Goal: Task Accomplishment & Management: Manage account settings

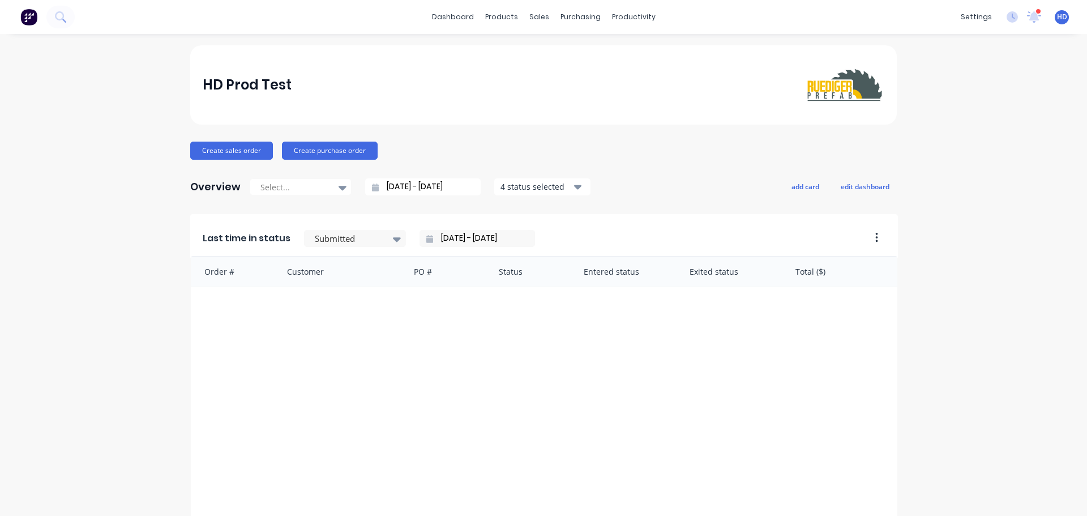
drag, startPoint x: 452, startPoint y: 44, endPoint x: 463, endPoint y: 39, distance: 11.7
click at [452, 44] on div "dashboard products sales purchasing productivity dashboard products Product Cat…" at bounding box center [543, 258] width 1087 height 516
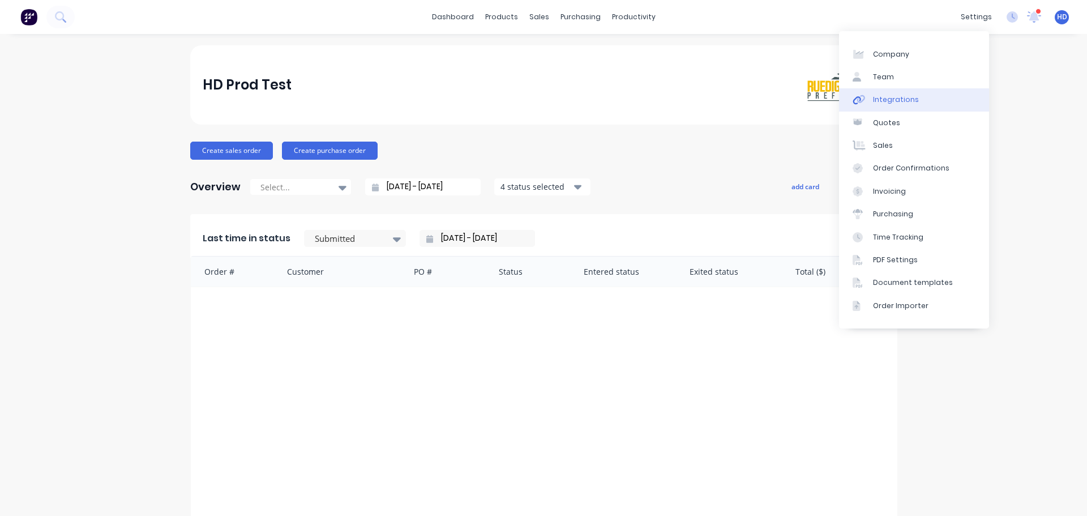
click at [904, 102] on div "Integrations" at bounding box center [896, 100] width 46 height 10
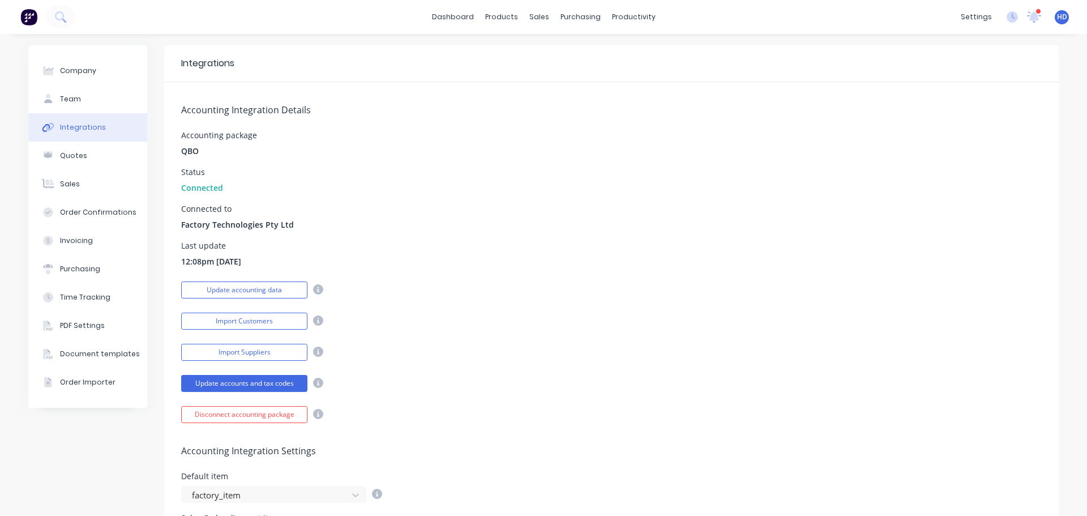
click at [464, 213] on div "Connected to Factory Technologies Pty Ltd" at bounding box center [611, 217] width 861 height 25
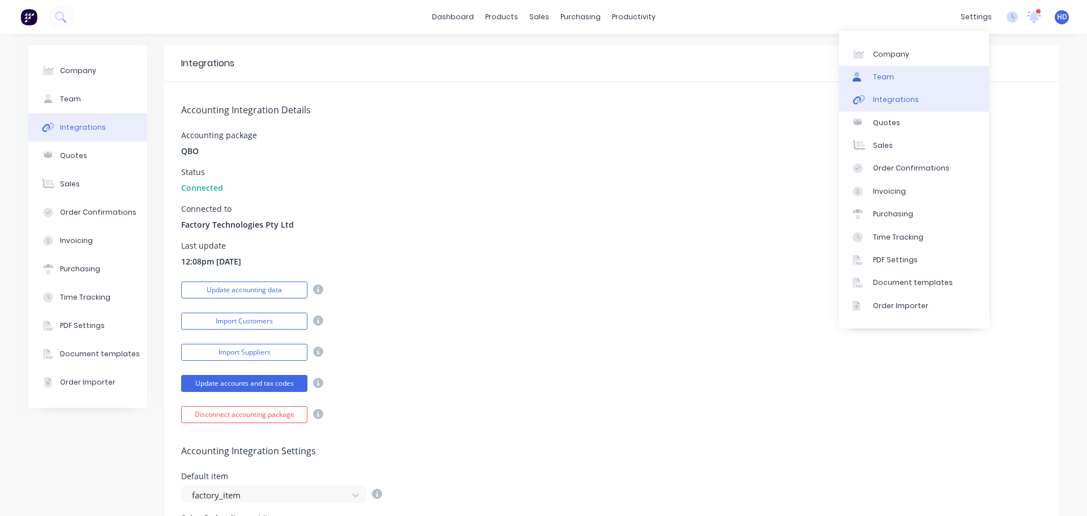
click at [908, 81] on link "Team" at bounding box center [914, 77] width 150 height 23
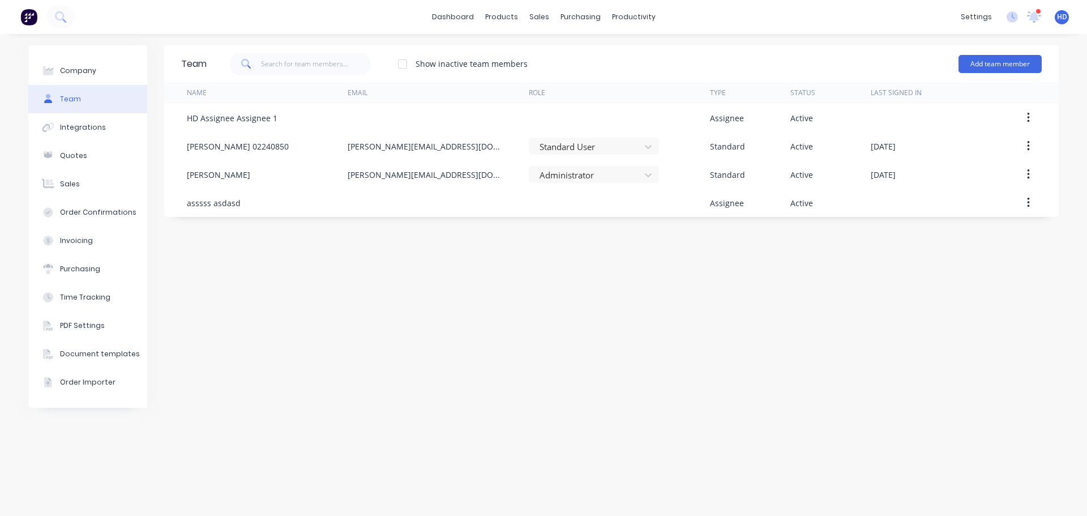
click at [511, 291] on div "Team Show inactive team members Add team member Name Email Role Type Status Las…" at bounding box center [611, 274] width 895 height 459
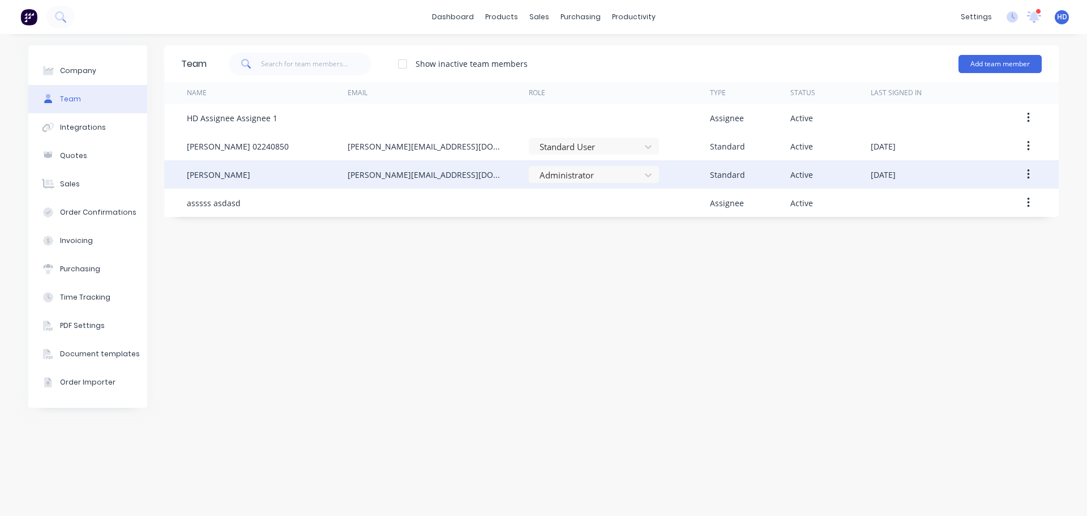
click at [1032, 176] on button "button" at bounding box center [1028, 174] width 27 height 20
click at [963, 212] on div "Edit" at bounding box center [988, 204] width 87 height 16
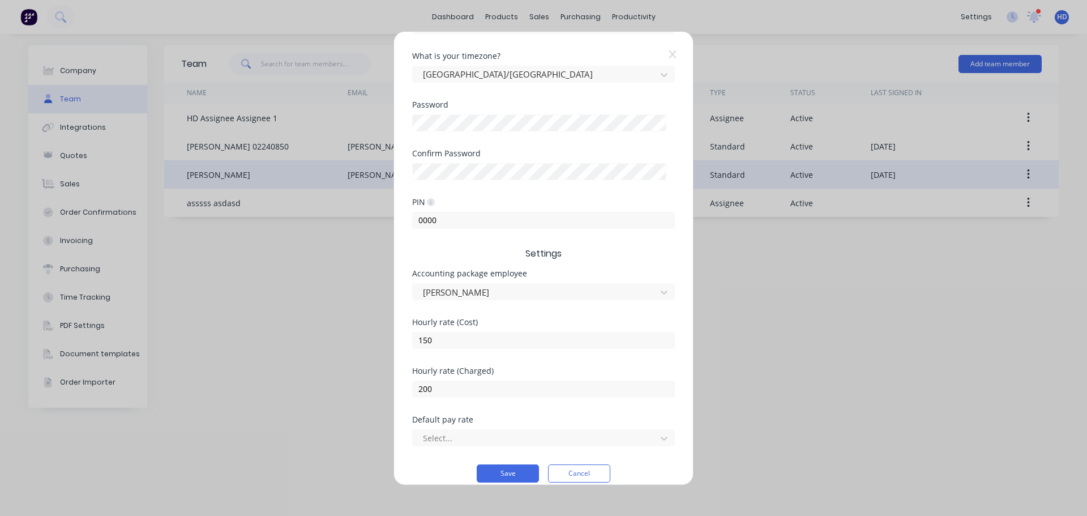
scroll to position [226, 0]
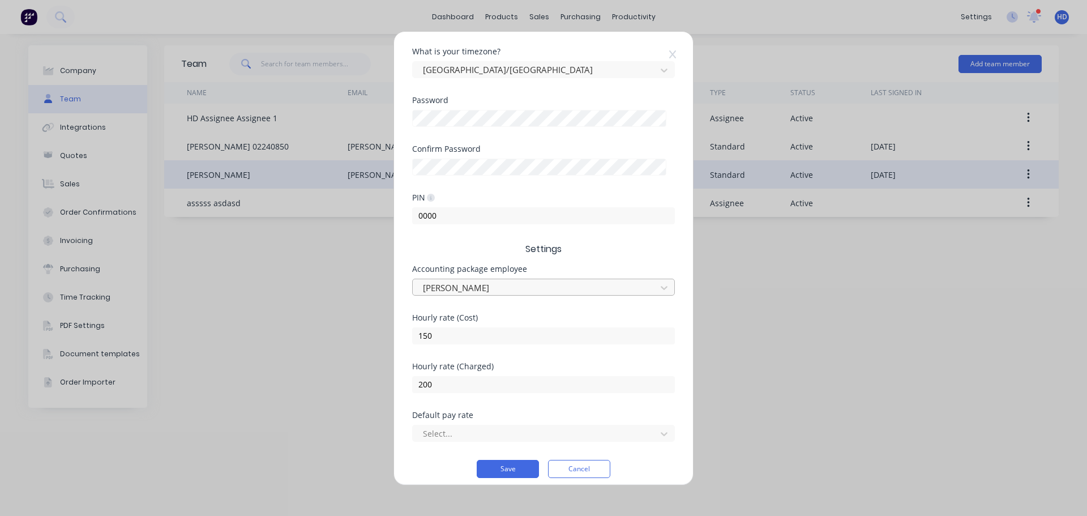
click at [522, 284] on div at bounding box center [536, 287] width 229 height 14
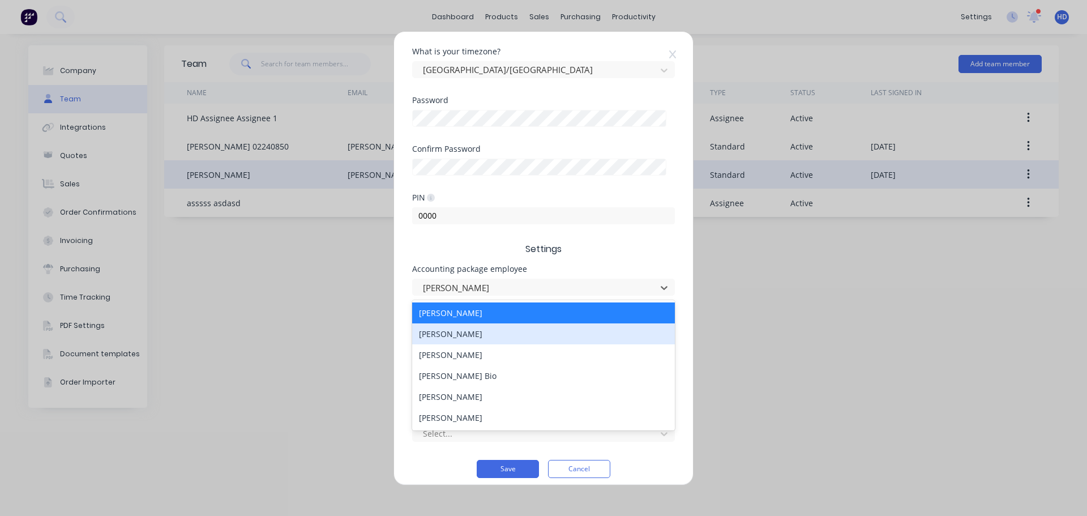
click at [503, 331] on div "[PERSON_NAME]" at bounding box center [543, 333] width 263 height 21
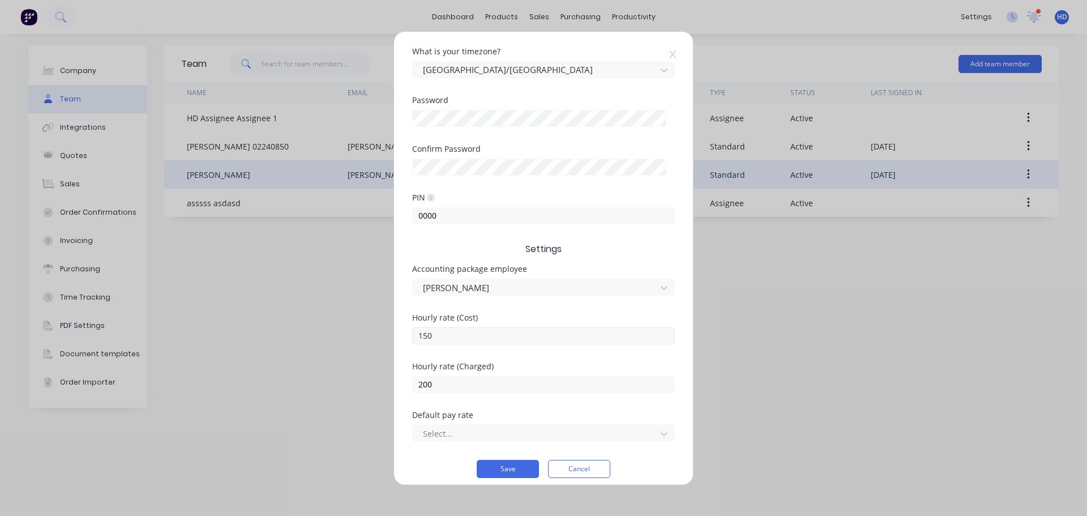
scroll to position [236, 0]
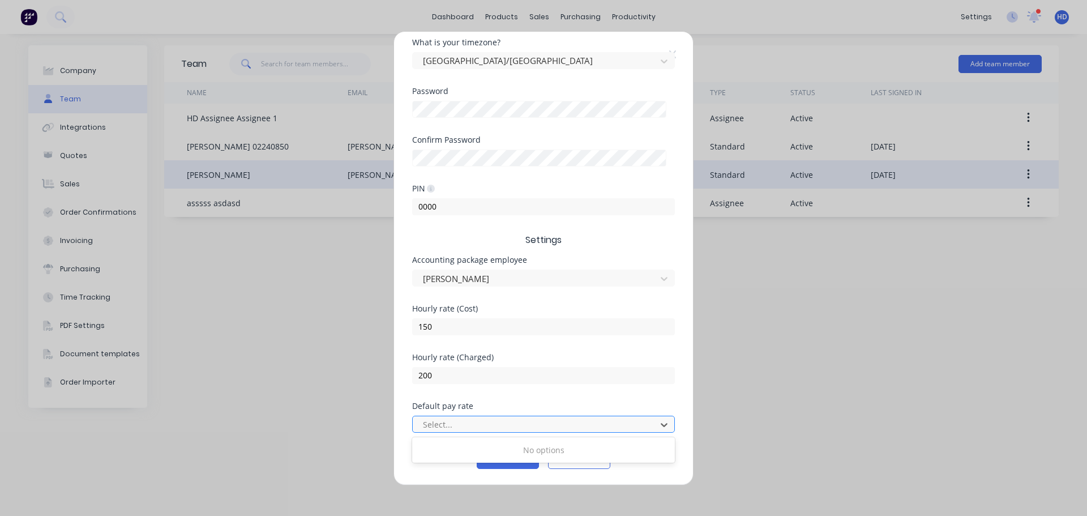
click at [493, 424] on div at bounding box center [536, 424] width 229 height 14
click at [570, 391] on div "Hourly rate (Charged) 200" at bounding box center [543, 377] width 263 height 49
click at [494, 431] on div at bounding box center [536, 424] width 229 height 14
click at [552, 402] on div "Default pay rate" at bounding box center [543, 406] width 263 height 8
click at [539, 430] on div at bounding box center [536, 424] width 229 height 14
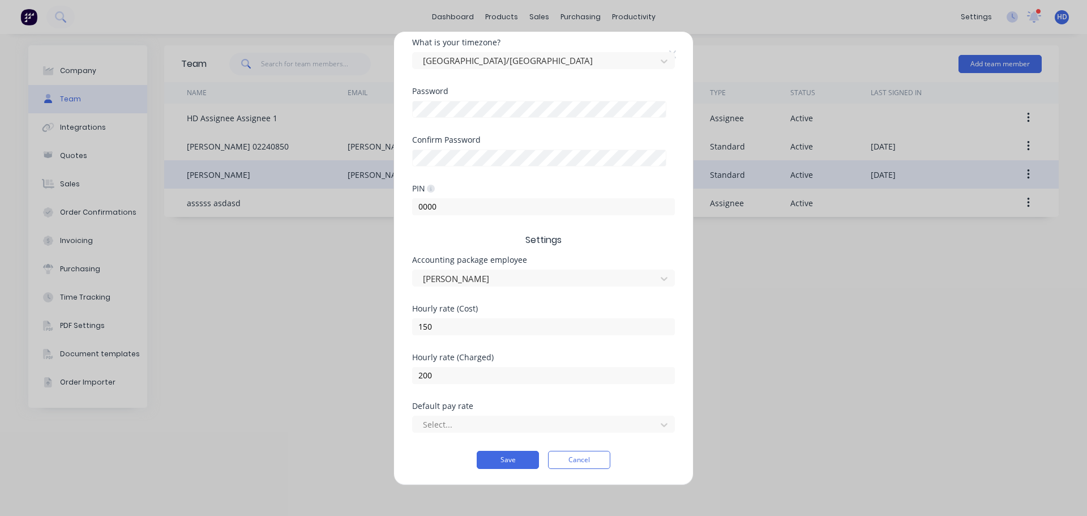
click at [609, 405] on div "Default pay rate" at bounding box center [543, 406] width 263 height 8
click at [585, 463] on button "Cancel" at bounding box center [579, 460] width 62 height 18
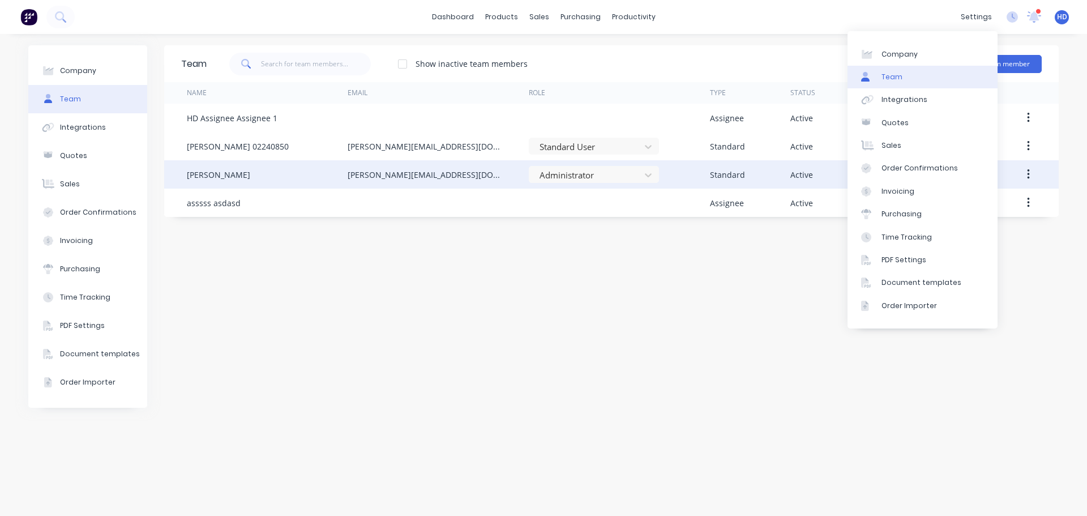
click at [921, 88] on link "Team" at bounding box center [923, 77] width 150 height 23
click at [917, 93] on link "Integrations" at bounding box center [923, 99] width 150 height 23
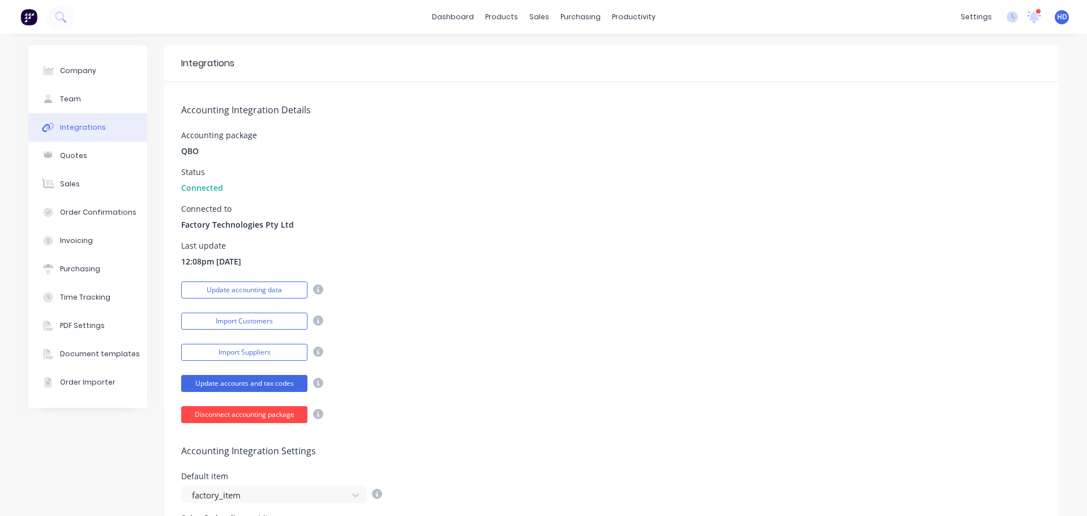
click at [248, 413] on button "Disconnect accounting package" at bounding box center [244, 414] width 126 height 17
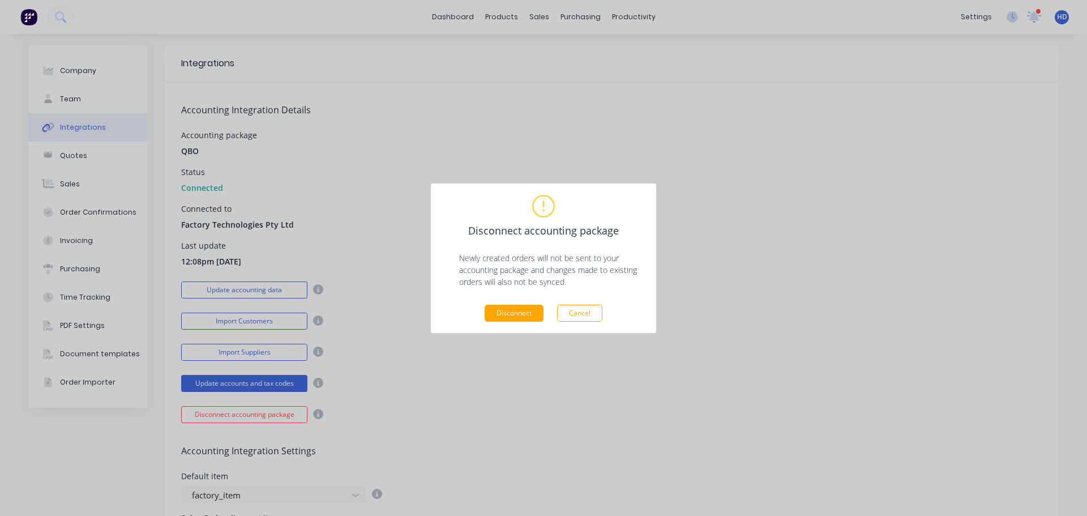
click at [533, 305] on button "Disconnect" at bounding box center [514, 313] width 59 height 17
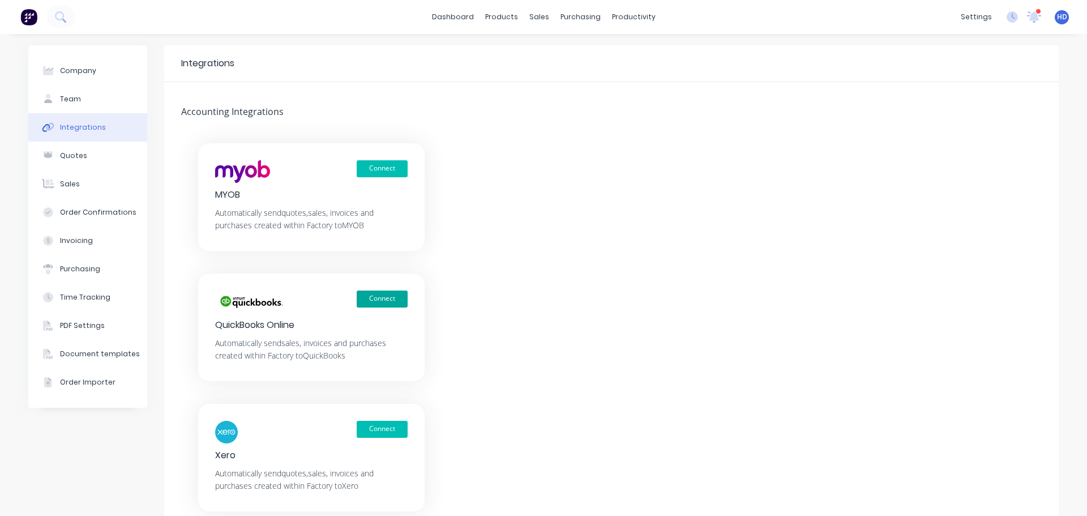
click at [381, 295] on button "Connect" at bounding box center [382, 298] width 51 height 17
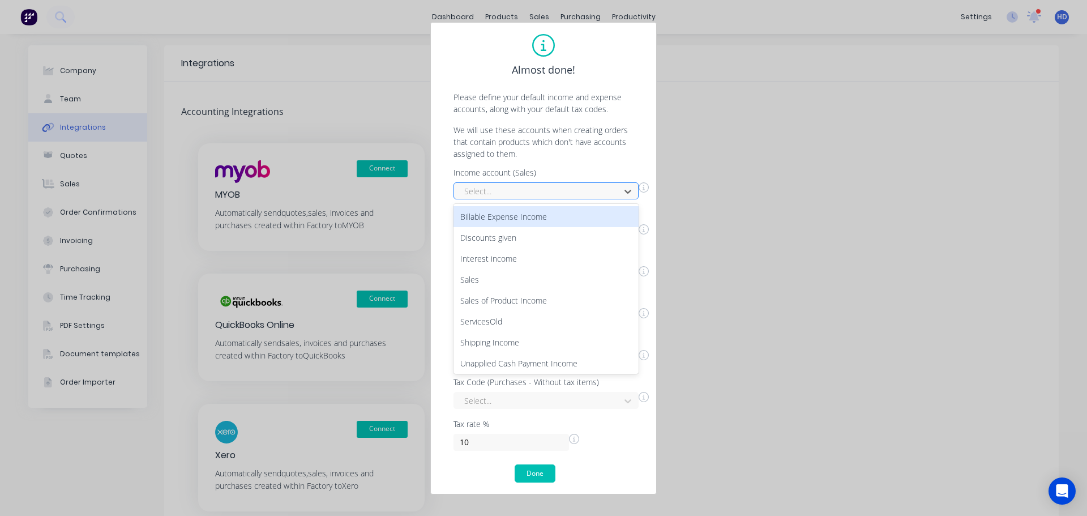
click at [578, 195] on div at bounding box center [538, 191] width 151 height 14
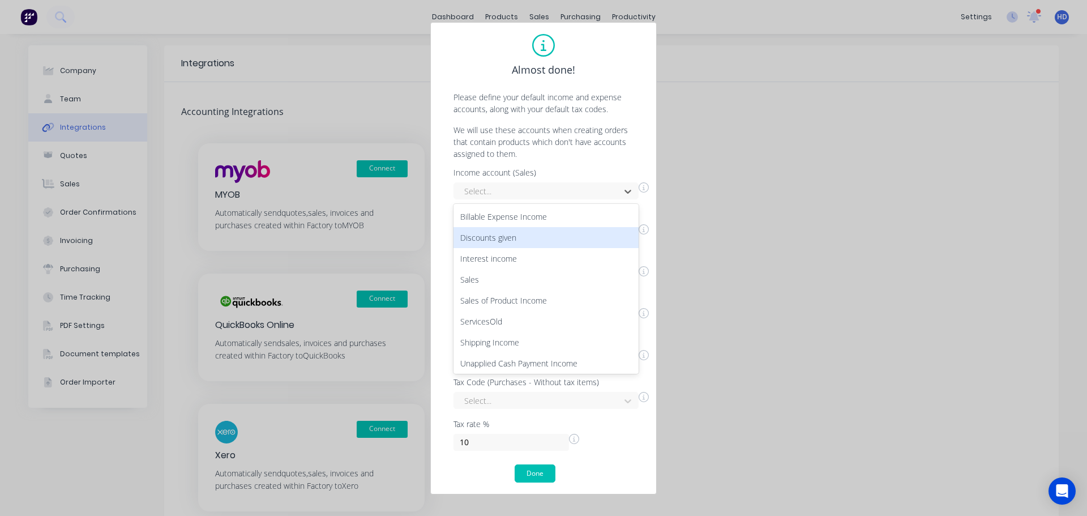
click at [561, 227] on div "Discounts given" at bounding box center [546, 237] width 185 height 21
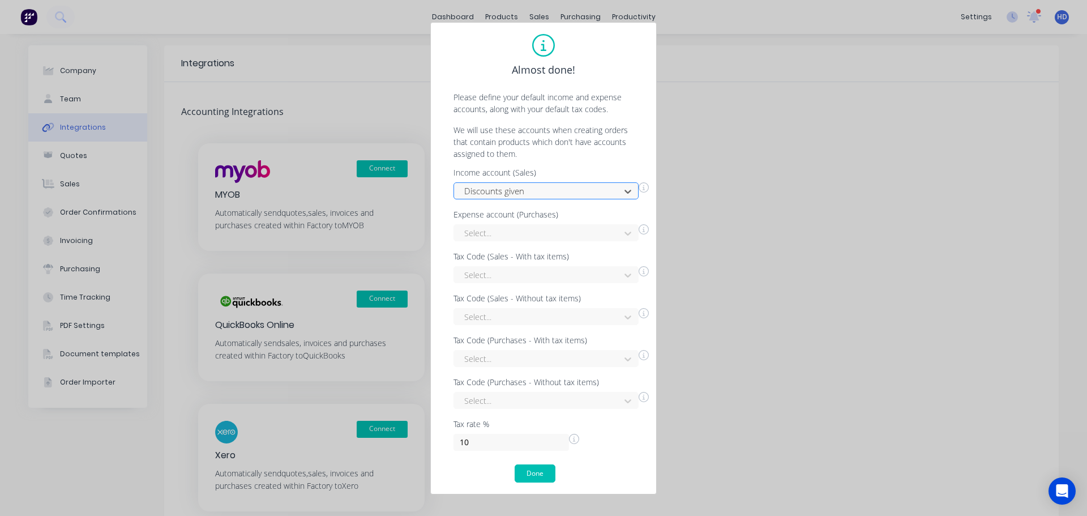
click at [580, 189] on div at bounding box center [538, 191] width 151 height 14
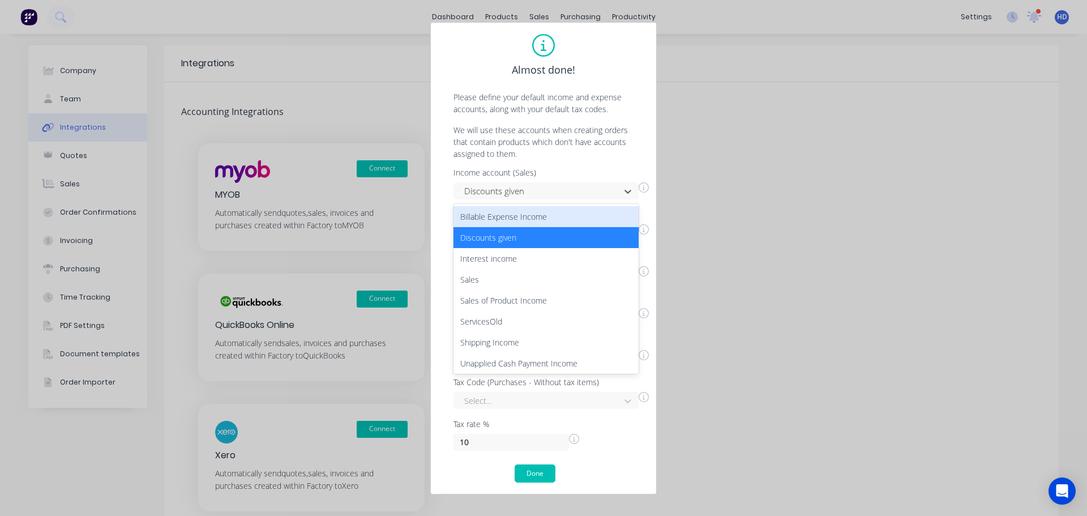
click at [550, 219] on div "Billable Expense Income" at bounding box center [546, 216] width 185 height 21
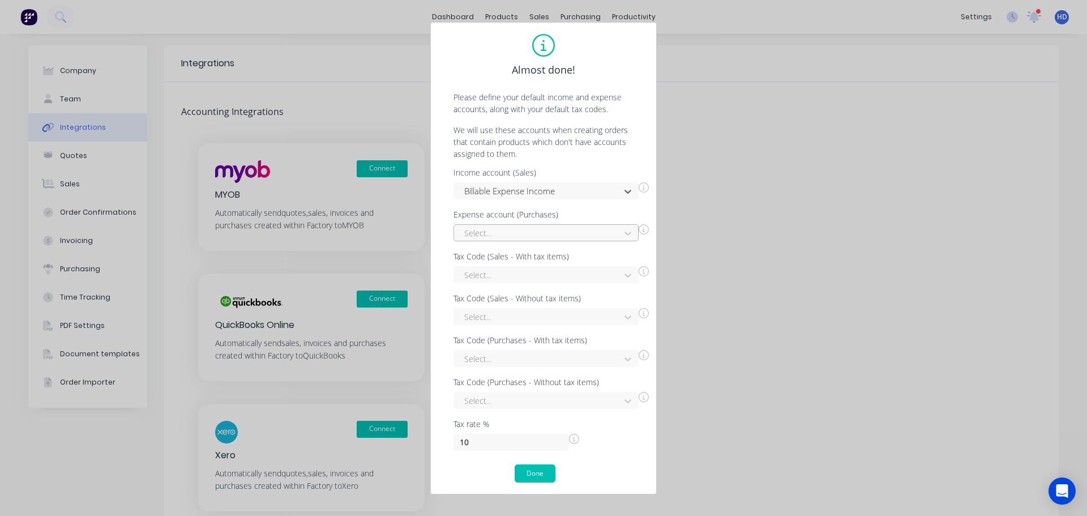
click at [524, 241] on div "Select..." at bounding box center [539, 233] width 158 height 17
click at [513, 256] on div "Accounting and bookkeeping" at bounding box center [546, 258] width 185 height 21
click at [504, 282] on div "Select..." at bounding box center [539, 275] width 158 height 17
drag, startPoint x: 494, startPoint y: 383, endPoint x: 497, endPoint y: 370, distance: 13.5
click at [494, 383] on div "GST free" at bounding box center [546, 384] width 185 height 21
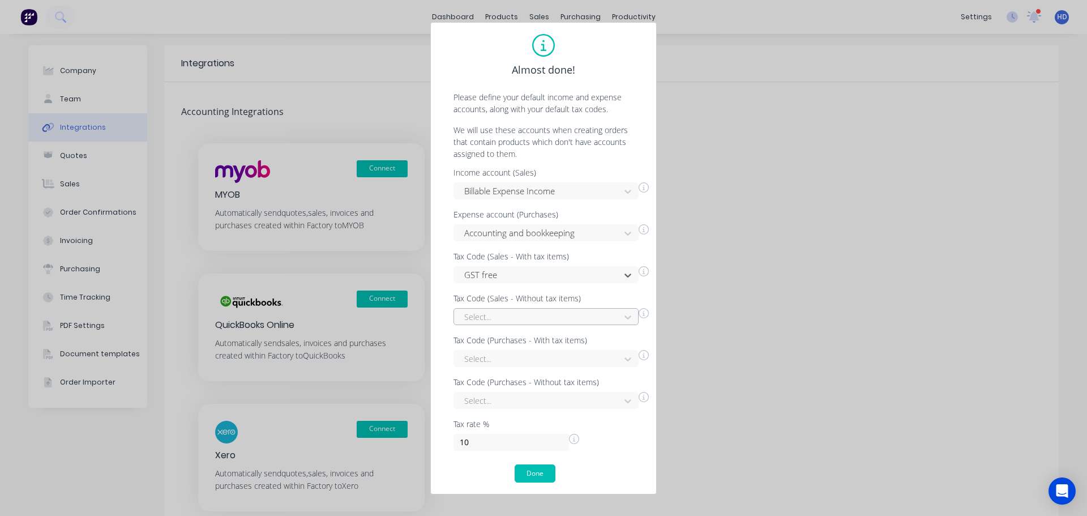
click at [544, 314] on div at bounding box center [538, 317] width 151 height 14
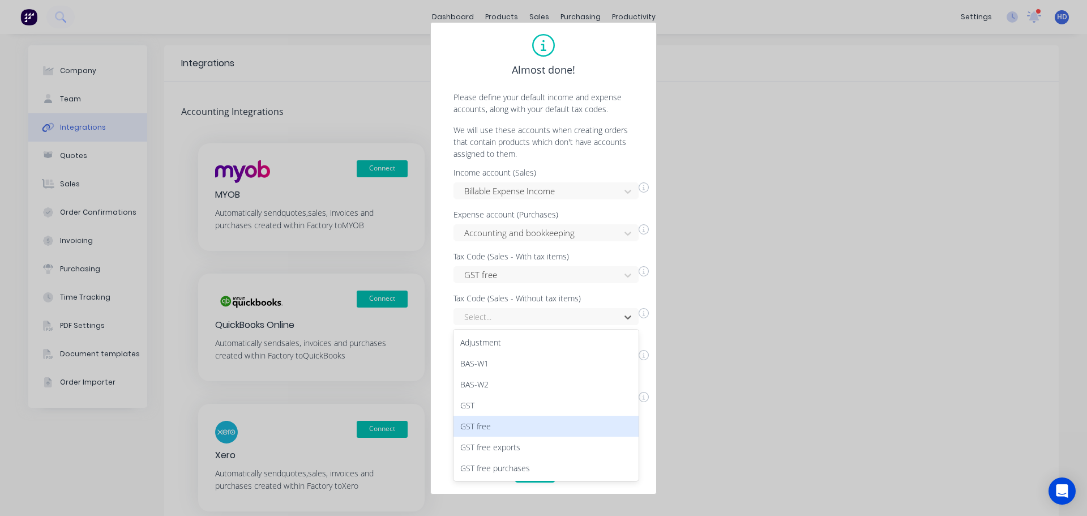
click at [501, 426] on div "GST free" at bounding box center [546, 426] width 185 height 21
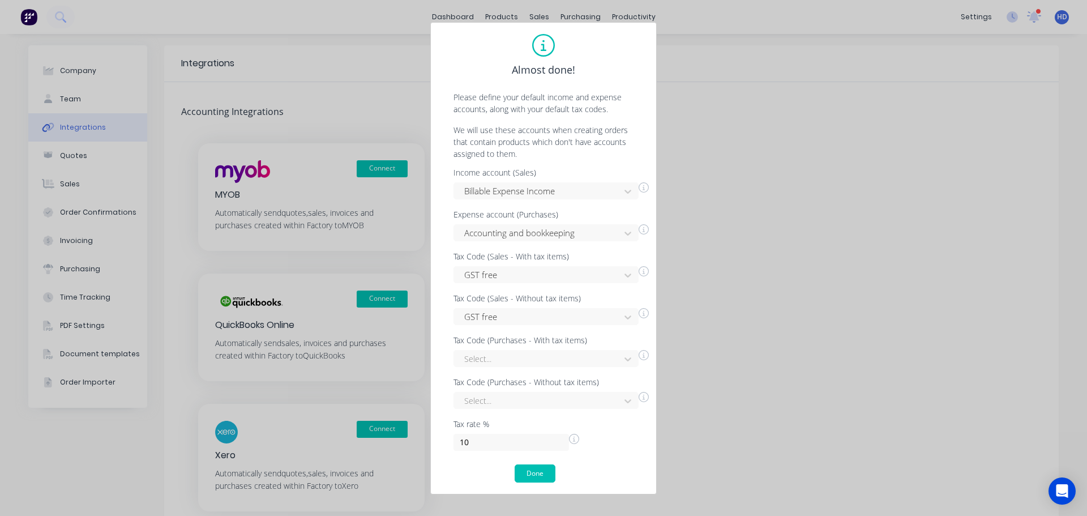
click at [551, 348] on div "Select..." at bounding box center [551, 357] width 195 height 20
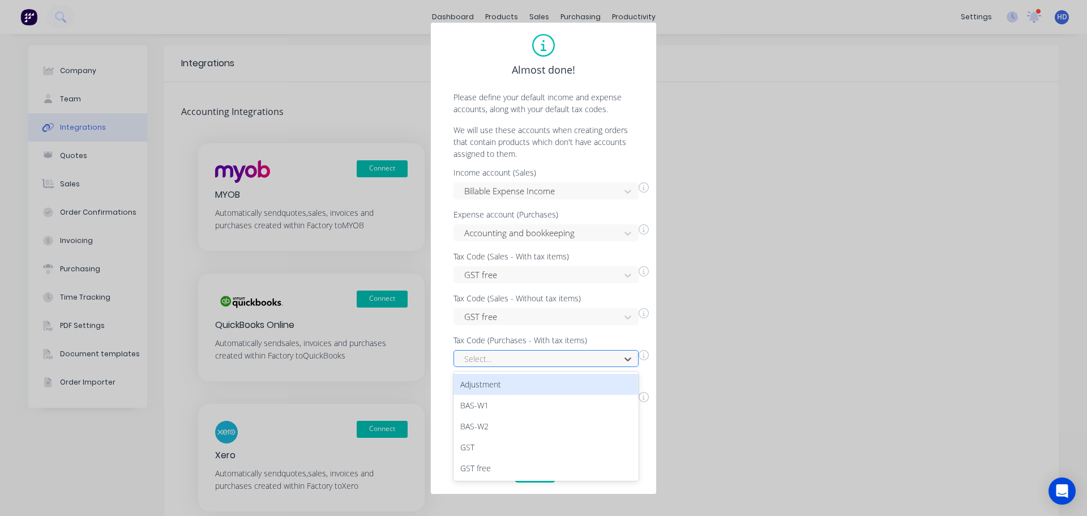
click at [546, 354] on div at bounding box center [538, 359] width 151 height 14
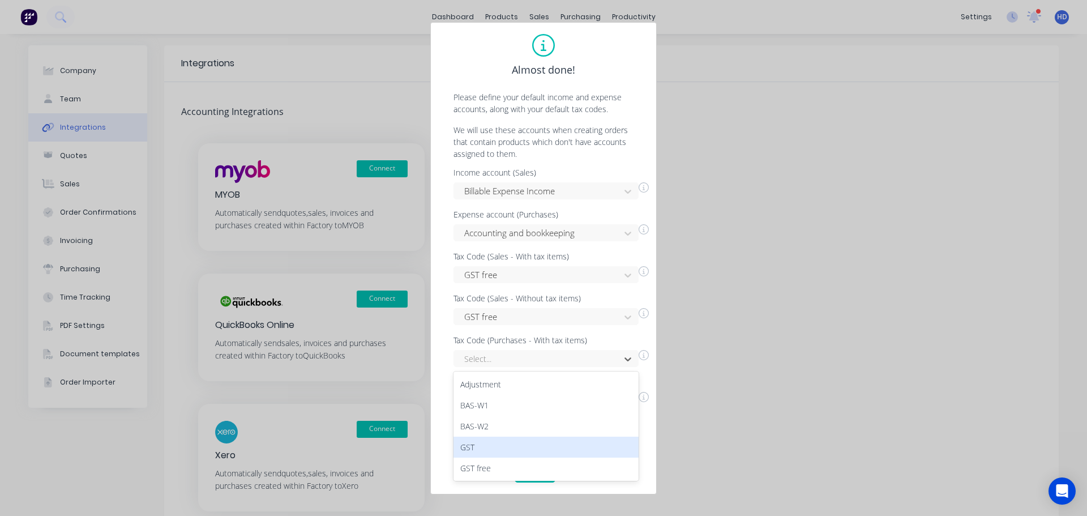
click at [498, 446] on div "GST" at bounding box center [546, 447] width 185 height 21
click at [535, 400] on div "Select..." at bounding box center [546, 400] width 185 height 17
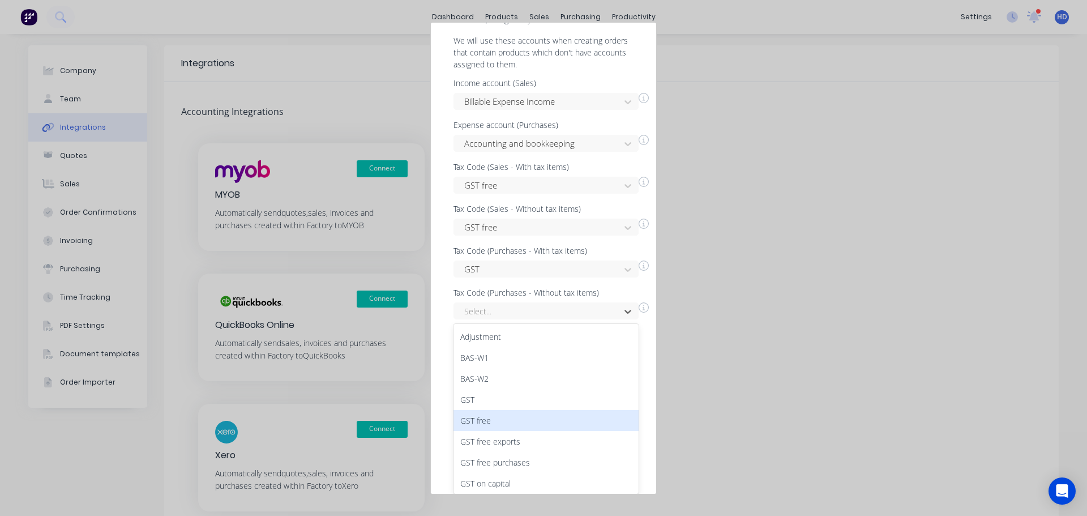
click at [517, 418] on div "GST free" at bounding box center [546, 420] width 185 height 21
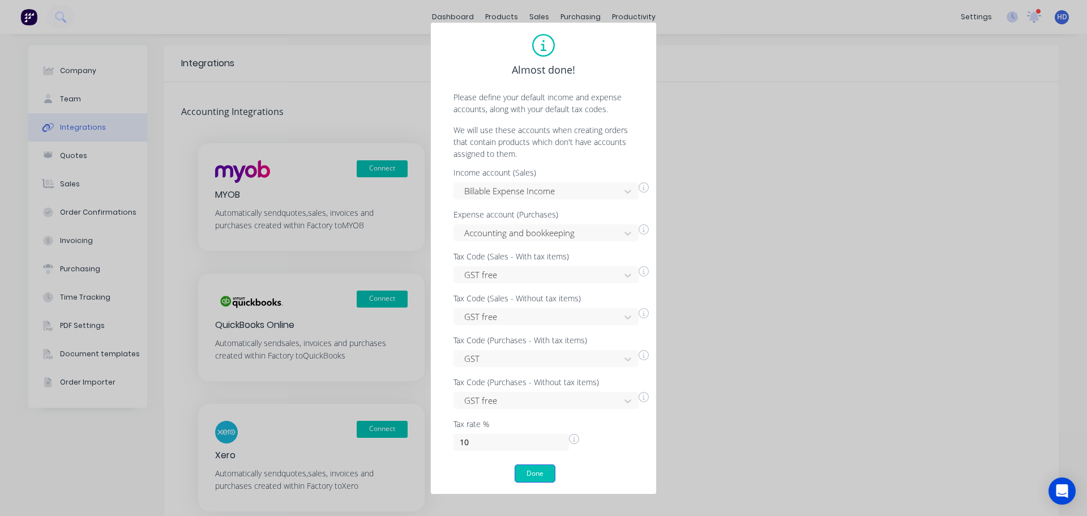
click at [530, 475] on button "Done" at bounding box center [535, 473] width 41 height 18
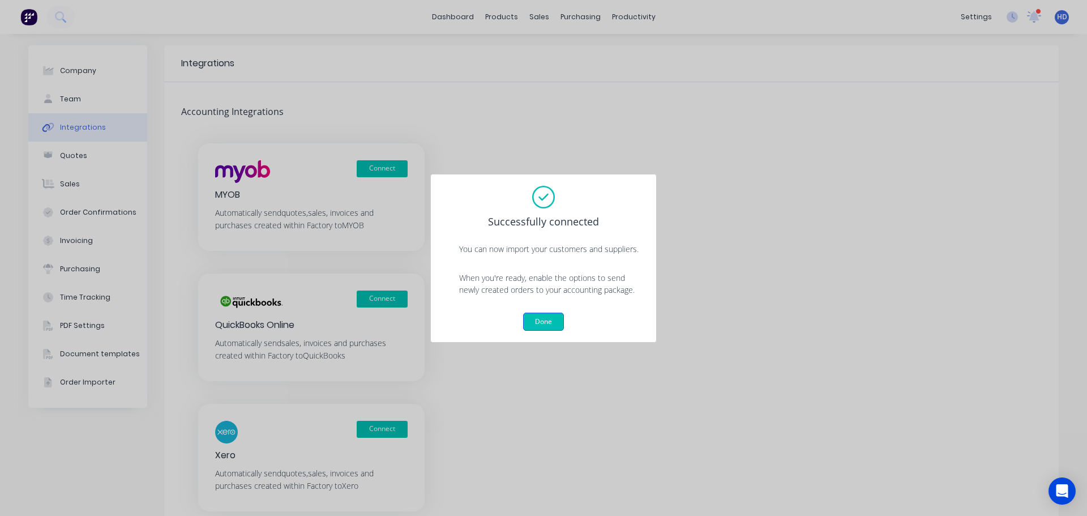
click at [540, 315] on button "Done" at bounding box center [543, 322] width 41 height 18
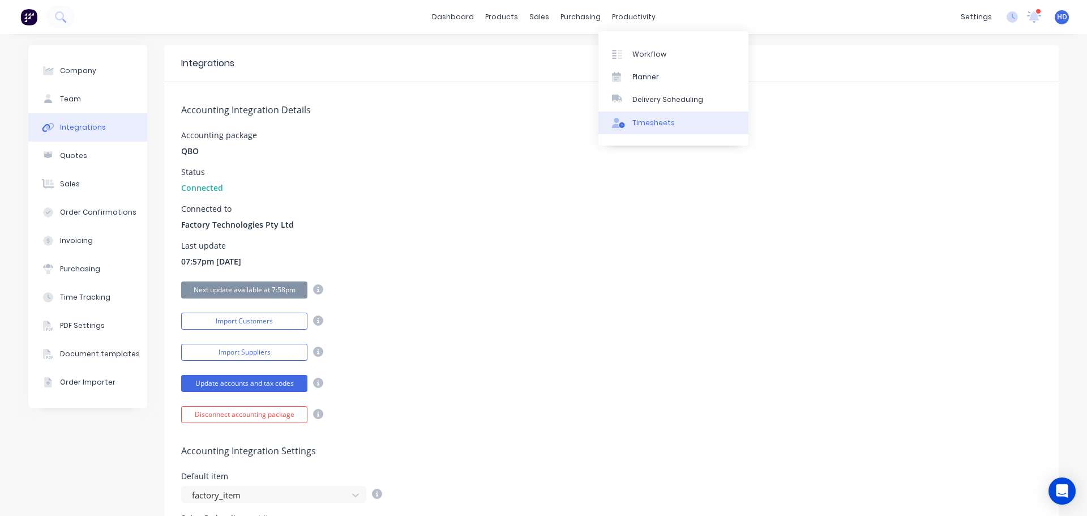
click at [653, 126] on div "Timesheets" at bounding box center [654, 123] width 42 height 10
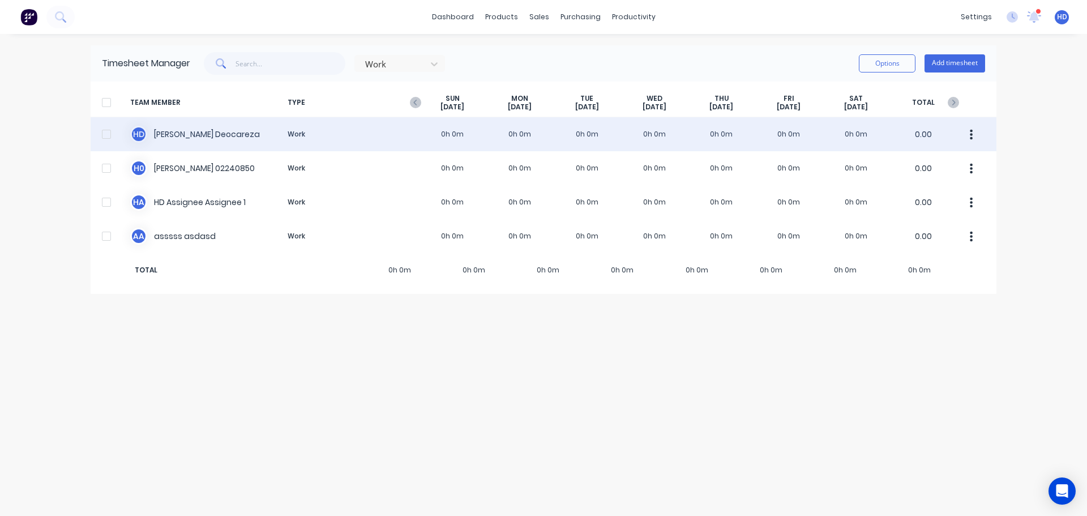
click at [974, 136] on button "button" at bounding box center [972, 134] width 24 height 23
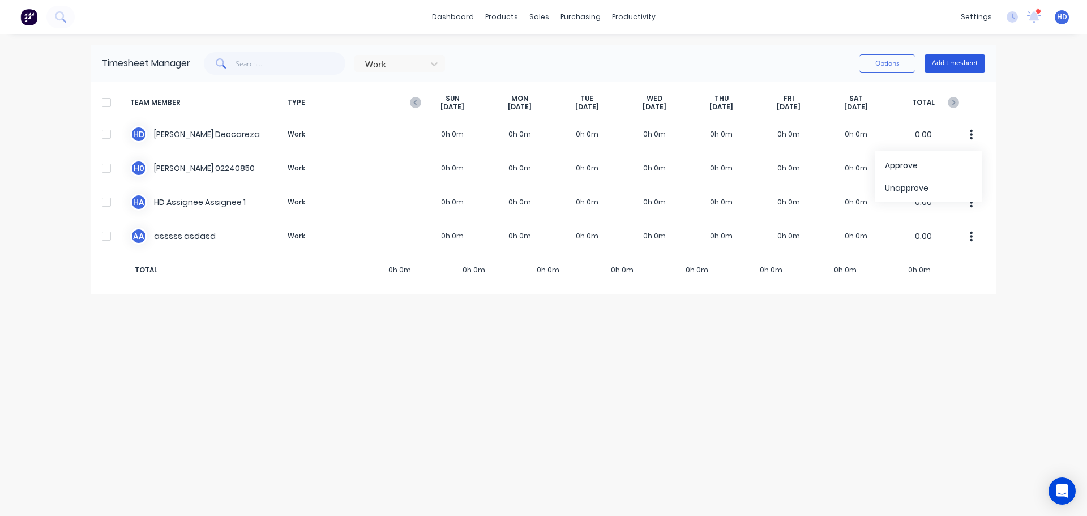
click at [954, 57] on button "Add timesheet" at bounding box center [955, 63] width 61 height 18
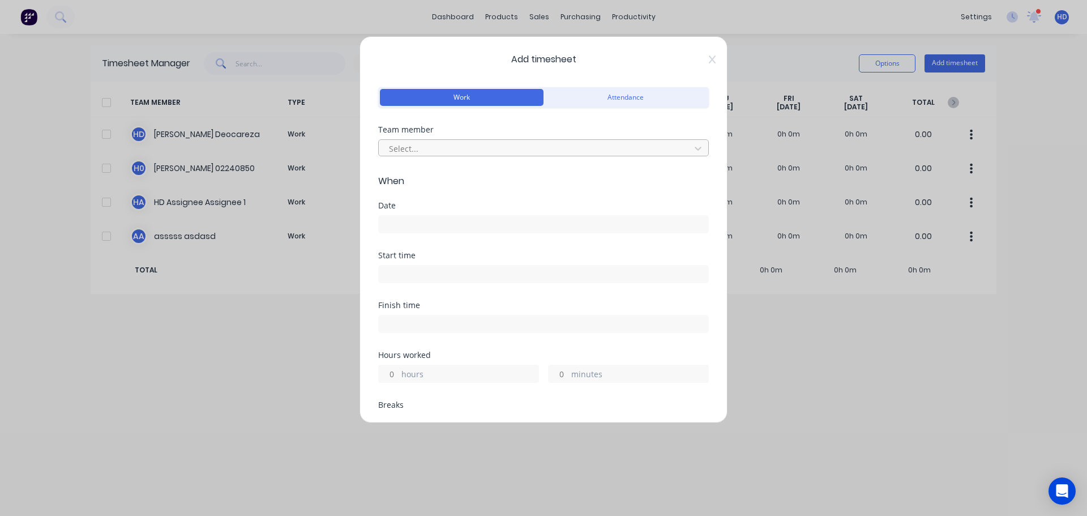
click at [416, 152] on div at bounding box center [536, 149] width 297 height 14
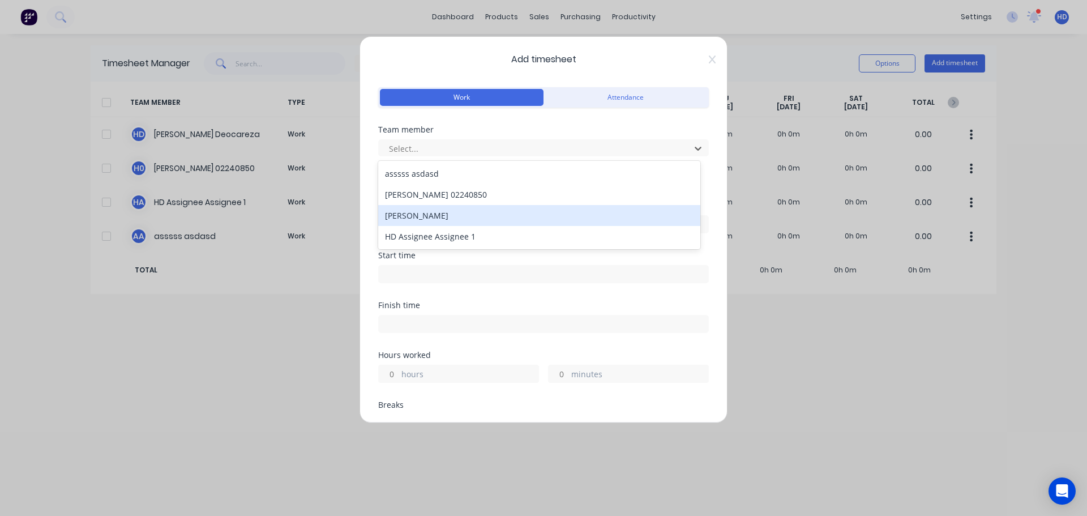
click at [435, 207] on div "[PERSON_NAME]" at bounding box center [539, 215] width 322 height 21
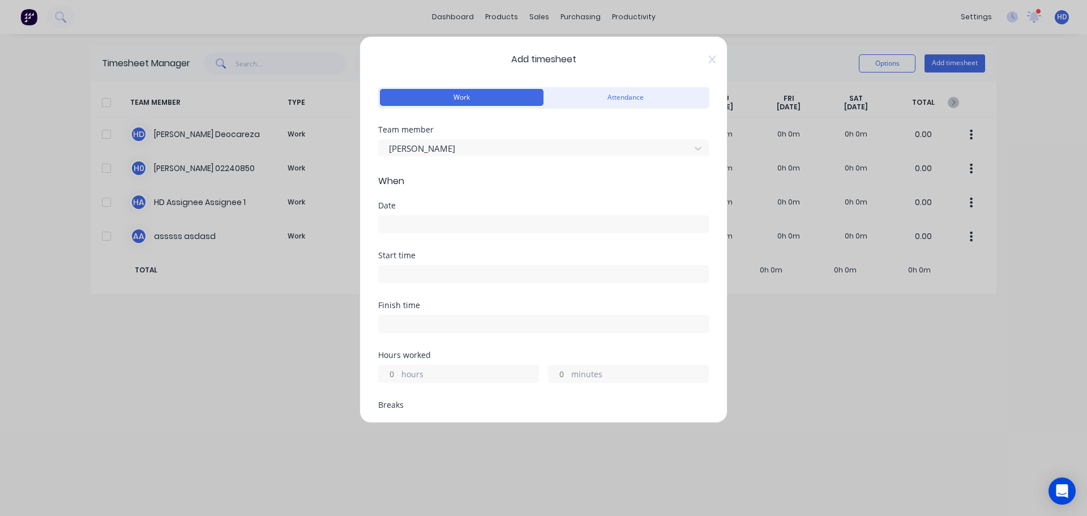
click at [507, 228] on input at bounding box center [544, 224] width 330 height 17
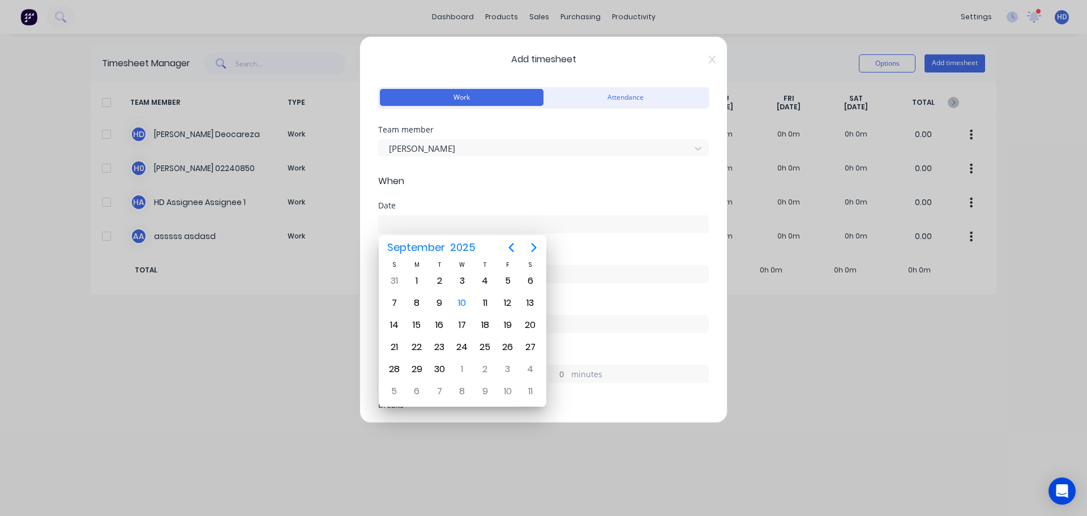
click at [710, 61] on div "Add timesheet Work Attendance Team member Harry Deocareza When Date Start time …" at bounding box center [544, 229] width 368 height 387
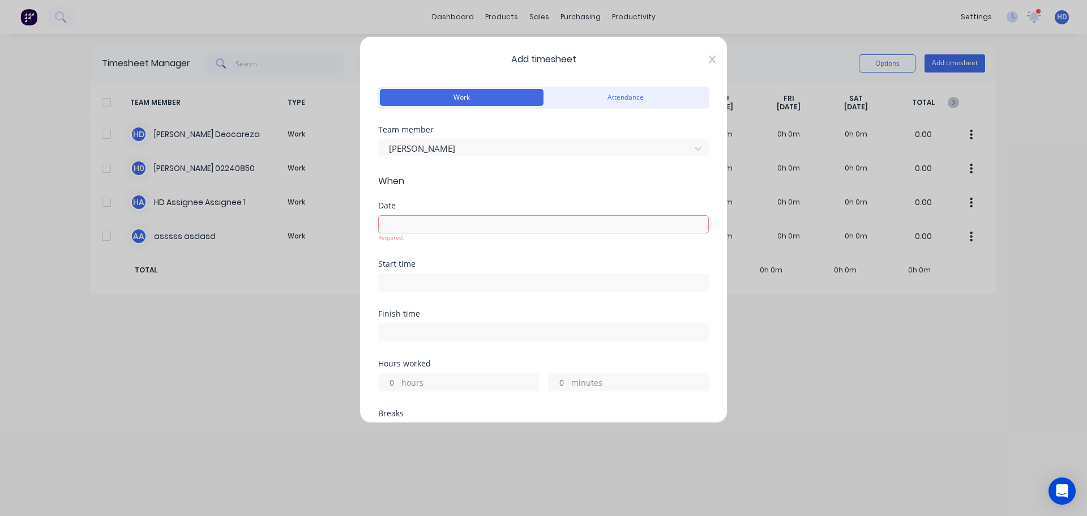
click at [709, 60] on icon at bounding box center [712, 59] width 7 height 8
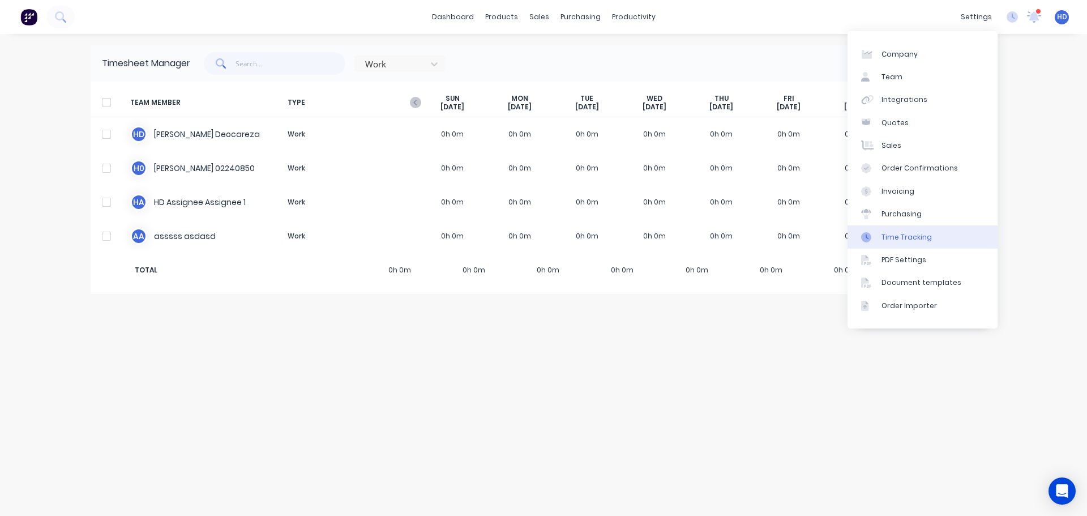
click at [929, 237] on link "Time Tracking" at bounding box center [923, 236] width 150 height 23
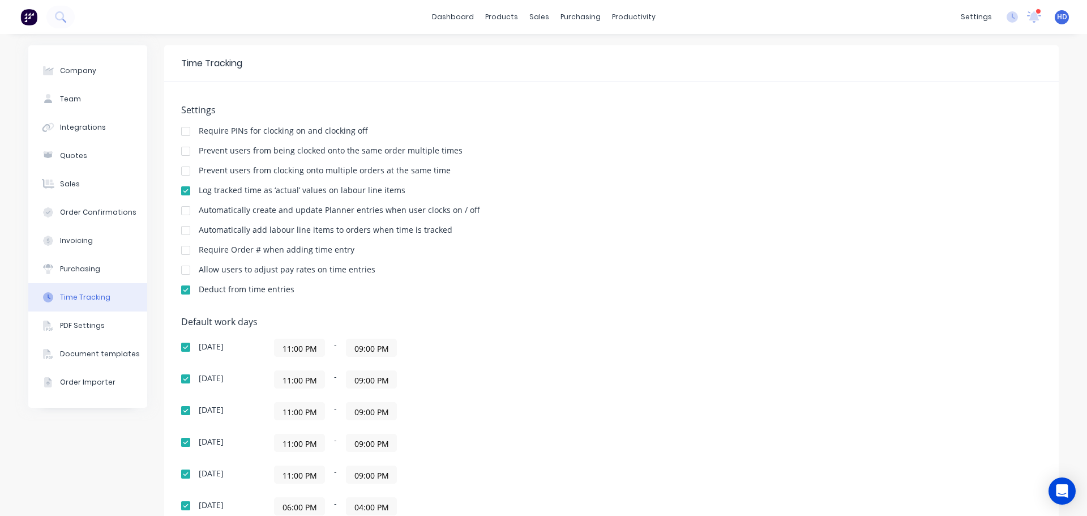
scroll to position [179, 0]
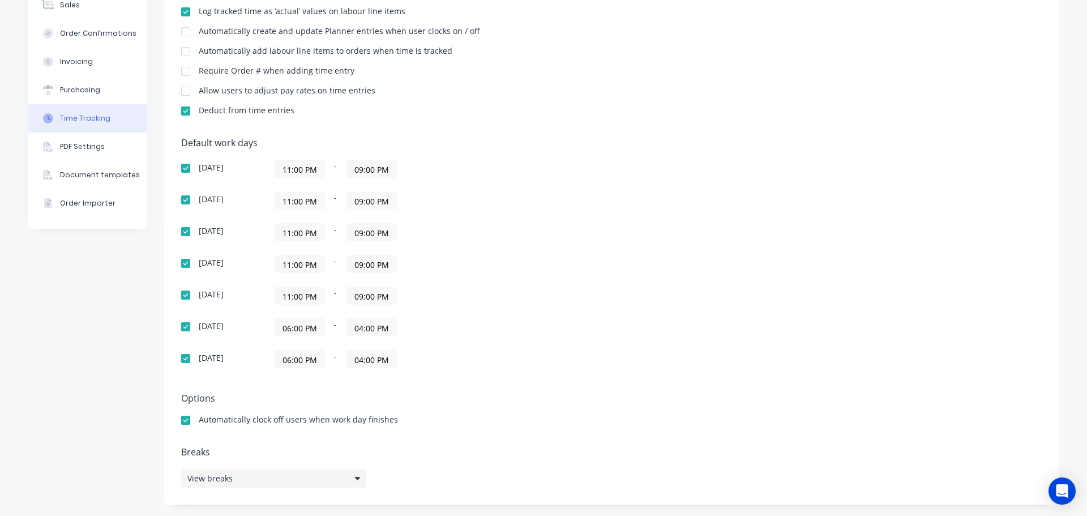
click at [236, 475] on div "View breaks" at bounding box center [273, 478] width 185 height 19
click at [480, 421] on button "Add break" at bounding box center [459, 424] width 142 height 18
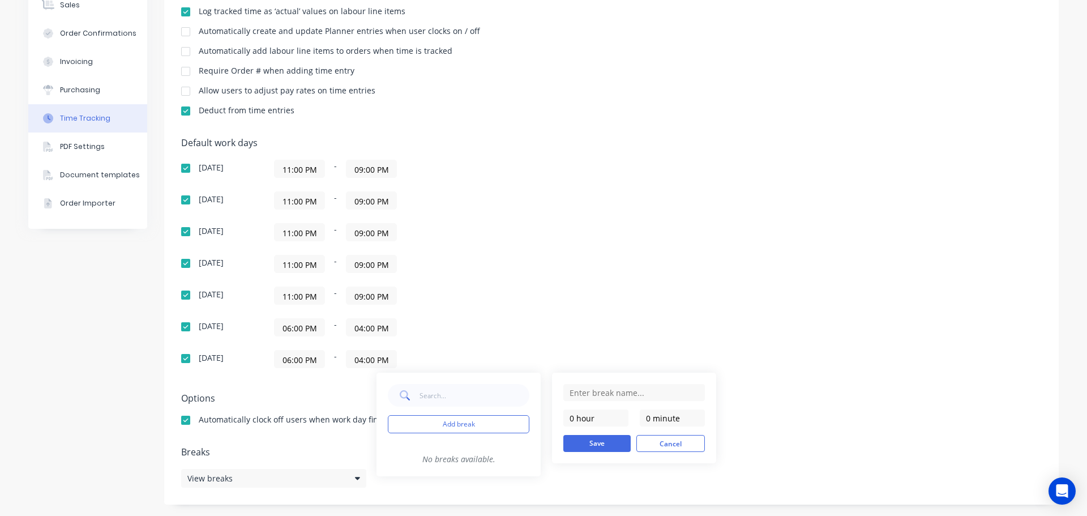
click at [710, 353] on div "Default work days Sunday 11:00 PM - 09:00 PM Monday 11:00 PM - 09:00 PM Tuesday…" at bounding box center [611, 260] width 861 height 244
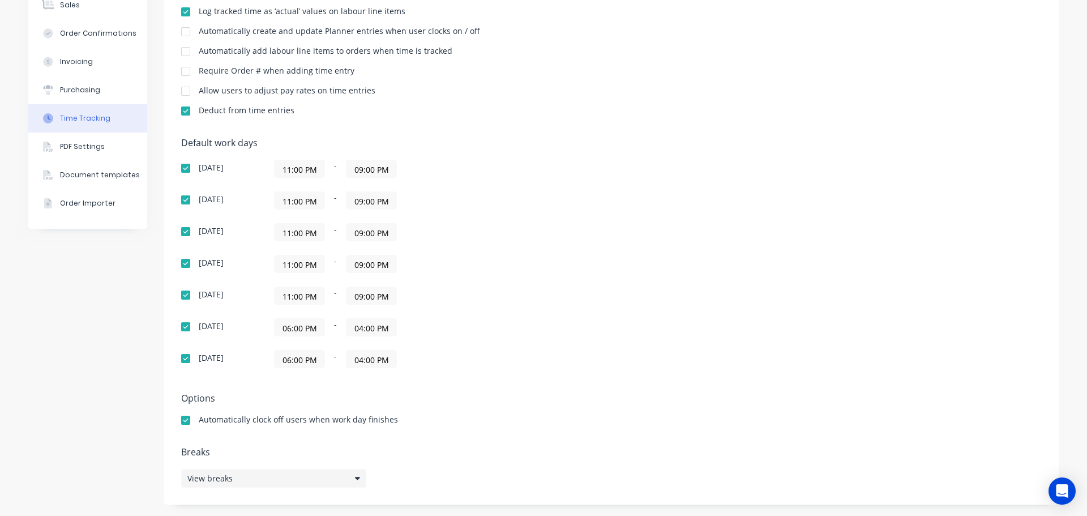
click at [262, 475] on div "View breaks" at bounding box center [273, 478] width 185 height 19
click at [433, 425] on button "Add break" at bounding box center [459, 424] width 142 height 18
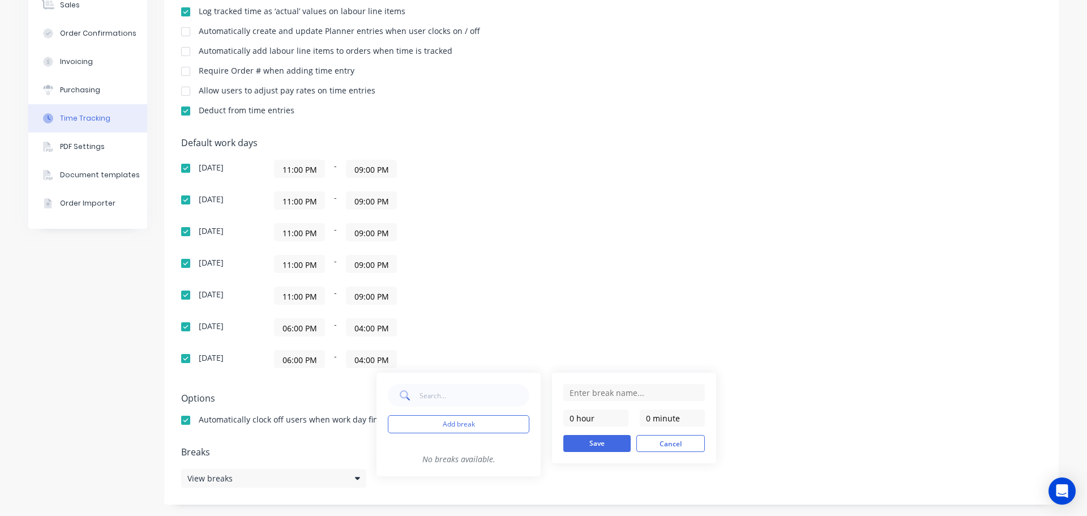
click at [643, 401] on form "0 hour 0 minute Save Cancel" at bounding box center [634, 418] width 142 height 68
click at [633, 399] on input "text" at bounding box center [634, 392] width 142 height 17
type input "Coffee Break"
click at [640, 377] on div "Coffee Break 0 hour 0 minute Save Cancel" at bounding box center [634, 418] width 164 height 91
drag, startPoint x: 653, startPoint y: 418, endPoint x: 643, endPoint y: 418, distance: 10.2
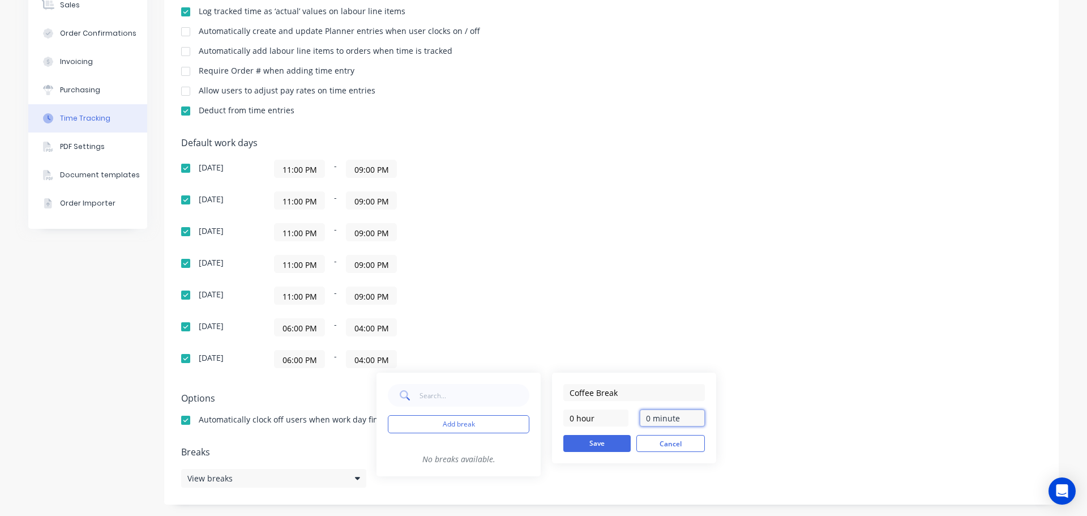
click at [643, 418] on input "0 minute" at bounding box center [672, 417] width 65 height 17
type input "15 minutes"
click at [610, 442] on button "Save" at bounding box center [596, 443] width 67 height 17
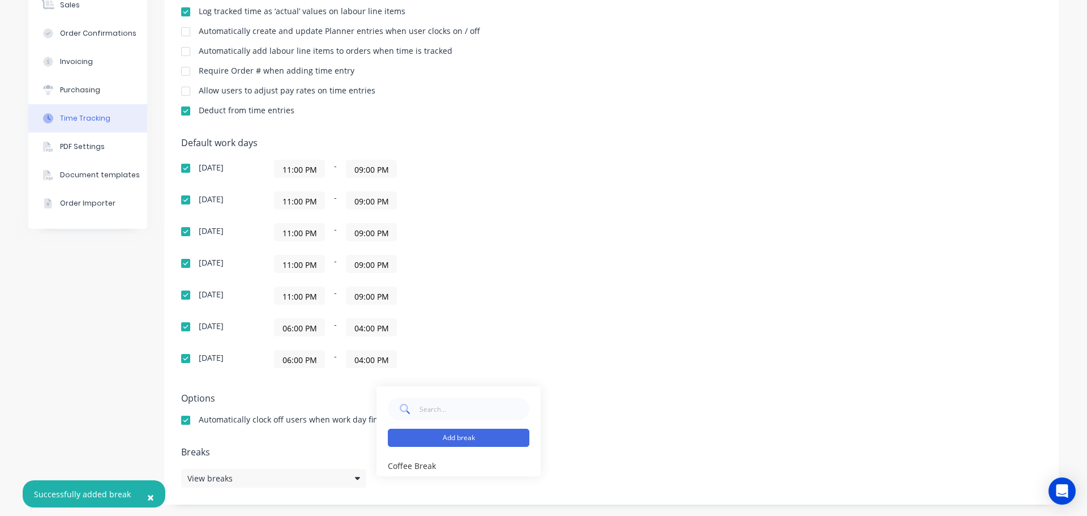
click at [481, 439] on button "Add break" at bounding box center [459, 438] width 142 height 18
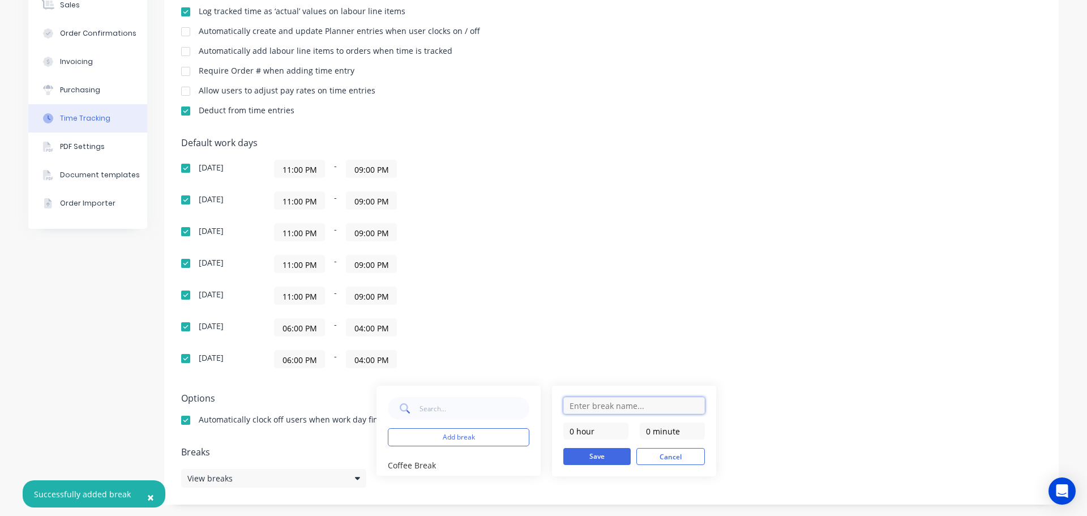
click at [643, 399] on input "text" at bounding box center [634, 405] width 142 height 17
type input "Lunch Break"
click at [650, 390] on div "Lunch Break 0 hour 0 minute Save Cancel" at bounding box center [634, 431] width 164 height 91
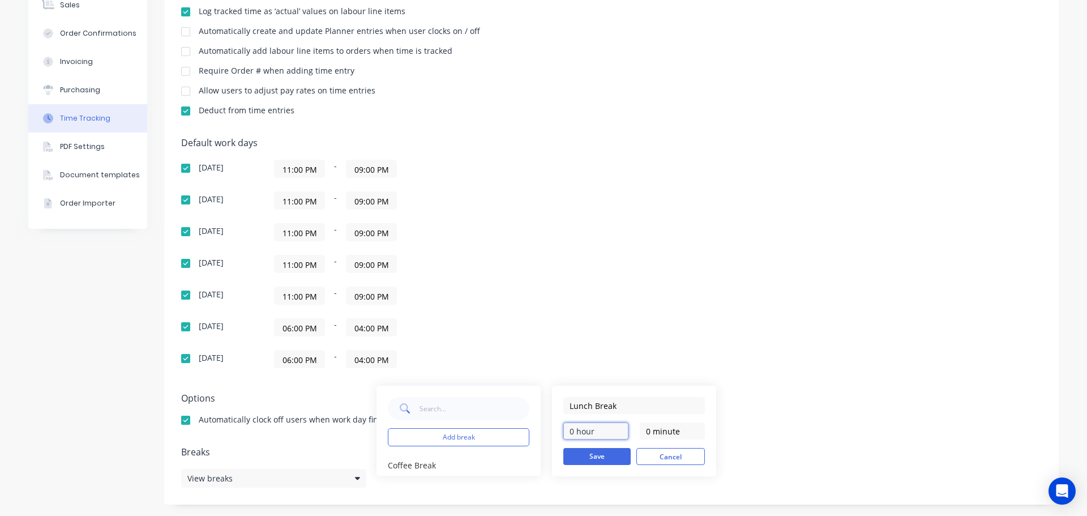
click at [569, 432] on input "0 hour" at bounding box center [595, 430] width 65 height 17
type input "1 hour"
click at [600, 456] on button "Save" at bounding box center [596, 456] width 67 height 17
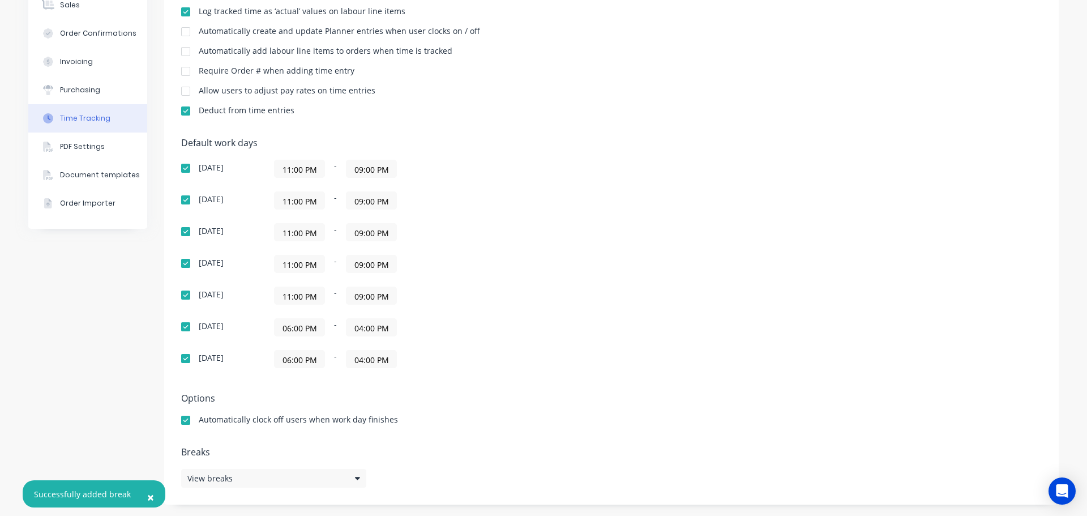
click at [732, 362] on div "Default work days Sunday 11:00 PM - 09:00 PM Monday 11:00 PM - 09:00 PM Tuesday…" at bounding box center [611, 260] width 861 height 244
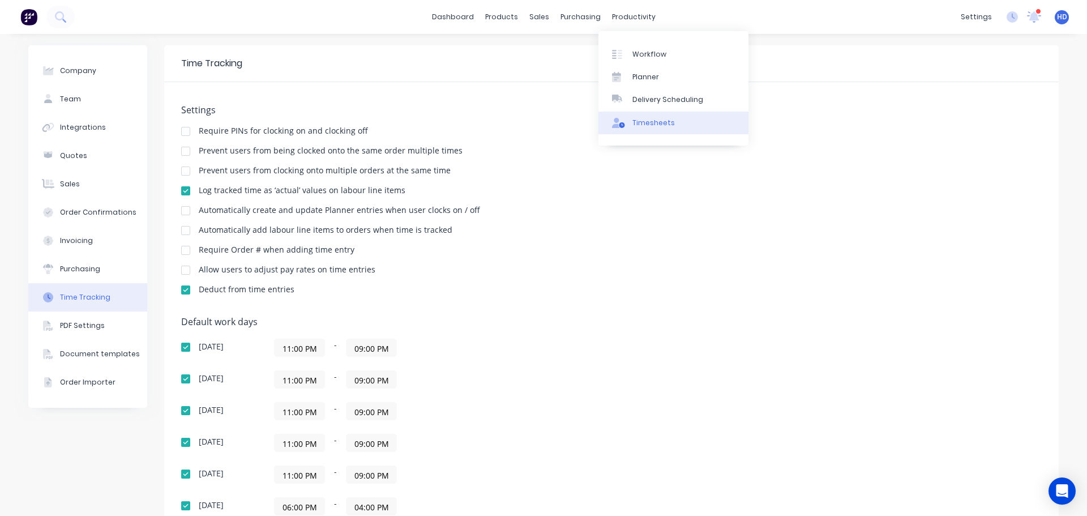
click at [645, 125] on div "Timesheets" at bounding box center [654, 123] width 42 height 10
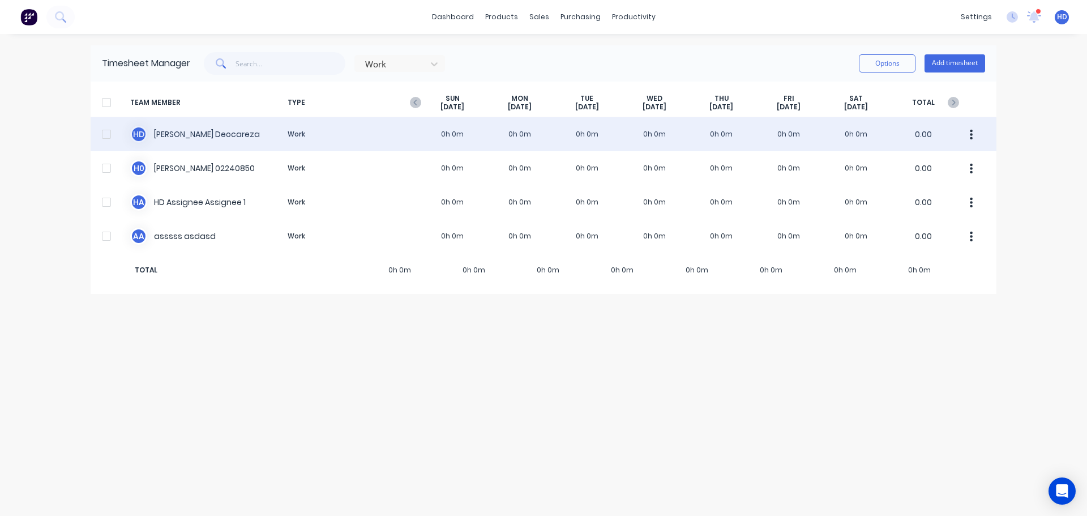
click at [976, 132] on button "button" at bounding box center [972, 134] width 24 height 23
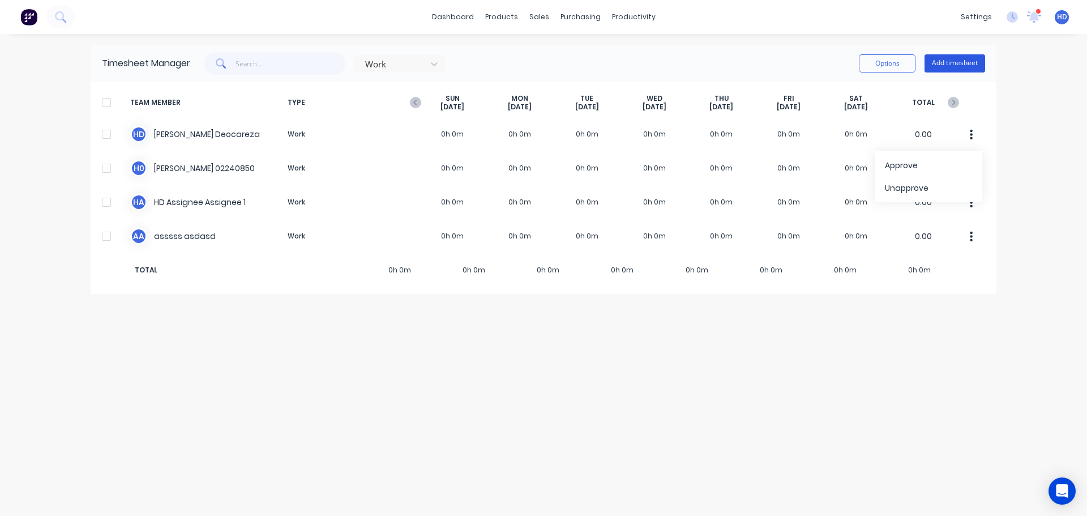
click at [960, 67] on button "Add timesheet" at bounding box center [955, 63] width 61 height 18
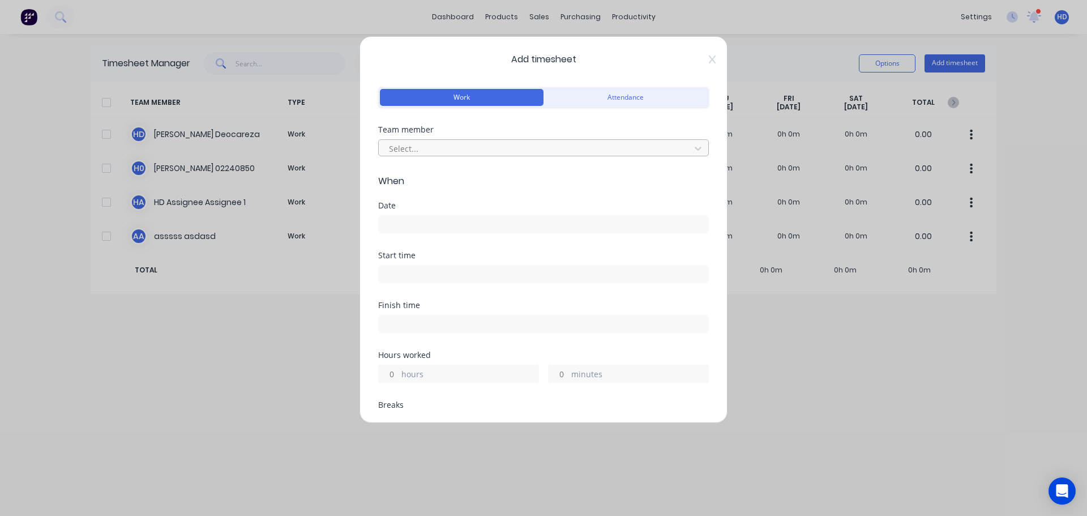
click at [473, 153] on div at bounding box center [536, 149] width 297 height 14
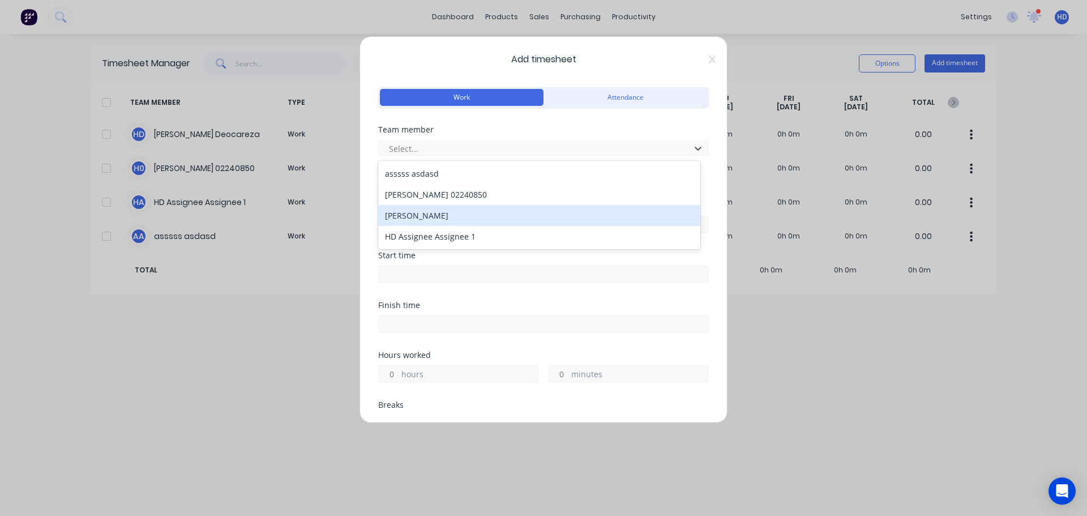
click at [450, 219] on div "[PERSON_NAME]" at bounding box center [539, 215] width 322 height 21
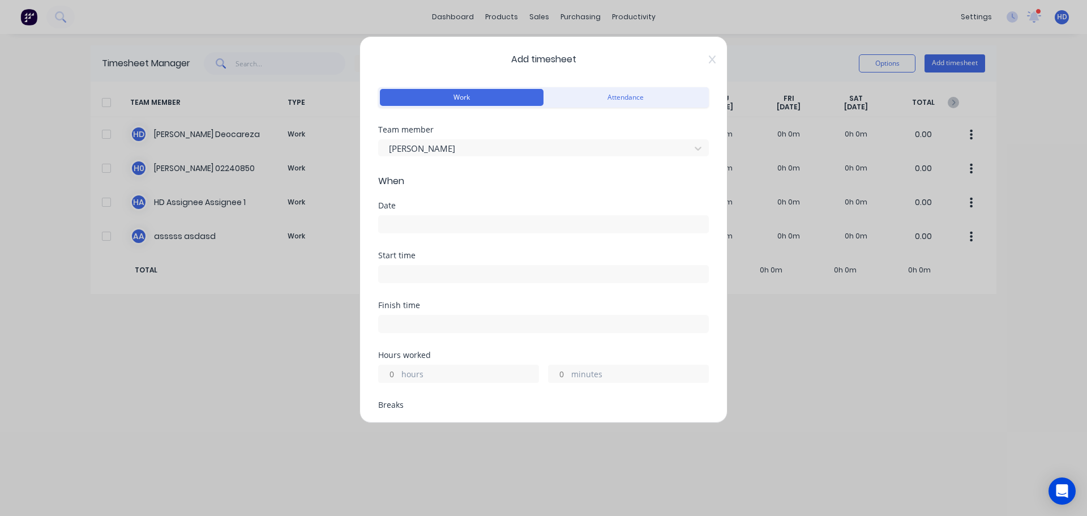
click at [440, 228] on input at bounding box center [544, 224] width 330 height 17
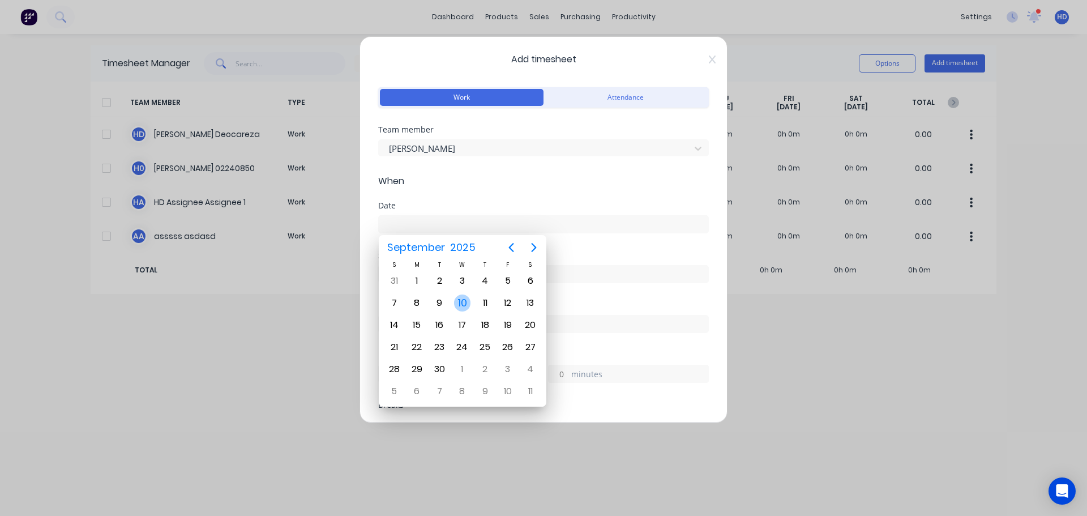
click at [461, 302] on div "10" at bounding box center [462, 302] width 17 height 17
type input "10/09/2025"
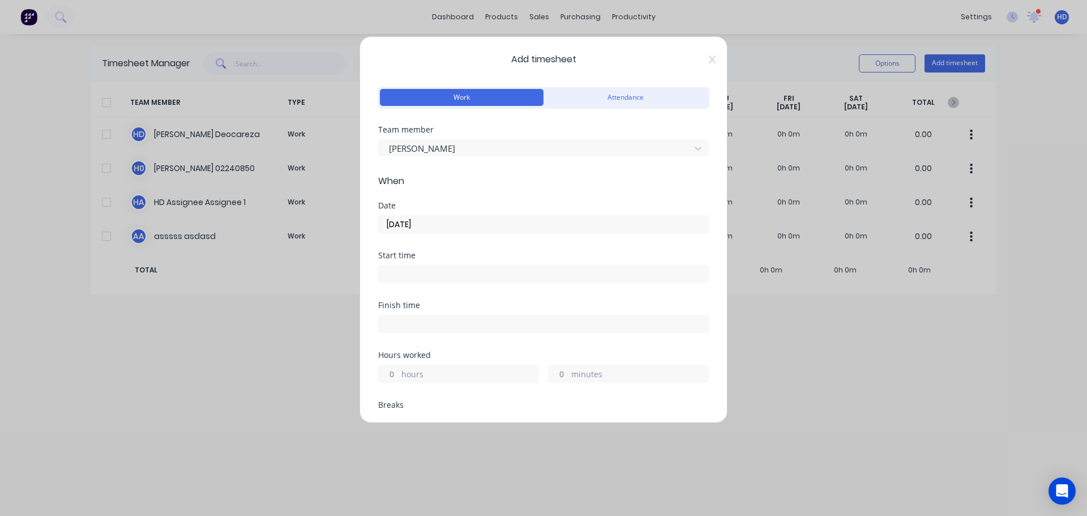
click at [441, 275] on input at bounding box center [544, 274] width 330 height 17
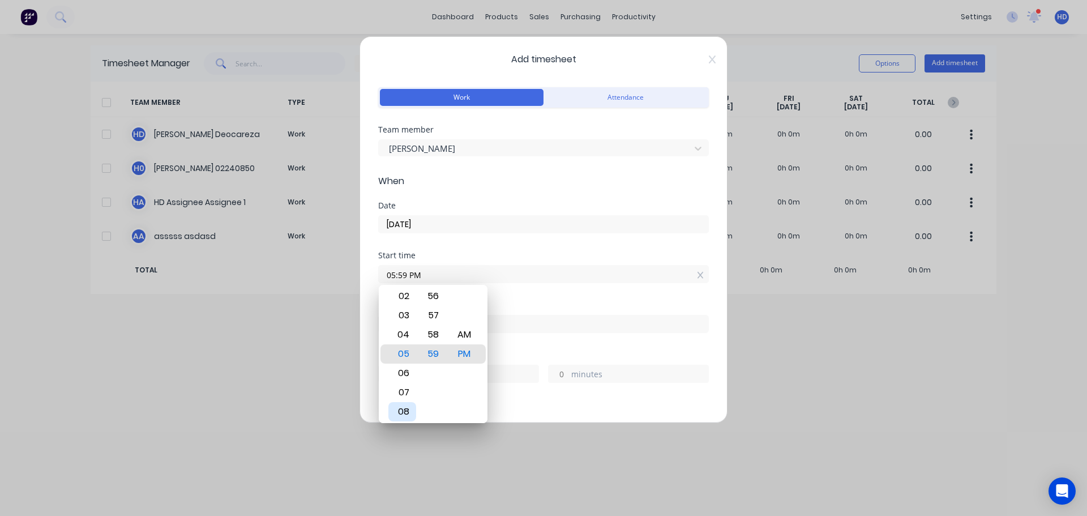
click at [404, 413] on div "08" at bounding box center [402, 411] width 28 height 19
click at [460, 336] on div "AM" at bounding box center [465, 334] width 28 height 19
type input "08:59 AM"
click at [505, 293] on div "Start time 08:59 AM" at bounding box center [543, 276] width 331 height 50
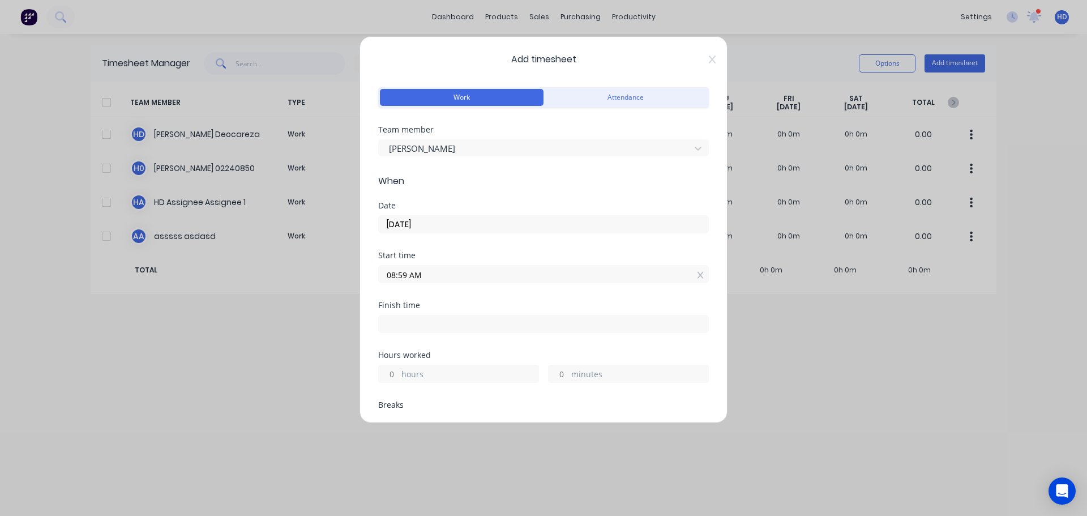
click at [392, 370] on input "hours" at bounding box center [389, 373] width 20 height 17
type input "8"
type input "04:59 PM"
type input "0"
click at [482, 332] on label "04:59 PM" at bounding box center [543, 324] width 331 height 18
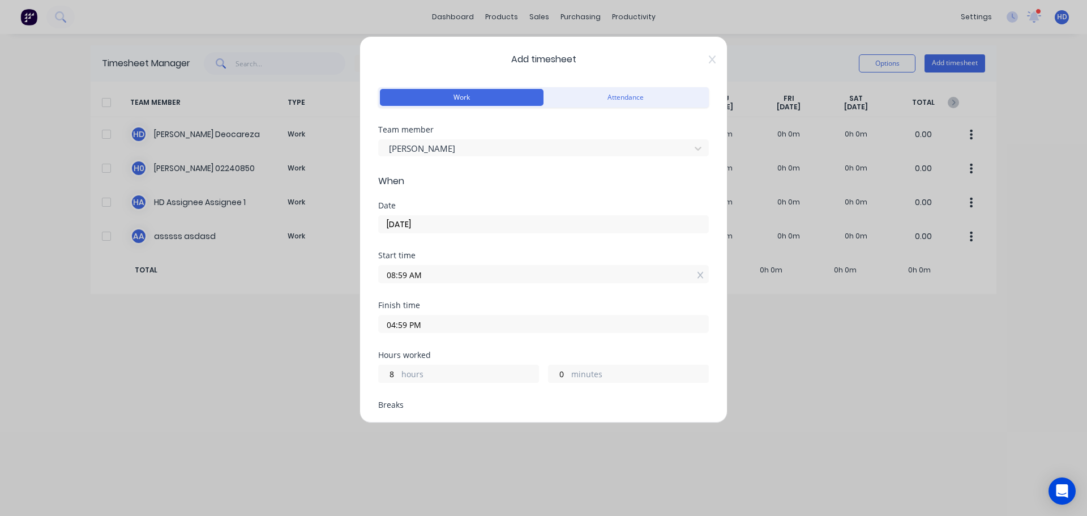
click at [482, 332] on input "04:59 PM" at bounding box center [544, 323] width 330 height 17
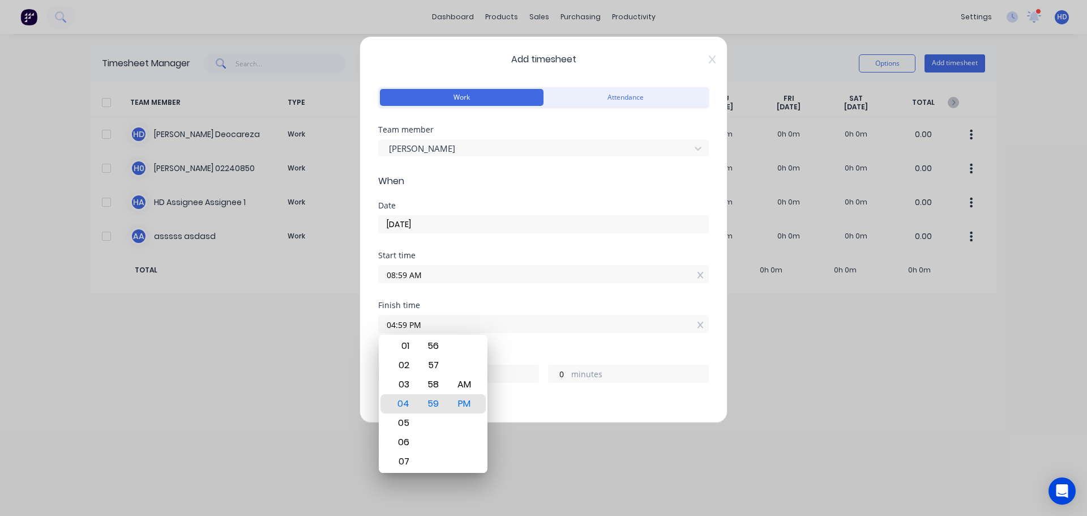
click at [576, 254] on div "Start time" at bounding box center [543, 255] width 331 height 8
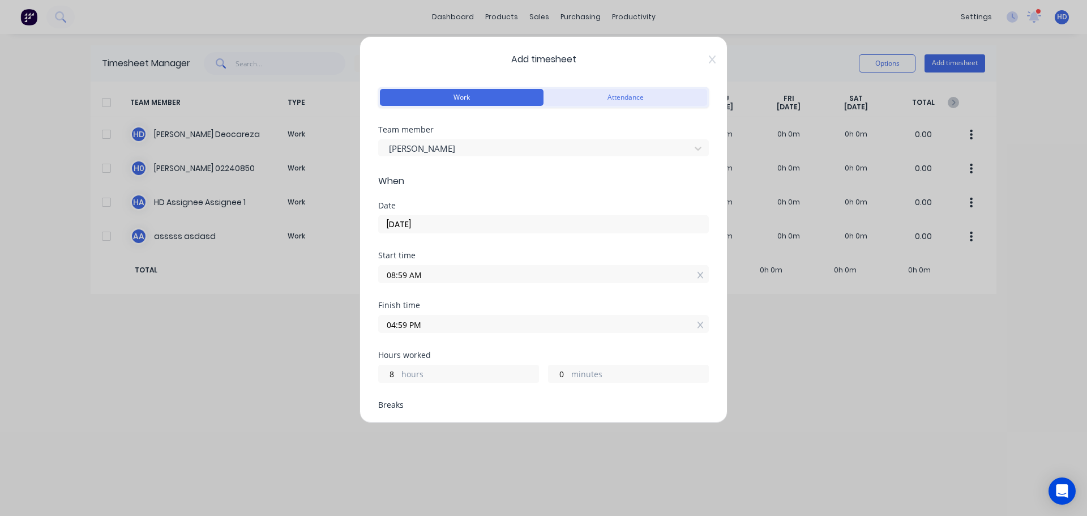
click at [649, 96] on button "Attendance" at bounding box center [626, 97] width 164 height 17
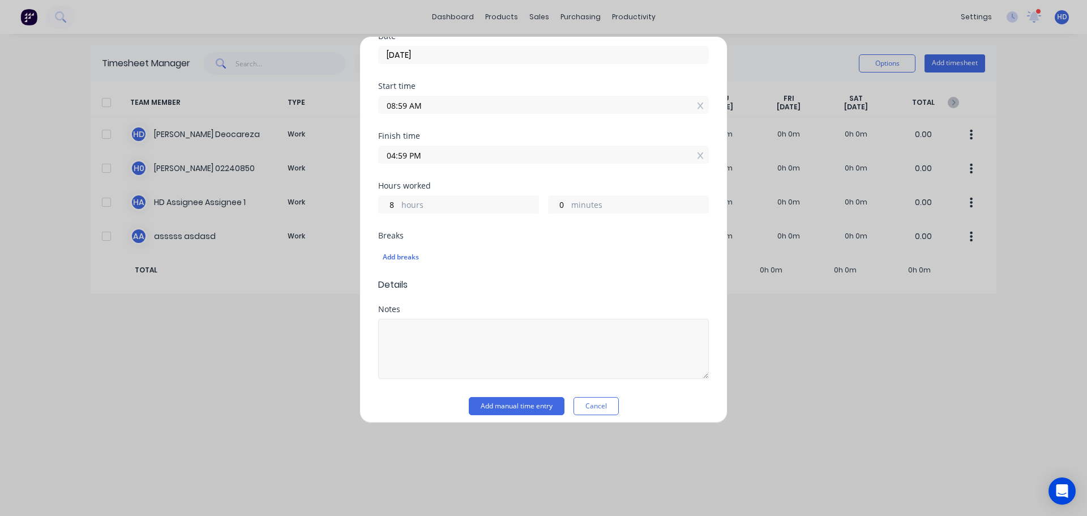
scroll to position [170, 0]
click at [408, 257] on div "Add breaks" at bounding box center [544, 256] width 322 height 15
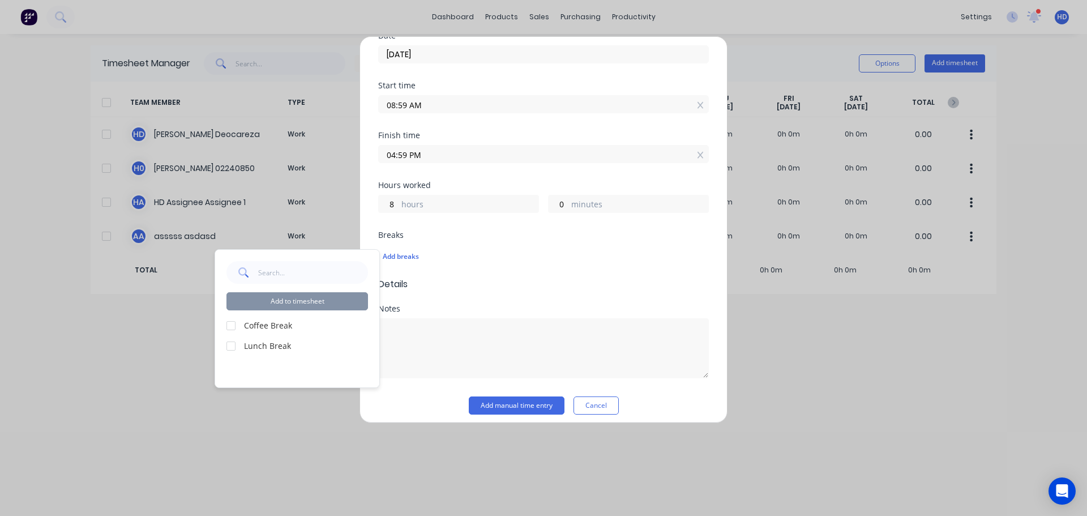
click at [229, 323] on div at bounding box center [231, 325] width 23 height 23
drag, startPoint x: 227, startPoint y: 345, endPoint x: 252, endPoint y: 325, distance: 31.8
click at [228, 345] on div at bounding box center [231, 346] width 23 height 23
click at [292, 301] on button "Add to timesheet" at bounding box center [297, 301] width 142 height 18
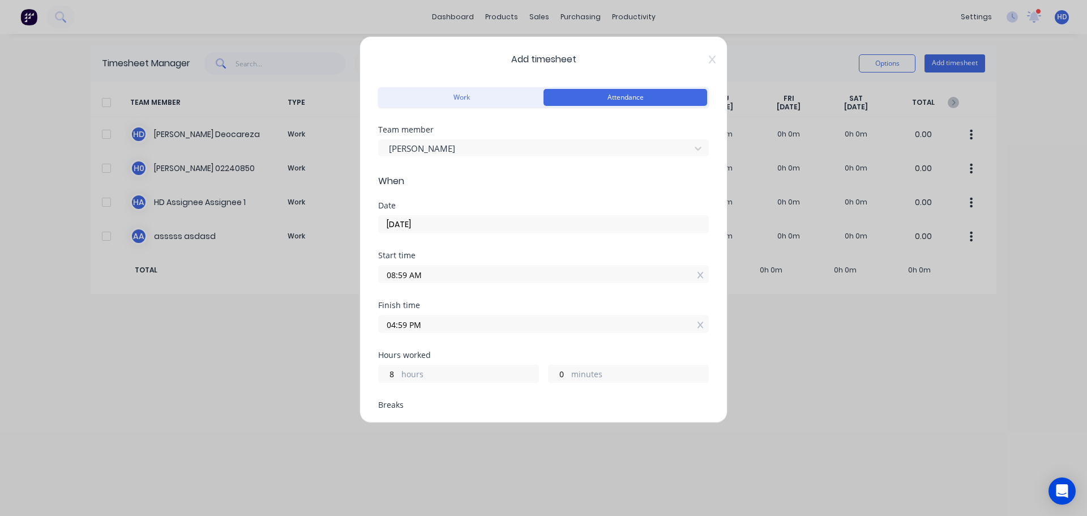
click at [559, 246] on div "Date 10/09/2025" at bounding box center [543, 227] width 331 height 50
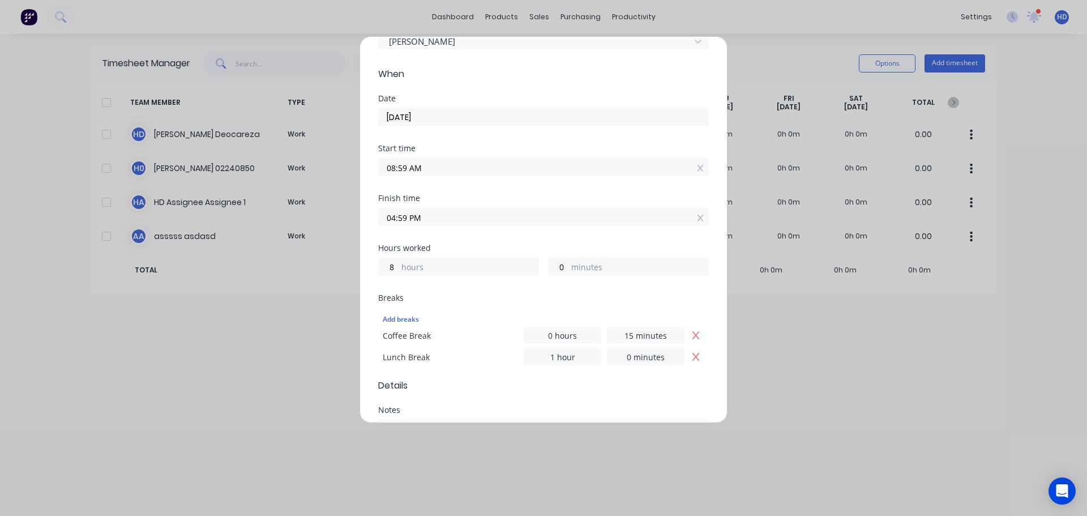
scroll to position [216, 0]
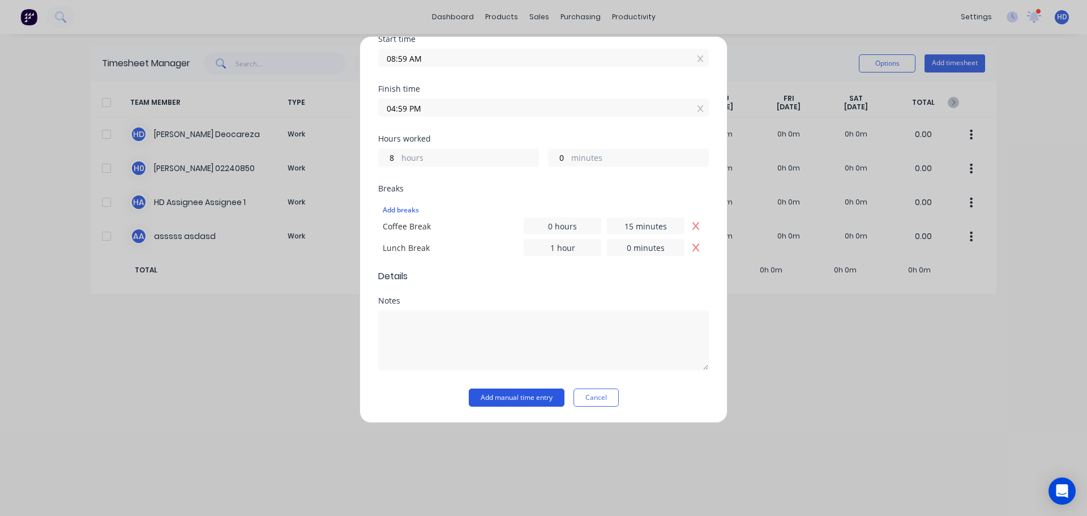
click at [499, 400] on button "Add manual time entry" at bounding box center [517, 397] width 96 height 18
click at [603, 392] on button "Cancel" at bounding box center [596, 397] width 45 height 18
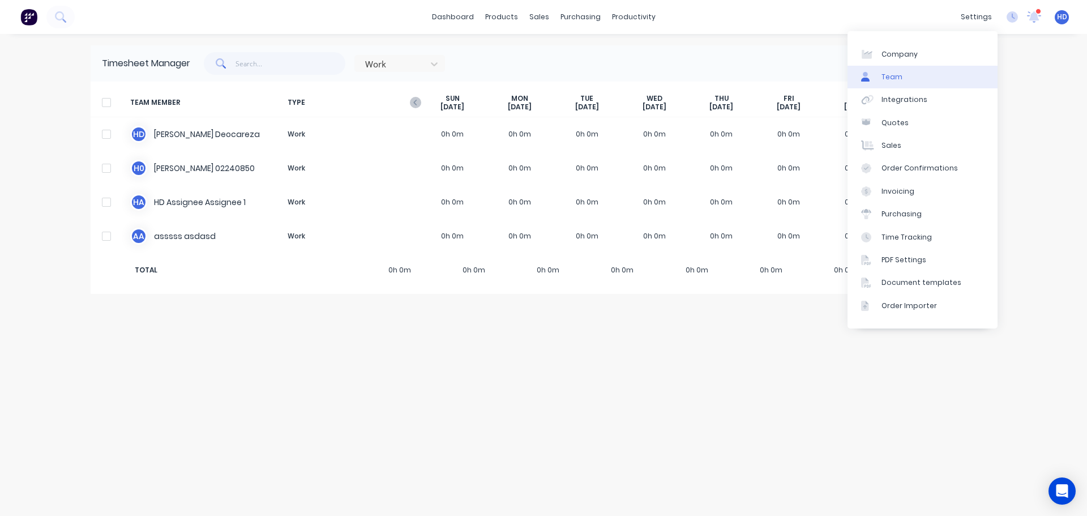
click at [927, 79] on link "Team" at bounding box center [923, 77] width 150 height 23
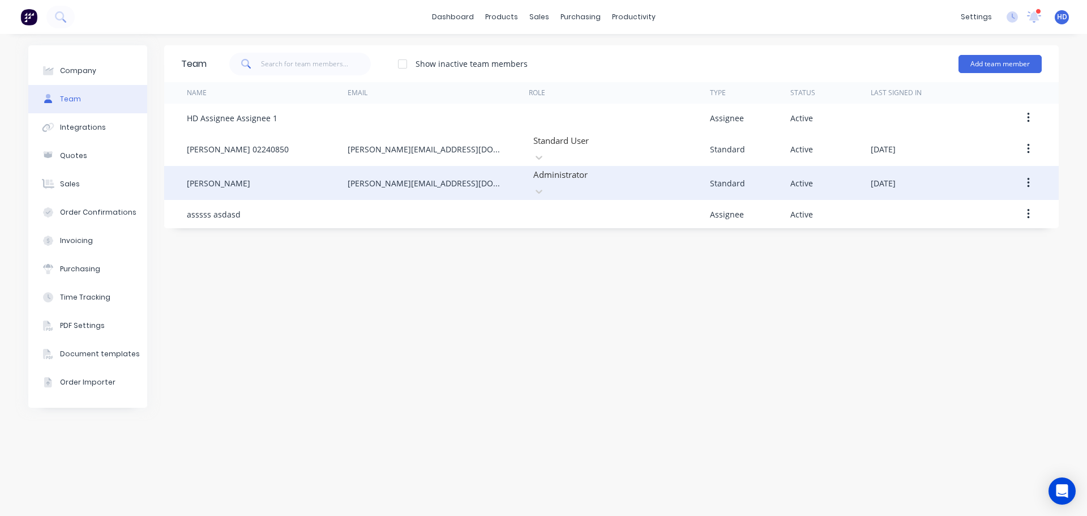
click at [1025, 173] on button "button" at bounding box center [1028, 183] width 27 height 20
click at [998, 207] on div "Edit" at bounding box center [988, 212] width 87 height 16
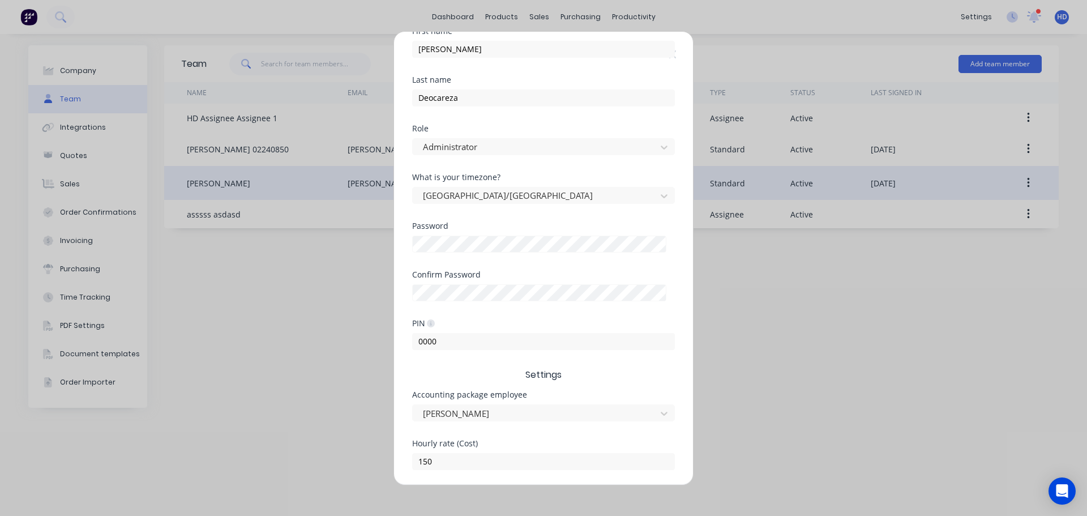
scroll to position [236, 0]
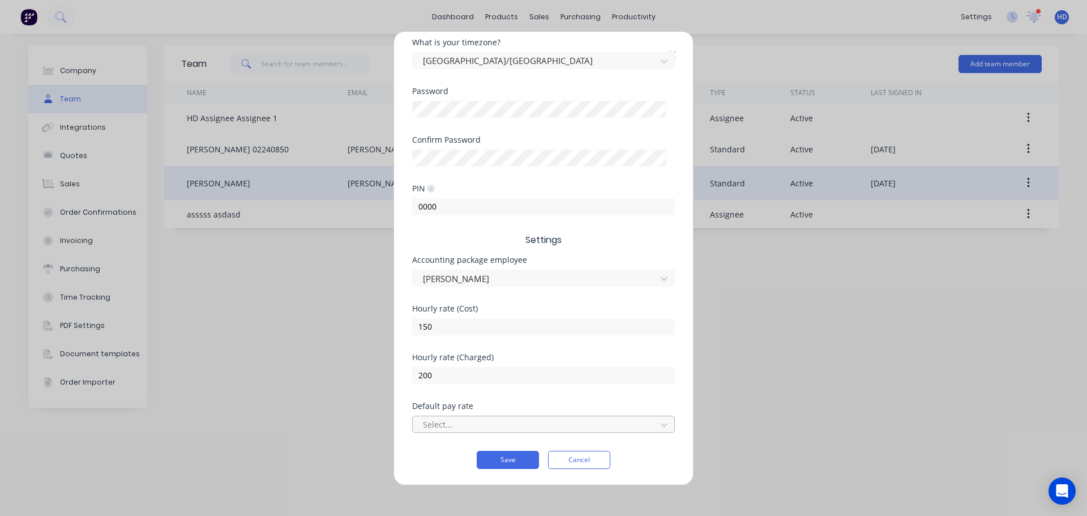
click at [531, 428] on div at bounding box center [536, 424] width 229 height 14
click at [559, 429] on div at bounding box center [536, 424] width 229 height 14
click at [606, 277] on div at bounding box center [536, 278] width 229 height 14
click at [634, 270] on div "Alice Johnson" at bounding box center [543, 278] width 263 height 17
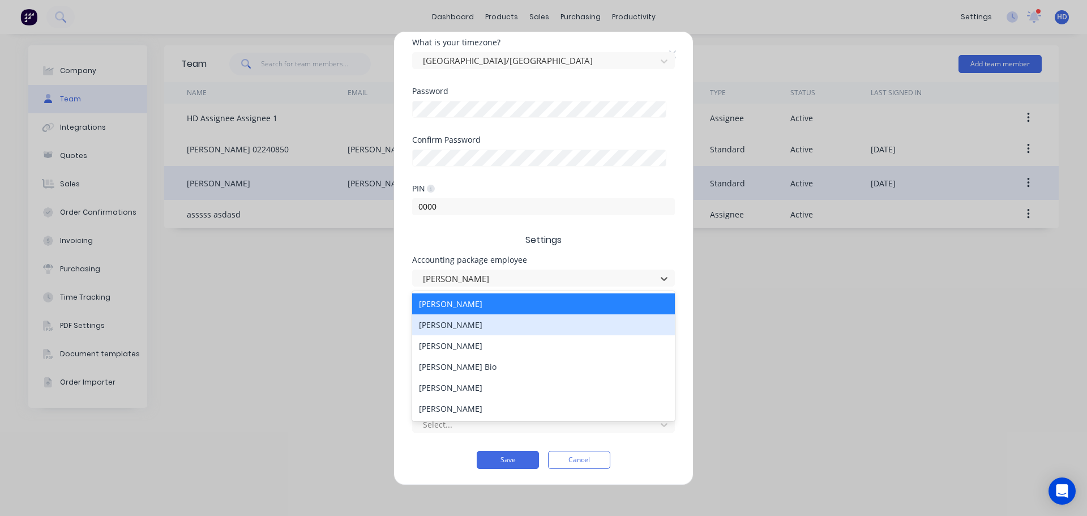
click at [515, 332] on div "Daniel Anderson" at bounding box center [543, 324] width 263 height 21
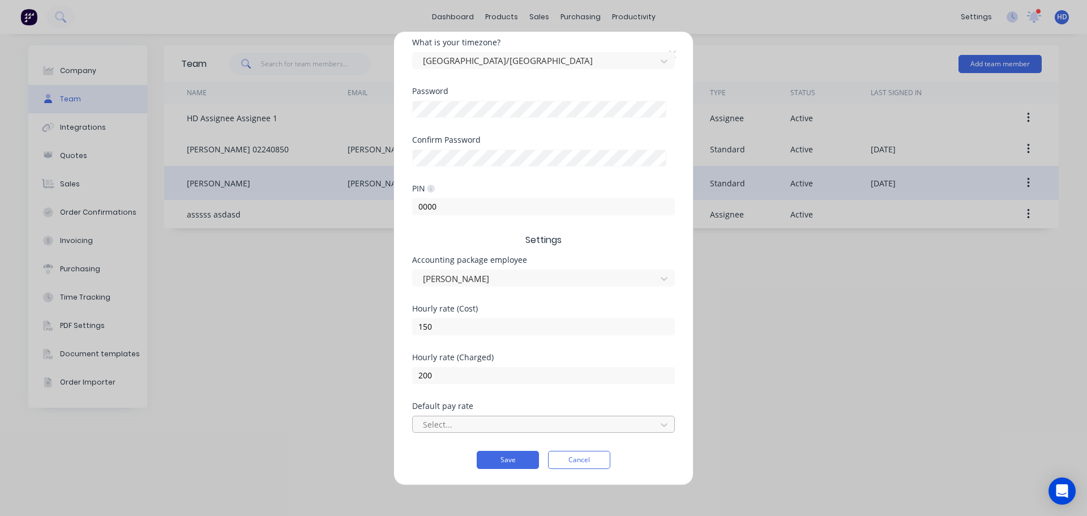
click at [515, 420] on div at bounding box center [536, 424] width 229 height 14
click at [710, 390] on div "Edit Standard team member Username harold+prodtest @ factory.app First name Har…" at bounding box center [543, 258] width 1087 height 516
click at [582, 461] on button "Cancel" at bounding box center [579, 460] width 62 height 18
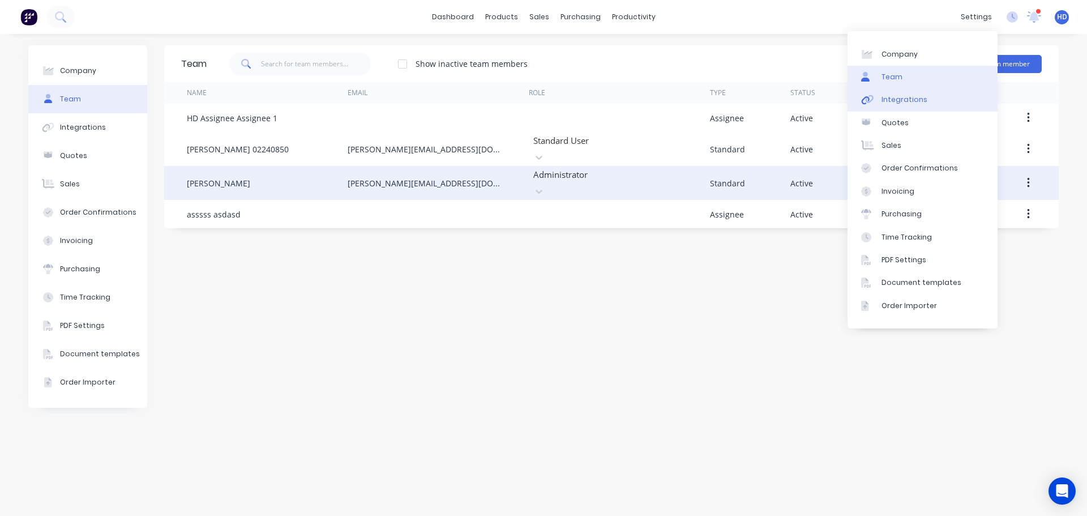
click at [910, 101] on div "Integrations" at bounding box center [905, 100] width 46 height 10
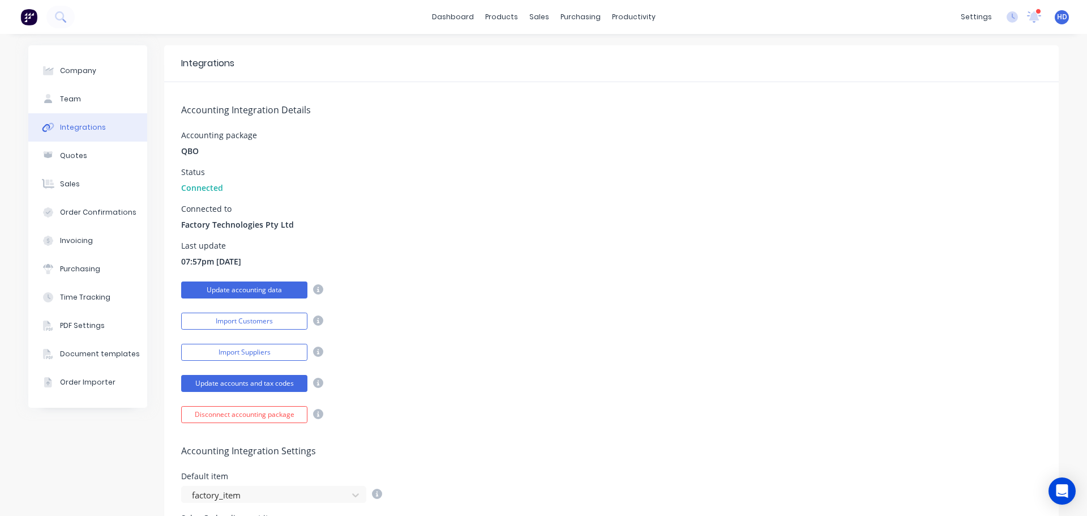
click at [262, 288] on button "Update accounting data" at bounding box center [244, 289] width 126 height 17
click at [258, 382] on button "Update accounts and tax codes" at bounding box center [244, 383] width 126 height 17
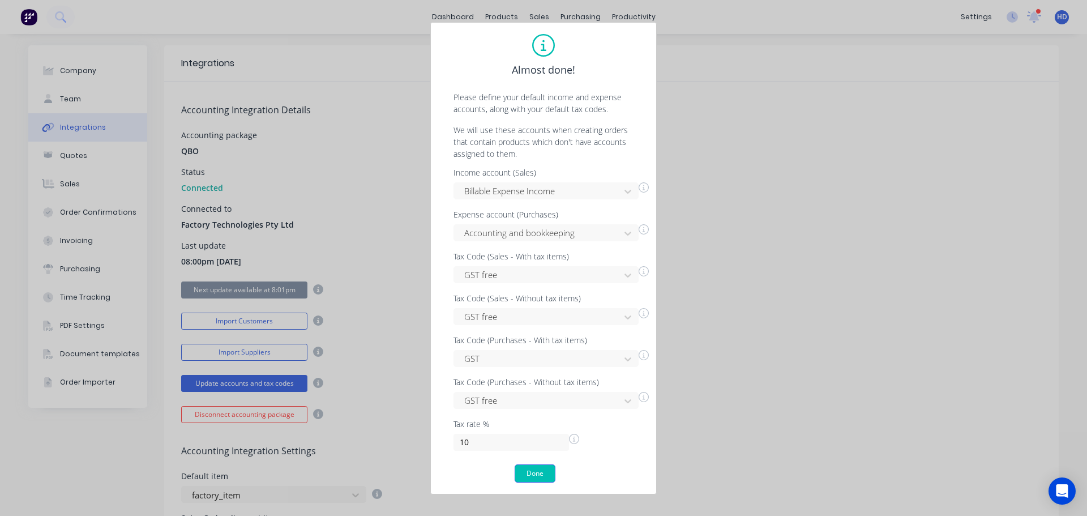
click at [554, 469] on button "Done" at bounding box center [535, 473] width 41 height 18
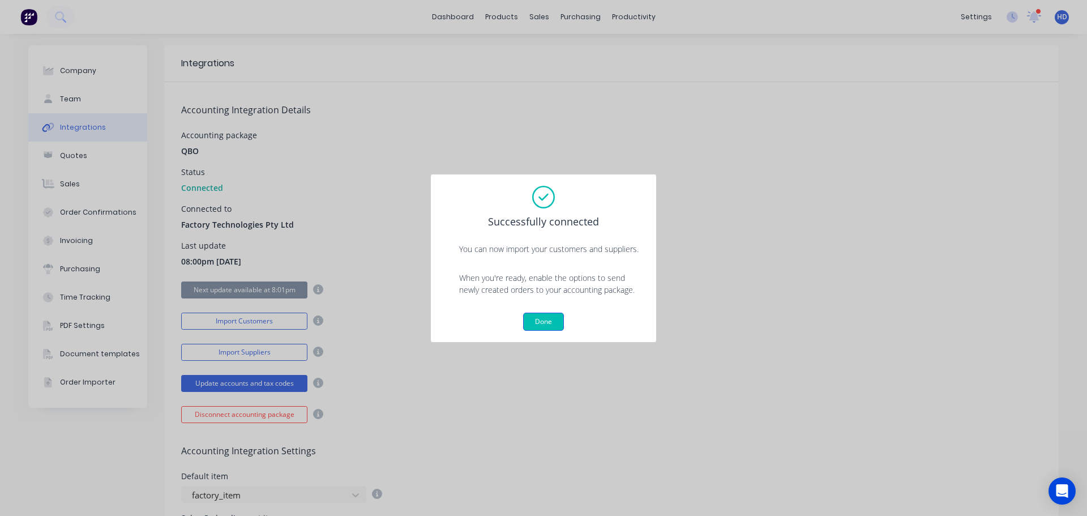
click at [548, 316] on button "Done" at bounding box center [543, 322] width 41 height 18
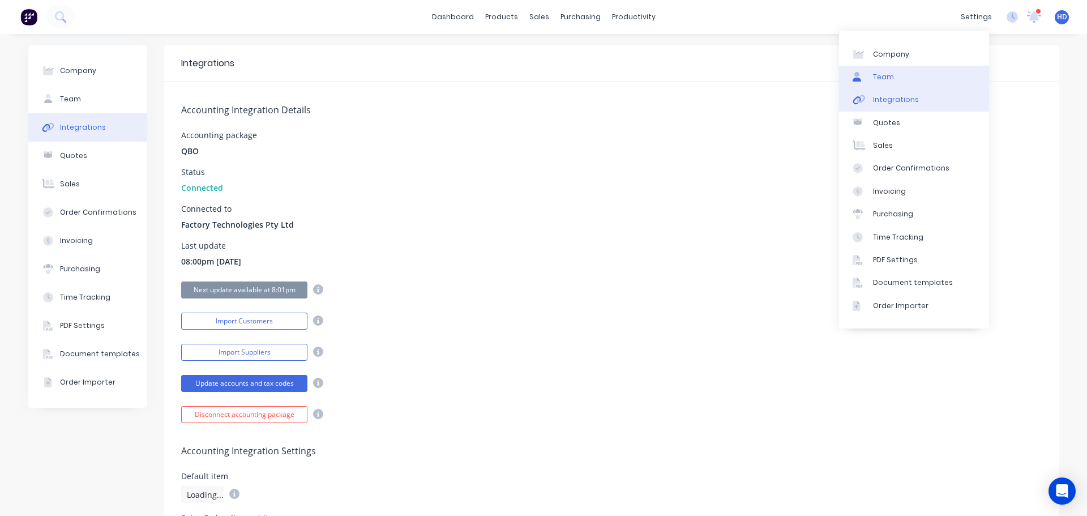
click at [900, 70] on link "Team" at bounding box center [914, 77] width 150 height 23
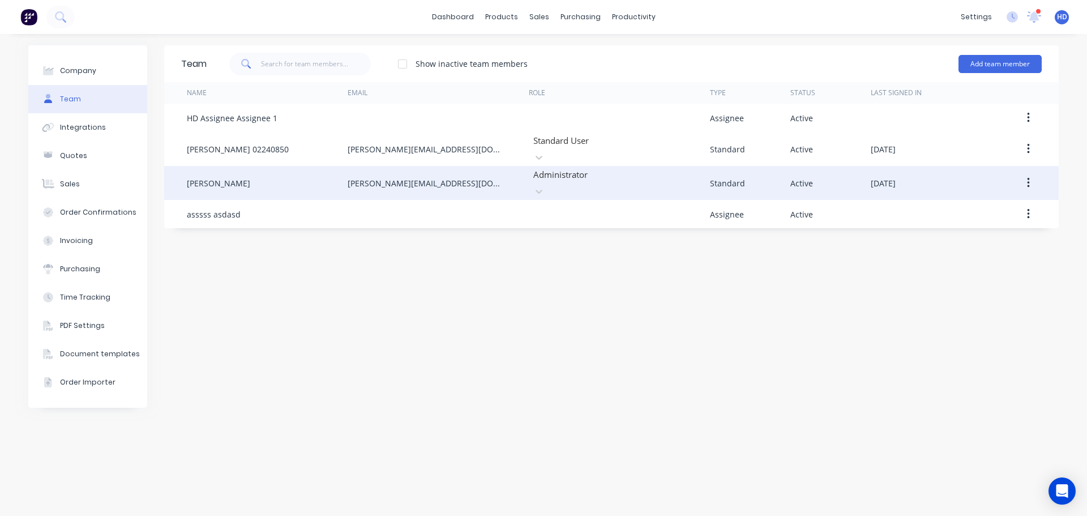
click at [1031, 176] on button "button" at bounding box center [1028, 183] width 27 height 20
click at [996, 204] on div "Edit" at bounding box center [988, 212] width 87 height 16
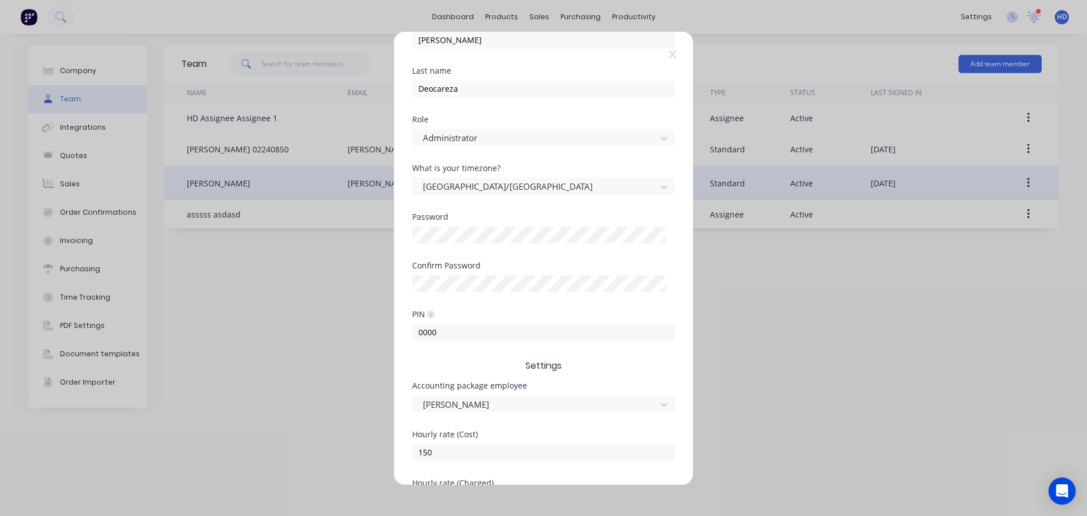
scroll to position [236, 0]
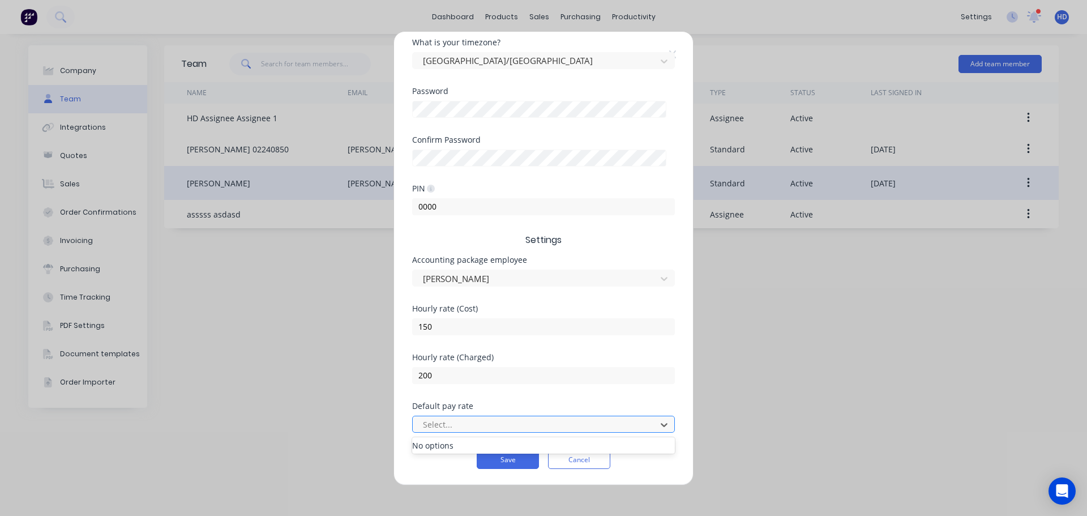
click at [472, 422] on div at bounding box center [536, 424] width 229 height 14
click at [509, 420] on div at bounding box center [536, 424] width 229 height 14
drag, startPoint x: 562, startPoint y: 422, endPoint x: 485, endPoint y: 429, distance: 77.9
click at [565, 421] on div at bounding box center [536, 424] width 229 height 14
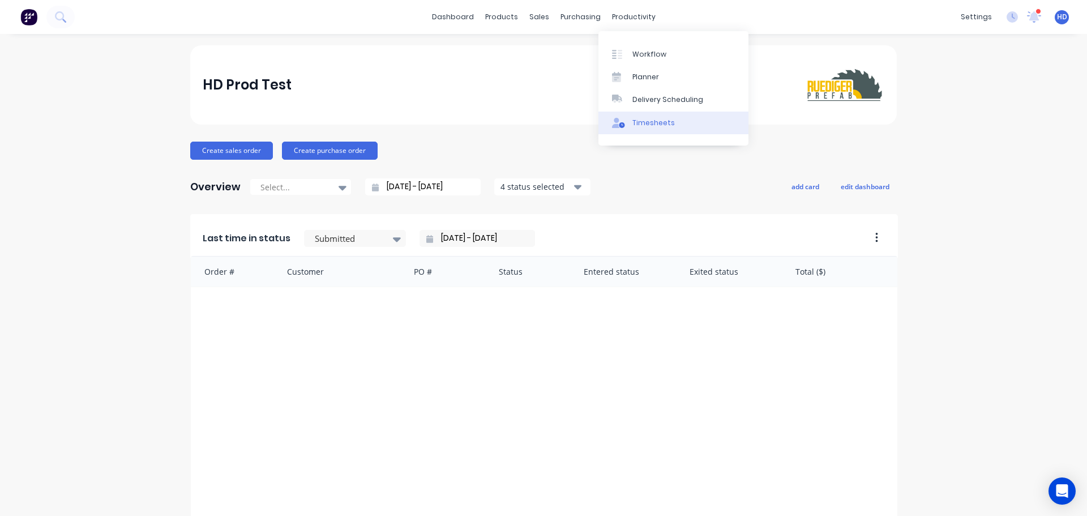
click at [651, 125] on div "Timesheets" at bounding box center [654, 123] width 42 height 10
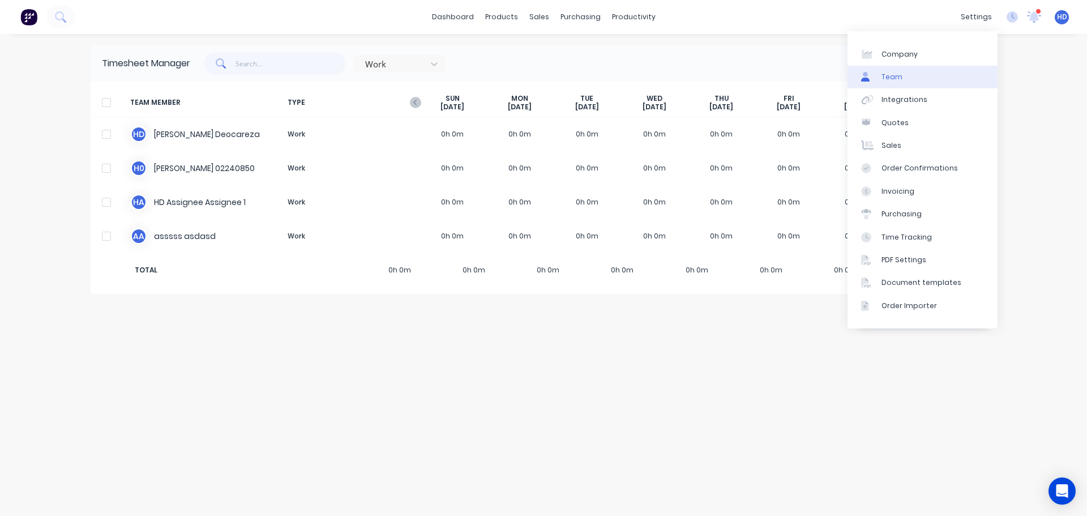
click at [937, 76] on link "Team" at bounding box center [923, 77] width 150 height 23
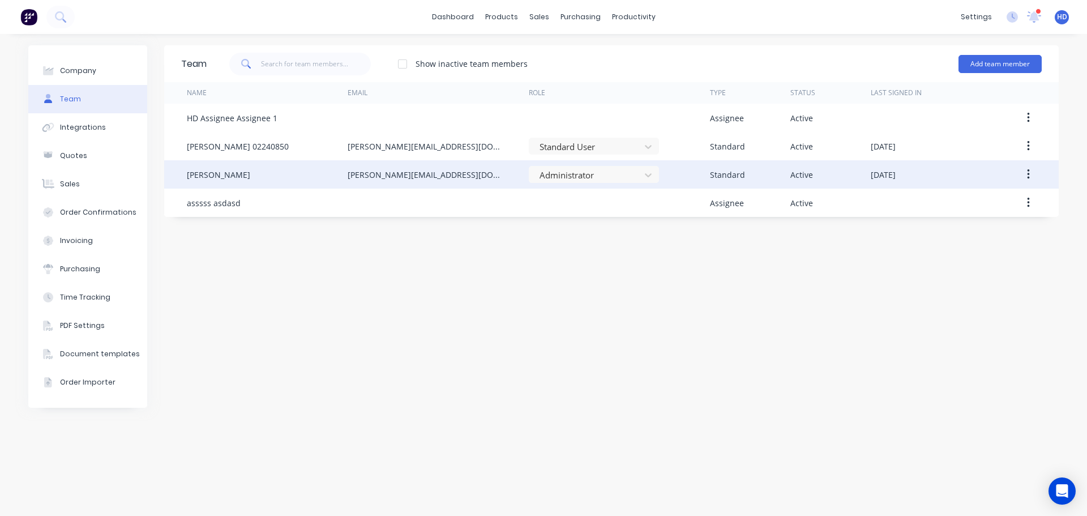
click at [1032, 177] on button "button" at bounding box center [1028, 174] width 27 height 20
click at [974, 197] on div "Edit" at bounding box center [988, 204] width 87 height 16
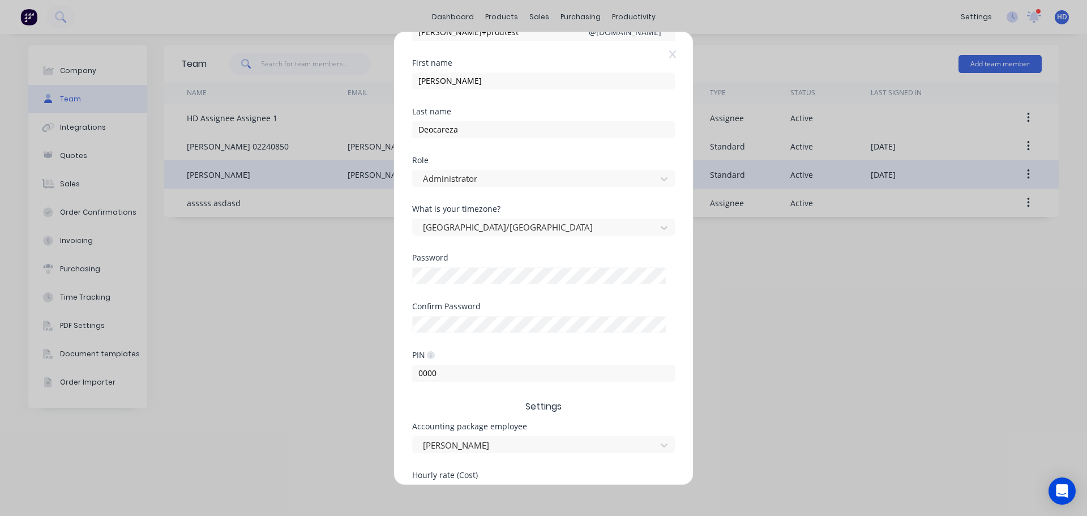
scroll to position [170, 0]
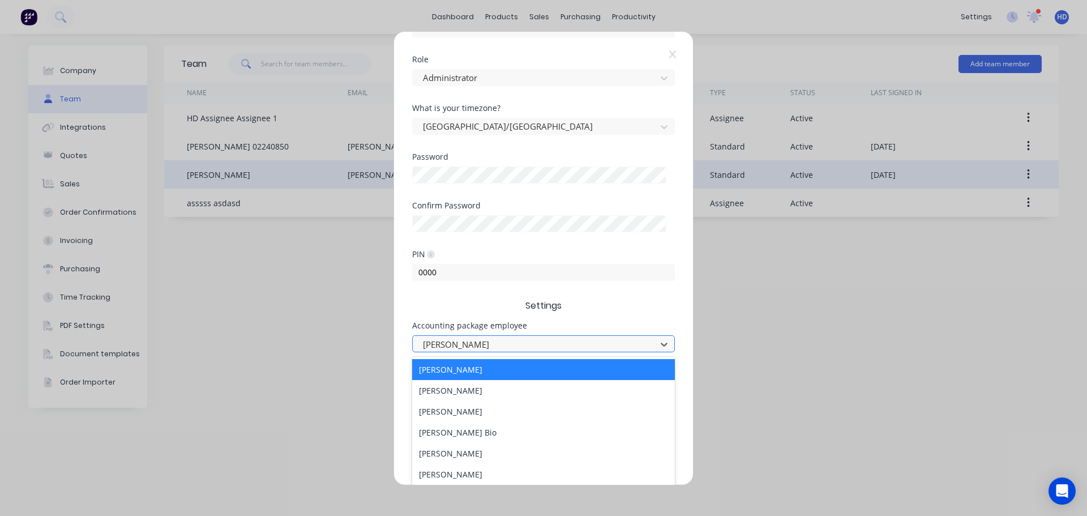
click at [484, 344] on div at bounding box center [536, 344] width 229 height 14
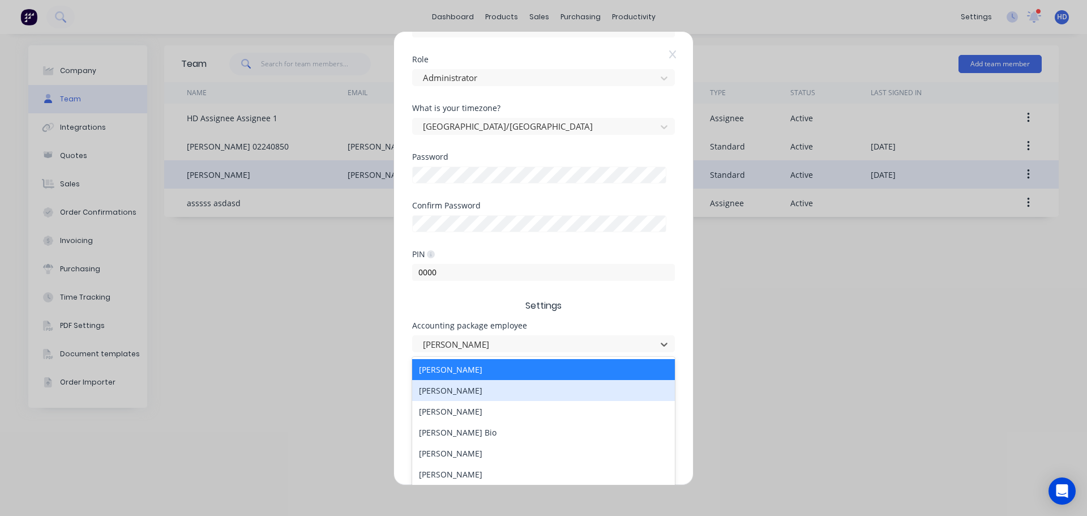
click at [473, 389] on div "Daniel Anderson" at bounding box center [543, 390] width 263 height 21
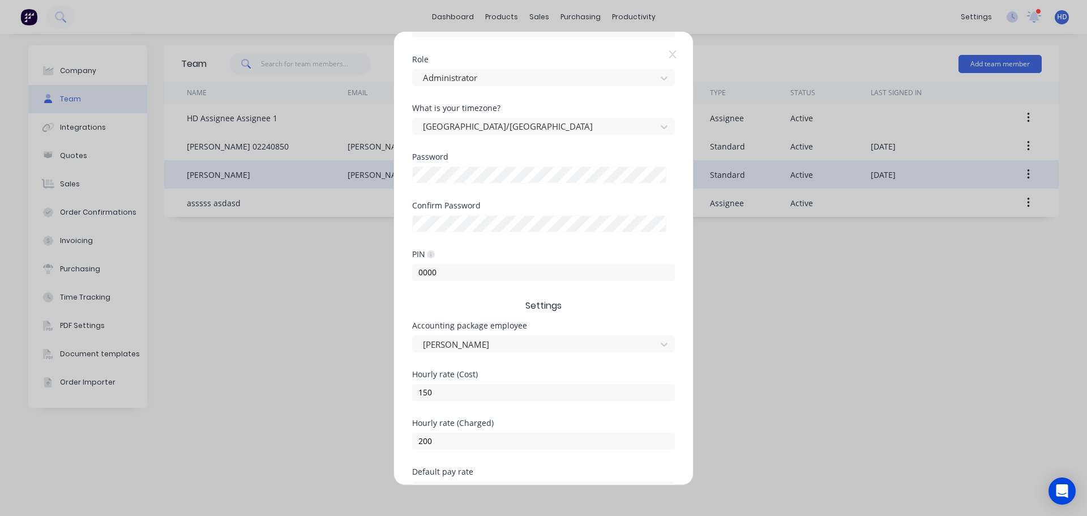
scroll to position [236, 0]
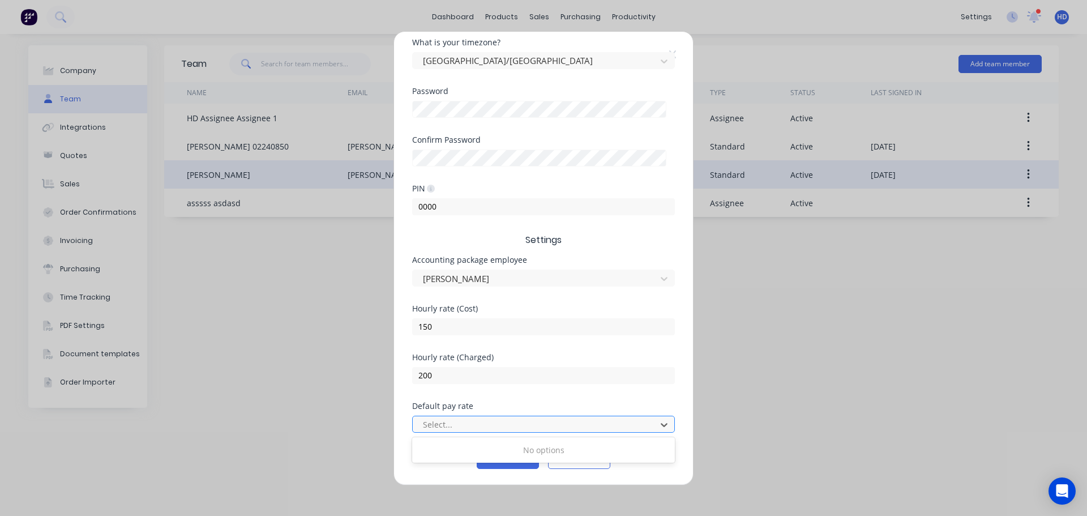
click at [494, 425] on div at bounding box center [536, 424] width 229 height 14
click at [496, 425] on div at bounding box center [536, 424] width 229 height 14
click at [523, 277] on div at bounding box center [536, 278] width 229 height 14
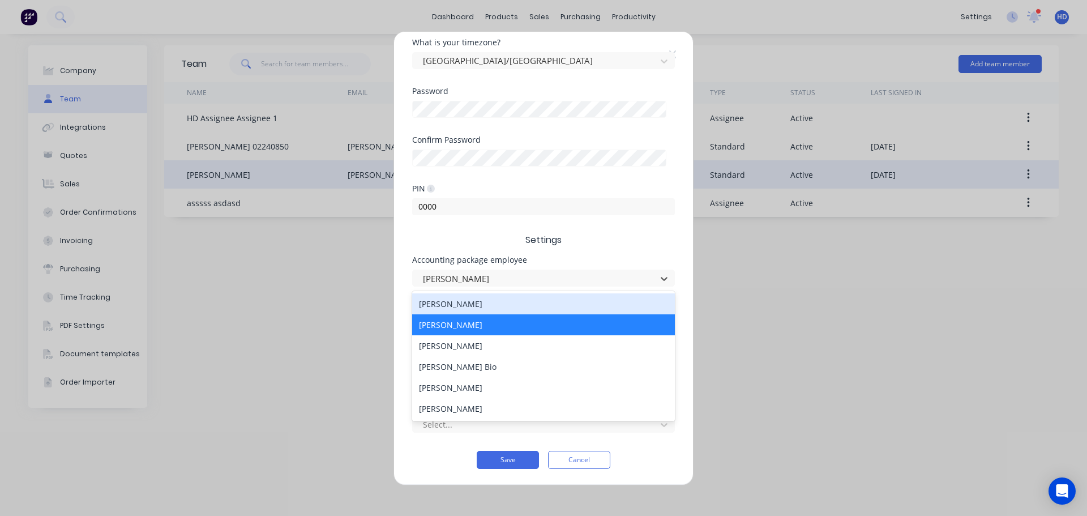
click at [512, 303] on div "[PERSON_NAME]" at bounding box center [543, 303] width 263 height 21
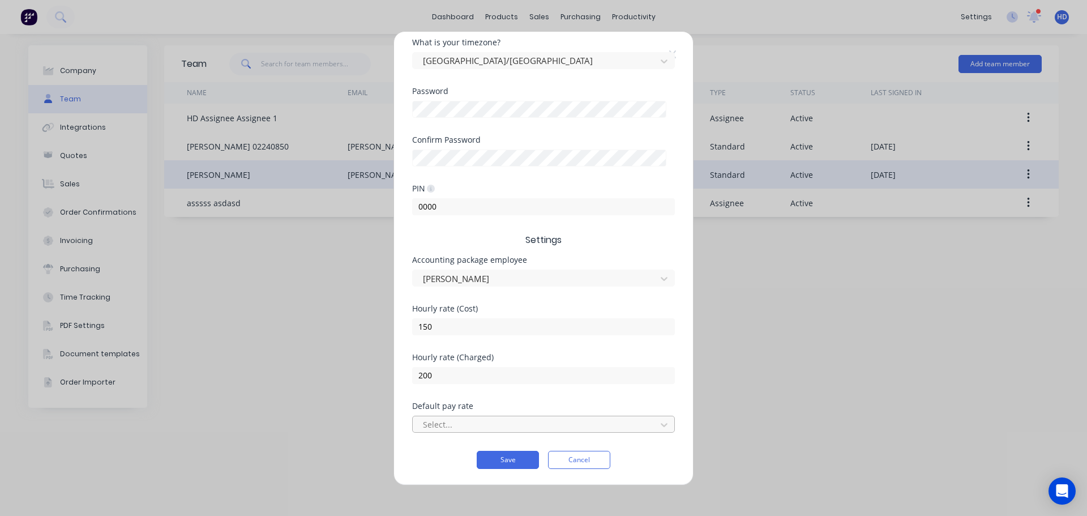
click at [459, 422] on div at bounding box center [536, 424] width 229 height 14
click at [540, 272] on div at bounding box center [536, 278] width 229 height 14
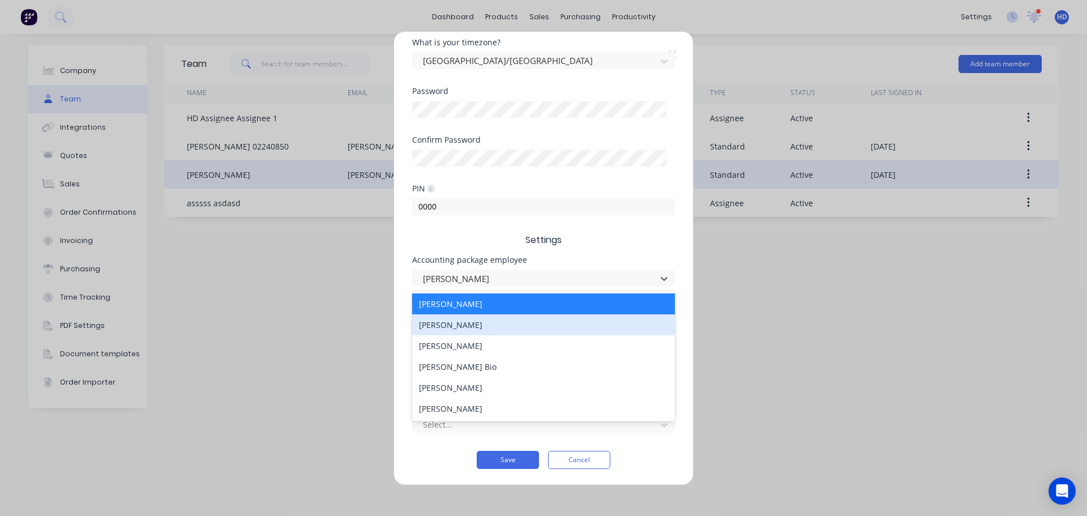
click at [495, 328] on div "[PERSON_NAME]" at bounding box center [543, 324] width 263 height 21
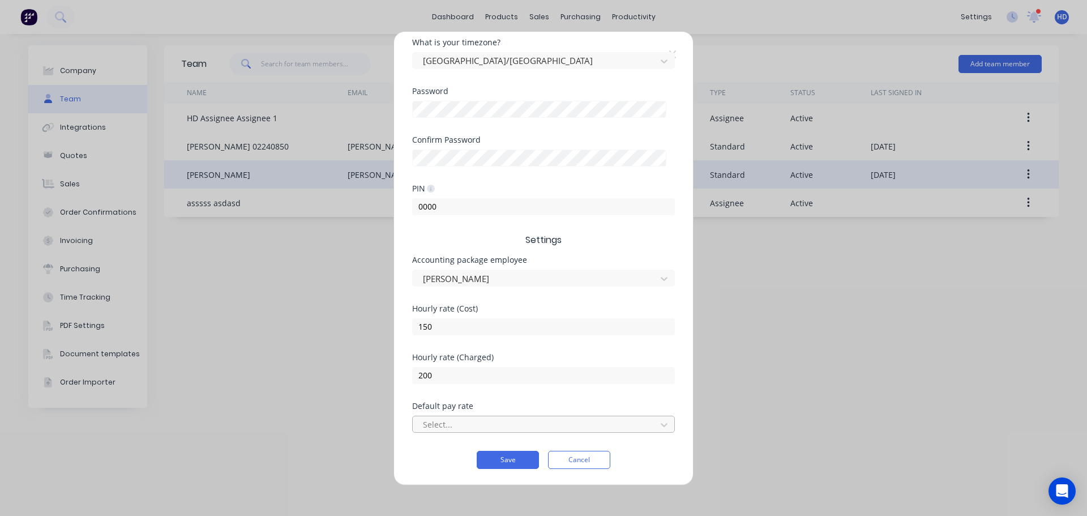
click at [485, 426] on div at bounding box center [536, 424] width 229 height 14
click at [529, 392] on div "Hourly rate (Charged) 200" at bounding box center [543, 377] width 263 height 49
click at [566, 458] on button "Cancel" at bounding box center [579, 460] width 62 height 18
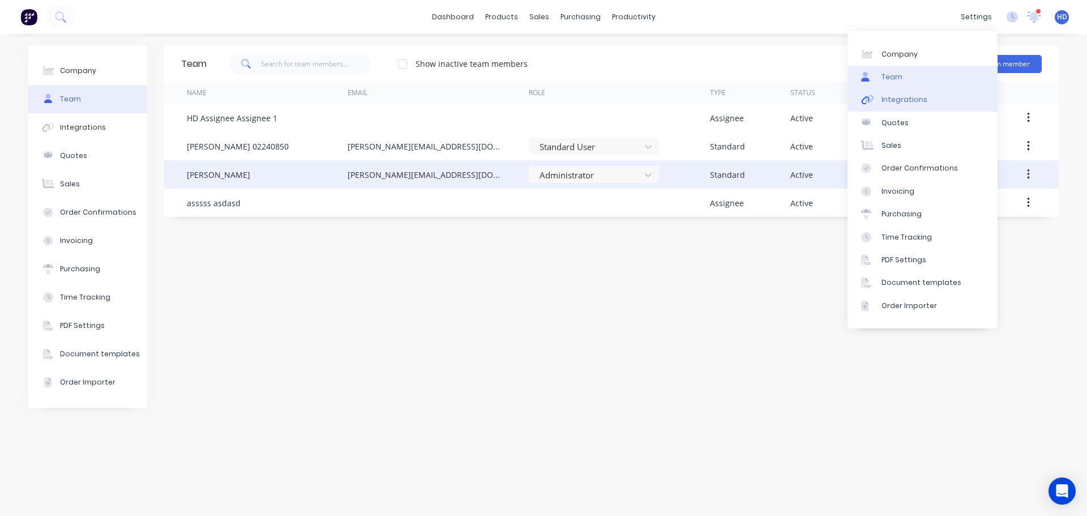
click at [927, 104] on link "Integrations" at bounding box center [923, 99] width 150 height 23
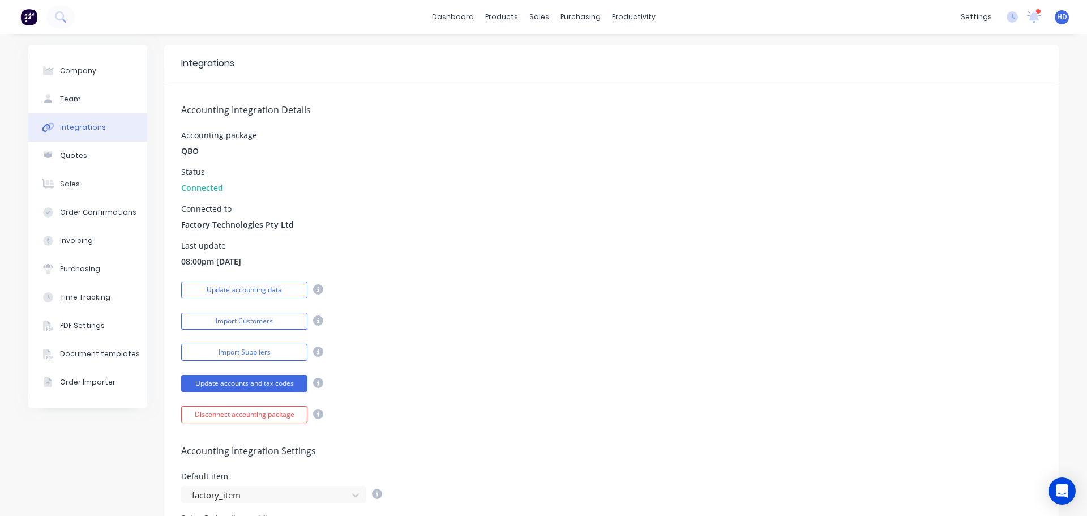
click at [512, 196] on div "Accounting Integration Details Accounting package QBO Status Connected Connecte…" at bounding box center [611, 252] width 895 height 341
click at [438, 14] on link "dashboard" at bounding box center [452, 16] width 53 height 17
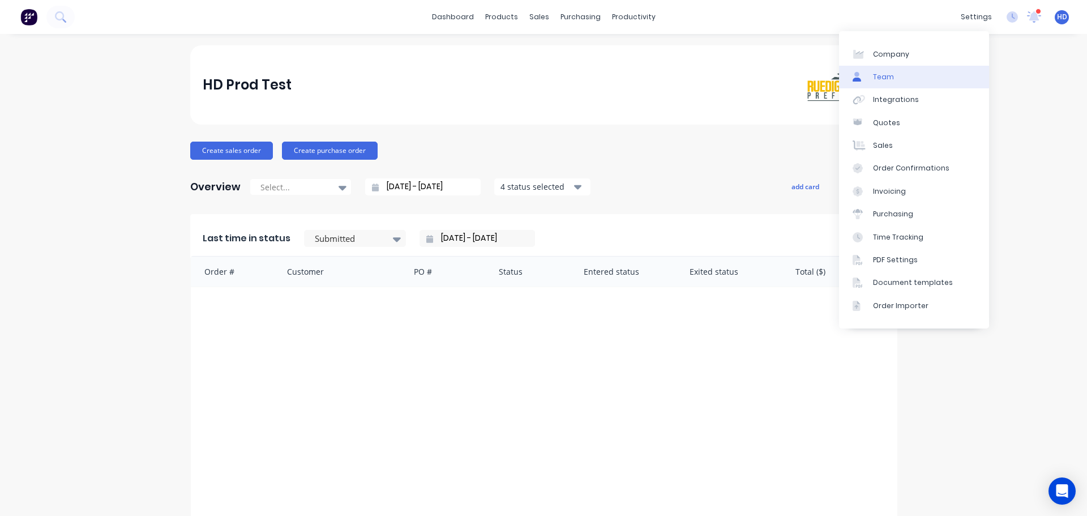
click at [920, 78] on link "Team" at bounding box center [914, 77] width 150 height 23
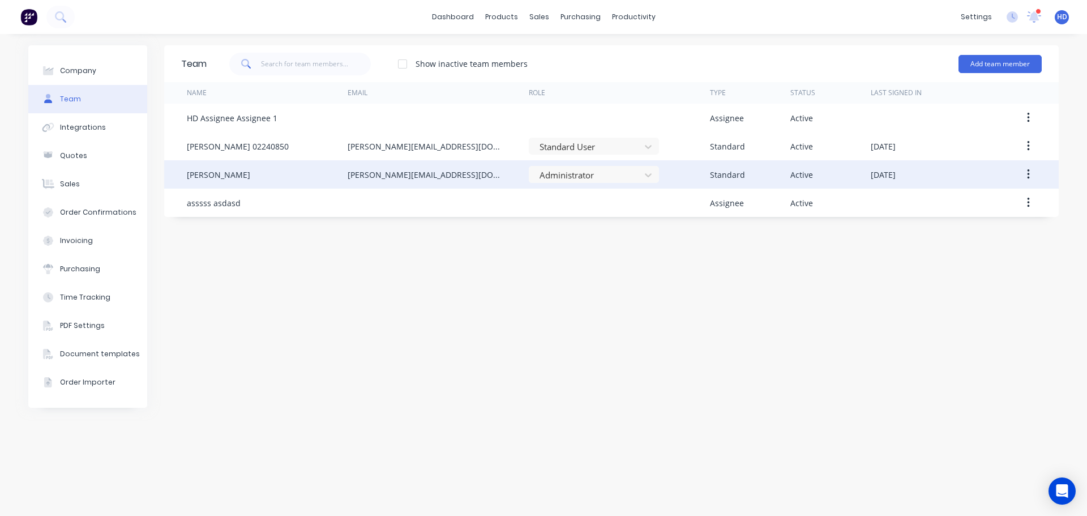
click at [1034, 172] on button "button" at bounding box center [1028, 174] width 27 height 20
click at [969, 199] on div "Edit" at bounding box center [988, 204] width 87 height 16
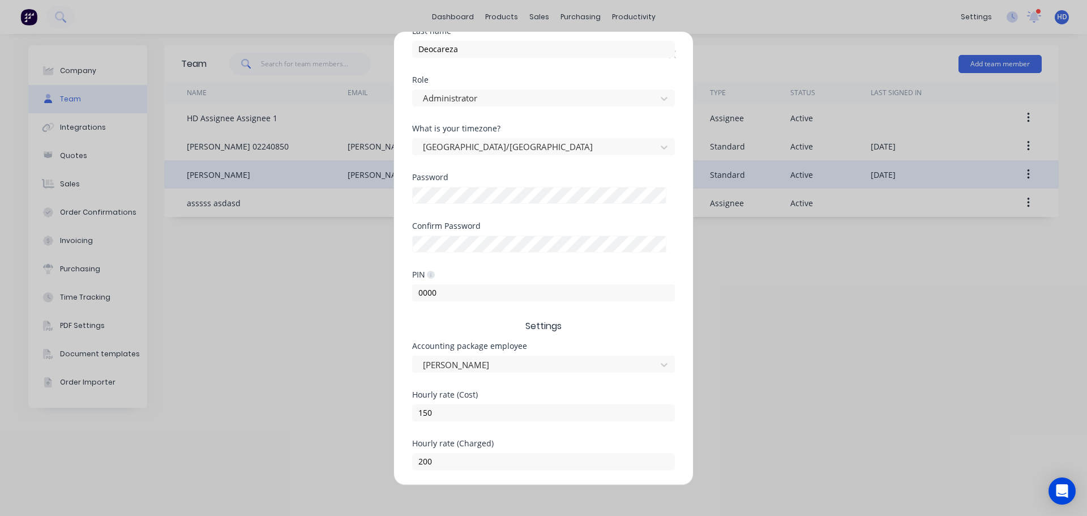
scroll to position [236, 0]
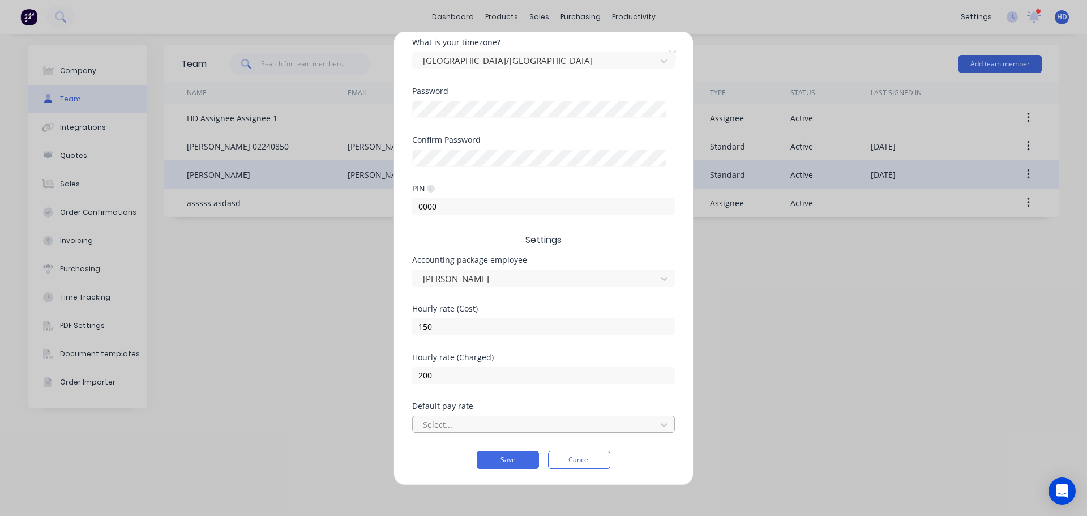
click at [511, 421] on div at bounding box center [536, 424] width 229 height 14
click at [651, 335] on input "150" at bounding box center [543, 326] width 263 height 17
click at [756, 307] on div "Edit Standard team member Username harold+prodtest @ factory.app First name Har…" at bounding box center [543, 258] width 1087 height 516
click at [574, 464] on button "Cancel" at bounding box center [579, 460] width 62 height 18
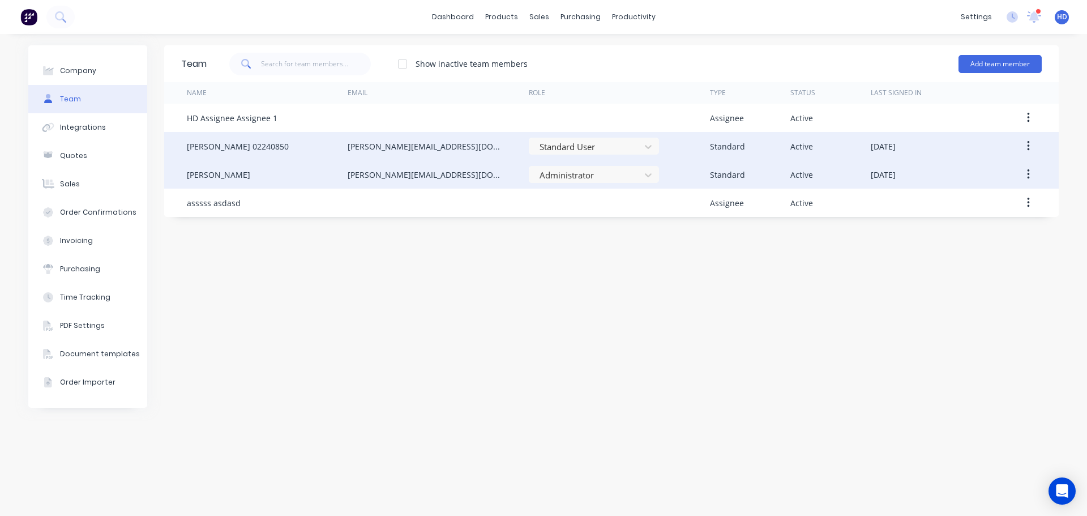
click at [1028, 141] on icon "button" at bounding box center [1028, 146] width 3 height 12
click at [988, 171] on div "Edit" at bounding box center [988, 176] width 87 height 16
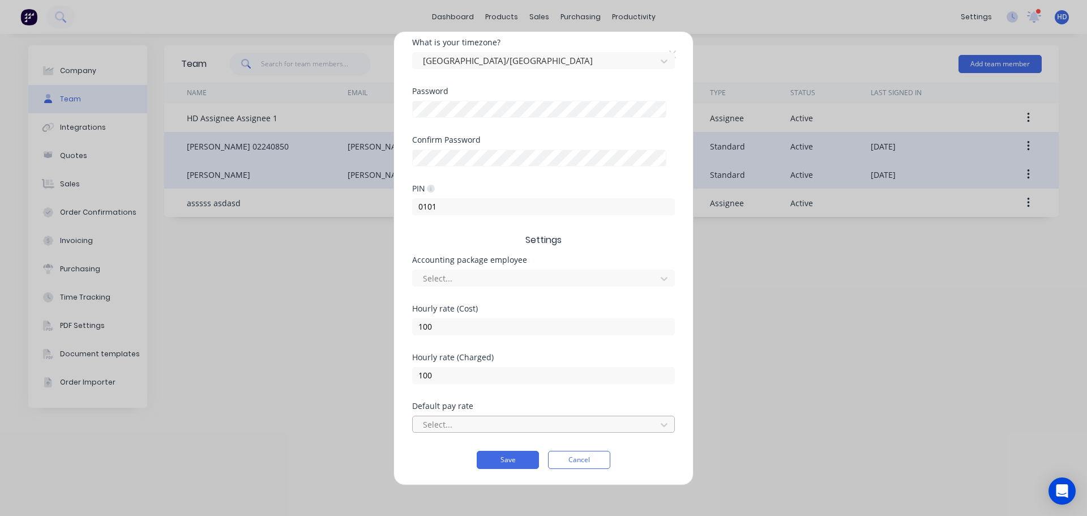
click at [542, 430] on div at bounding box center [536, 424] width 229 height 14
click at [579, 425] on div at bounding box center [536, 424] width 229 height 14
click at [592, 466] on button "Cancel" at bounding box center [579, 460] width 62 height 18
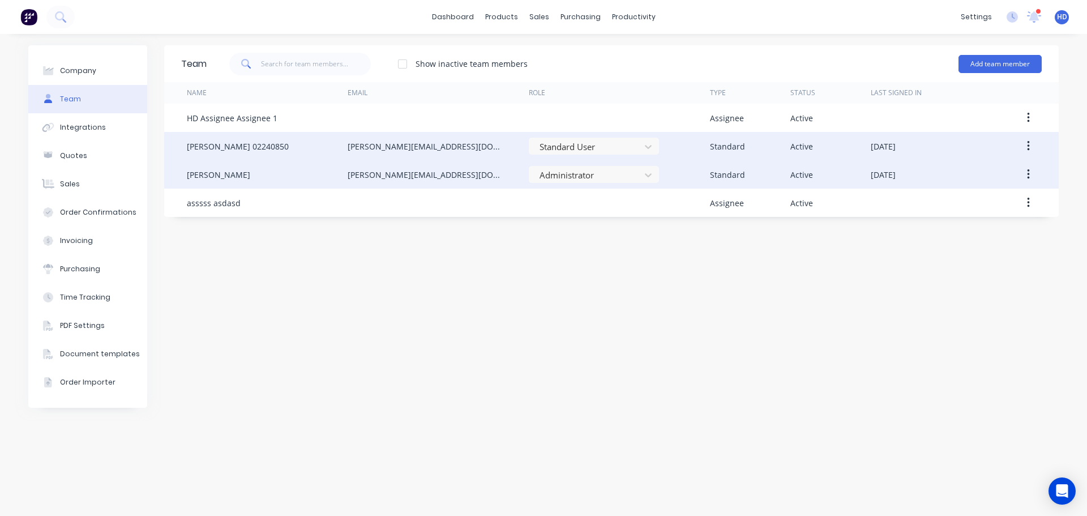
click at [881, 270] on div "Team Show inactive team members Add team member Name Email Role Type Status Las…" at bounding box center [611, 274] width 895 height 459
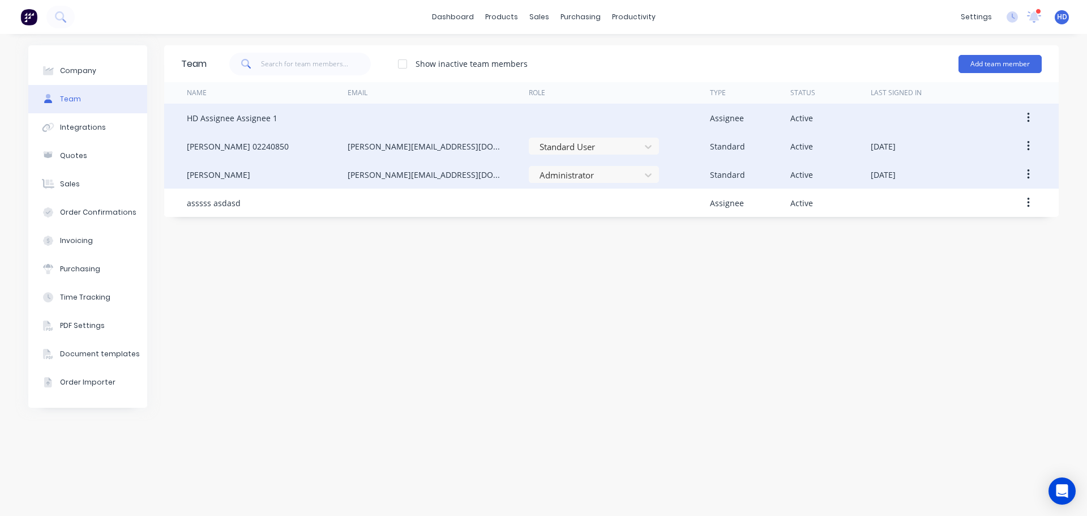
click at [1027, 118] on button "button" at bounding box center [1028, 118] width 27 height 20
click at [972, 148] on div "Edit" at bounding box center [988, 147] width 87 height 16
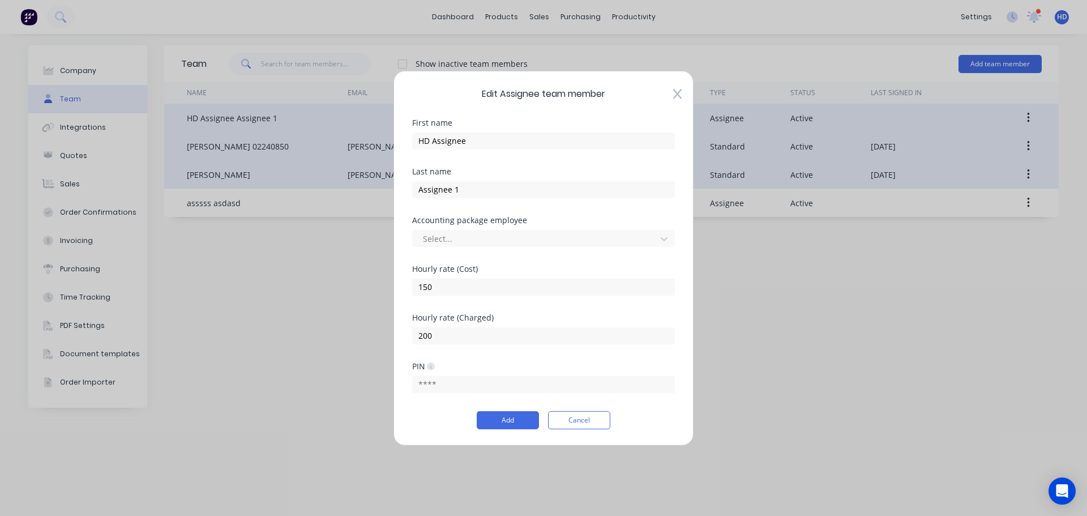
click at [570, 416] on button "Cancel" at bounding box center [579, 420] width 62 height 18
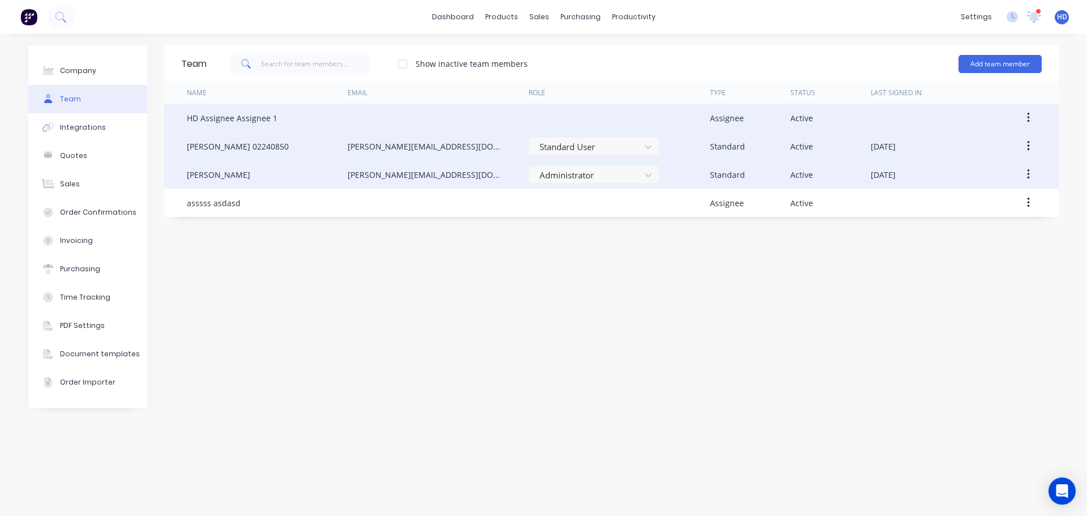
click at [1029, 149] on icon "button" at bounding box center [1028, 146] width 2 height 10
click at [968, 180] on div "Edit" at bounding box center [988, 176] width 87 height 16
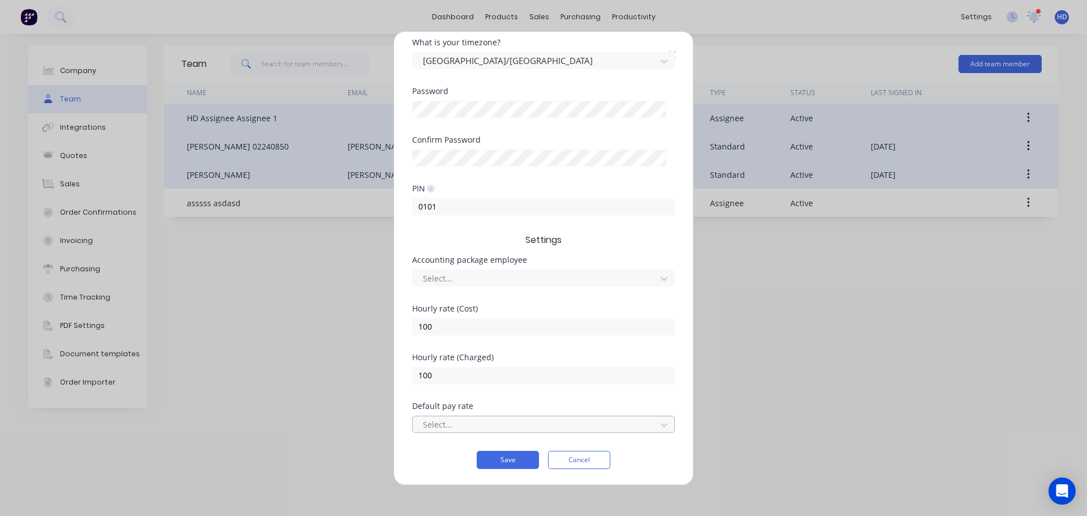
click at [502, 432] on div "Select..." at bounding box center [536, 424] width 236 height 17
click at [520, 290] on div "Accounting package employee Select..." at bounding box center [543, 280] width 263 height 49
click at [521, 280] on div at bounding box center [536, 278] width 229 height 14
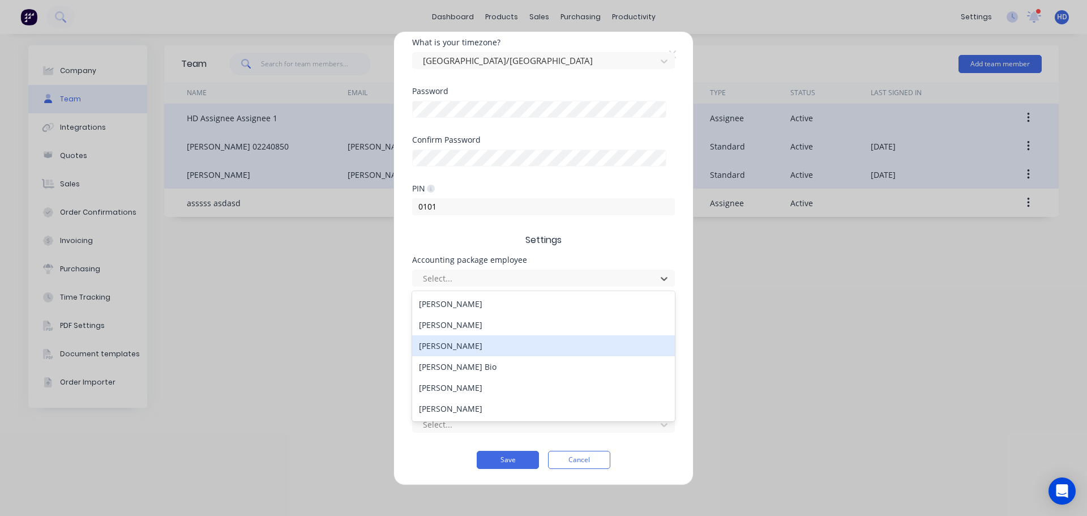
click at [491, 335] on div "Haris Deo" at bounding box center [543, 345] width 263 height 21
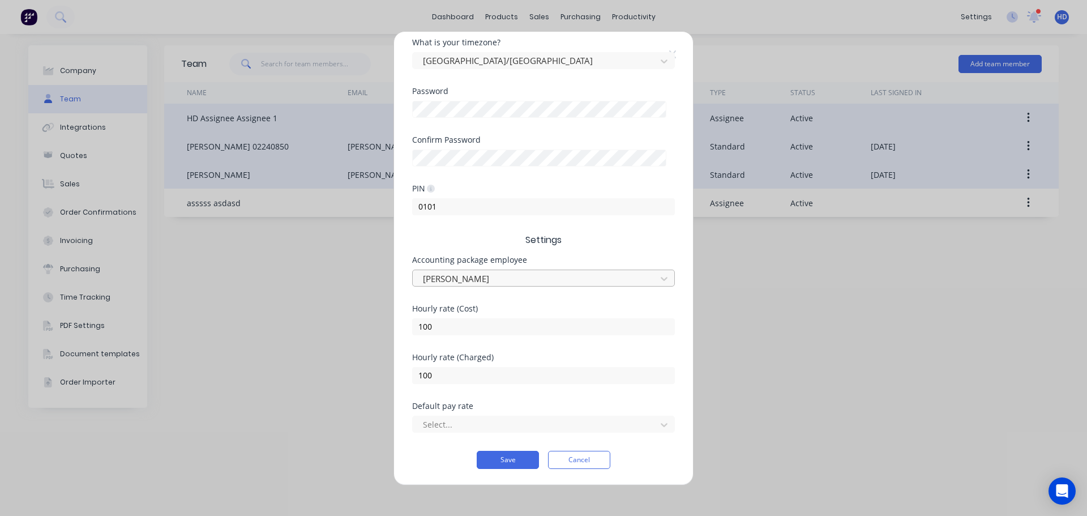
click at [537, 279] on div at bounding box center [536, 278] width 229 height 14
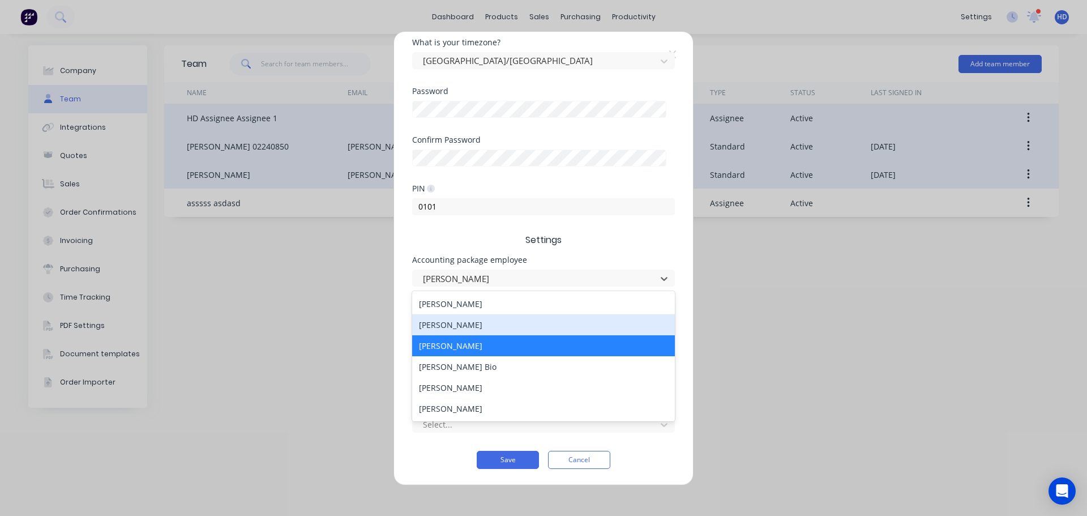
click at [477, 330] on div "Daniel Anderson" at bounding box center [543, 324] width 263 height 21
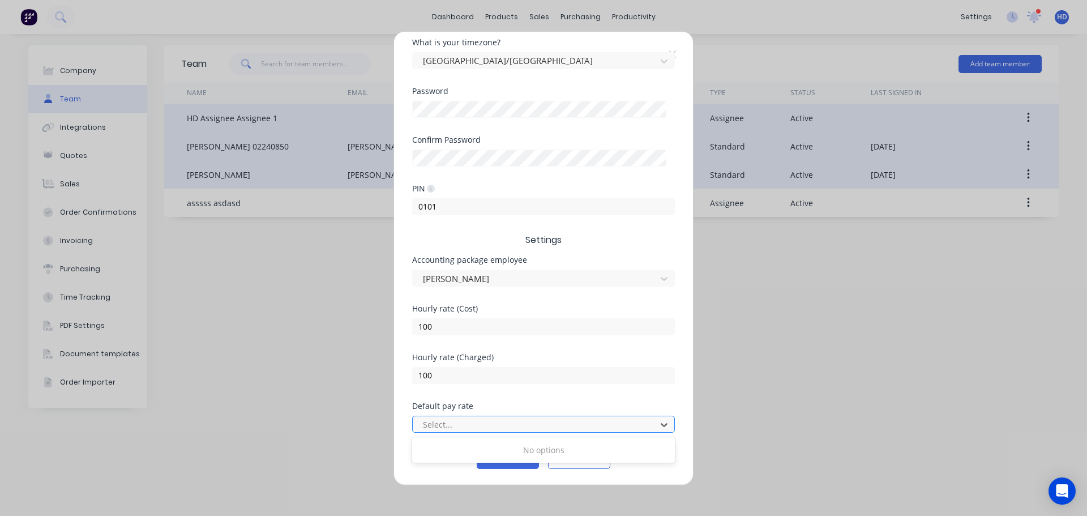
click at [518, 423] on div at bounding box center [536, 424] width 229 height 14
click at [553, 399] on div "Hourly rate (Charged) 100" at bounding box center [543, 377] width 263 height 49
click at [581, 465] on button "Cancel" at bounding box center [579, 460] width 62 height 18
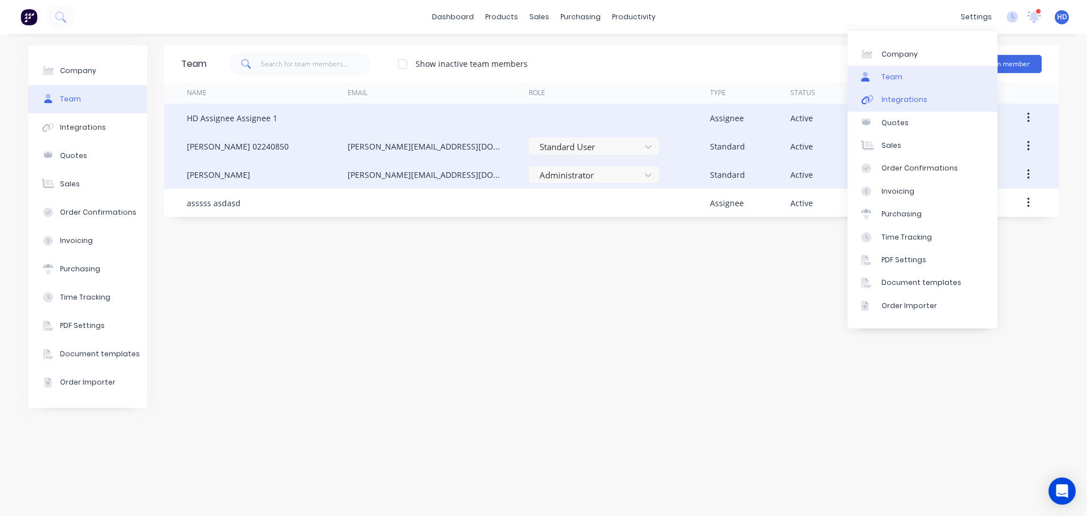
click at [911, 94] on link "Integrations" at bounding box center [923, 99] width 150 height 23
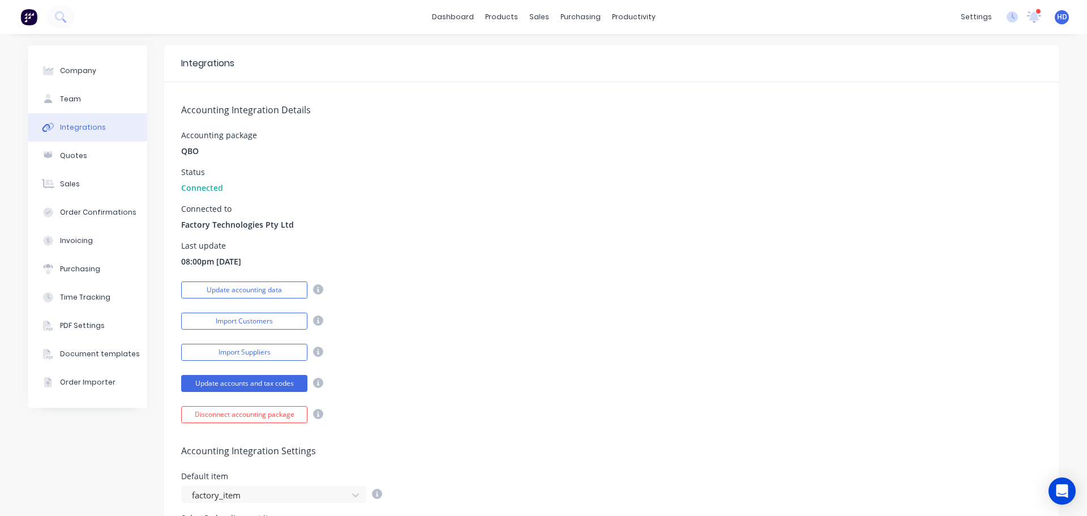
scroll to position [226, 0]
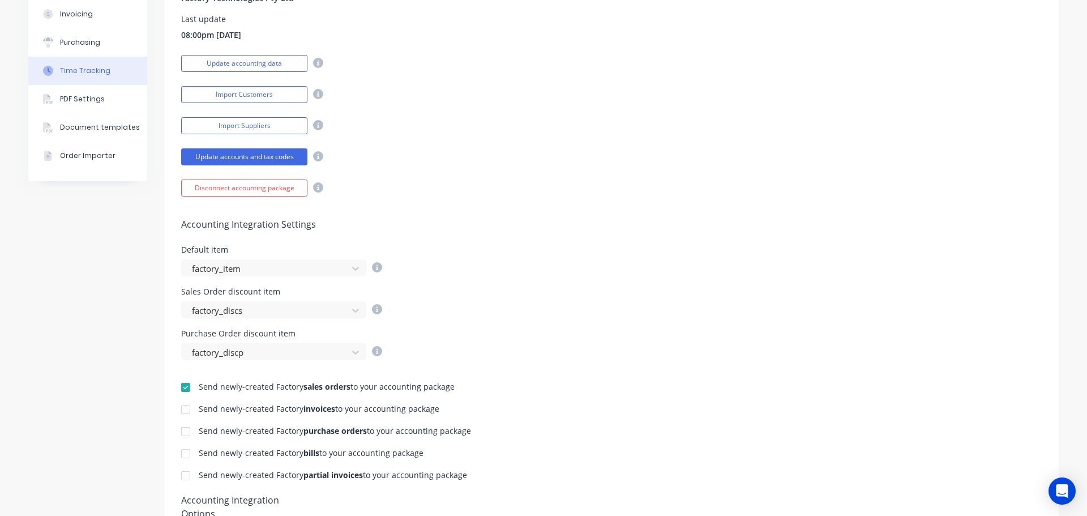
click at [110, 67] on button "Time Tracking" at bounding box center [87, 71] width 119 height 28
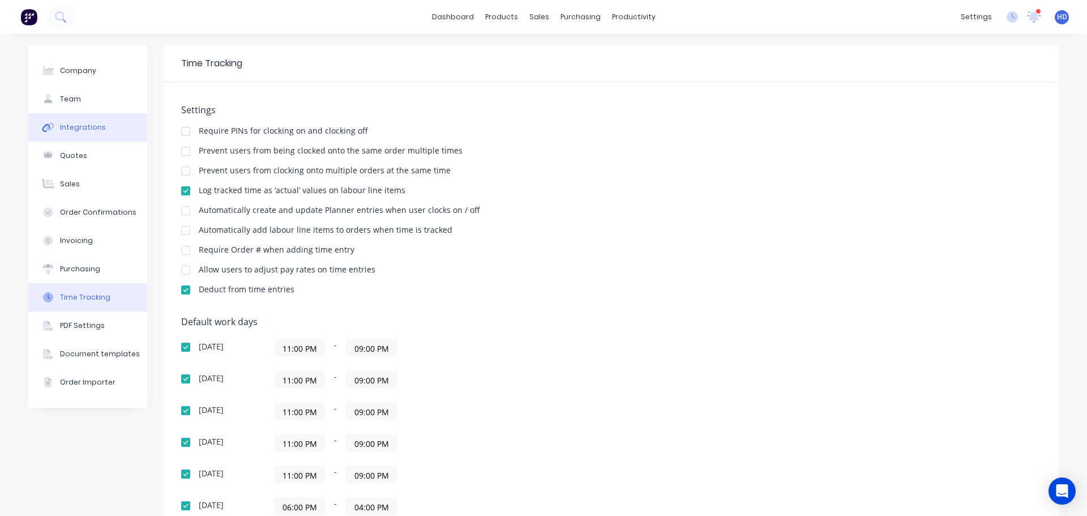
click at [87, 131] on div "Integrations" at bounding box center [83, 127] width 46 height 10
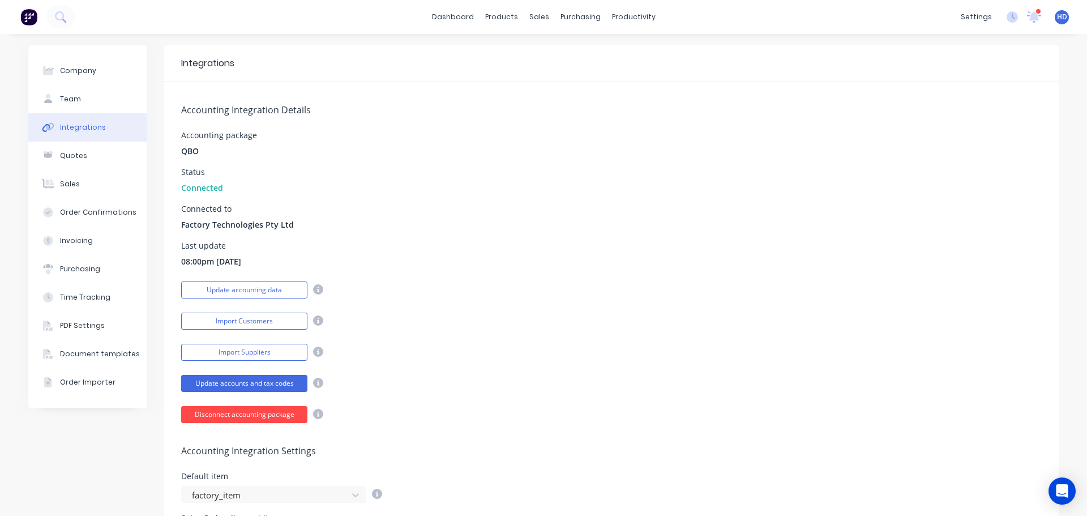
click at [247, 416] on button "Disconnect accounting package" at bounding box center [244, 414] width 126 height 17
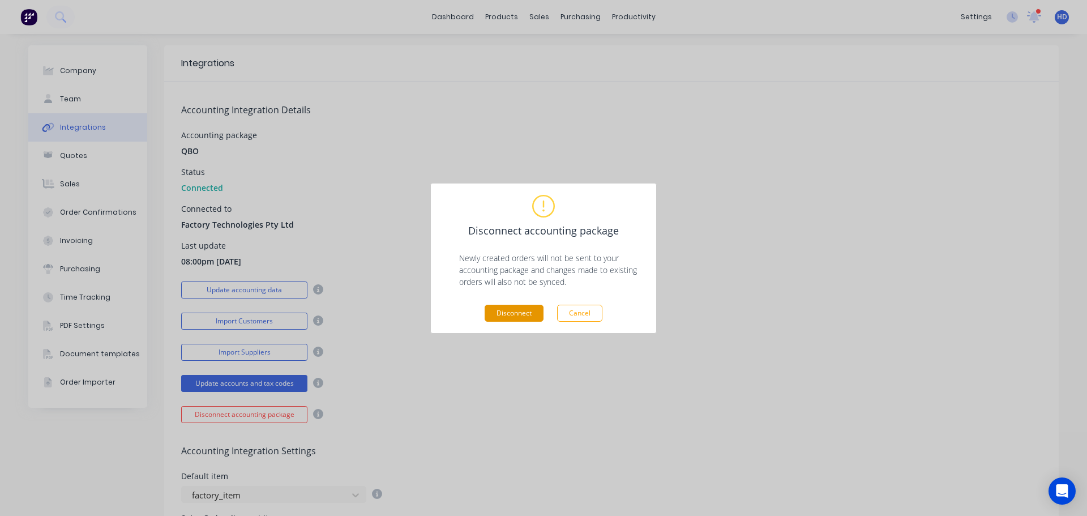
click at [527, 306] on button "Disconnect" at bounding box center [514, 313] width 59 height 17
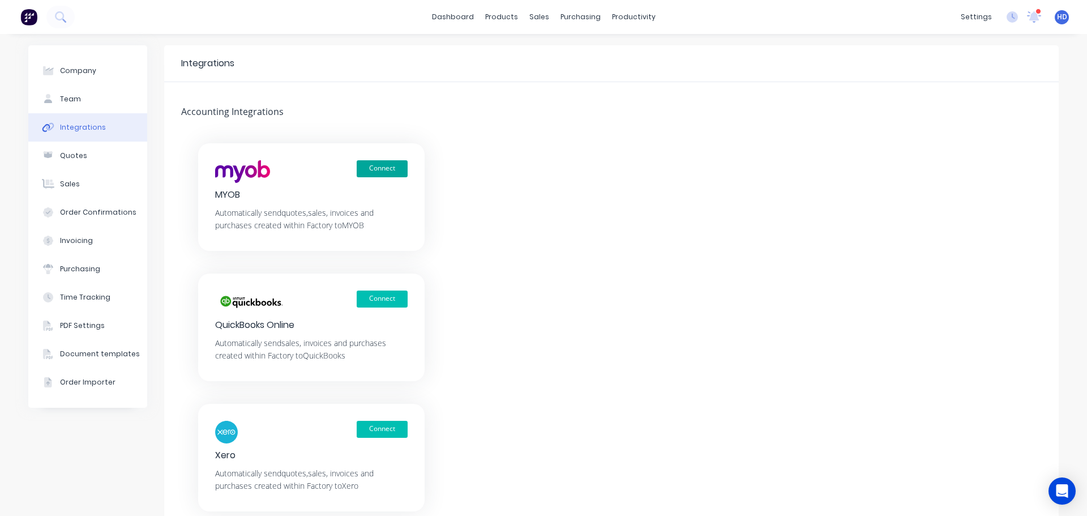
click at [376, 165] on button "Connect" at bounding box center [382, 168] width 51 height 17
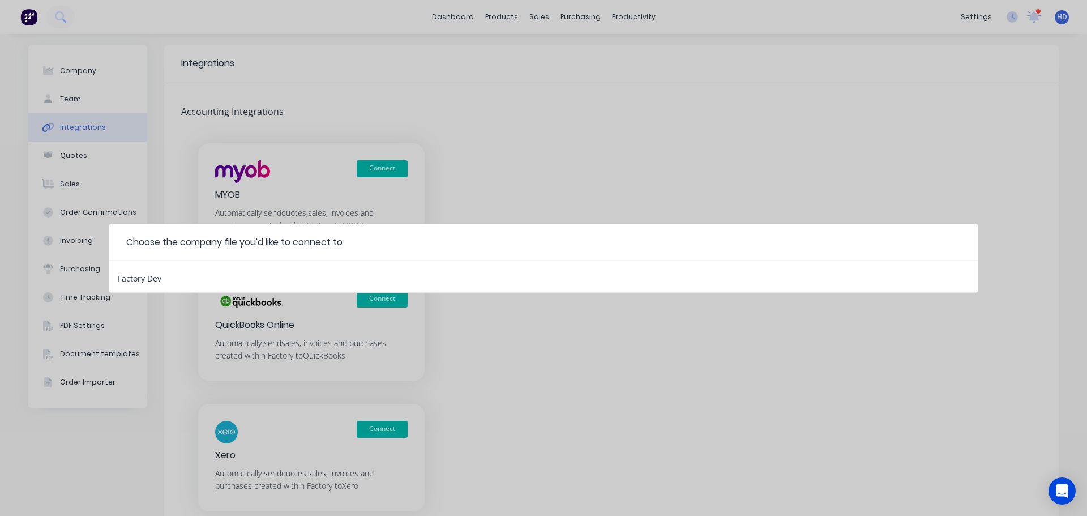
click at [278, 276] on div "Factory Dev" at bounding box center [543, 276] width 869 height 32
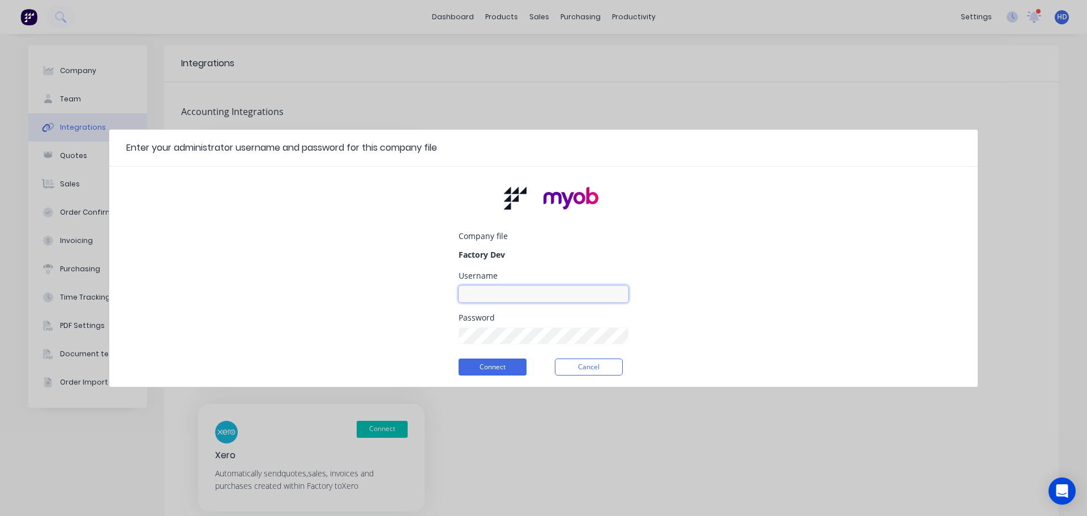
click at [514, 292] on input at bounding box center [544, 293] width 170 height 17
type input "myob_admin"
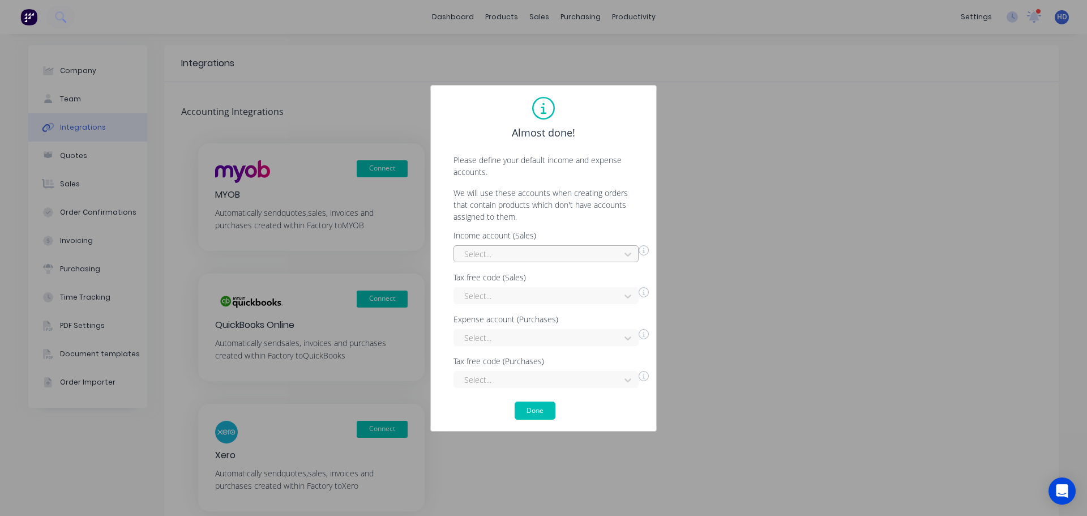
click at [577, 246] on div "Select..." at bounding box center [539, 254] width 158 height 17
click at [555, 284] on div "Interest Income" at bounding box center [546, 279] width 185 height 21
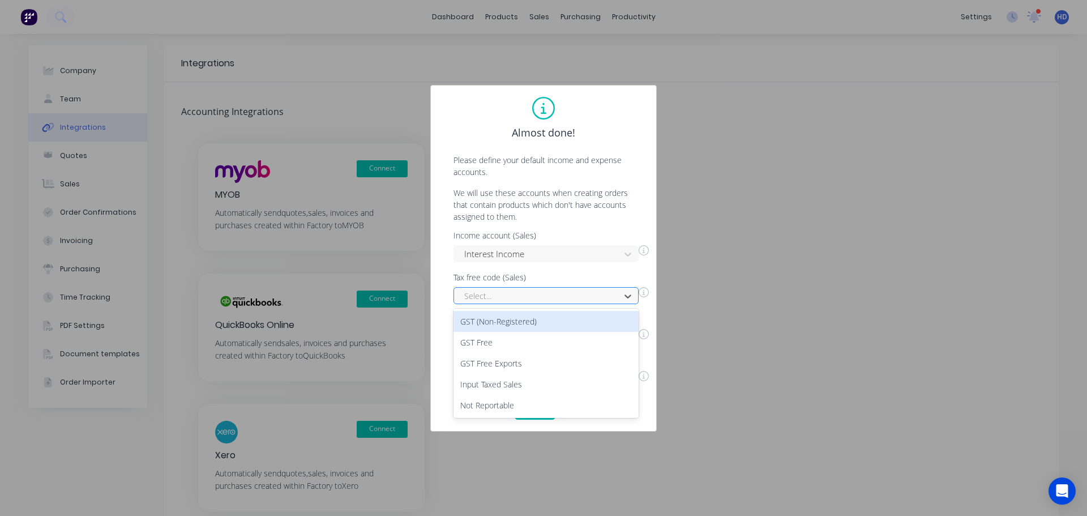
click at [539, 301] on div at bounding box center [538, 296] width 151 height 14
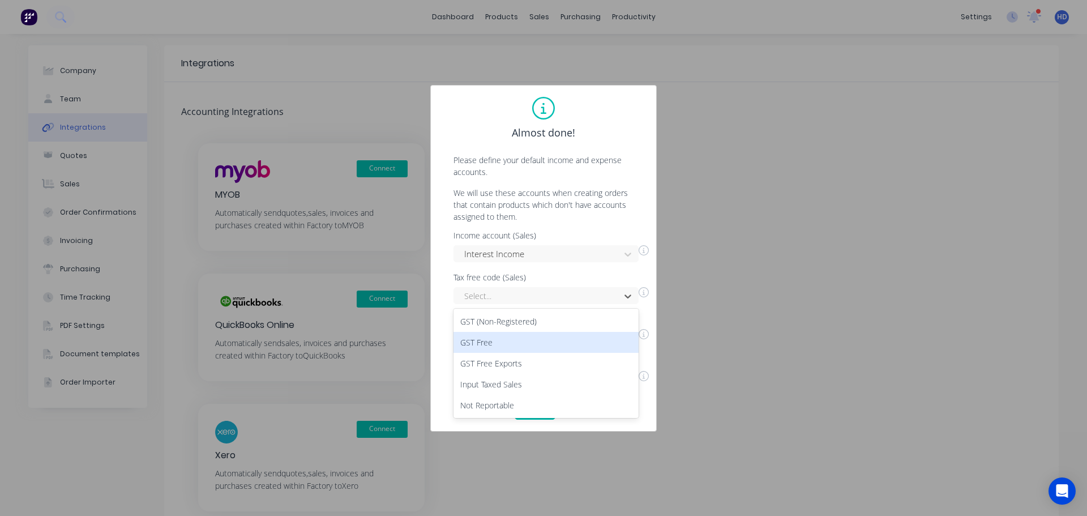
click at [519, 349] on div "GST Free" at bounding box center [546, 342] width 185 height 21
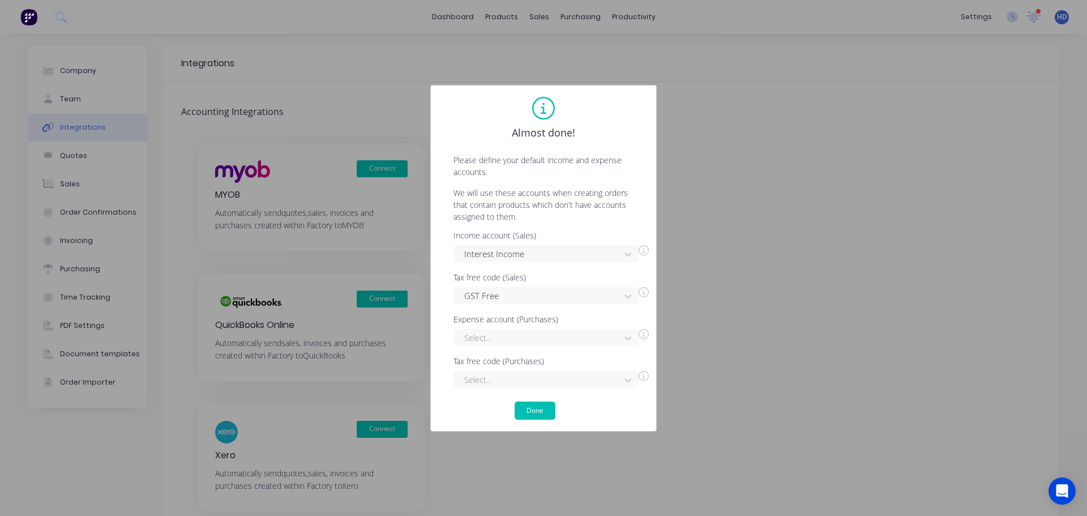
click at [530, 347] on div "Income account (Sales) Interest Income Tax free code (Sales) GST Free Expense a…" at bounding box center [543, 310] width 203 height 156
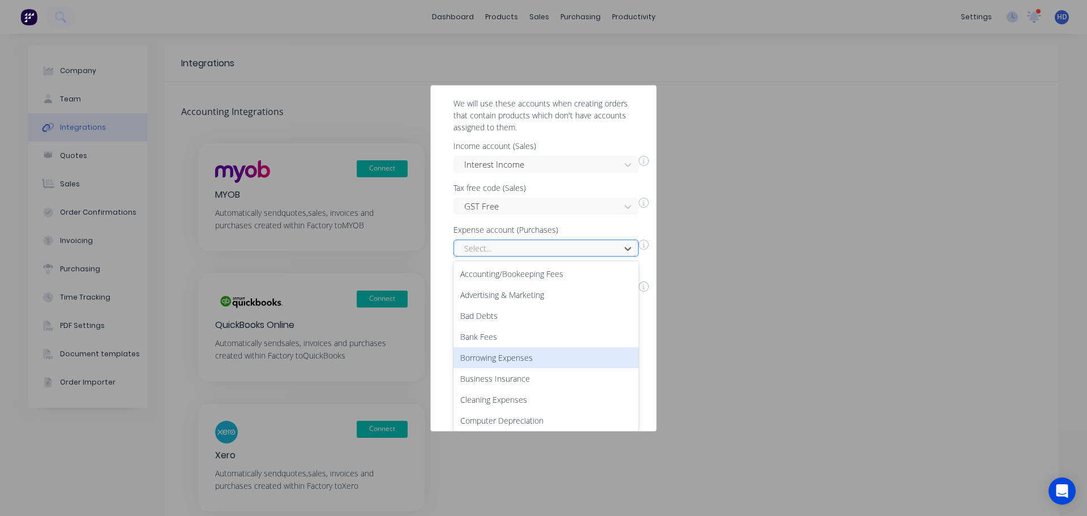
click at [532, 257] on div "50 results available. Use Up and Down to choose options, press Enter to select …" at bounding box center [546, 248] width 185 height 17
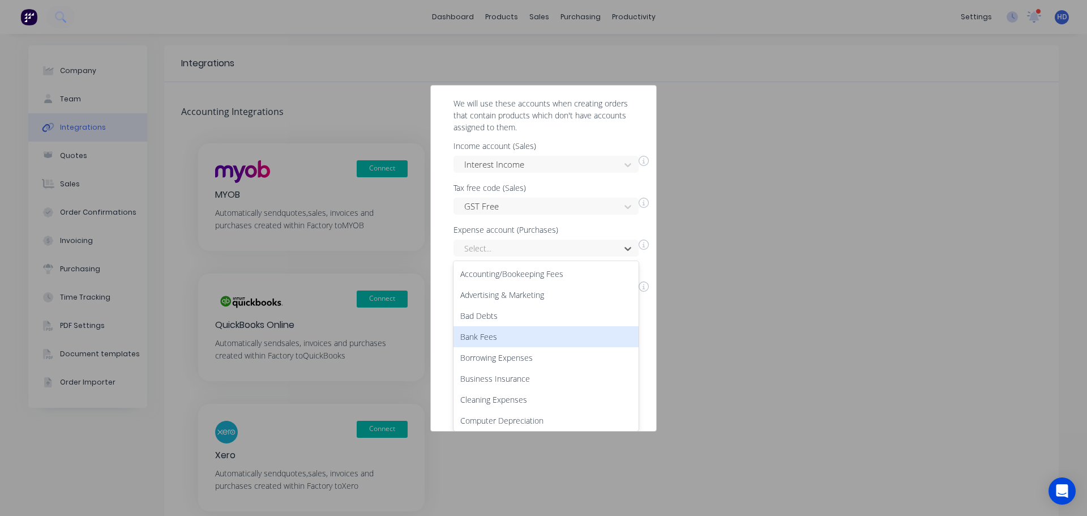
click at [536, 334] on div "Bank Fees" at bounding box center [546, 336] width 185 height 21
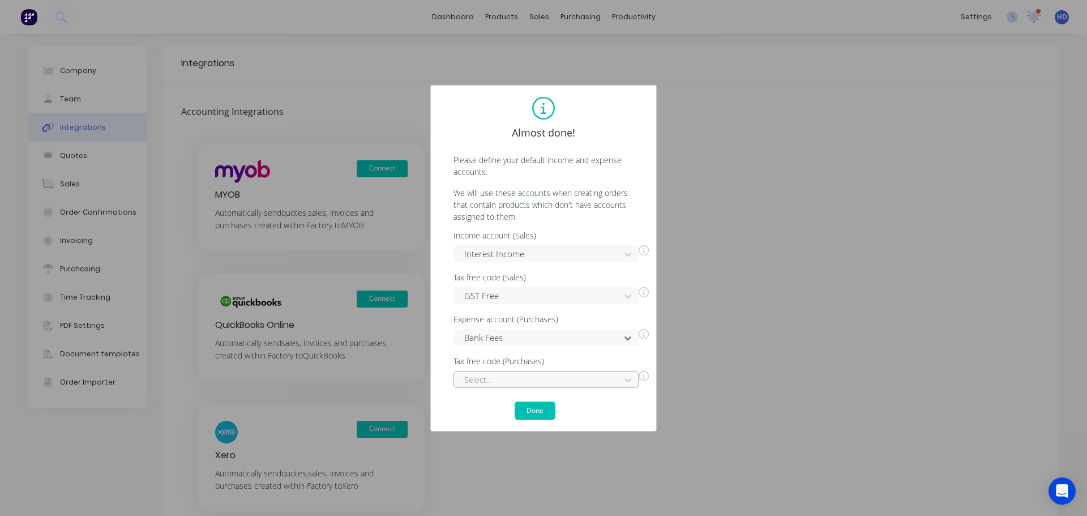
scroll to position [71, 0]
click at [515, 380] on div "Select..." at bounding box center [546, 379] width 185 height 17
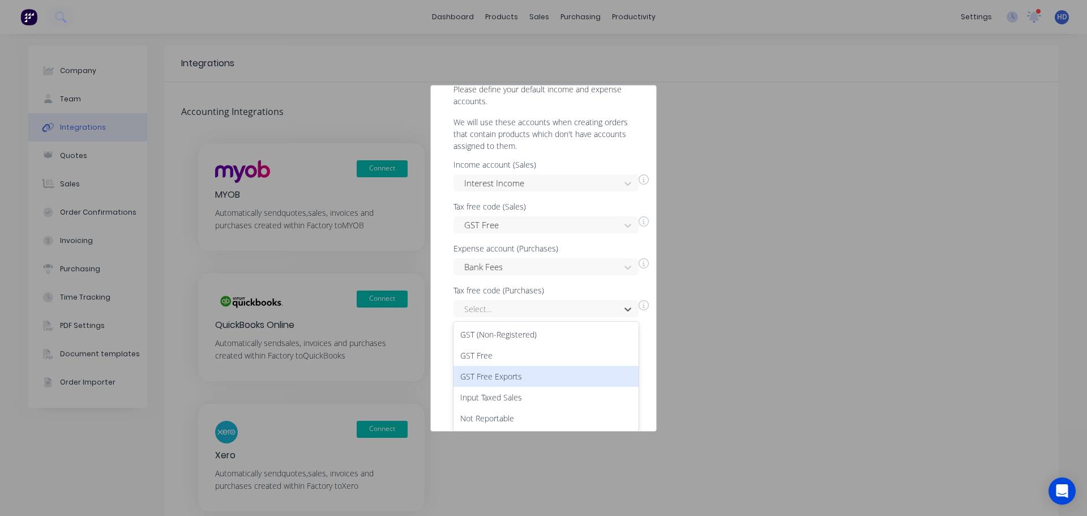
click at [524, 371] on div "GST Free Exports" at bounding box center [546, 376] width 185 height 21
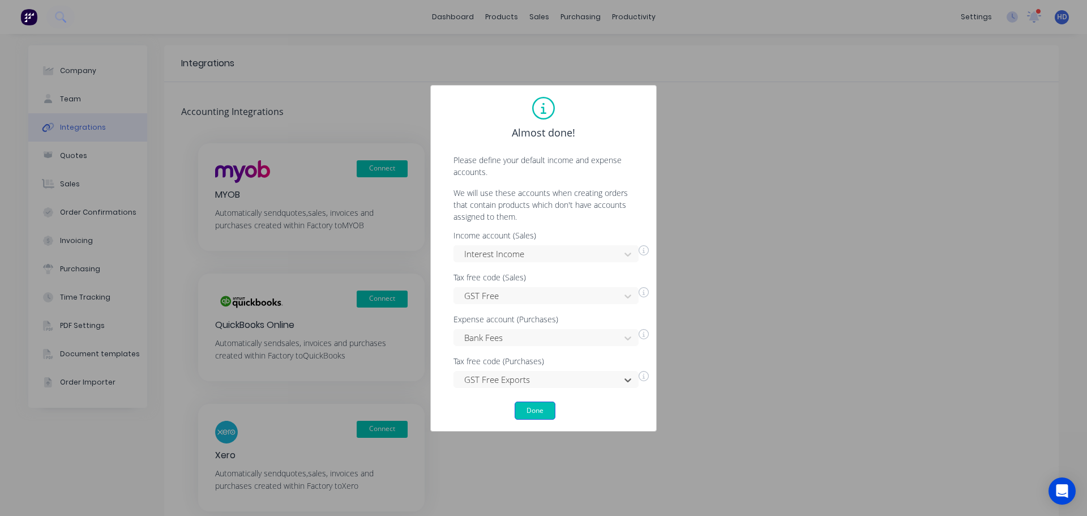
click at [532, 412] on button "Done" at bounding box center [535, 410] width 41 height 18
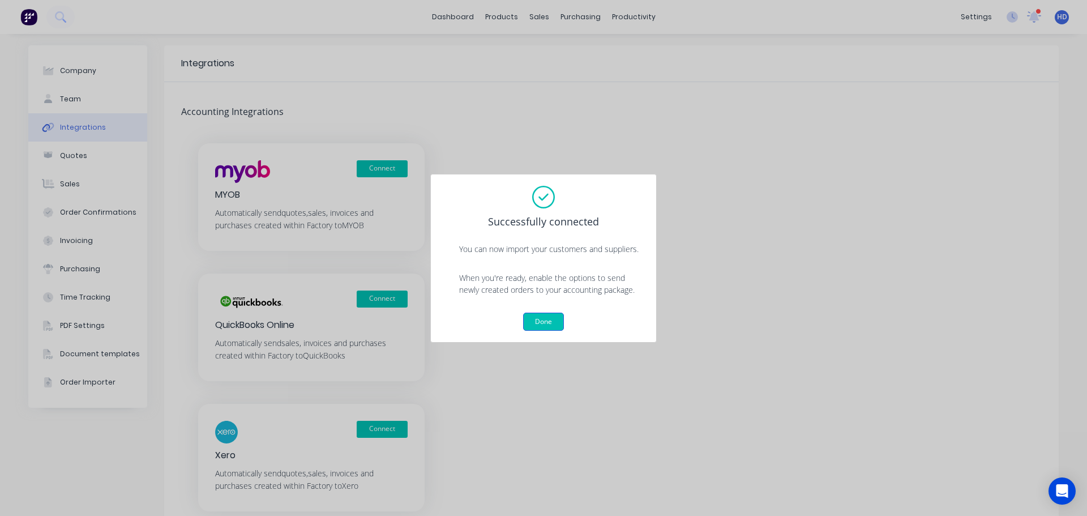
click at [550, 326] on button "Done" at bounding box center [543, 322] width 41 height 18
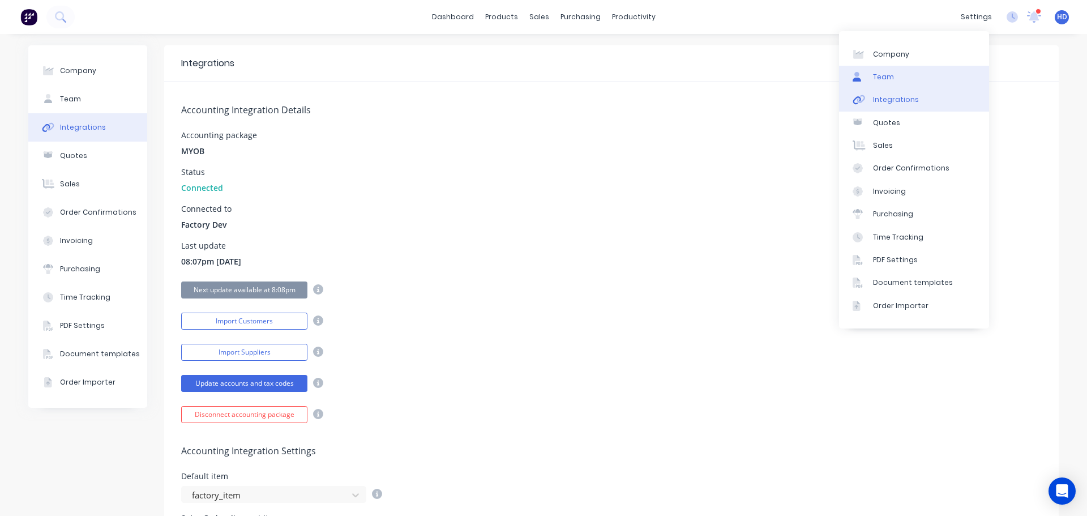
click at [900, 82] on link "Team" at bounding box center [914, 77] width 150 height 23
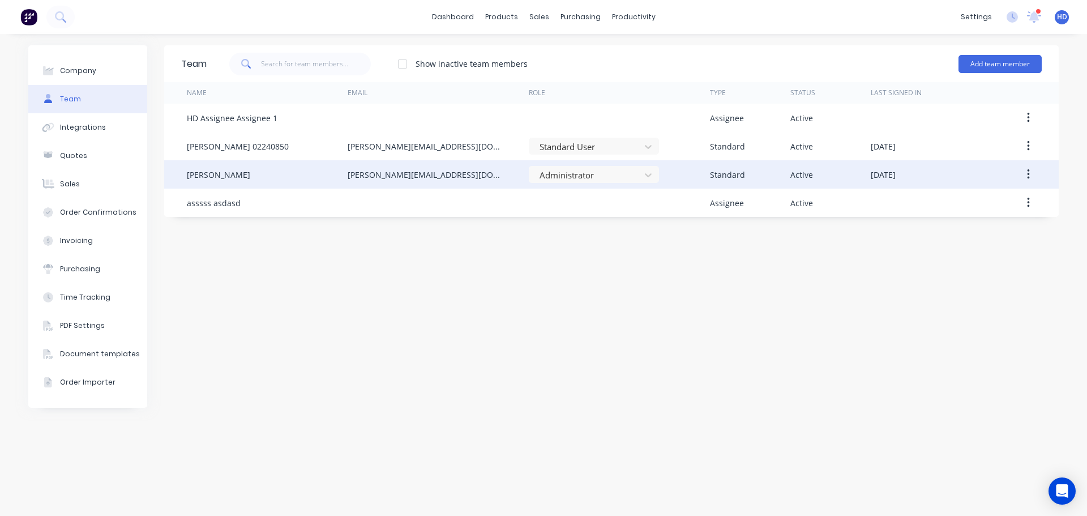
drag, startPoint x: 1027, startPoint y: 172, endPoint x: 1019, endPoint y: 177, distance: 9.7
click at [1026, 170] on button "button" at bounding box center [1028, 174] width 27 height 20
click at [966, 204] on div "Edit" at bounding box center [988, 204] width 87 height 16
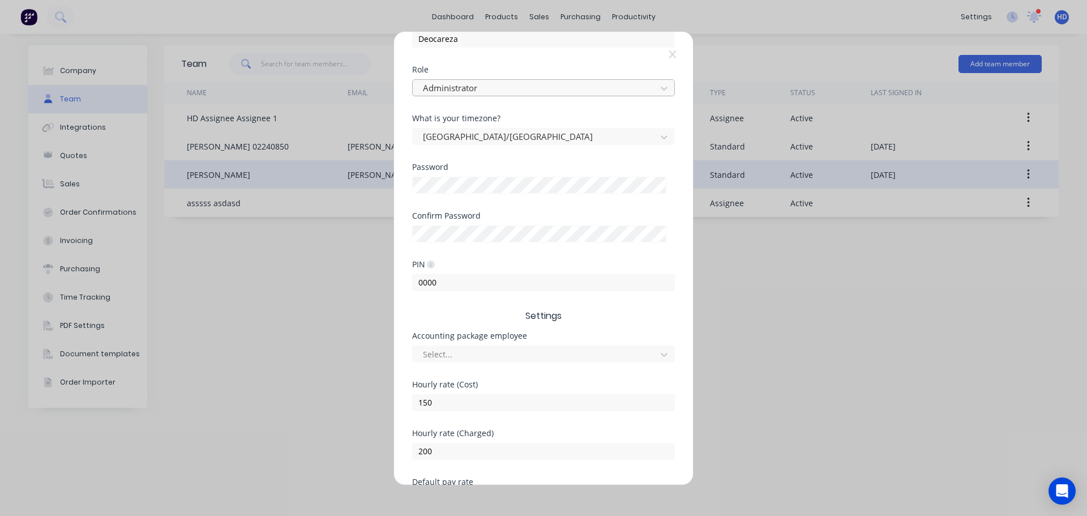
scroll to position [170, 0]
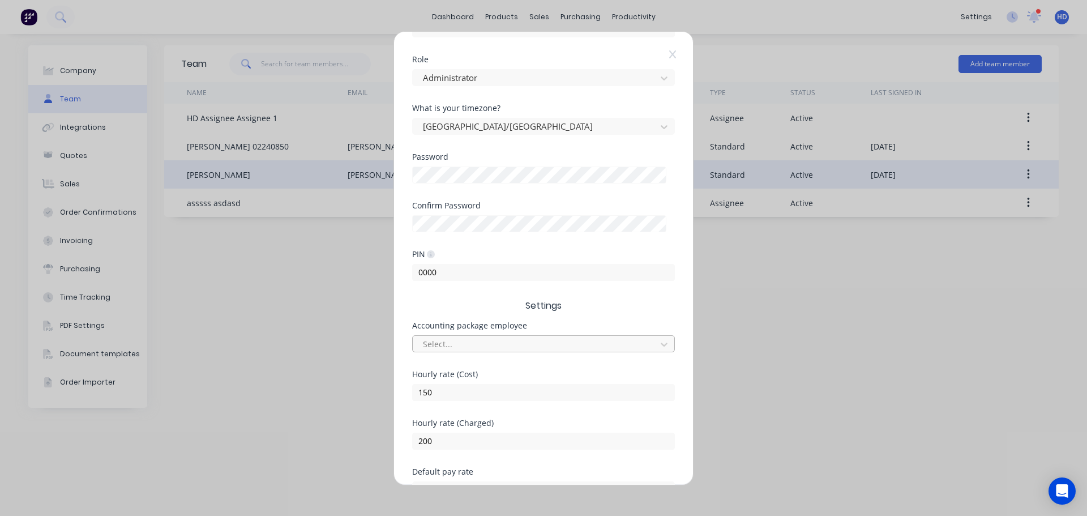
click at [540, 337] on div at bounding box center [536, 344] width 229 height 14
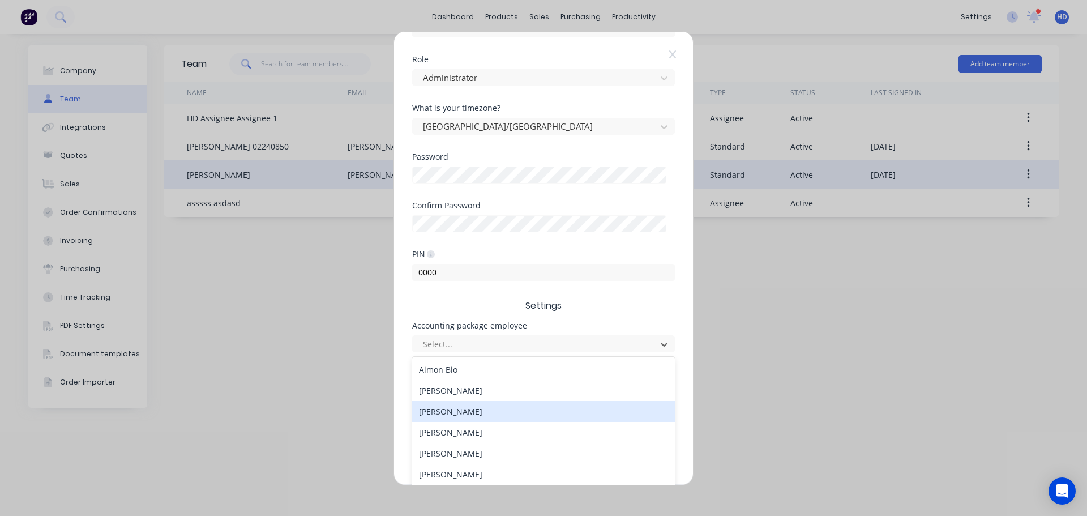
click at [487, 408] on div "Benjamin Hermann" at bounding box center [543, 411] width 263 height 21
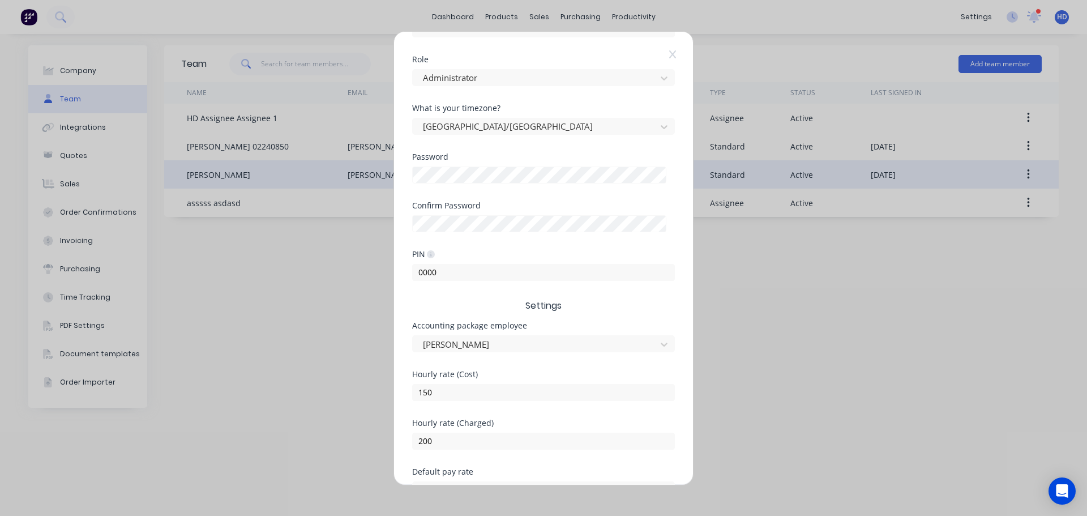
scroll to position [236, 0]
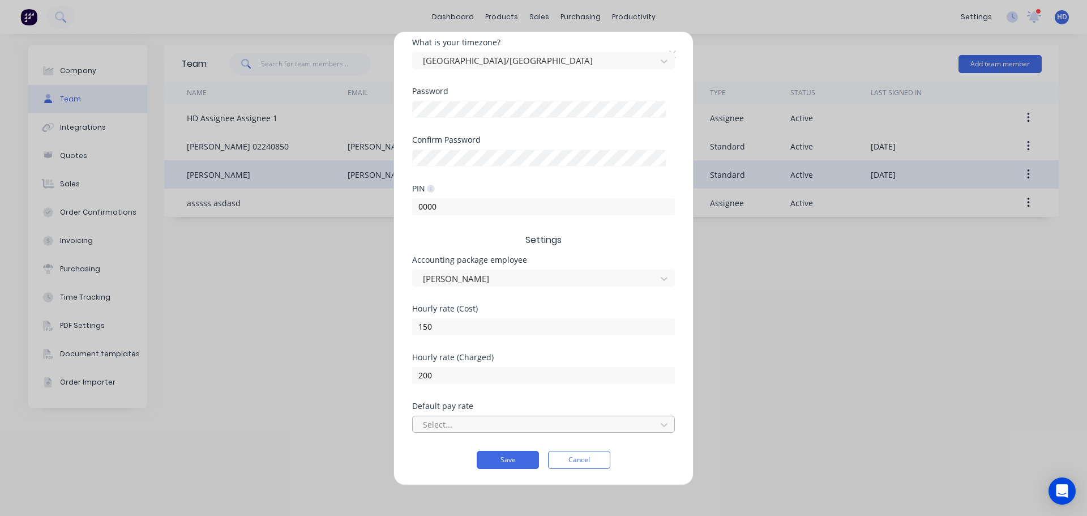
click at [475, 427] on div at bounding box center [536, 424] width 229 height 14
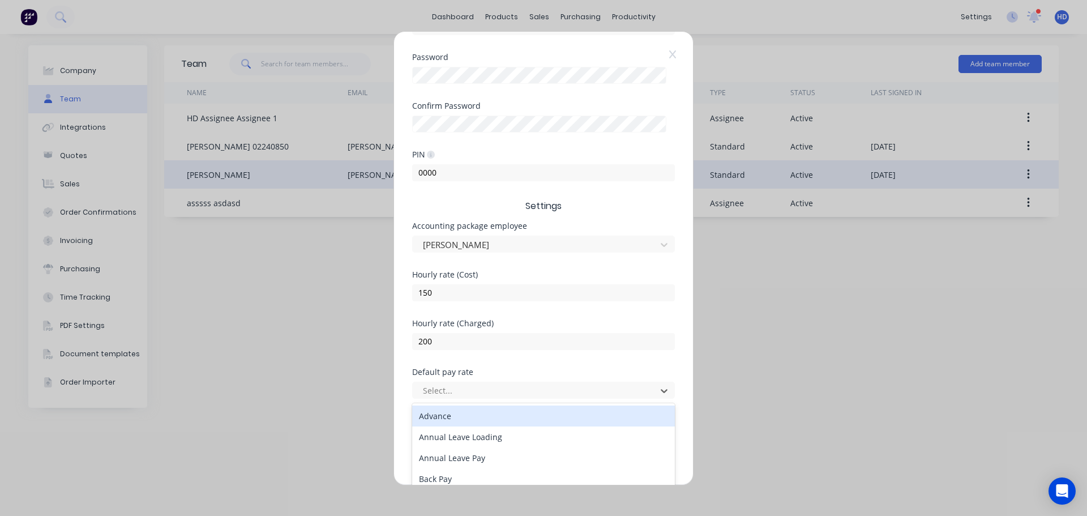
scroll to position [341, 0]
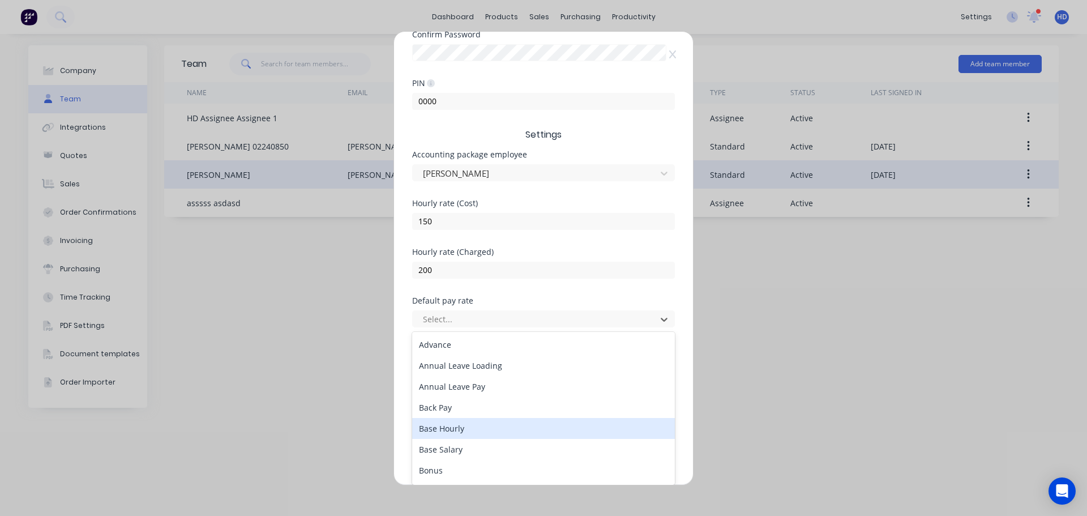
click at [487, 428] on div "Base Hourly" at bounding box center [543, 428] width 263 height 21
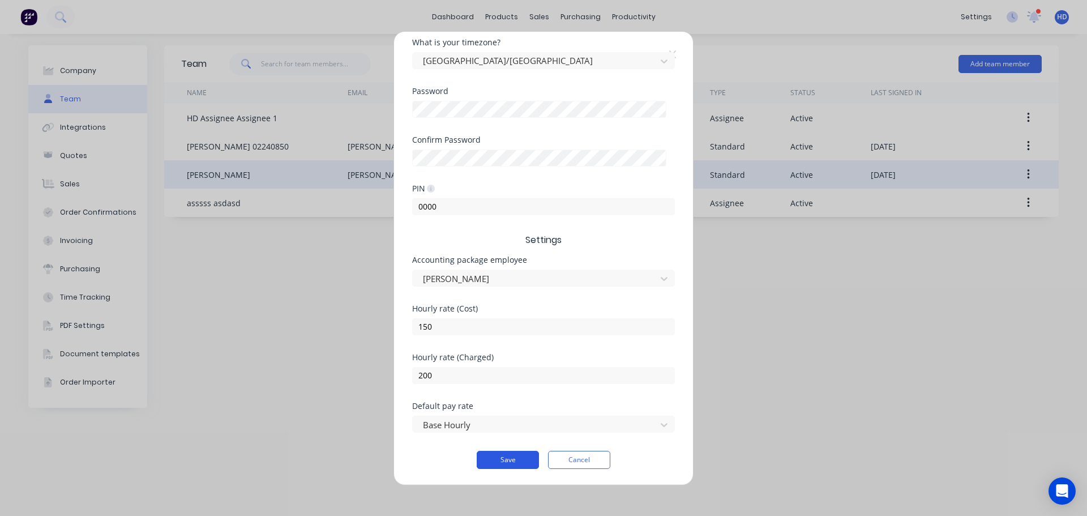
click at [501, 461] on button "Save" at bounding box center [508, 460] width 62 height 18
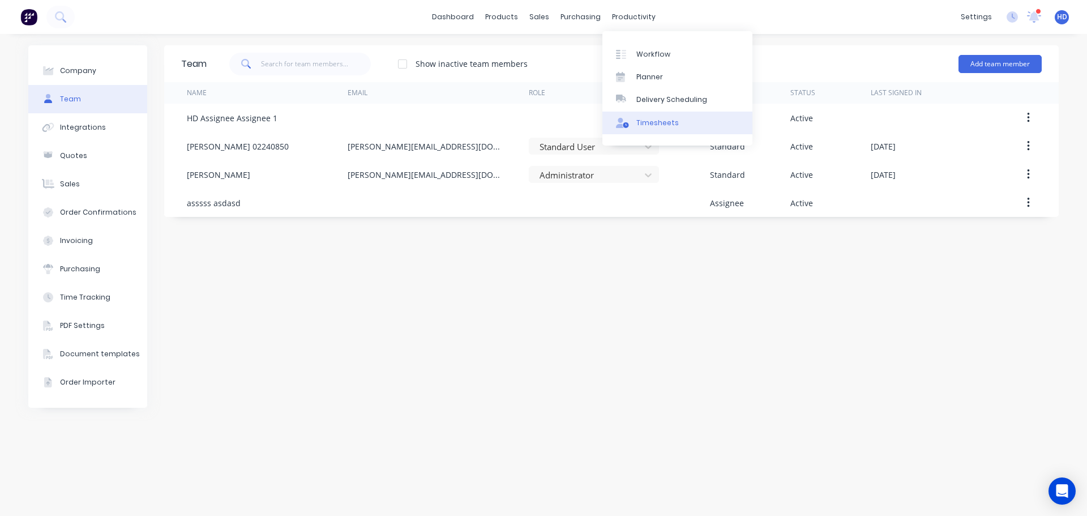
click at [654, 125] on div "Timesheets" at bounding box center [657, 123] width 42 height 10
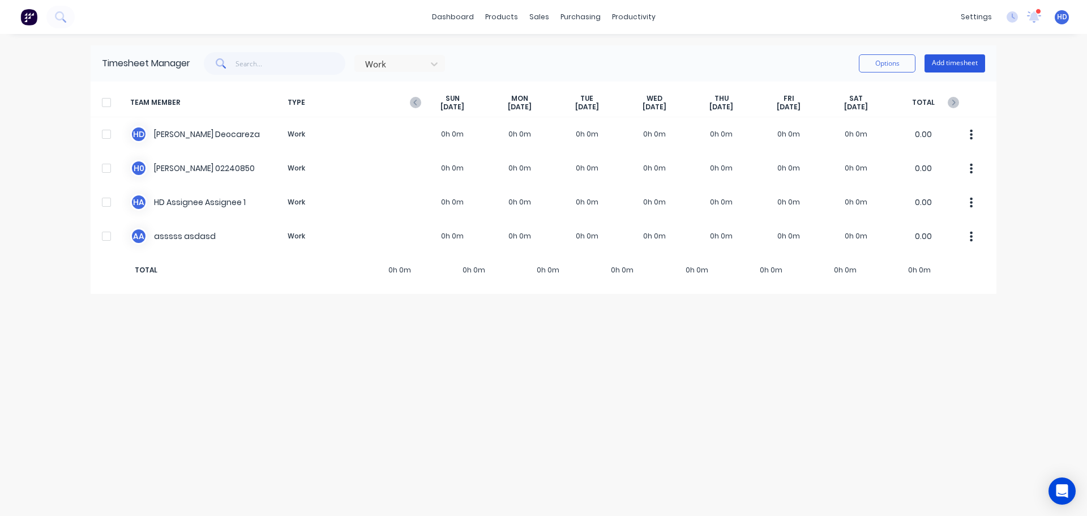
click at [943, 59] on button "Add timesheet" at bounding box center [955, 63] width 61 height 18
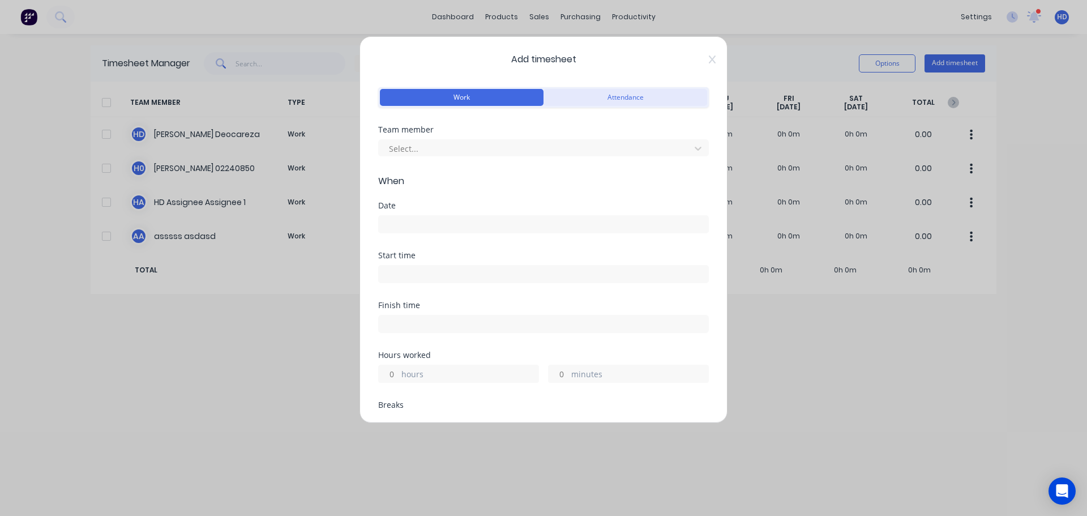
click at [648, 99] on button "Attendance" at bounding box center [626, 97] width 164 height 17
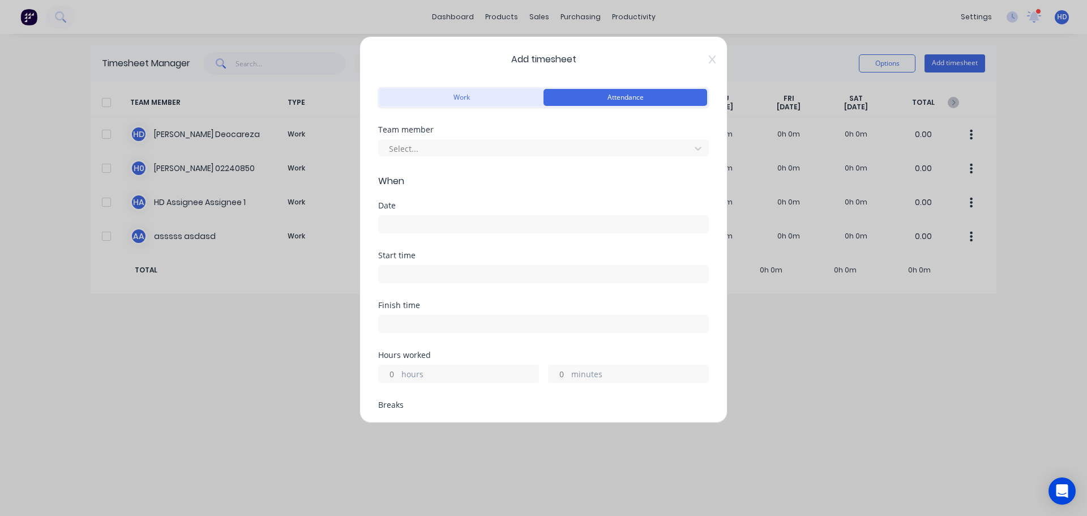
click at [474, 104] on button "Work" at bounding box center [462, 97] width 164 height 17
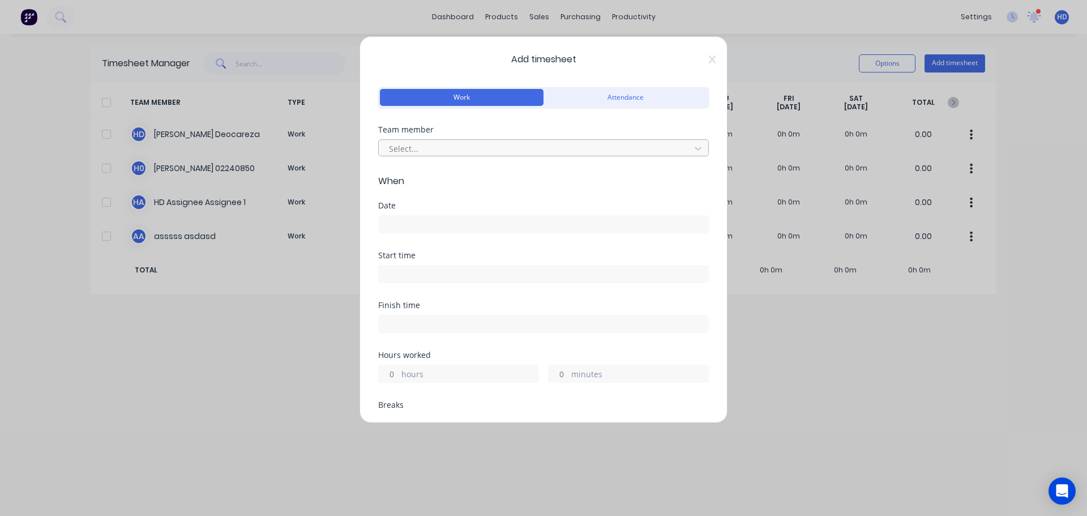
click at [452, 139] on div "Select..." at bounding box center [543, 147] width 331 height 17
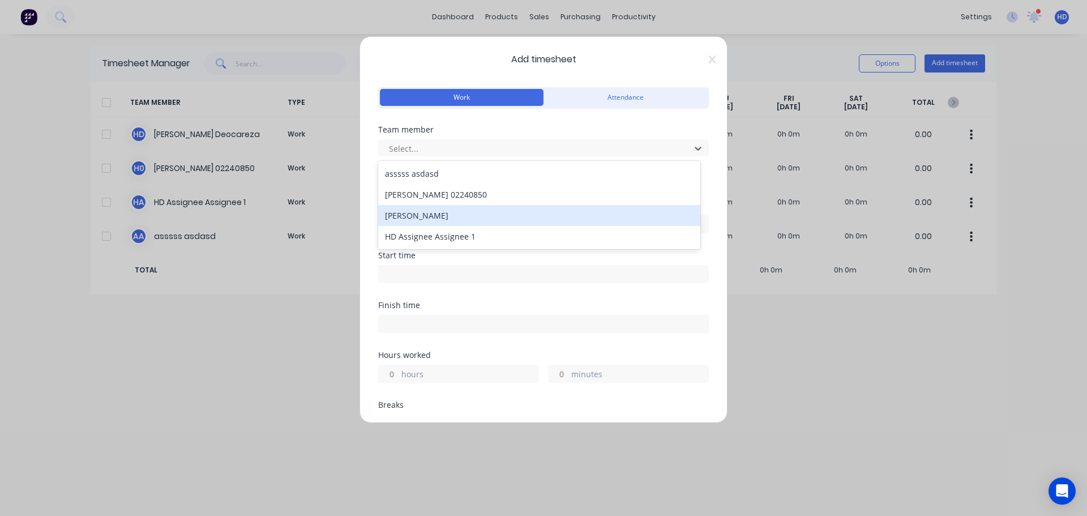
click at [442, 215] on div "[PERSON_NAME]" at bounding box center [539, 215] width 322 height 21
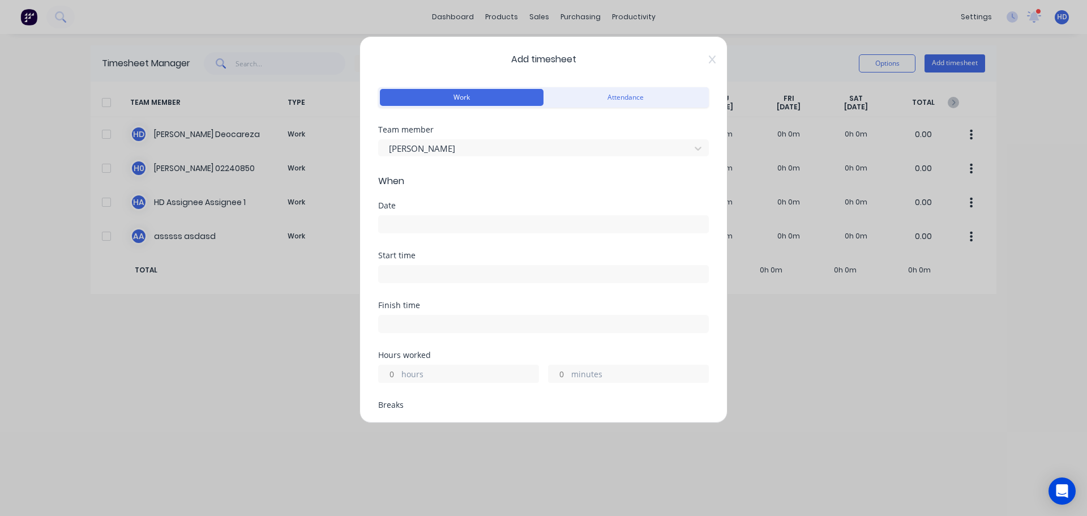
click at [444, 229] on input at bounding box center [544, 224] width 330 height 17
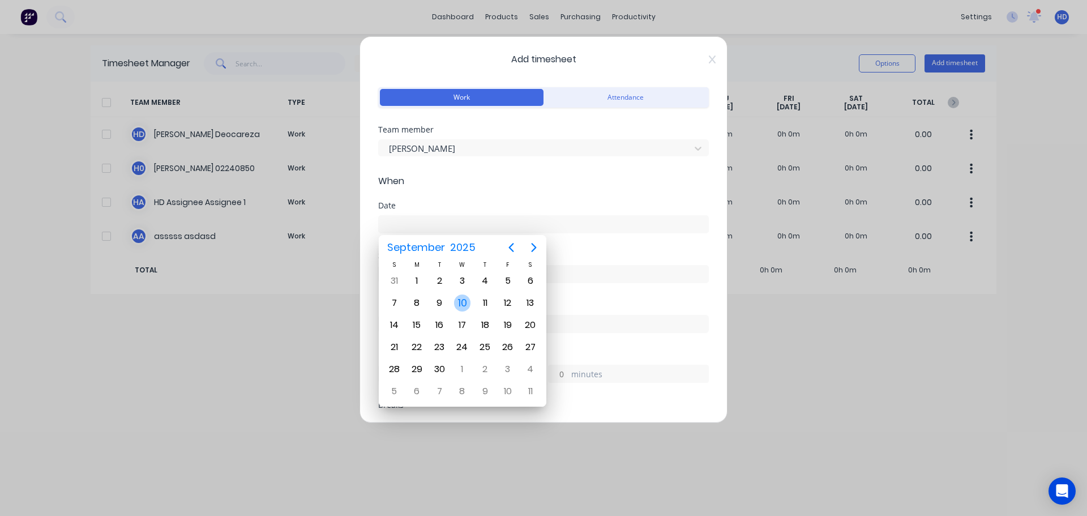
click at [464, 305] on div "10" at bounding box center [462, 302] width 17 height 17
type input "10/09/2025"
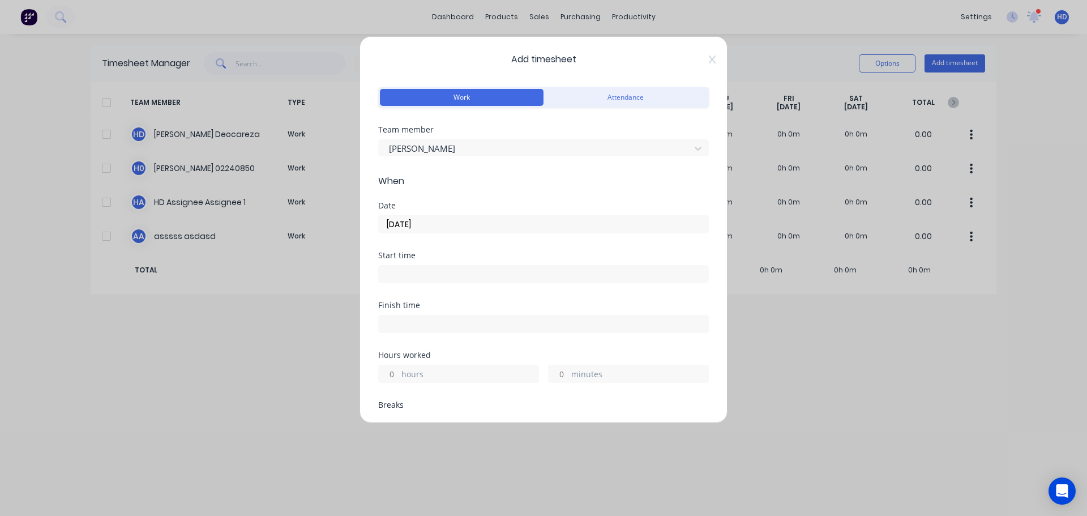
click at [442, 268] on input at bounding box center [544, 274] width 330 height 17
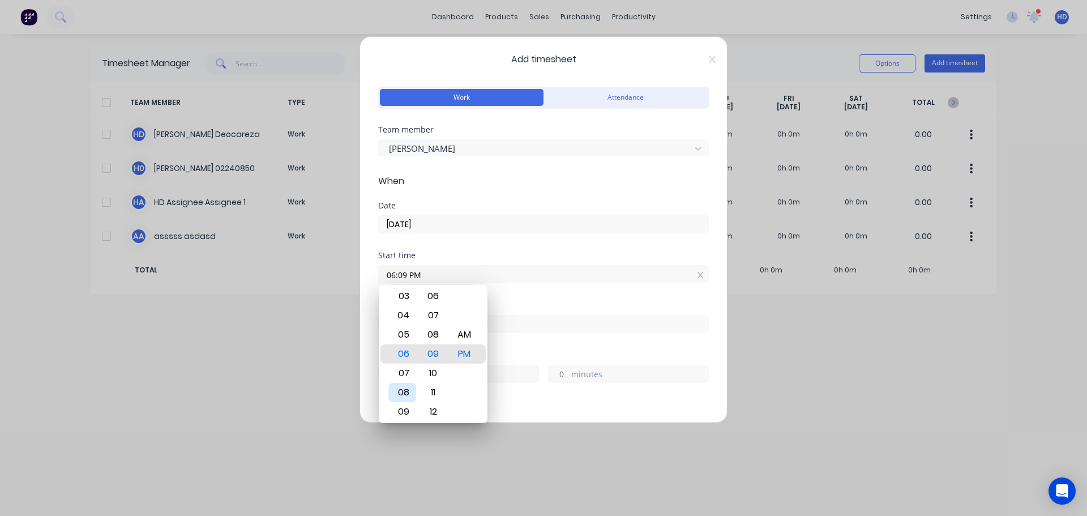
click at [404, 388] on div "08" at bounding box center [402, 392] width 28 height 19
click at [466, 336] on div "AM" at bounding box center [465, 334] width 28 height 19
click at [431, 334] on div "00" at bounding box center [434, 334] width 28 height 19
type input "08:00 AM"
click at [554, 310] on div "Finish time" at bounding box center [543, 317] width 331 height 32
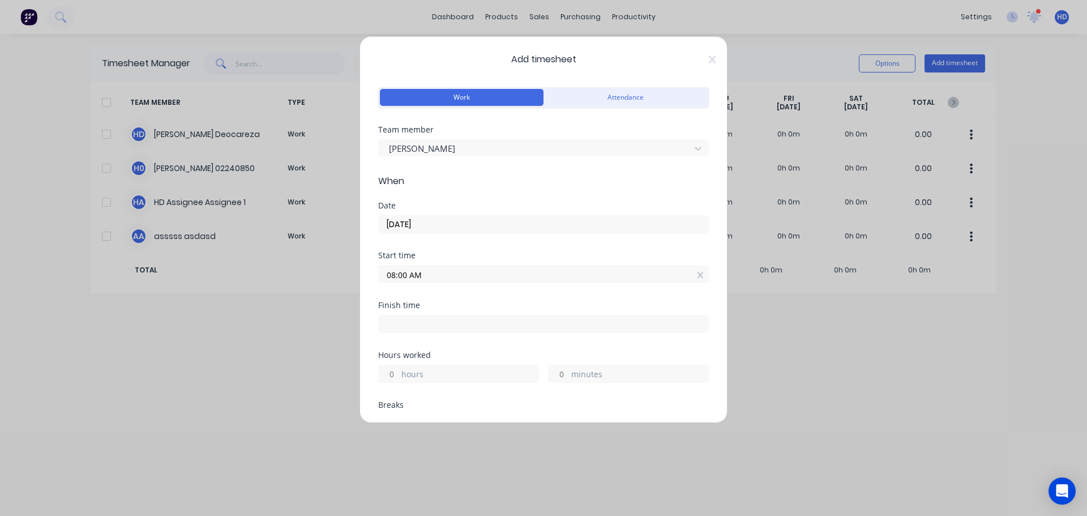
click at [395, 379] on input "hours" at bounding box center [389, 373] width 20 height 17
type input "9"
type input "05:00 PM"
type input "0"
click at [529, 344] on div "Finish time 05:00 PM" at bounding box center [543, 326] width 331 height 50
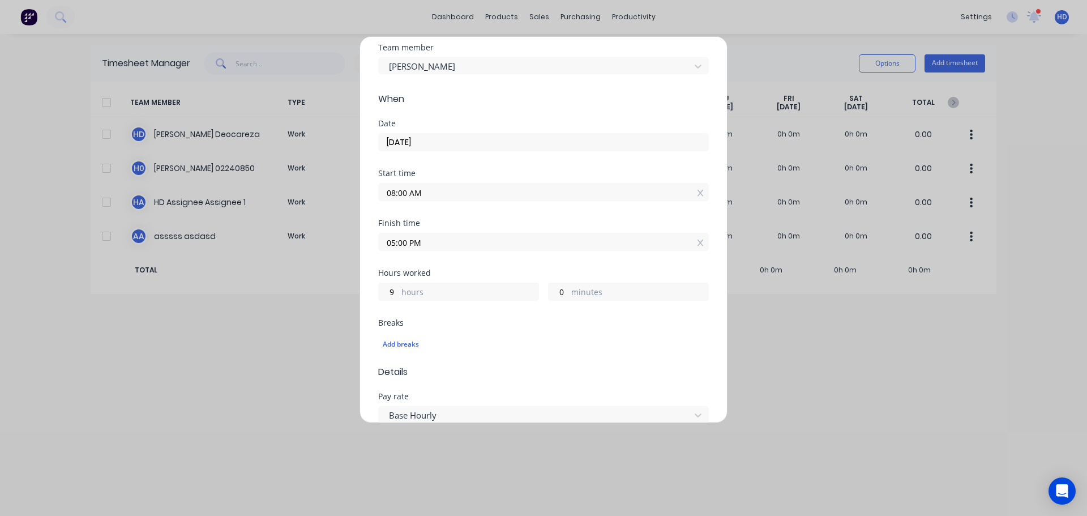
scroll to position [226, 0]
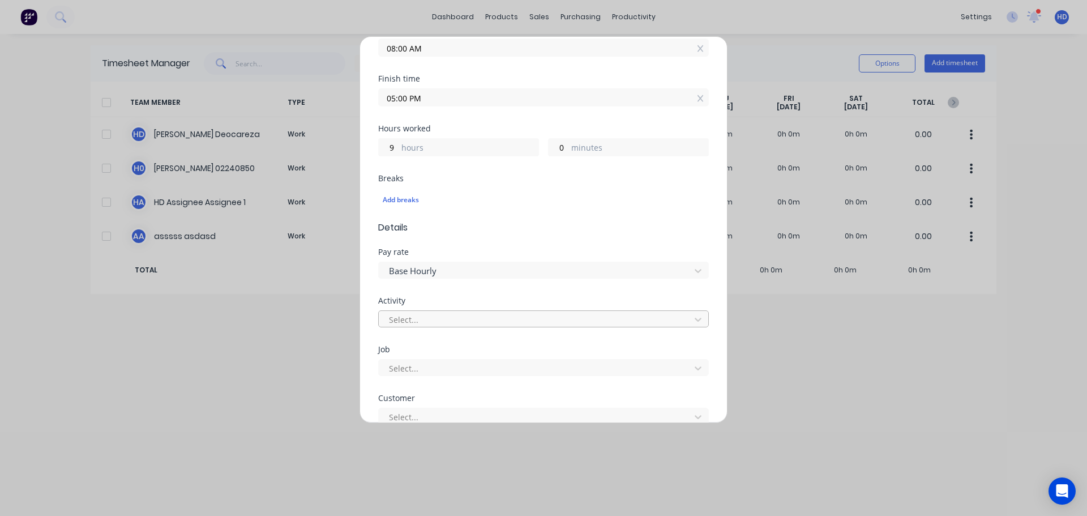
click at [428, 320] on div at bounding box center [536, 320] width 297 height 14
click at [432, 346] on div "labour" at bounding box center [539, 344] width 322 height 21
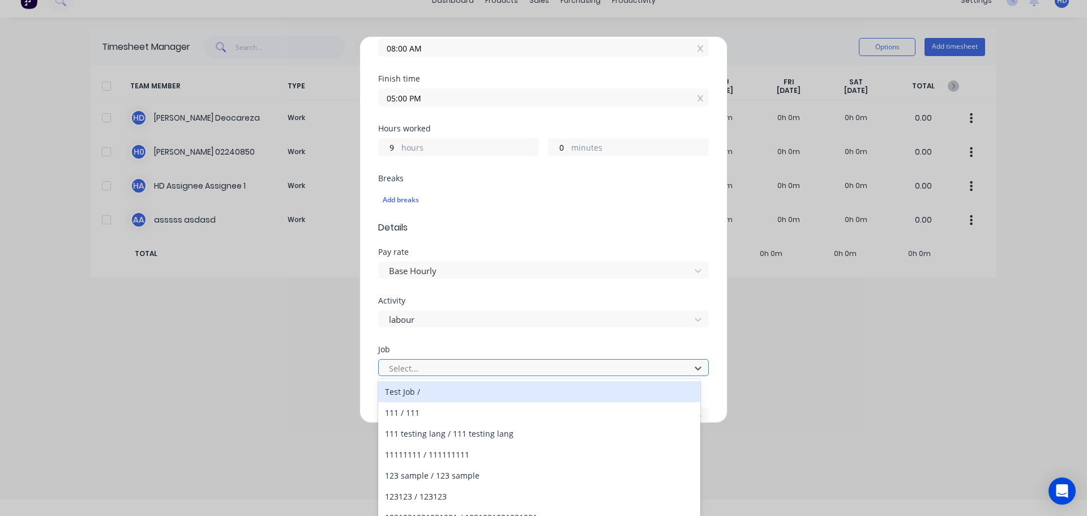
click at [432, 373] on div at bounding box center [536, 368] width 297 height 14
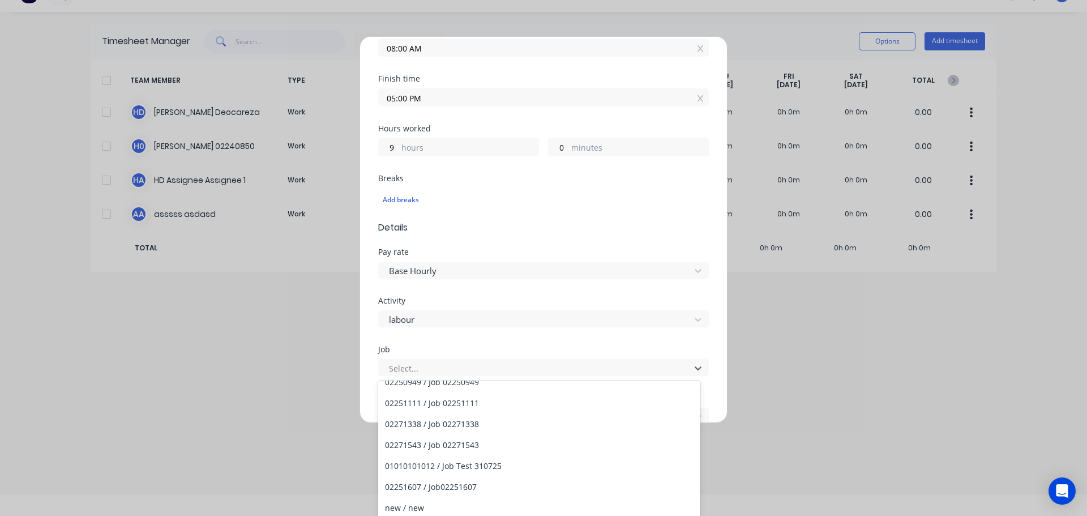
scroll to position [340, 0]
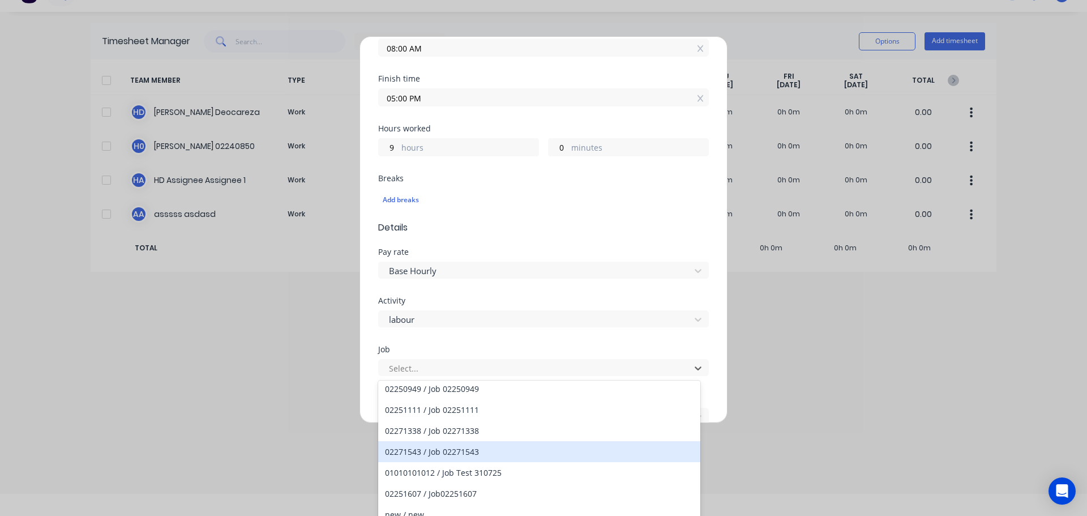
click at [497, 448] on div "02271543 / Job 02271543" at bounding box center [539, 451] width 322 height 21
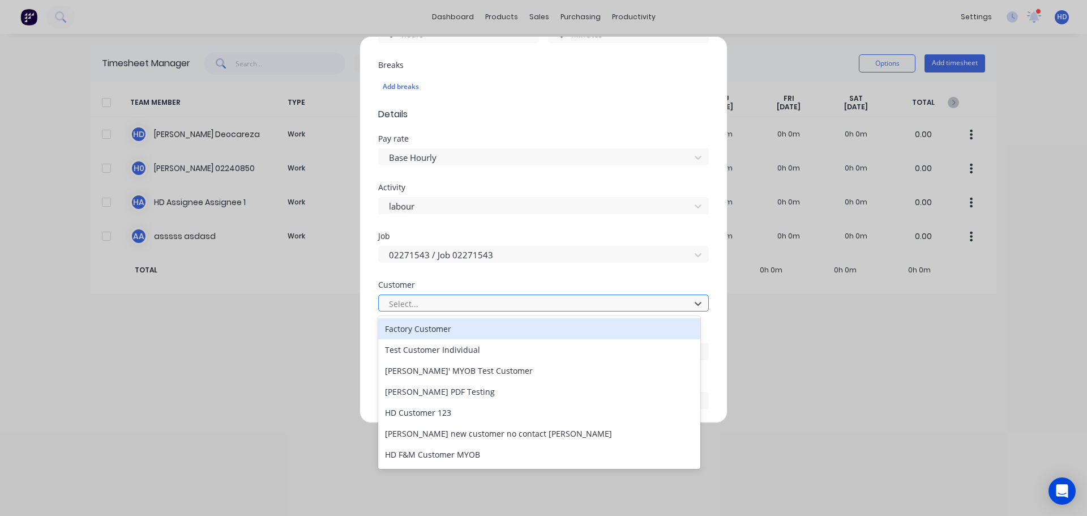
click at [477, 306] on div at bounding box center [536, 304] width 297 height 14
click at [464, 328] on div "Factory Customer" at bounding box center [539, 328] width 322 height 21
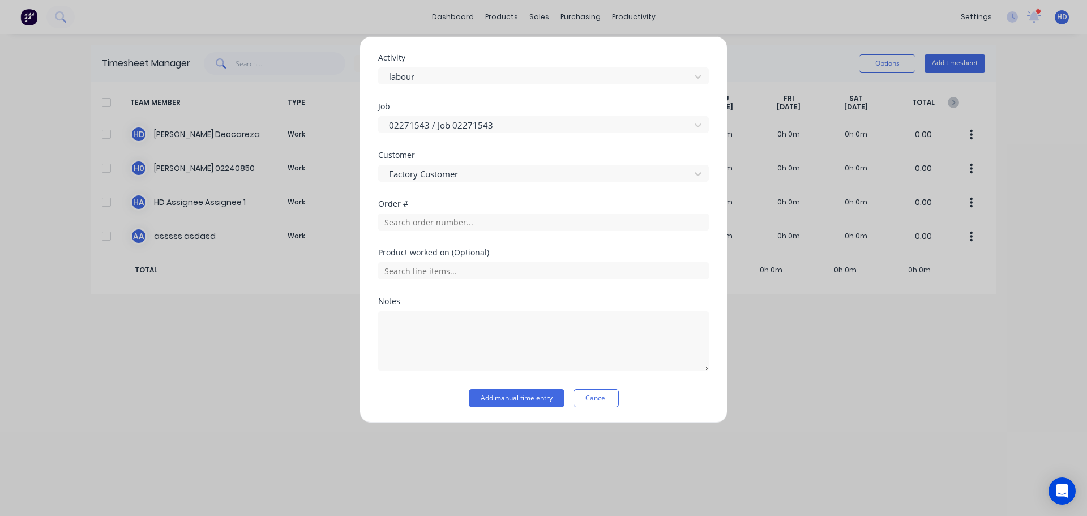
scroll to position [470, 0]
click at [511, 404] on button "Add manual time entry" at bounding box center [517, 397] width 96 height 18
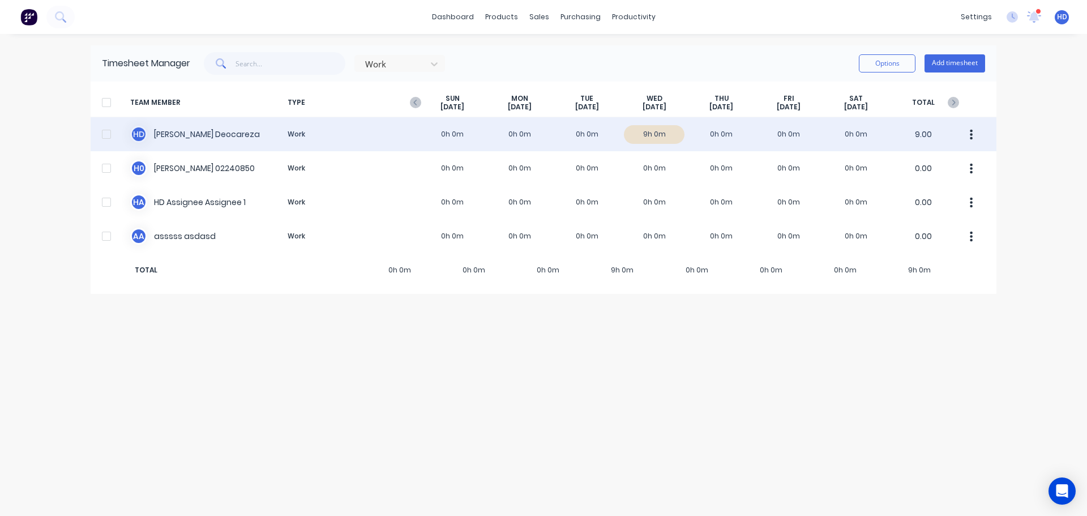
click at [104, 134] on div at bounding box center [106, 134] width 23 height 23
click at [969, 131] on button "button" at bounding box center [972, 134] width 24 height 23
click at [935, 168] on div "Approve" at bounding box center [928, 165] width 87 height 16
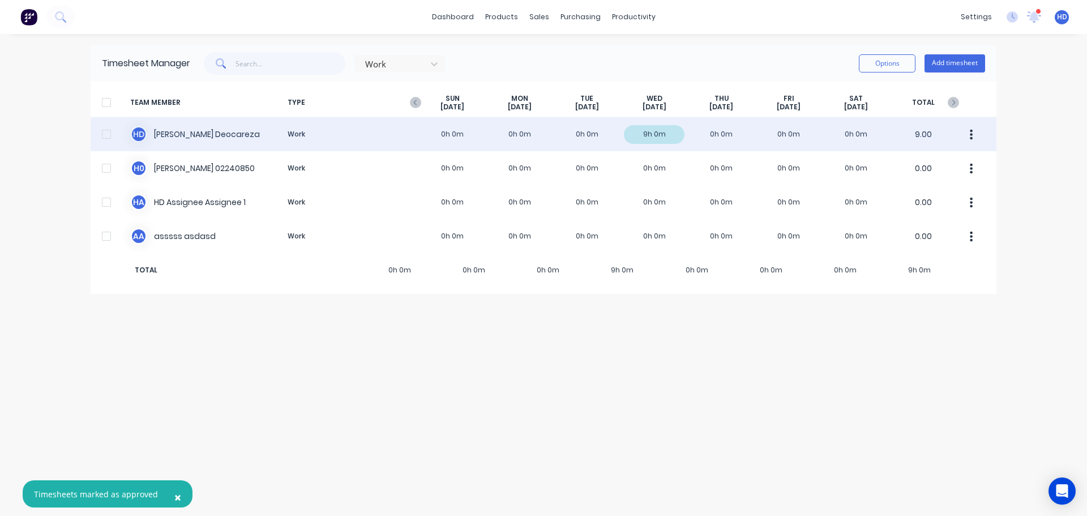
click at [107, 136] on div at bounding box center [106, 134] width 23 height 23
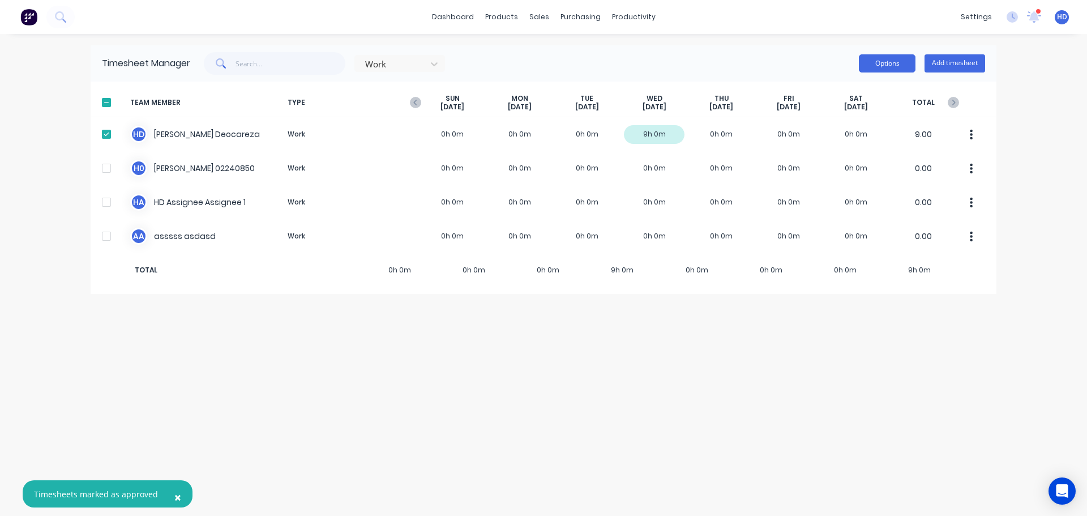
click at [907, 70] on button "Options" at bounding box center [887, 63] width 57 height 18
click at [851, 159] on div "Export" at bounding box center [861, 160] width 87 height 16
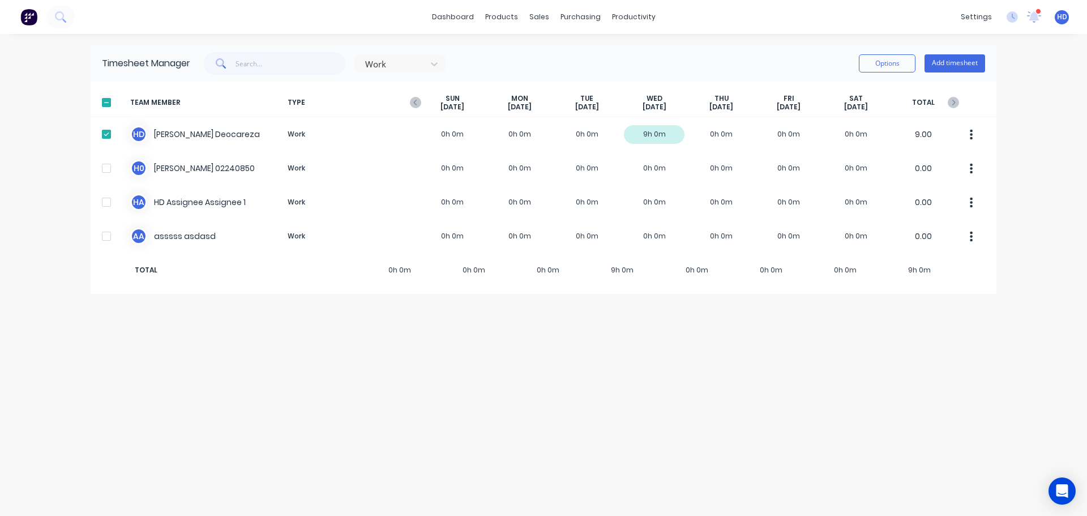
drag, startPoint x: 715, startPoint y: 470, endPoint x: 716, endPoint y: 418, distance: 52.1
click at [715, 470] on div "Timesheet Manager Work Options Add timesheet TEAM MEMBER TYPE SUN Sep 7th MON S…" at bounding box center [544, 274] width 906 height 459
click at [970, 62] on button "Add timesheet" at bounding box center [955, 63] width 61 height 18
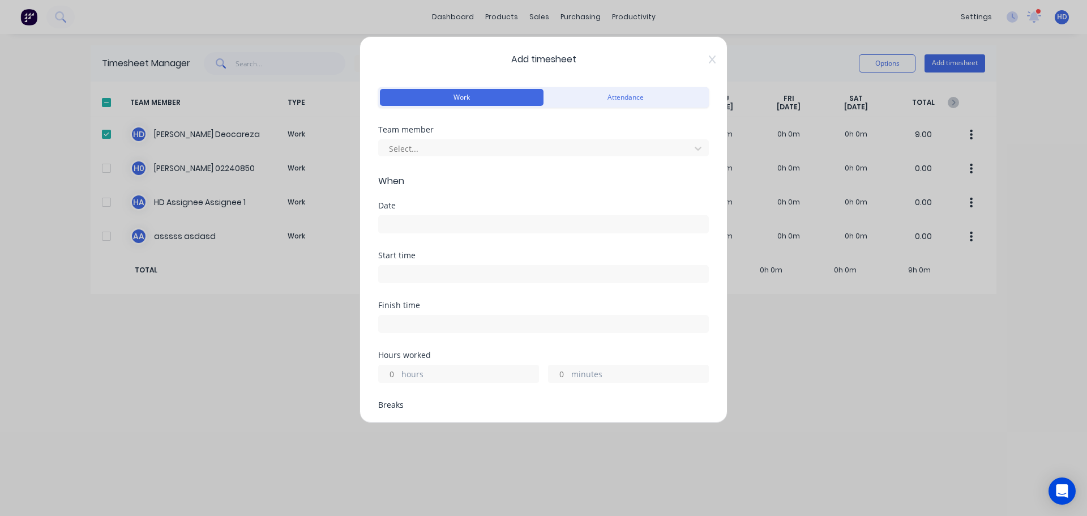
drag, startPoint x: 640, startPoint y: 98, endPoint x: 633, endPoint y: 106, distance: 11.2
click at [642, 98] on button "Attendance" at bounding box center [626, 97] width 164 height 17
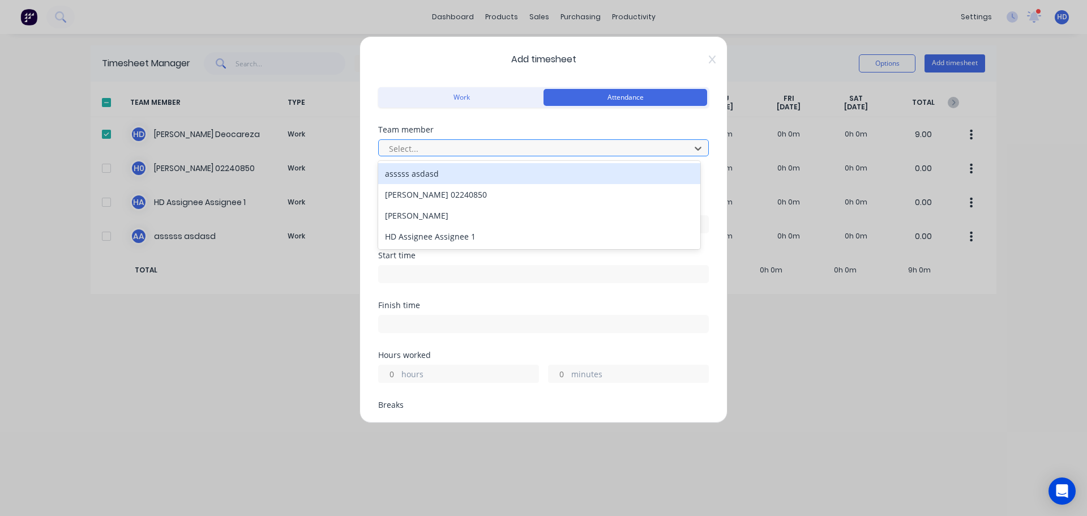
click at [446, 145] on div at bounding box center [536, 149] width 297 height 14
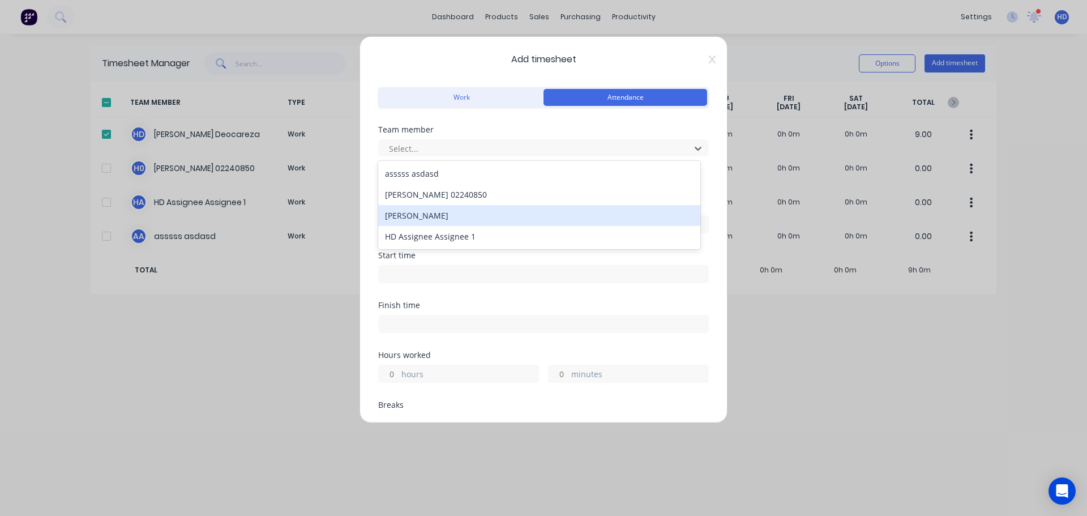
click at [431, 219] on div "[PERSON_NAME]" at bounding box center [539, 215] width 322 height 21
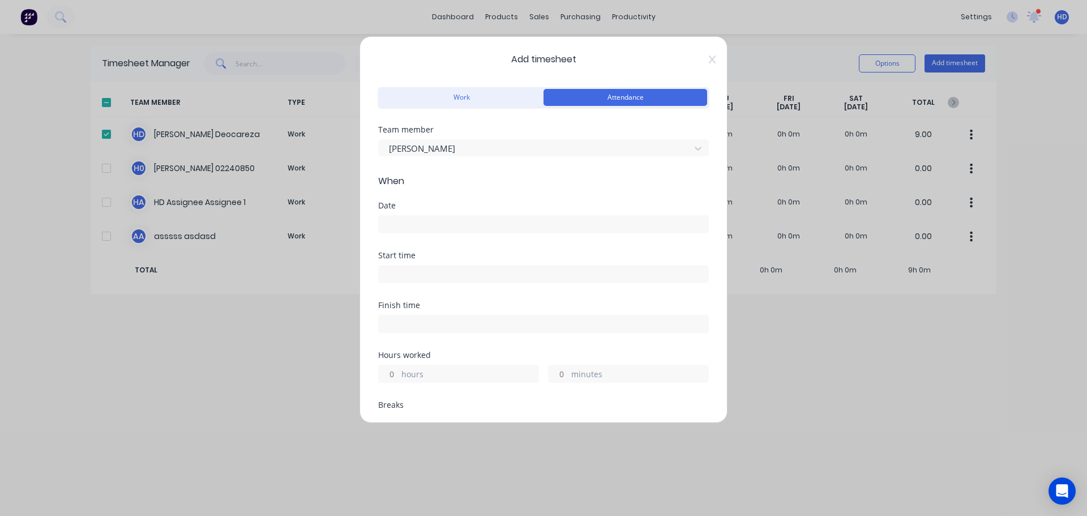
click at [414, 229] on input at bounding box center [544, 224] width 330 height 17
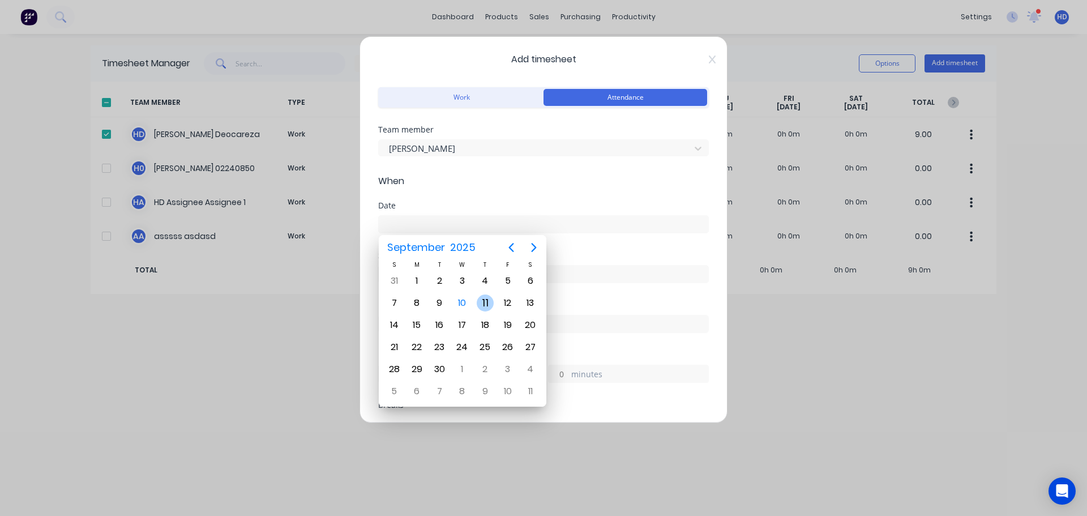
click at [484, 300] on div "11" at bounding box center [485, 302] width 17 height 17
type input "11/09/2025"
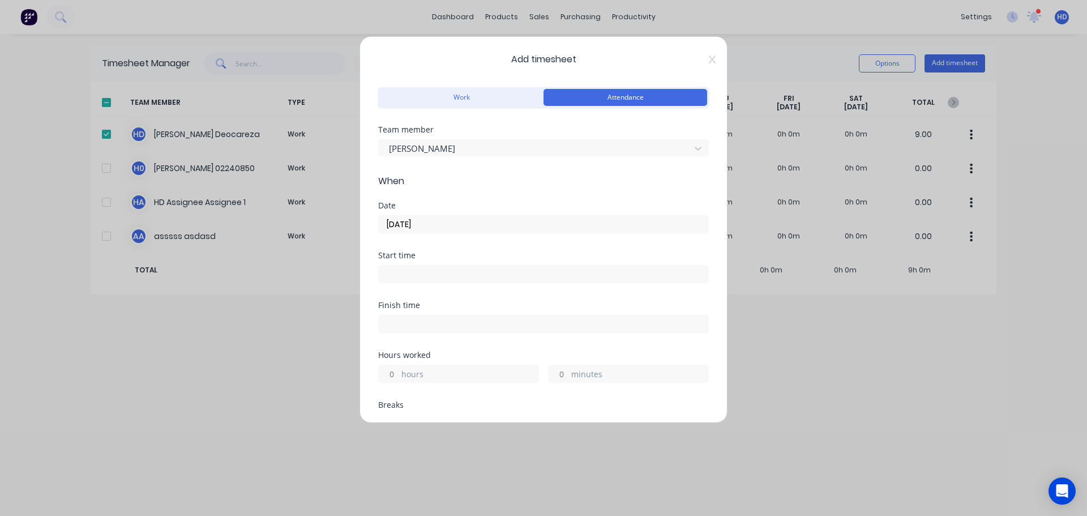
click at [428, 278] on input at bounding box center [544, 274] width 330 height 17
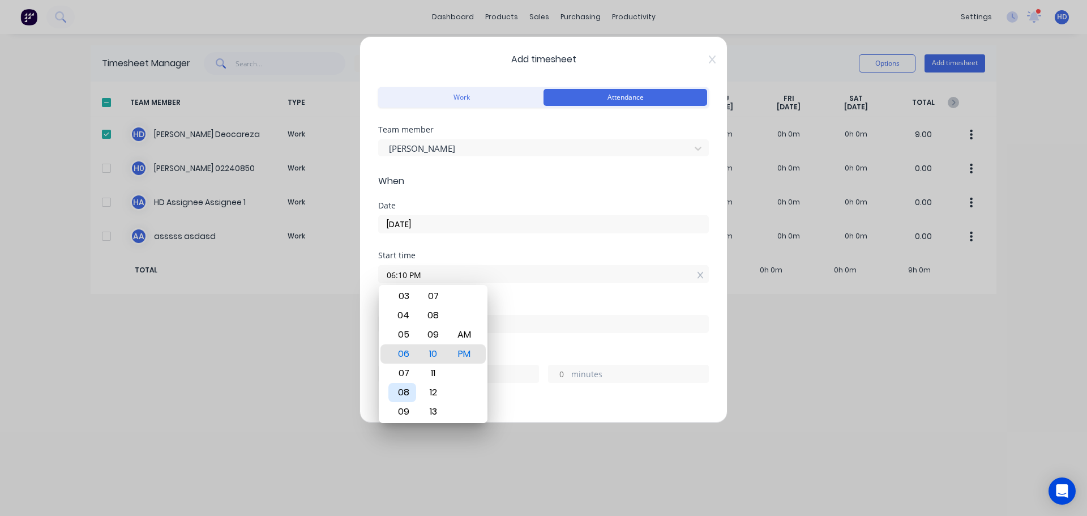
click at [405, 388] on div "08" at bounding box center [402, 392] width 28 height 19
click at [458, 334] on div "AM" at bounding box center [465, 334] width 28 height 19
type input "08:00 AM"
click at [554, 307] on div "Finish time" at bounding box center [543, 305] width 331 height 8
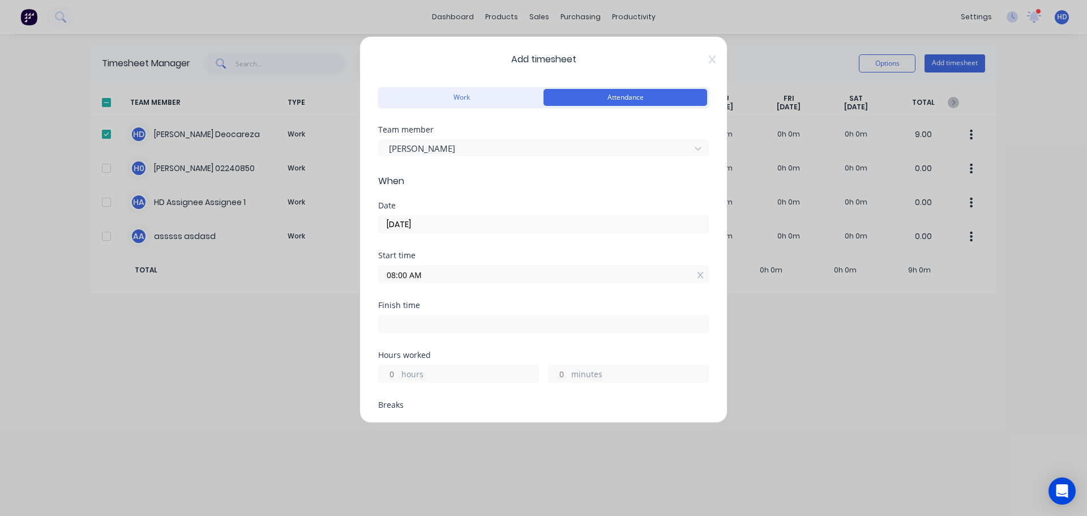
click at [388, 369] on input "hours" at bounding box center [389, 373] width 20 height 17
type input "10"
type input "06:00 PM"
type input "0"
click at [485, 339] on div "Finish time 06:00 PM" at bounding box center [543, 326] width 331 height 50
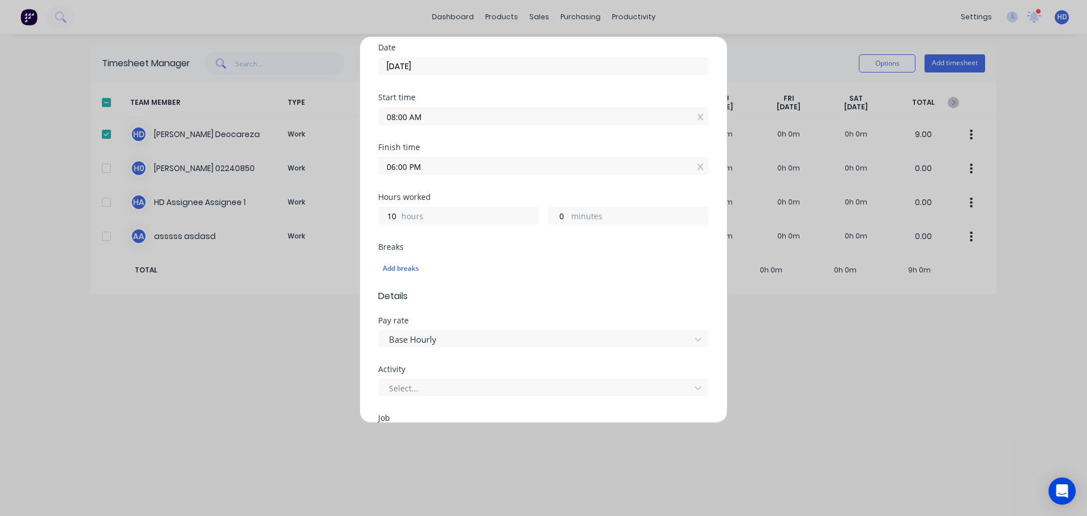
scroll to position [226, 0]
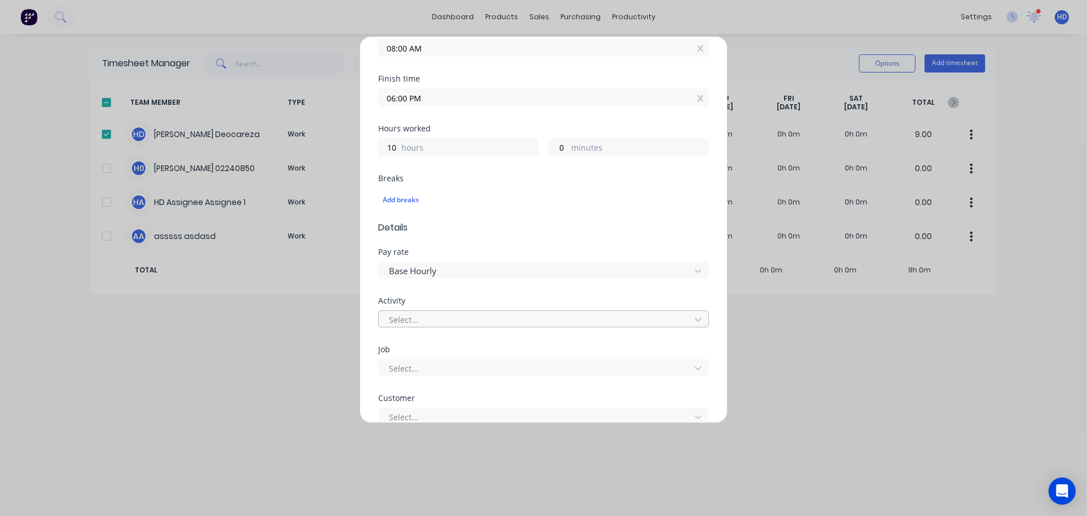
click at [446, 320] on div at bounding box center [536, 320] width 297 height 14
click at [433, 343] on div "labour" at bounding box center [539, 344] width 322 height 21
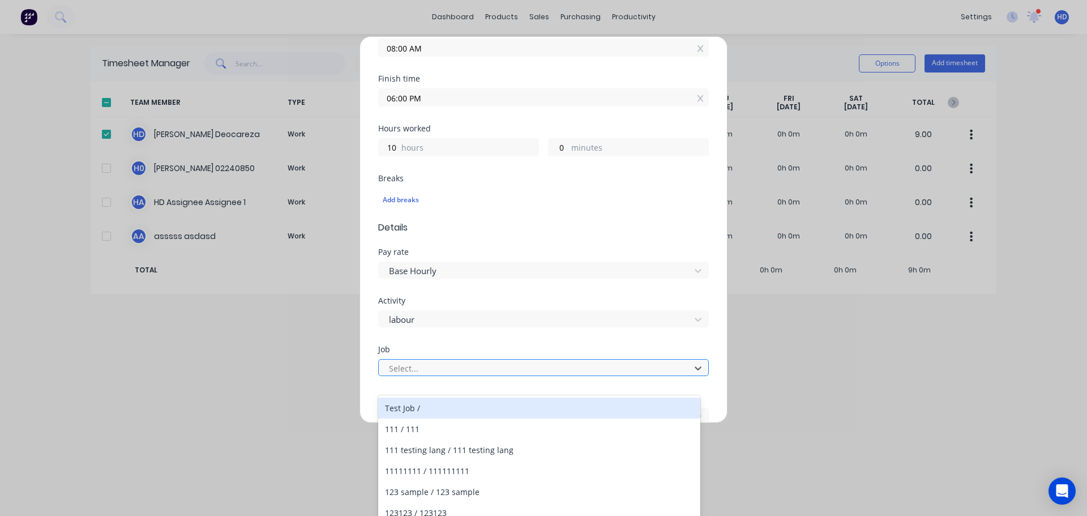
click at [424, 369] on div at bounding box center [536, 368] width 297 height 14
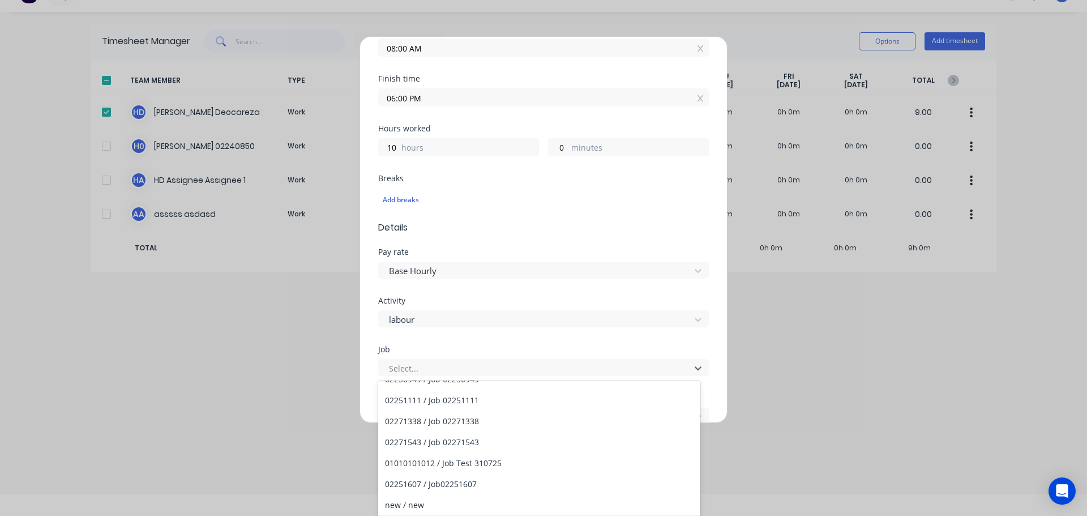
scroll to position [340, 0]
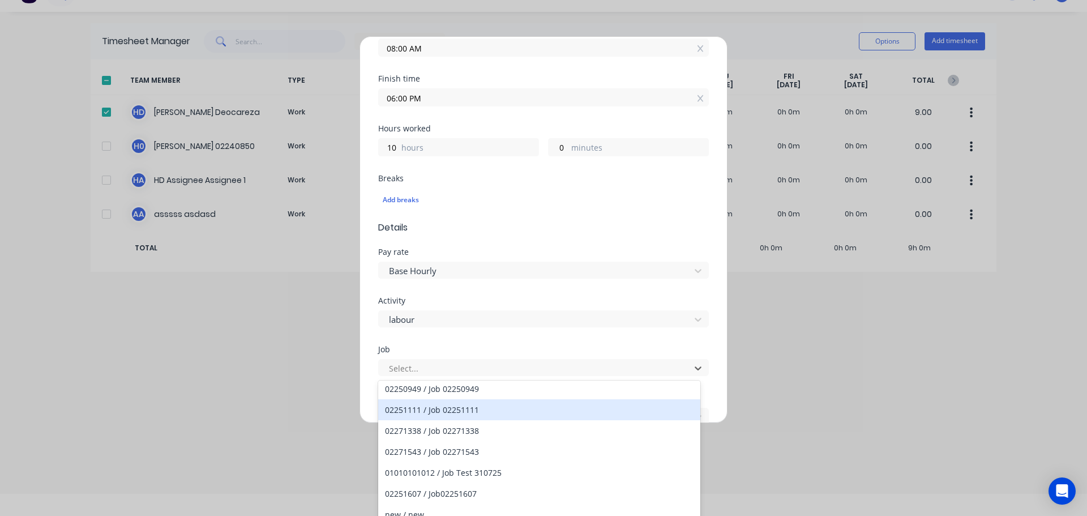
click at [527, 403] on div "02251111 / Job 02251111" at bounding box center [539, 409] width 322 height 21
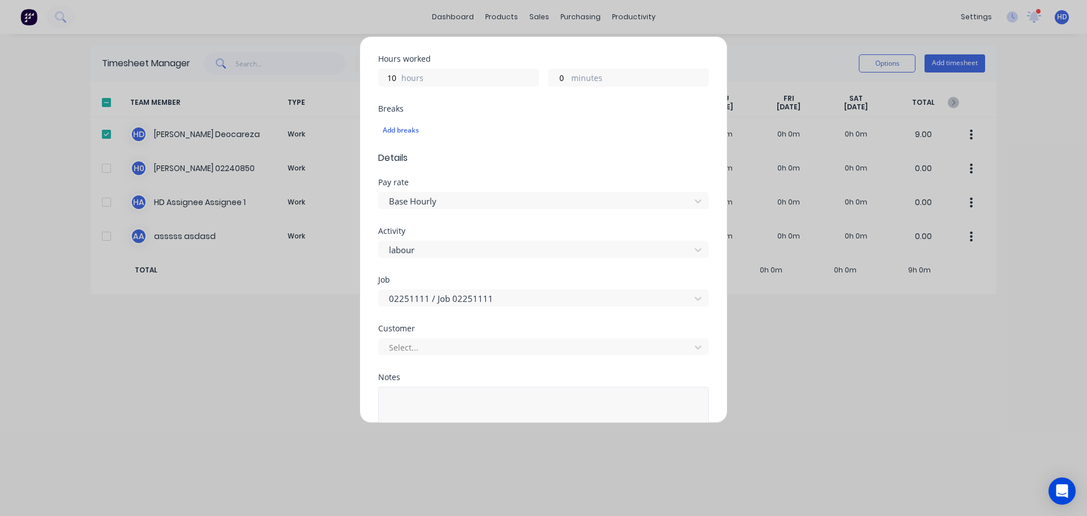
scroll to position [373, 0]
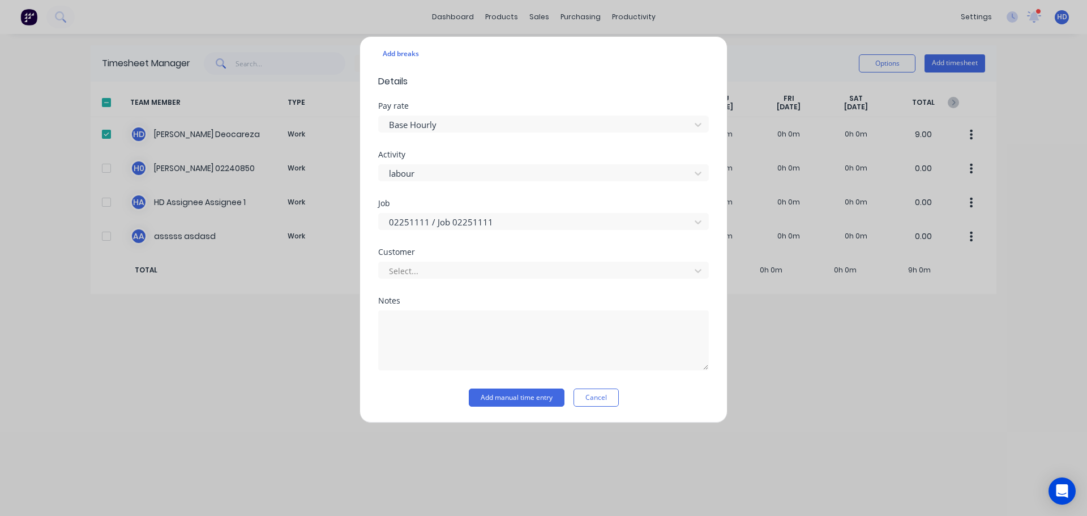
click at [463, 260] on div "Select..." at bounding box center [543, 269] width 331 height 20
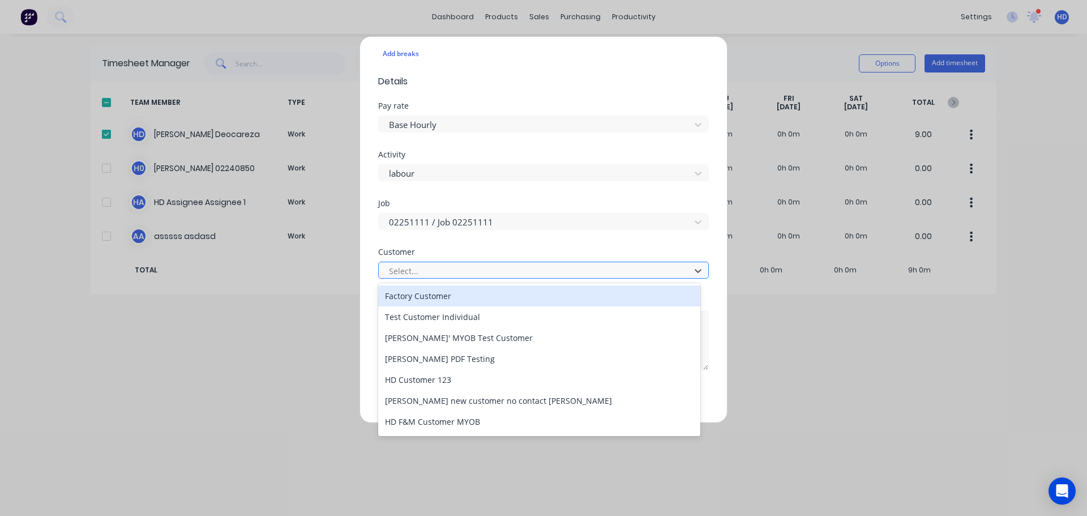
click at [454, 269] on div at bounding box center [536, 271] width 297 height 14
click at [447, 294] on div "Factory Customer" at bounding box center [539, 295] width 322 height 21
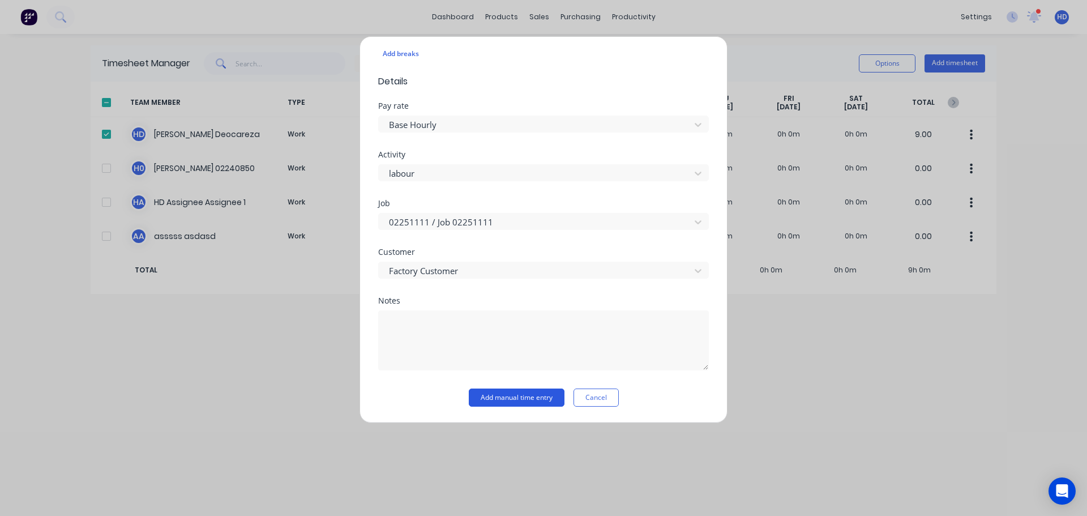
click at [536, 393] on button "Add manual time entry" at bounding box center [517, 397] width 96 height 18
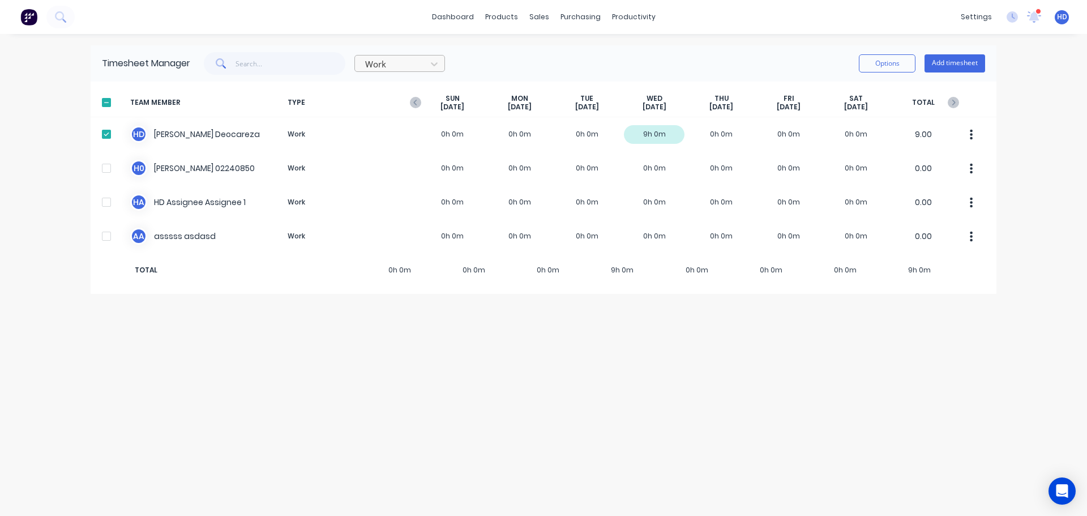
click at [391, 66] on div at bounding box center [392, 64] width 57 height 14
click at [383, 110] on div "Attendance" at bounding box center [399, 110] width 91 height 21
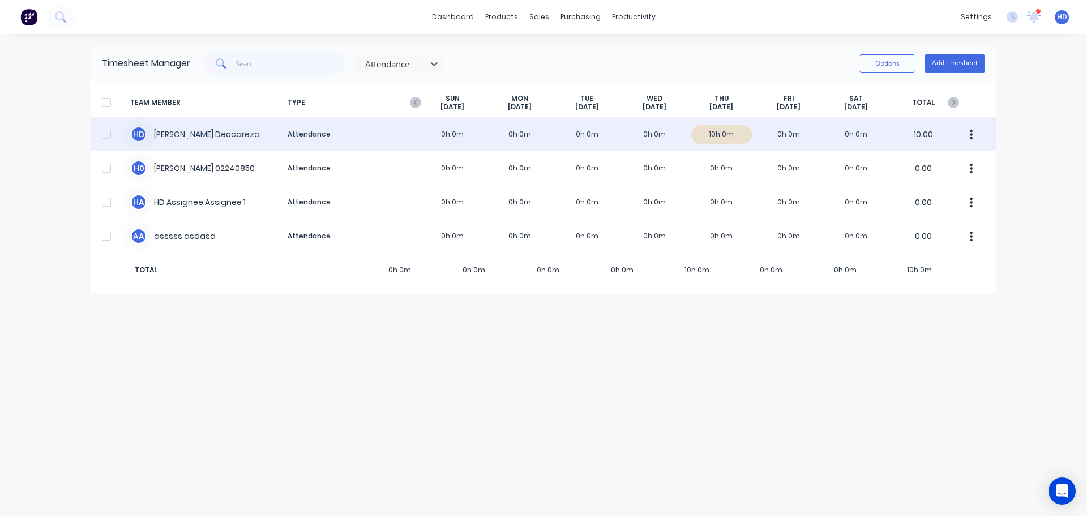
click at [106, 132] on div at bounding box center [106, 134] width 23 height 23
click at [968, 133] on button "button" at bounding box center [972, 134] width 24 height 23
click at [917, 168] on div "Approve" at bounding box center [928, 165] width 87 height 16
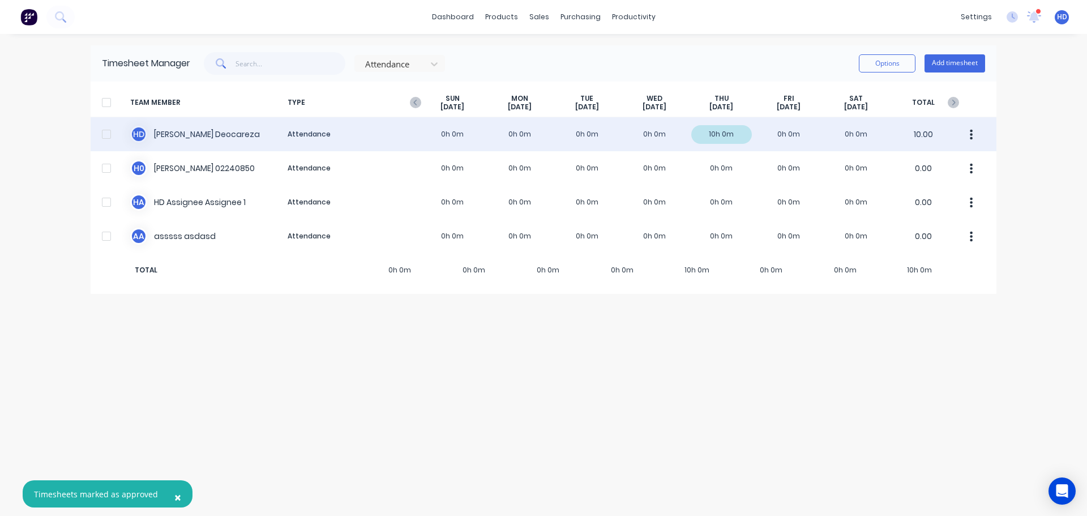
click at [104, 133] on div at bounding box center [106, 134] width 23 height 23
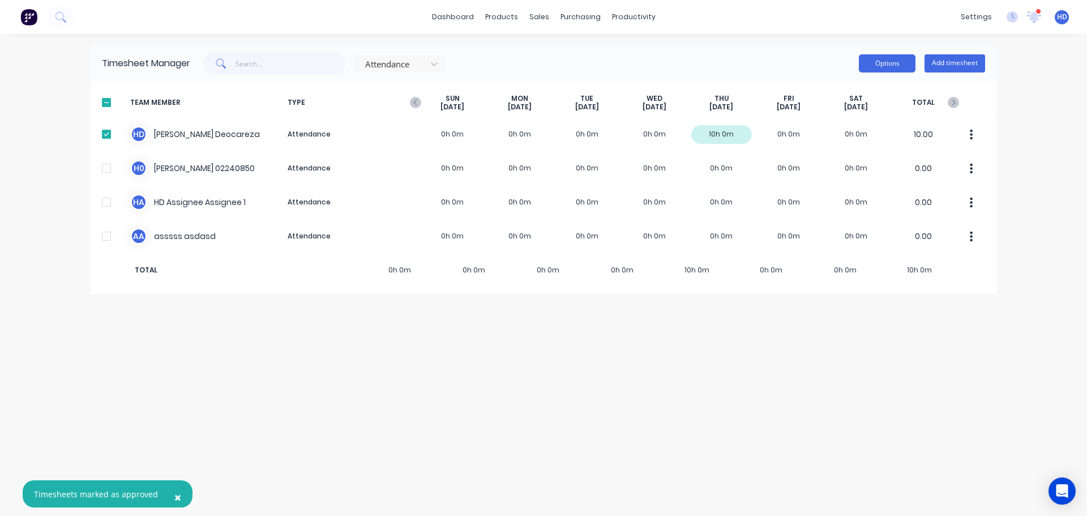
click at [894, 64] on button "Options" at bounding box center [887, 63] width 57 height 18
click at [858, 159] on div "Export" at bounding box center [861, 160] width 87 height 16
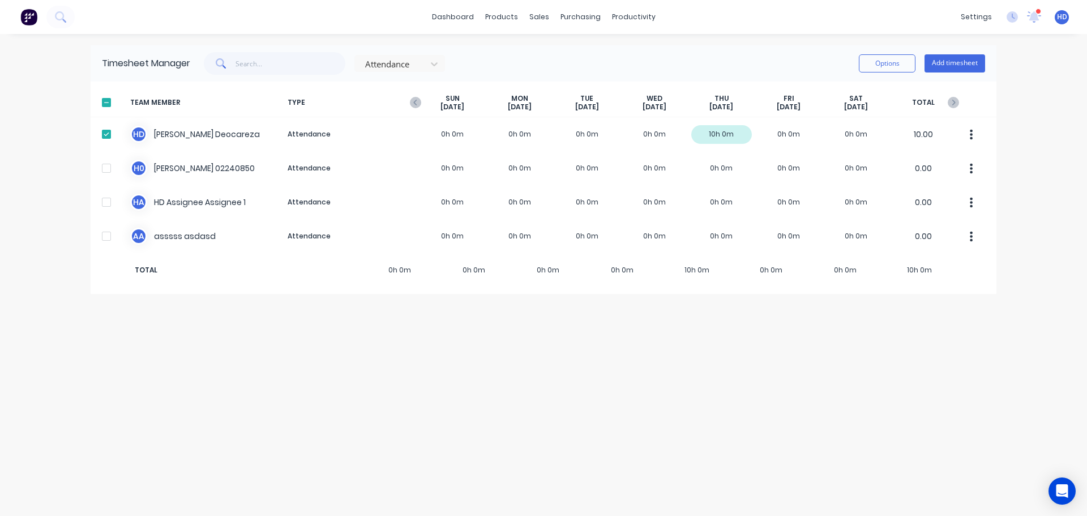
click at [682, 362] on div "Timesheet Manager Attendance Options Add timesheet TEAM MEMBER TYPE SUN Sep 7th…" at bounding box center [544, 274] width 906 height 459
click at [969, 65] on button "Add timesheet" at bounding box center [955, 63] width 61 height 18
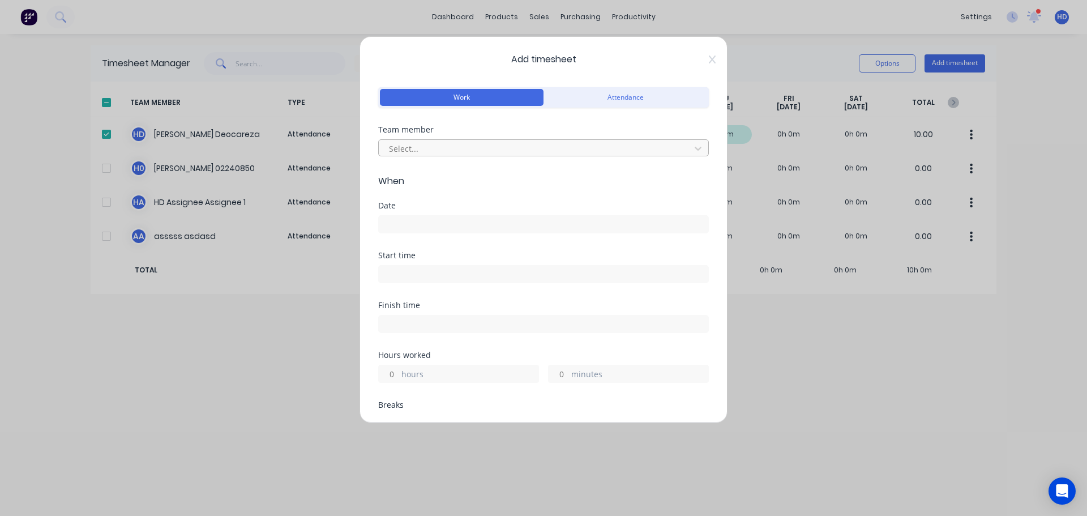
click at [552, 147] on div at bounding box center [536, 149] width 297 height 14
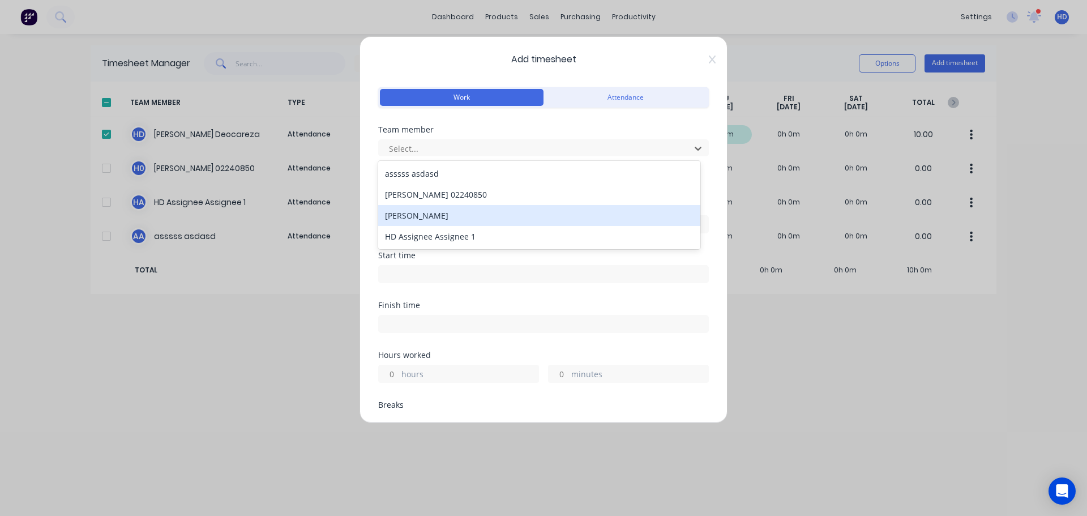
click at [485, 210] on div "[PERSON_NAME]" at bounding box center [539, 215] width 322 height 21
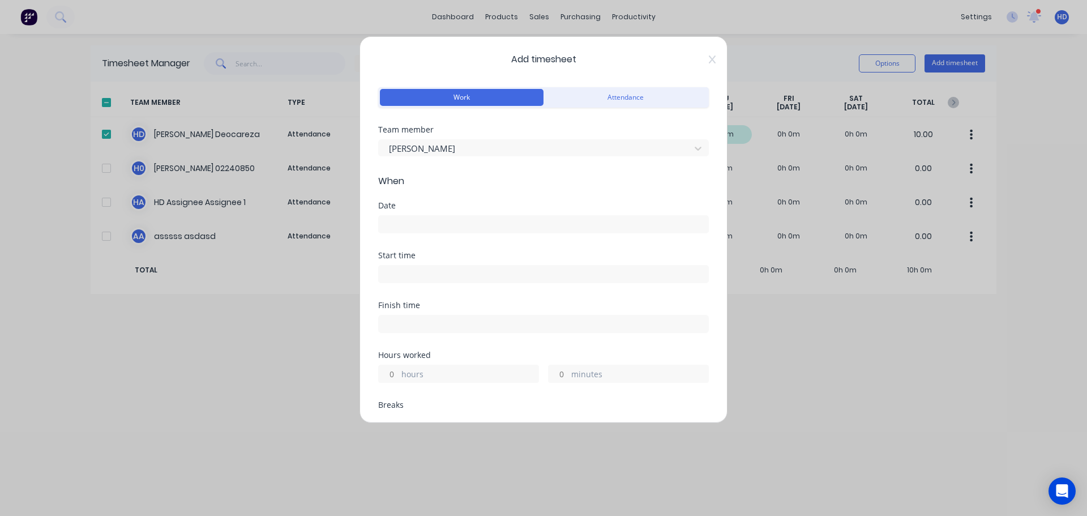
click at [448, 224] on input at bounding box center [544, 224] width 330 height 17
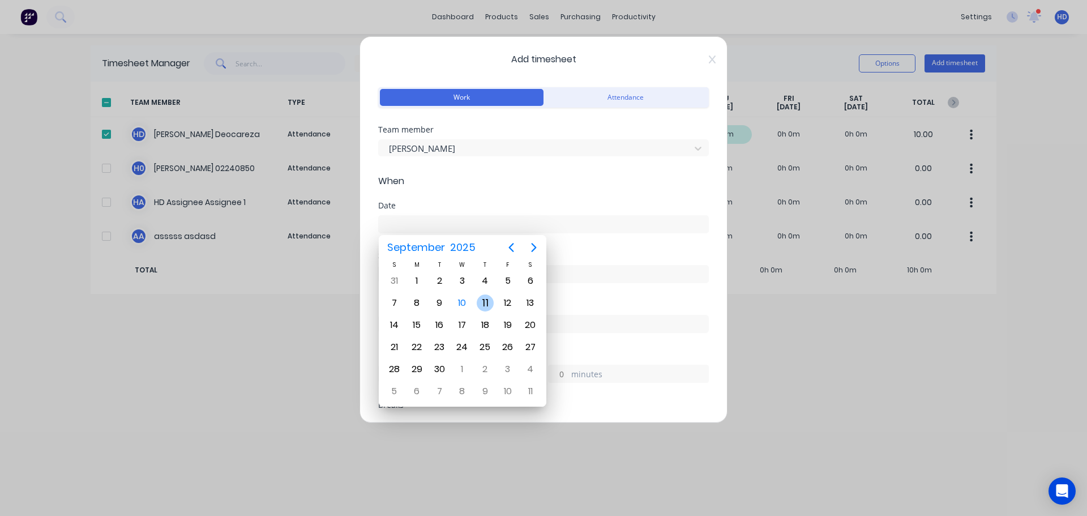
click at [481, 306] on div "11" at bounding box center [485, 302] width 17 height 17
type input "11/09/2025"
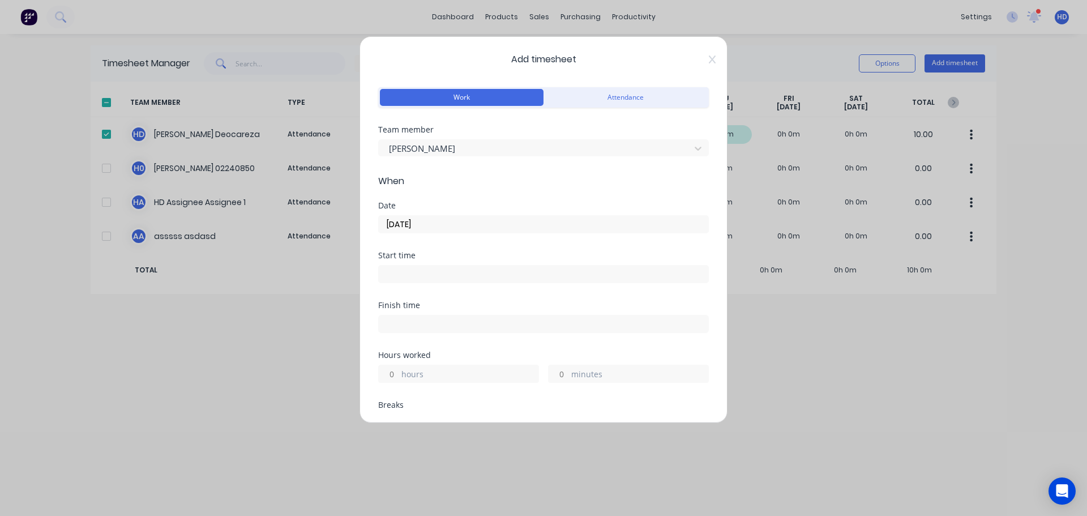
click at [709, 58] on icon at bounding box center [712, 59] width 7 height 8
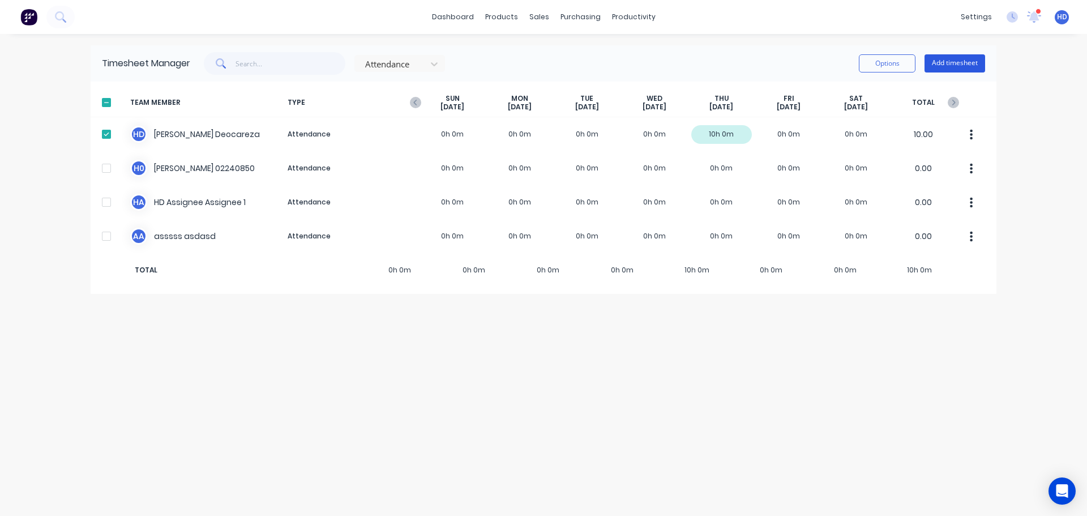
click at [975, 67] on button "Add timesheet" at bounding box center [955, 63] width 61 height 18
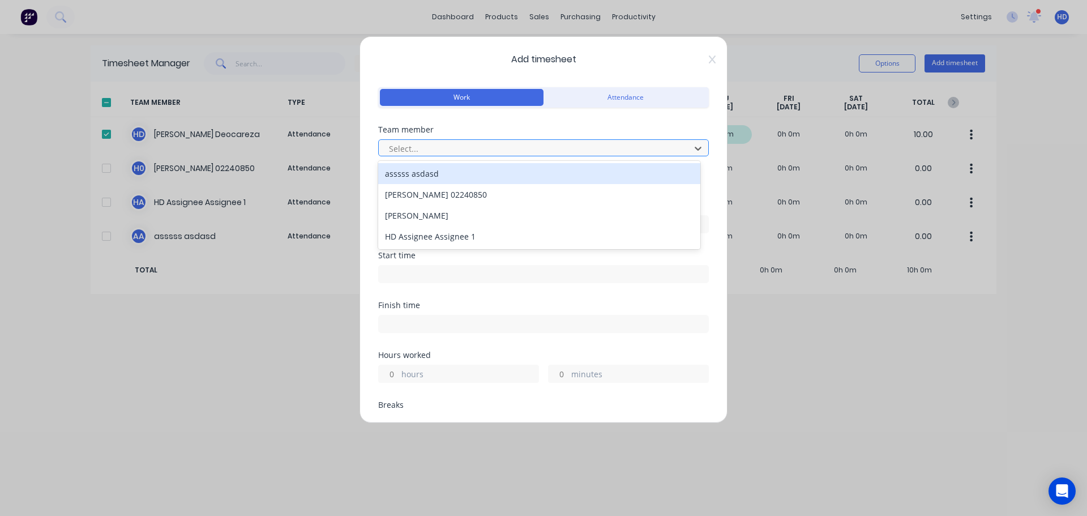
click at [510, 153] on div at bounding box center [536, 149] width 297 height 14
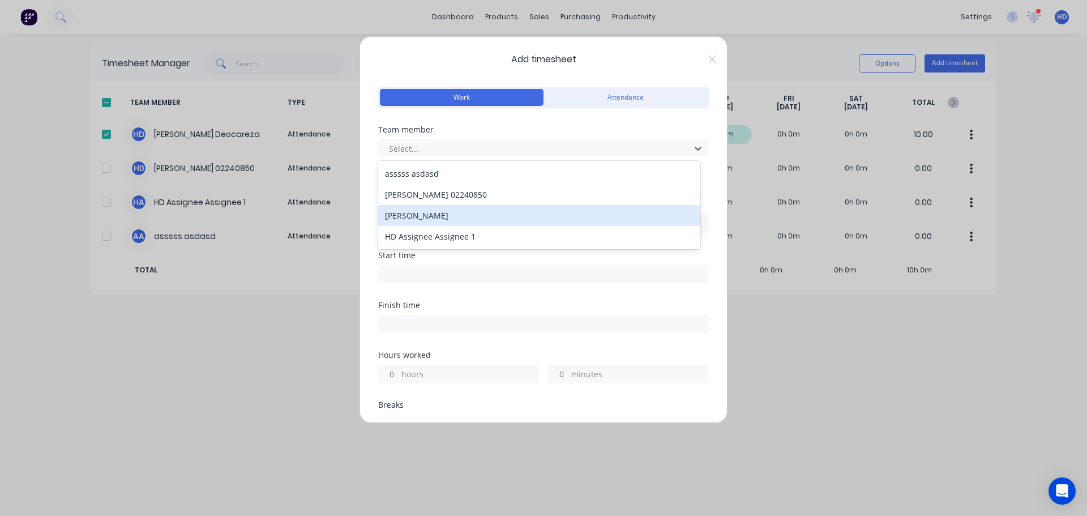
click at [421, 213] on div "[PERSON_NAME]" at bounding box center [539, 215] width 322 height 21
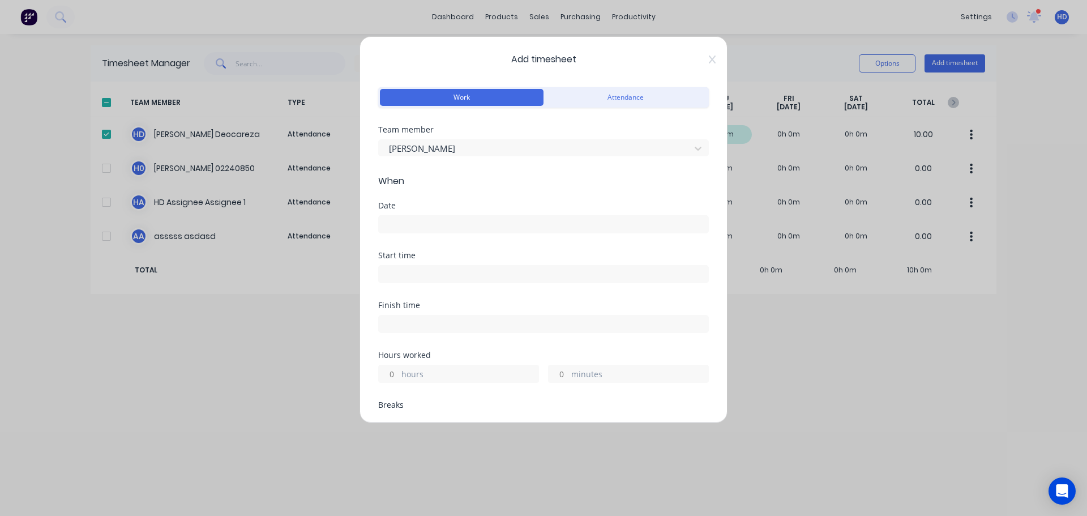
click at [399, 224] on input at bounding box center [544, 224] width 330 height 17
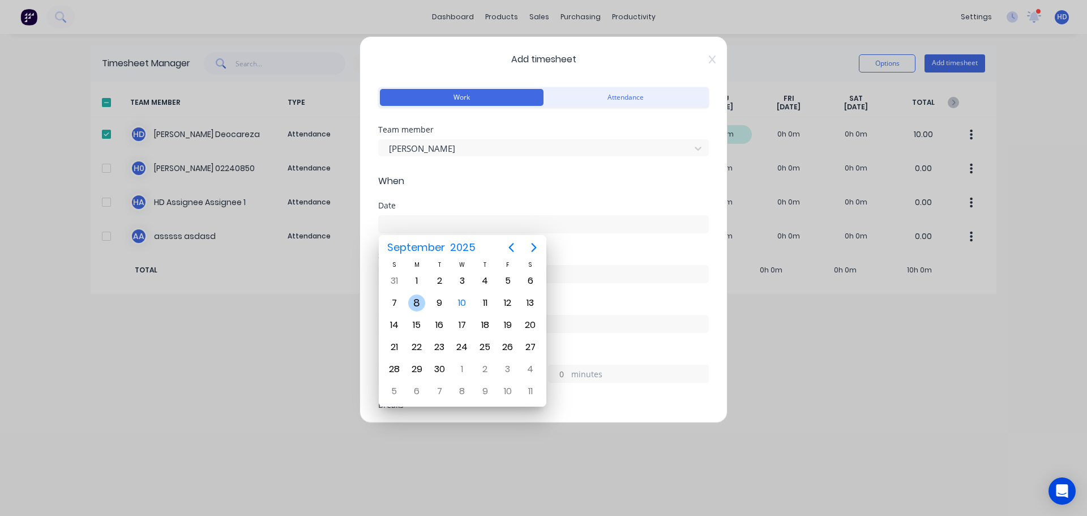
click at [417, 304] on div "8" at bounding box center [416, 302] width 17 height 17
type input "[DATE]"
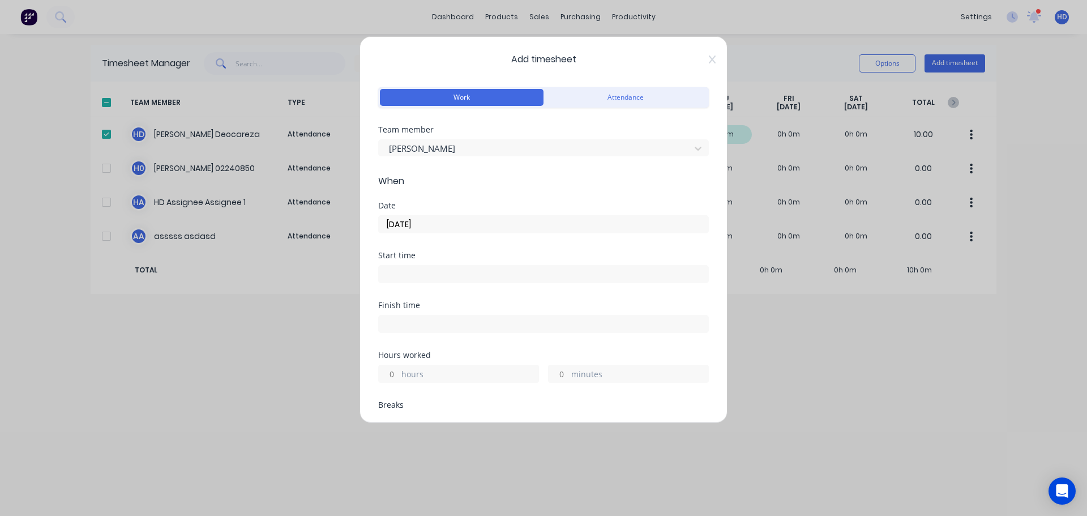
click at [456, 272] on input at bounding box center [544, 274] width 330 height 17
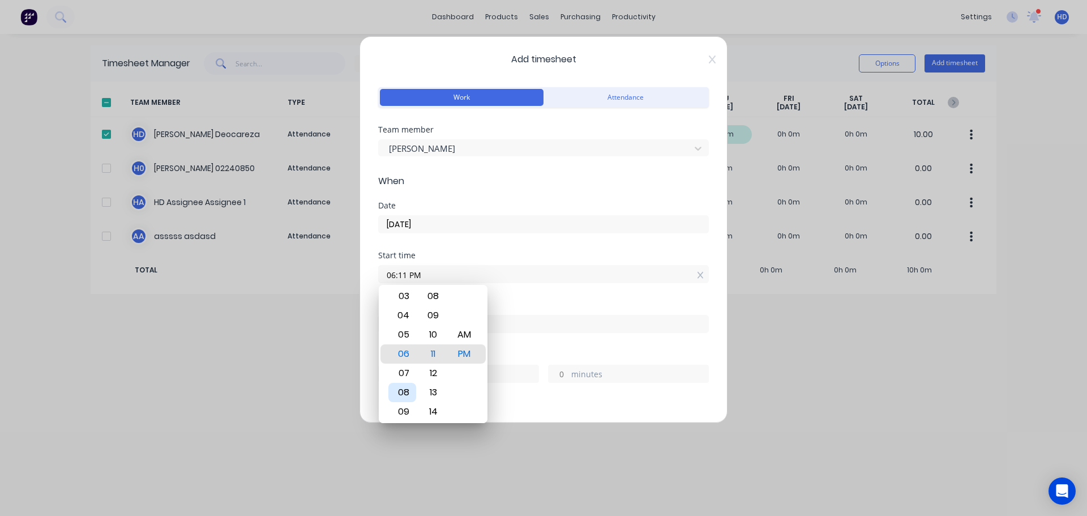
click at [407, 398] on div "08" at bounding box center [402, 392] width 28 height 19
click at [472, 331] on div "AM" at bounding box center [465, 334] width 28 height 19
click at [439, 317] on div "00" at bounding box center [434, 315] width 28 height 19
type input "08:00 AM"
click at [524, 311] on div "Finish time" at bounding box center [543, 317] width 331 height 32
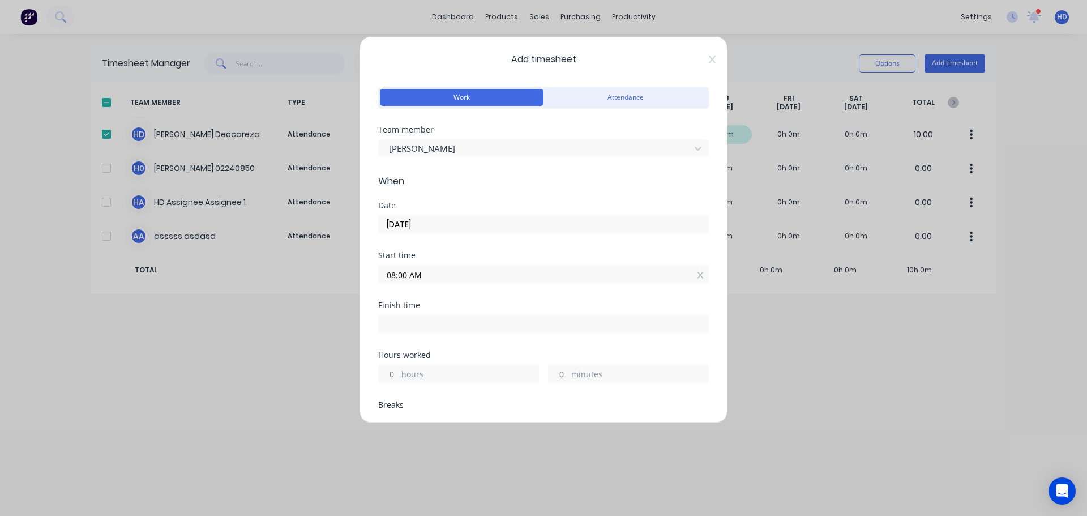
click at [400, 369] on div "hours" at bounding box center [458, 374] width 161 height 18
click at [396, 370] on input "hours" at bounding box center [389, 373] width 20 height 17
type input "5"
type input "01:00 PM"
type input "0"
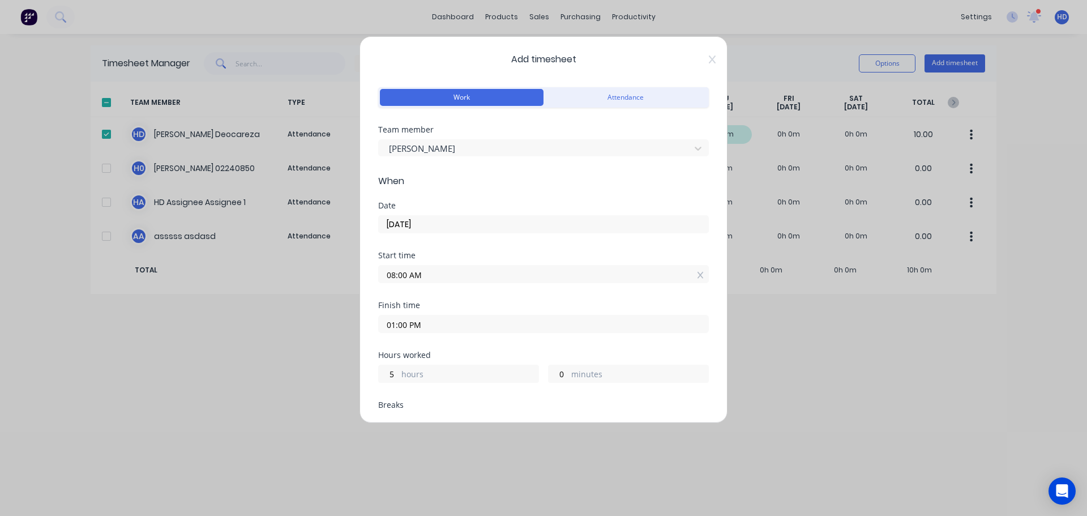
click at [478, 345] on div "Finish time 01:00 PM" at bounding box center [543, 326] width 331 height 50
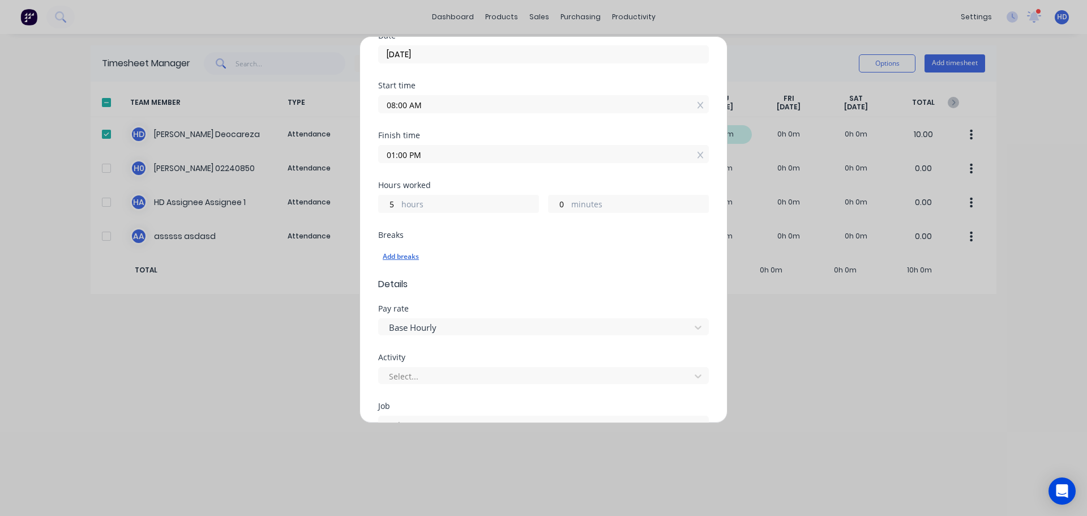
click at [410, 263] on div "Add breaks" at bounding box center [544, 256] width 322 height 15
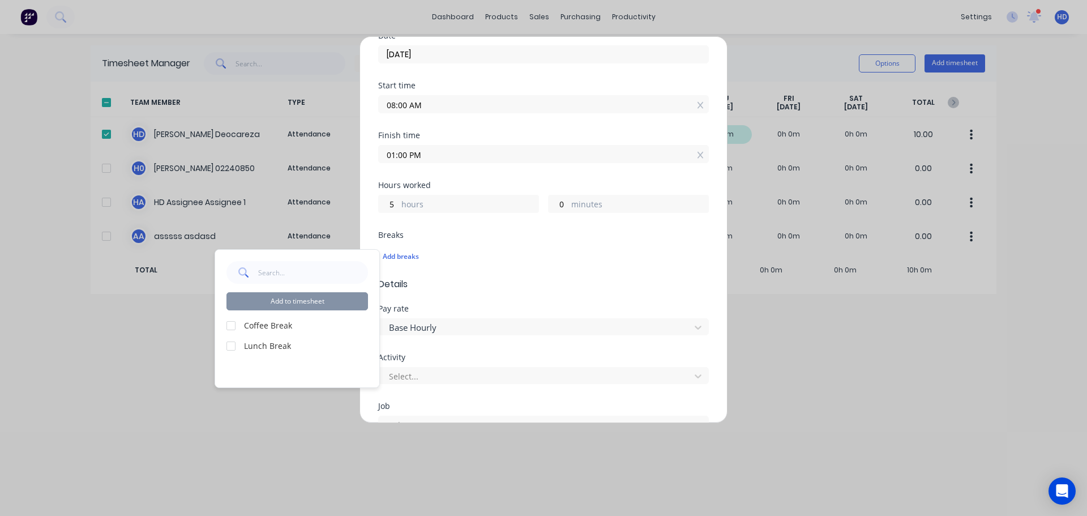
click at [230, 324] on div at bounding box center [231, 325] width 23 height 23
click at [230, 347] on div at bounding box center [231, 346] width 23 height 23
click at [300, 302] on button "Add to timesheet" at bounding box center [297, 301] width 142 height 18
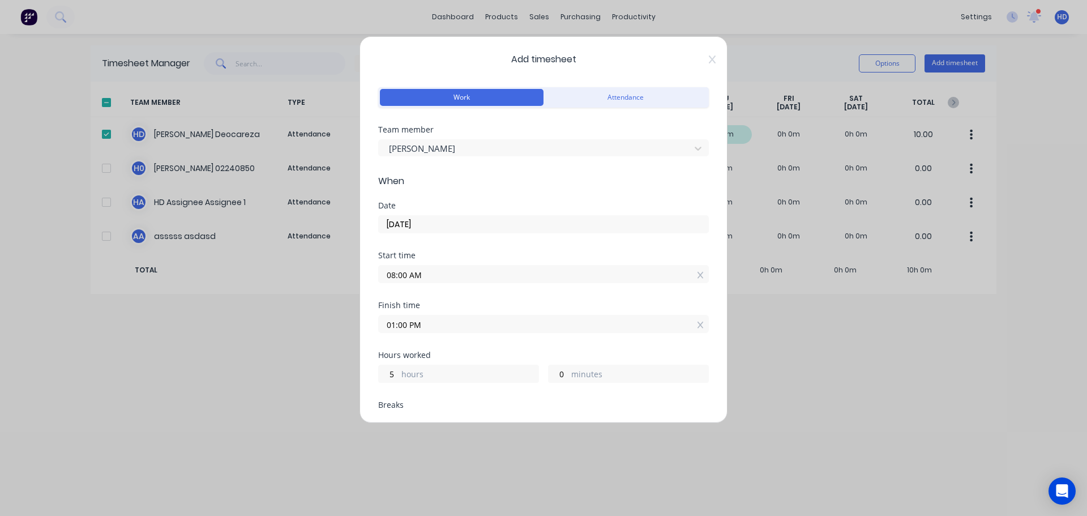
scroll to position [283, 0]
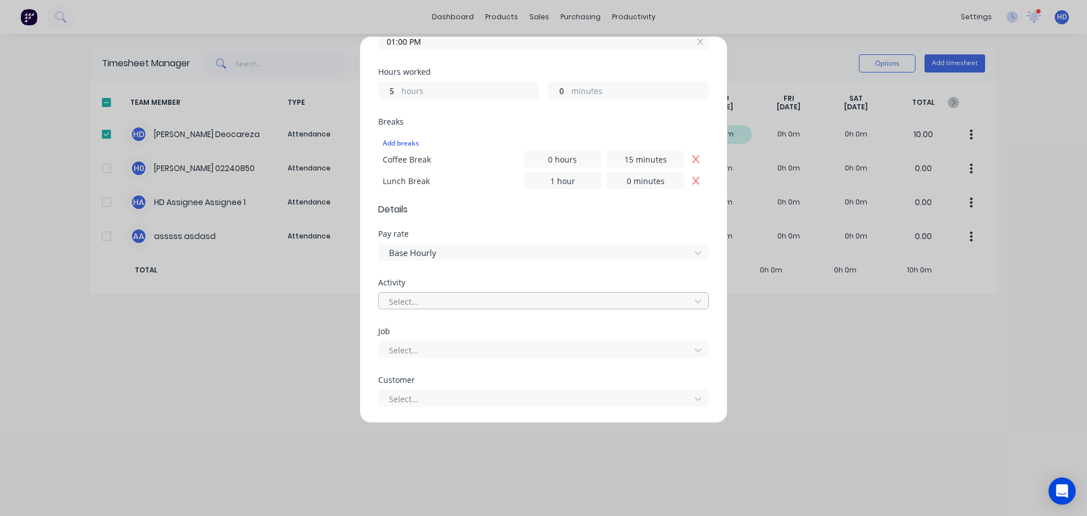
click at [457, 309] on div "Select..." at bounding box center [536, 301] width 304 height 17
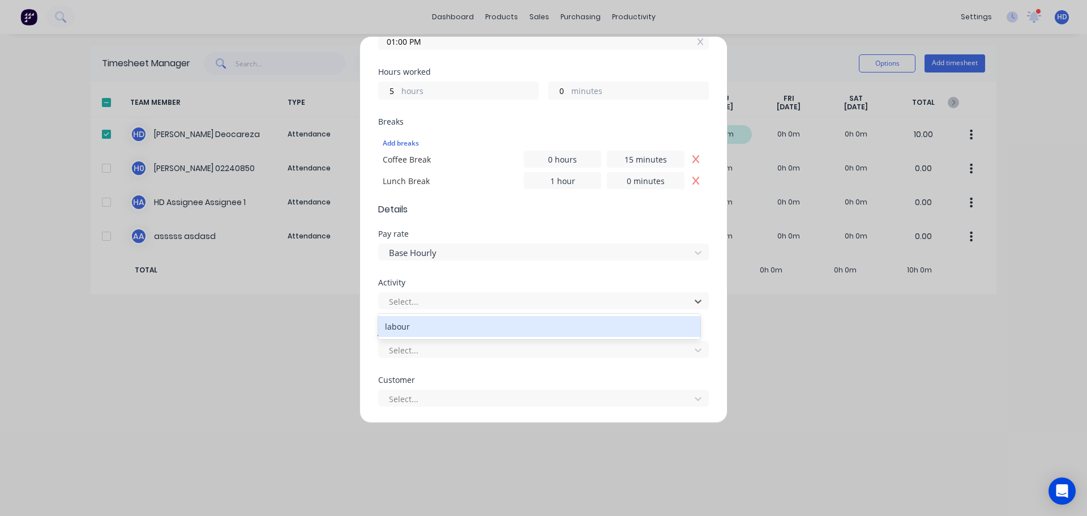
click at [436, 321] on div "labour" at bounding box center [539, 326] width 322 height 21
click at [413, 352] on div at bounding box center [536, 350] width 297 height 14
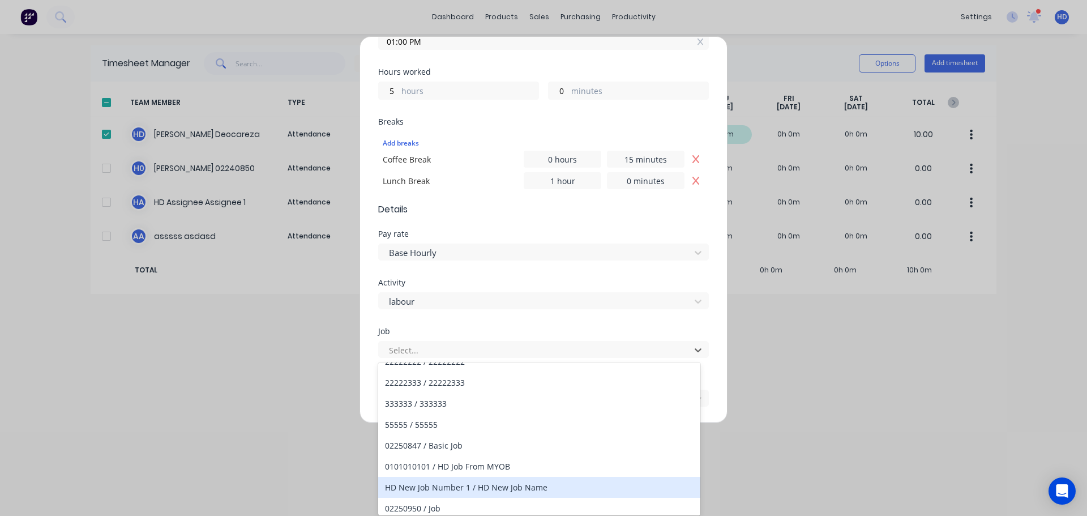
scroll to position [340, 0]
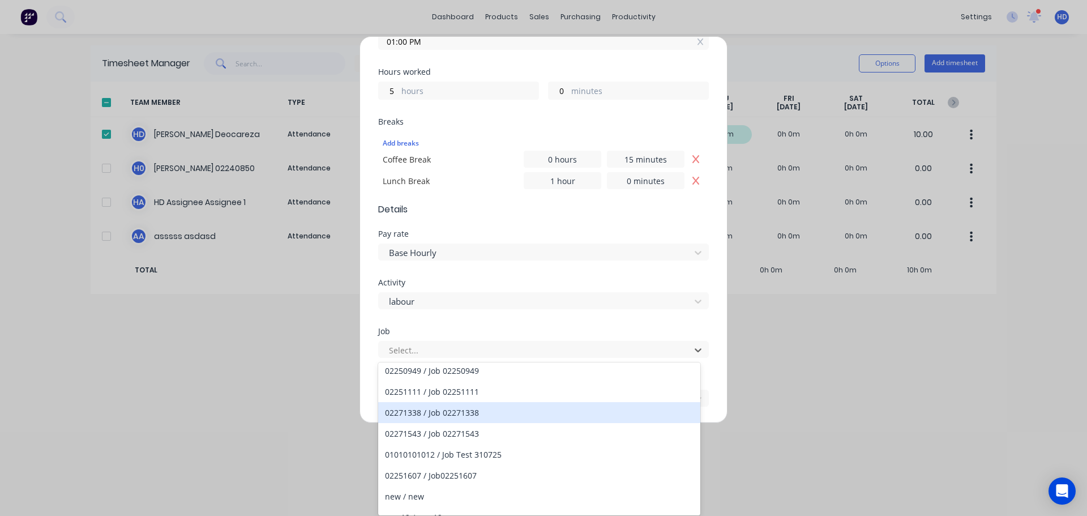
click at [502, 411] on div "02271338 / Job 02271338" at bounding box center [539, 412] width 322 height 21
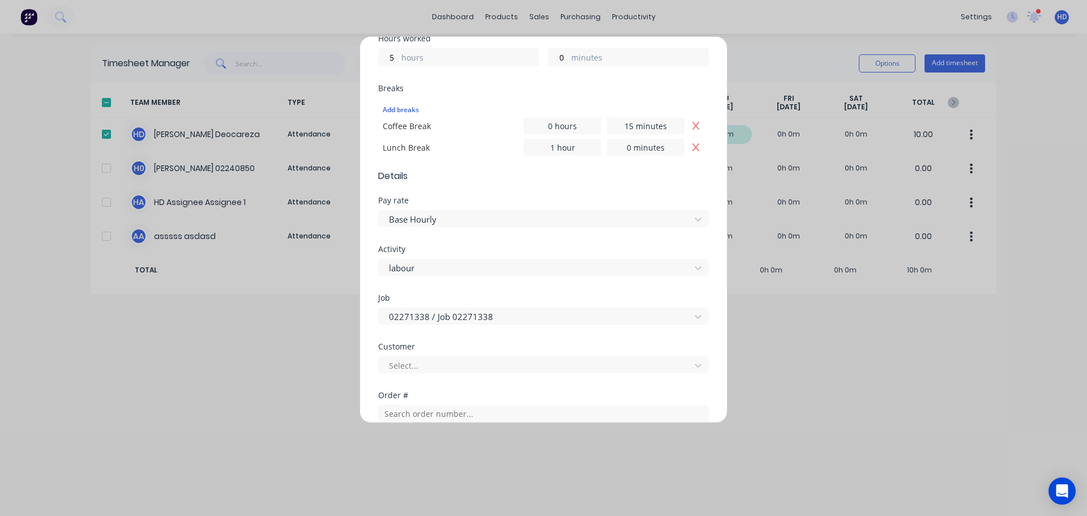
scroll to position [508, 0]
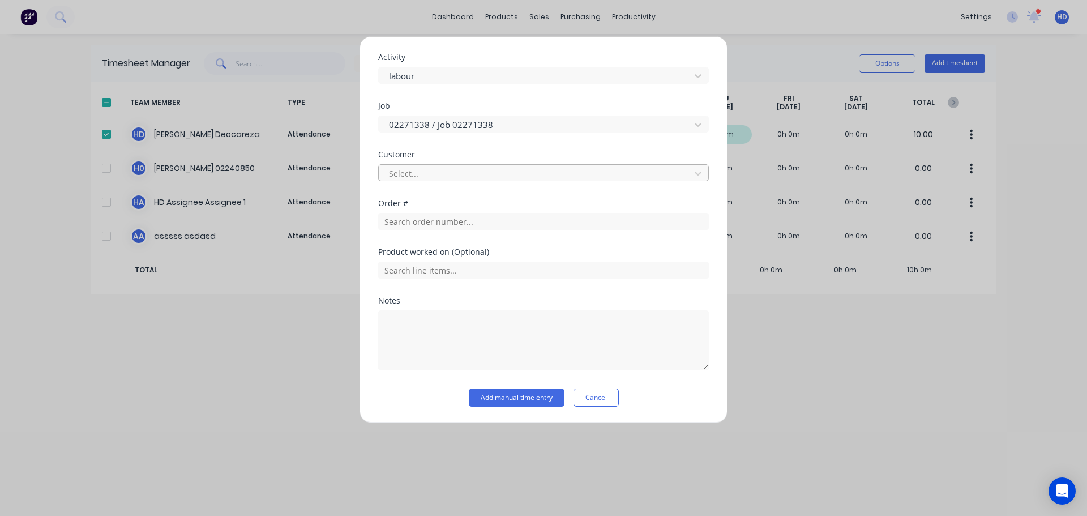
click at [503, 181] on div "Customer Select..." at bounding box center [543, 175] width 331 height 49
click at [503, 178] on div at bounding box center [536, 173] width 297 height 14
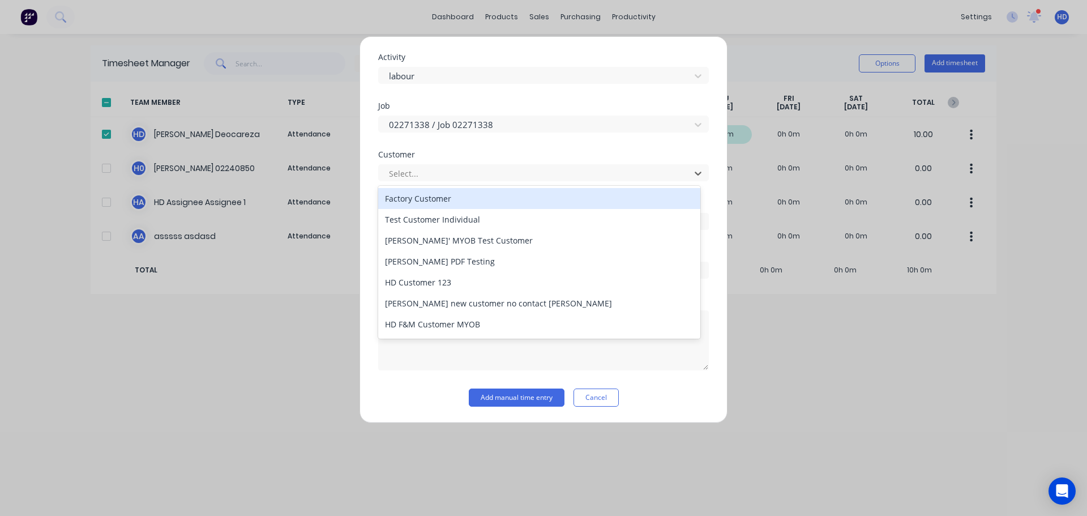
click at [462, 203] on div "Factory Customer" at bounding box center [539, 198] width 322 height 21
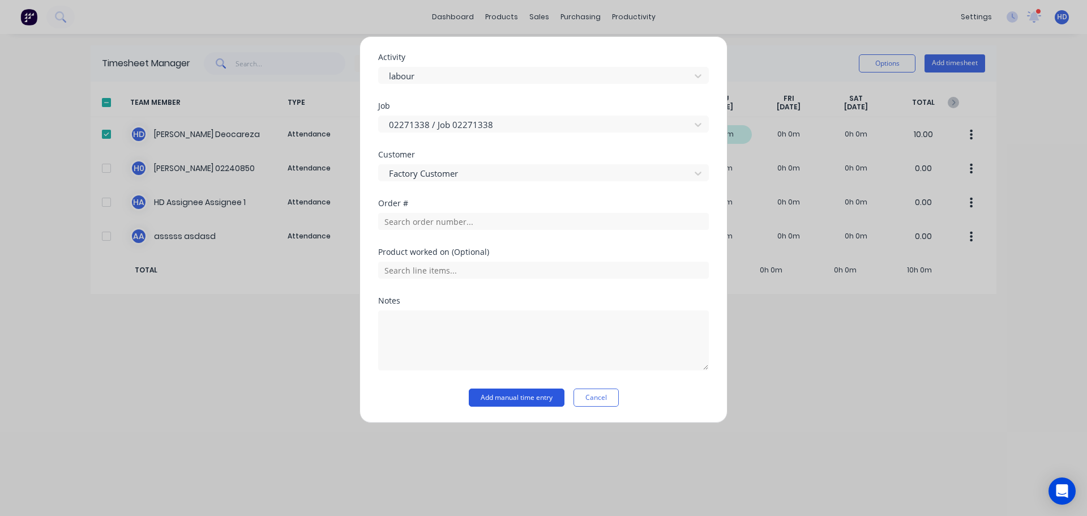
click at [512, 397] on button "Add manual time entry" at bounding box center [517, 397] width 96 height 18
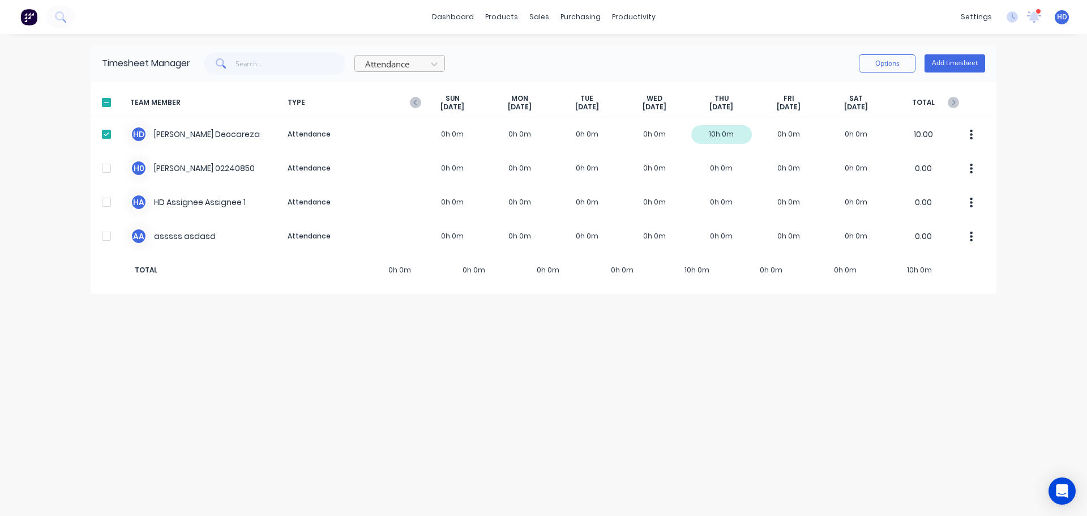
click at [388, 62] on div at bounding box center [392, 64] width 57 height 14
click at [389, 95] on div "Work" at bounding box center [399, 89] width 91 height 21
click at [490, 387] on div "Timesheet Manager Work Options Add timesheet TEAM MEMBER TYPE SUN Sep 7th MON S…" at bounding box center [544, 274] width 906 height 459
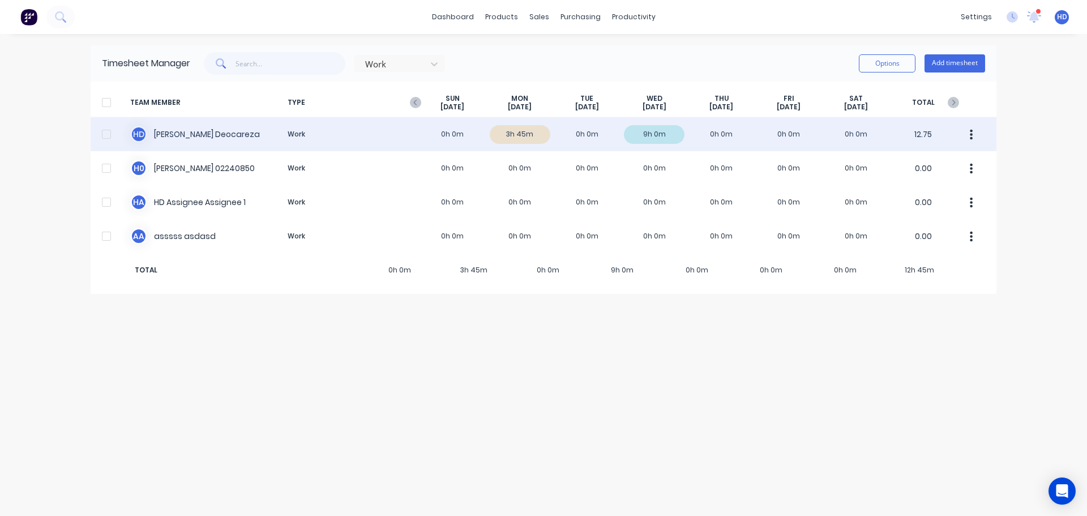
click at [365, 139] on div "H D Harry Deocareza Work 0h 0m 3h 45m 0h 0m 9h 0m 0h 0m 0h 0m 0h 0m 12.75" at bounding box center [544, 134] width 906 height 34
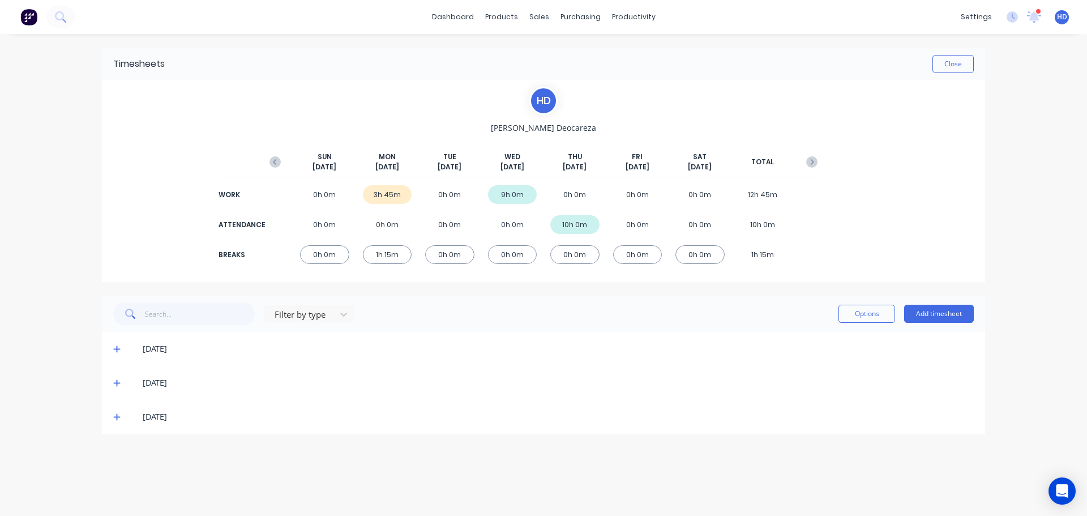
click at [119, 348] on icon at bounding box center [116, 349] width 7 height 8
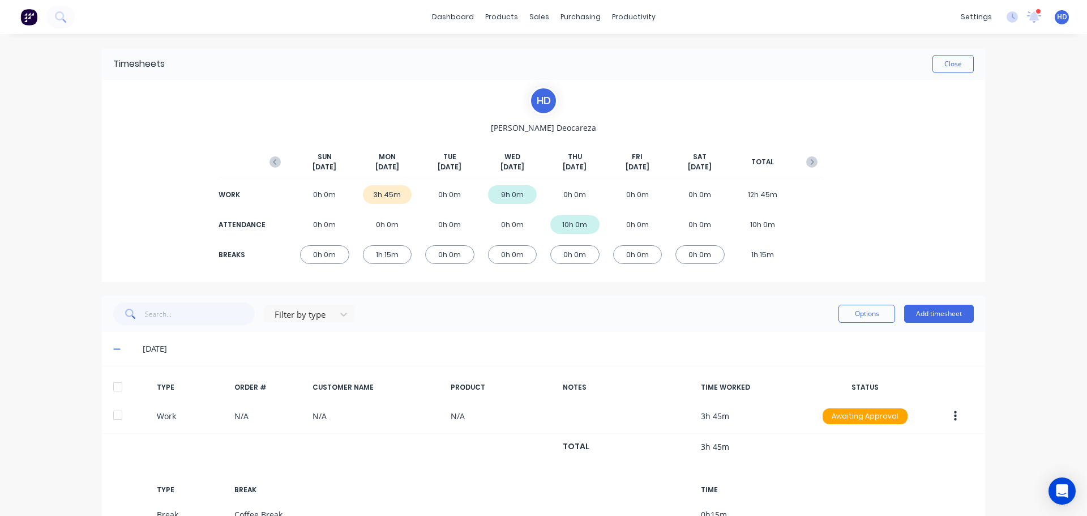
click at [116, 386] on div at bounding box center [117, 386] width 23 height 23
click at [879, 308] on button "Options" at bounding box center [867, 314] width 57 height 18
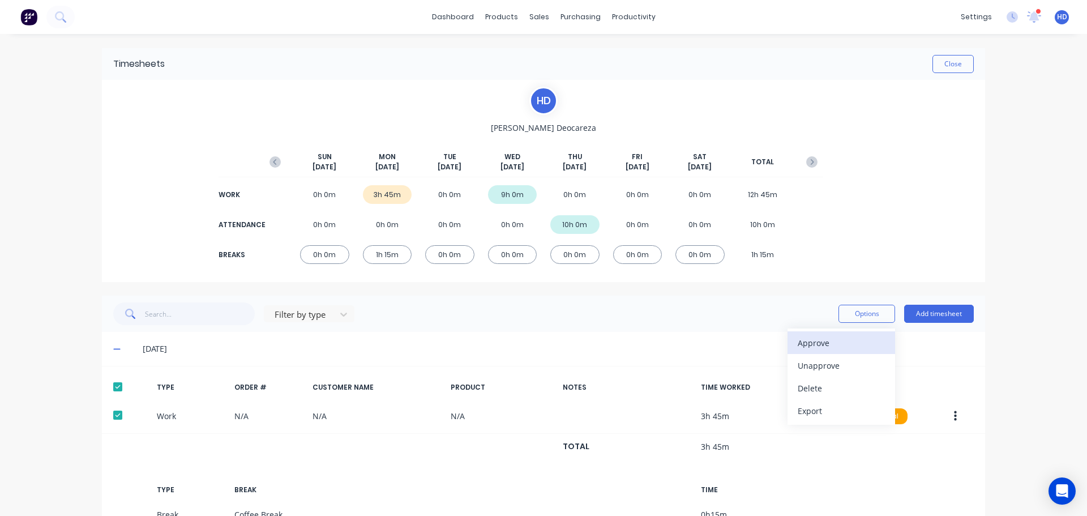
click at [843, 348] on div "Approve" at bounding box center [841, 343] width 87 height 16
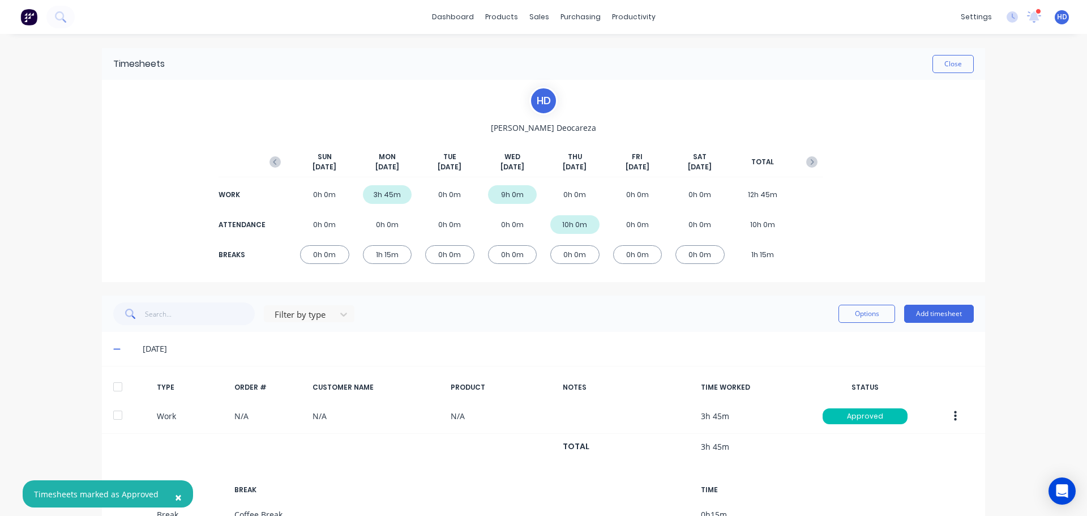
click at [114, 387] on div at bounding box center [117, 386] width 23 height 23
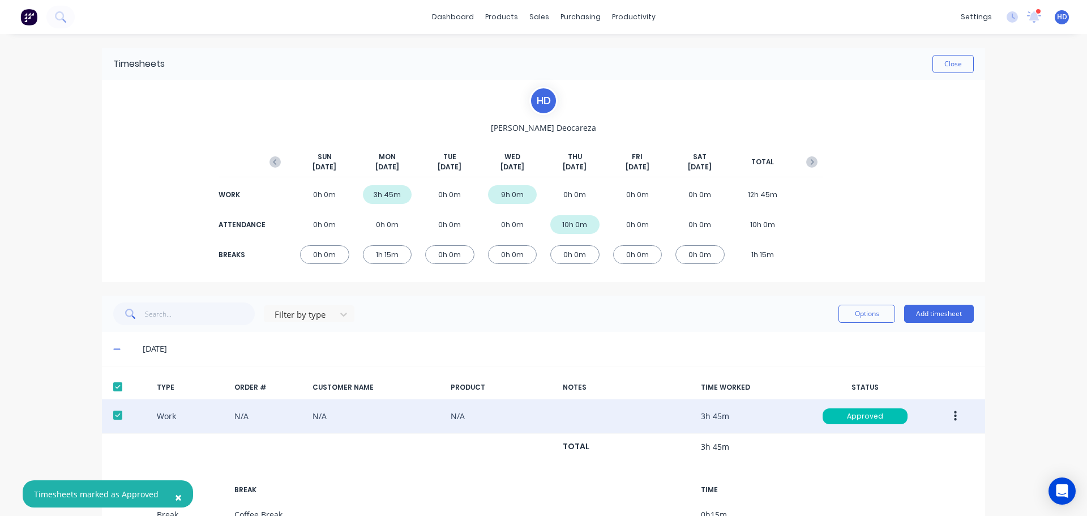
click at [954, 414] on button "button" at bounding box center [955, 416] width 27 height 20
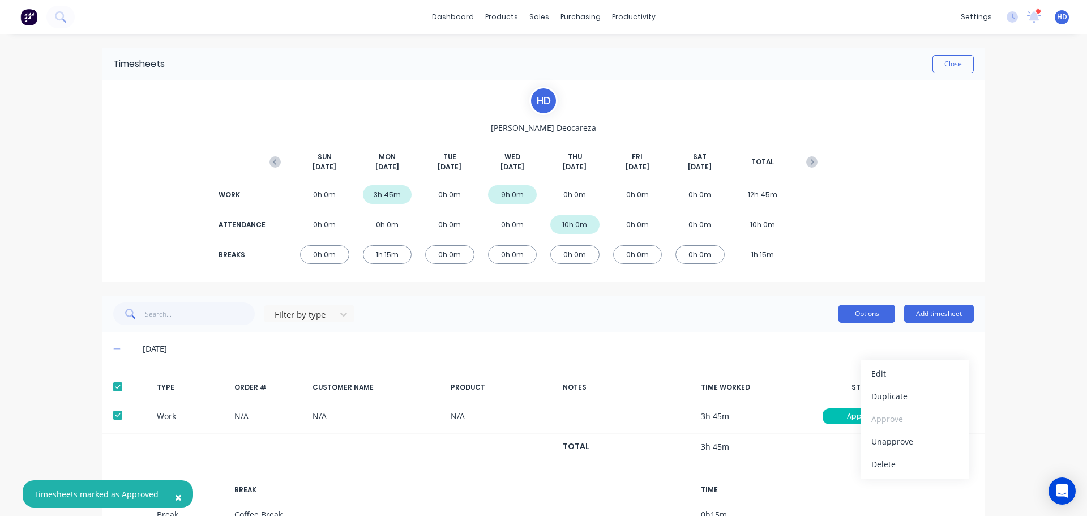
drag, startPoint x: 853, startPoint y: 302, endPoint x: 848, endPoint y: 306, distance: 6.5
click at [853, 302] on div "Options Add timesheet" at bounding box center [906, 313] width 135 height 23
click at [847, 310] on button "Options" at bounding box center [867, 314] width 57 height 18
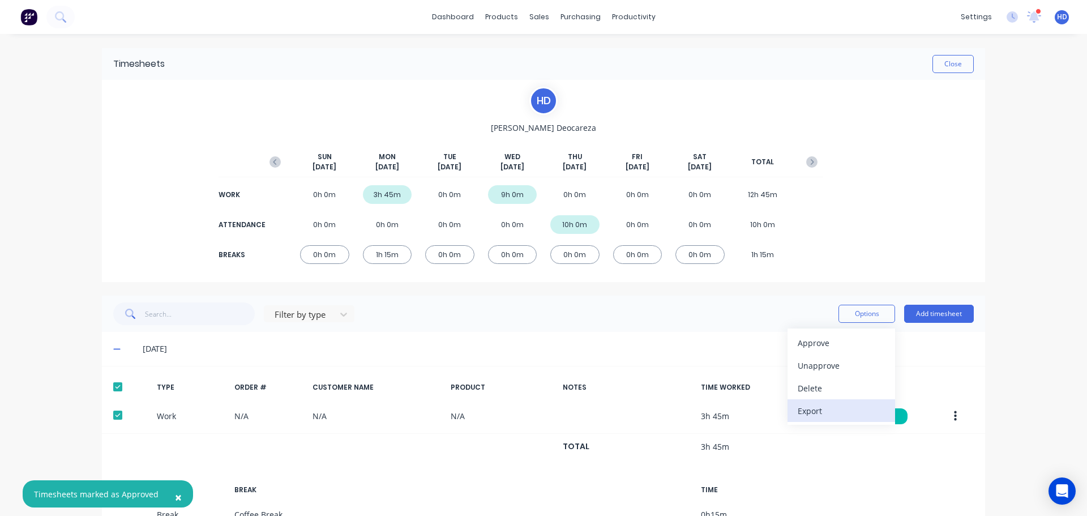
click at [818, 411] on div "Export" at bounding box center [841, 411] width 87 height 16
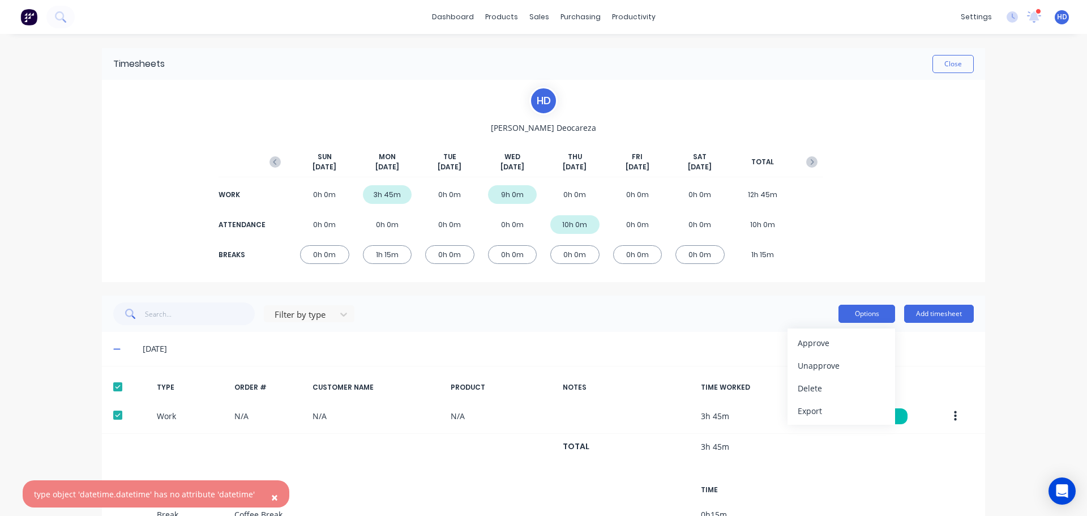
click at [856, 311] on button "Options" at bounding box center [867, 314] width 57 height 18
click at [870, 314] on button "Options" at bounding box center [867, 314] width 57 height 18
click at [832, 413] on div "Export" at bounding box center [841, 411] width 87 height 16
click at [72, 254] on div "× type object 'datetime.datetime' has no attribute 'datetime' dashboard product…" at bounding box center [543, 258] width 1087 height 516
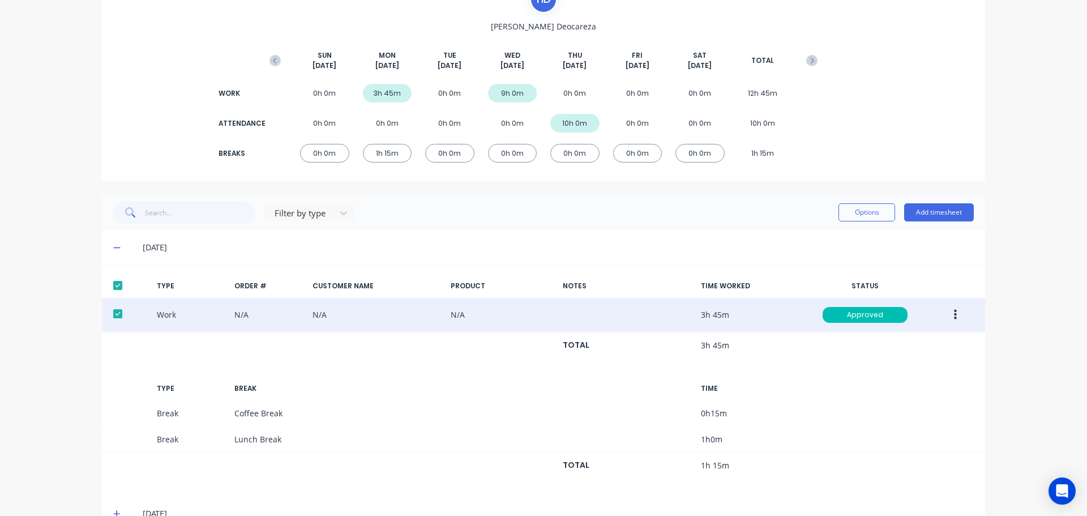
scroll to position [113, 0]
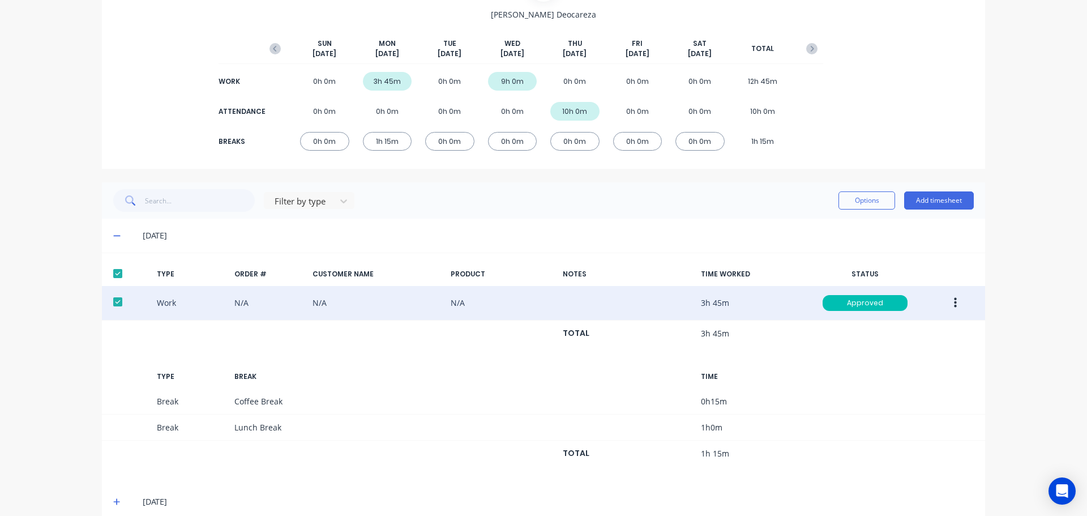
click at [954, 301] on icon "button" at bounding box center [955, 303] width 3 height 12
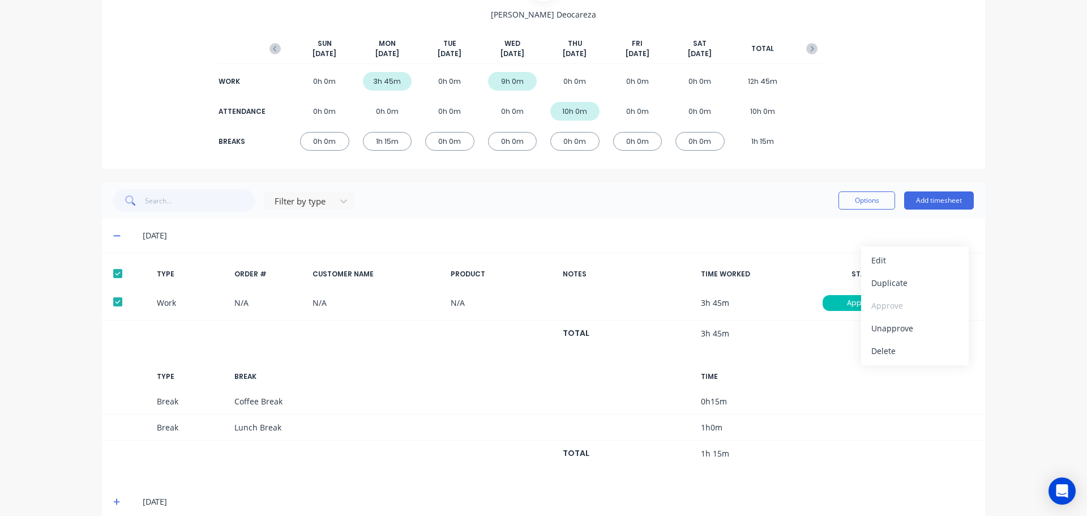
click at [1046, 275] on div "dashboard products sales purchasing productivity dashboard products Product Cat…" at bounding box center [543, 258] width 1087 height 516
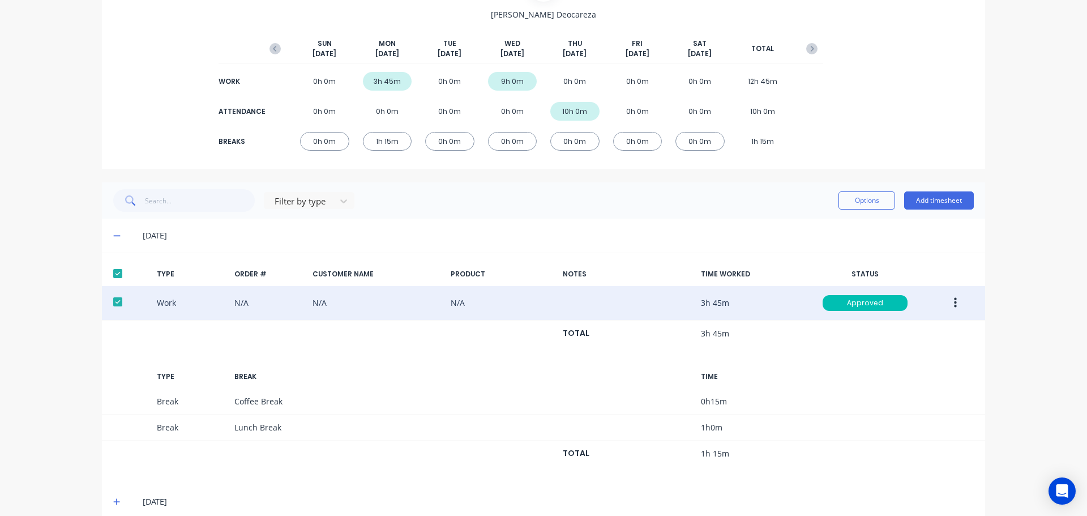
click at [954, 302] on icon "button" at bounding box center [955, 303] width 3 height 10
click at [904, 262] on div "Edit" at bounding box center [914, 260] width 87 height 16
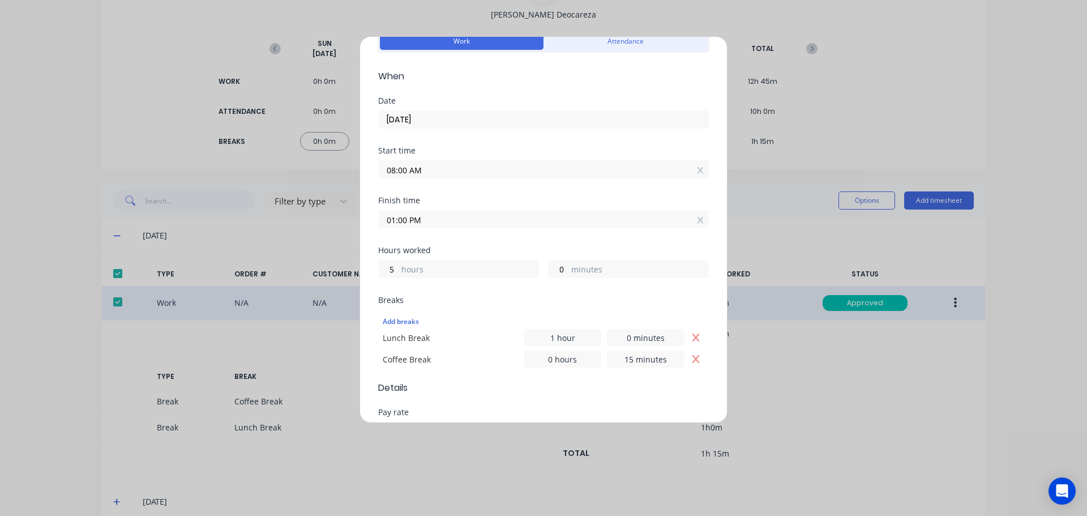
scroll to position [226, 0]
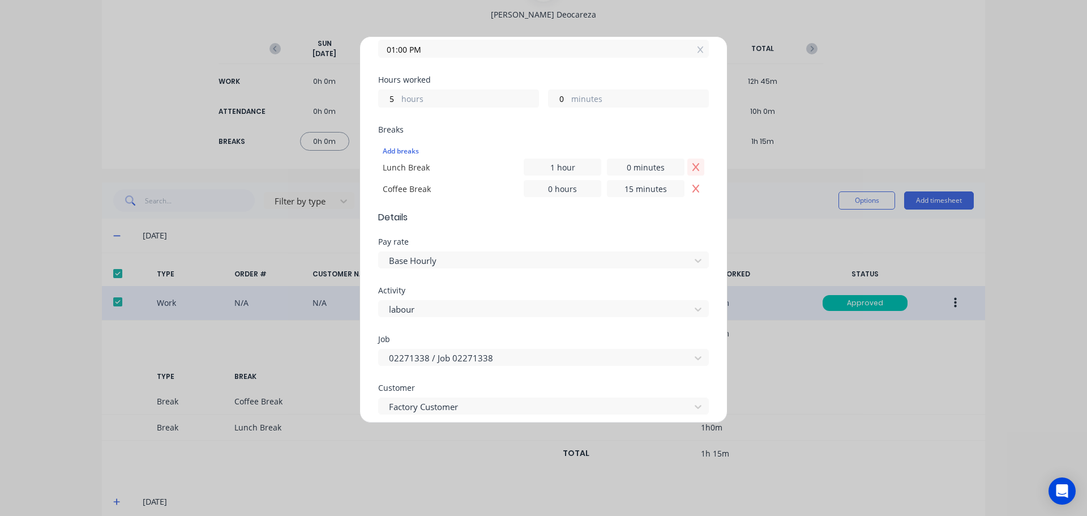
click at [691, 169] on icon "Remove Lunch Break" at bounding box center [695, 167] width 9 height 9
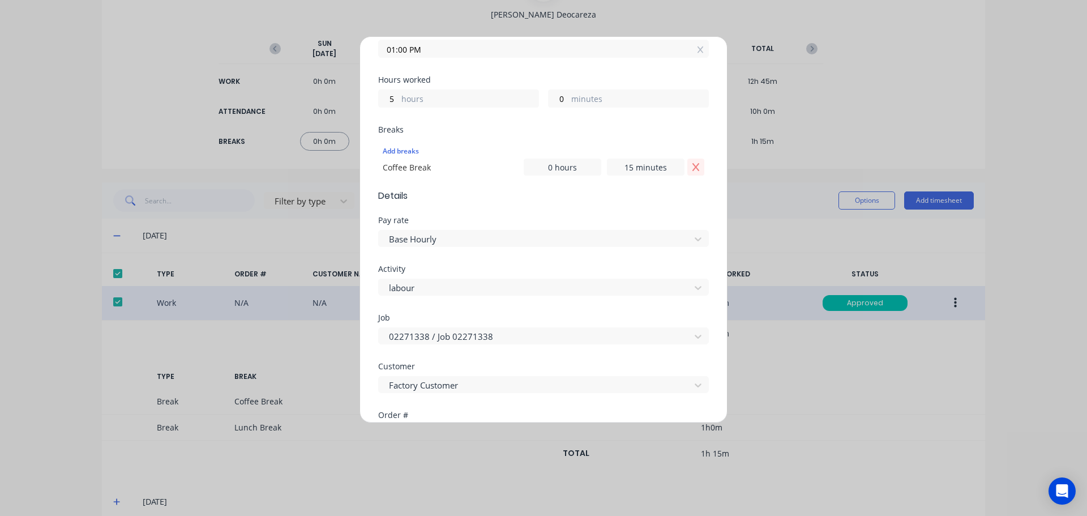
click at [691, 168] on icon "Remove Coffee Break" at bounding box center [695, 167] width 9 height 9
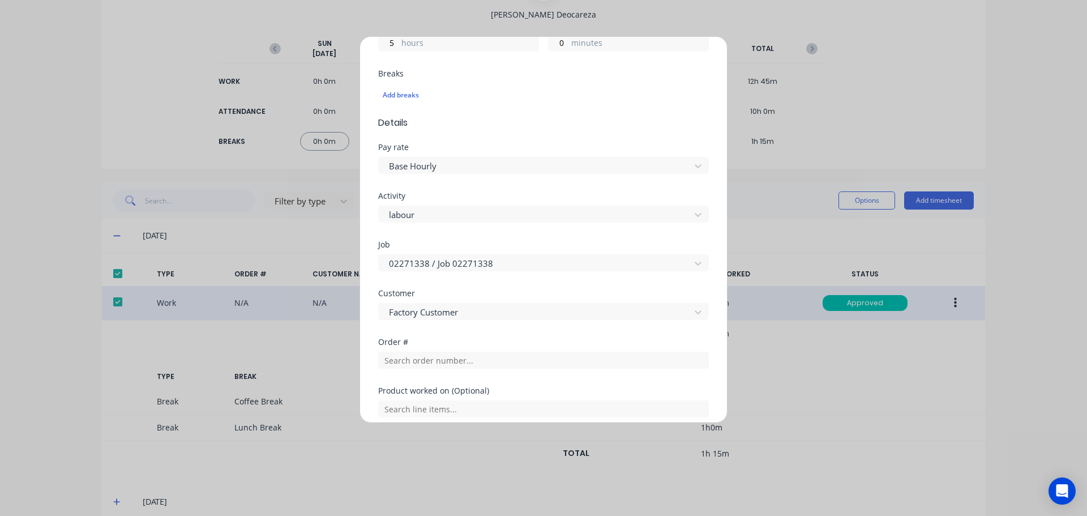
scroll to position [453, 0]
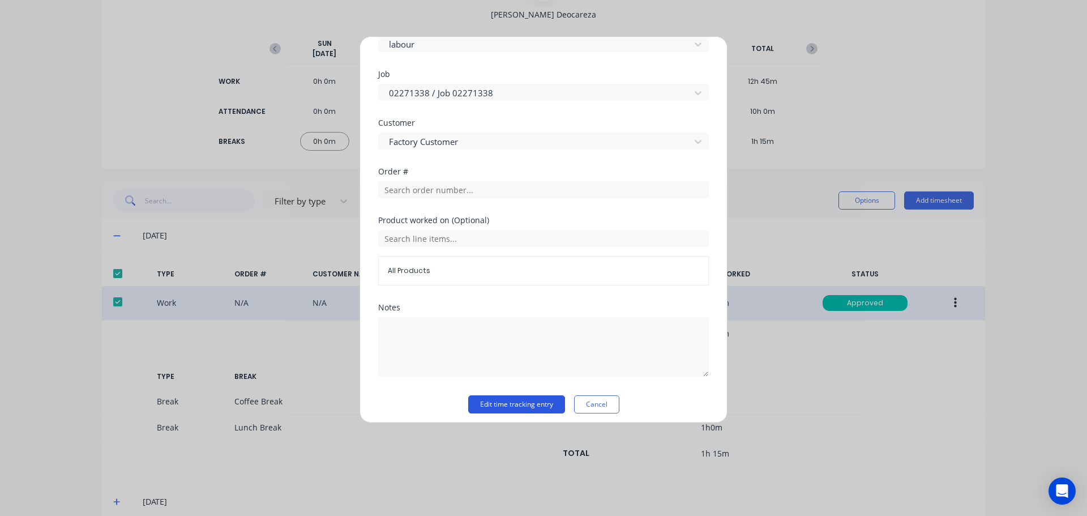
click at [512, 397] on button "Edit time tracking entry" at bounding box center [516, 404] width 97 height 18
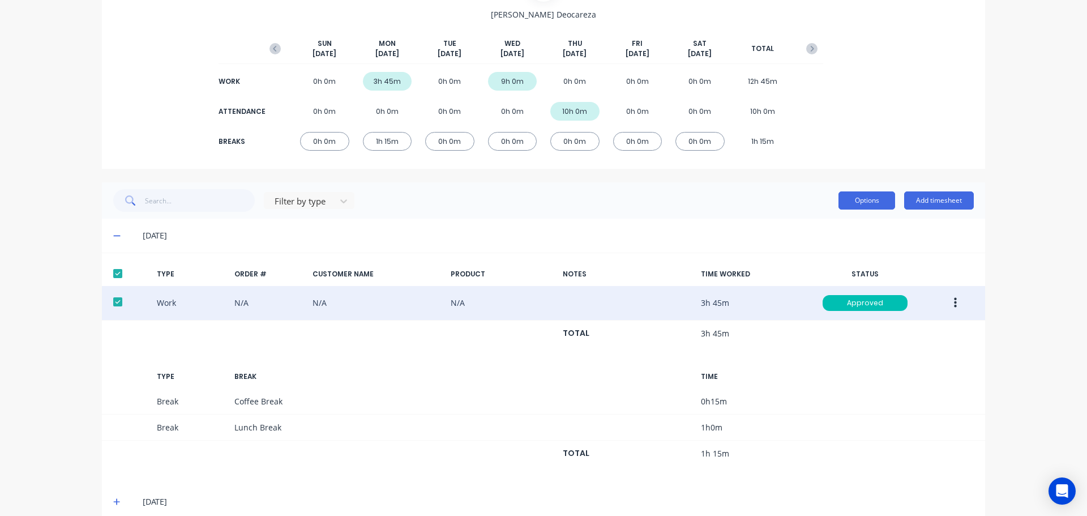
click at [863, 194] on button "Options" at bounding box center [867, 200] width 57 height 18
click at [837, 296] on div "Export" at bounding box center [841, 297] width 87 height 16
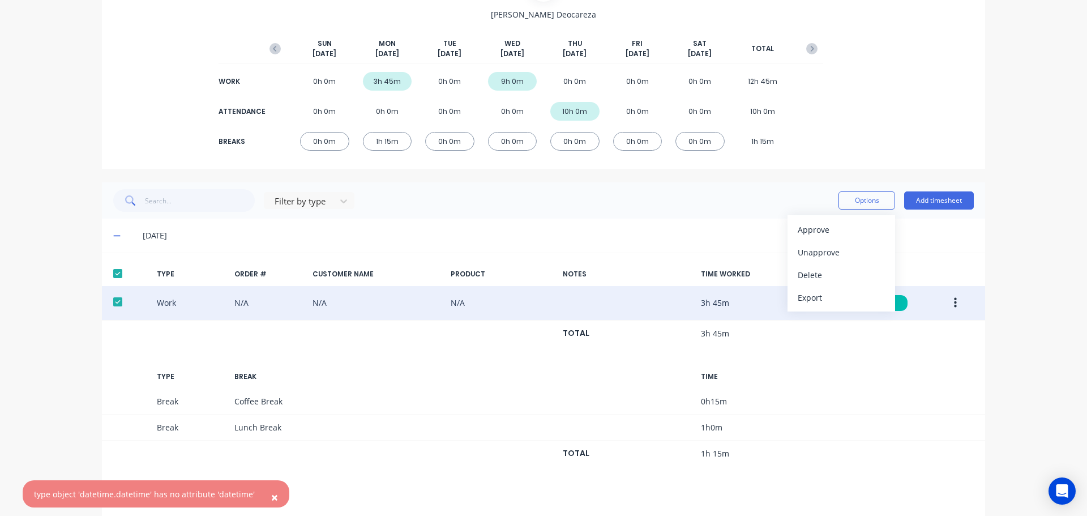
click at [271, 497] on span "×" at bounding box center [274, 497] width 7 height 16
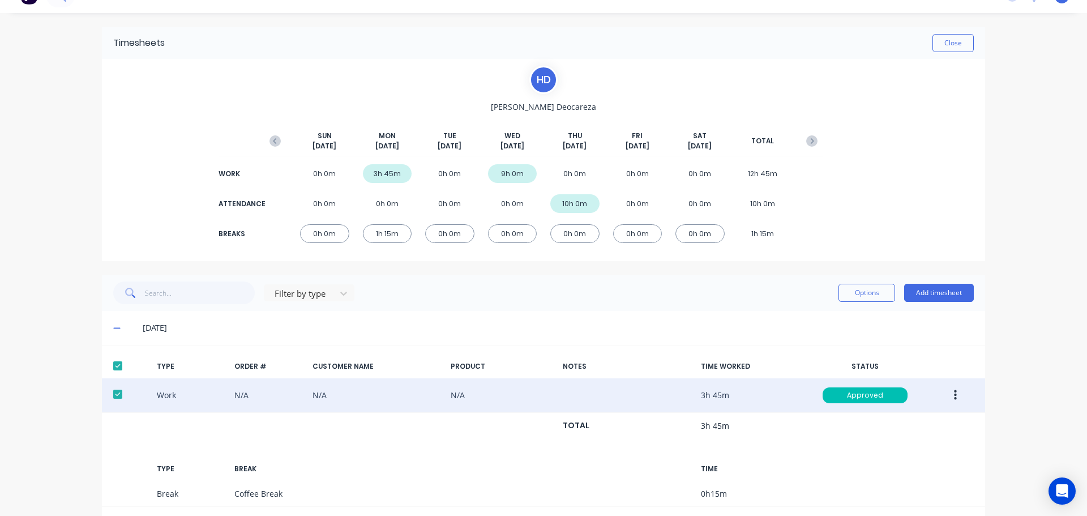
scroll to position [113, 0]
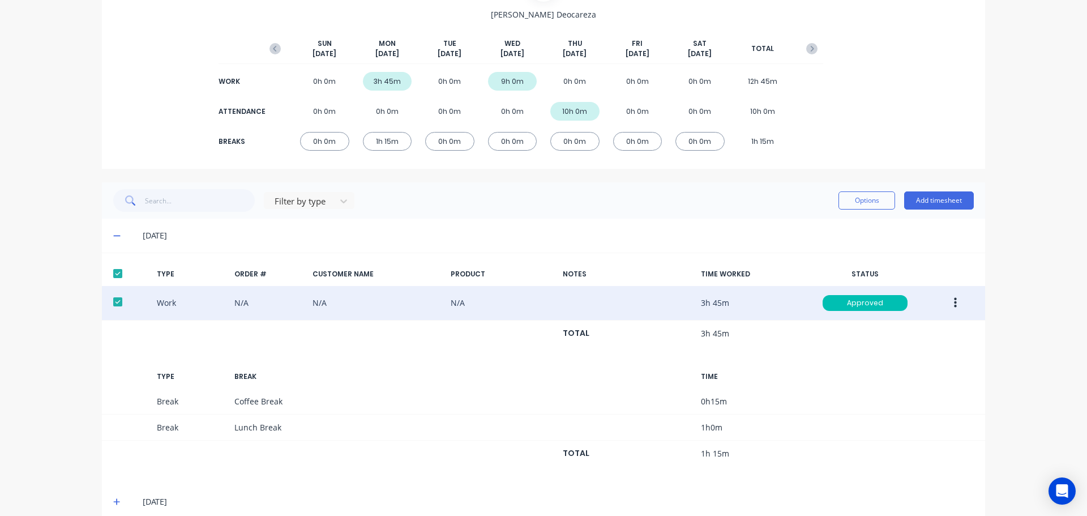
click at [956, 300] on button "button" at bounding box center [955, 303] width 27 height 20
click at [935, 264] on div "Edit" at bounding box center [914, 260] width 87 height 16
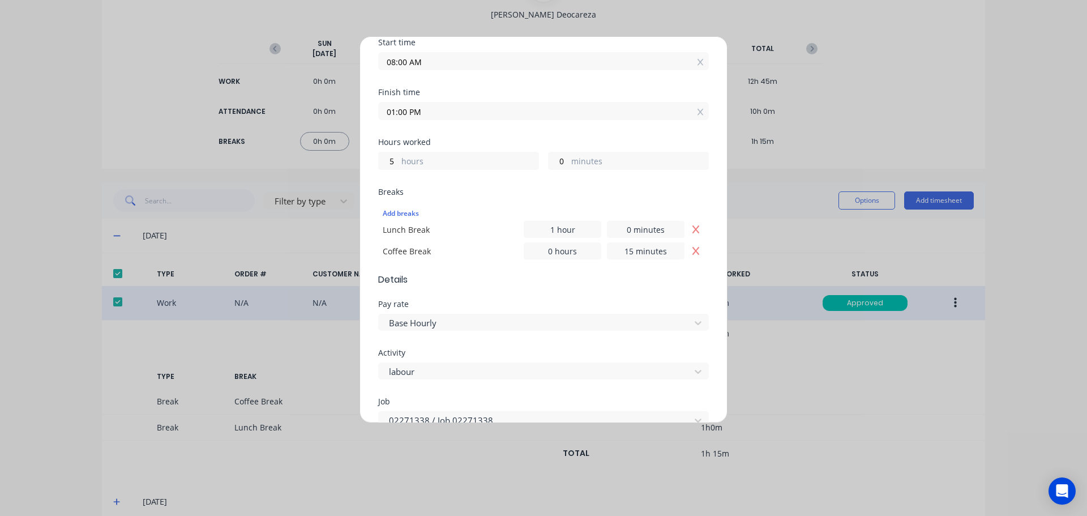
scroll to position [170, 0]
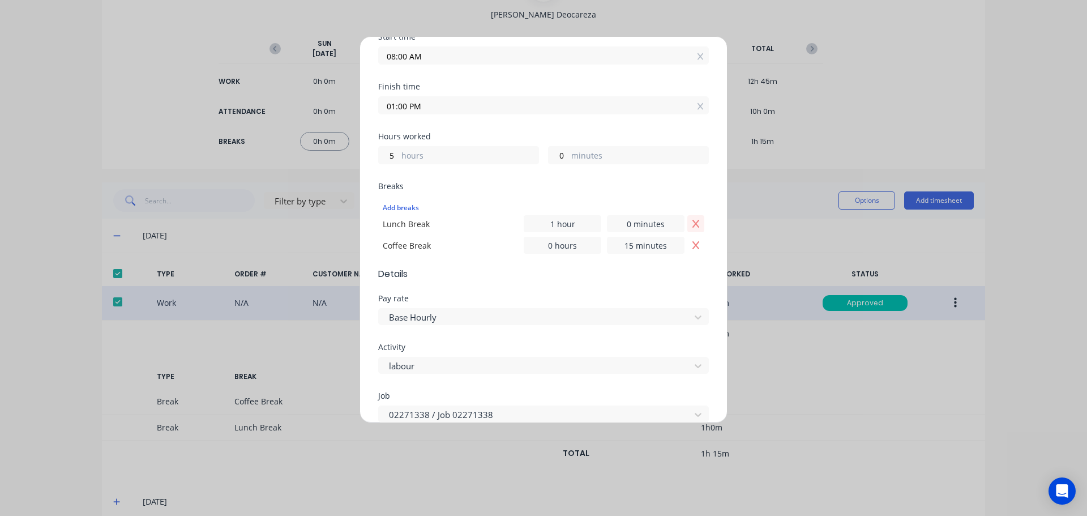
click at [694, 230] on button "Remove Lunch Break" at bounding box center [695, 223] width 17 height 17
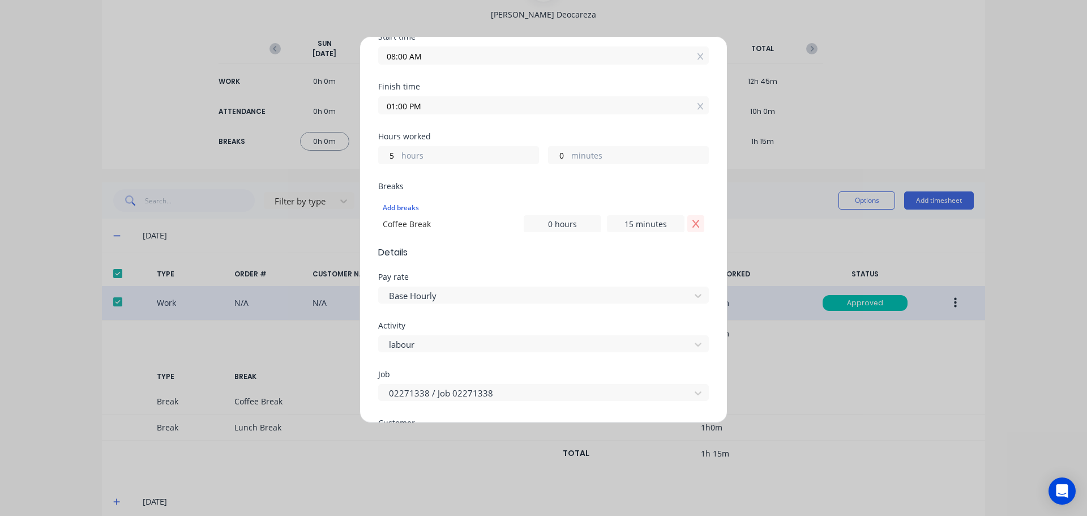
click at [691, 229] on button "Remove Coffee Break" at bounding box center [695, 223] width 17 height 17
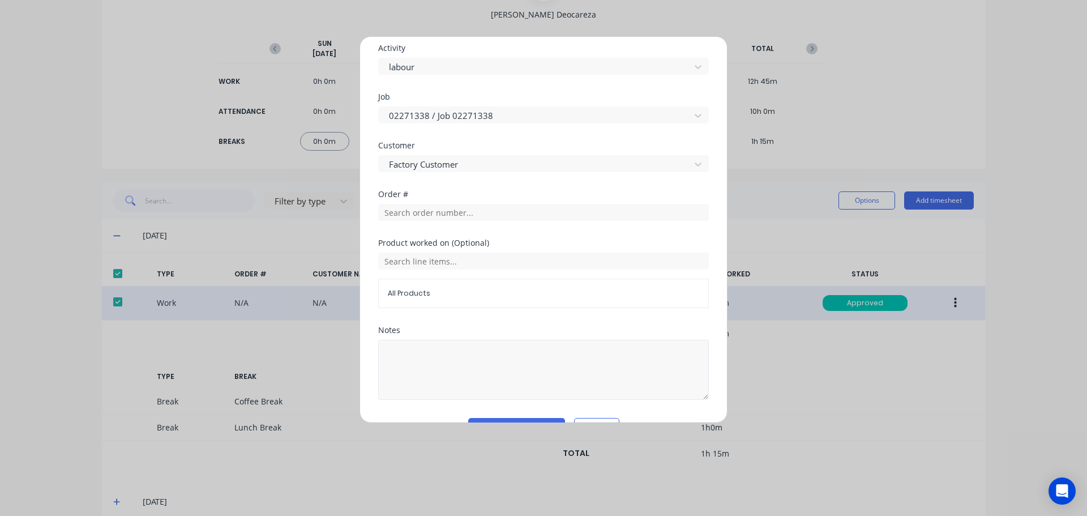
scroll to position [460, 0]
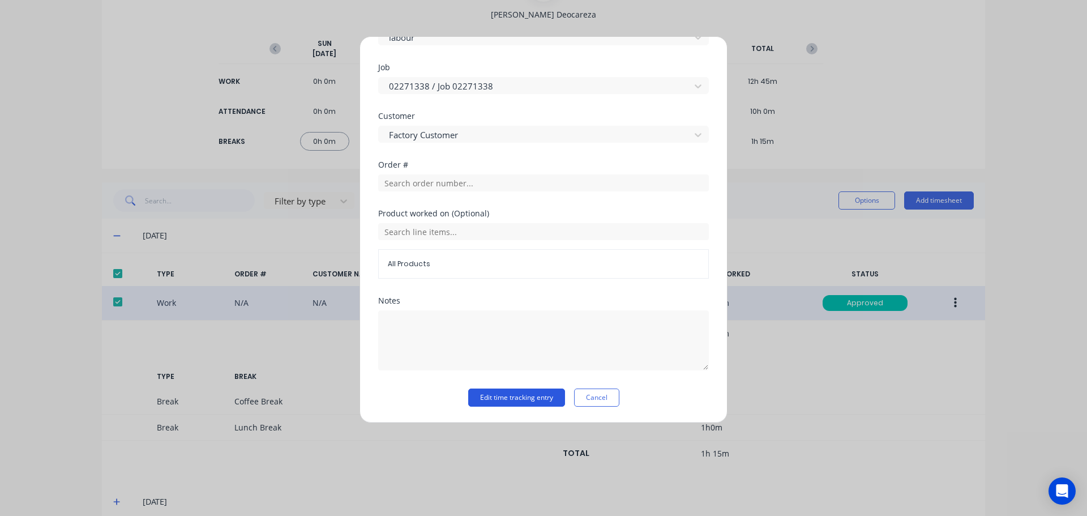
click at [499, 398] on button "Edit time tracking entry" at bounding box center [516, 397] width 97 height 18
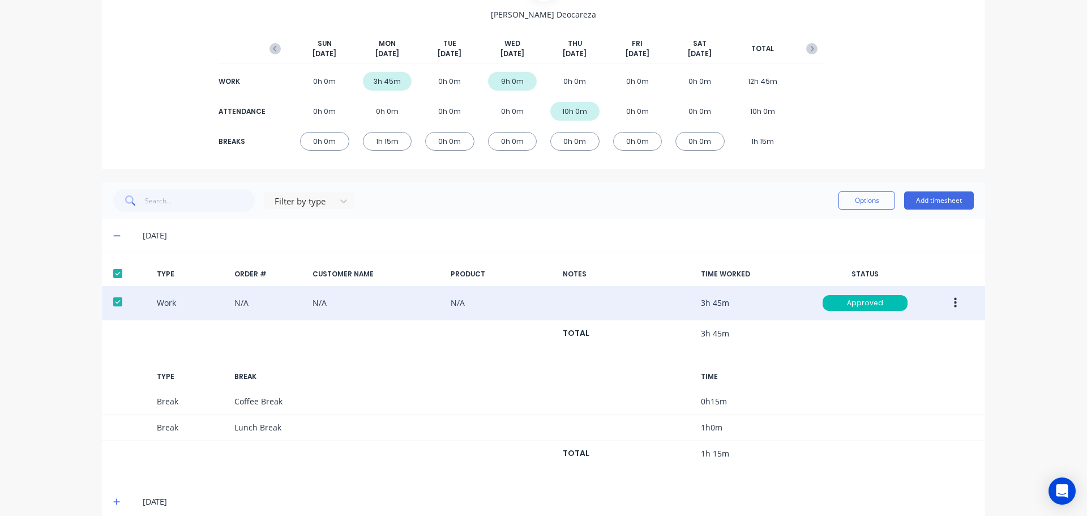
click at [948, 300] on button "button" at bounding box center [955, 303] width 27 height 20
click at [909, 266] on div "Edit" at bounding box center [914, 260] width 87 height 16
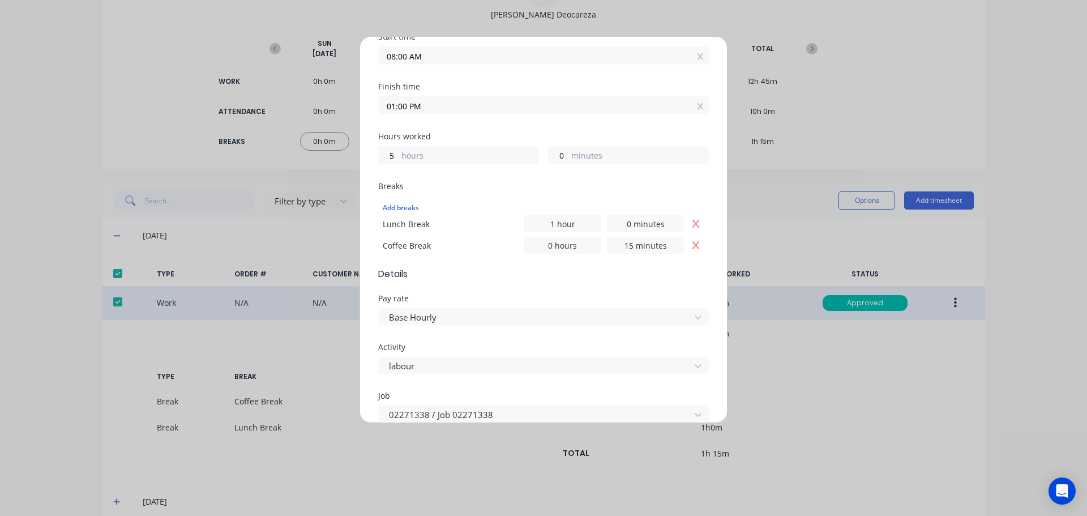
scroll to position [0, 0]
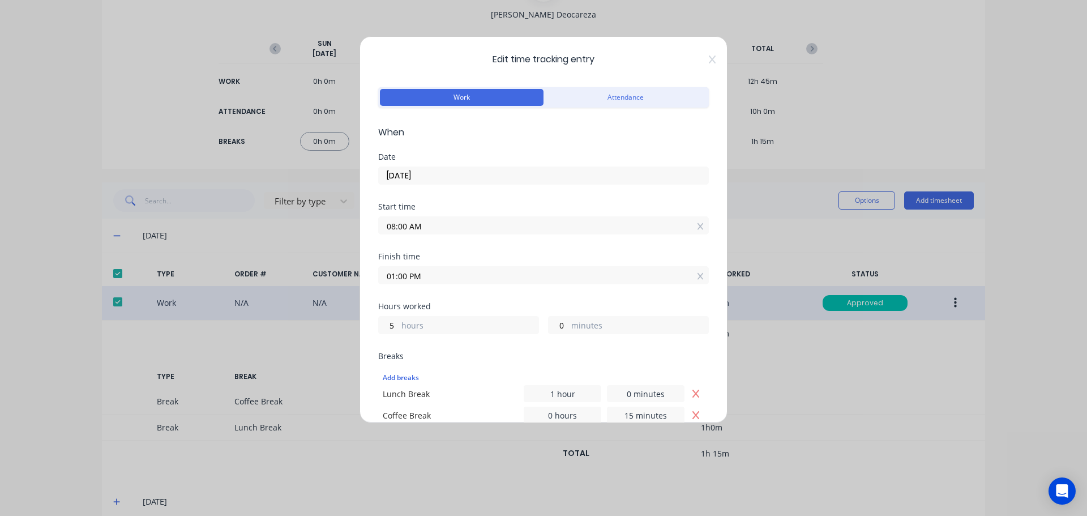
click at [706, 54] on div "Edit time tracking entry Work Attendance When Date 08/09/2025 Start time 08:00 …" at bounding box center [544, 229] width 368 height 387
click at [709, 59] on icon at bounding box center [712, 59] width 7 height 9
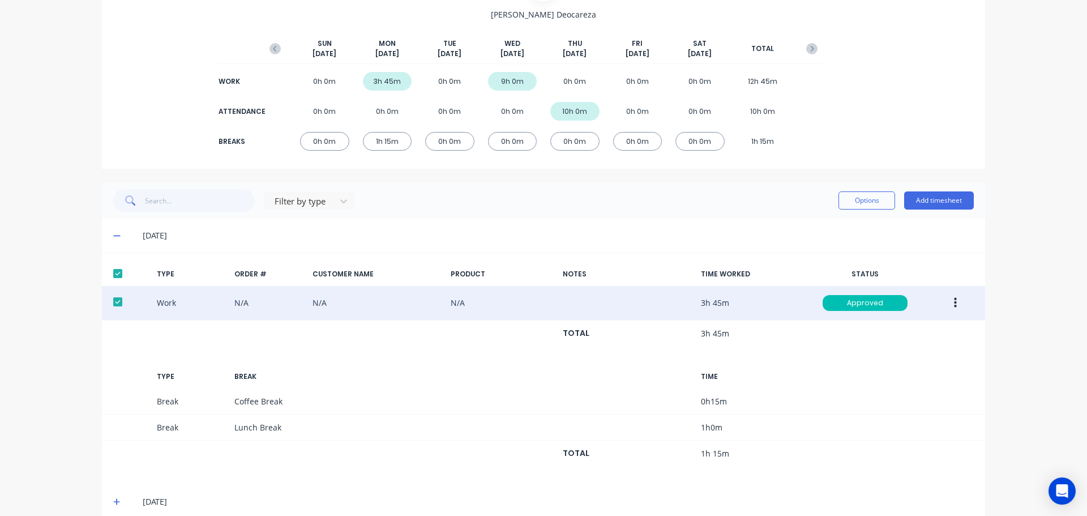
click at [953, 307] on button "button" at bounding box center [955, 303] width 27 height 20
click at [911, 334] on div "Unapprove" at bounding box center [914, 328] width 87 height 16
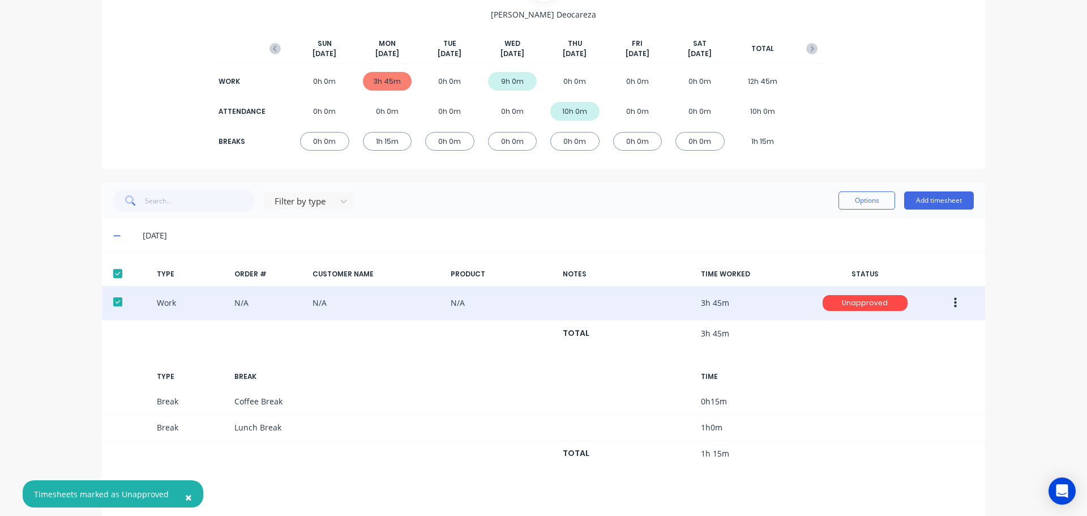
click at [946, 300] on button "button" at bounding box center [955, 303] width 27 height 20
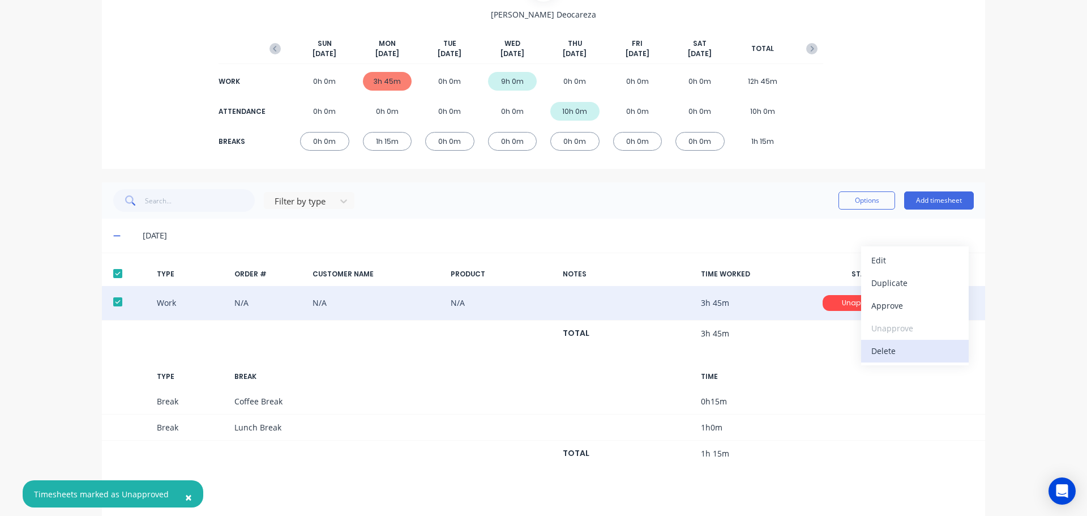
click at [909, 351] on div "Delete" at bounding box center [914, 351] width 87 height 16
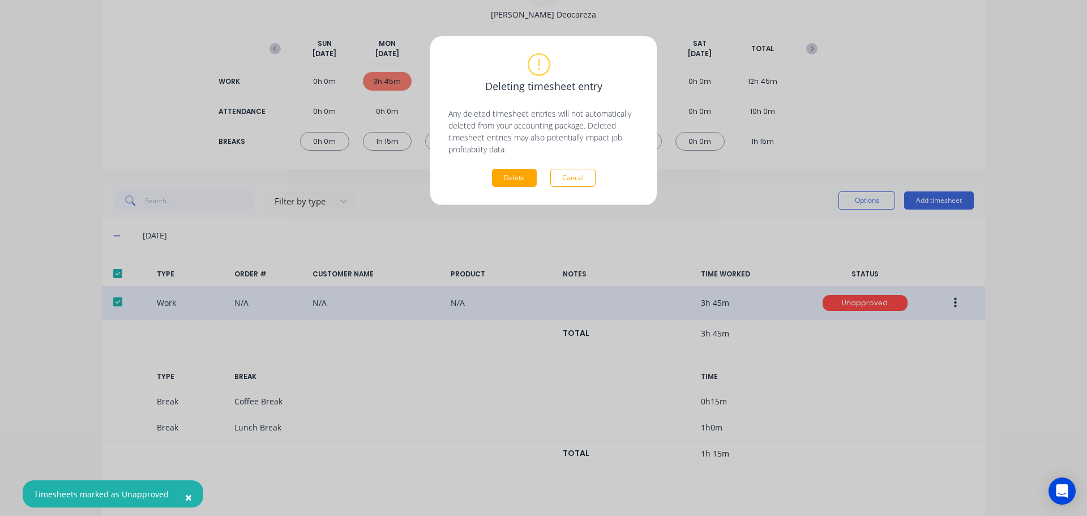
click at [499, 165] on div "Deleting timesheet entry Any deleted timesheet entries will not automatically d…" at bounding box center [543, 120] width 190 height 133
click at [506, 173] on button "Delete" at bounding box center [514, 178] width 45 height 18
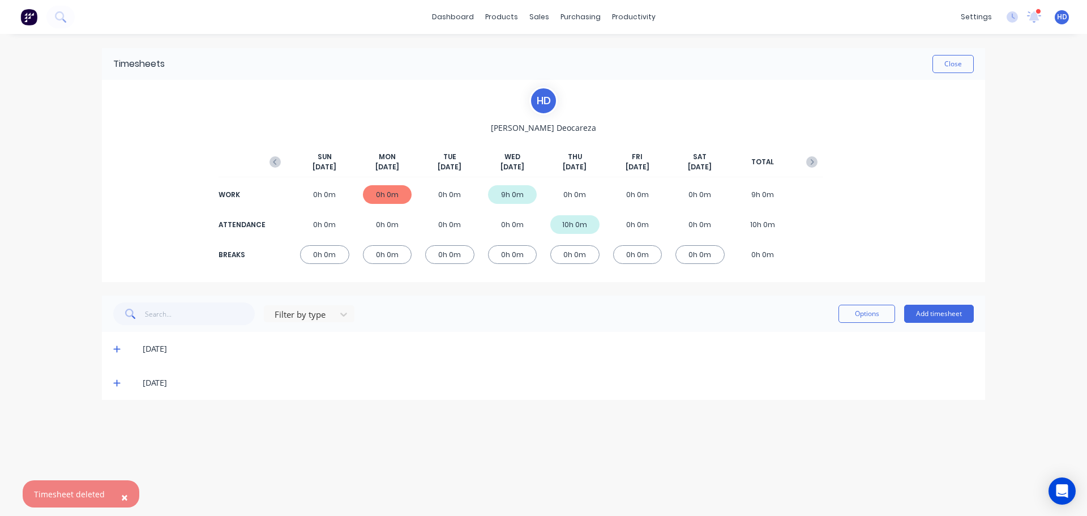
click at [179, 499] on div "× Timesheet deleted dashboard products sales purchasing productivity dashboard …" at bounding box center [543, 258] width 1087 height 516
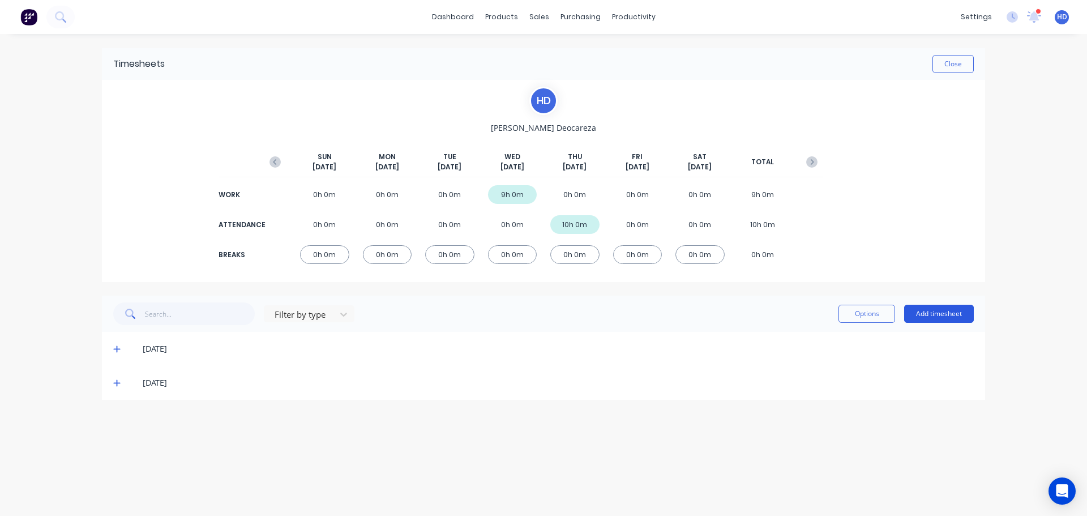
click at [959, 309] on button "Add timesheet" at bounding box center [939, 314] width 70 height 18
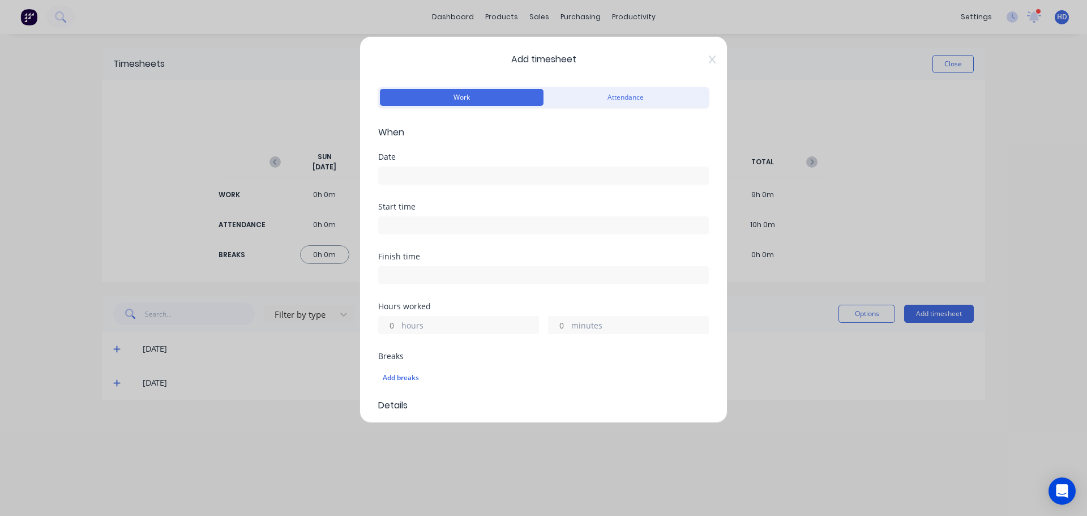
click at [425, 170] on input at bounding box center [544, 175] width 330 height 17
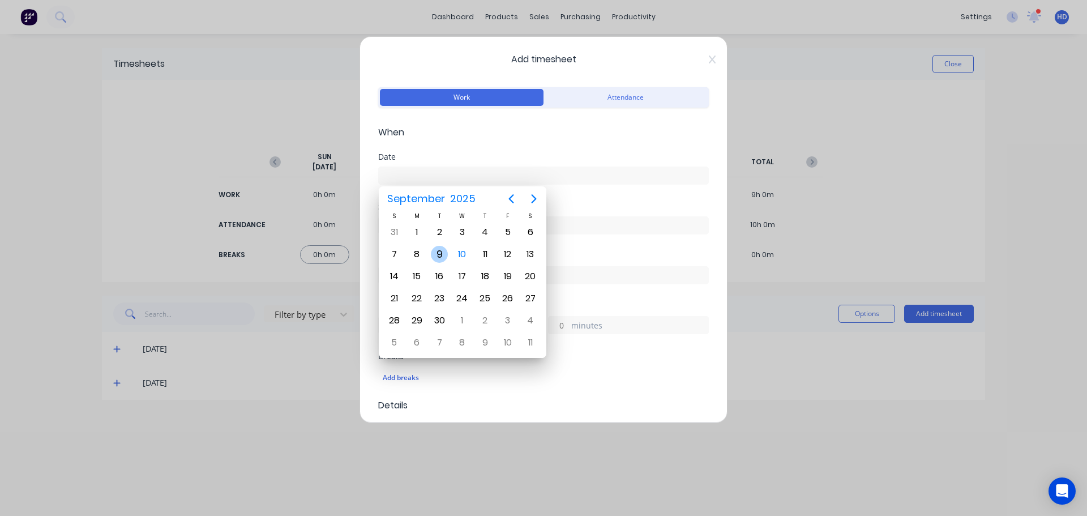
click at [433, 250] on div "9" at bounding box center [439, 254] width 17 height 17
type input "[DATE]"
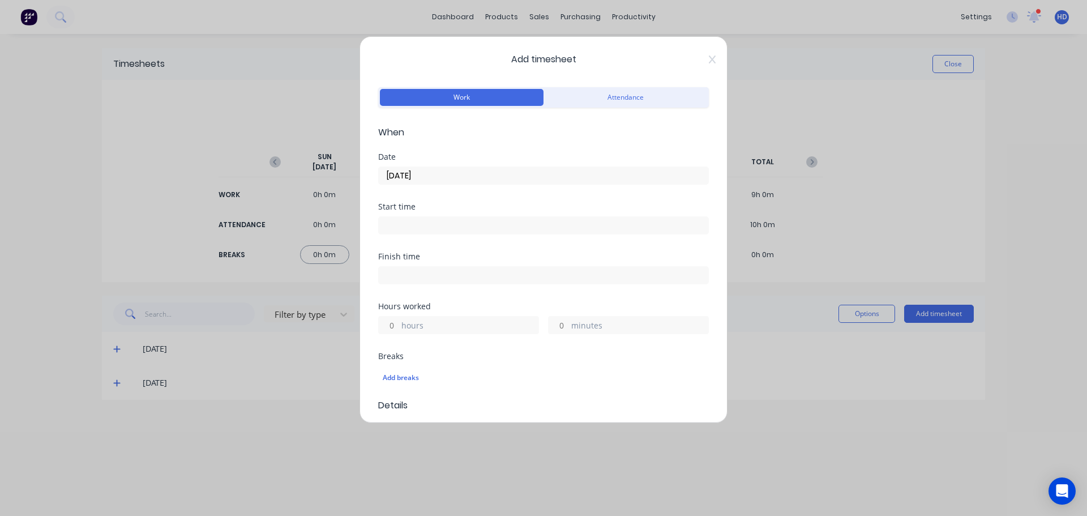
click at [445, 219] on input at bounding box center [544, 225] width 330 height 17
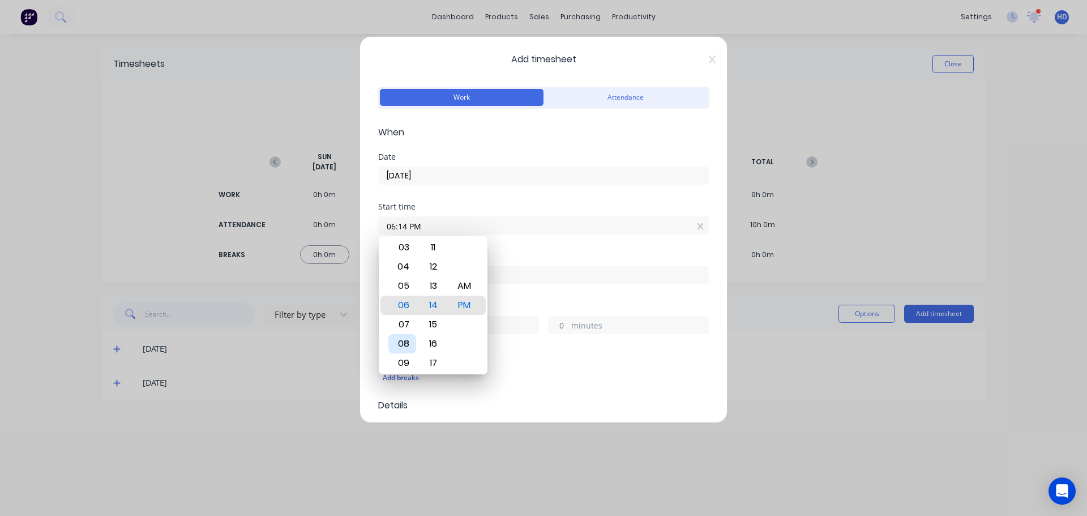
click at [405, 343] on div "08" at bounding box center [402, 343] width 28 height 19
click at [461, 283] on div "AM" at bounding box center [465, 285] width 28 height 19
type input "08:00 AM"
click at [506, 262] on div "Finish time" at bounding box center [543, 269] width 331 height 32
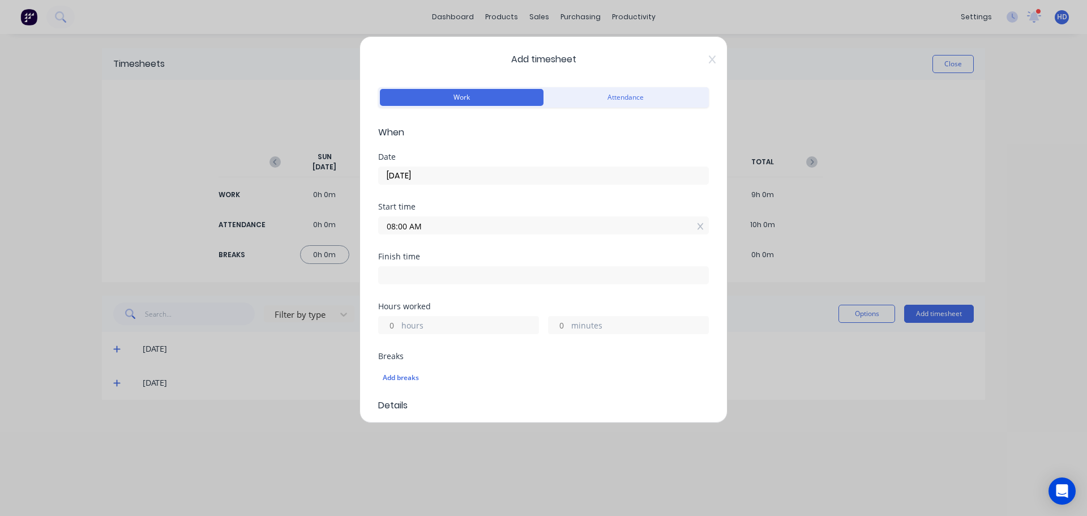
click at [391, 324] on input "hours" at bounding box center [389, 325] width 20 height 17
type input "7"
type input "03:00 PM"
type input "0"
click at [459, 297] on div "Finish time 03:00 PM" at bounding box center [543, 278] width 331 height 50
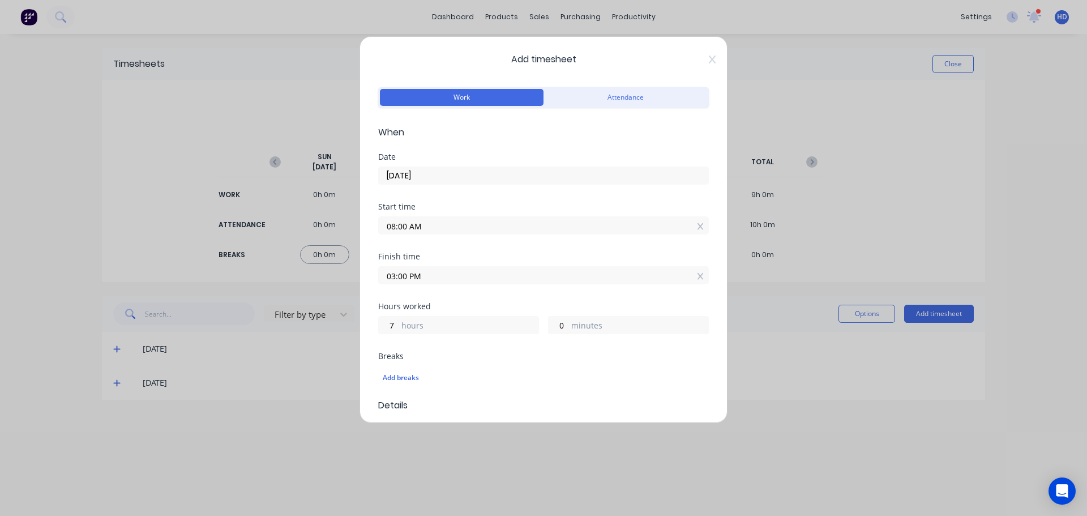
scroll to position [170, 0]
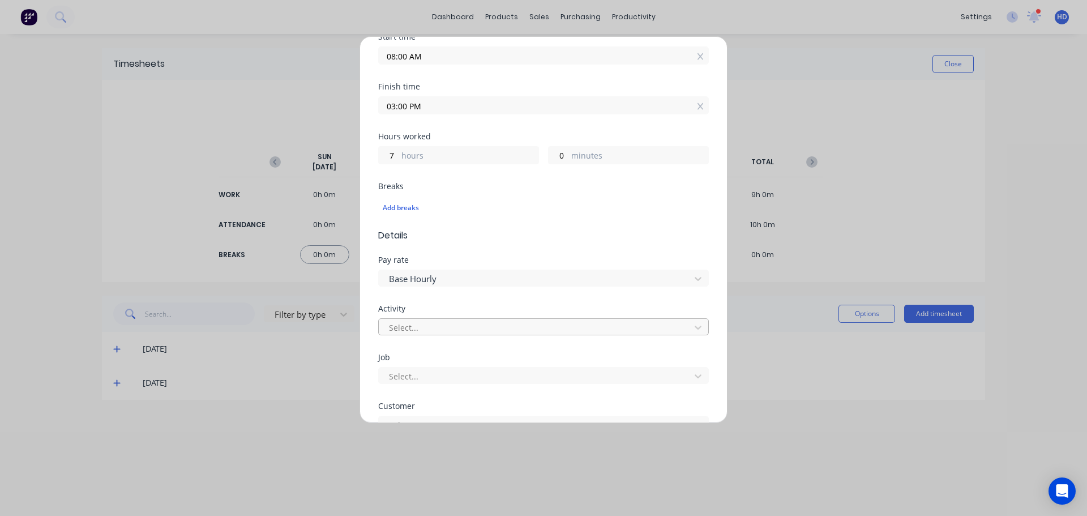
click at [435, 323] on div at bounding box center [536, 327] width 297 height 14
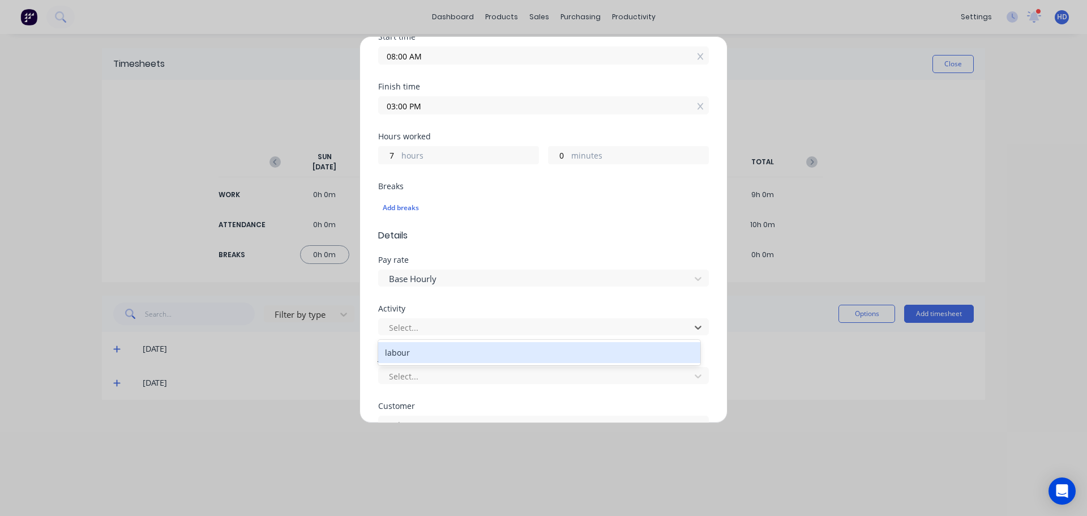
click at [430, 349] on div "labour" at bounding box center [539, 352] width 322 height 21
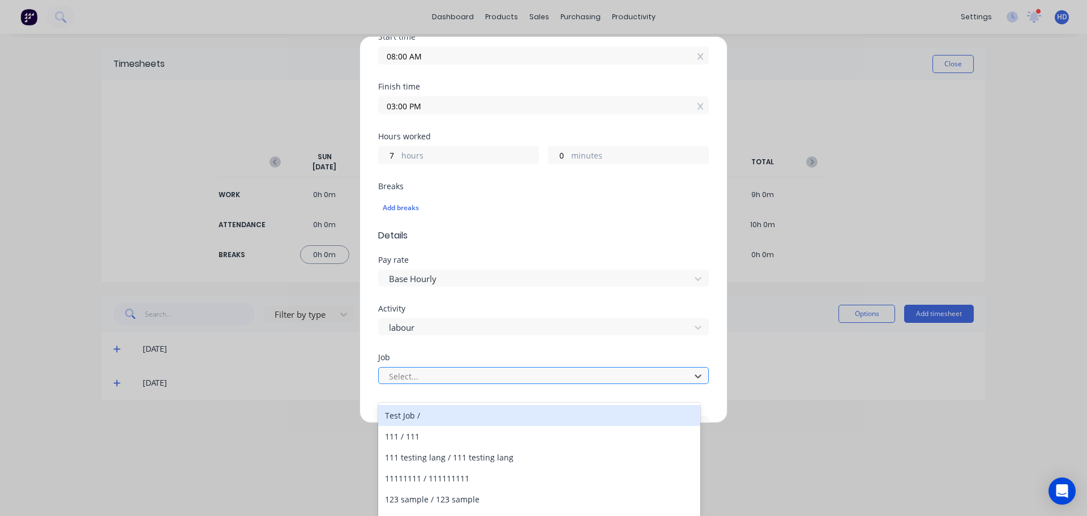
click at [433, 378] on div at bounding box center [536, 376] width 297 height 14
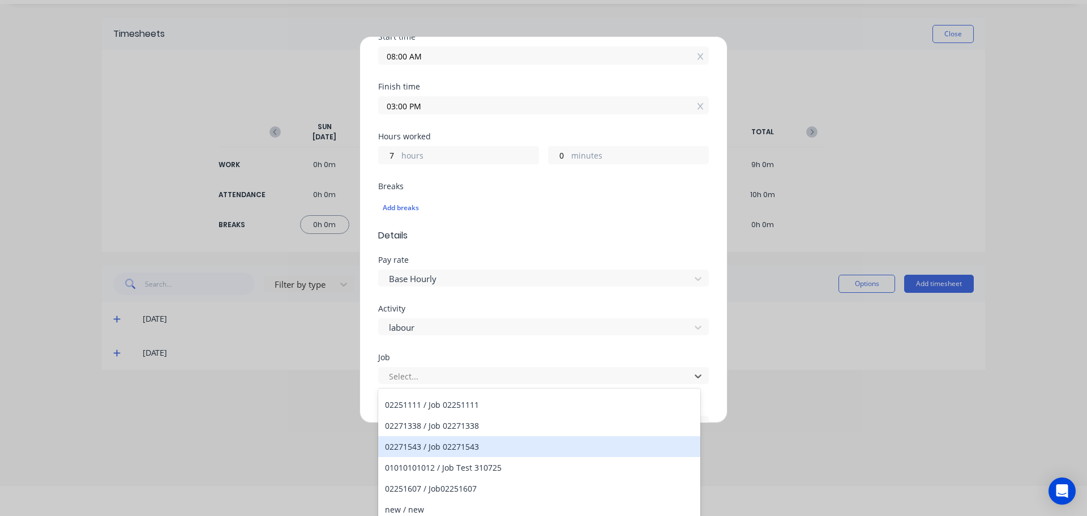
scroll to position [340, 0]
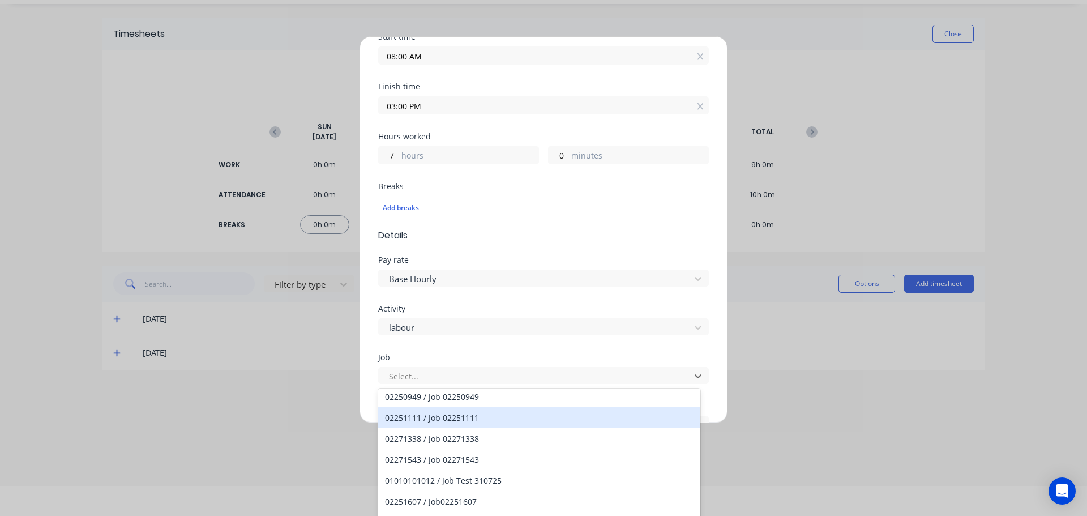
click at [498, 408] on div "02251111 / Job 02251111" at bounding box center [539, 417] width 322 height 21
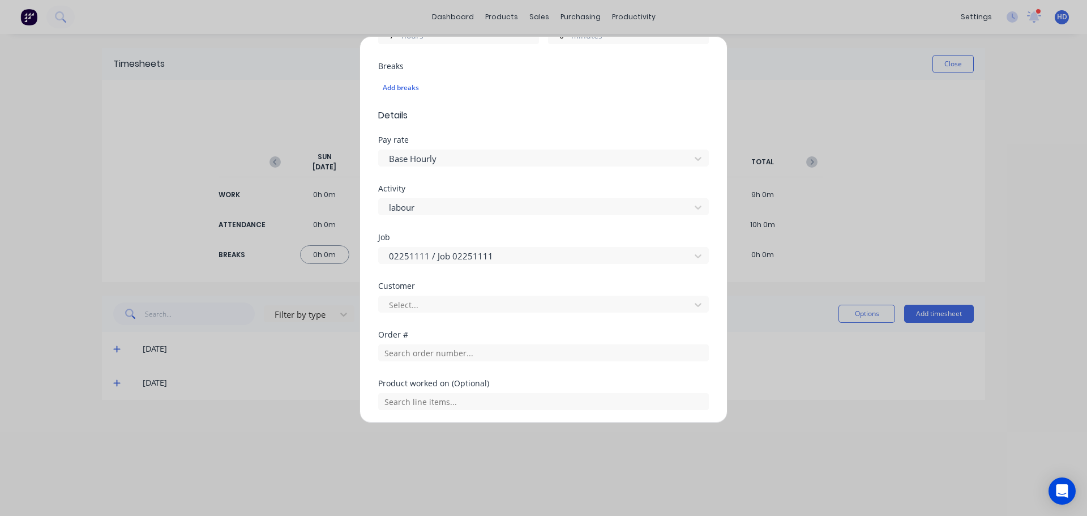
scroll to position [421, 0]
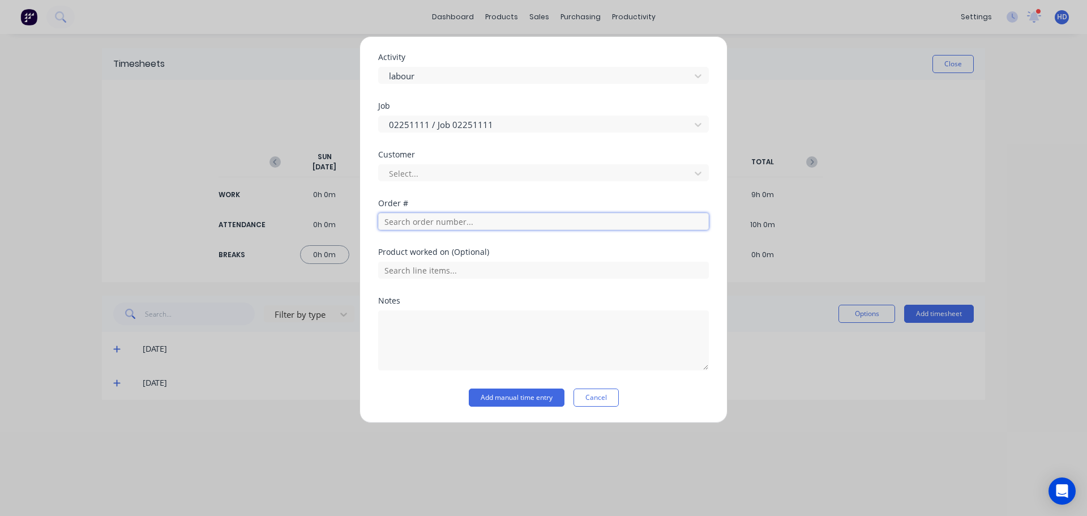
click at [519, 222] on input "text" at bounding box center [543, 221] width 331 height 17
click at [527, 173] on div at bounding box center [536, 173] width 297 height 14
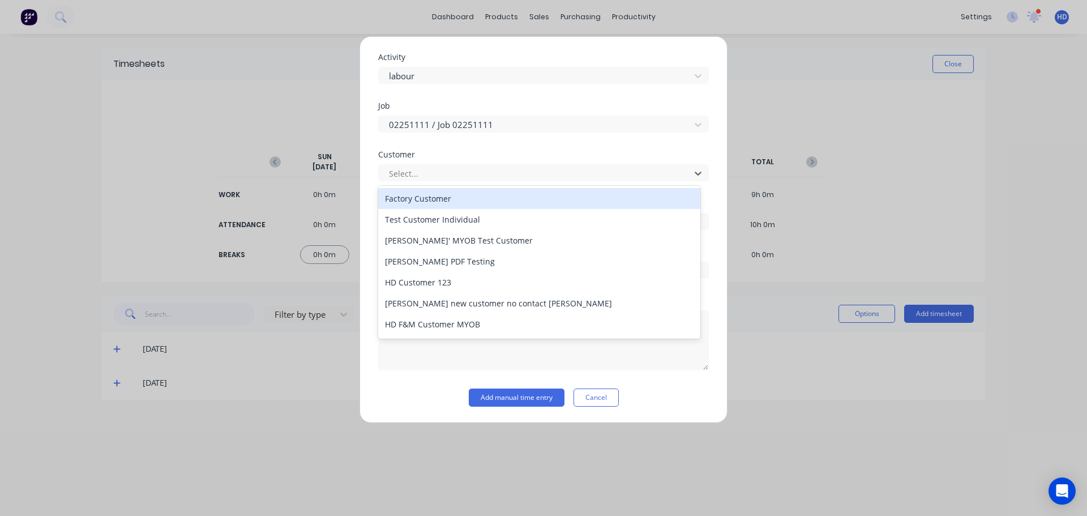
click at [495, 202] on div "Factory Customer" at bounding box center [539, 198] width 322 height 21
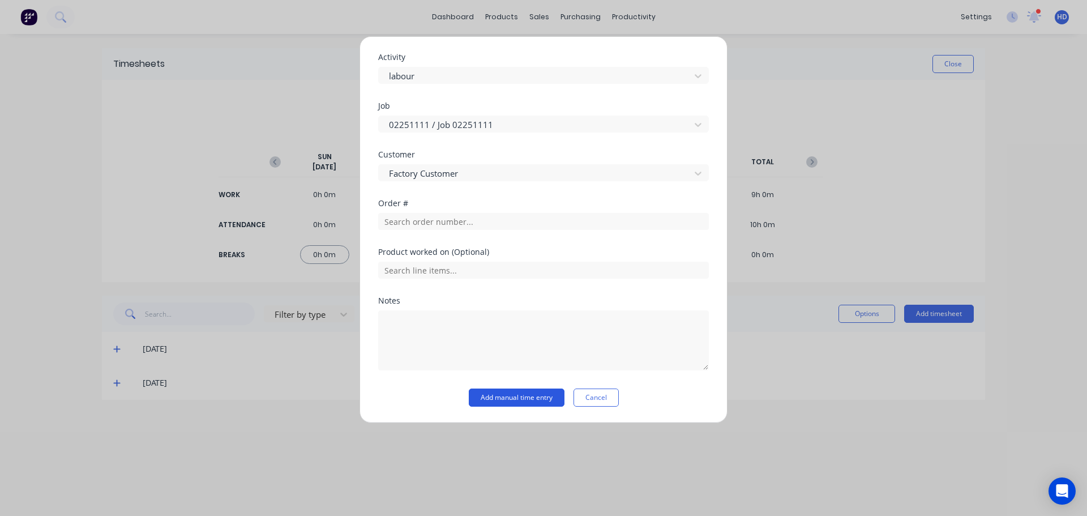
click at [510, 398] on button "Add manual time entry" at bounding box center [517, 397] width 96 height 18
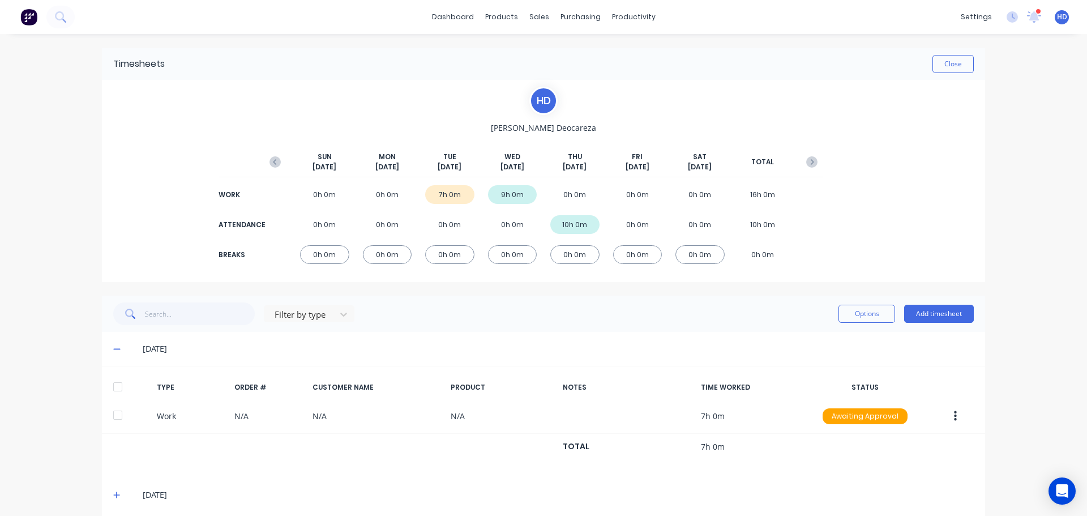
click at [114, 387] on div at bounding box center [117, 386] width 23 height 23
click at [854, 311] on button "Options" at bounding box center [867, 314] width 57 height 18
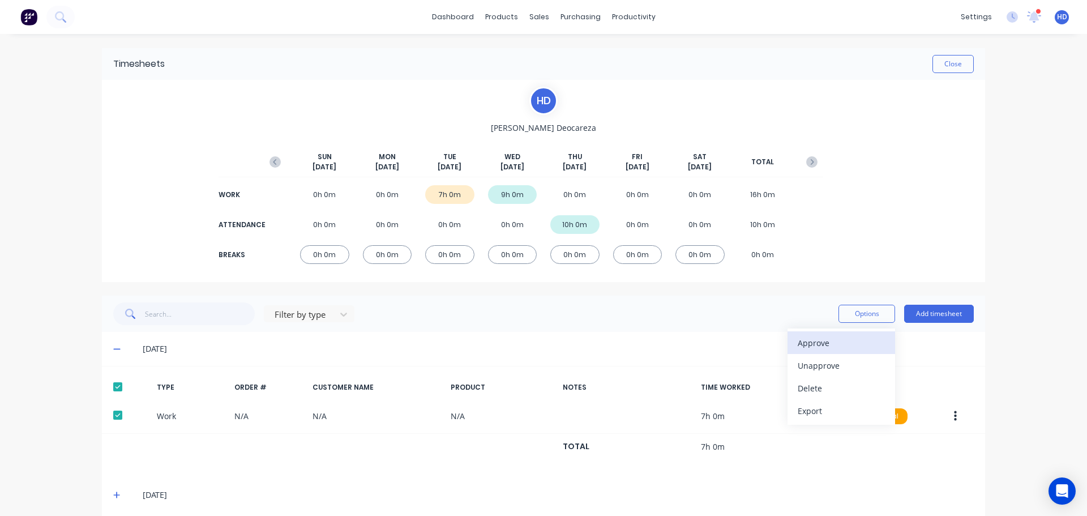
click at [843, 346] on div "Approve" at bounding box center [841, 343] width 87 height 16
click at [804, 343] on div "Approve" at bounding box center [841, 343] width 87 height 16
click at [1016, 257] on div "dashboard products sales purchasing productivity dashboard products Product Cat…" at bounding box center [543, 258] width 1087 height 516
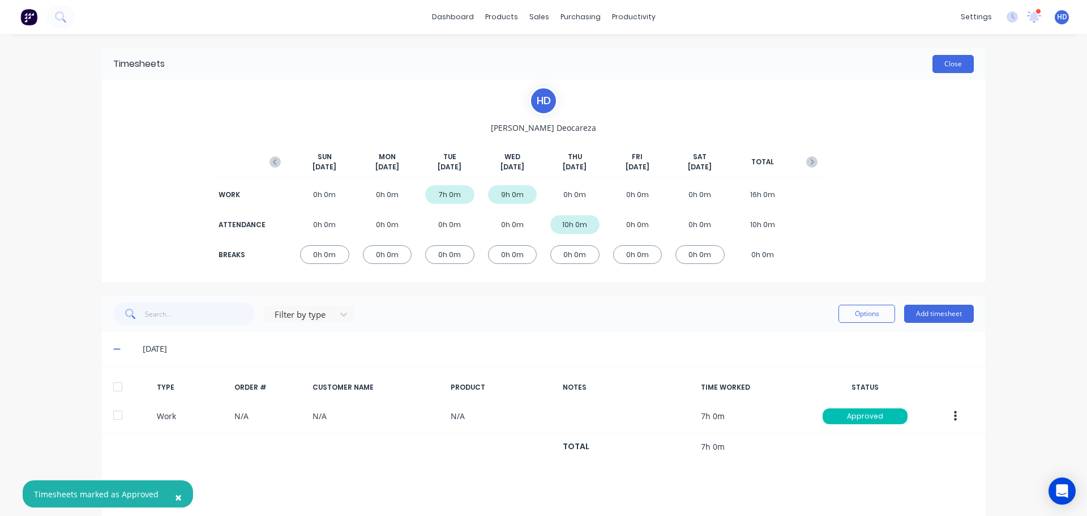
click at [939, 56] on button "Close" at bounding box center [953, 64] width 41 height 18
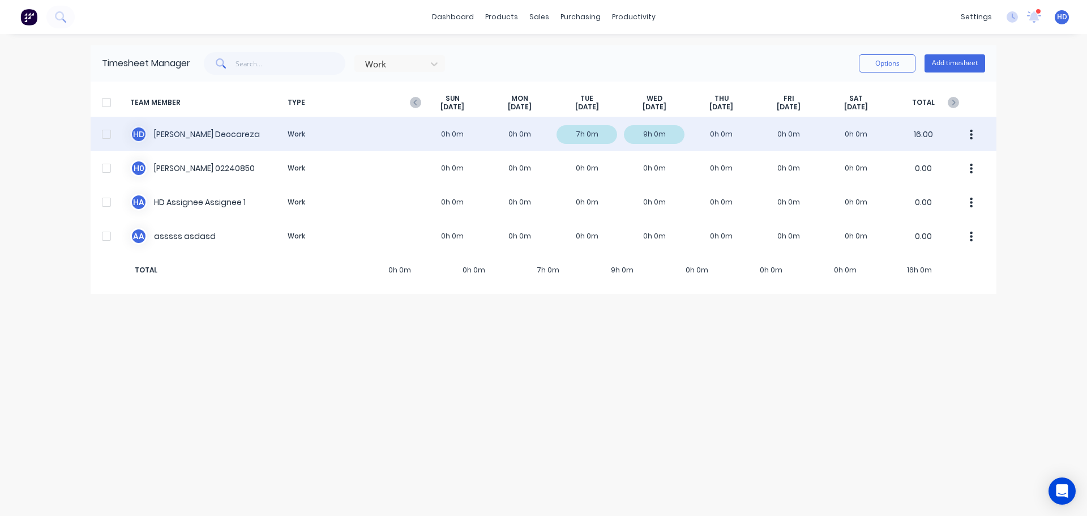
click at [108, 135] on div at bounding box center [106, 134] width 23 height 23
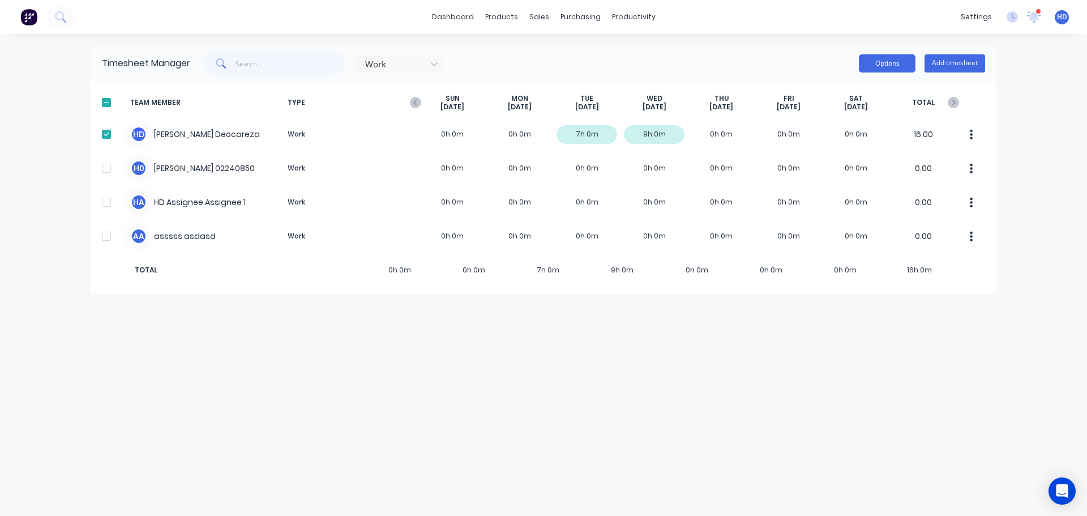
click at [892, 57] on button "Options" at bounding box center [887, 63] width 57 height 18
click at [830, 164] on div "Export" at bounding box center [861, 160] width 87 height 16
click at [973, 61] on button "Add timesheet" at bounding box center [955, 63] width 61 height 18
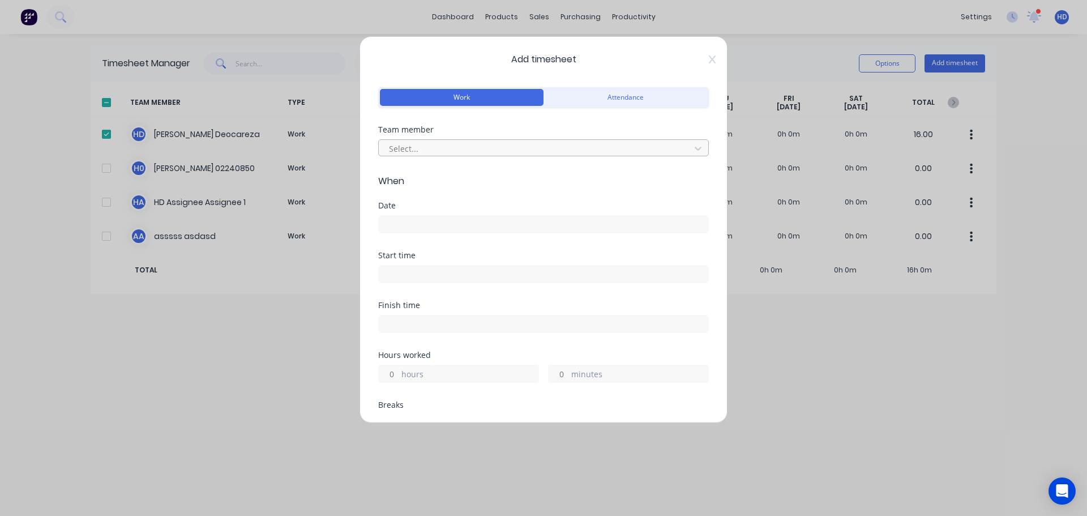
click at [428, 153] on div at bounding box center [536, 149] width 297 height 14
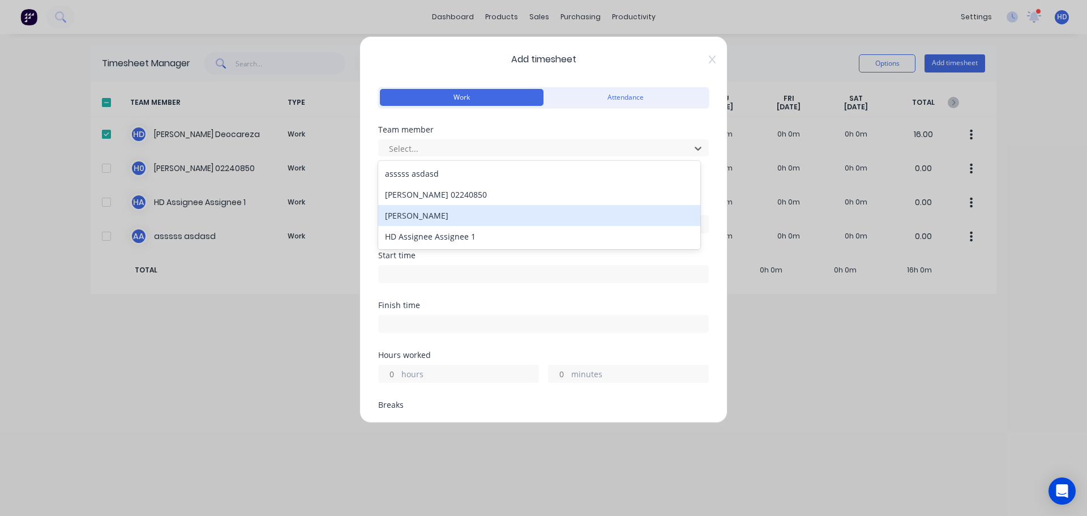
click at [441, 212] on div "[PERSON_NAME]" at bounding box center [539, 215] width 322 height 21
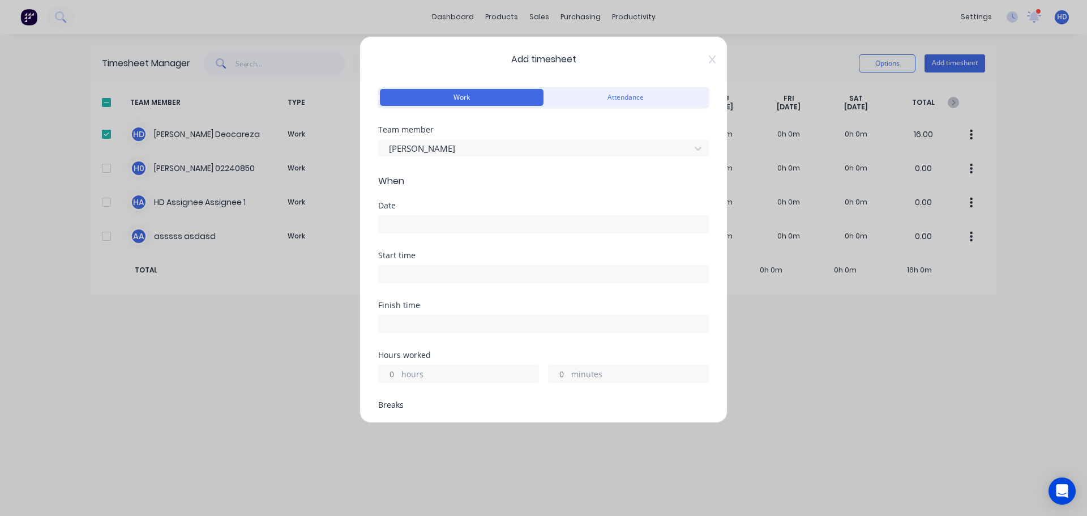
click at [432, 226] on input at bounding box center [544, 224] width 330 height 17
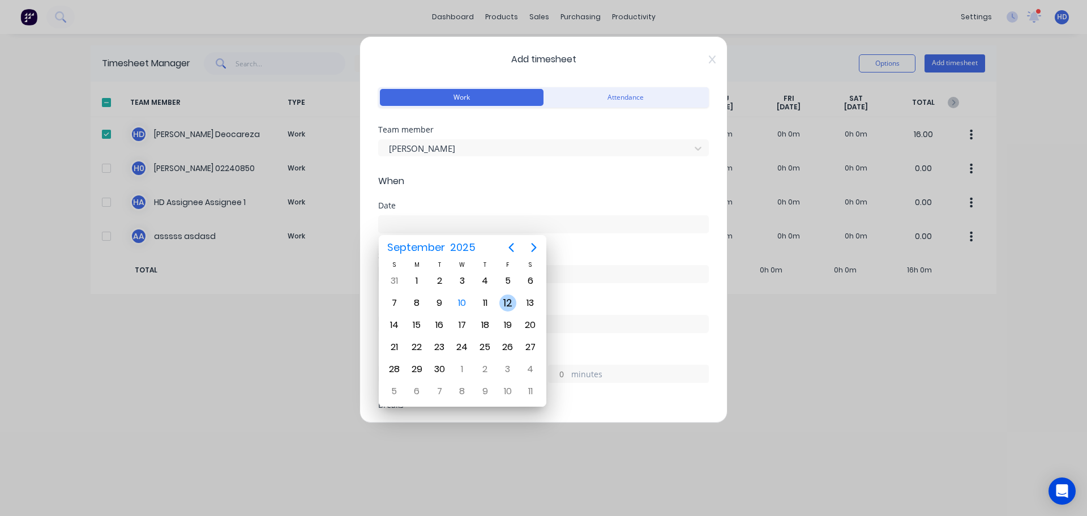
click at [503, 304] on div "12" at bounding box center [507, 302] width 17 height 17
type input "12/09/2025"
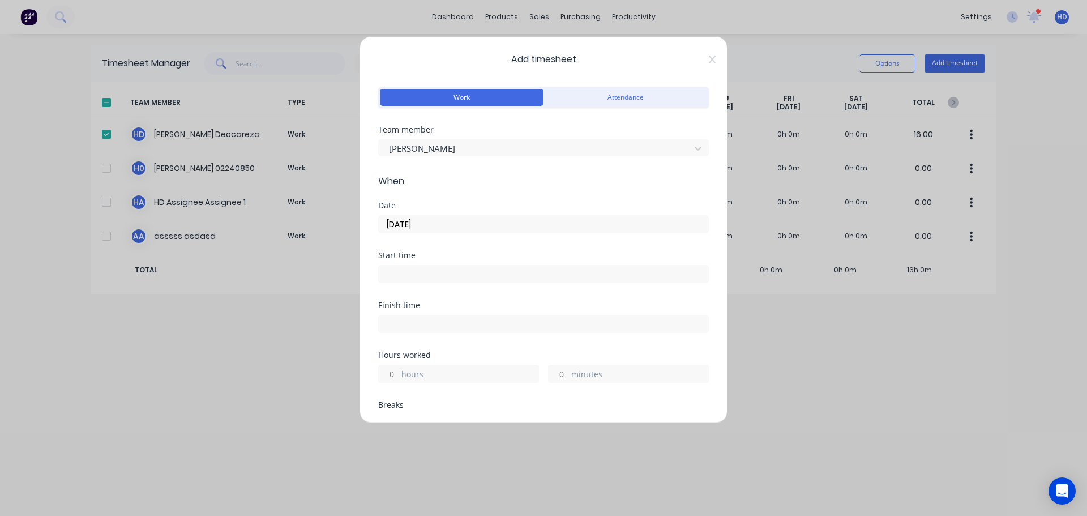
click at [446, 273] on input at bounding box center [544, 274] width 330 height 17
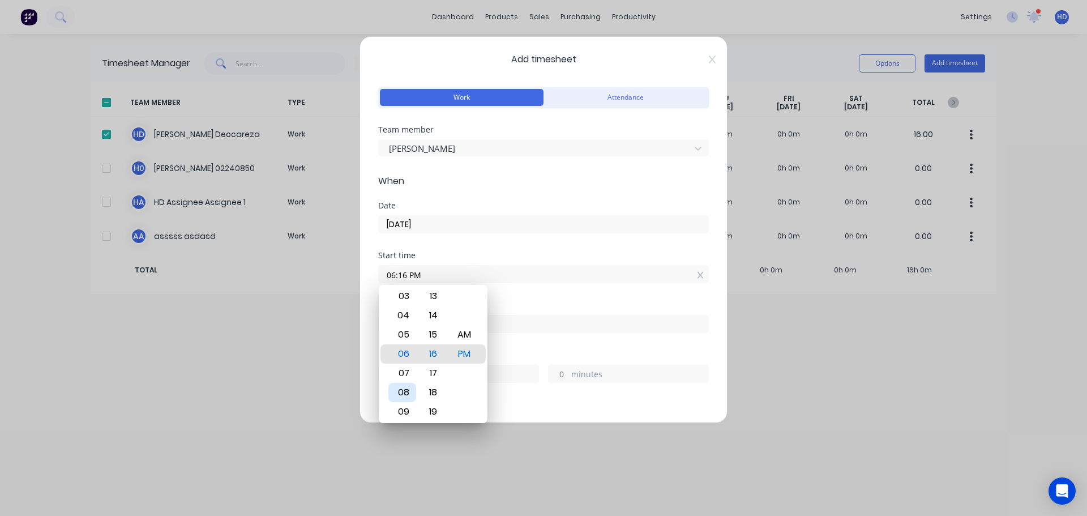
click at [410, 398] on div "08" at bounding box center [402, 392] width 28 height 19
click at [468, 339] on div "AM" at bounding box center [465, 334] width 28 height 19
type input "08:00 AM"
click at [437, 353] on div "00" at bounding box center [434, 353] width 28 height 19
click at [528, 296] on div "Start time 08:00 AM" at bounding box center [543, 276] width 331 height 50
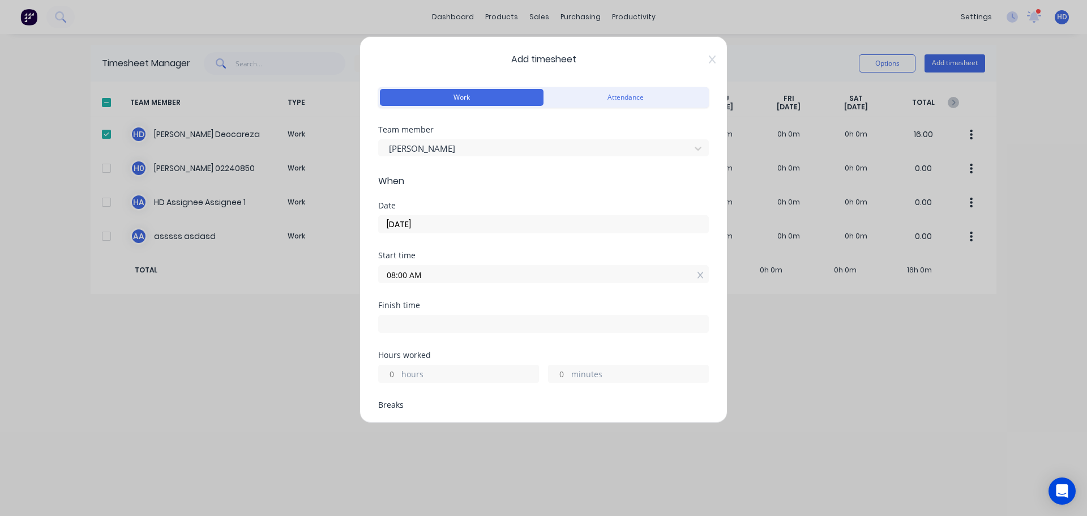
click at [393, 370] on input "hours" at bounding box center [389, 373] width 20 height 17
type input "6"
type input "02:00 PM"
type input "0"
click at [521, 336] on div "Finish time 02:00 PM" at bounding box center [543, 326] width 331 height 50
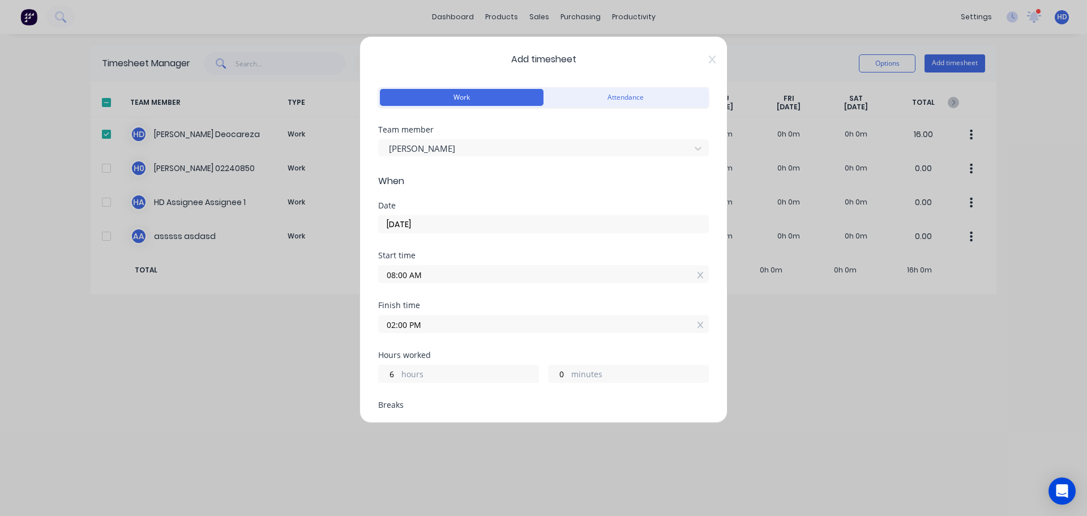
scroll to position [170, 0]
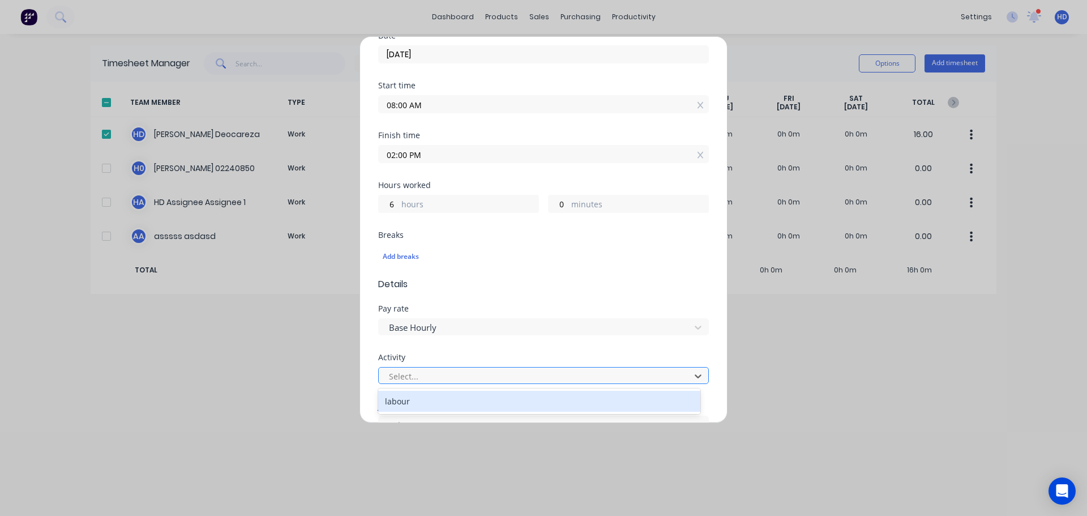
click at [420, 378] on div at bounding box center [536, 376] width 297 height 14
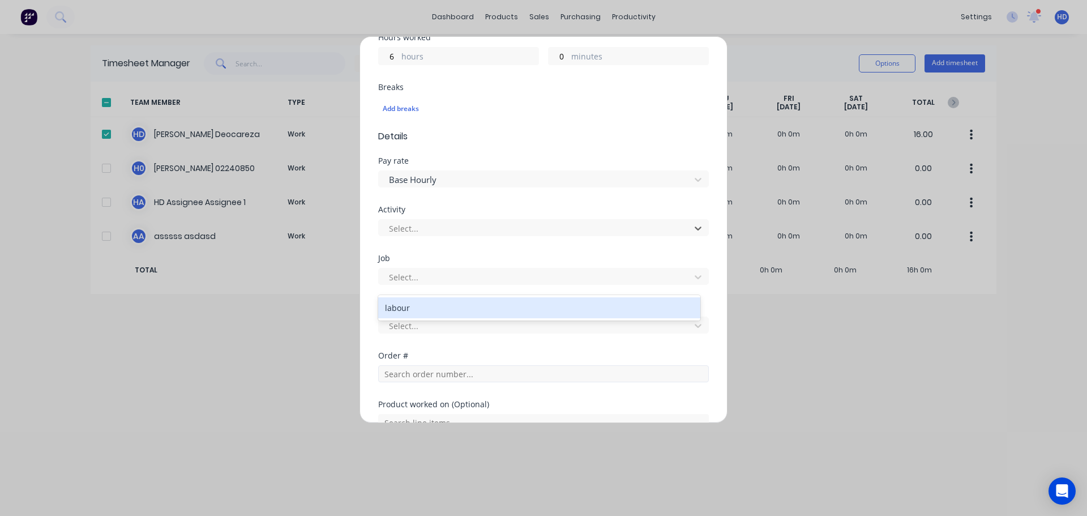
scroll to position [340, 0]
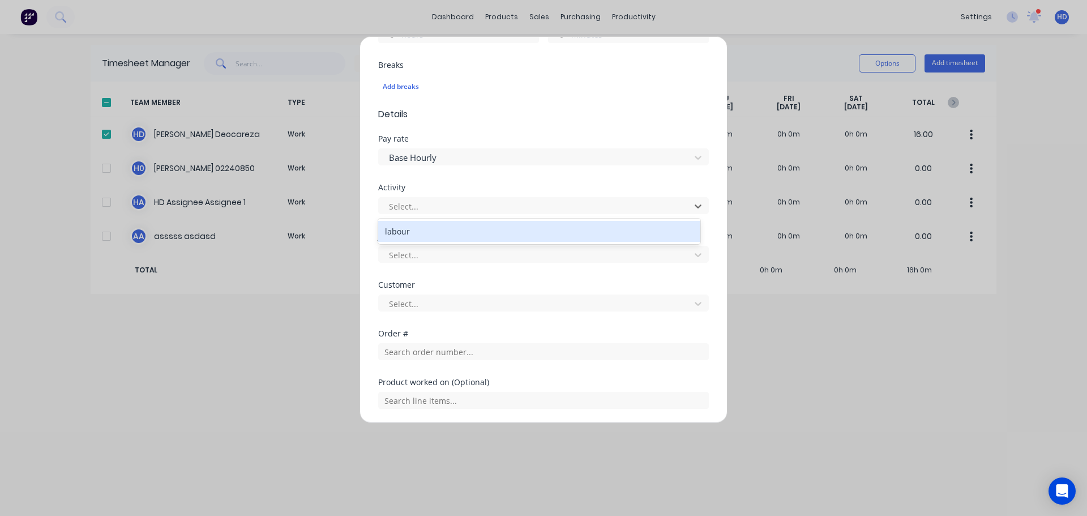
click at [434, 234] on div "labour" at bounding box center [539, 231] width 322 height 21
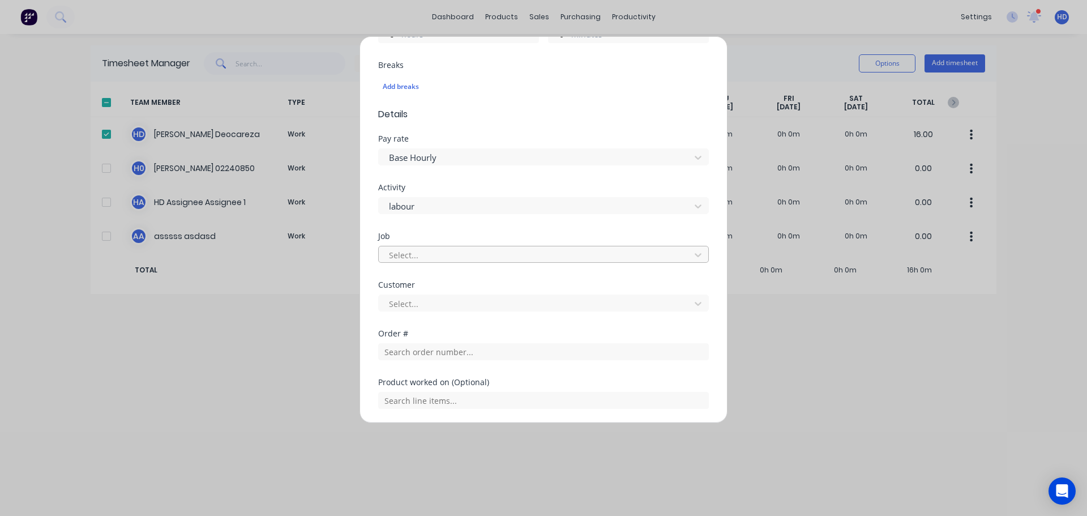
click at [425, 254] on div at bounding box center [536, 255] width 297 height 14
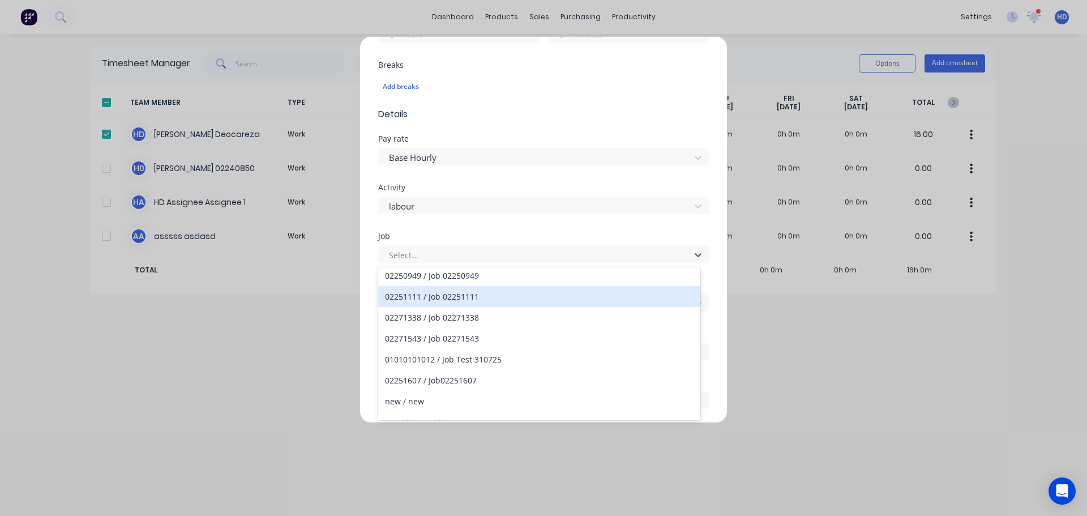
click at [484, 300] on div "02251111 / Job 02251111" at bounding box center [539, 296] width 322 height 21
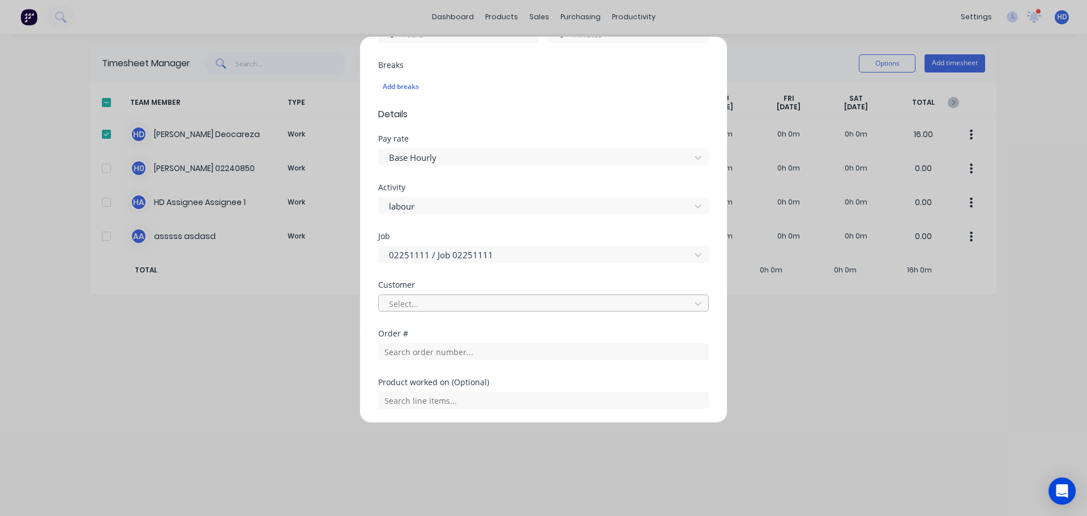
click at [433, 305] on div at bounding box center [536, 304] width 297 height 14
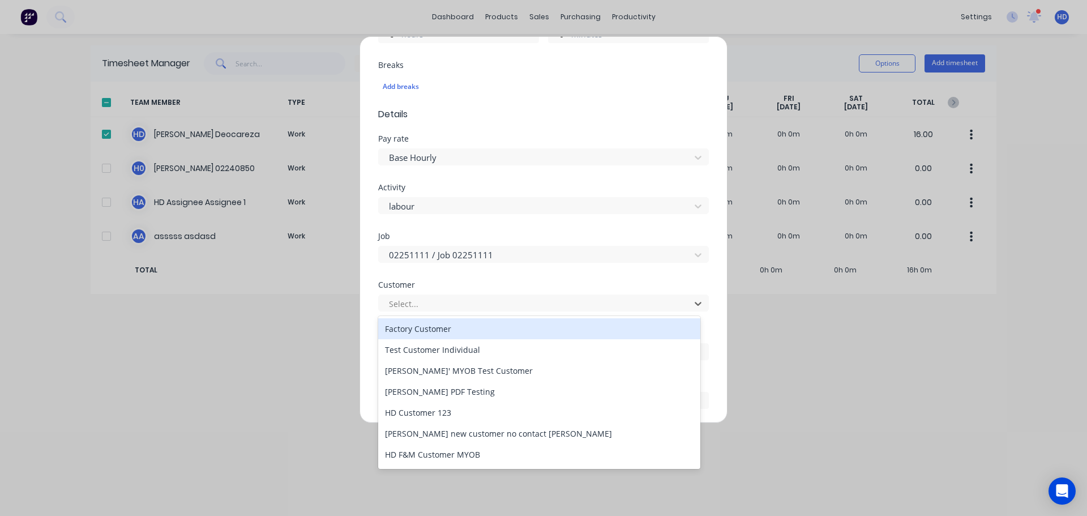
click at [433, 326] on div "Factory Customer" at bounding box center [539, 328] width 322 height 21
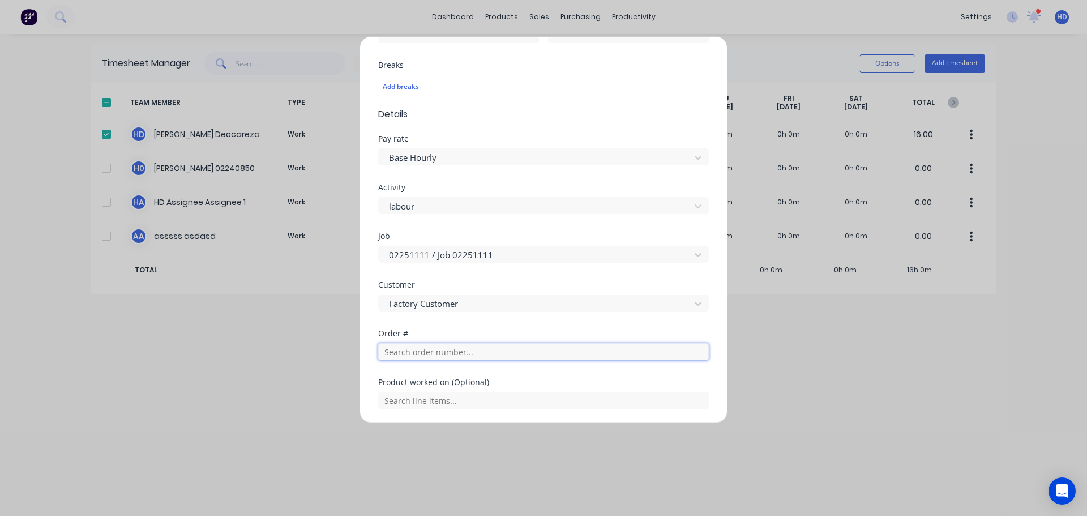
click at [418, 354] on input "text" at bounding box center [543, 351] width 331 height 17
click at [511, 335] on div "Order #" at bounding box center [543, 334] width 331 height 8
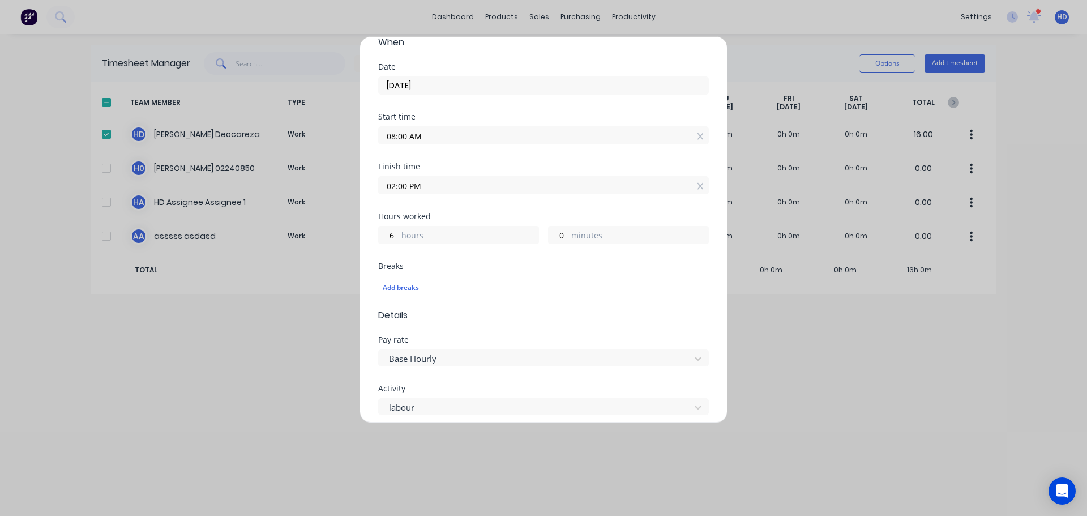
scroll to position [17, 0]
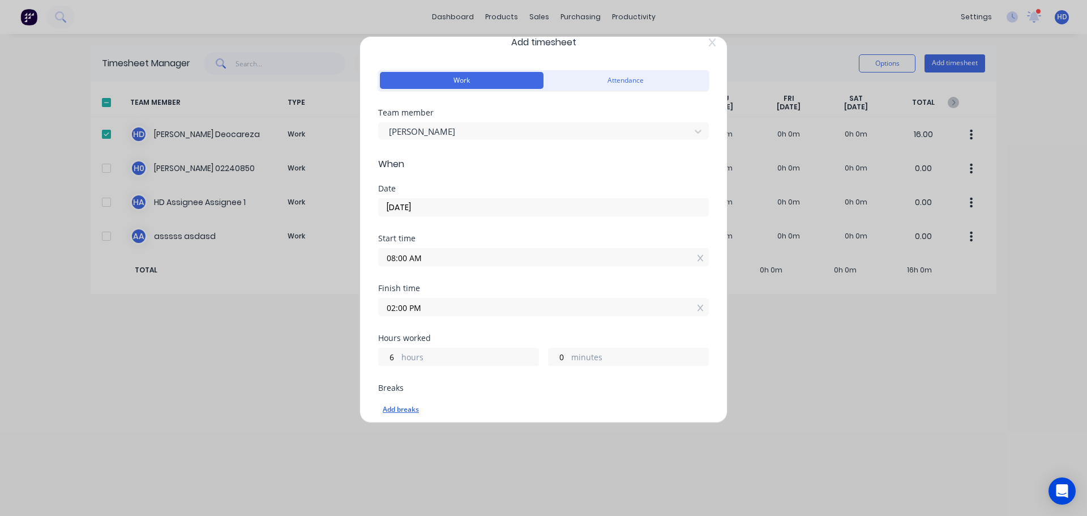
click at [408, 405] on div "Add breaks" at bounding box center [544, 409] width 322 height 15
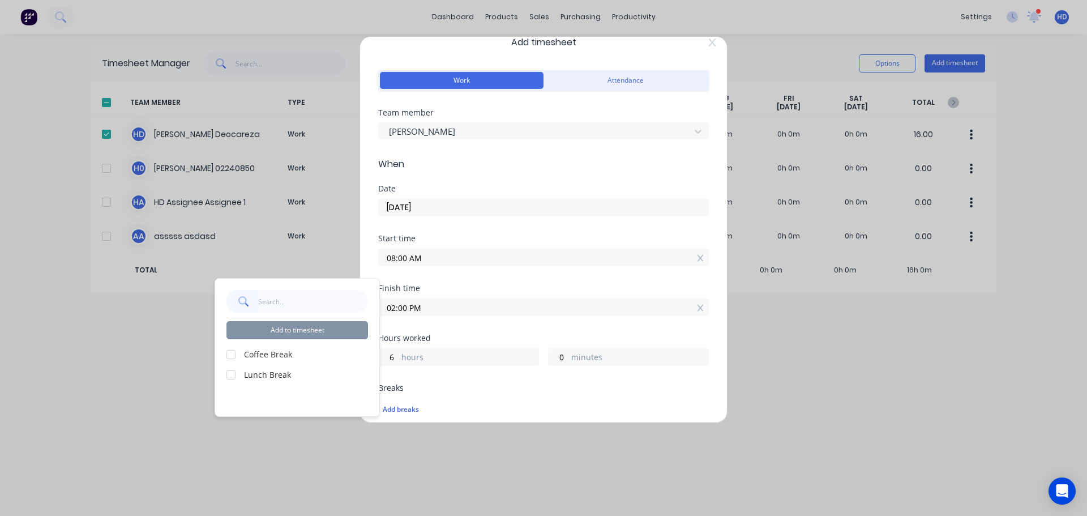
scroll to position [130, 0]
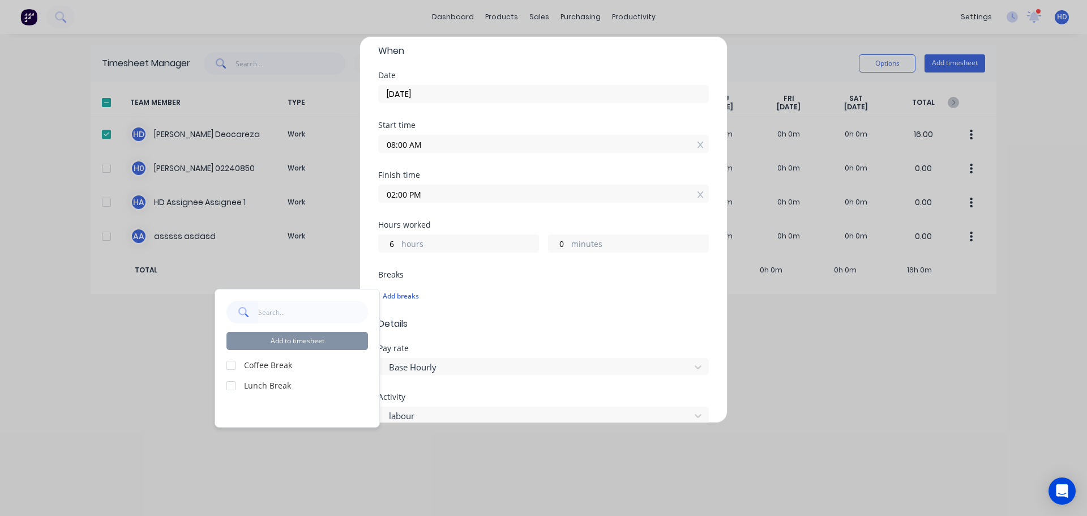
click at [230, 366] on div at bounding box center [231, 365] width 23 height 23
click at [232, 381] on div at bounding box center [231, 385] width 23 height 23
click at [331, 343] on button "Add to timesheet" at bounding box center [297, 341] width 142 height 18
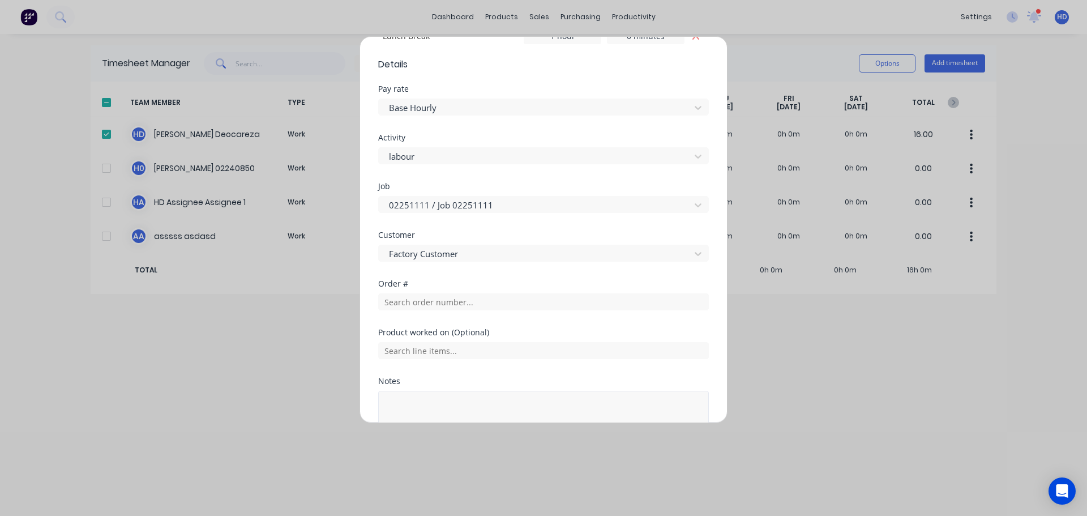
scroll to position [508, 0]
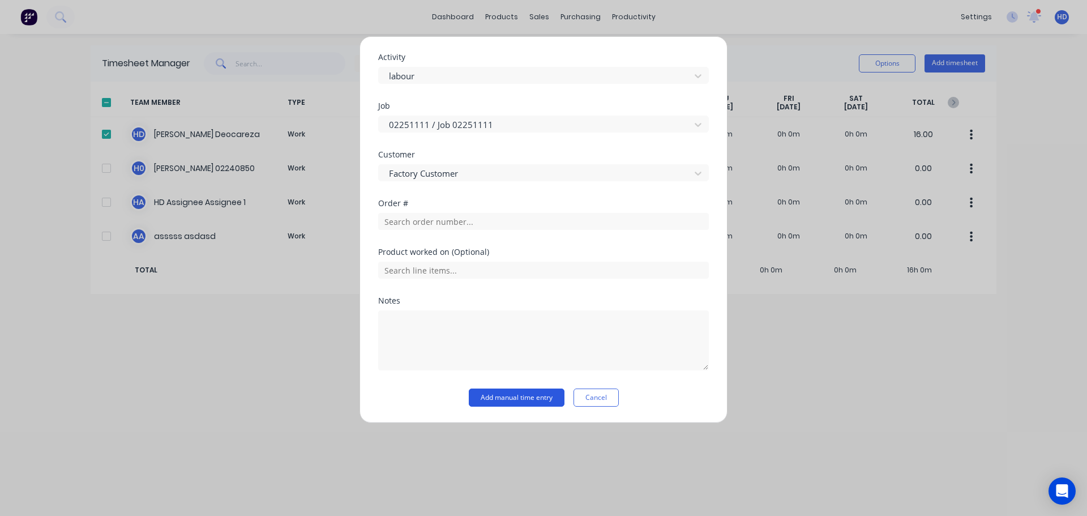
click at [536, 403] on button "Add manual time entry" at bounding box center [517, 397] width 96 height 18
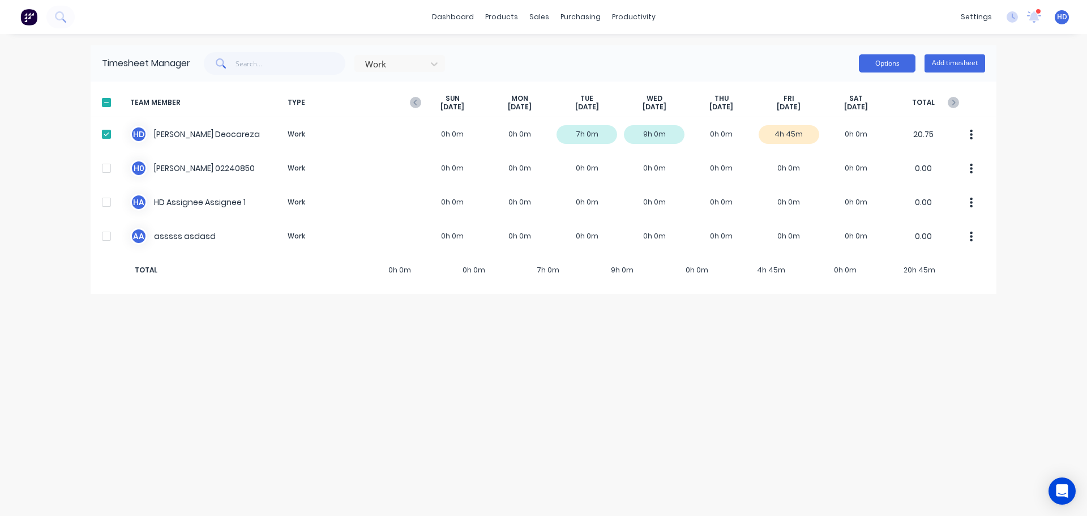
click at [895, 67] on button "Options" at bounding box center [887, 63] width 57 height 18
click at [687, 370] on div "Timesheet Manager Work Options Add timesheet TEAM MEMBER TYPE SUN Sep 7th MON S…" at bounding box center [544, 274] width 906 height 459
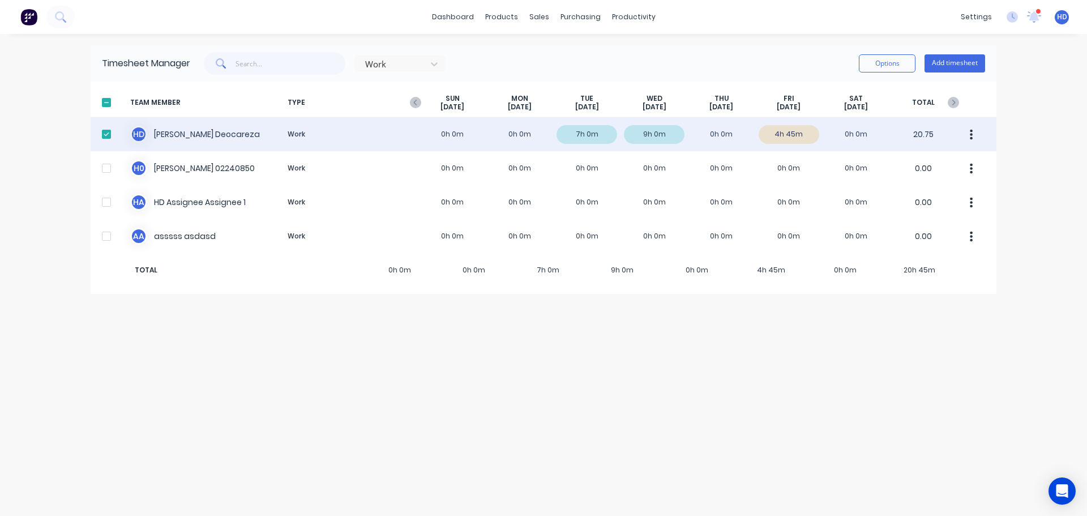
click at [481, 131] on div "H D Harry Deocareza Work 0h 0m 0h 0m 7h 0m 9h 0m 0h 0m 4h 45m 0h 0m 20.75" at bounding box center [544, 134] width 906 height 34
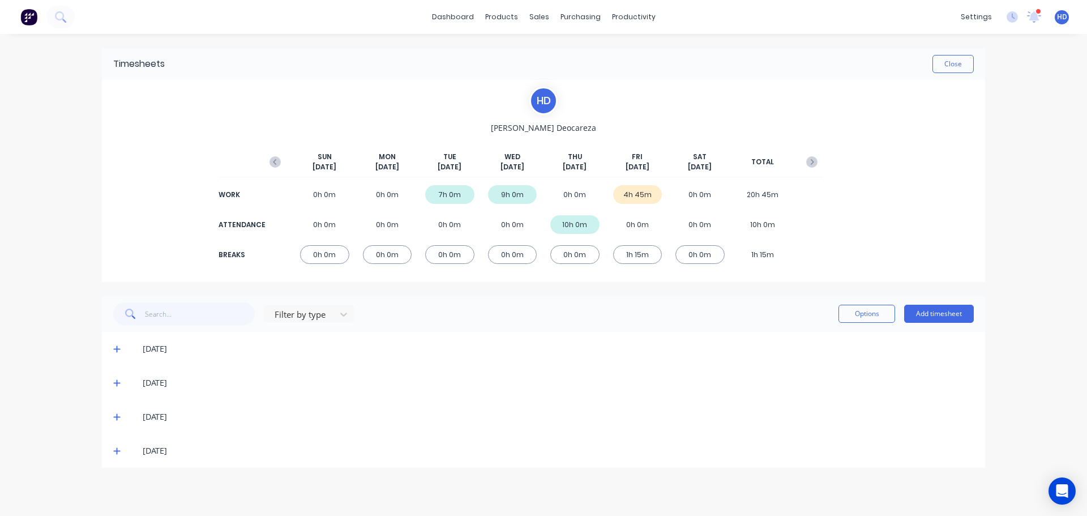
click at [117, 455] on span at bounding box center [118, 450] width 11 height 11
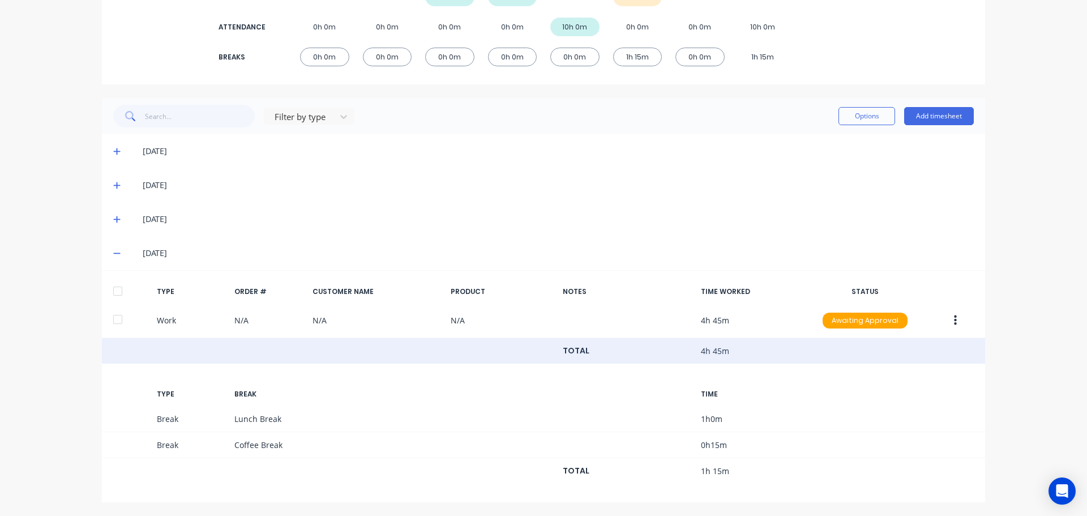
scroll to position [198, 0]
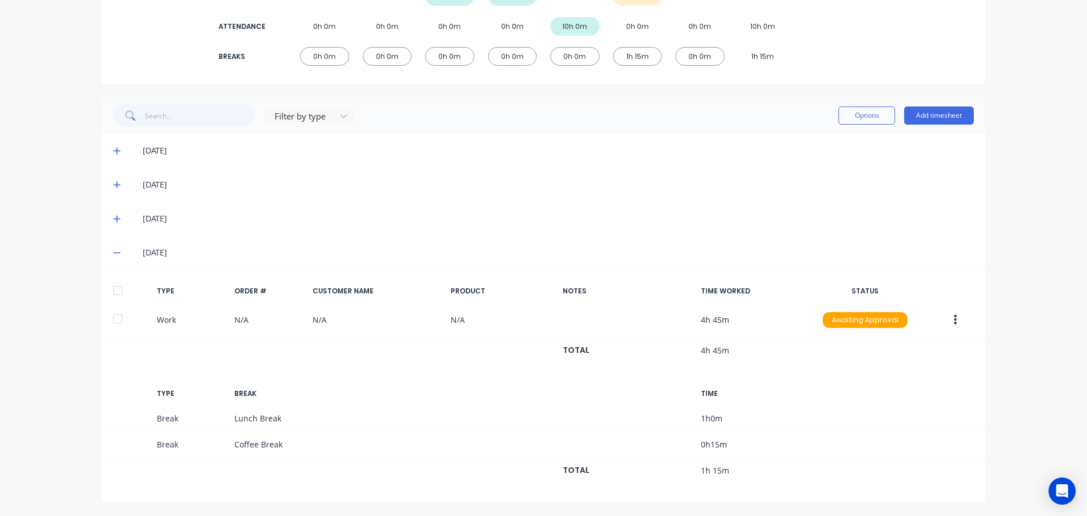
click at [115, 288] on div at bounding box center [117, 290] width 23 height 23
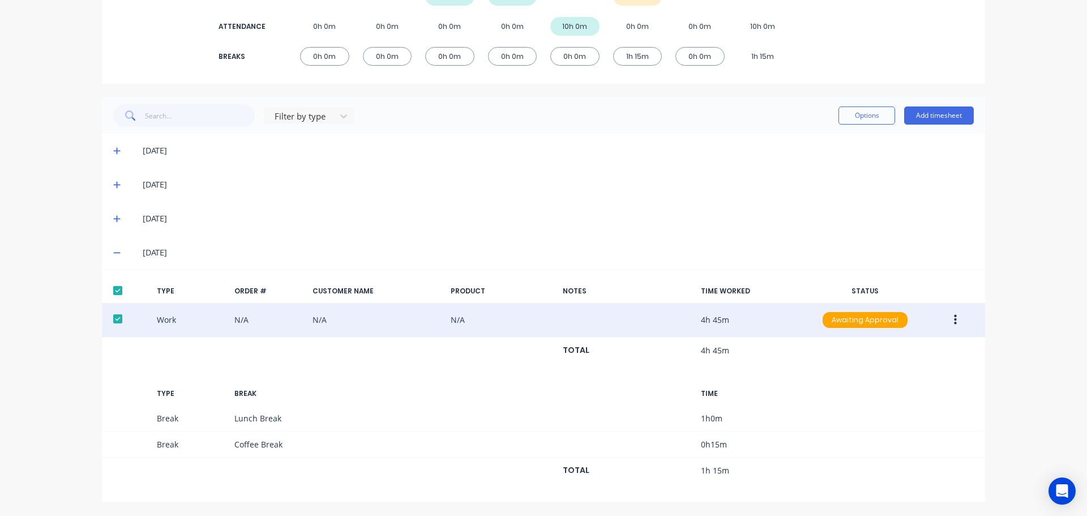
click at [956, 324] on button "button" at bounding box center [955, 320] width 27 height 20
click at [892, 323] on div "Approve" at bounding box center [914, 322] width 87 height 16
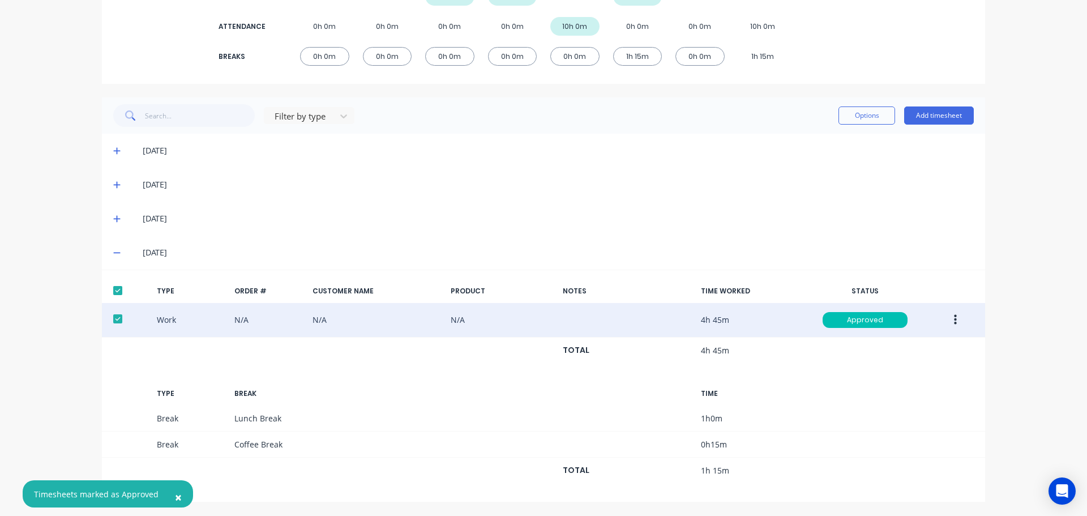
drag, startPoint x: 861, startPoint y: 113, endPoint x: 860, endPoint y: 125, distance: 11.4
click at [864, 113] on button "Options" at bounding box center [867, 115] width 57 height 18
click at [115, 296] on div at bounding box center [117, 290] width 23 height 23
click at [112, 318] on div at bounding box center [117, 318] width 23 height 23
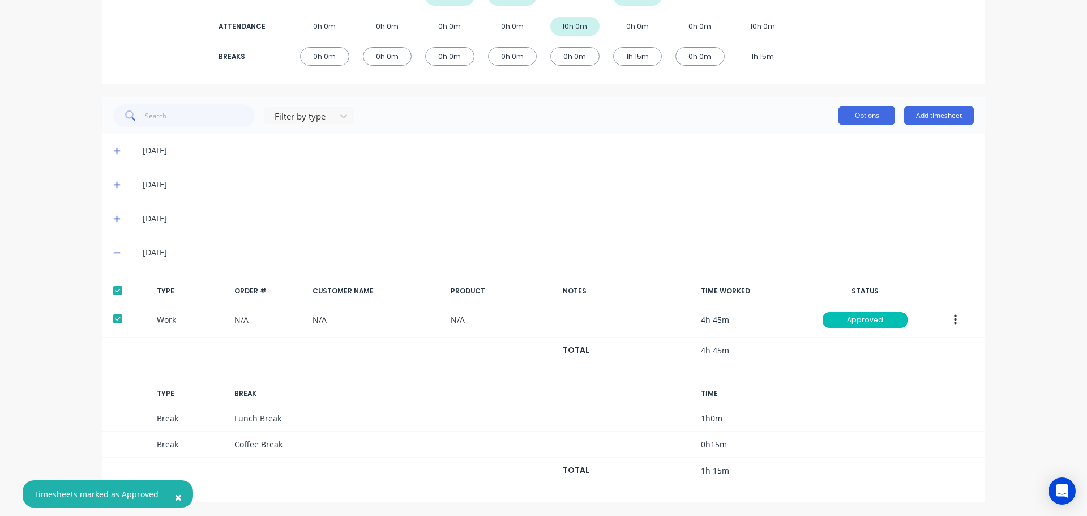
click at [858, 109] on button "Options" at bounding box center [867, 115] width 57 height 18
click at [809, 212] on div "Export" at bounding box center [841, 212] width 87 height 16
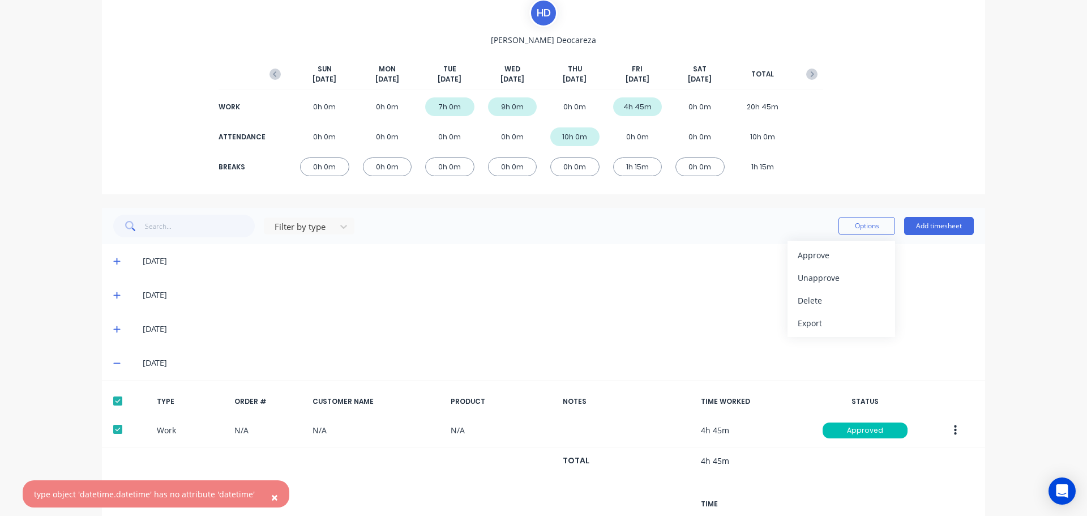
scroll to position [0, 0]
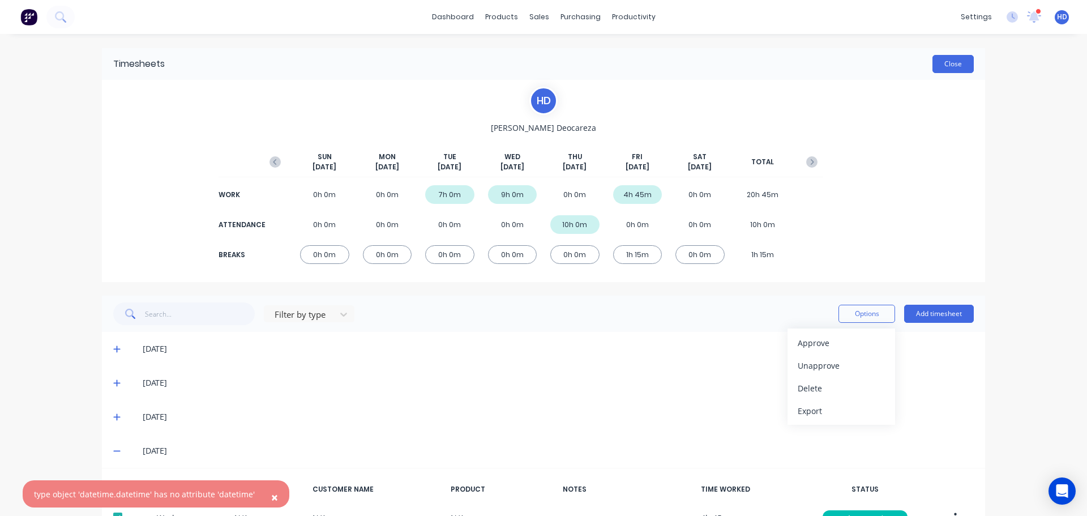
click at [956, 64] on button "Close" at bounding box center [953, 64] width 41 height 18
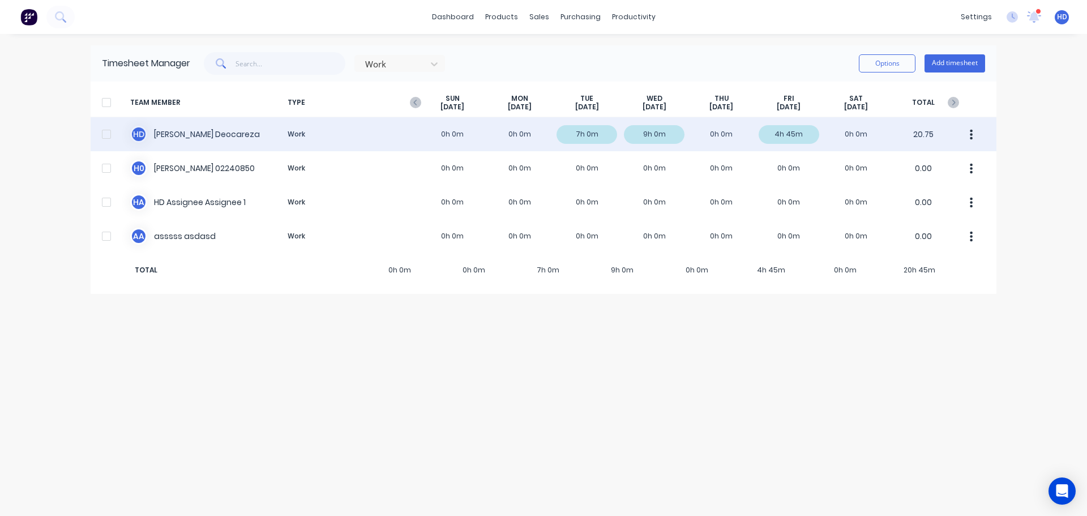
click at [106, 135] on div at bounding box center [106, 134] width 23 height 23
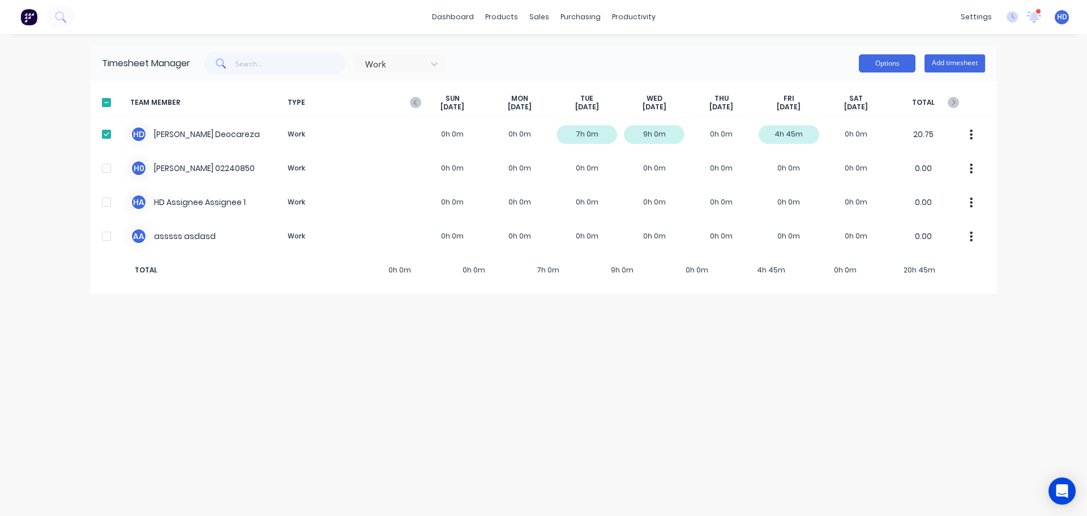
click at [875, 67] on button "Options" at bounding box center [887, 63] width 57 height 18
click at [862, 162] on div "Export" at bounding box center [861, 160] width 87 height 16
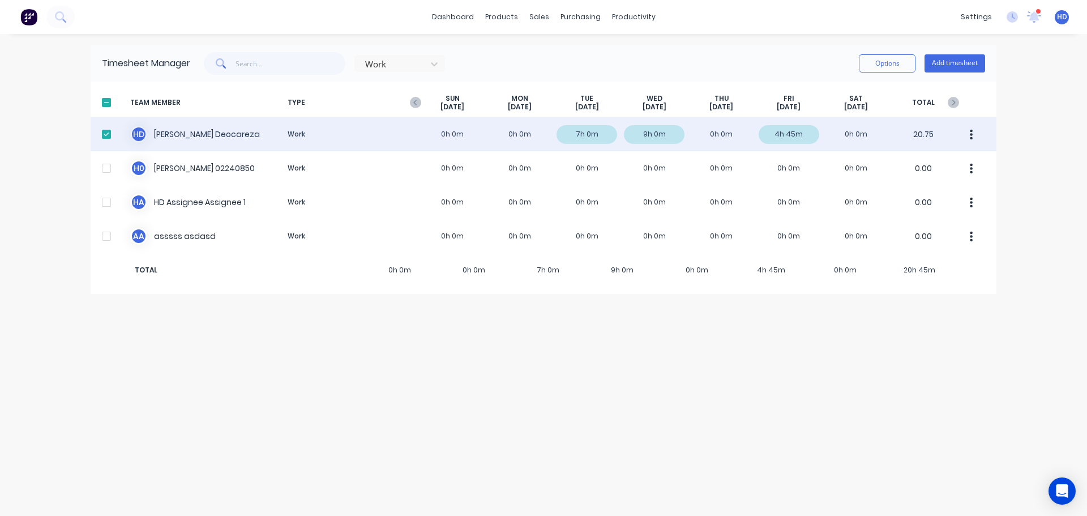
click at [708, 138] on div "H D Harry Deocareza Work 0h 0m 0h 0m 7h 0m 9h 0m 0h 0m 4h 45m 0h 0m 20.75" at bounding box center [544, 134] width 906 height 34
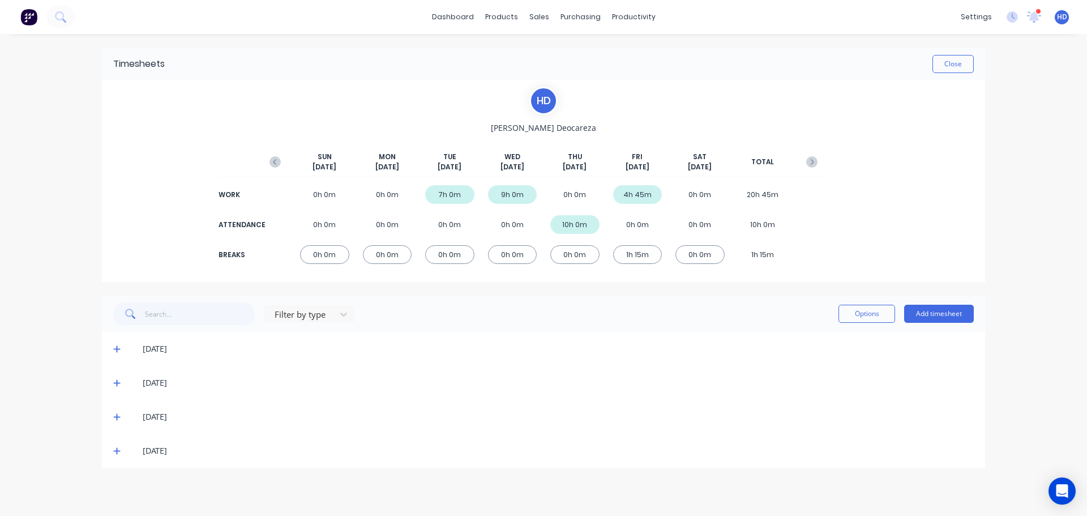
click at [117, 448] on icon at bounding box center [116, 451] width 7 height 8
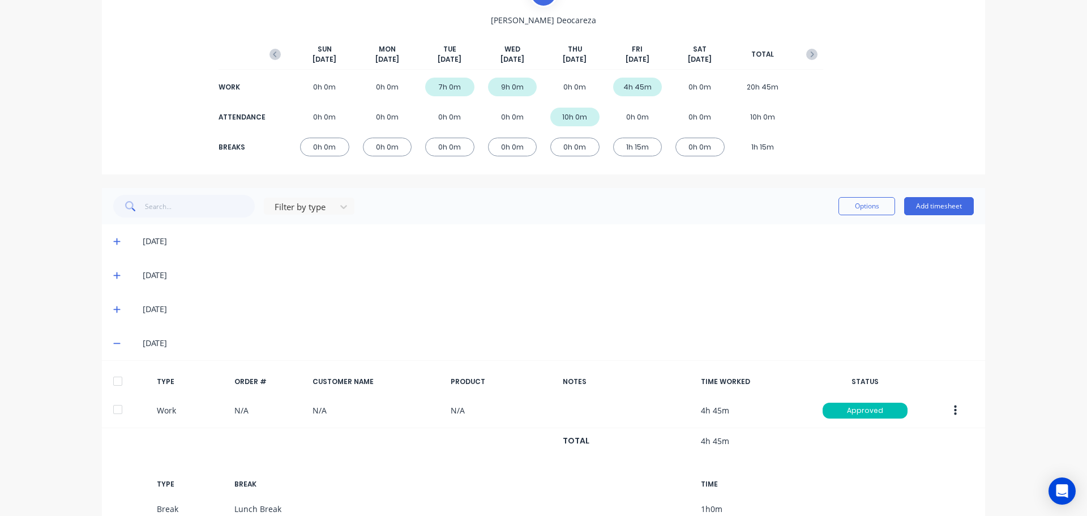
scroll to position [198, 0]
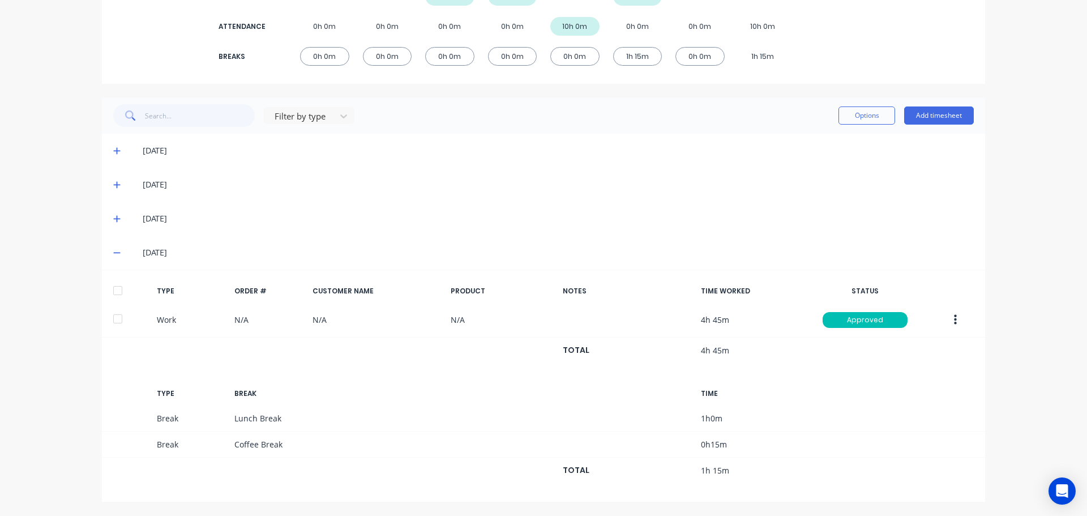
click at [116, 292] on div at bounding box center [117, 290] width 23 height 23
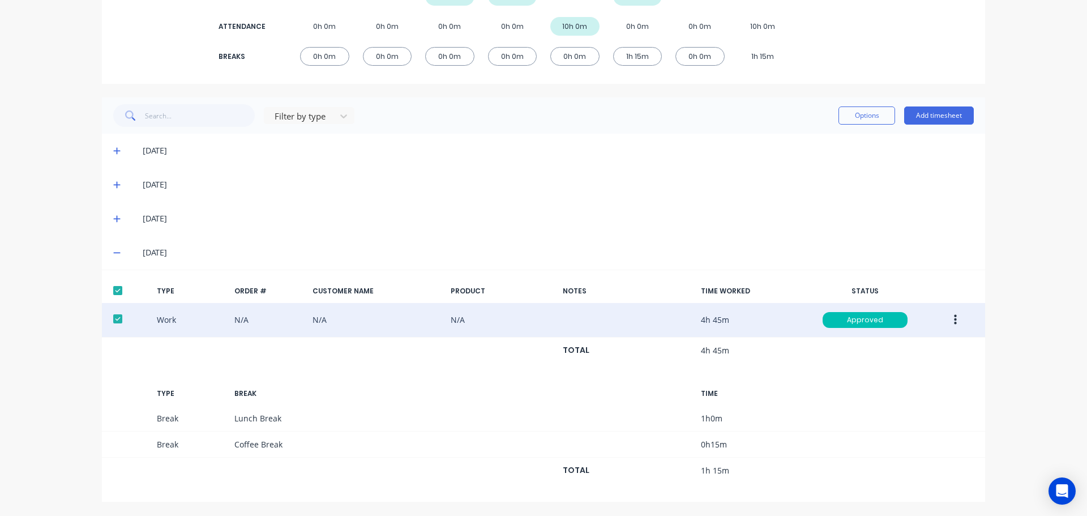
click at [953, 319] on button "button" at bounding box center [955, 320] width 27 height 20
click at [931, 305] on div "Duplicate" at bounding box center [914, 300] width 87 height 16
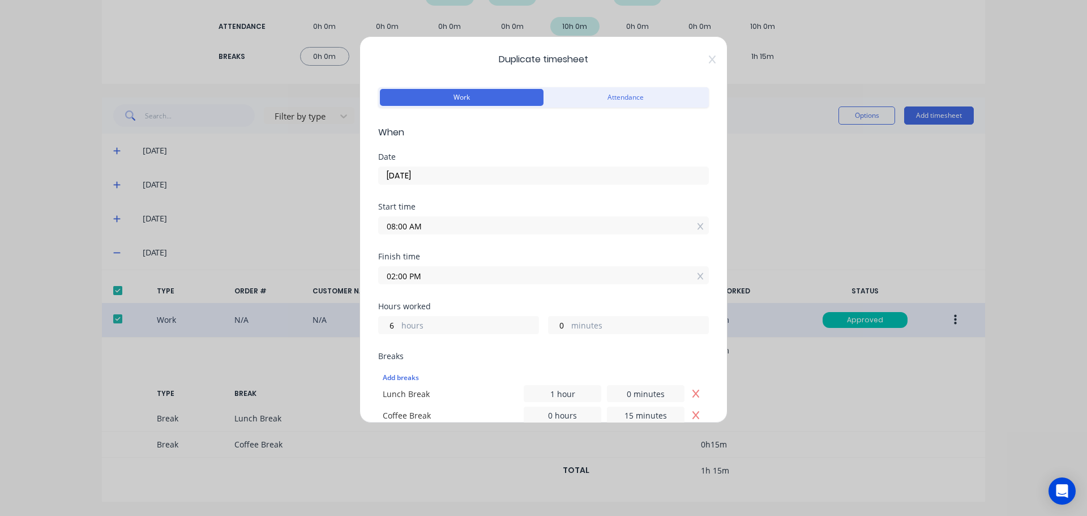
click at [461, 171] on input "12/09/2025" at bounding box center [544, 175] width 330 height 17
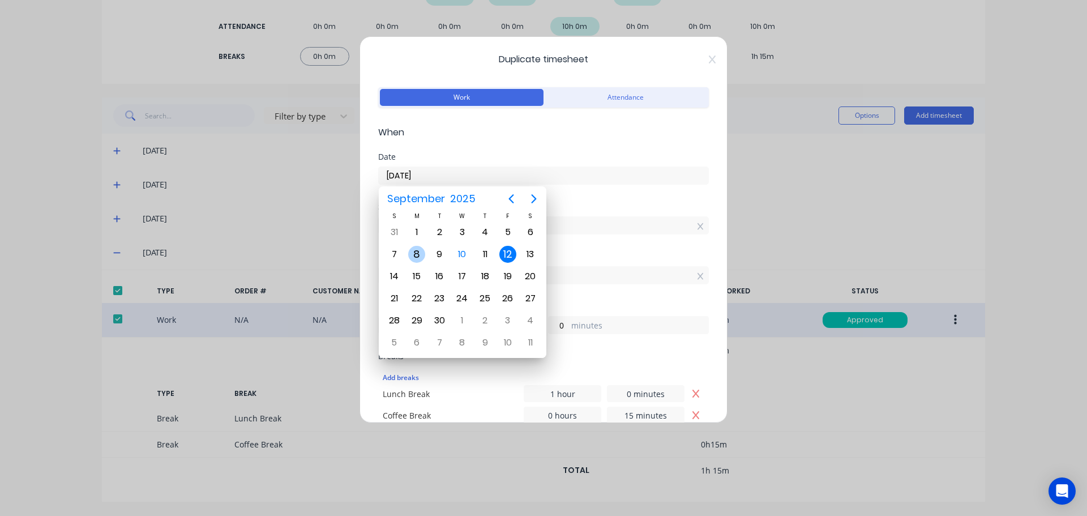
click at [414, 257] on div "8" at bounding box center [416, 254] width 17 height 17
type input "08/09/2025"
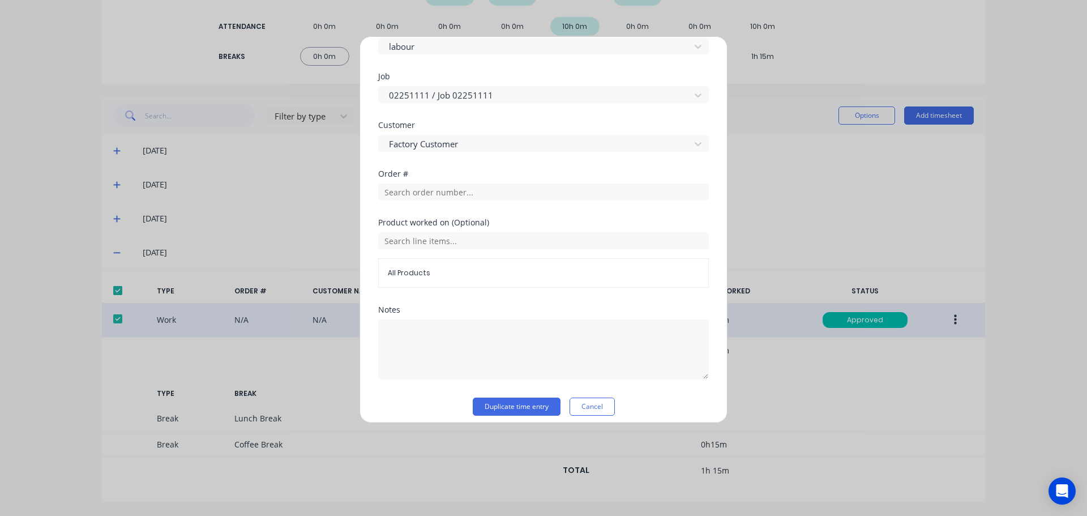
scroll to position [498, 0]
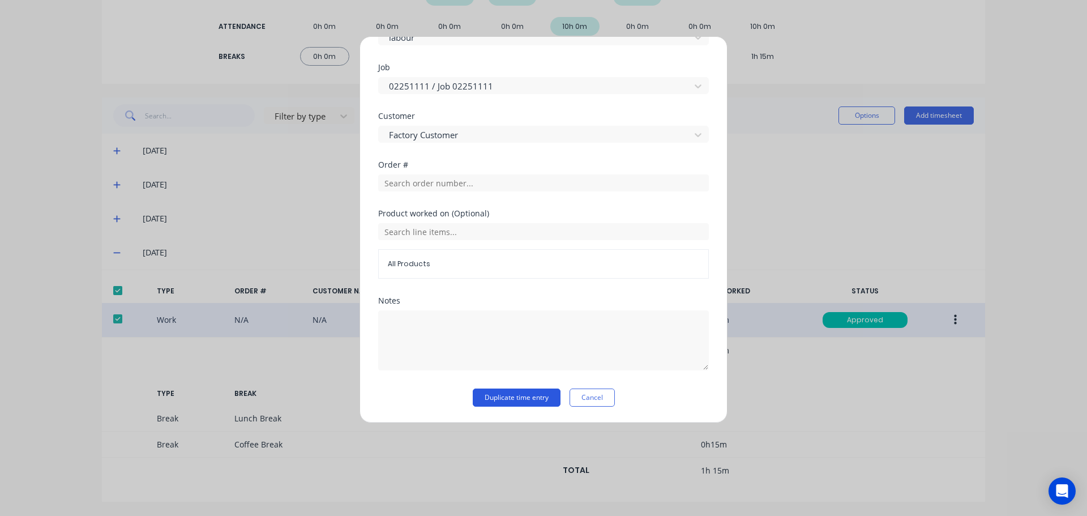
click at [524, 394] on button "Duplicate time entry" at bounding box center [517, 397] width 88 height 18
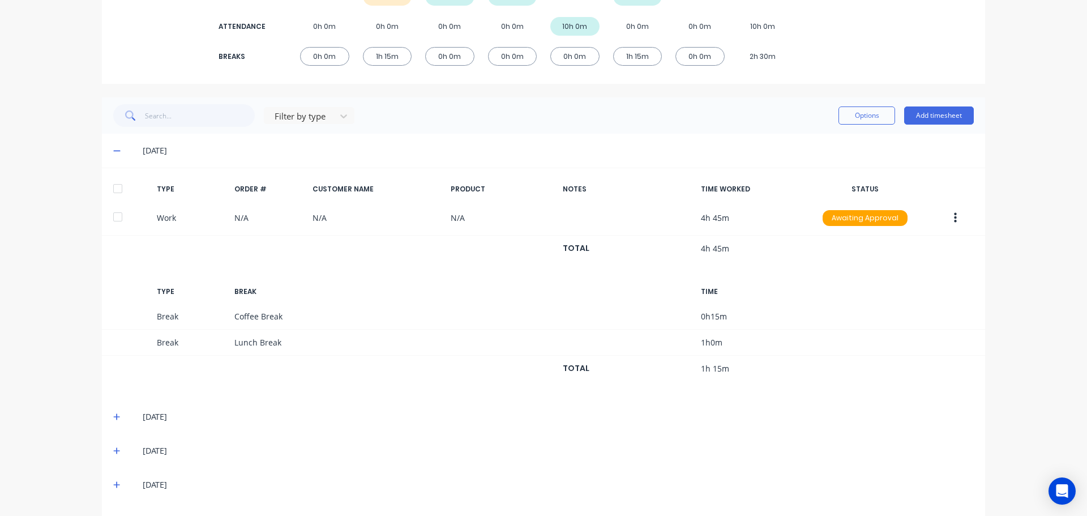
click at [116, 190] on div at bounding box center [117, 188] width 23 height 23
click at [840, 113] on button "Options" at bounding box center [867, 115] width 57 height 18
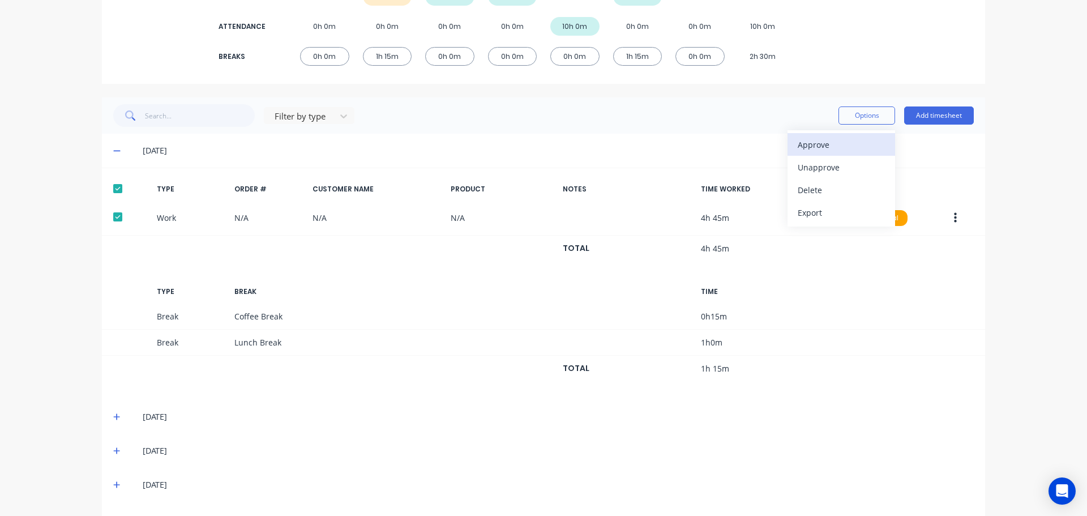
click at [830, 151] on div "Approve" at bounding box center [841, 144] width 87 height 16
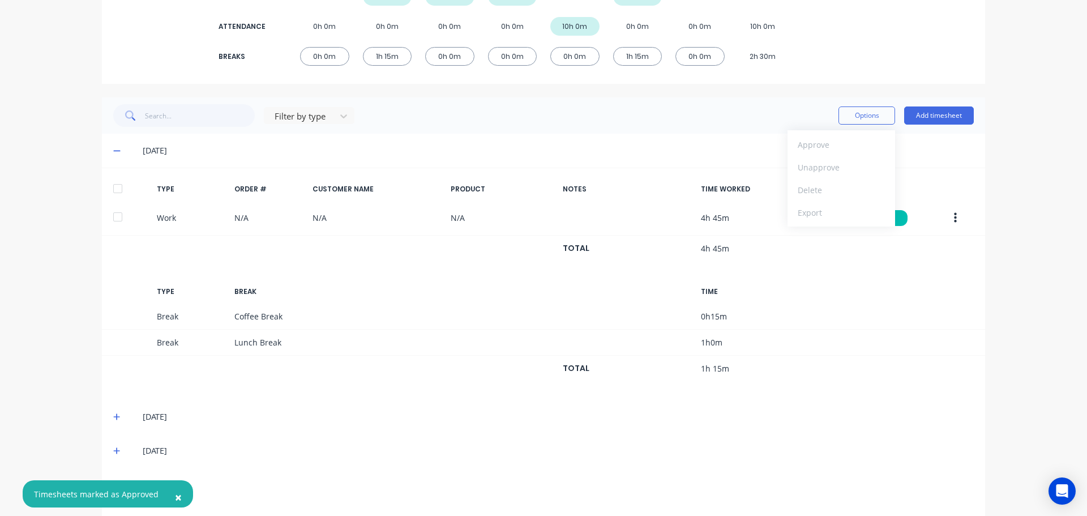
click at [1073, 273] on div "× Timesheets marked as Approved dashboard products sales purchasing productivit…" at bounding box center [543, 258] width 1087 height 516
click at [114, 194] on div at bounding box center [117, 188] width 23 height 23
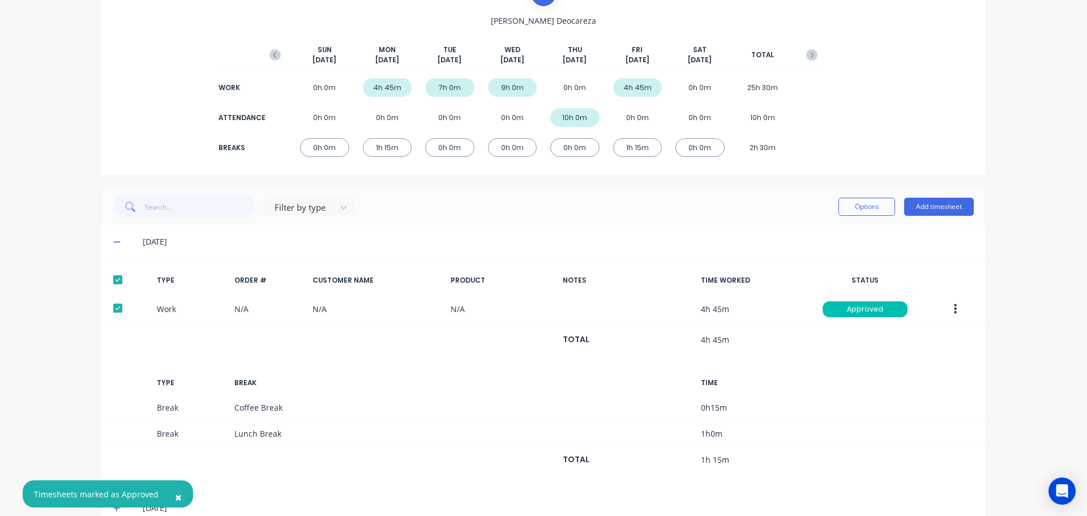
scroll to position [0, 0]
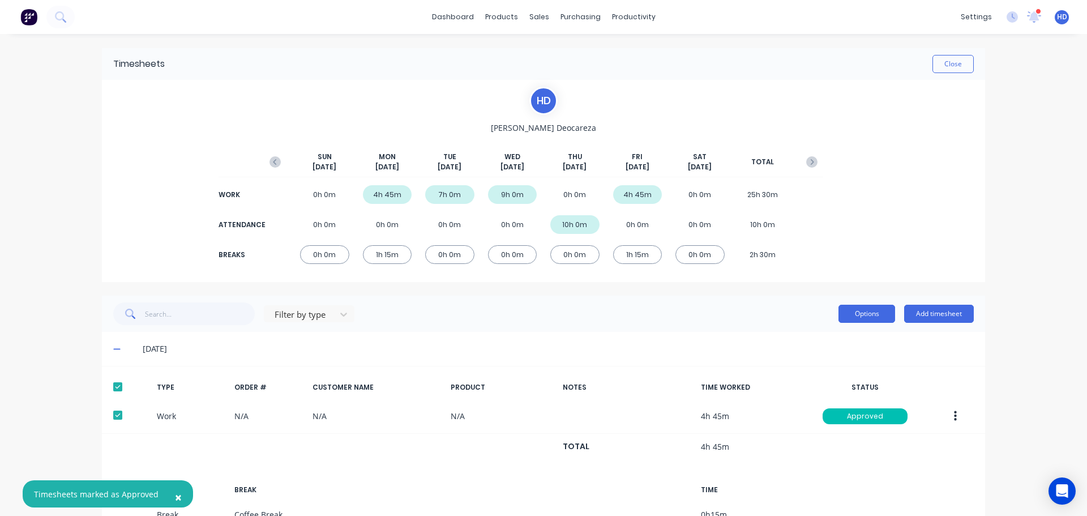
click at [858, 320] on button "Options" at bounding box center [867, 314] width 57 height 18
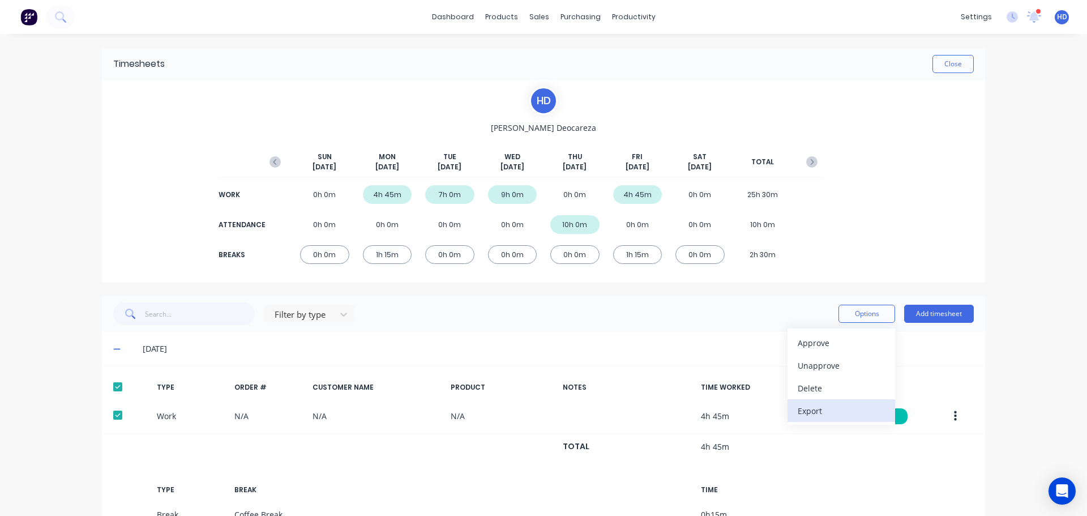
click at [816, 411] on div "Export" at bounding box center [841, 411] width 87 height 16
click at [992, 148] on div "Timesheets Close H D Harry Deocareza SUN Sep 7th MON Sep 8th TUE Sep 9th WED Se…" at bounding box center [544, 507] width 906 height 946
click at [959, 67] on button "Close" at bounding box center [953, 64] width 41 height 18
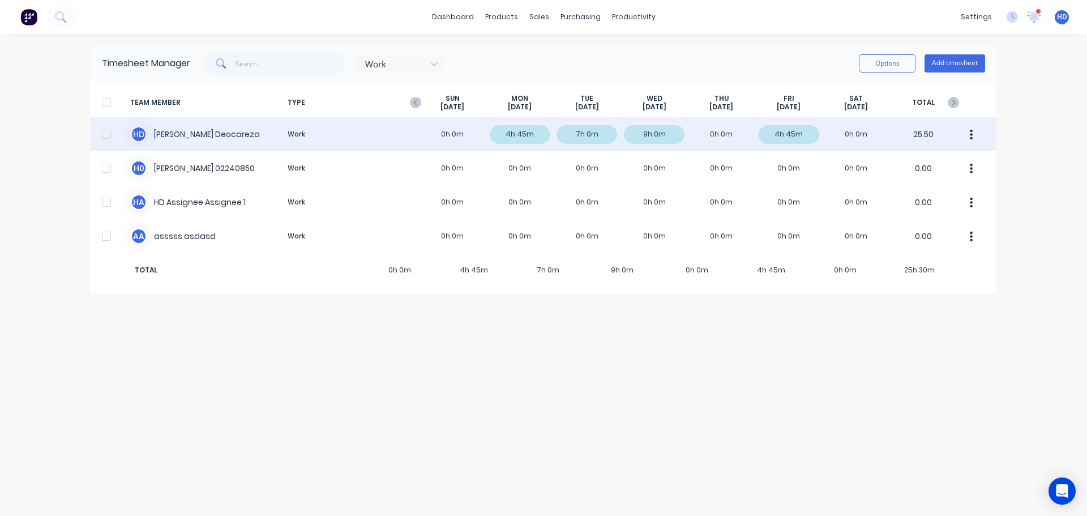
click at [109, 131] on div at bounding box center [106, 134] width 23 height 23
click at [971, 136] on icon "button" at bounding box center [971, 135] width 3 height 12
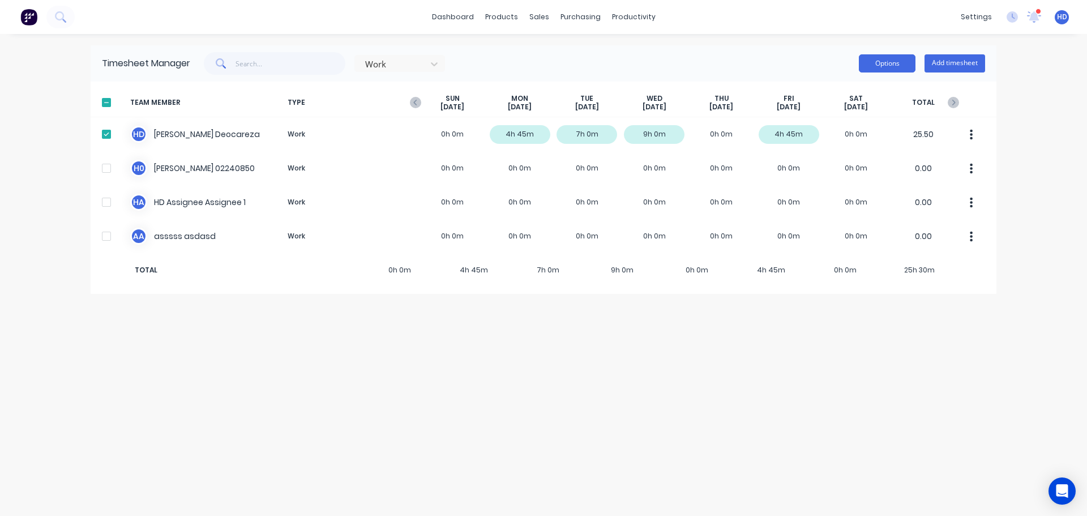
click at [898, 65] on button "Options" at bounding box center [887, 63] width 57 height 18
click at [842, 162] on div "Export" at bounding box center [861, 160] width 87 height 16
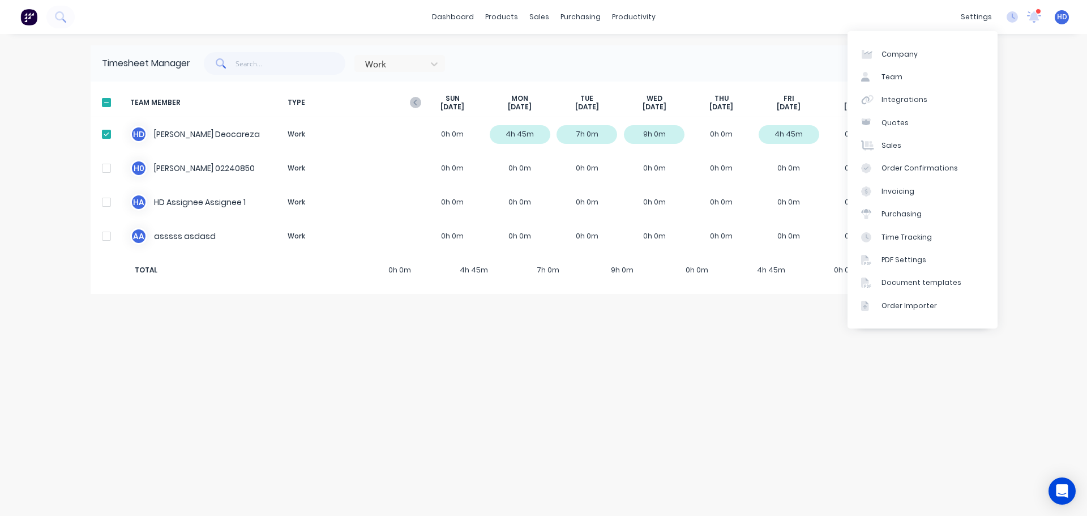
click at [630, 352] on div "Timesheet Manager Work Options Add timesheet TEAM MEMBER TYPE SUN Sep 7th MON S…" at bounding box center [544, 274] width 906 height 459
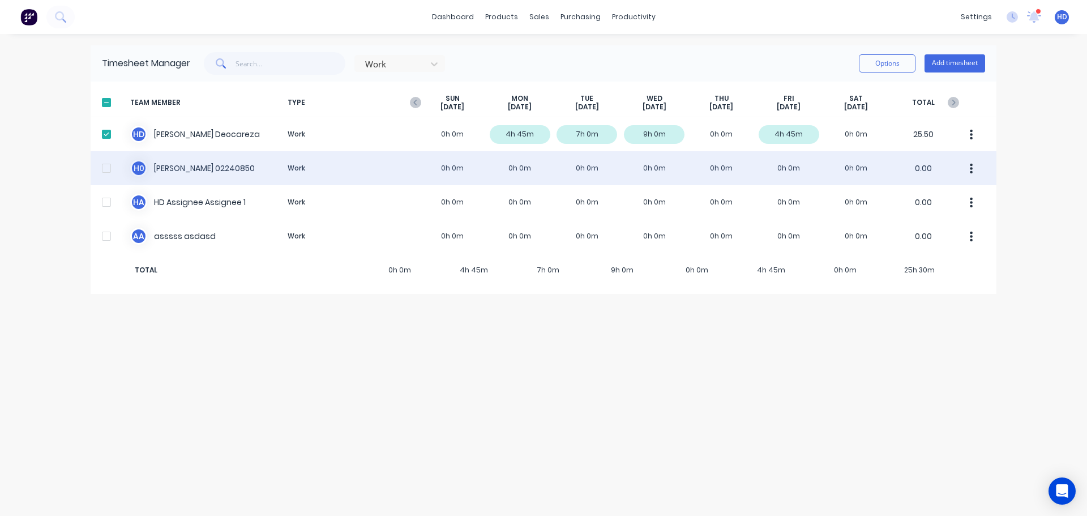
click at [971, 168] on icon "button" at bounding box center [971, 169] width 3 height 12
click at [579, 174] on div "H 0 Harry 02240850 Work 0h 0m 0h 0m 0h 0m 0h 0m 0h 0m 0h 0m 0h 0m 0.00" at bounding box center [544, 168] width 906 height 34
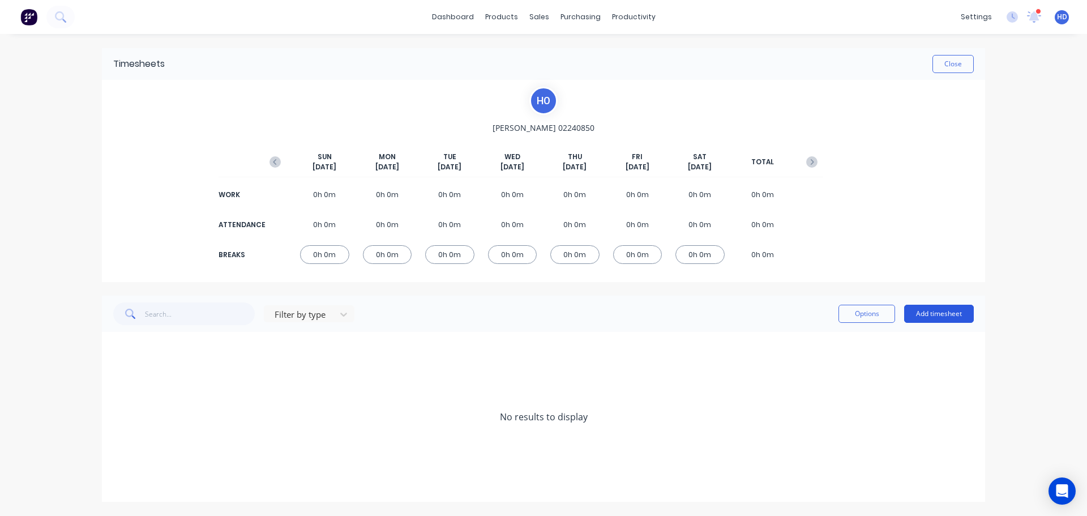
click at [941, 318] on button "Add timesheet" at bounding box center [939, 314] width 70 height 18
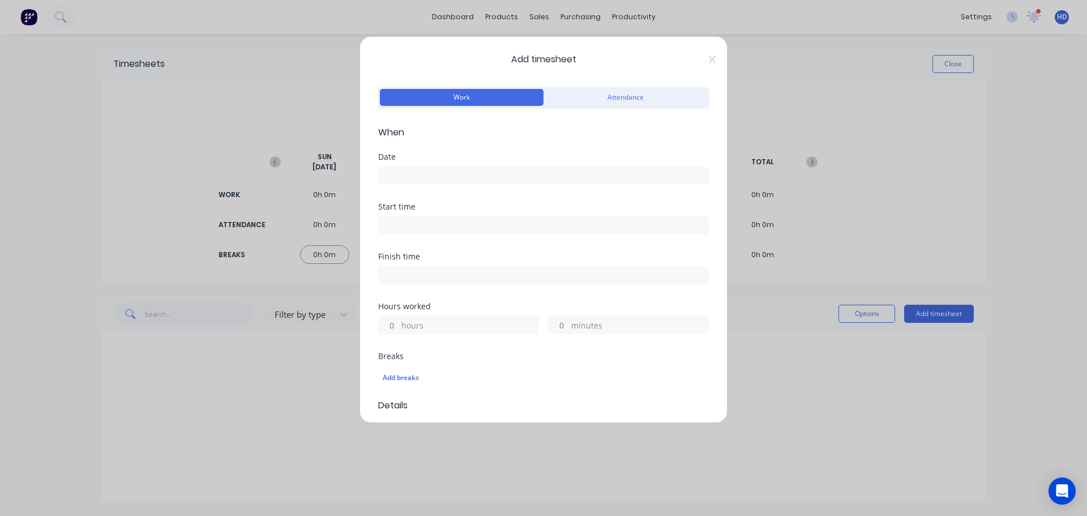
click at [448, 174] on input at bounding box center [544, 175] width 330 height 17
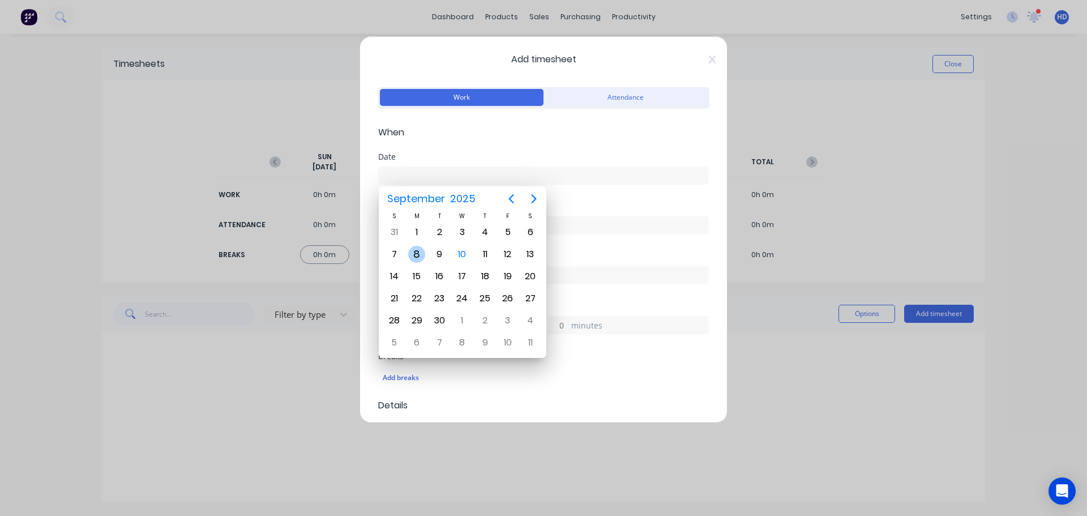
click at [412, 248] on div "8" at bounding box center [416, 254] width 17 height 17
type input "08/09/2025"
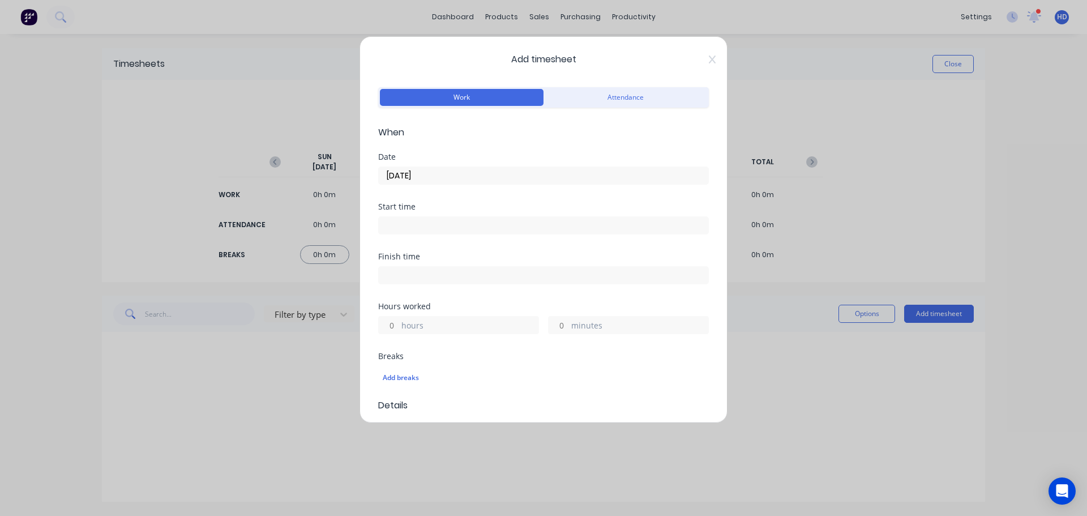
click at [438, 221] on input at bounding box center [544, 225] width 330 height 17
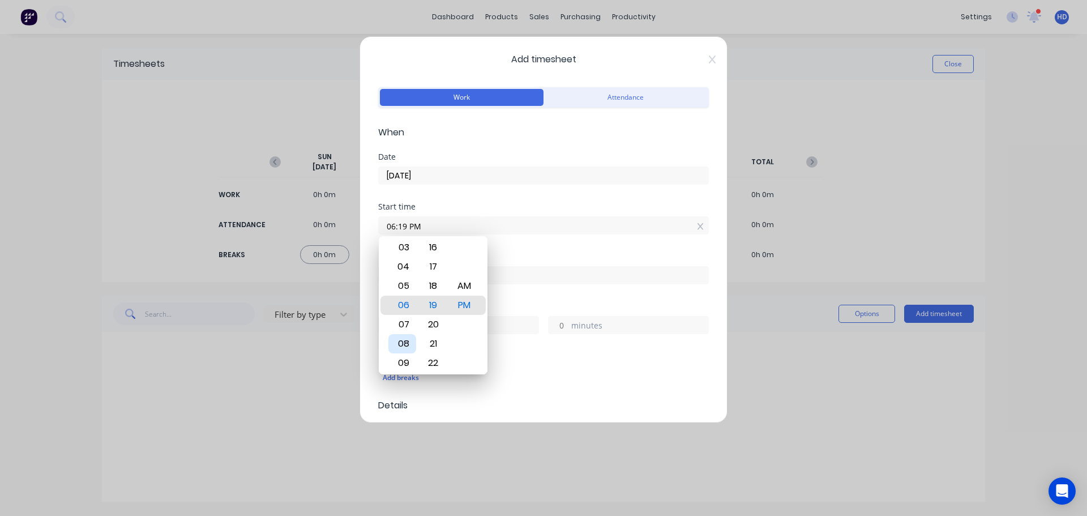
click at [408, 348] on div "08" at bounding box center [402, 343] width 28 height 19
click at [478, 289] on div "AM" at bounding box center [465, 285] width 28 height 19
type input "08:00 AM"
click at [438, 310] on div "00" at bounding box center [434, 305] width 28 height 19
click at [558, 249] on div "Start time 08:00 AM" at bounding box center [543, 228] width 331 height 50
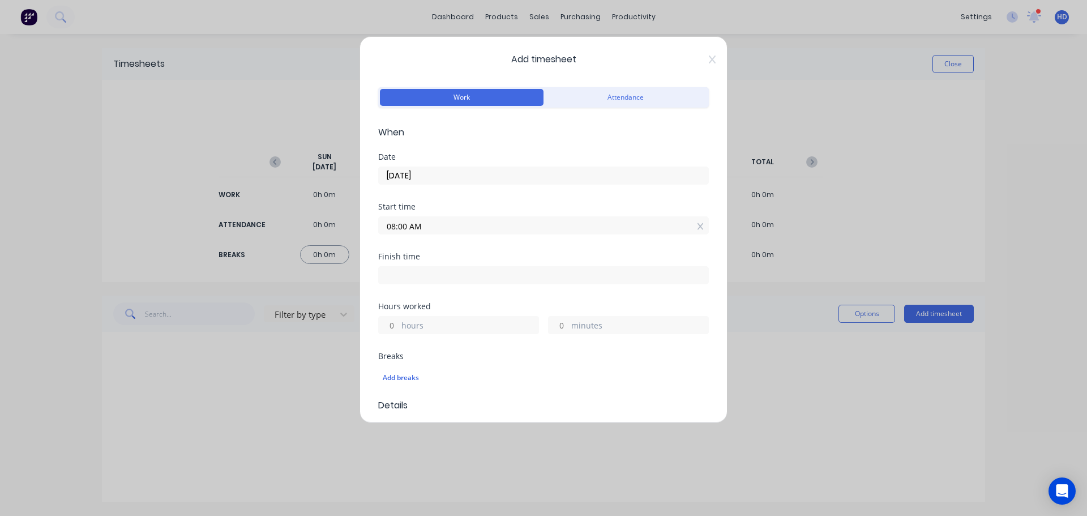
click at [387, 318] on input "hours" at bounding box center [389, 325] width 20 height 17
type input "5"
type input "01:00 PM"
type input "0"
click at [560, 291] on div "Finish time 01:00 PM" at bounding box center [543, 278] width 331 height 50
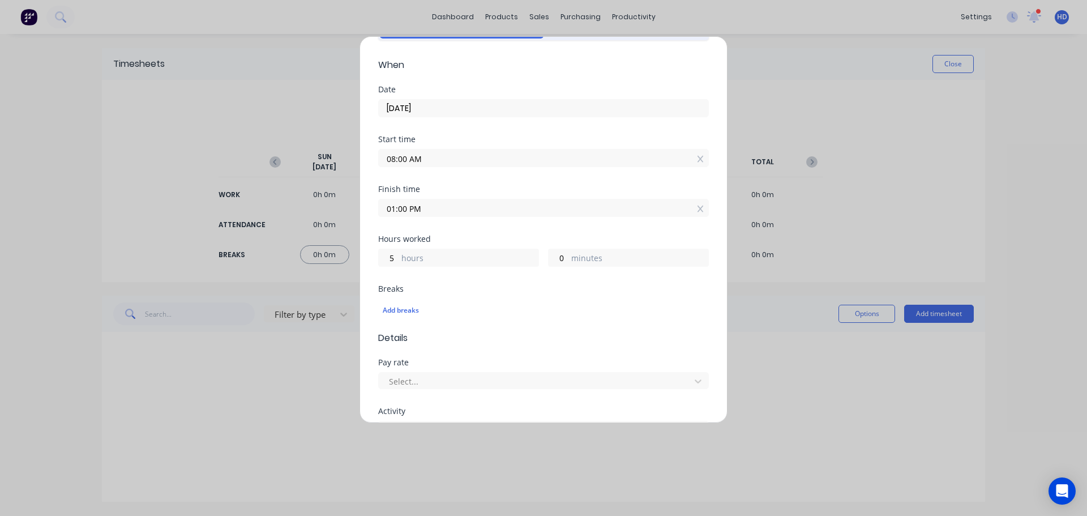
scroll to position [170, 0]
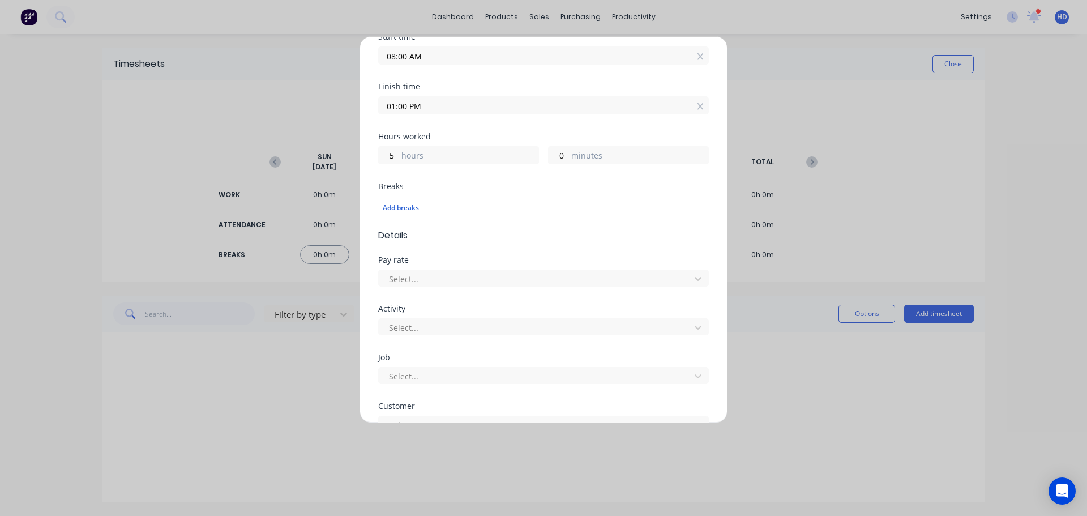
click at [409, 208] on div "Add breaks" at bounding box center [544, 207] width 322 height 15
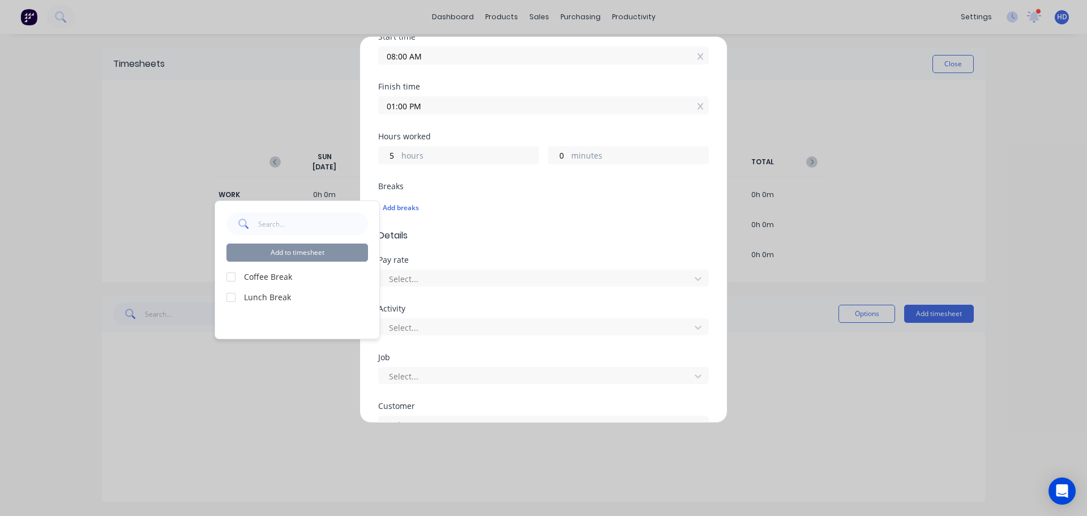
click at [230, 274] on div at bounding box center [231, 277] width 23 height 23
click at [232, 301] on div at bounding box center [231, 297] width 23 height 23
click at [289, 258] on button "Add to timesheet" at bounding box center [297, 252] width 142 height 18
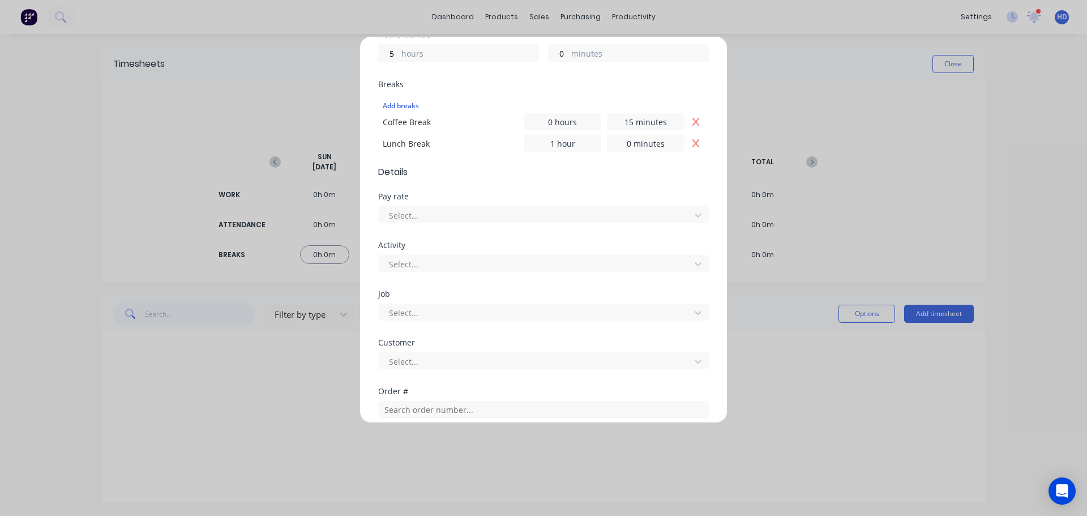
scroll to position [283, 0]
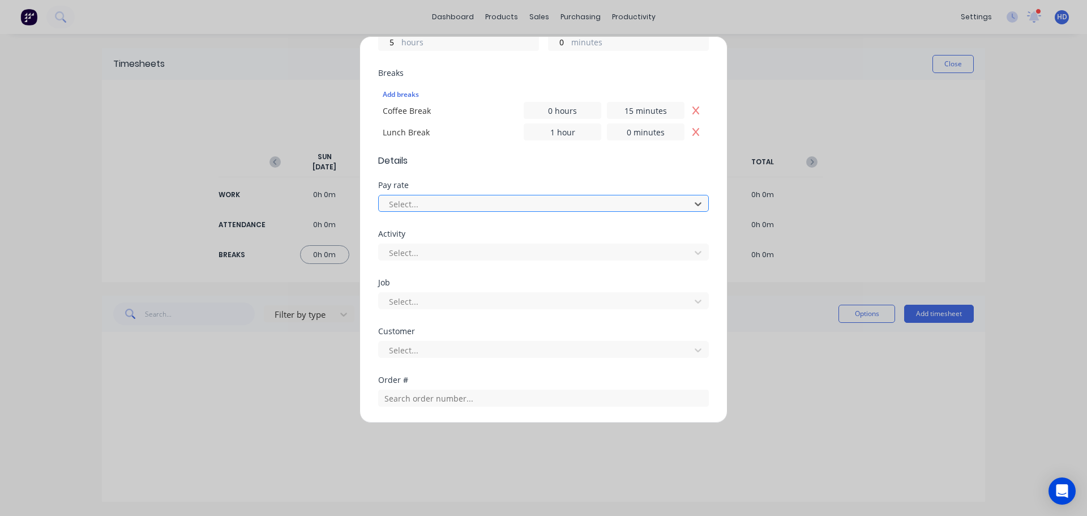
click at [438, 208] on div at bounding box center [536, 204] width 297 height 14
click at [460, 247] on div at bounding box center [536, 253] width 297 height 14
click at [425, 293] on div "Select..." at bounding box center [536, 301] width 304 height 17
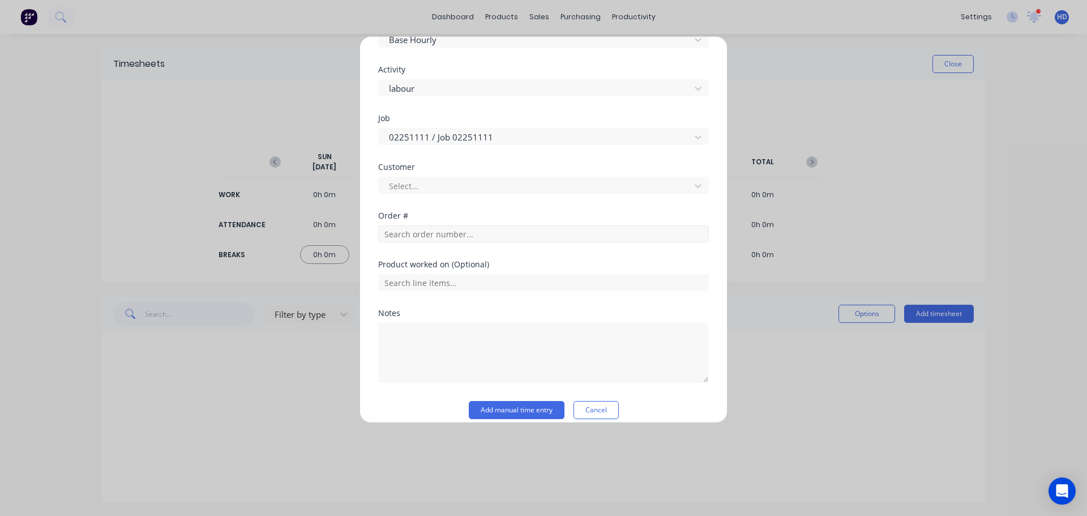
scroll to position [453, 0]
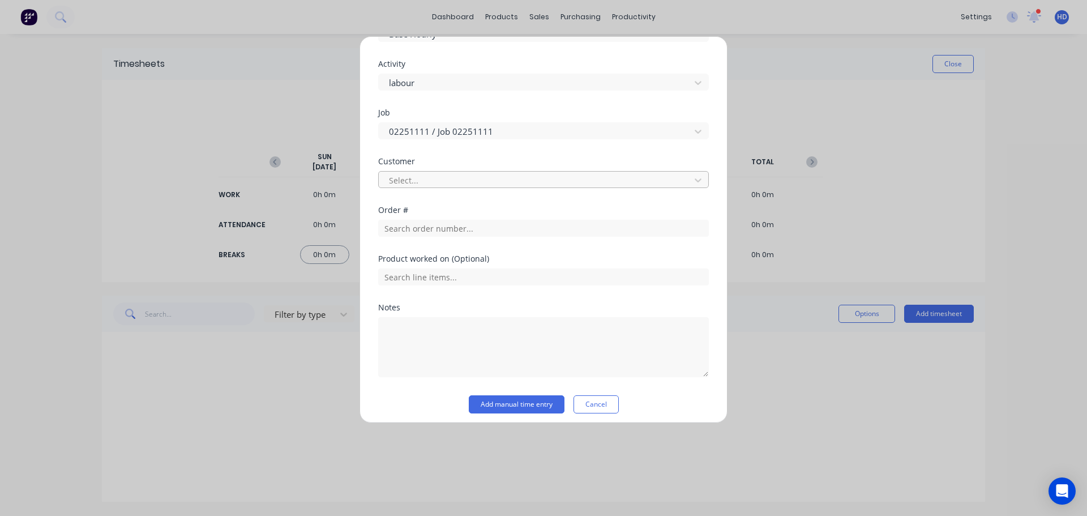
click at [463, 183] on div at bounding box center [536, 180] width 297 height 14
click at [527, 398] on button "Add manual time entry" at bounding box center [517, 404] width 96 height 18
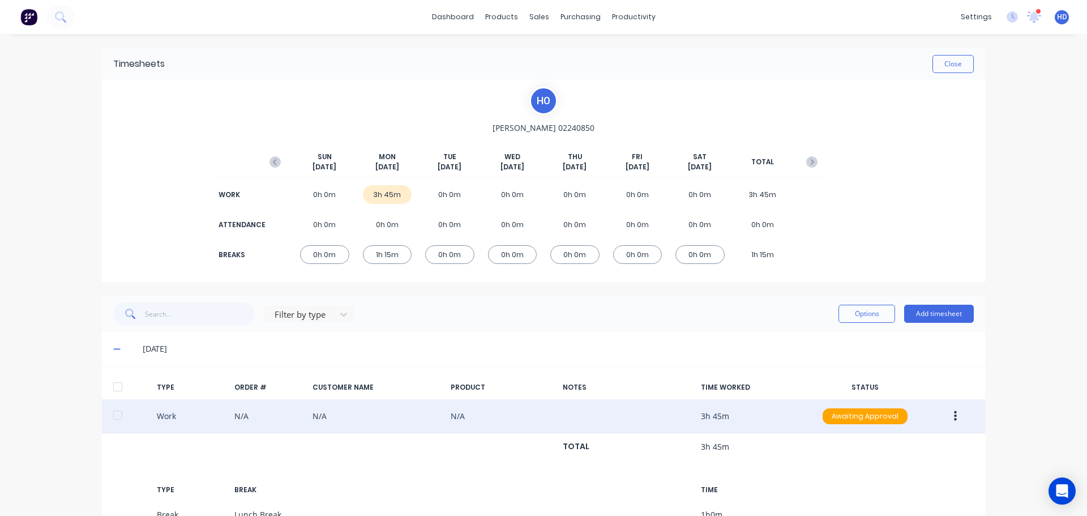
click at [958, 419] on button "button" at bounding box center [955, 416] width 27 height 20
click at [915, 366] on div "Edit" at bounding box center [914, 373] width 87 height 16
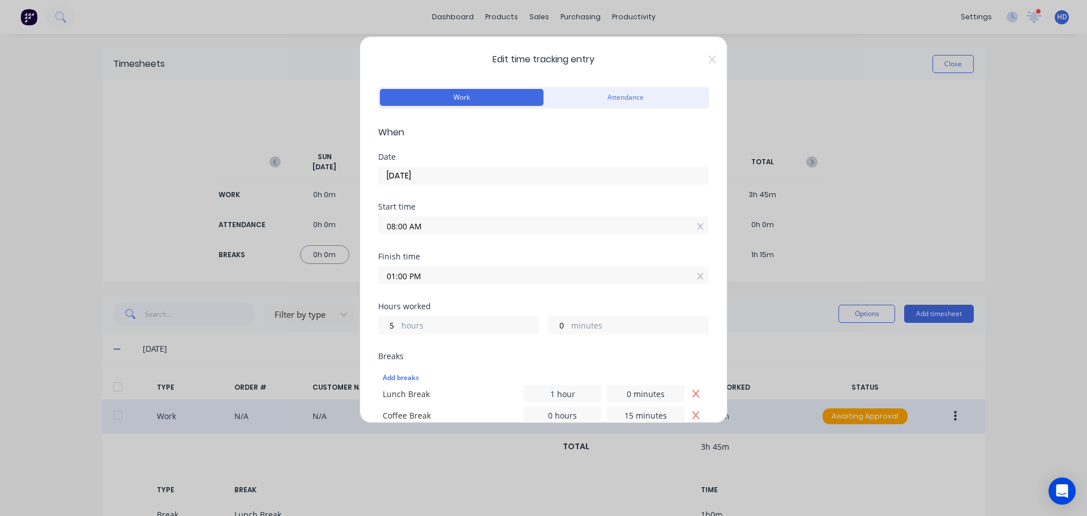
scroll to position [170, 0]
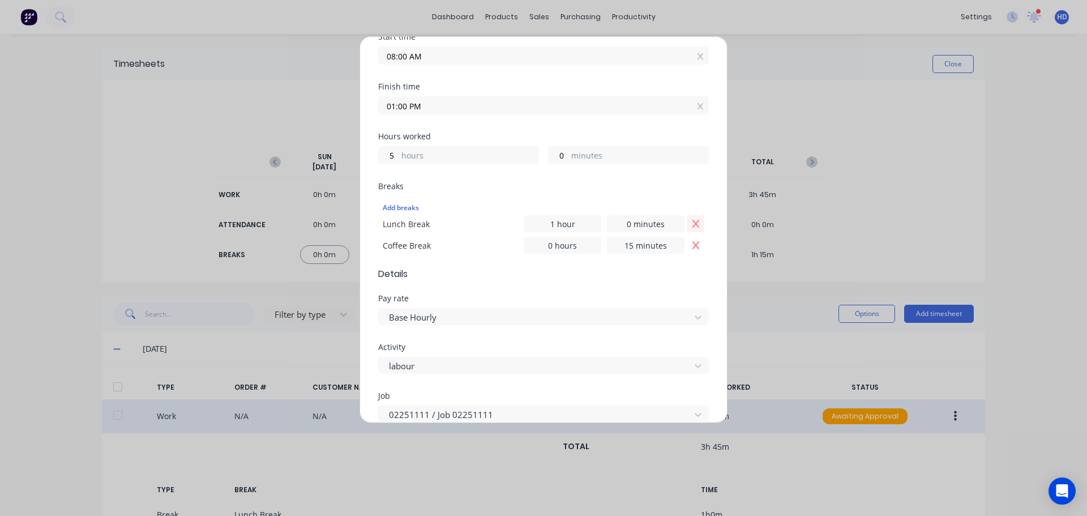
click at [693, 224] on icon "Remove Lunch Break" at bounding box center [696, 224] width 7 height 8
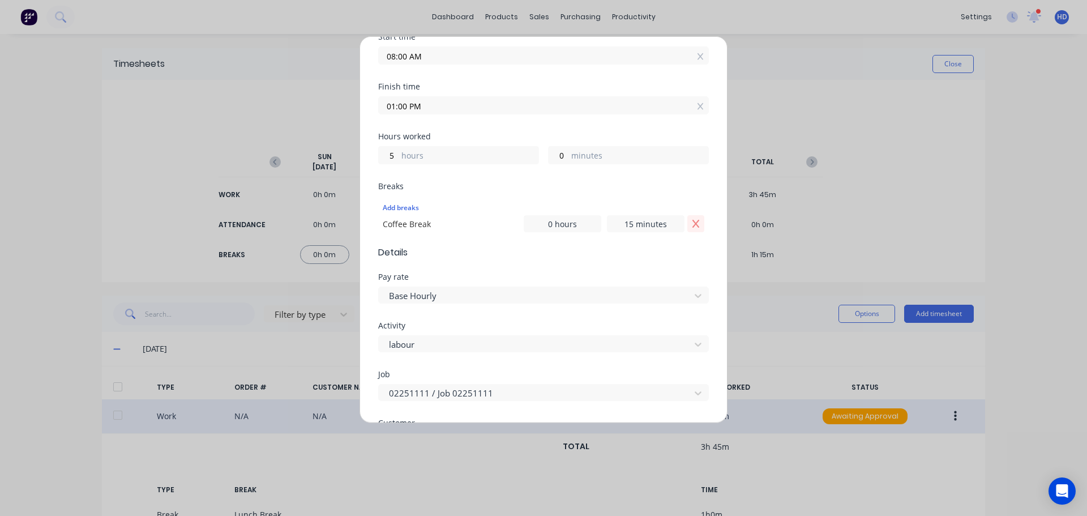
click at [693, 223] on button "Remove Coffee Break" at bounding box center [695, 223] width 17 height 17
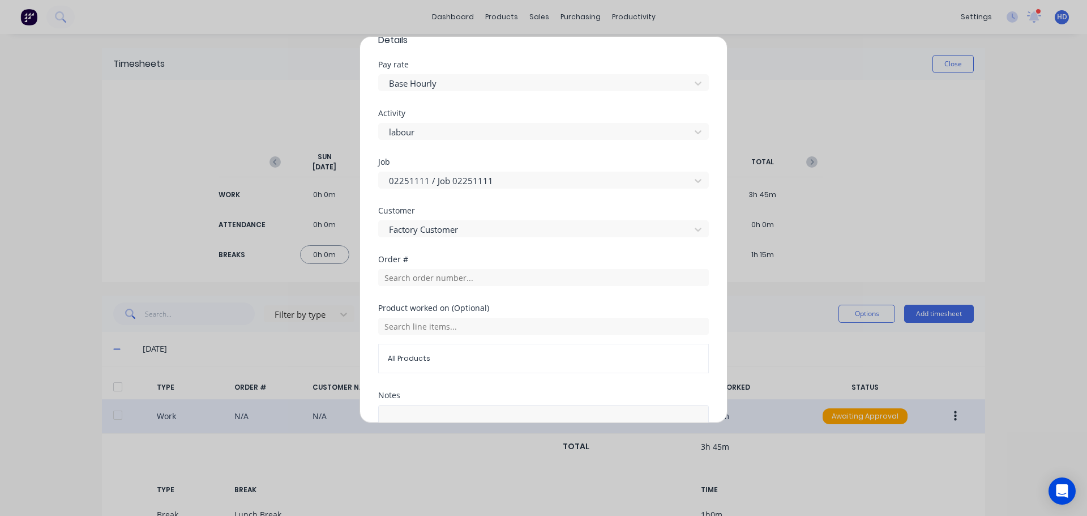
scroll to position [460, 0]
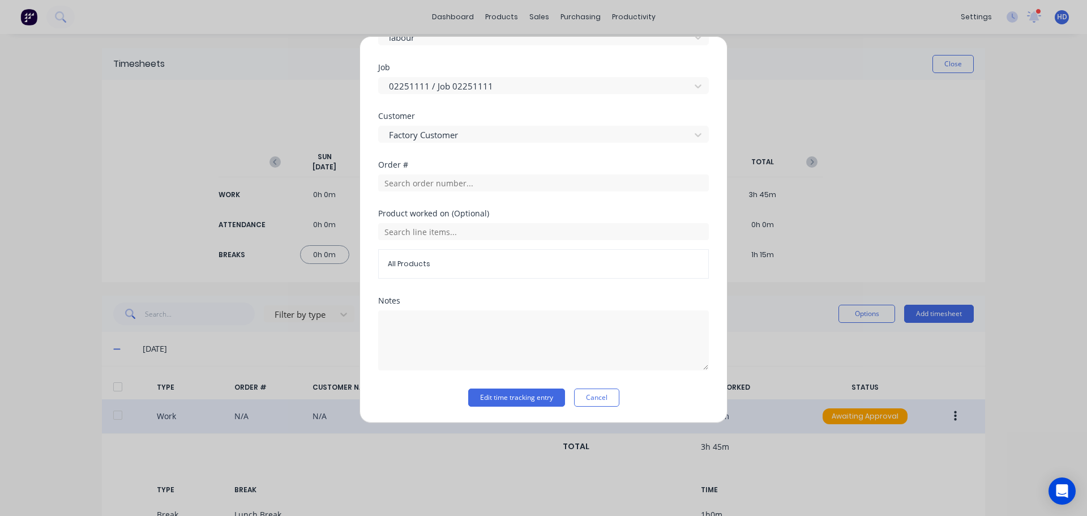
click at [499, 386] on div "Notes" at bounding box center [543, 343] width 331 height 92
click at [498, 392] on button "Edit time tracking entry" at bounding box center [516, 397] width 97 height 18
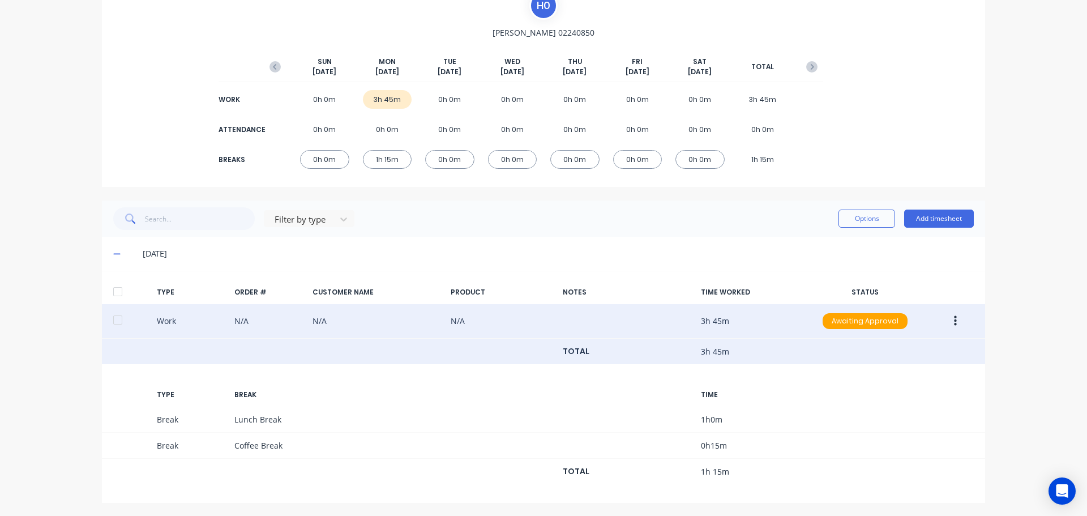
scroll to position [96, 0]
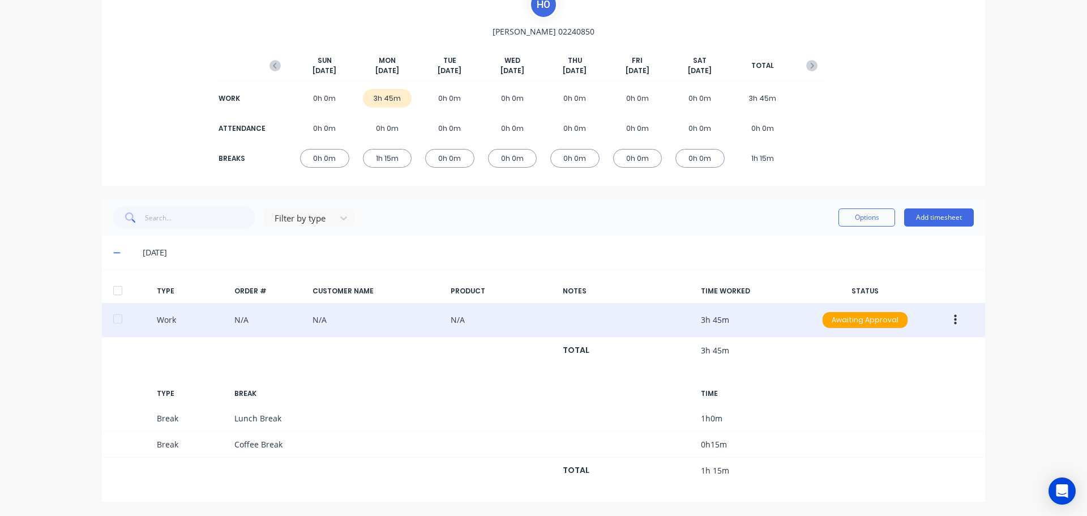
click at [946, 317] on button "button" at bounding box center [955, 320] width 27 height 20
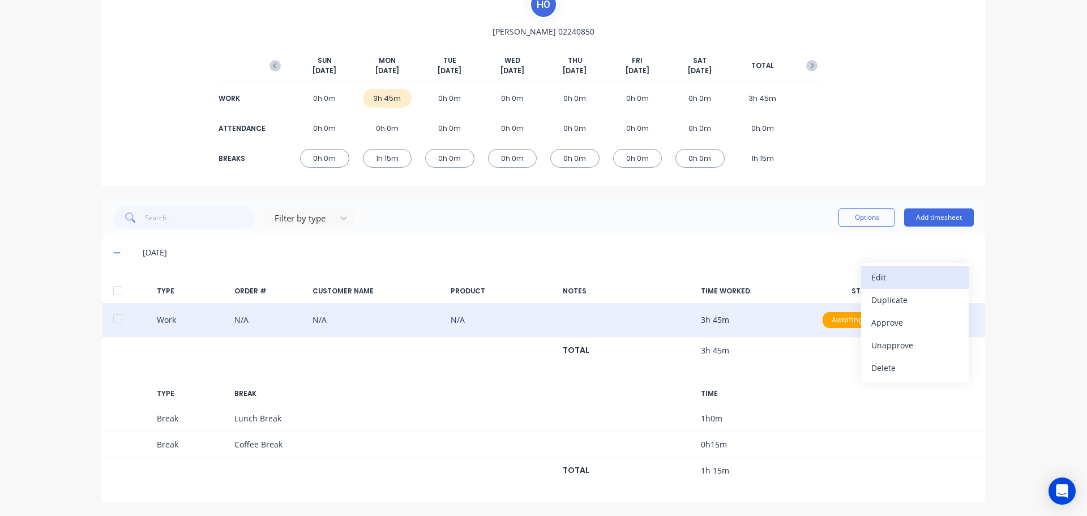
click at [899, 283] on div "Edit" at bounding box center [914, 277] width 87 height 16
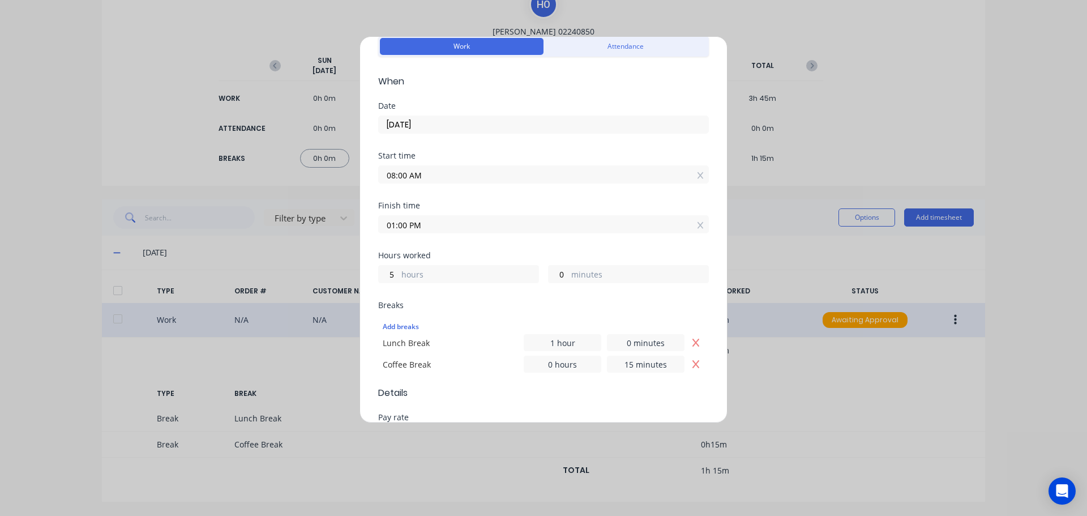
scroll to position [113, 0]
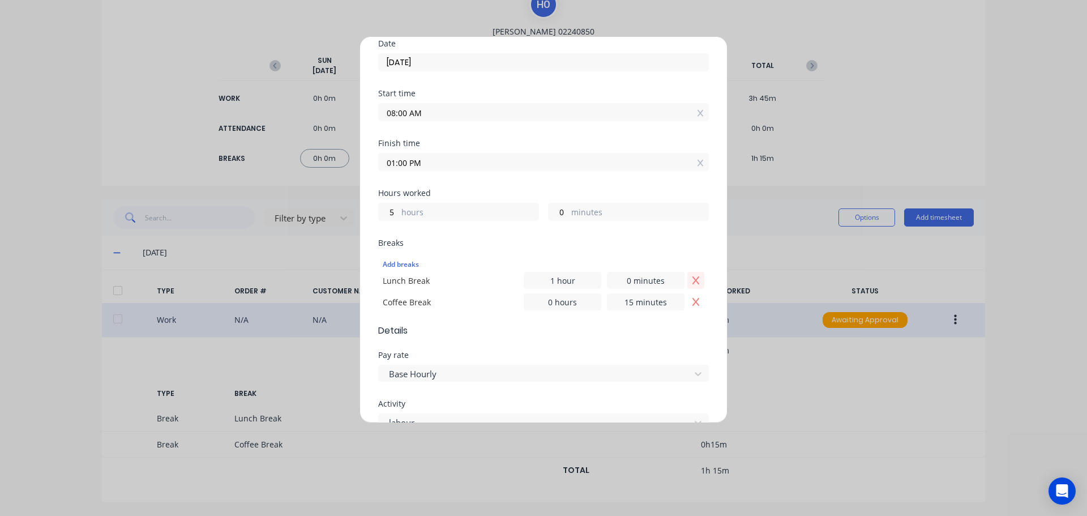
click at [691, 276] on icon "Remove Lunch Break" at bounding box center [695, 280] width 9 height 9
click at [693, 278] on icon "Remove Coffee Break" at bounding box center [696, 280] width 7 height 8
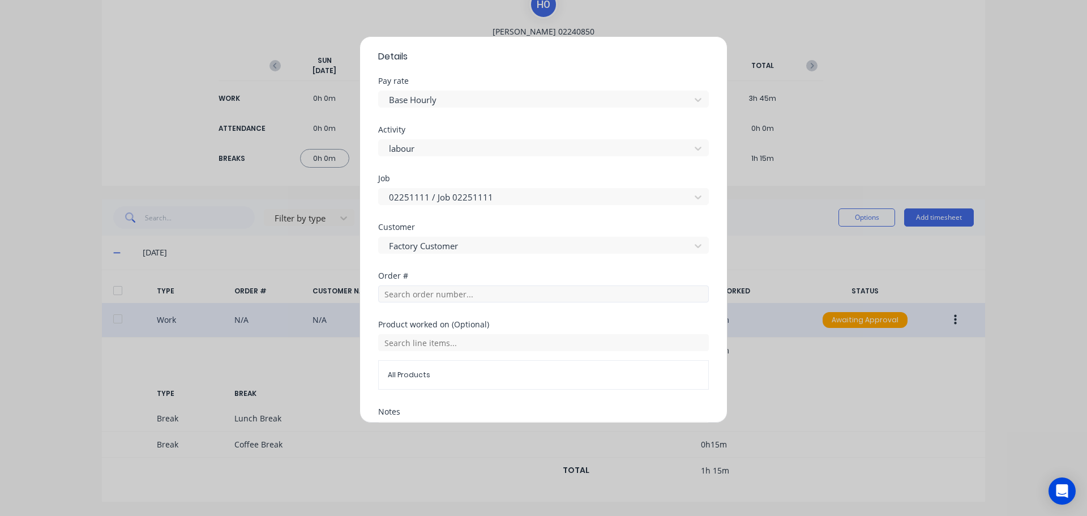
scroll to position [460, 0]
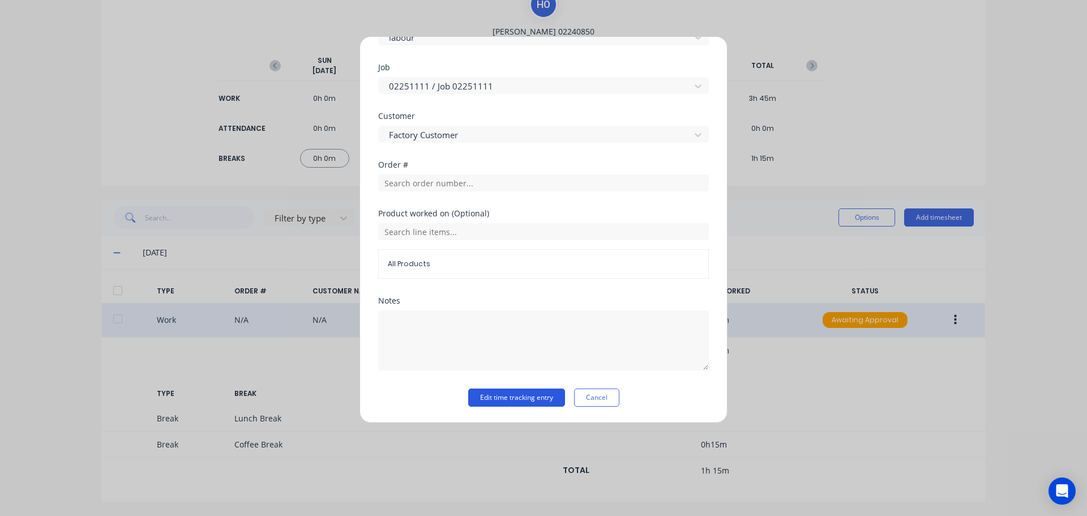
click at [508, 391] on button "Edit time tracking entry" at bounding box center [516, 397] width 97 height 18
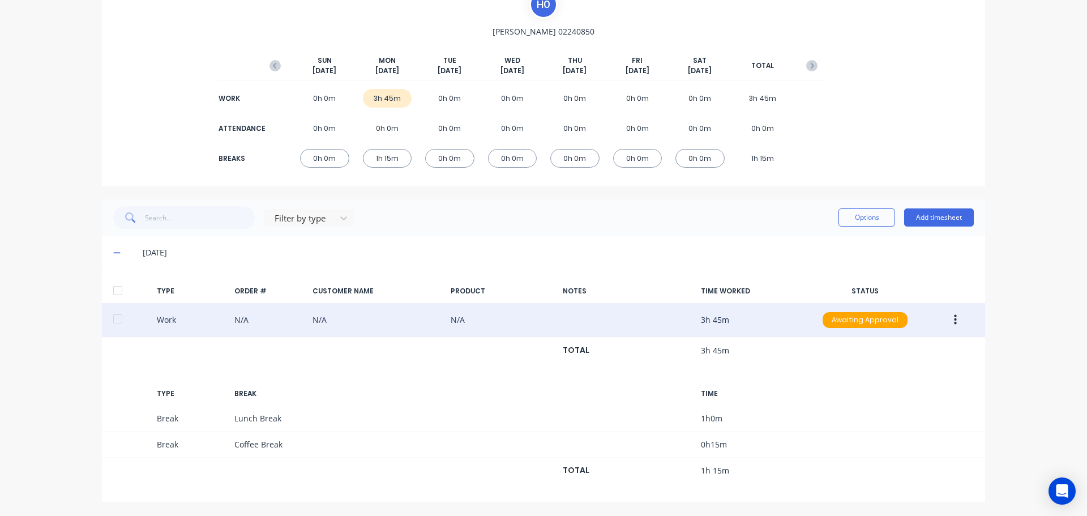
click at [954, 322] on icon "button" at bounding box center [955, 320] width 3 height 12
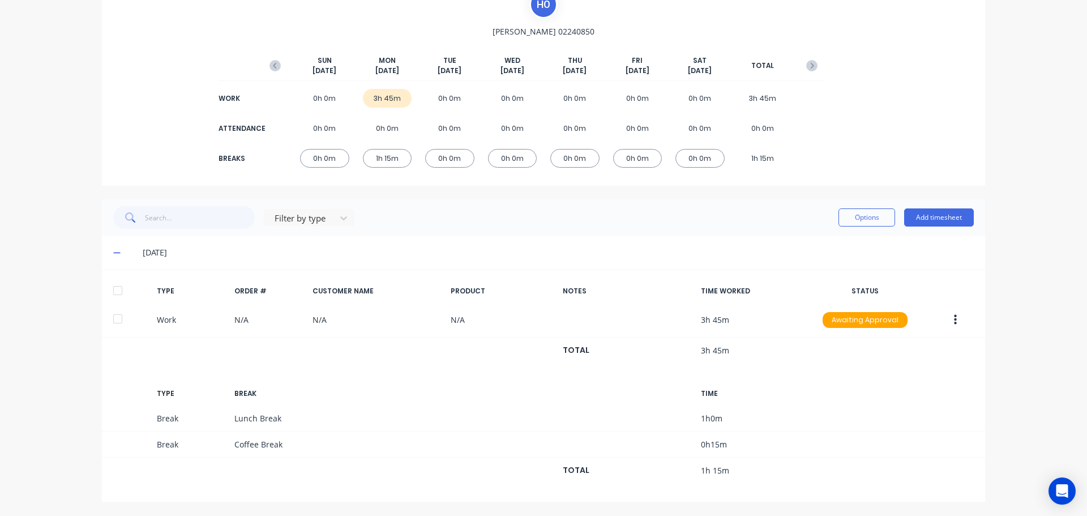
click at [1024, 347] on div "dashboard products sales purchasing productivity dashboard products Product Cat…" at bounding box center [543, 258] width 1087 height 516
click at [114, 291] on div at bounding box center [117, 290] width 23 height 23
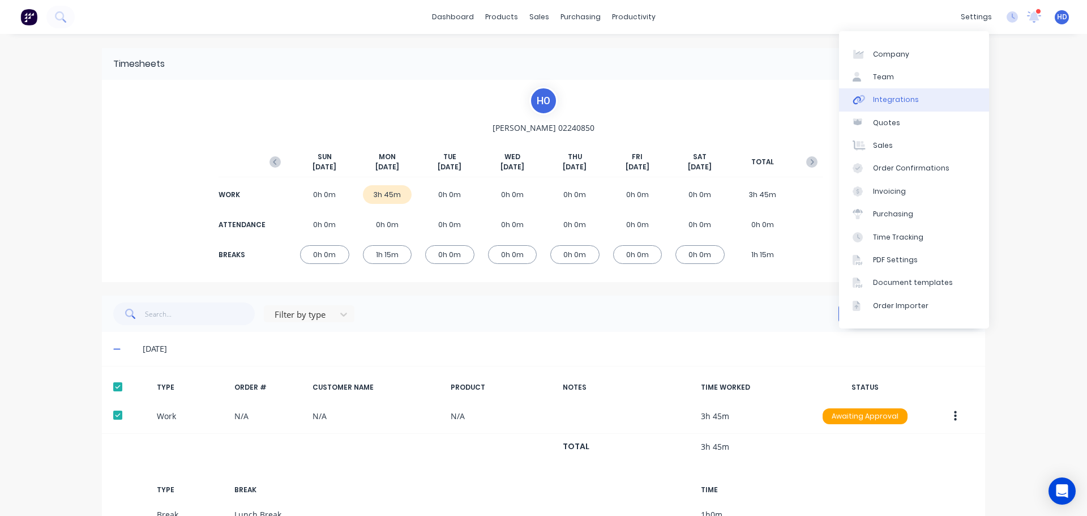
click at [896, 99] on div "Integrations" at bounding box center [896, 100] width 46 height 10
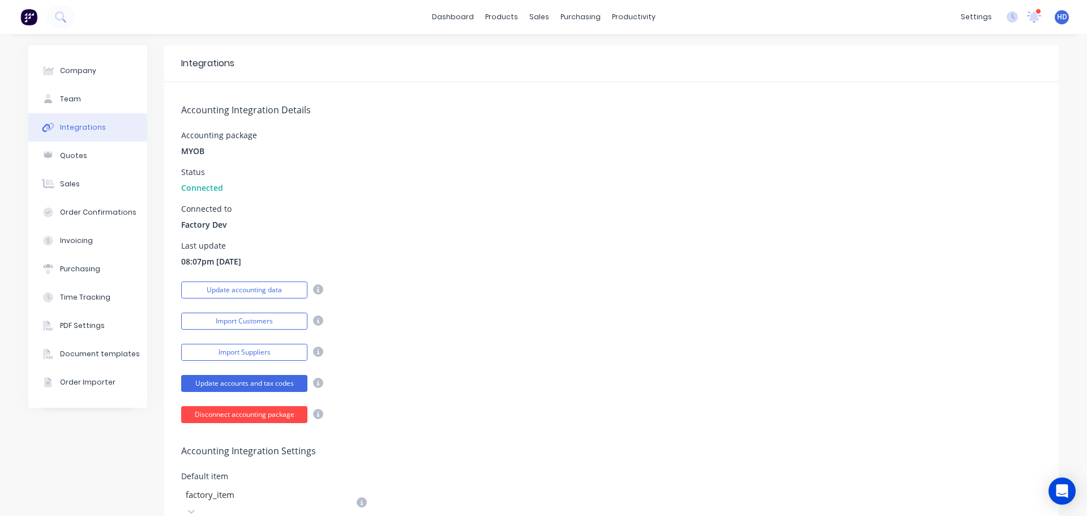
click at [260, 418] on button "Disconnect accounting package" at bounding box center [244, 414] width 126 height 17
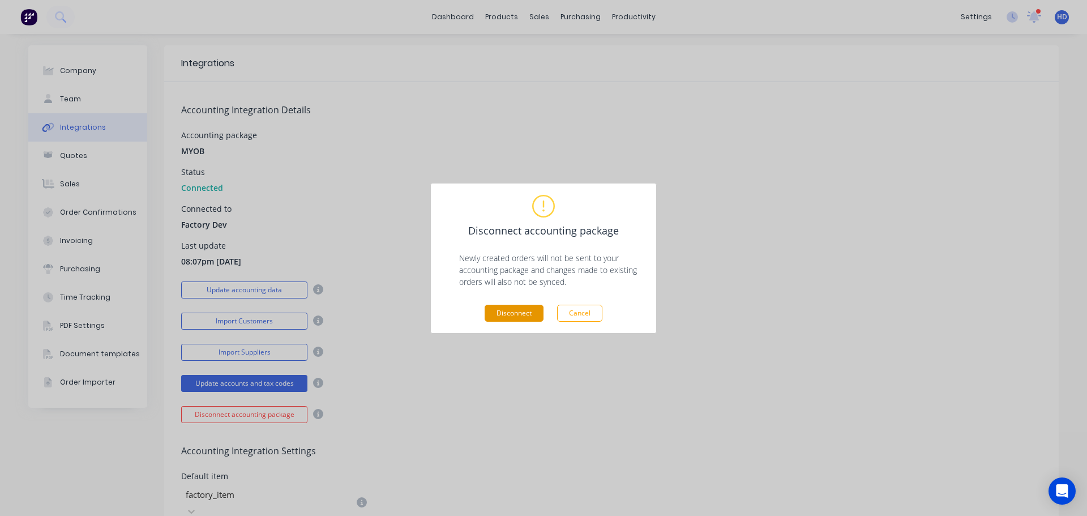
click at [524, 313] on button "Disconnect" at bounding box center [514, 313] width 59 height 17
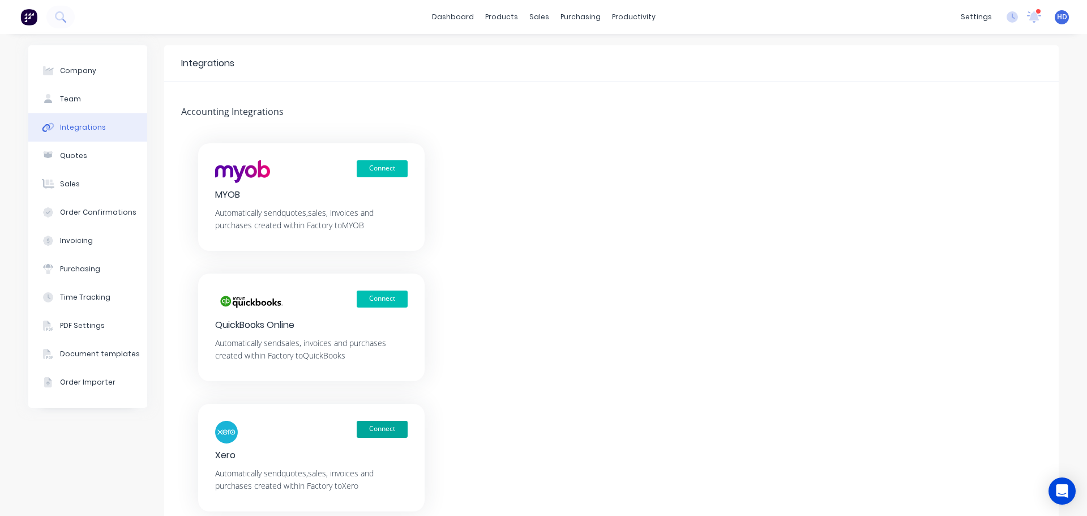
click at [373, 433] on button "Connect" at bounding box center [382, 429] width 51 height 17
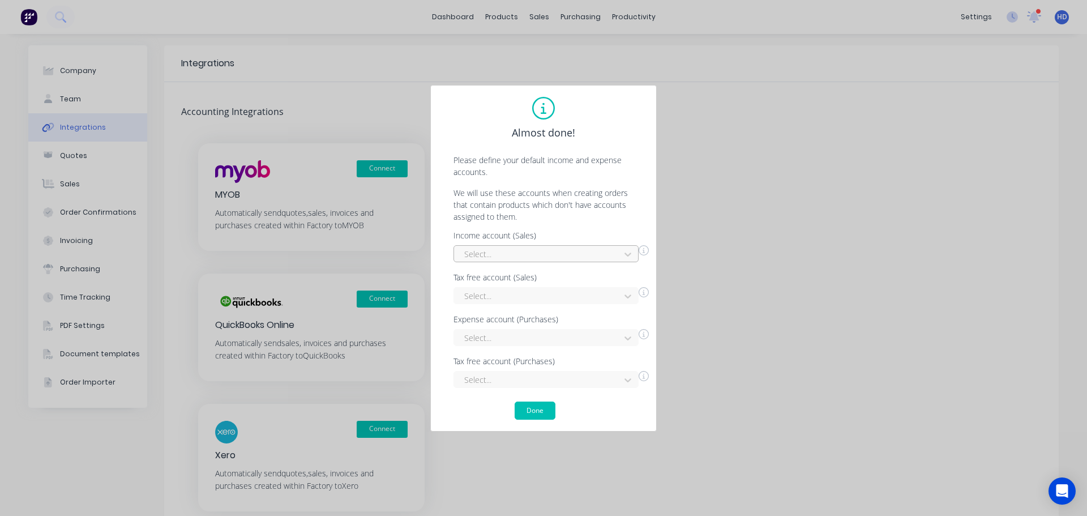
click at [507, 246] on div "Select..." at bounding box center [539, 254] width 158 height 17
click at [506, 277] on div "Interest Income" at bounding box center [546, 279] width 185 height 21
click at [499, 301] on div at bounding box center [538, 296] width 151 height 14
click at [497, 318] on div "Interest Income" at bounding box center [546, 321] width 185 height 21
click at [494, 333] on div "Select..." at bounding box center [546, 337] width 185 height 17
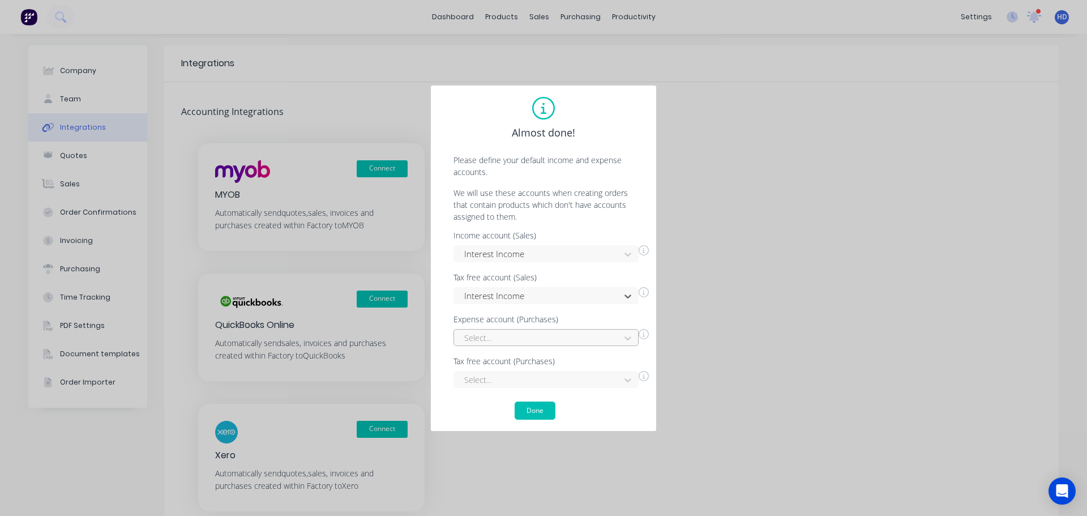
scroll to position [89, 0]
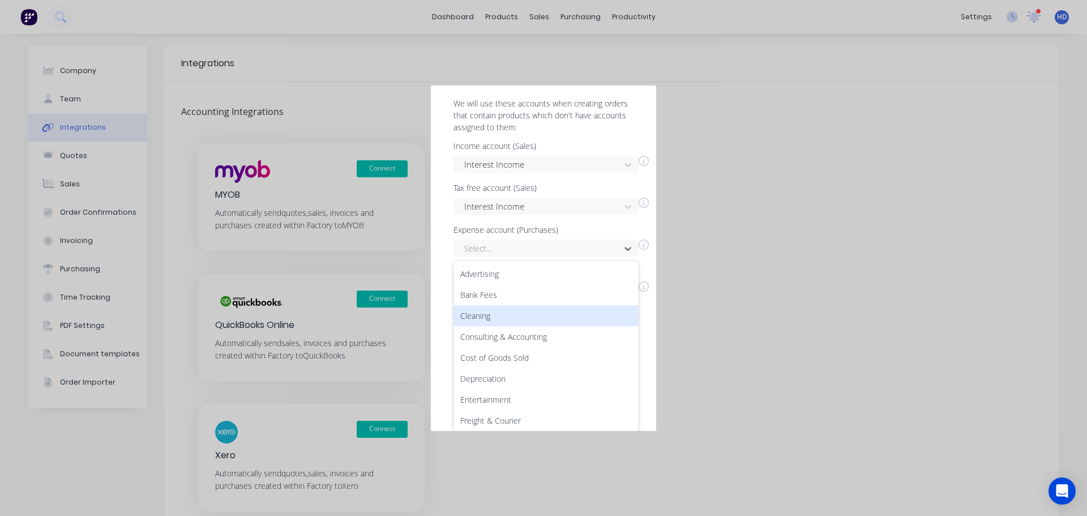
click at [545, 305] on div "Cleaning" at bounding box center [546, 315] width 185 height 21
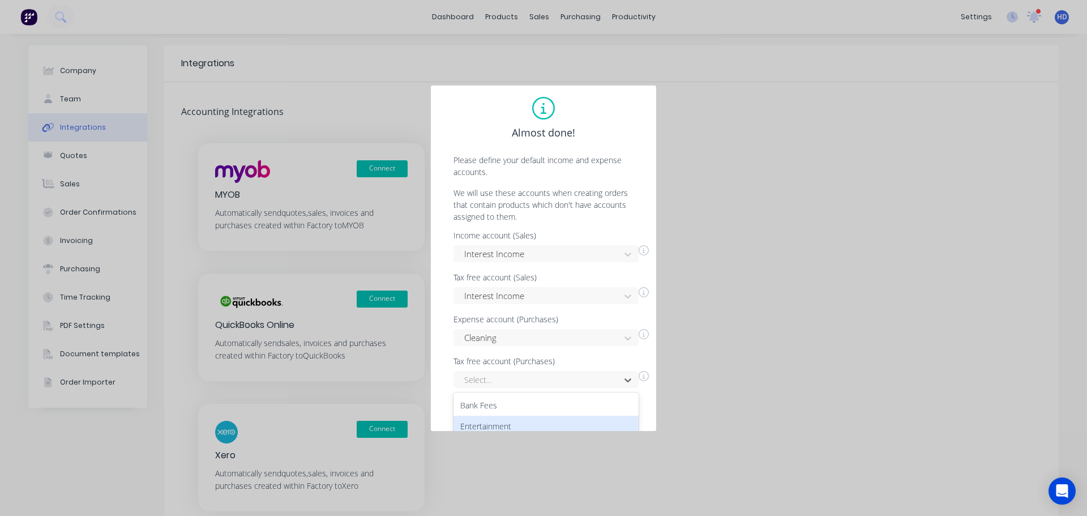
click at [508, 375] on div "4 results available. Use Up and Down to choose options, press Enter to select t…" at bounding box center [546, 379] width 185 height 17
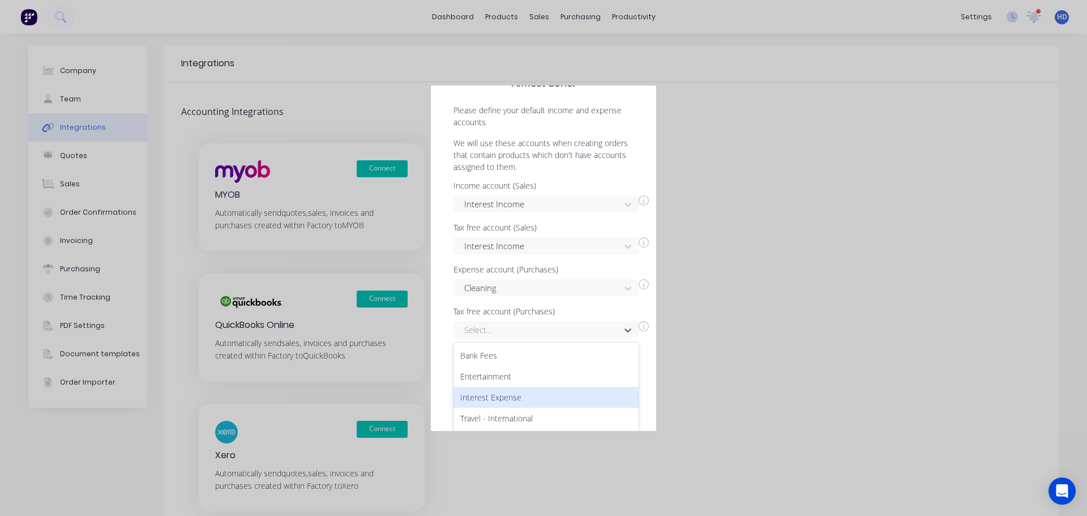
click at [514, 391] on div "Interest Expense" at bounding box center [546, 397] width 185 height 21
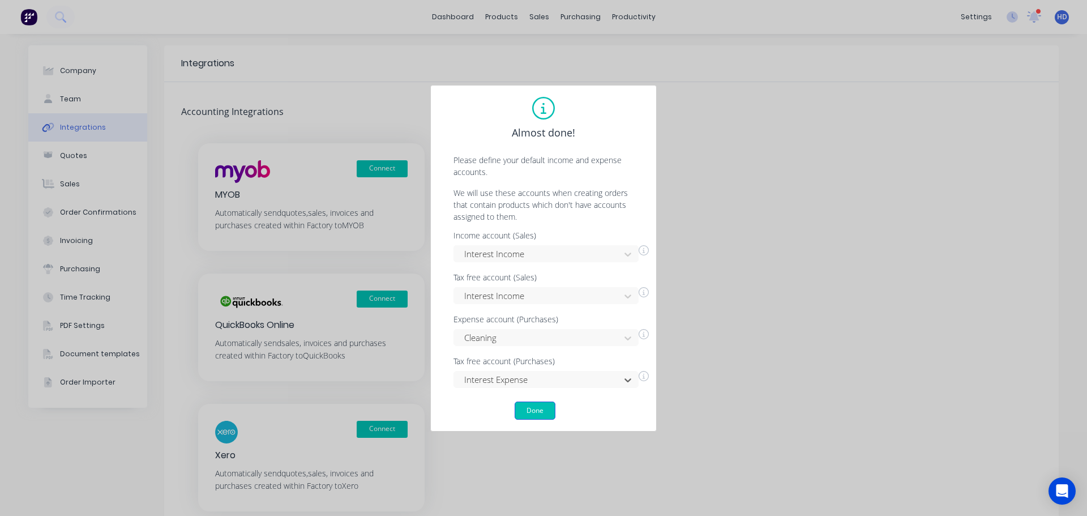
scroll to position [0, 0]
click at [533, 406] on button "Done" at bounding box center [535, 410] width 41 height 18
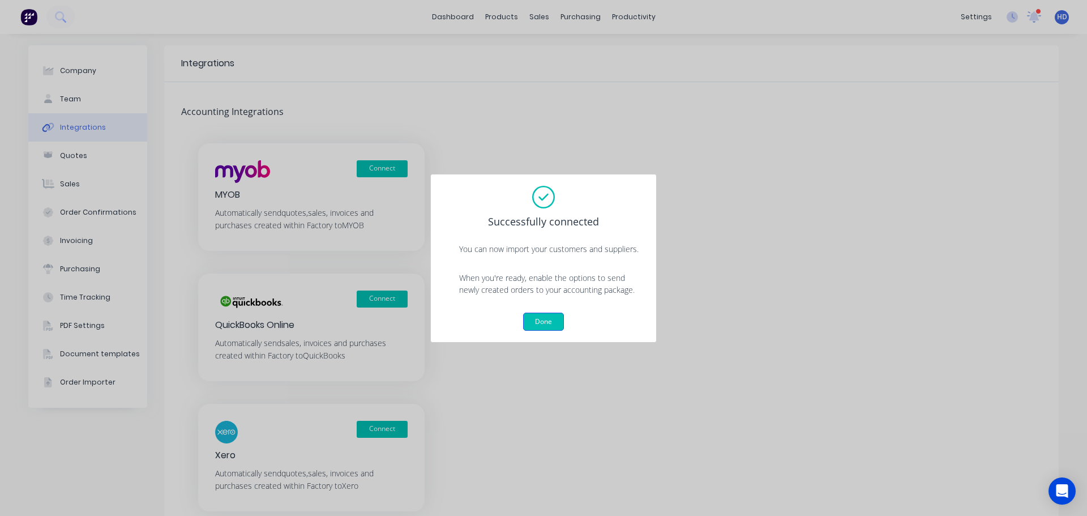
click at [545, 323] on button "Done" at bounding box center [543, 322] width 41 height 18
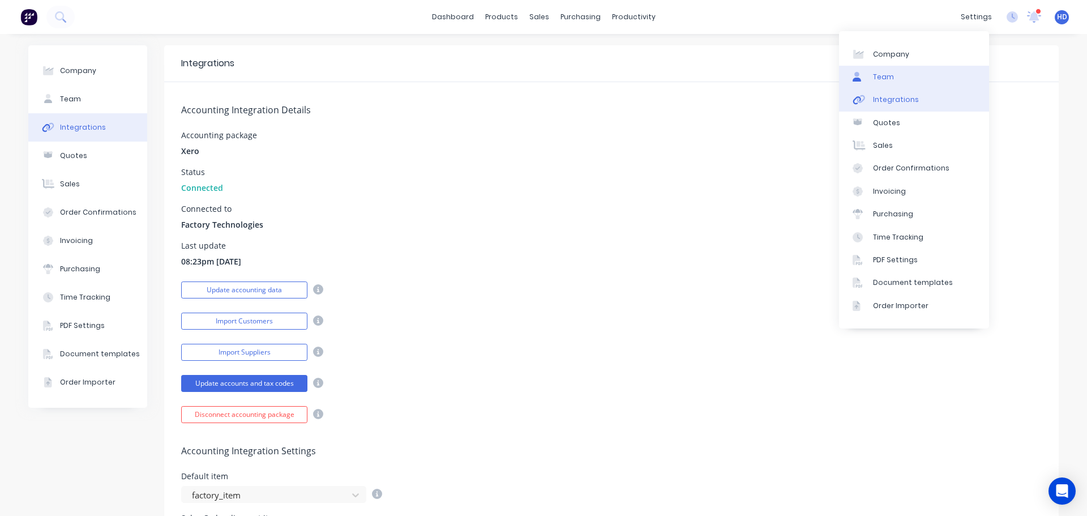
click at [924, 77] on link "Team" at bounding box center [914, 77] width 150 height 23
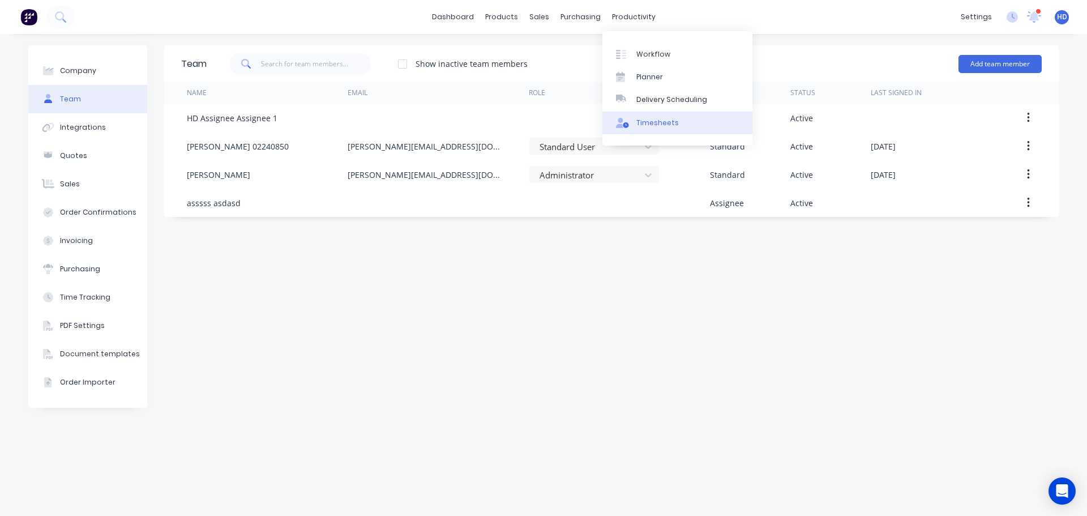
click at [649, 119] on div "Timesheets" at bounding box center [657, 123] width 42 height 10
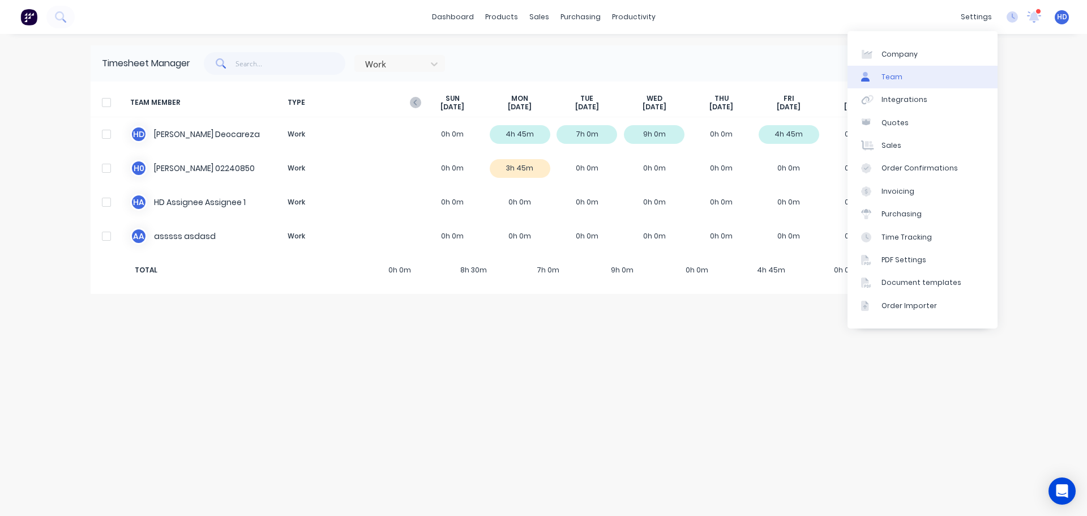
click at [924, 78] on link "Team" at bounding box center [923, 77] width 150 height 23
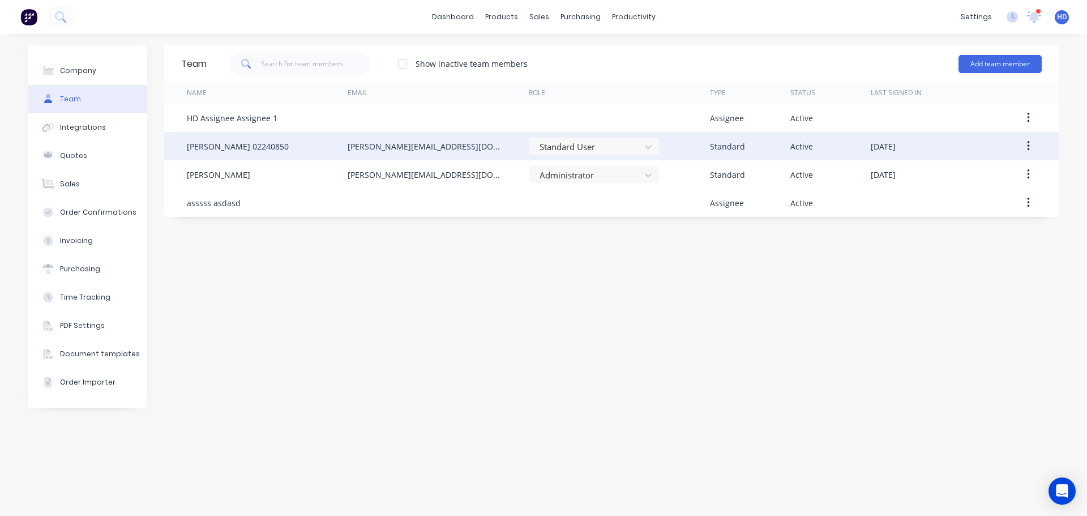
click at [1029, 149] on icon "button" at bounding box center [1028, 146] width 3 height 12
click at [991, 170] on div "Edit" at bounding box center [988, 176] width 87 height 16
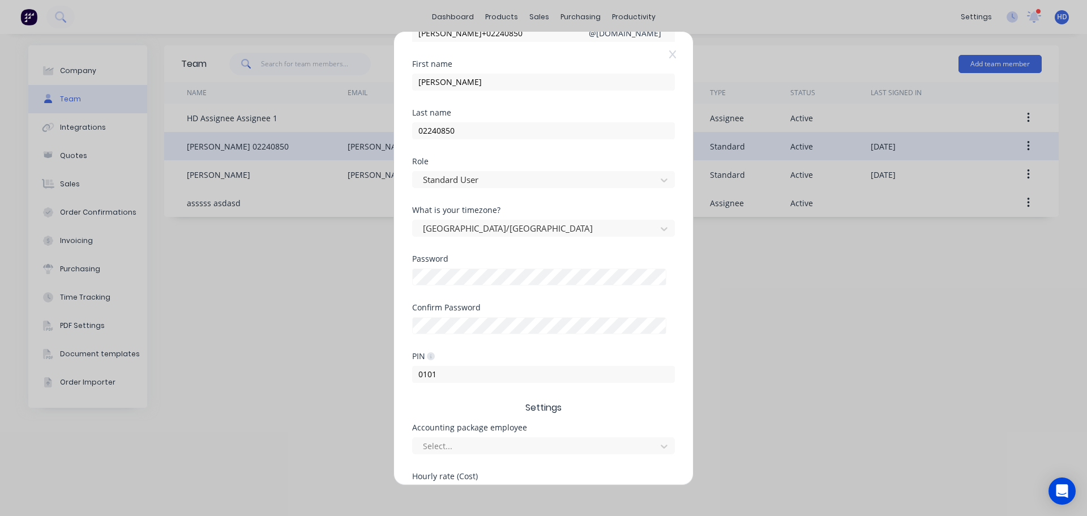
scroll to position [226, 0]
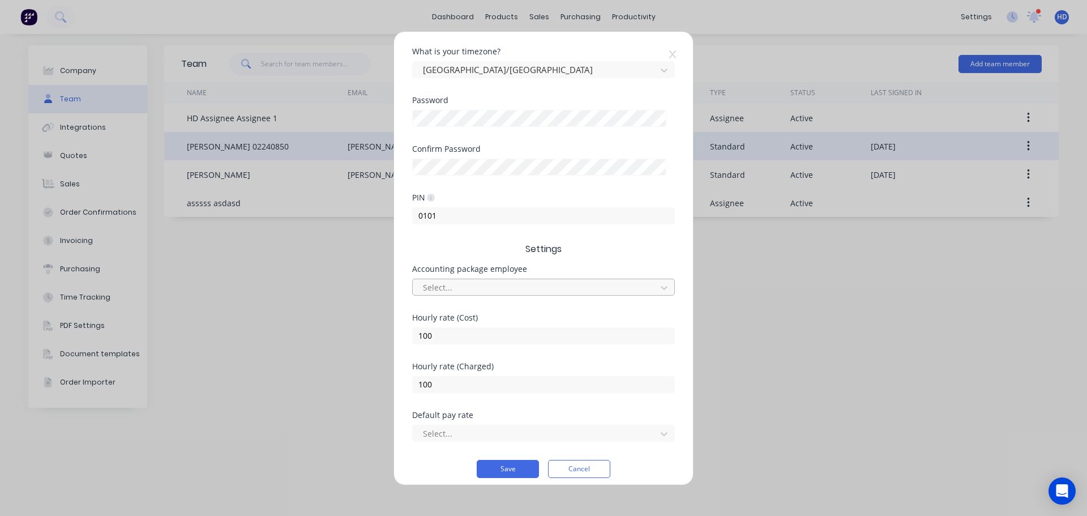
click at [554, 290] on div at bounding box center [536, 287] width 229 height 14
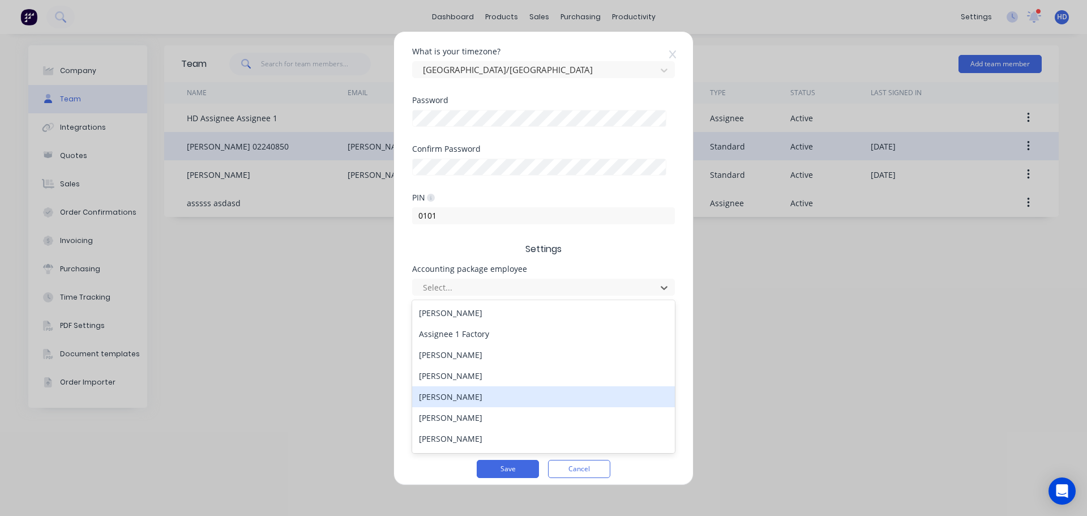
click at [468, 395] on div "[PERSON_NAME]" at bounding box center [543, 396] width 263 height 21
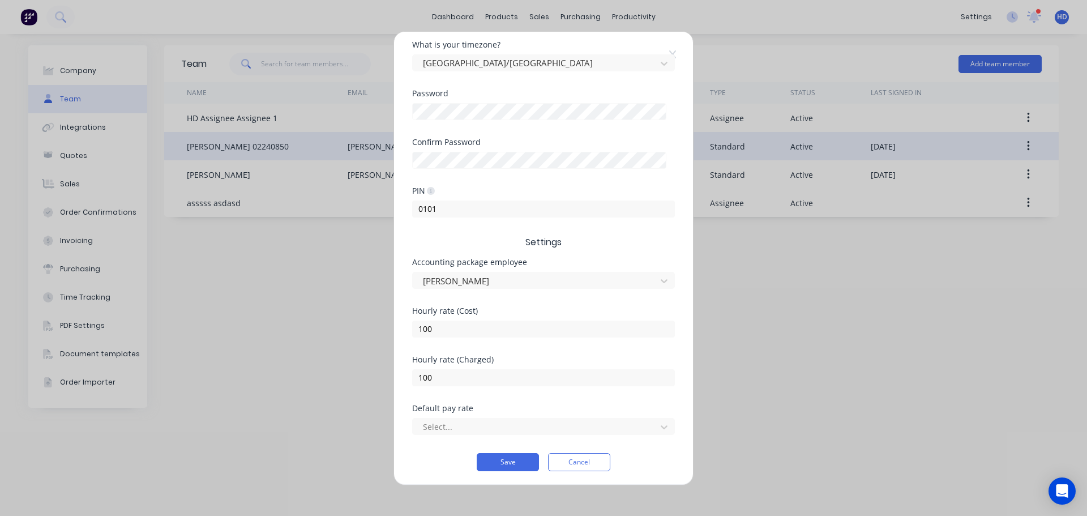
scroll to position [236, 0]
click at [427, 423] on div at bounding box center [536, 424] width 229 height 14
click at [464, 482] on div "Base Hourly" at bounding box center [543, 477] width 263 height 21
click at [583, 404] on div "Default pay rate" at bounding box center [543, 406] width 263 height 8
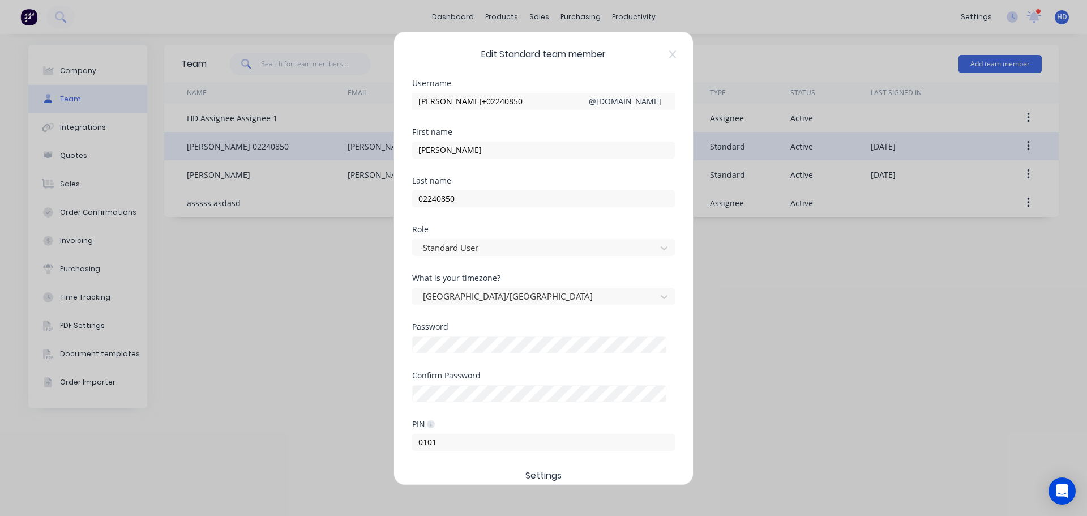
scroll to position [236, 0]
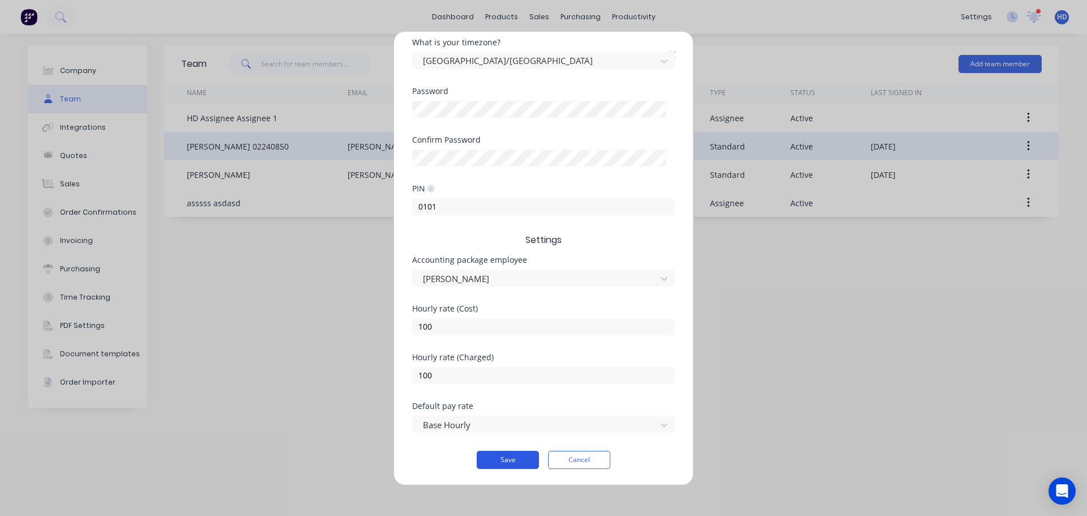
click at [525, 458] on button "Save" at bounding box center [508, 460] width 62 height 18
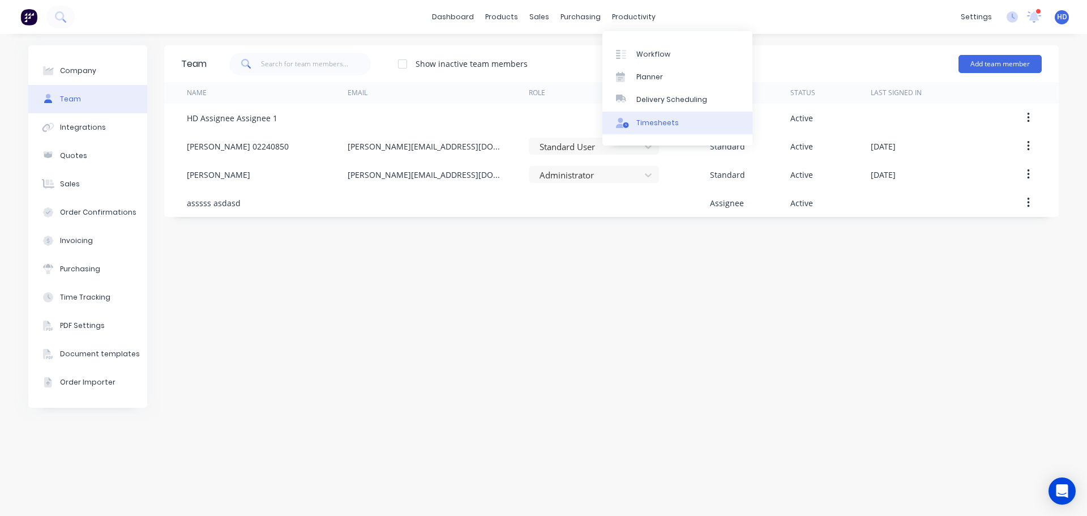
click at [653, 126] on div "Timesheets" at bounding box center [657, 123] width 42 height 10
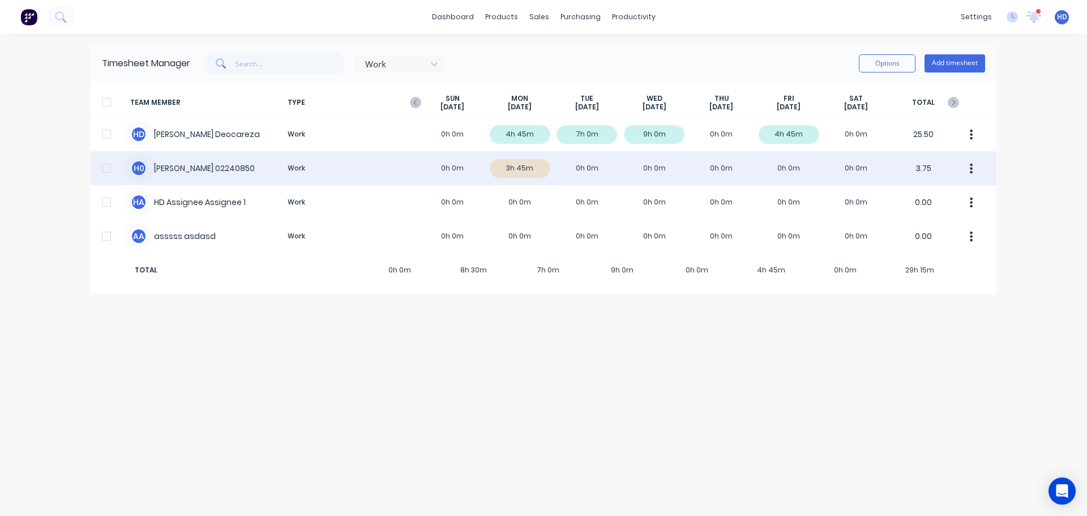
click at [973, 170] on icon "button" at bounding box center [971, 169] width 3 height 12
click at [354, 160] on div "H 0 [PERSON_NAME] 02240850 Work 0h 0m 3h 45m 0h 0m 0h 0m 0h 0m 0h 0m 0h 0m 3.75…" at bounding box center [544, 168] width 906 height 34
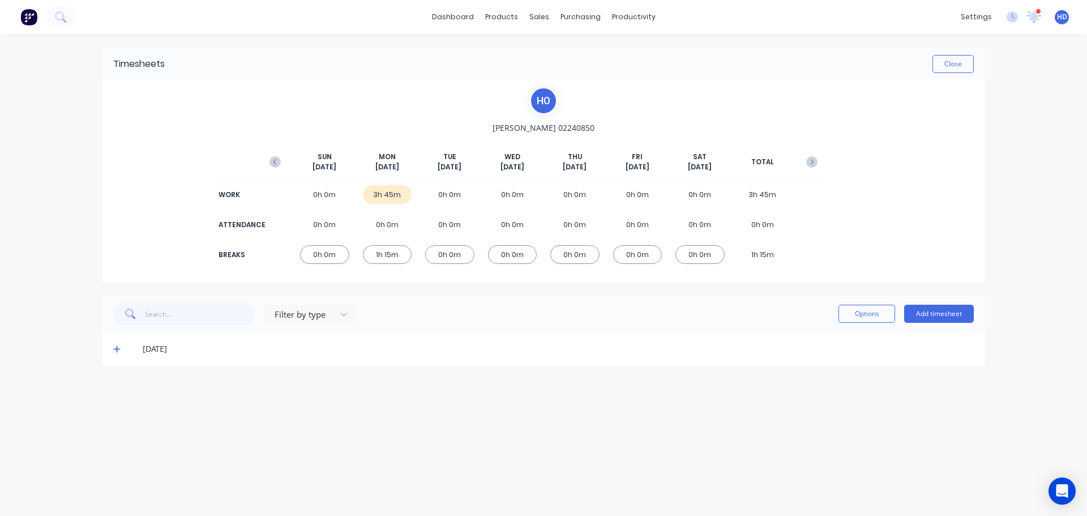
click at [118, 351] on icon at bounding box center [116, 349] width 7 height 8
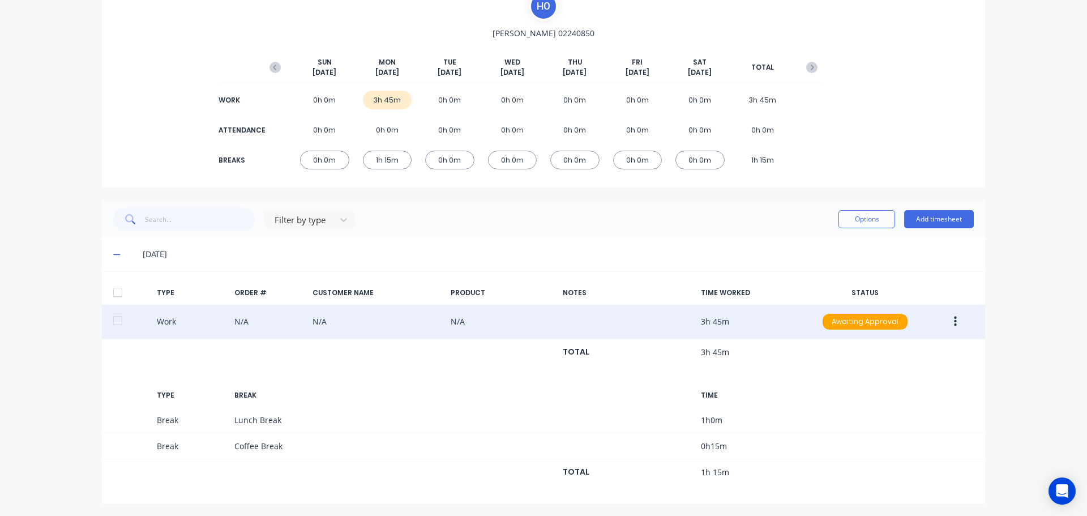
scroll to position [96, 0]
click at [948, 319] on button "button" at bounding box center [955, 320] width 27 height 20
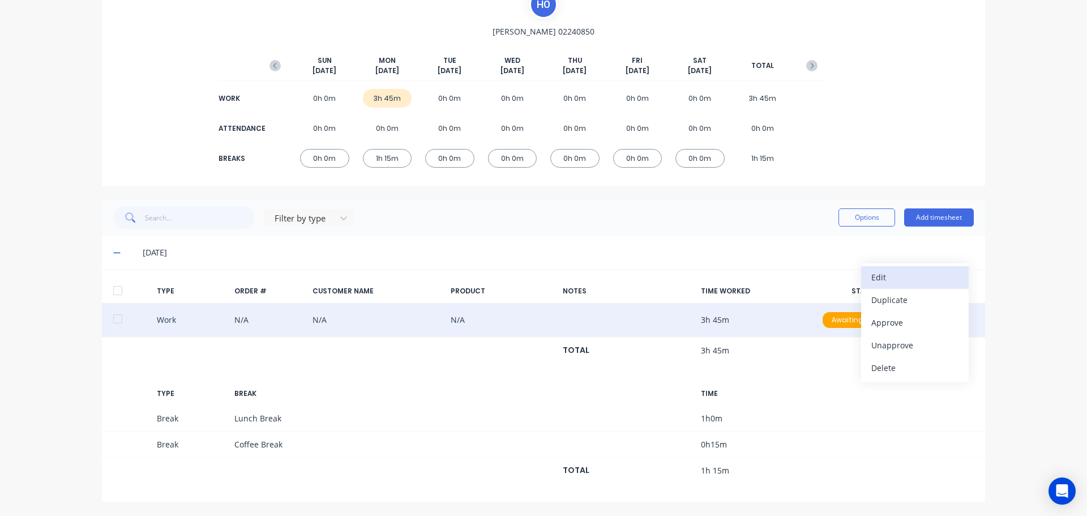
click at [912, 277] on div "Edit" at bounding box center [914, 277] width 87 height 16
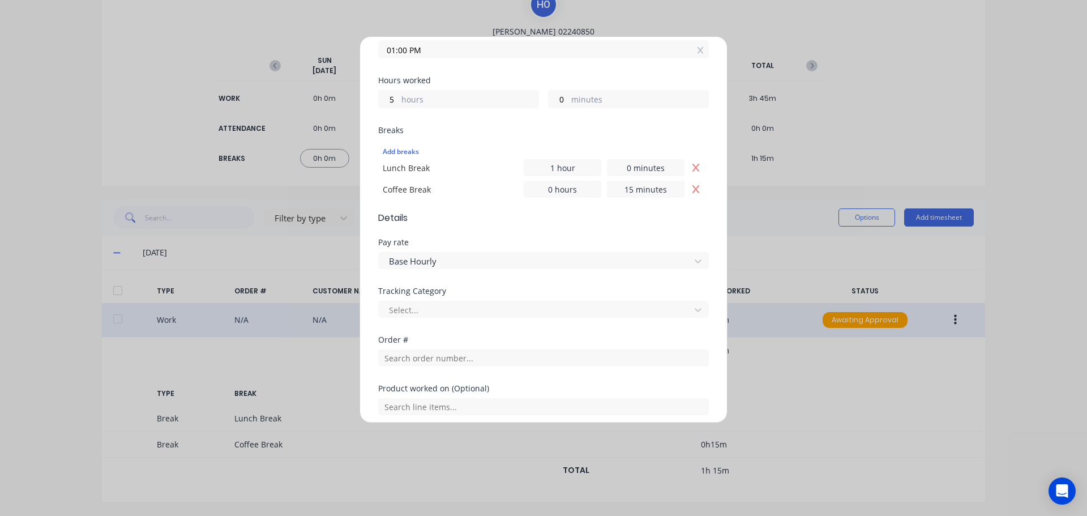
scroll to position [226, 0]
click at [444, 312] on div at bounding box center [536, 309] width 297 height 14
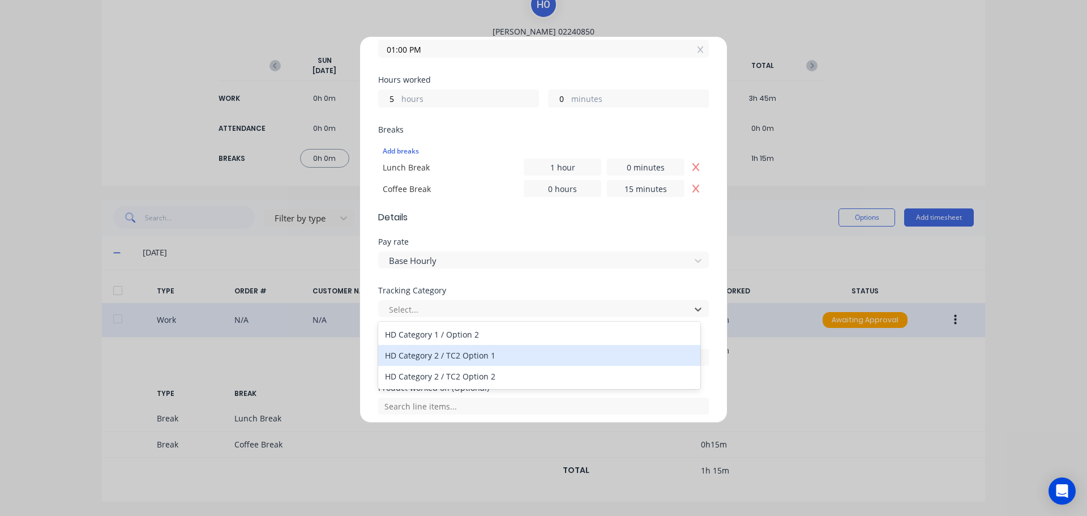
click at [438, 354] on div "HD Category 2 / TC2 Option 1" at bounding box center [539, 355] width 322 height 21
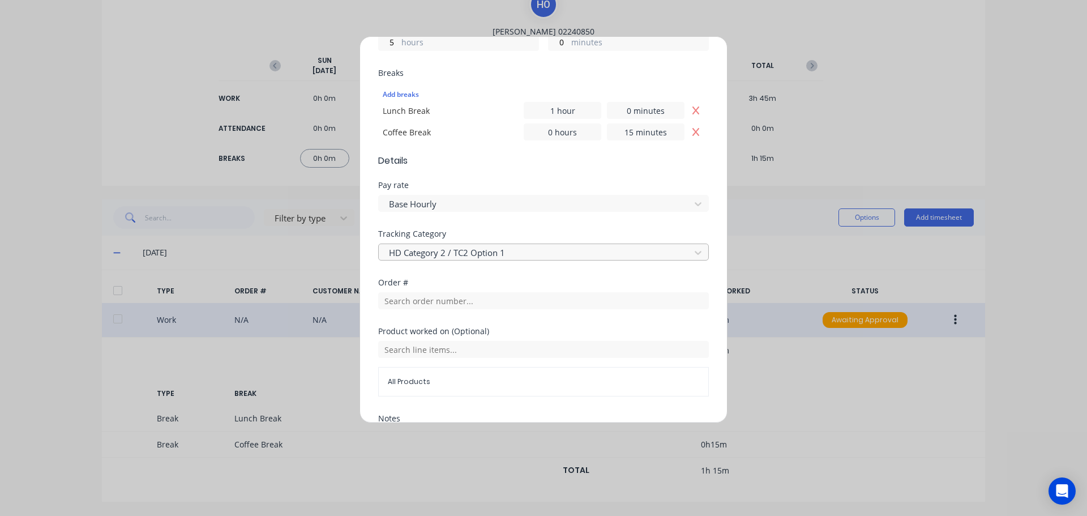
scroll to position [401, 0]
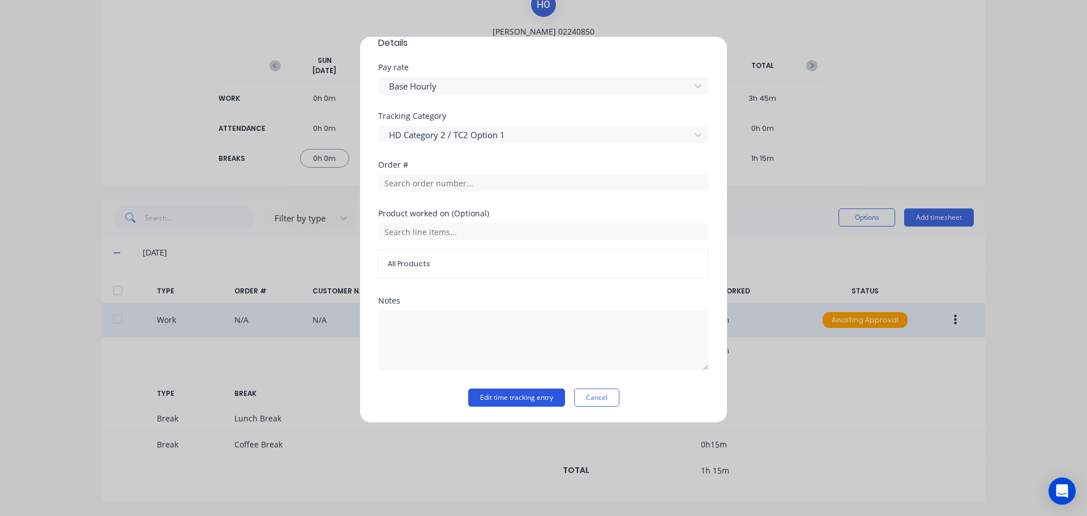
click at [517, 399] on button "Edit time tracking entry" at bounding box center [516, 397] width 97 height 18
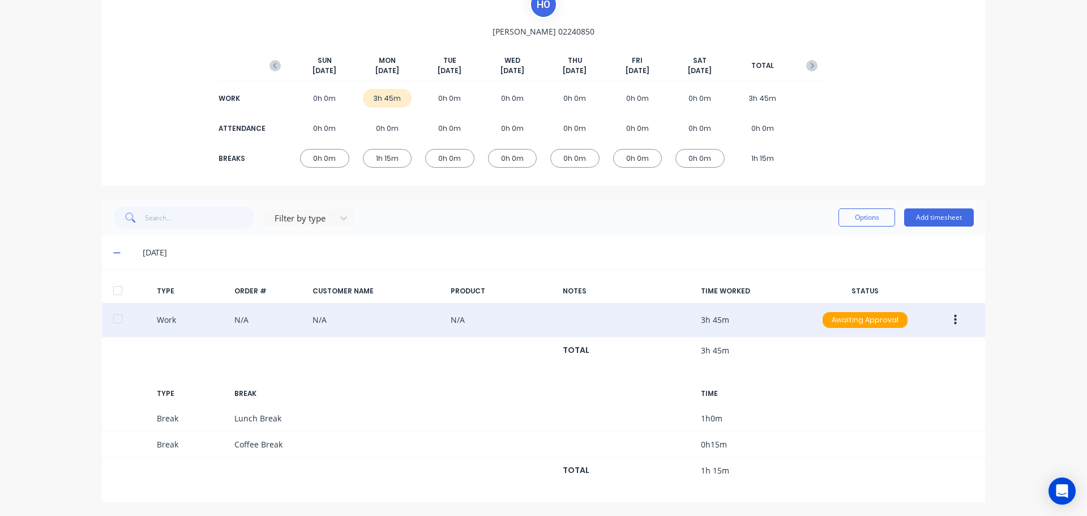
click at [114, 289] on div at bounding box center [117, 290] width 23 height 23
click at [856, 222] on button "Options" at bounding box center [867, 217] width 57 height 18
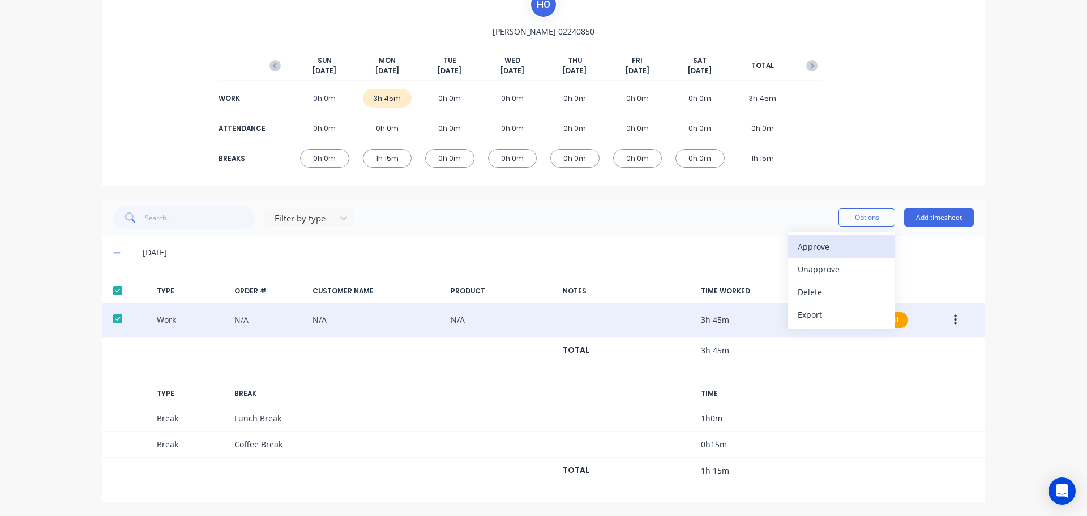
click at [830, 246] on div "Approve" at bounding box center [841, 246] width 87 height 16
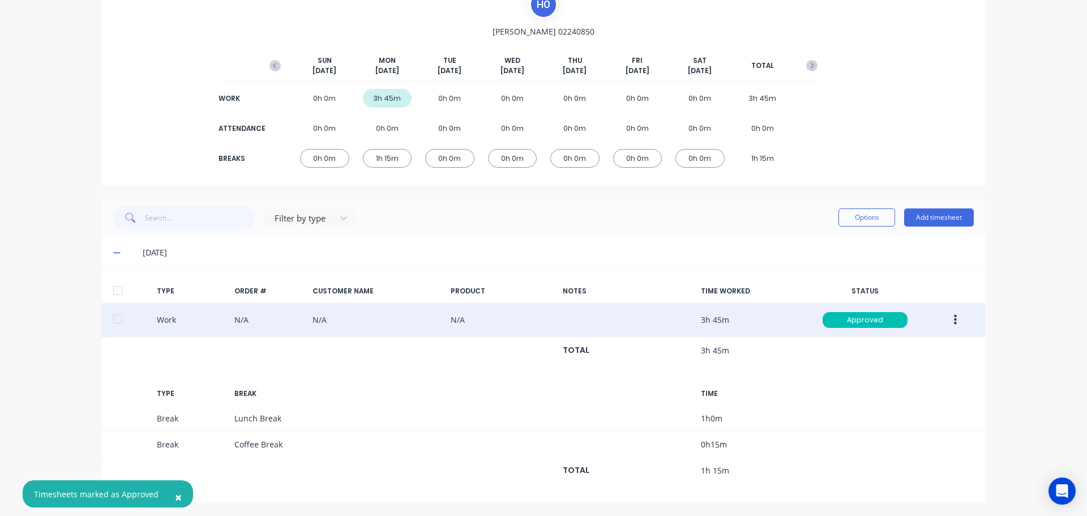
click at [113, 288] on div at bounding box center [117, 290] width 23 height 23
click at [865, 219] on button "Options" at bounding box center [867, 217] width 57 height 18
click at [830, 312] on div "Export" at bounding box center [841, 314] width 87 height 16
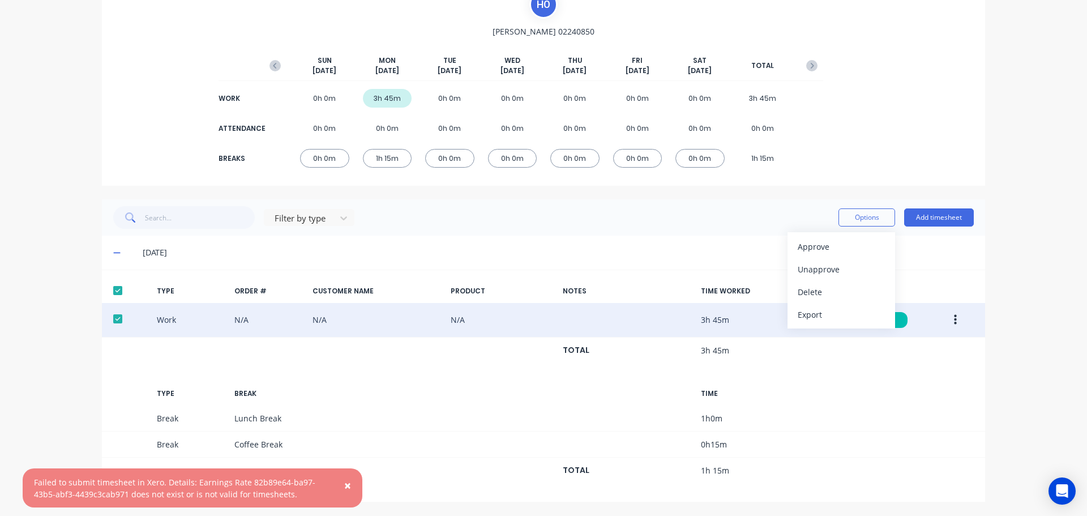
click at [347, 487] on span "×" at bounding box center [347, 485] width 7 height 16
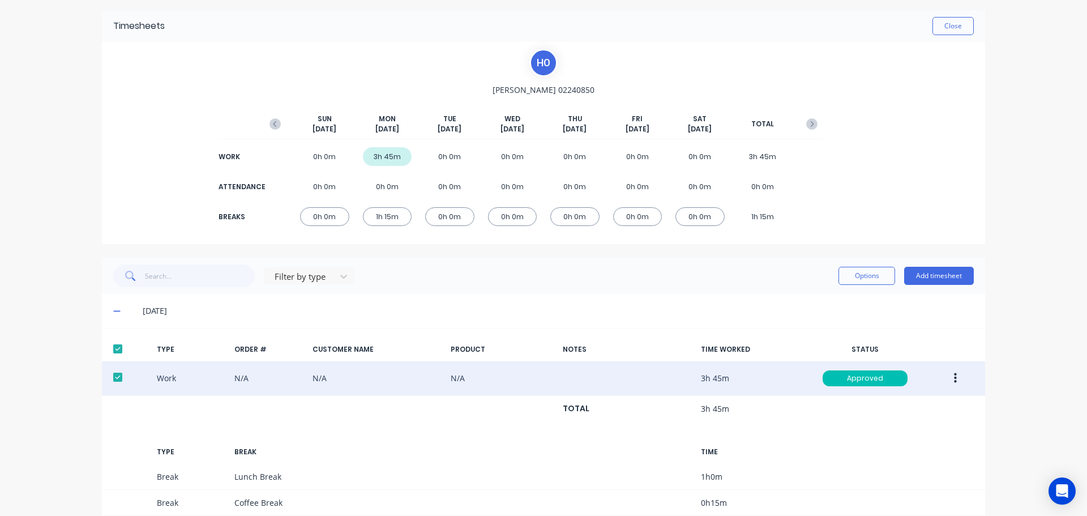
scroll to position [0, 0]
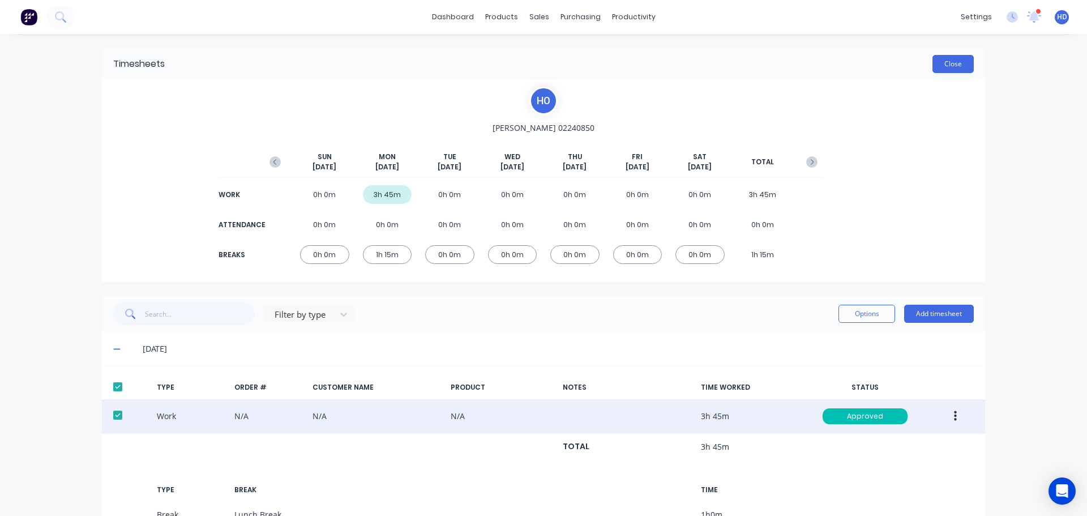
click at [949, 67] on button "Close" at bounding box center [953, 64] width 41 height 18
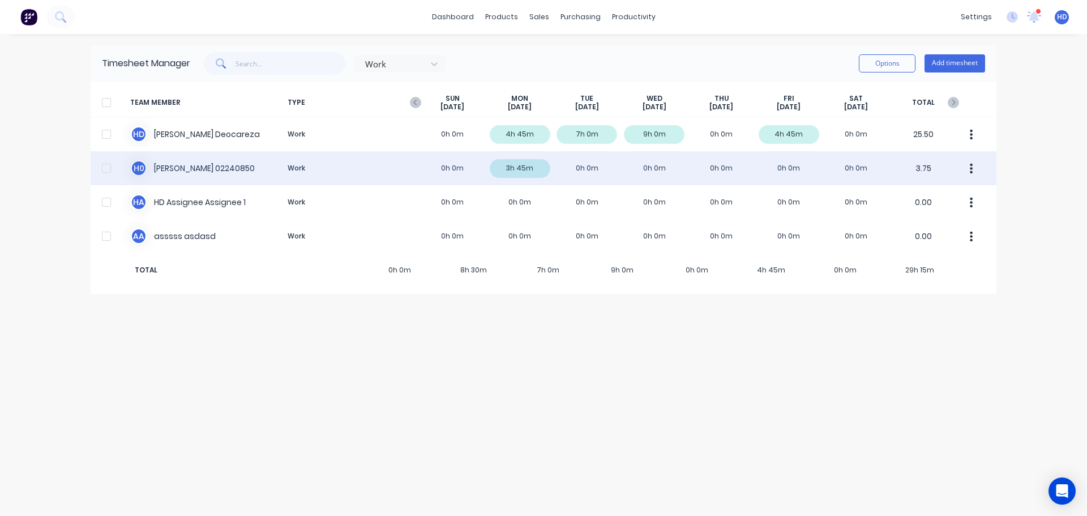
click at [109, 167] on div at bounding box center [106, 168] width 23 height 23
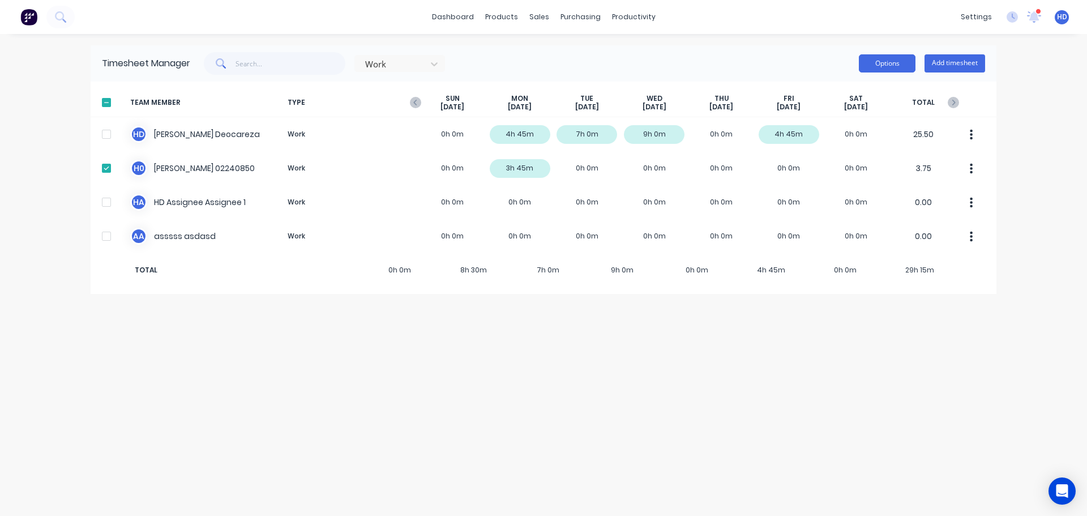
click at [879, 67] on button "Options" at bounding box center [887, 63] width 57 height 18
click at [851, 155] on div "Export" at bounding box center [861, 160] width 87 height 16
click at [664, 394] on div "Timesheet Manager Work Options Approve Unapprove Download Export Add timesheet …" at bounding box center [544, 274] width 906 height 459
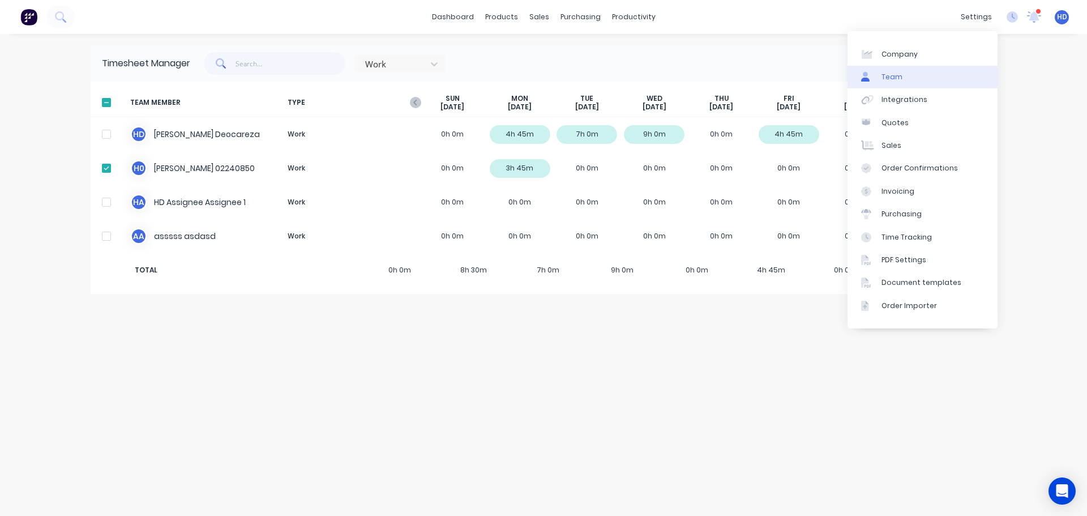
click at [924, 71] on link "Team" at bounding box center [923, 77] width 150 height 23
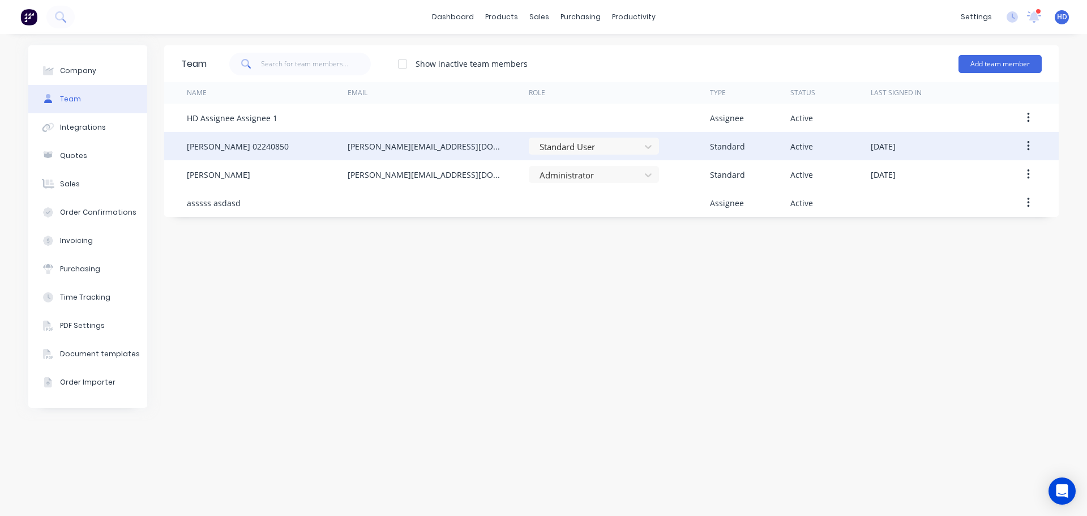
click at [1030, 138] on button "button" at bounding box center [1028, 146] width 27 height 20
click at [976, 172] on div "Edit" at bounding box center [988, 176] width 87 height 16
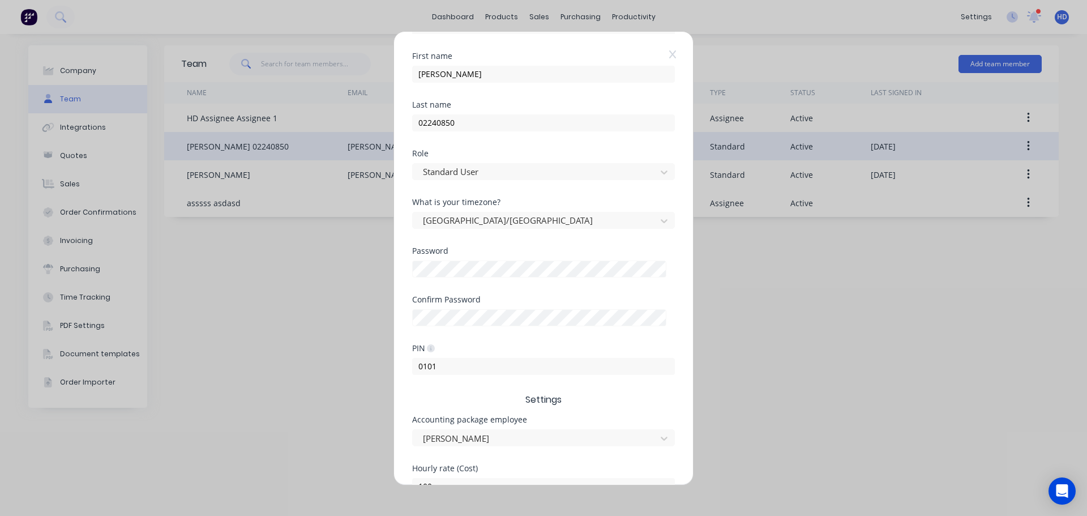
scroll to position [170, 0]
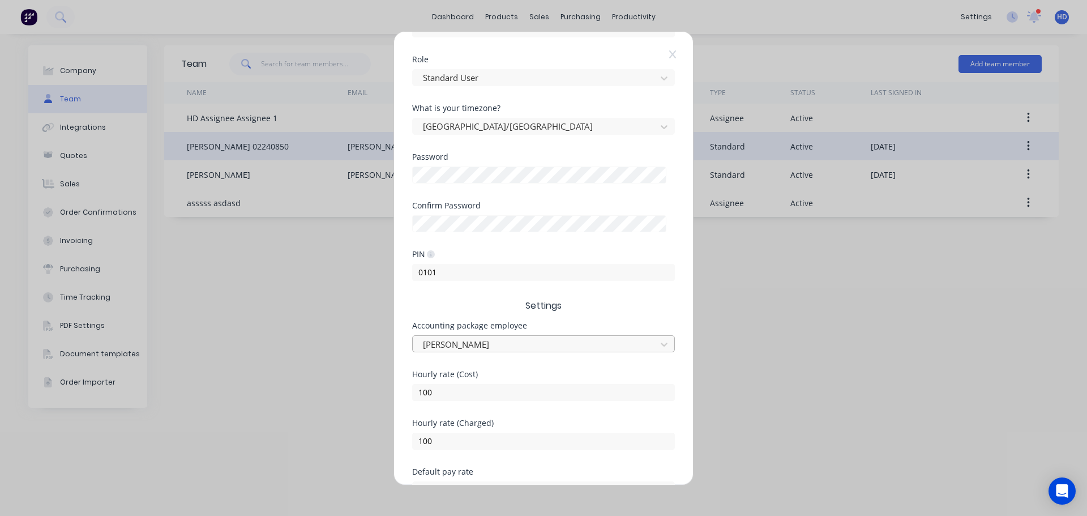
click at [572, 341] on div at bounding box center [536, 344] width 229 height 14
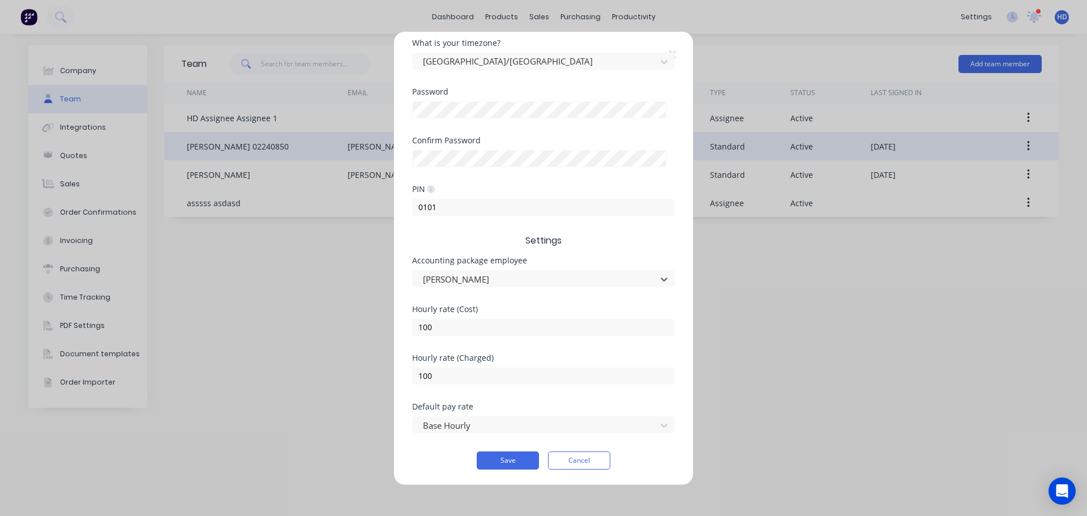
scroll to position [236, 0]
click at [520, 456] on button "Save" at bounding box center [508, 460] width 62 height 18
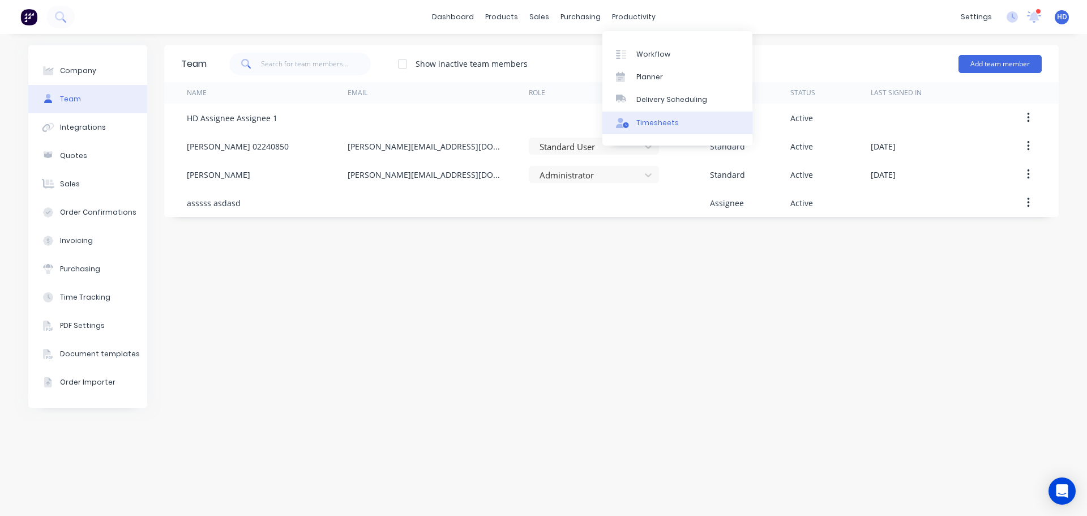
click at [660, 123] on div "Timesheets" at bounding box center [657, 123] width 42 height 10
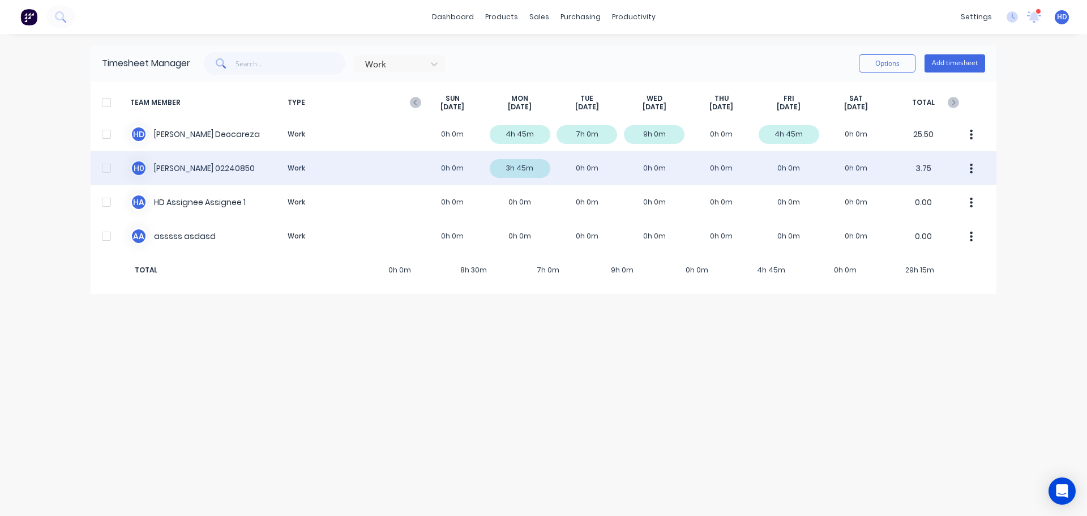
click at [108, 167] on div at bounding box center [106, 168] width 23 height 23
click at [971, 168] on icon "button" at bounding box center [972, 168] width 3 height 10
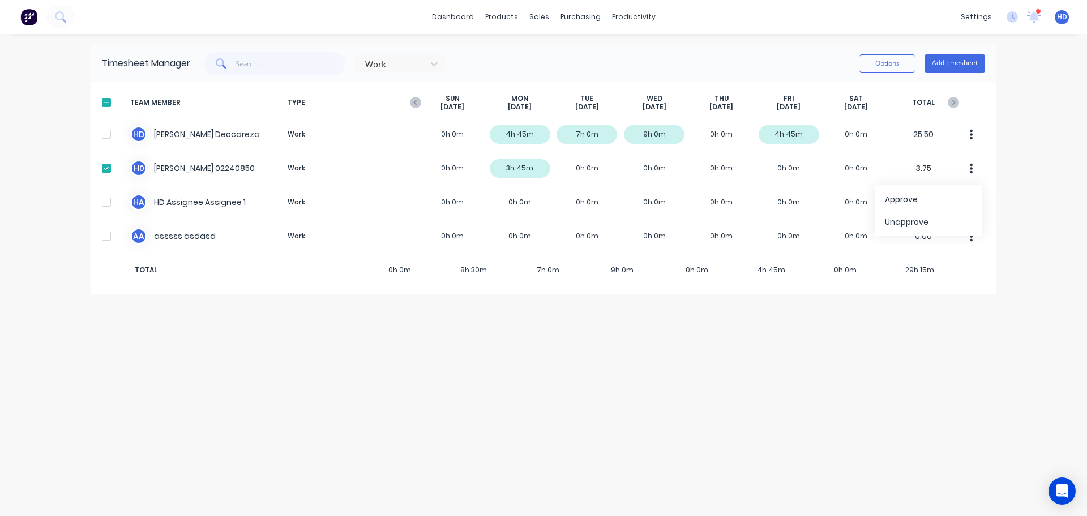
click at [887, 53] on div "Options Add timesheet" at bounding box center [922, 63] width 126 height 23
click at [884, 59] on button "Options" at bounding box center [887, 63] width 57 height 18
click at [851, 162] on div "Export" at bounding box center [861, 160] width 87 height 16
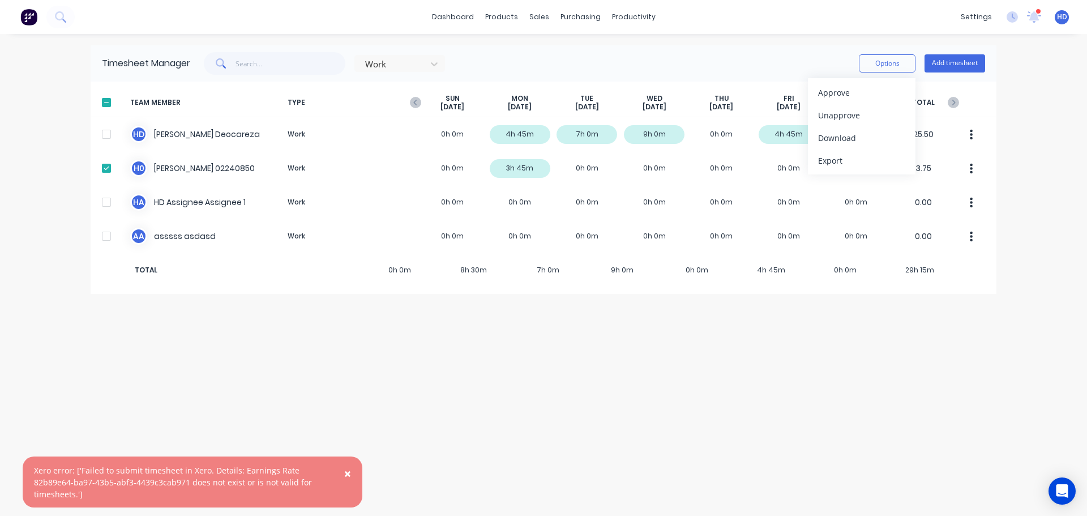
click at [351, 473] on span "×" at bounding box center [347, 473] width 7 height 16
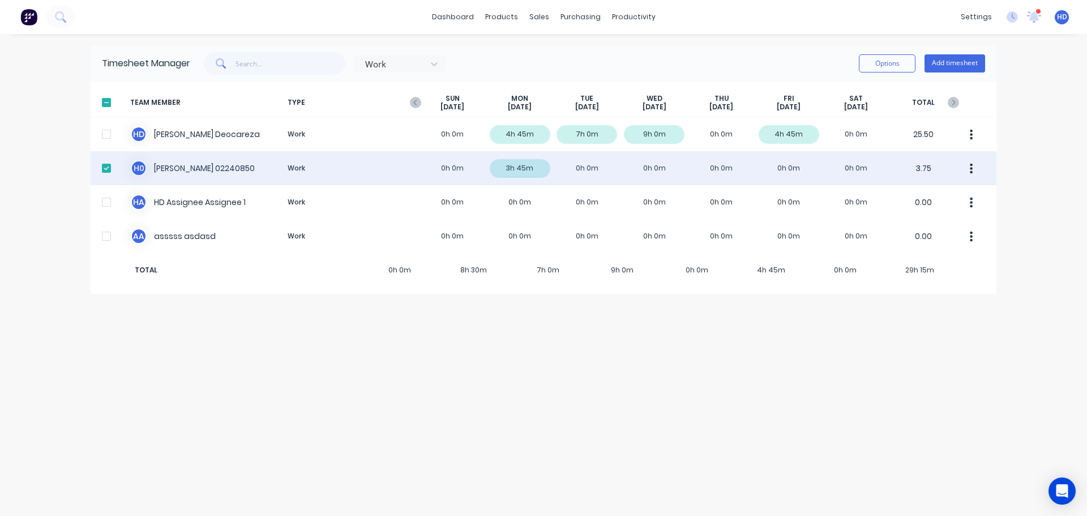
click at [102, 169] on div at bounding box center [106, 168] width 23 height 23
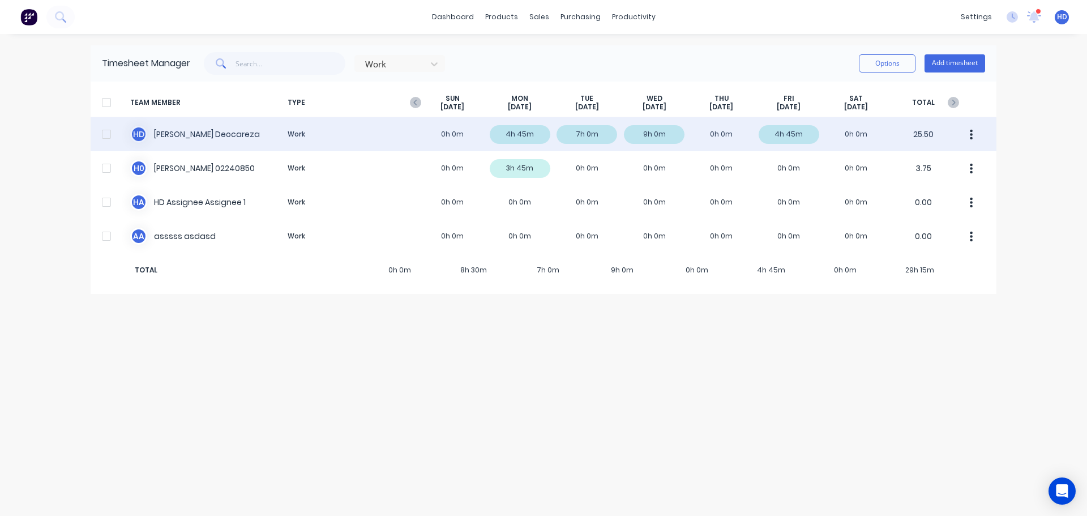
click at [973, 135] on button "button" at bounding box center [972, 134] width 24 height 23
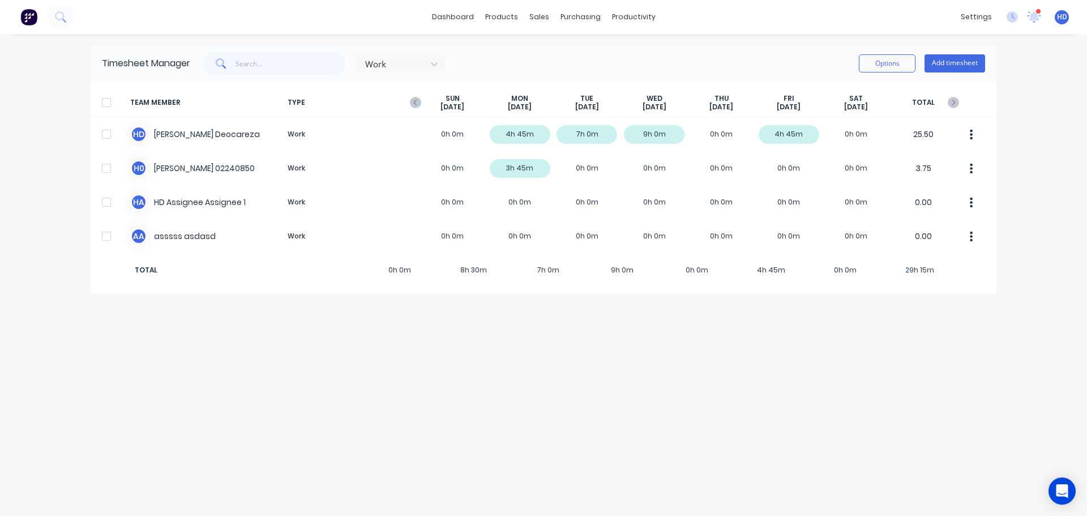
click at [1071, 80] on div "dashboard products sales purchasing productivity dashboard products Product Cat…" at bounding box center [543, 258] width 1087 height 516
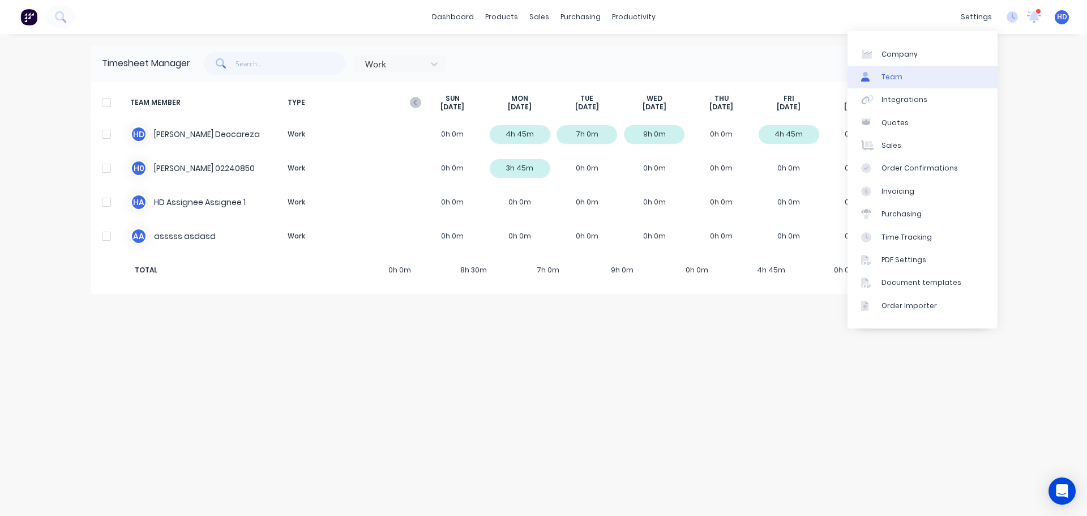
click at [922, 72] on link "Team" at bounding box center [923, 77] width 150 height 23
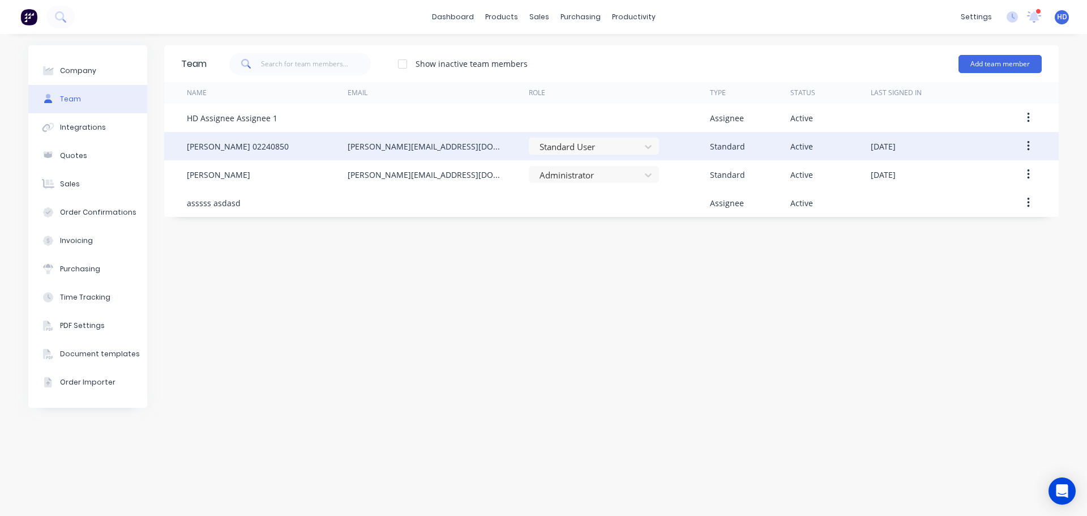
click at [1028, 147] on icon "button" at bounding box center [1028, 146] width 3 height 12
click at [975, 174] on div "Edit" at bounding box center [988, 176] width 87 height 16
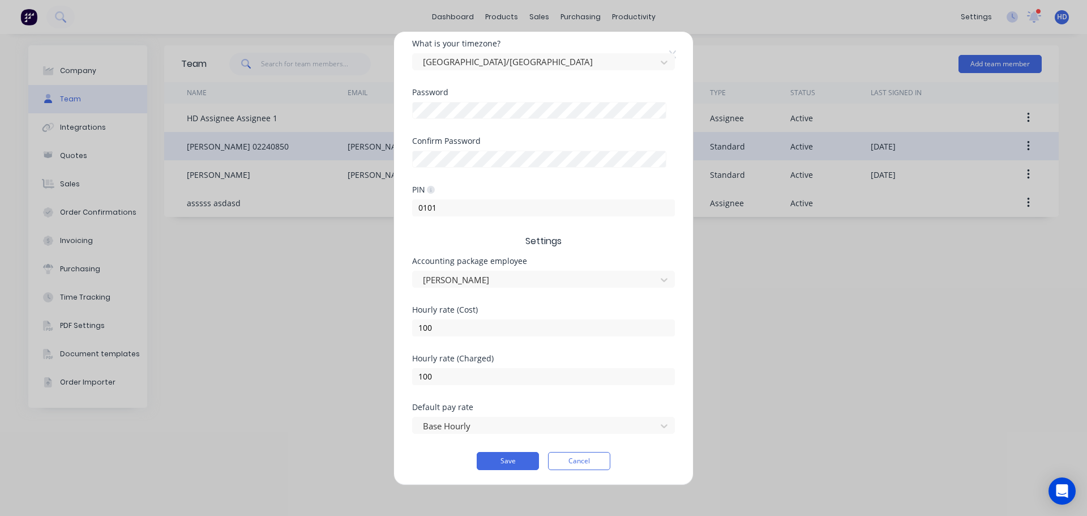
scroll to position [236, 0]
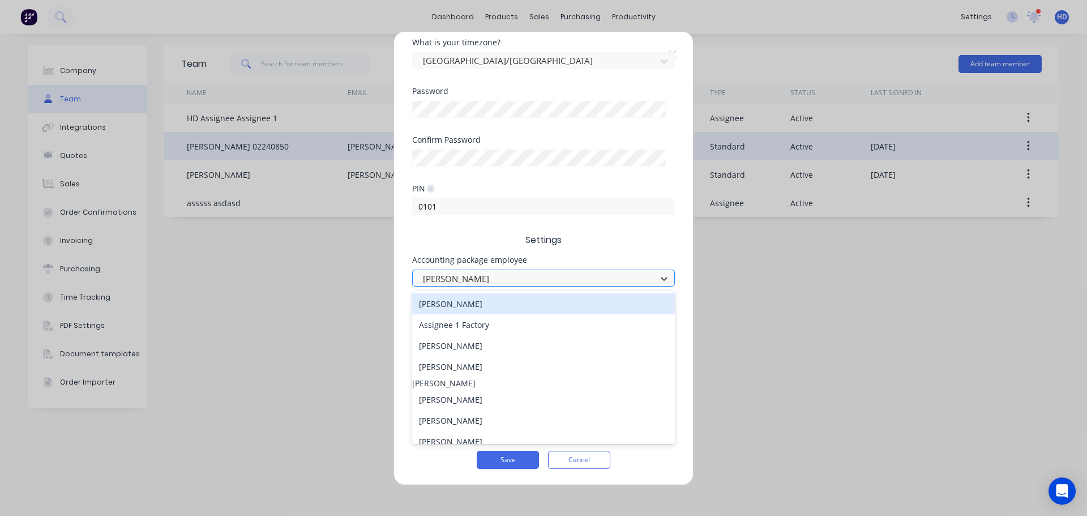
click at [535, 277] on div at bounding box center [536, 278] width 229 height 14
click at [545, 307] on div "[PERSON_NAME]" at bounding box center [543, 303] width 263 height 21
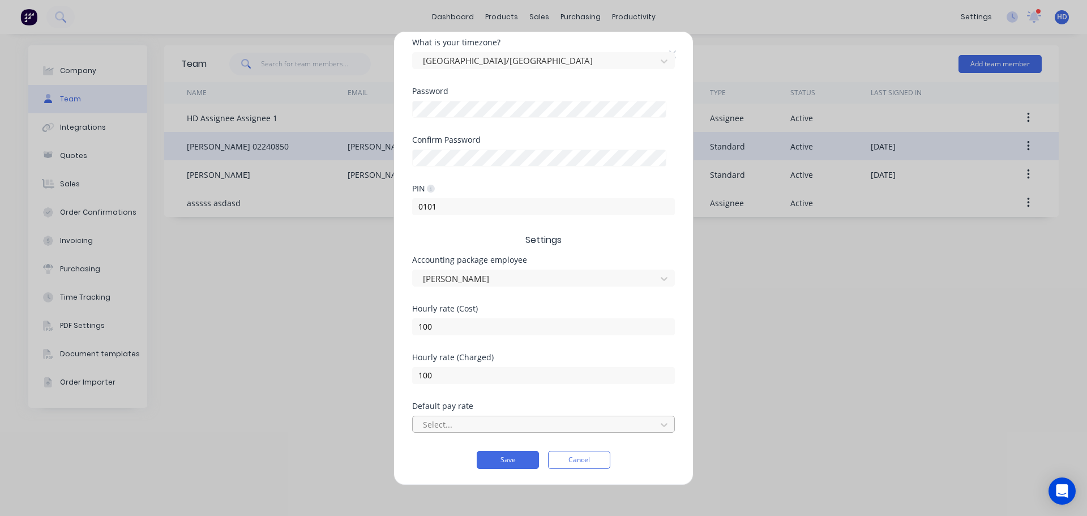
click at [516, 424] on div at bounding box center [536, 424] width 229 height 14
click at [510, 443] on div "Base Salary" at bounding box center [543, 441] width 263 height 21
click at [581, 273] on div at bounding box center [536, 278] width 229 height 14
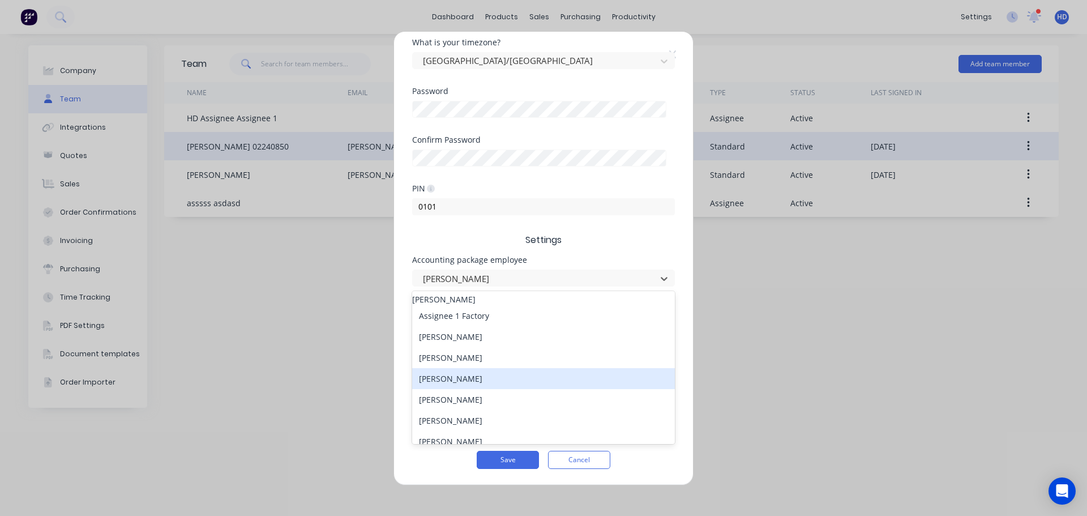
click at [497, 383] on div "[PERSON_NAME]" at bounding box center [543, 378] width 263 height 21
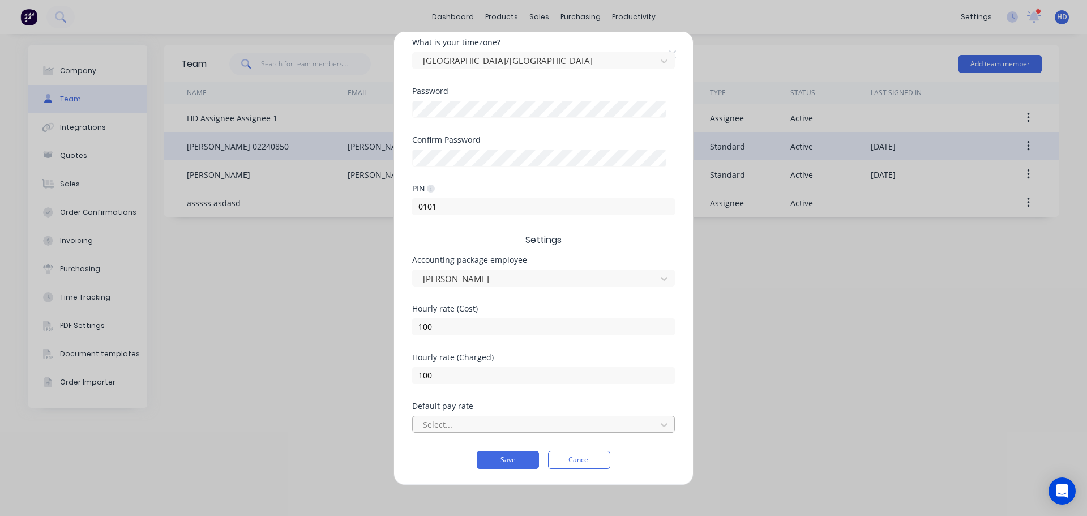
click at [489, 430] on div at bounding box center [536, 424] width 229 height 14
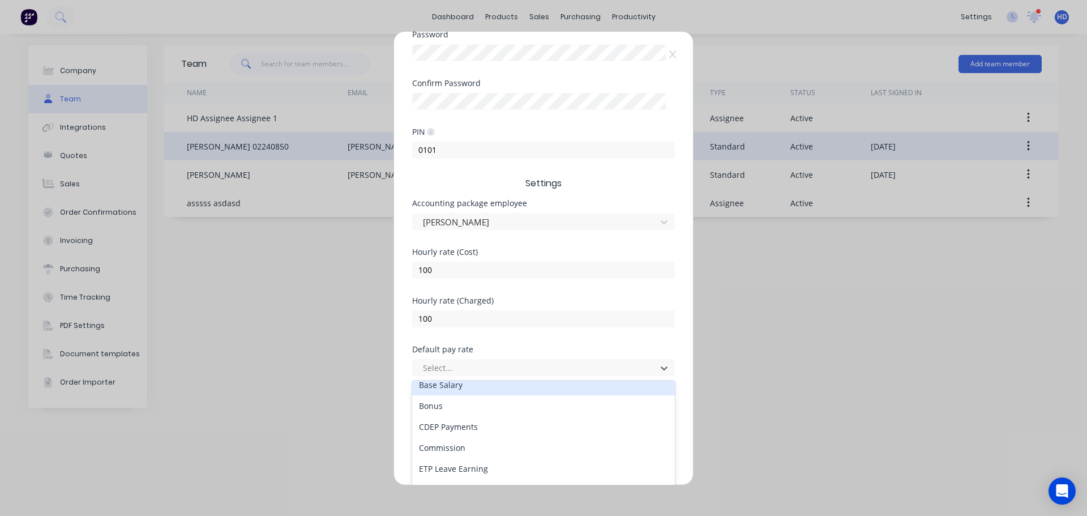
click at [496, 391] on div "Base Salary" at bounding box center [543, 384] width 263 height 21
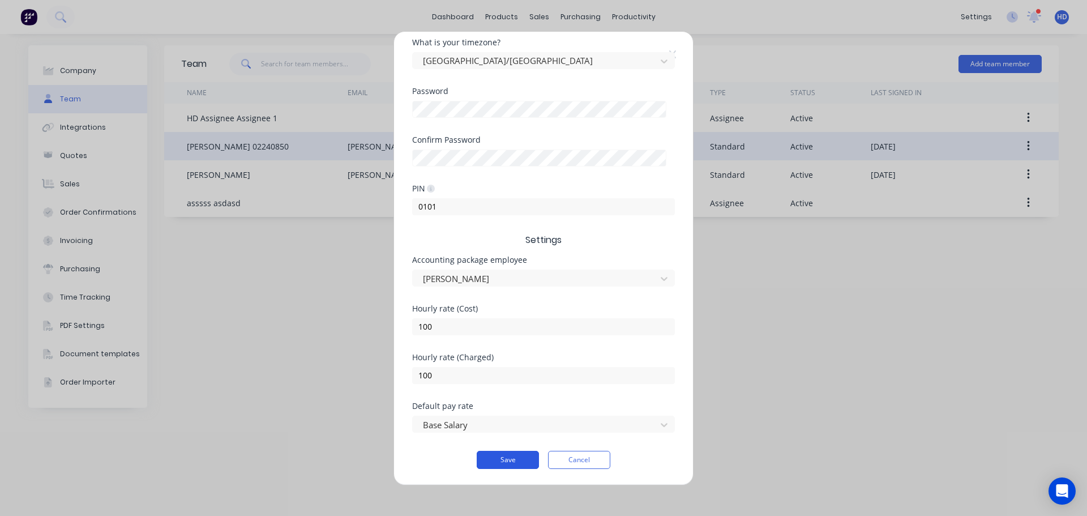
click at [508, 454] on button "Save" at bounding box center [508, 460] width 62 height 18
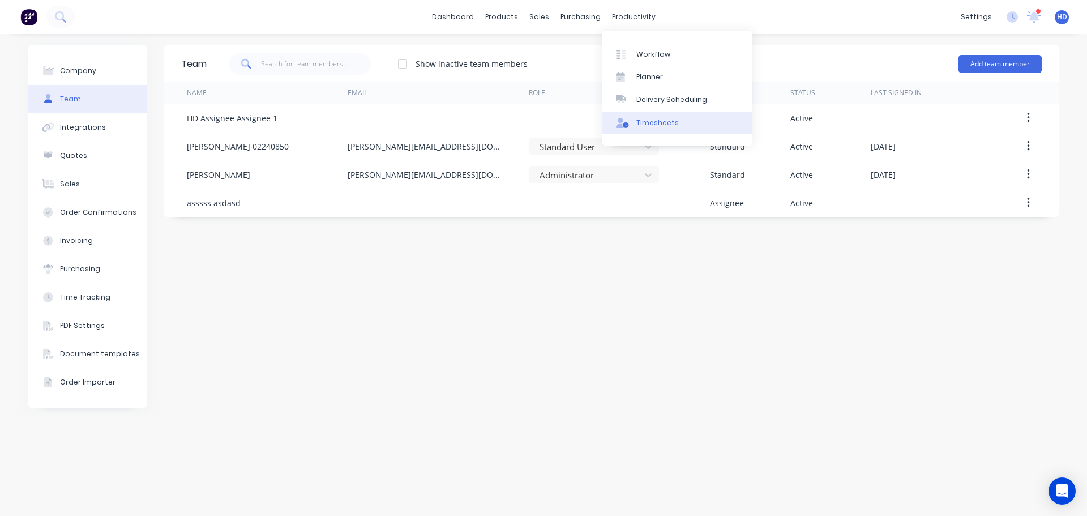
click at [683, 114] on link "Timesheets" at bounding box center [677, 123] width 150 height 23
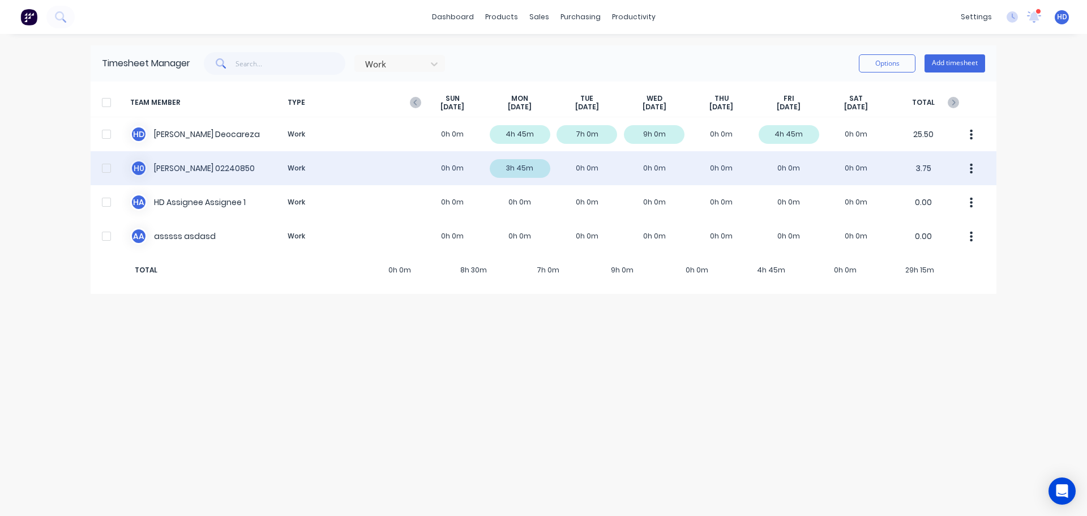
click at [973, 171] on button "button" at bounding box center [972, 168] width 24 height 23
click at [347, 164] on div "H 0 [PERSON_NAME] 02240850 Work 0h 0m 3h 45m 0h 0m 0h 0m 0h 0m 0h 0m 0h 0m 3.75" at bounding box center [544, 168] width 906 height 34
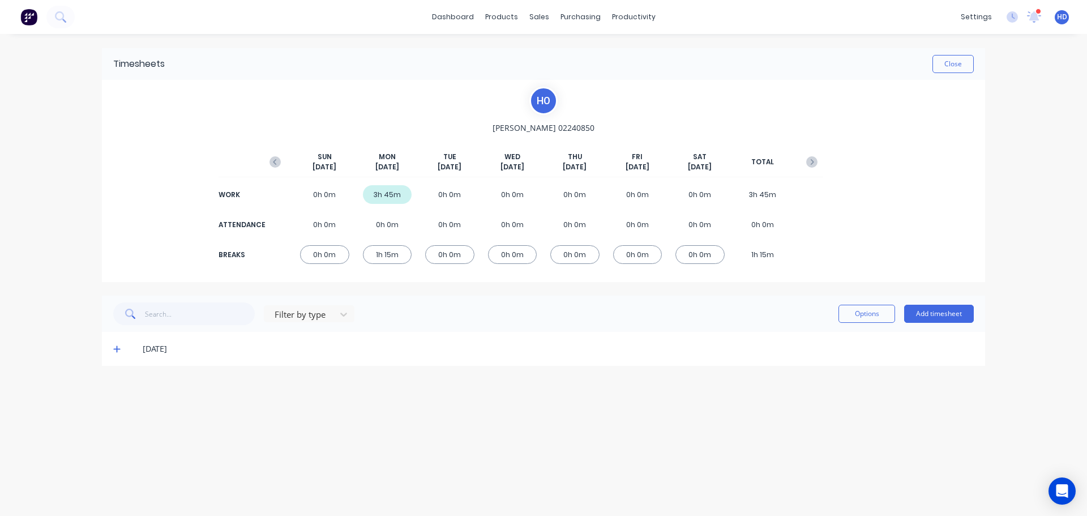
click at [106, 345] on div "[DATE]" at bounding box center [543, 349] width 883 height 34
click at [117, 348] on icon at bounding box center [116, 349] width 7 height 8
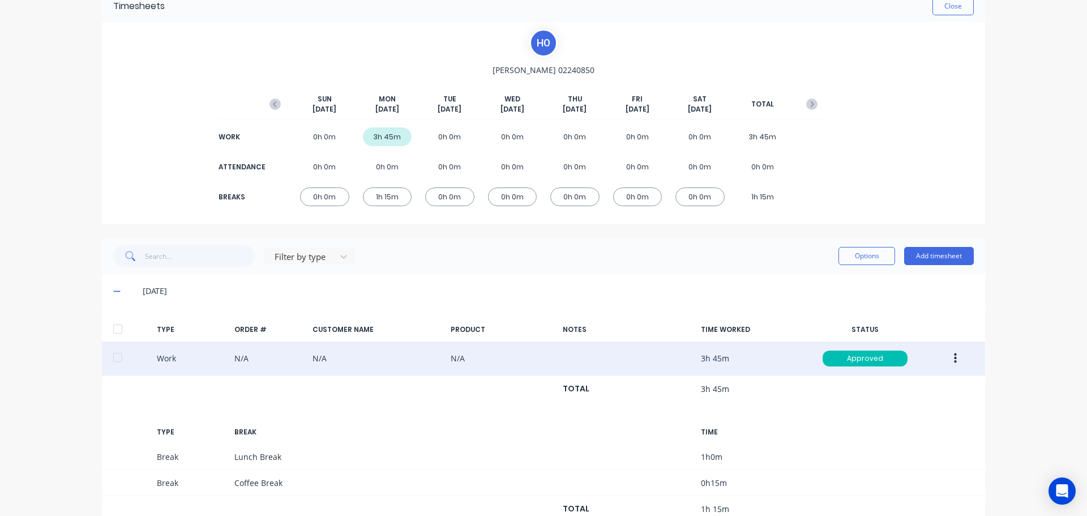
scroll to position [96, 0]
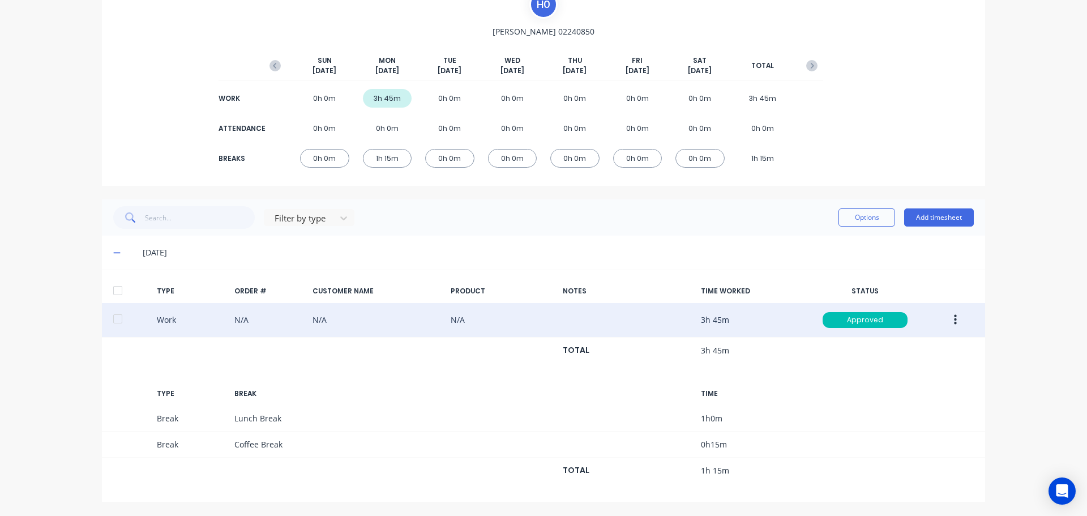
click at [953, 324] on button "button" at bounding box center [955, 320] width 27 height 20
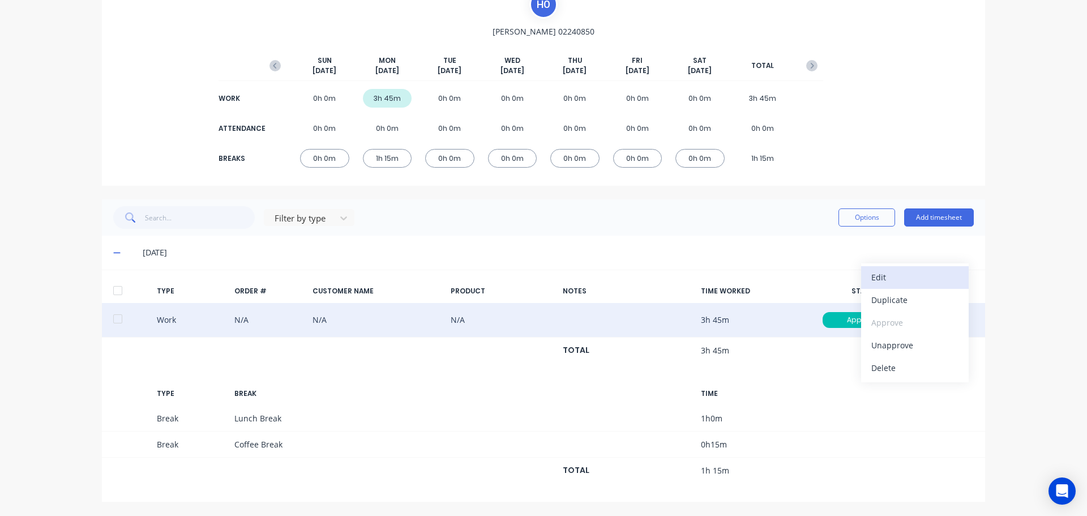
click at [923, 283] on div "Edit" at bounding box center [914, 277] width 87 height 16
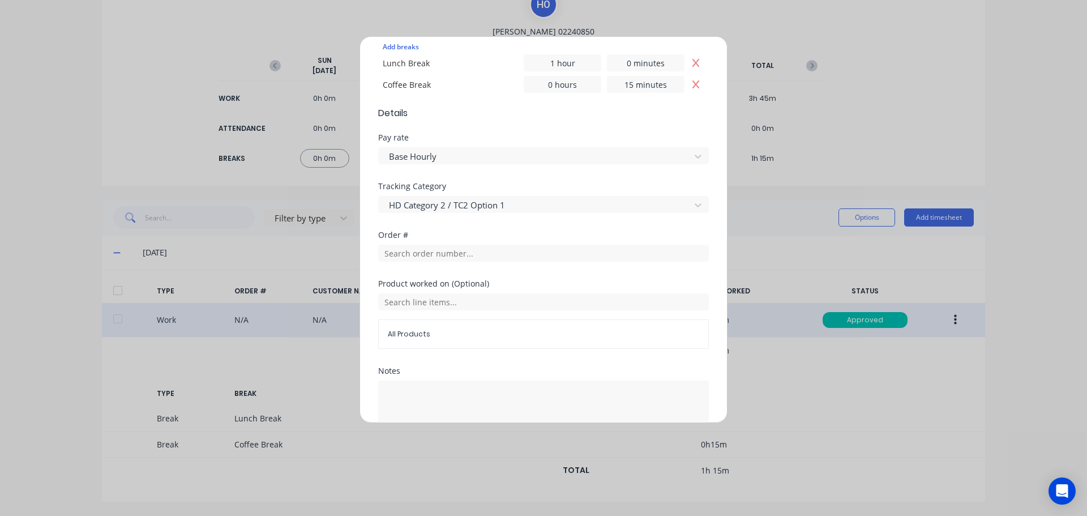
scroll to position [340, 0]
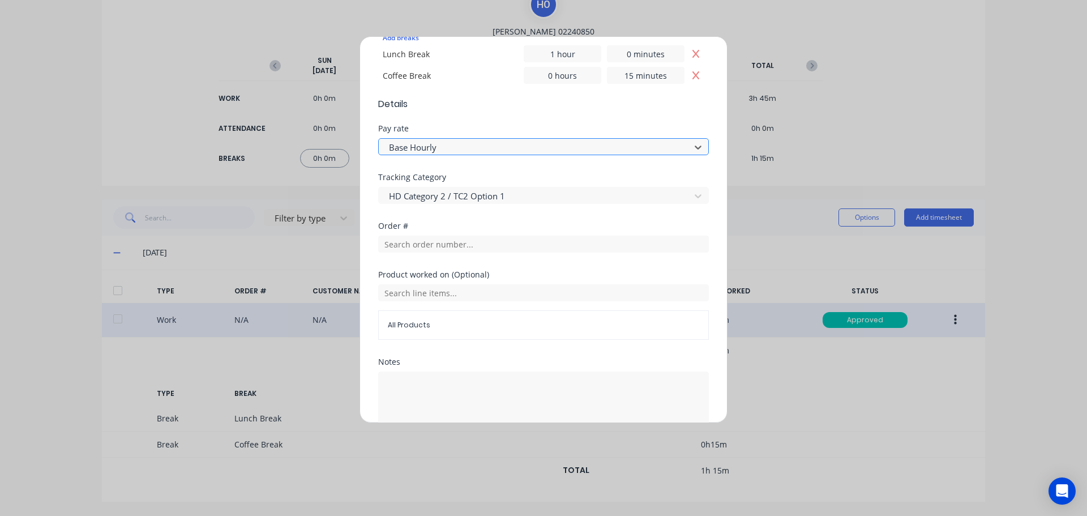
click at [505, 139] on div "Base Hourly" at bounding box center [536, 147] width 304 height 17
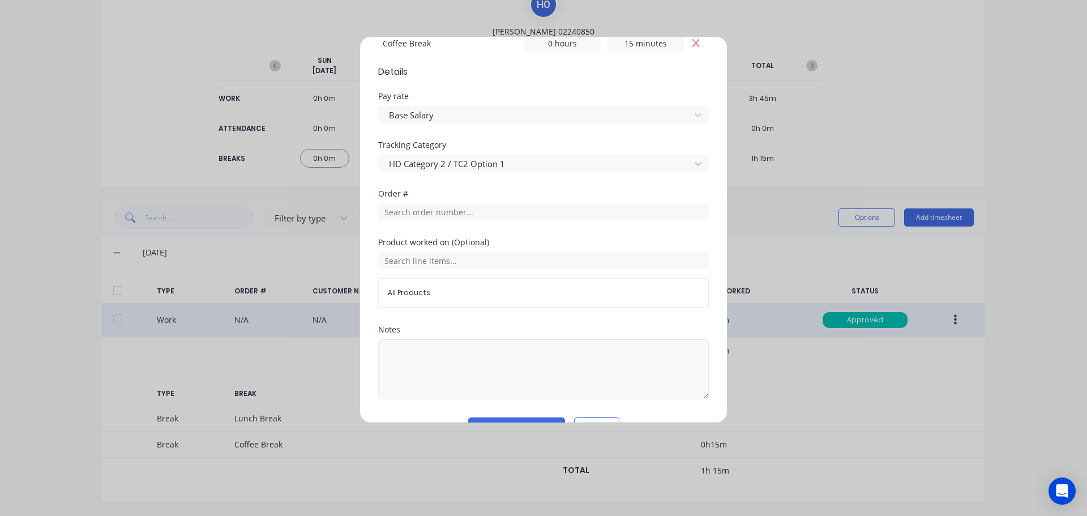
scroll to position [401, 0]
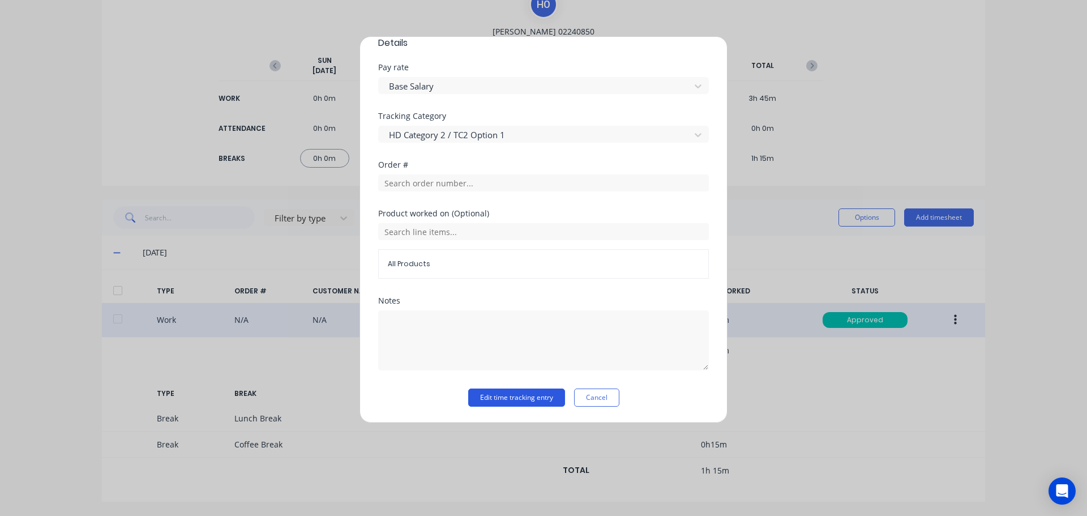
click at [506, 399] on button "Edit time tracking entry" at bounding box center [516, 397] width 97 height 18
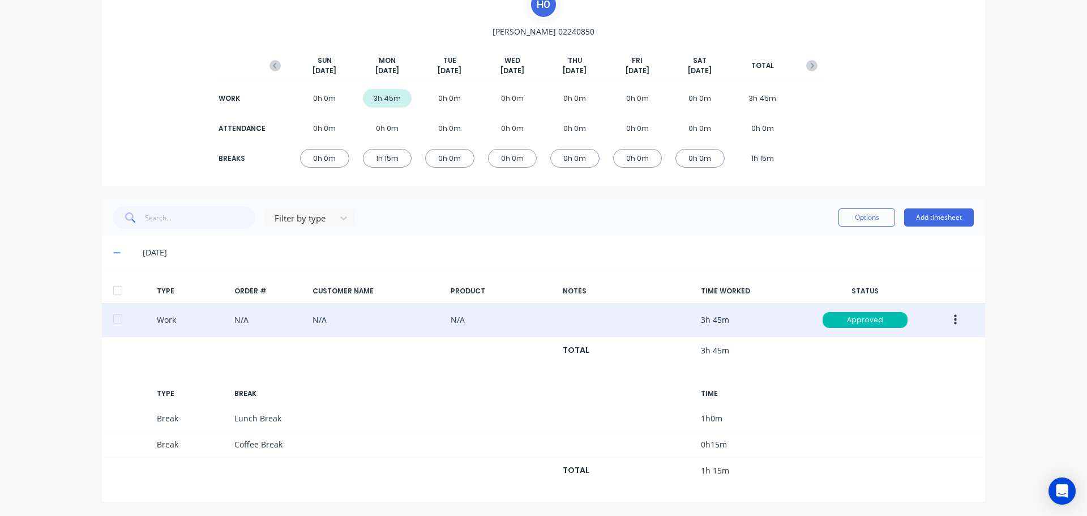
click at [115, 293] on div at bounding box center [117, 290] width 23 height 23
click at [850, 221] on button "Options" at bounding box center [867, 217] width 57 height 18
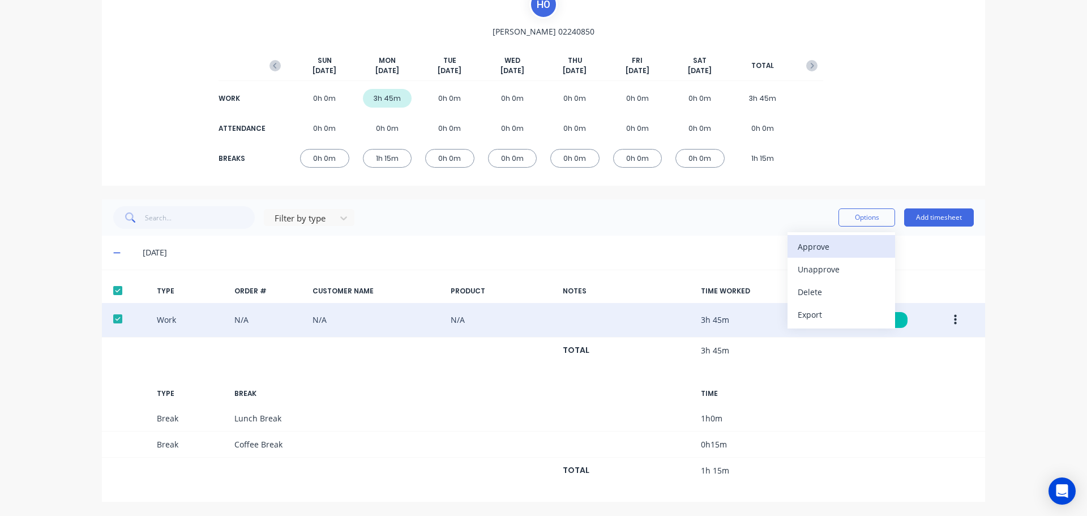
click at [818, 252] on div "Approve" at bounding box center [841, 246] width 87 height 16
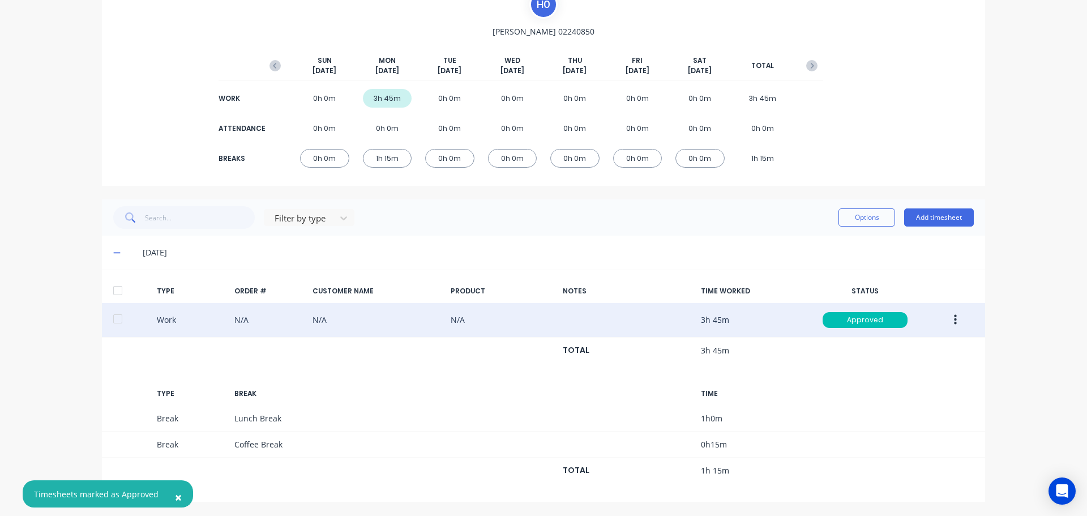
click at [112, 288] on div at bounding box center [117, 290] width 23 height 23
click at [857, 221] on button "Options" at bounding box center [867, 217] width 57 height 18
click at [814, 314] on div "Export" at bounding box center [841, 314] width 87 height 16
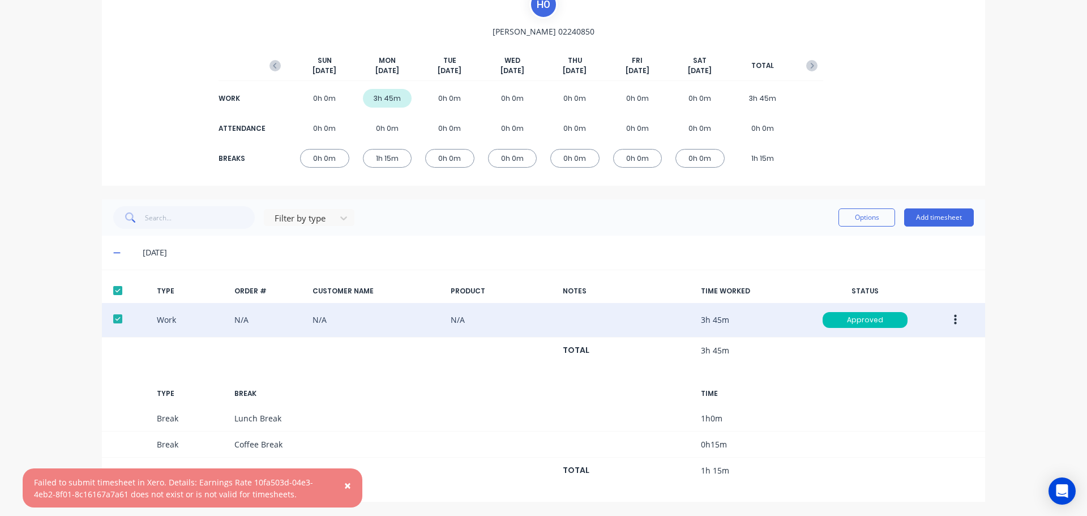
click at [348, 485] on span "×" at bounding box center [347, 485] width 7 height 16
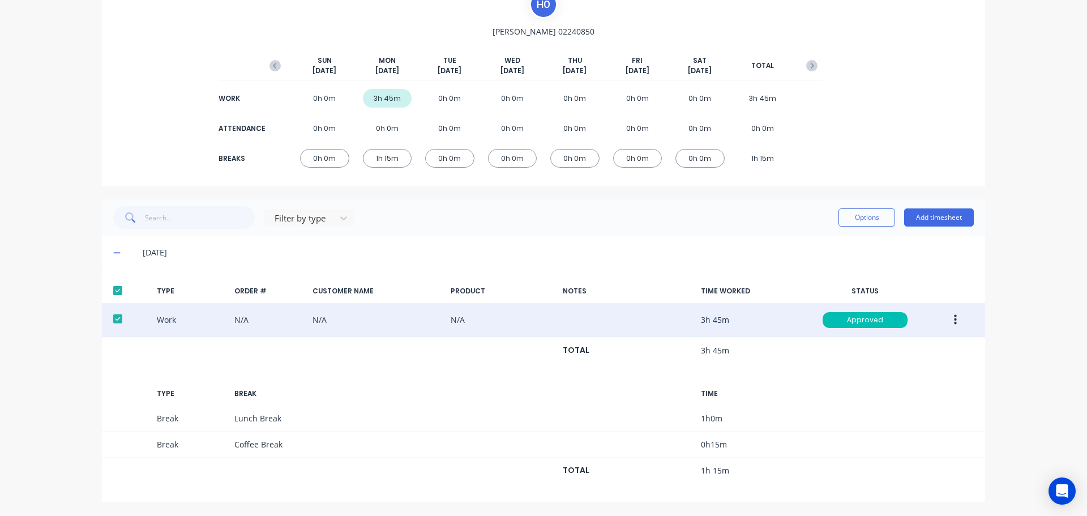
scroll to position [0, 0]
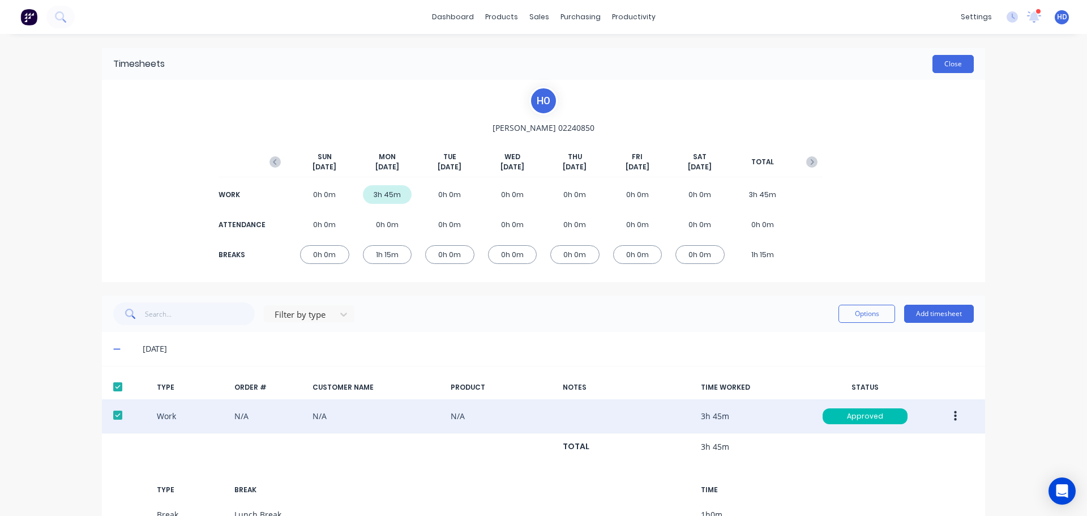
click at [960, 69] on button "Close" at bounding box center [953, 64] width 41 height 18
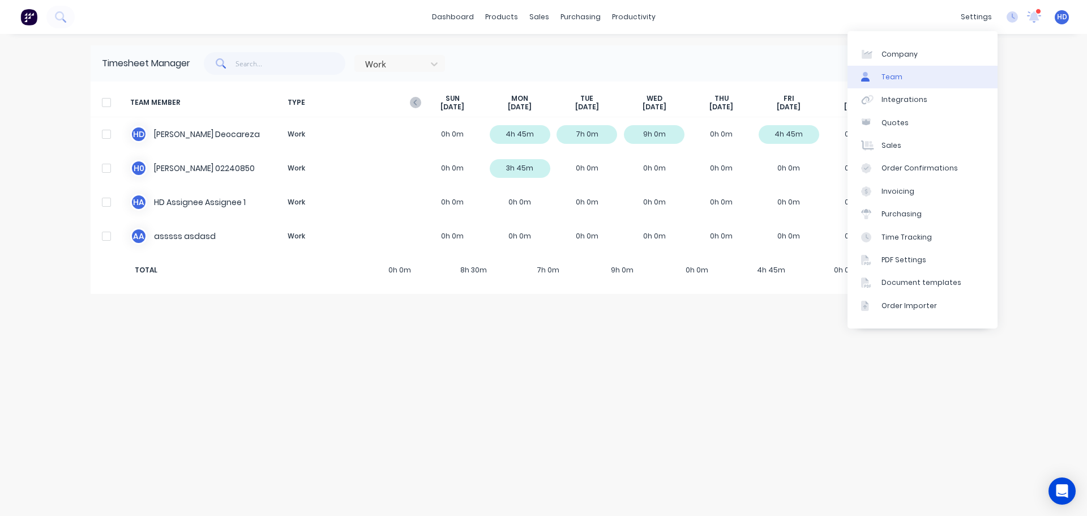
click at [922, 79] on link "Team" at bounding box center [923, 77] width 150 height 23
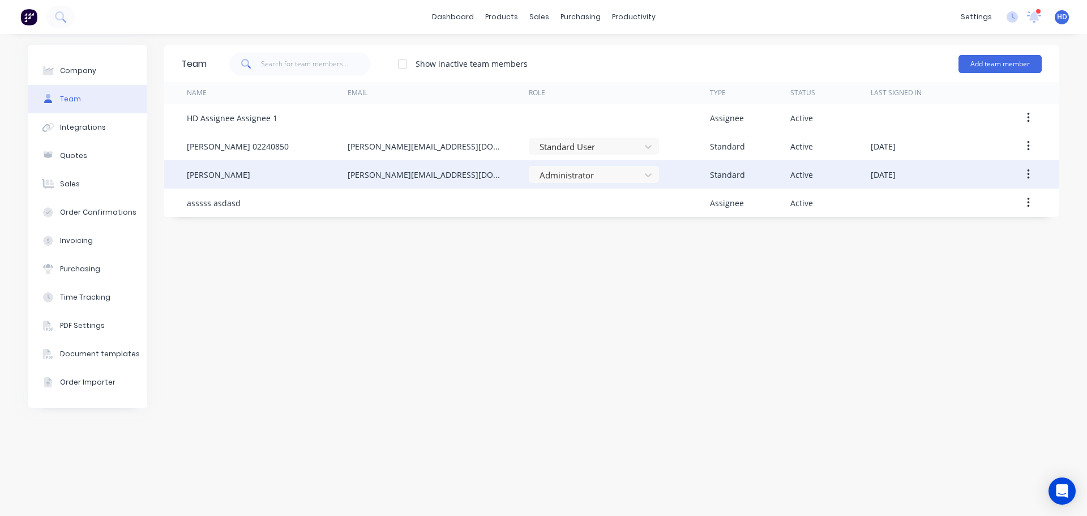
click at [1037, 173] on button "button" at bounding box center [1028, 174] width 27 height 20
click at [964, 202] on div "Edit" at bounding box center [988, 204] width 87 height 16
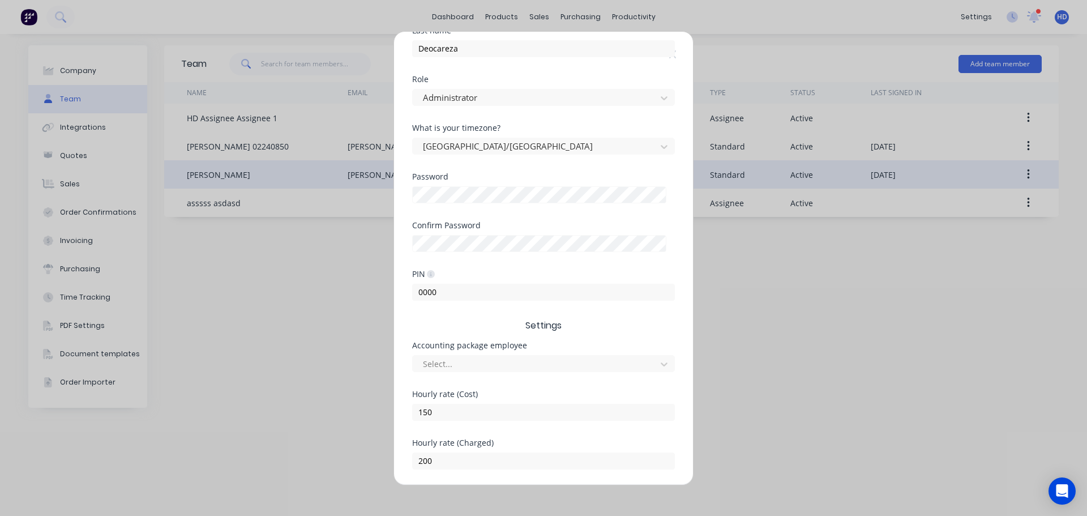
scroll to position [170, 0]
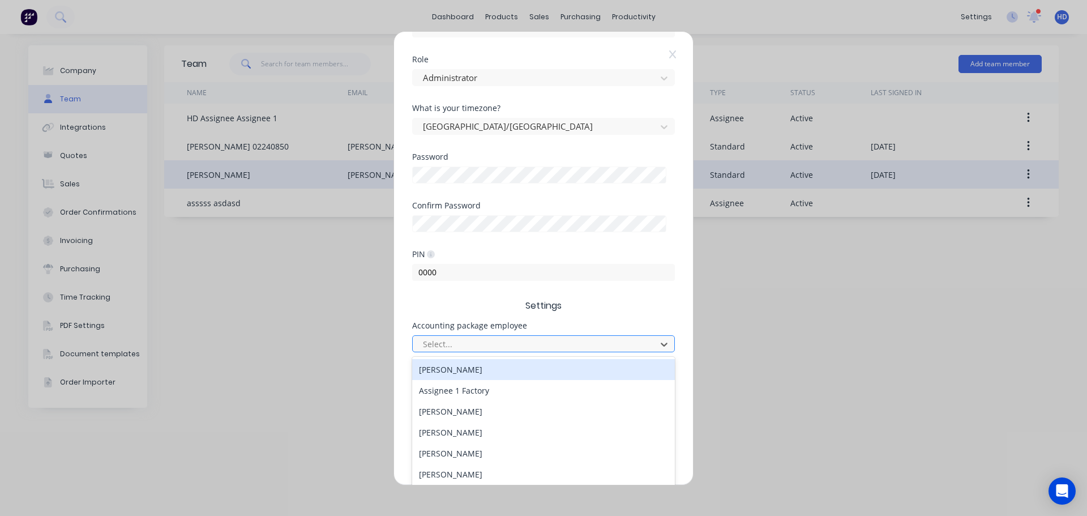
click at [526, 346] on div at bounding box center [536, 344] width 229 height 14
click at [473, 370] on div "[PERSON_NAME]" at bounding box center [543, 369] width 263 height 21
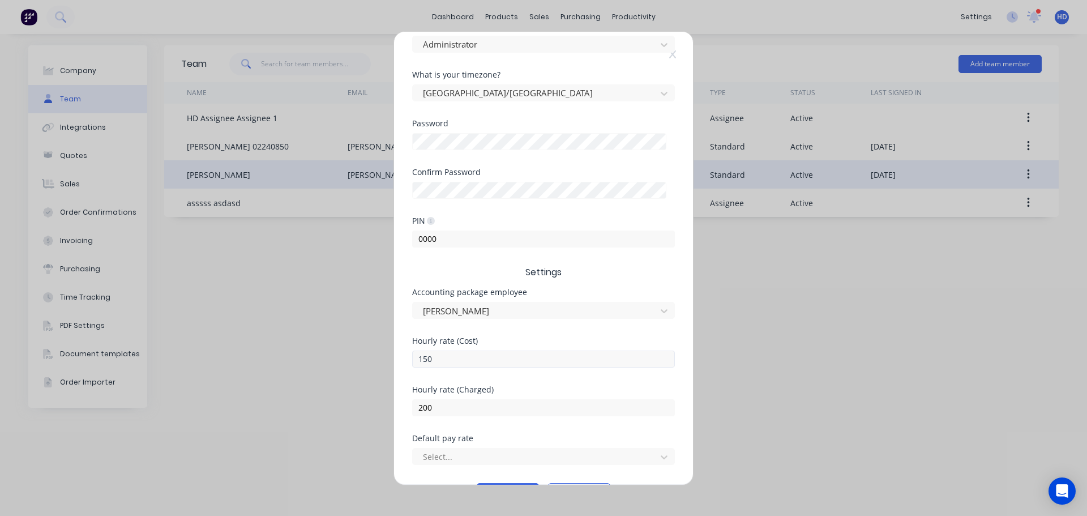
scroll to position [236, 0]
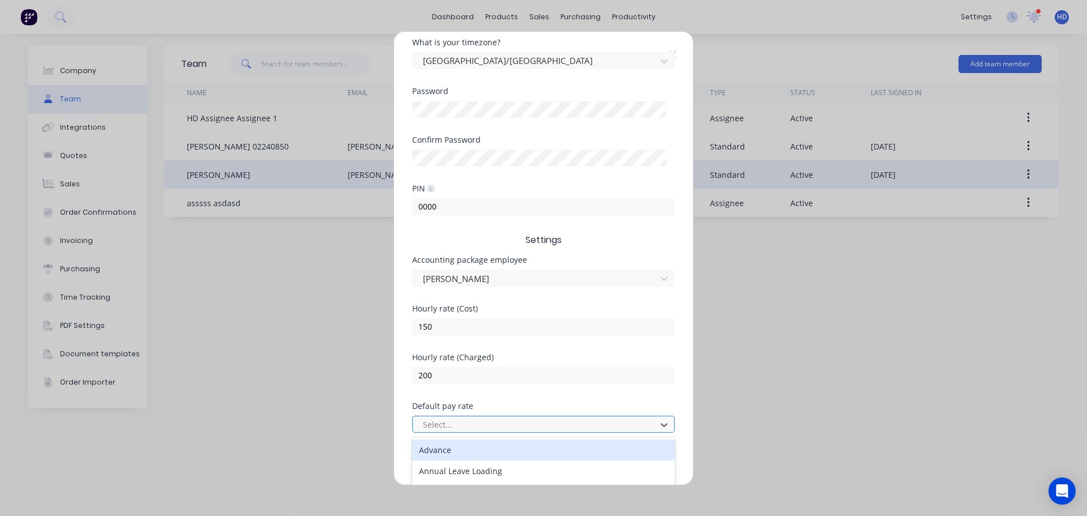
click at [495, 422] on div at bounding box center [536, 424] width 229 height 14
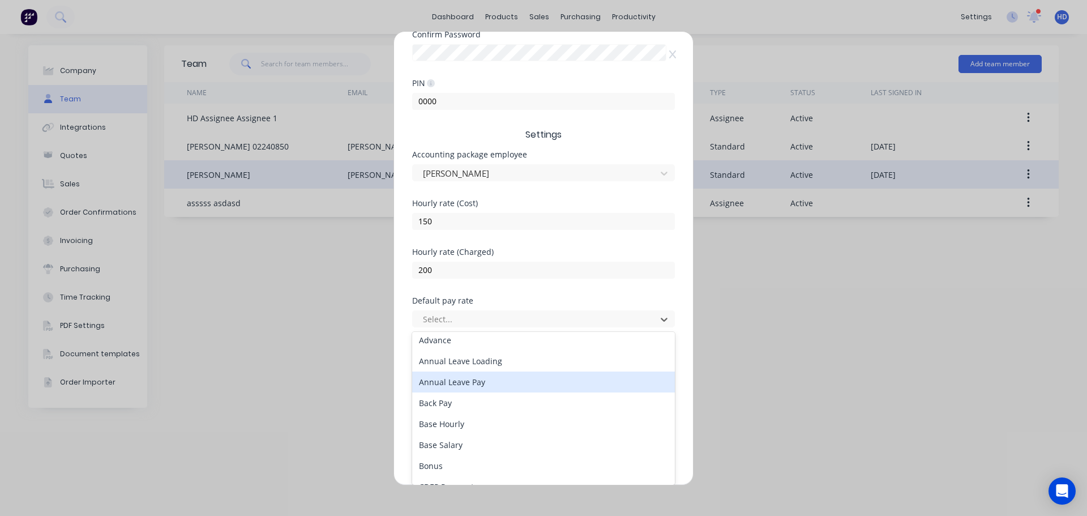
scroll to position [0, 0]
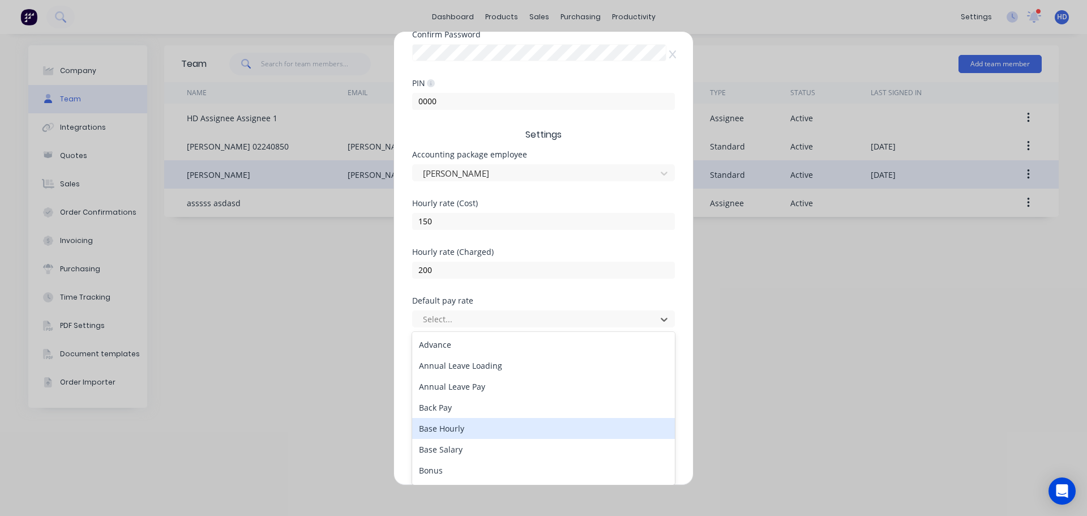
click at [485, 428] on div "Base Hourly" at bounding box center [543, 428] width 263 height 21
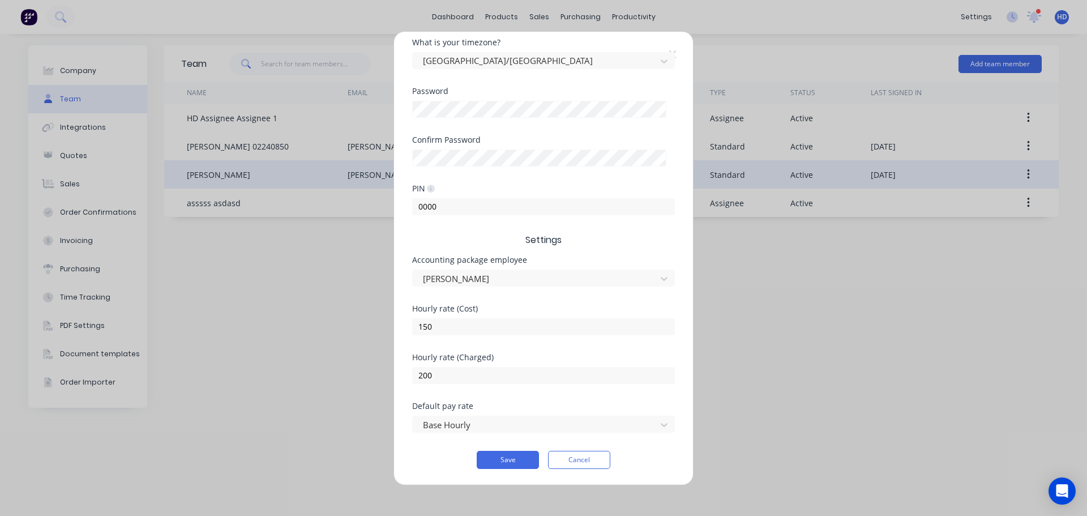
scroll to position [236, 0]
click at [495, 451] on button "Save" at bounding box center [508, 460] width 62 height 18
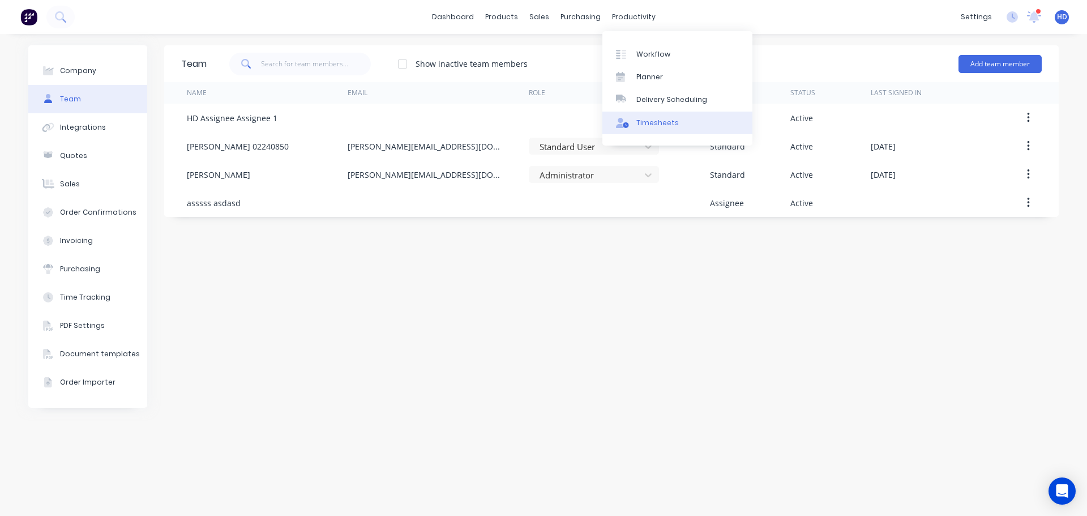
click at [648, 118] on div "Timesheets" at bounding box center [657, 123] width 42 height 10
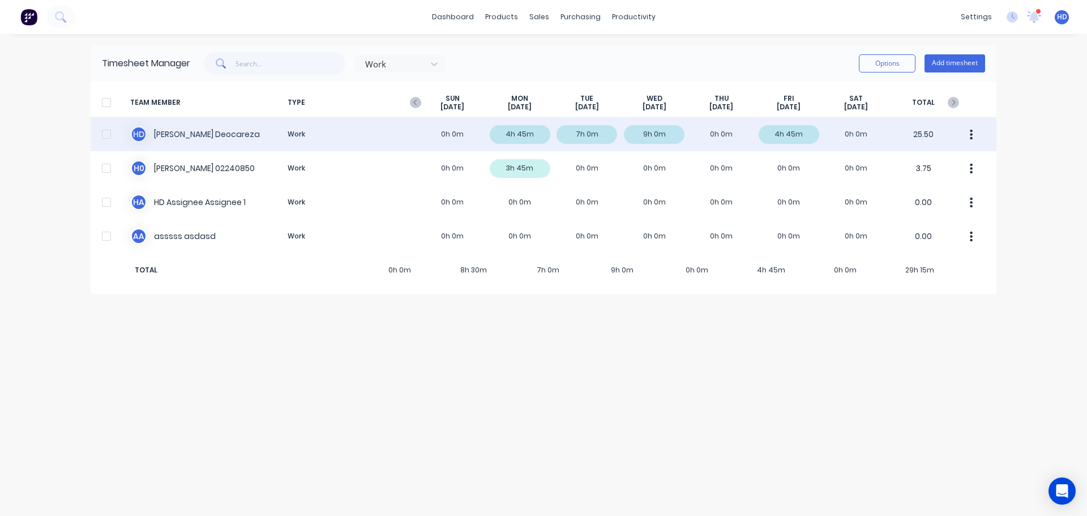
click at [682, 132] on div "H D [PERSON_NAME] Work 0h 0m 4h 45m 7h 0m 9h 0m 0h 0m 4h 45m 0h 0m 25.50" at bounding box center [544, 134] width 906 height 34
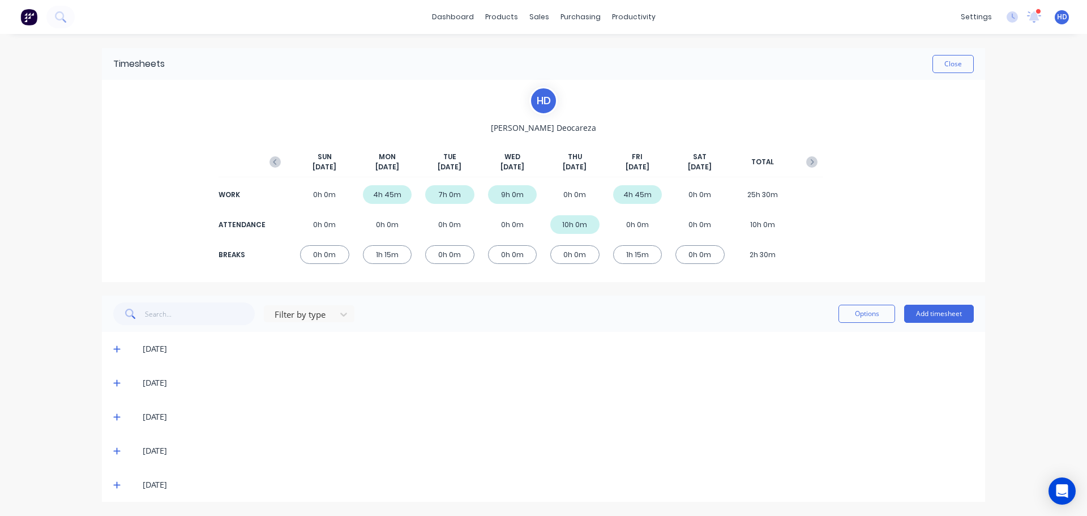
click at [116, 348] on icon at bounding box center [116, 349] width 7 height 8
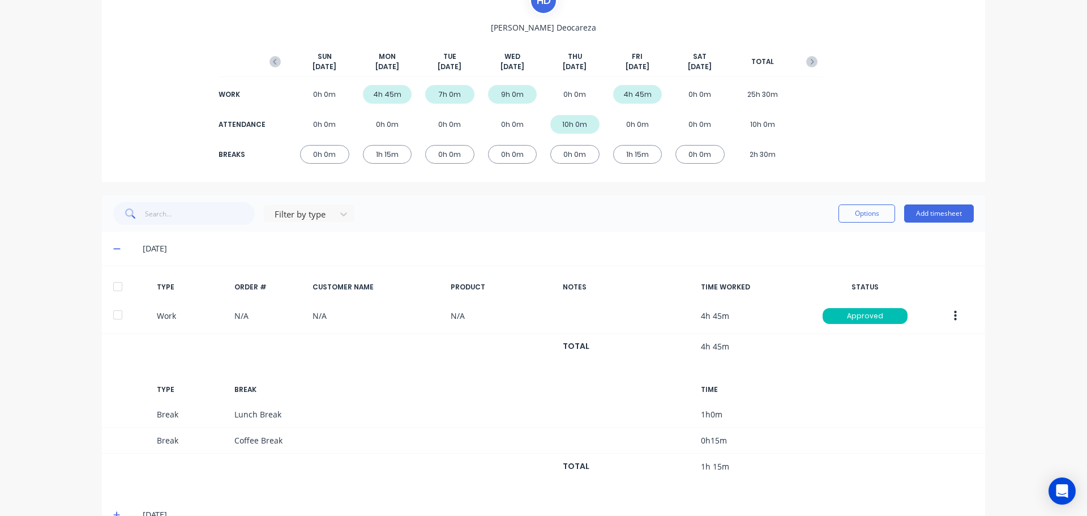
scroll to position [113, 0]
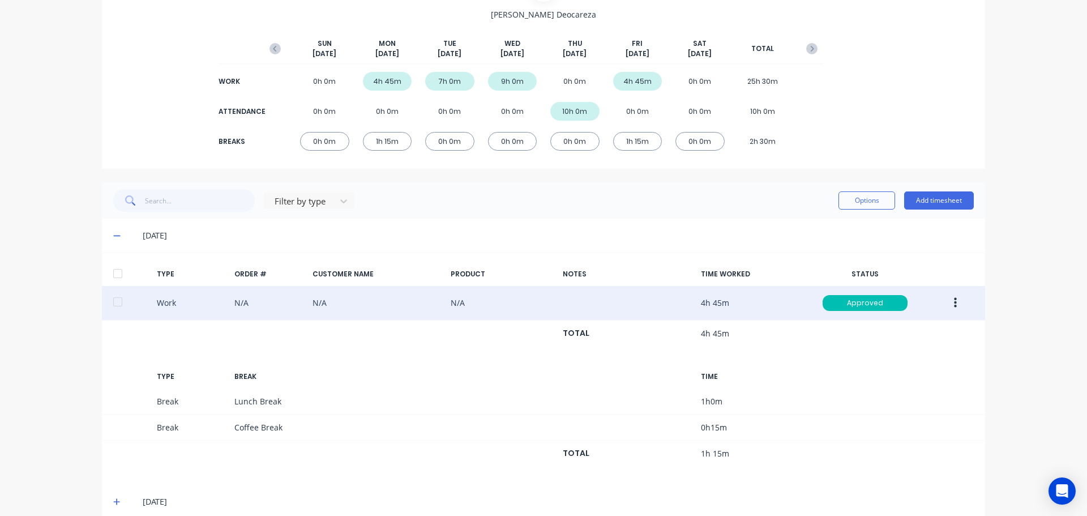
click at [954, 305] on icon "button" at bounding box center [955, 303] width 3 height 12
click at [917, 261] on div "Edit" at bounding box center [914, 260] width 87 height 16
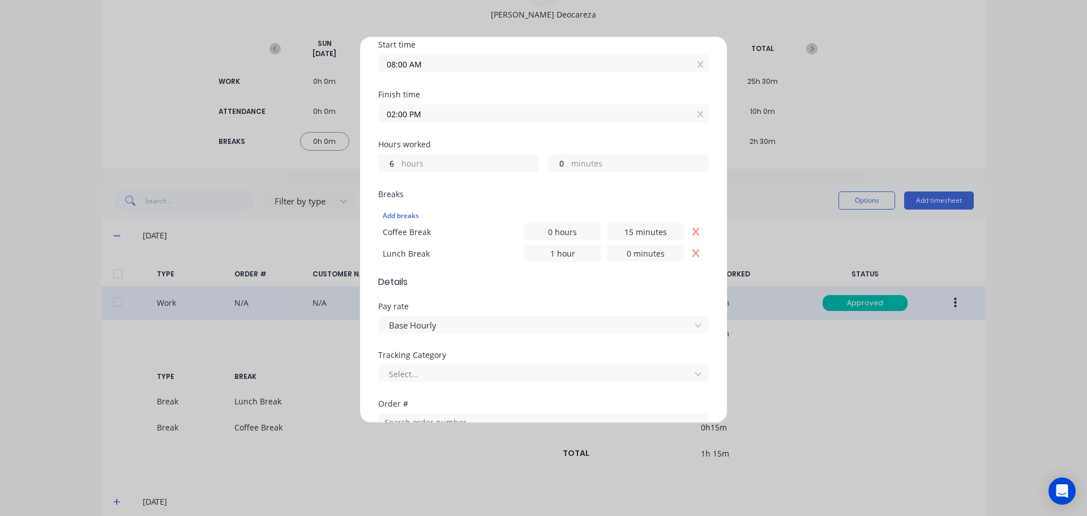
scroll to position [226, 0]
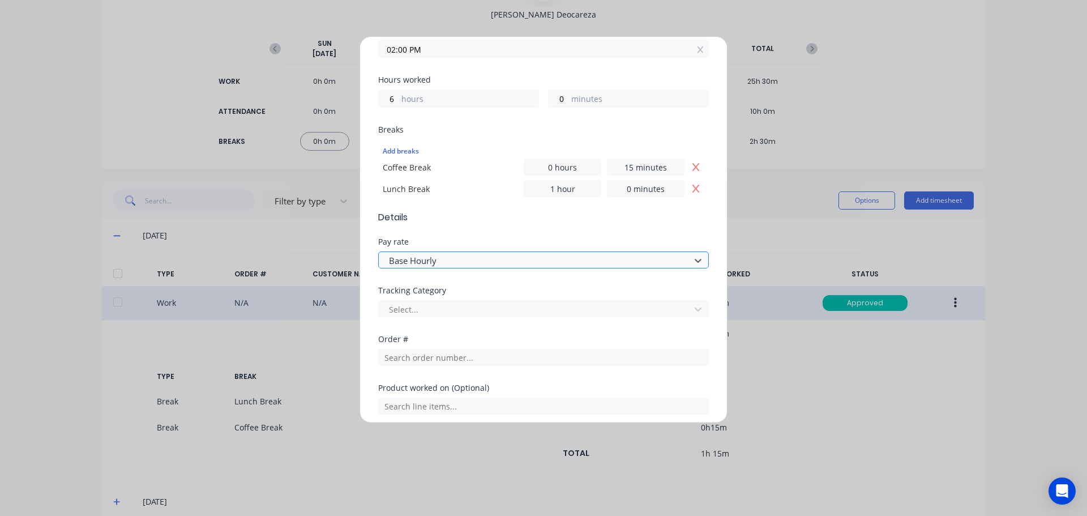
click at [512, 259] on div at bounding box center [536, 261] width 297 height 14
click at [484, 304] on div at bounding box center [536, 309] width 297 height 14
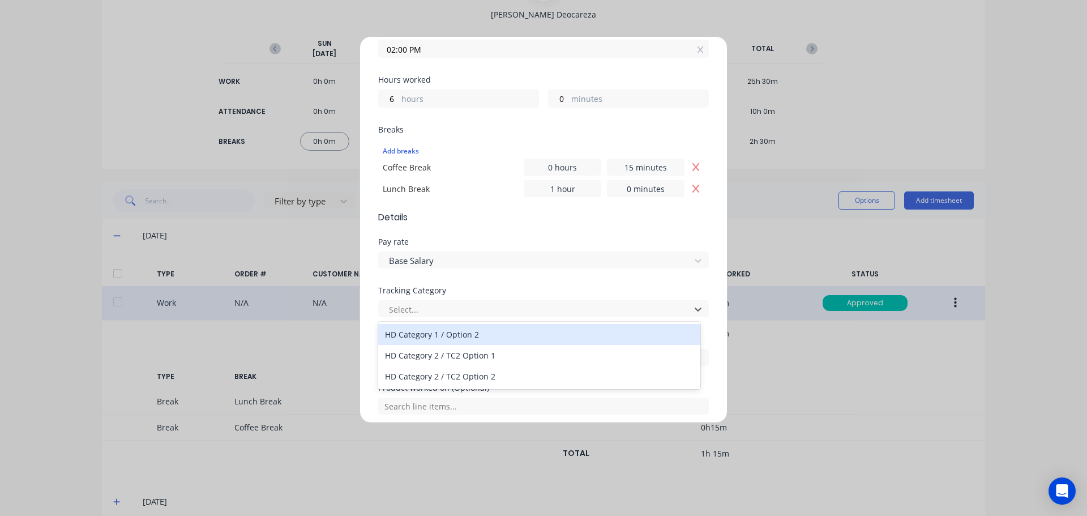
click at [472, 331] on div "HD Category 1 / Option 2" at bounding box center [539, 334] width 322 height 21
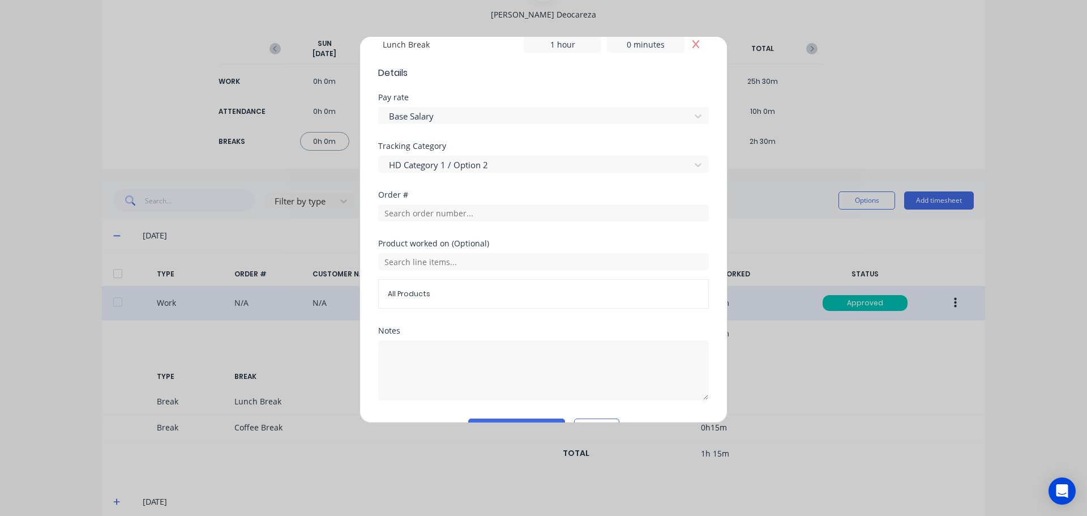
scroll to position [401, 0]
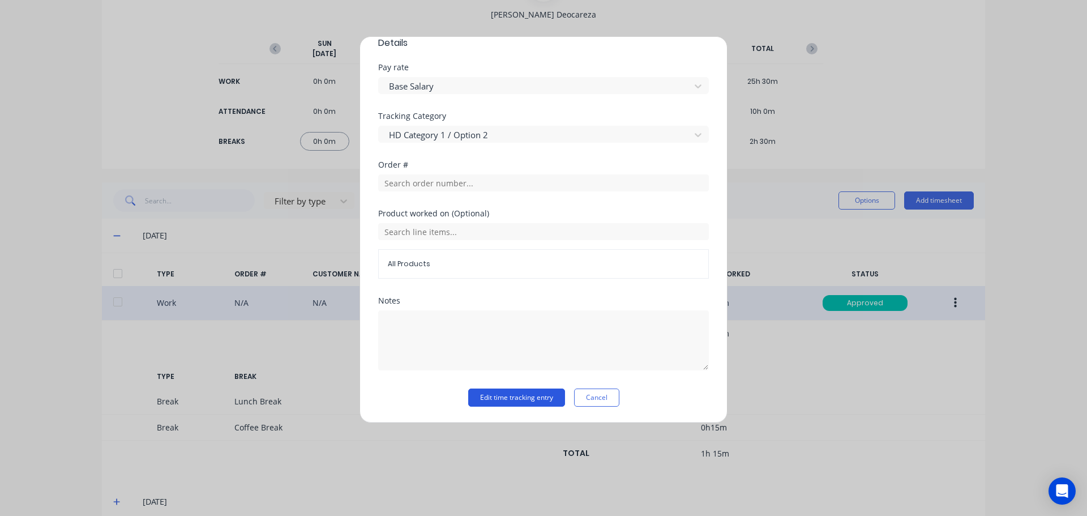
click at [523, 396] on button "Edit time tracking entry" at bounding box center [516, 397] width 97 height 18
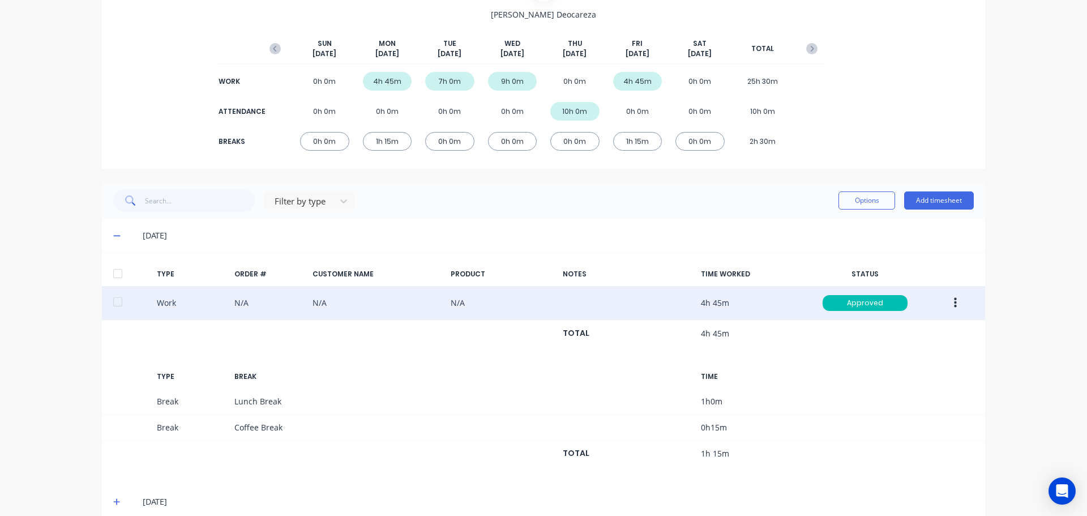
click at [122, 280] on div at bounding box center [117, 273] width 23 height 23
click at [871, 193] on button "Options" at bounding box center [867, 200] width 57 height 18
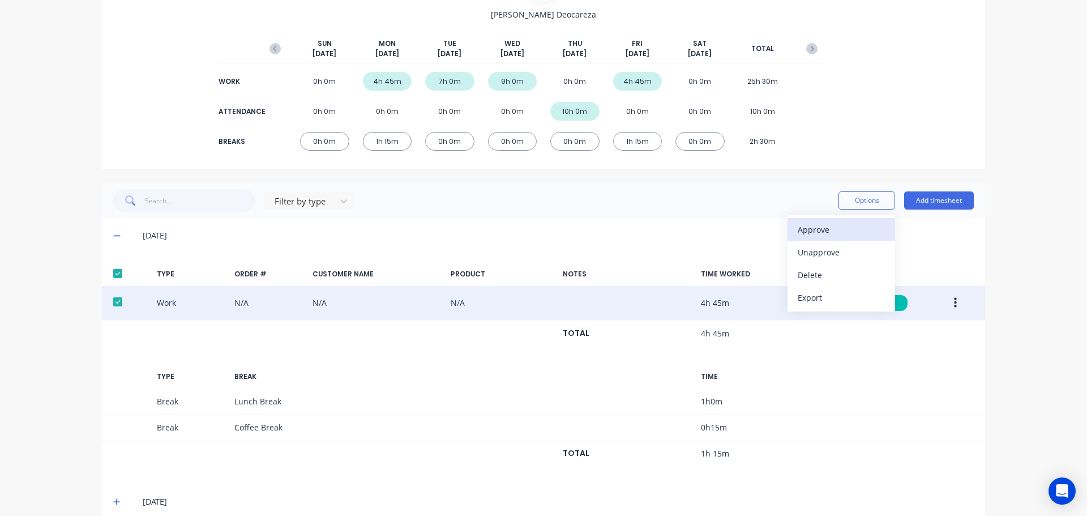
click at [858, 228] on div "Approve" at bounding box center [841, 229] width 87 height 16
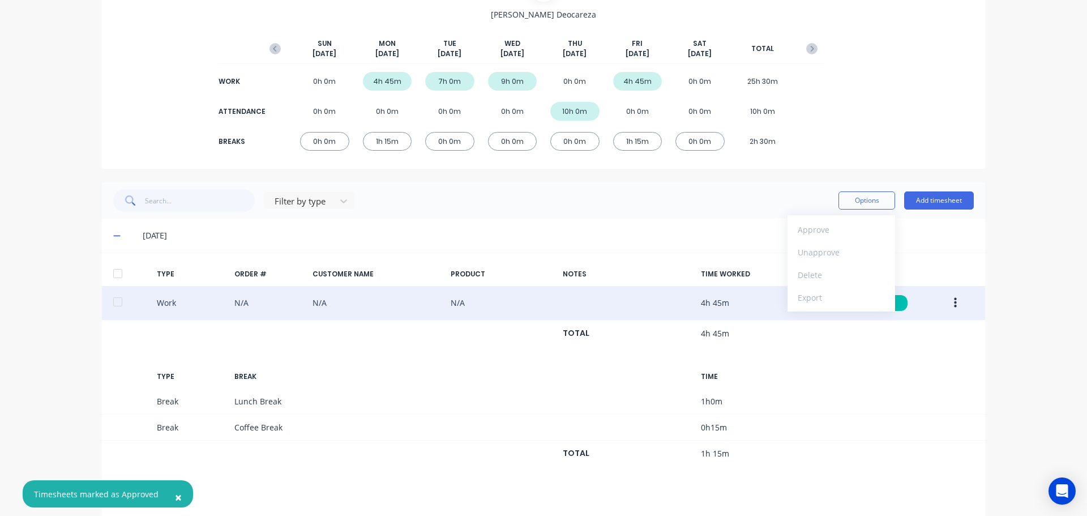
click at [112, 271] on div at bounding box center [117, 273] width 23 height 23
click at [867, 206] on button "Options" at bounding box center [867, 200] width 57 height 18
click at [825, 300] on div "Export" at bounding box center [841, 297] width 87 height 16
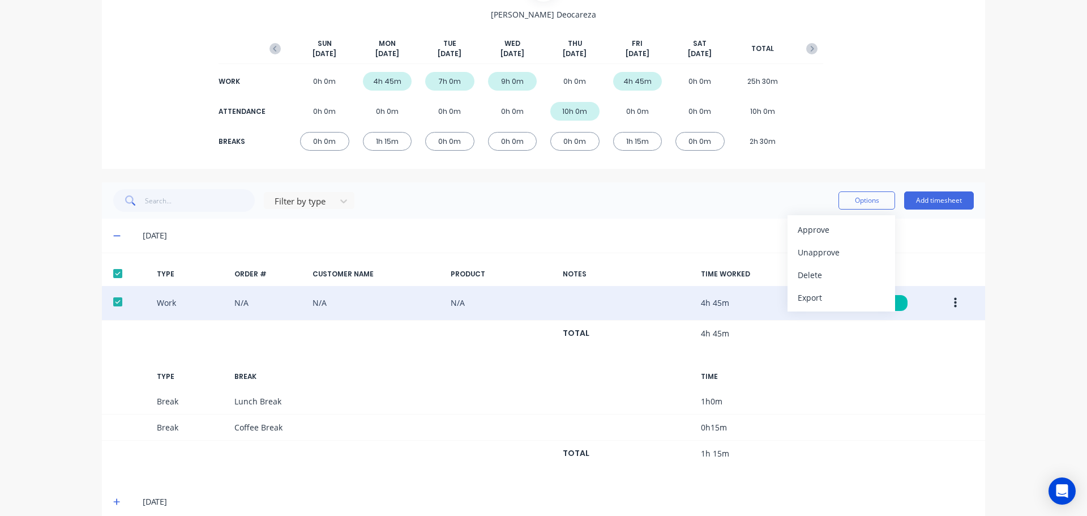
click at [1061, 377] on div "dashboard products sales purchasing productivity dashboard products Product Cat…" at bounding box center [543, 258] width 1087 height 516
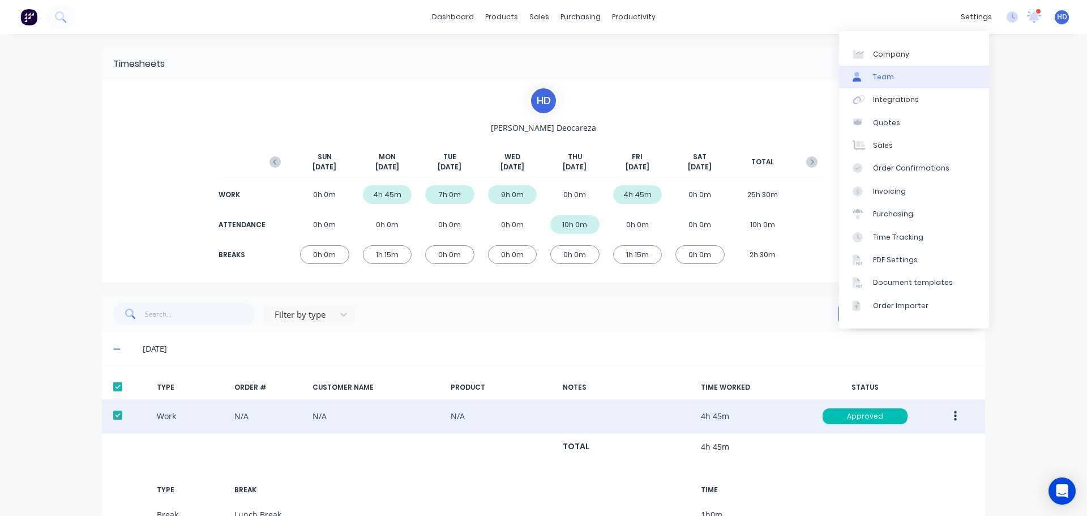
click at [905, 71] on link "Team" at bounding box center [914, 77] width 150 height 23
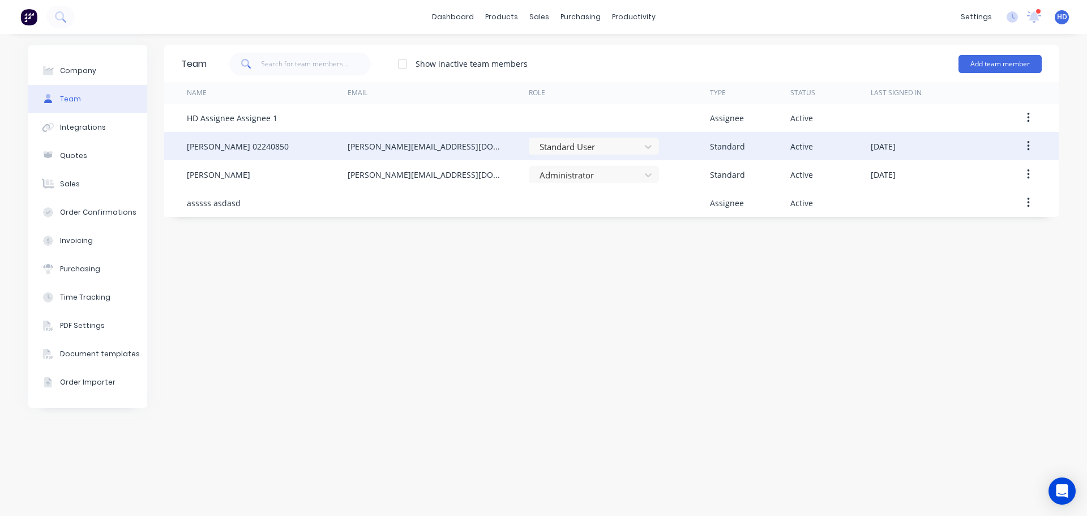
click at [1030, 146] on icon "button" at bounding box center [1028, 146] width 3 height 12
click at [956, 179] on div "Edit" at bounding box center [988, 176] width 87 height 16
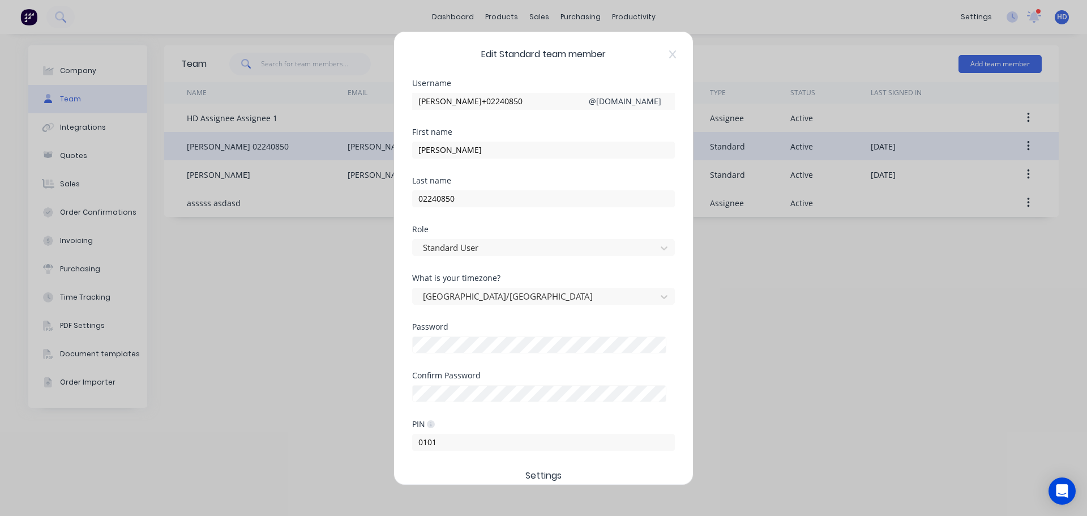
scroll to position [236, 0]
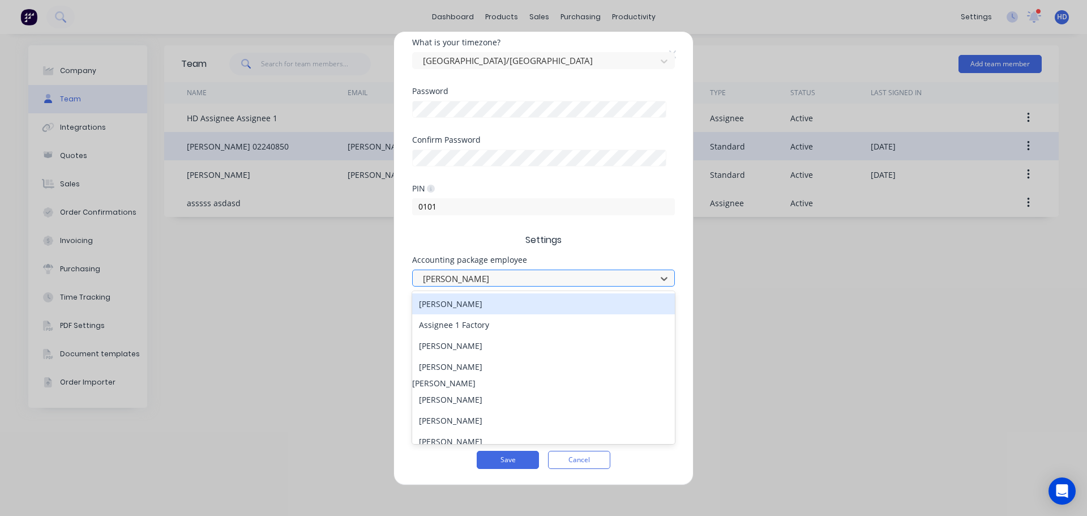
click at [471, 281] on div at bounding box center [536, 278] width 229 height 14
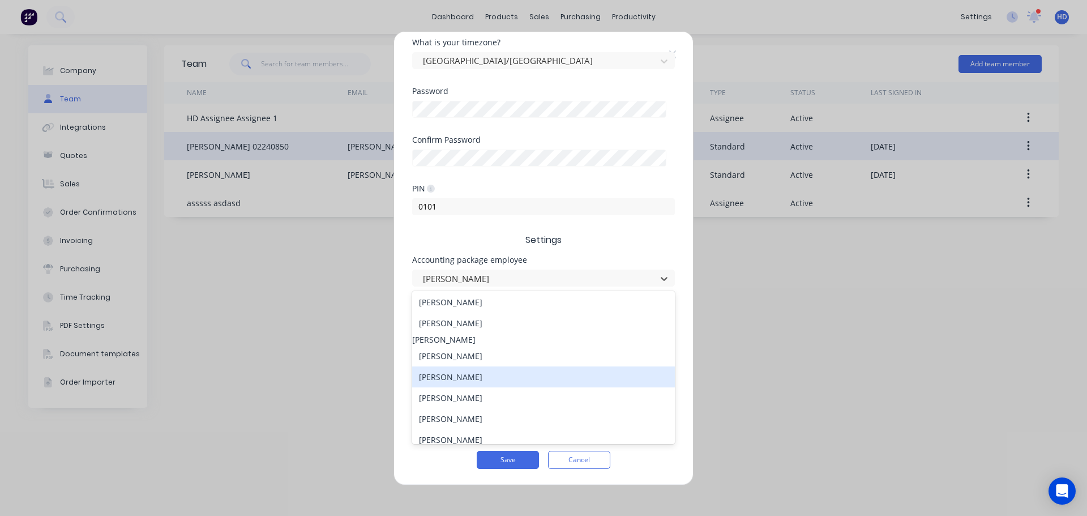
scroll to position [57, 0]
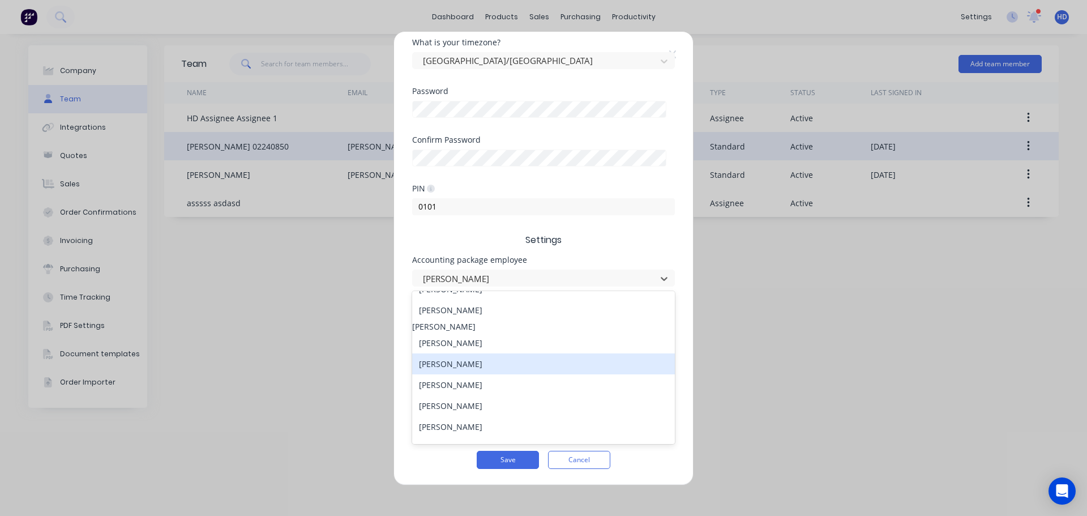
click at [478, 372] on div "Jane Smith" at bounding box center [543, 363] width 263 height 21
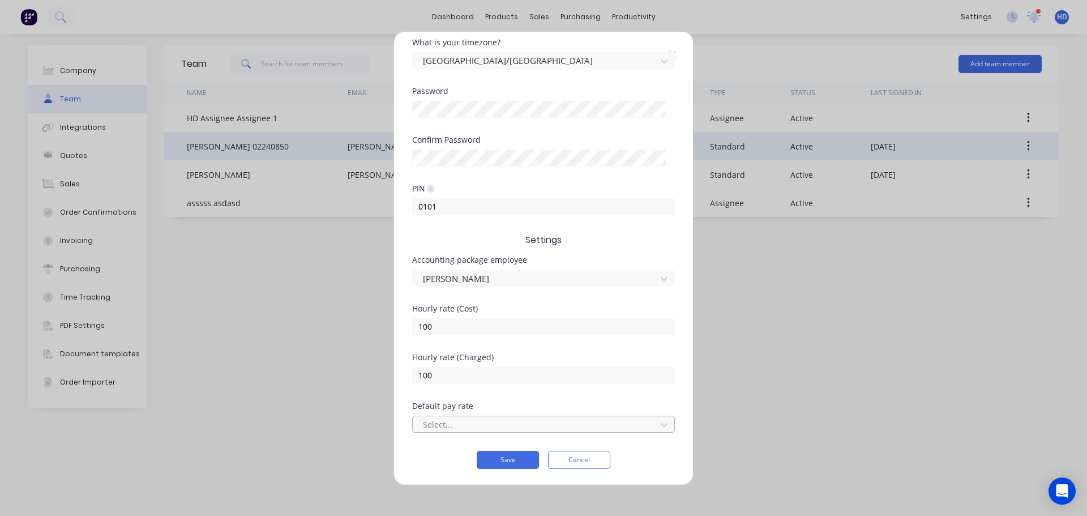
click at [474, 419] on div at bounding box center [536, 424] width 229 height 14
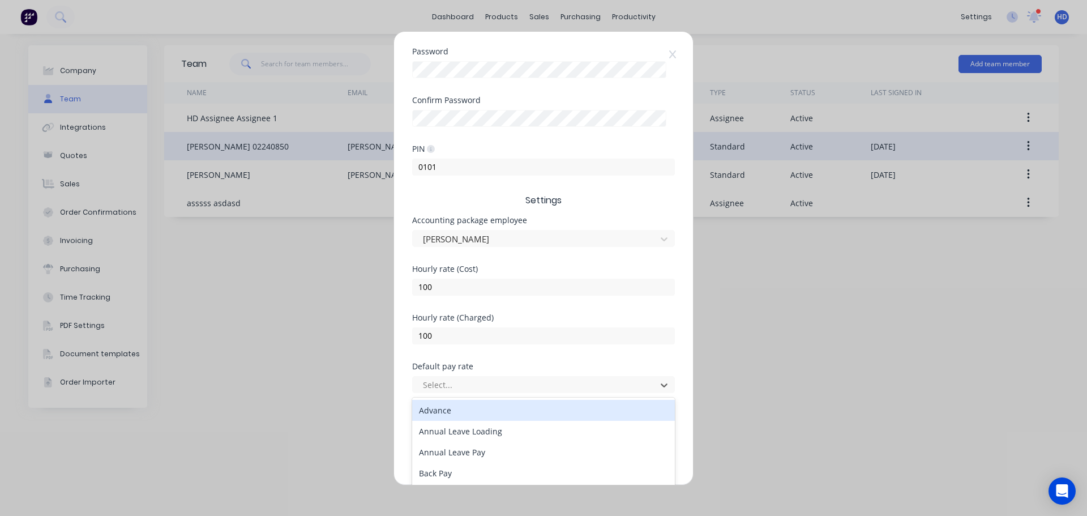
scroll to position [341, 0]
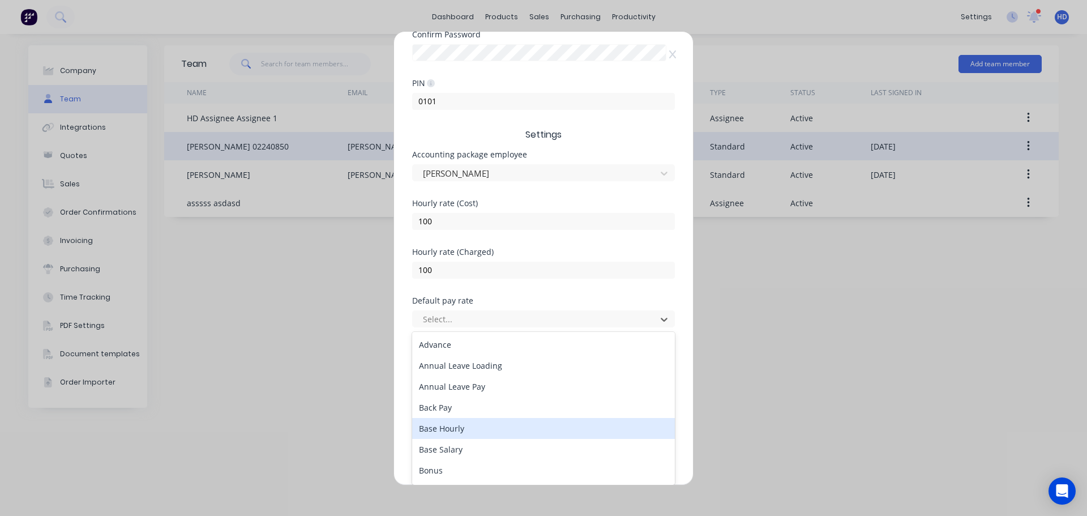
click at [489, 435] on div "Base Hourly" at bounding box center [543, 428] width 263 height 21
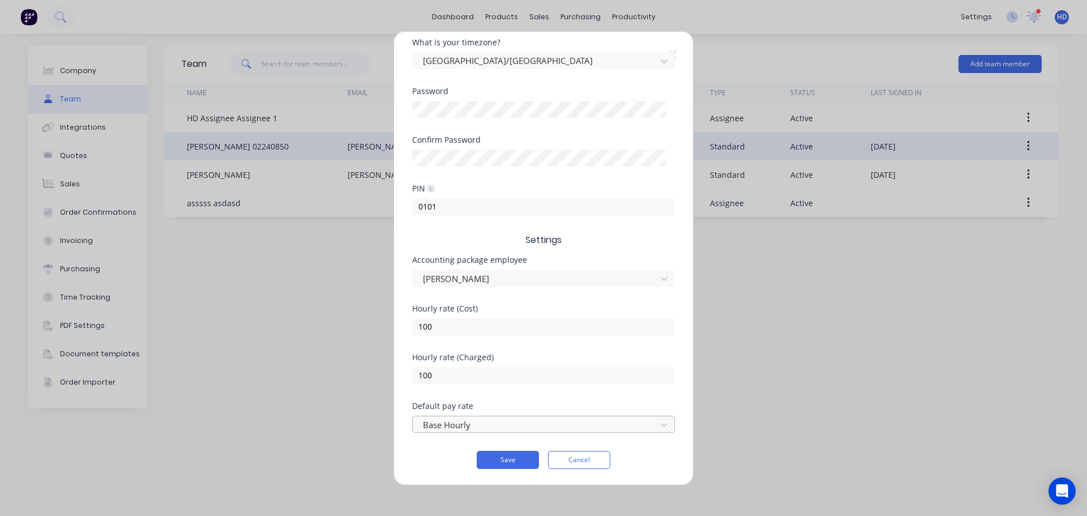
click at [493, 429] on div at bounding box center [536, 424] width 229 height 14
click at [542, 394] on div "Hourly rate (Charged) 100" at bounding box center [543, 377] width 263 height 49
click at [508, 457] on button "Save" at bounding box center [508, 460] width 62 height 18
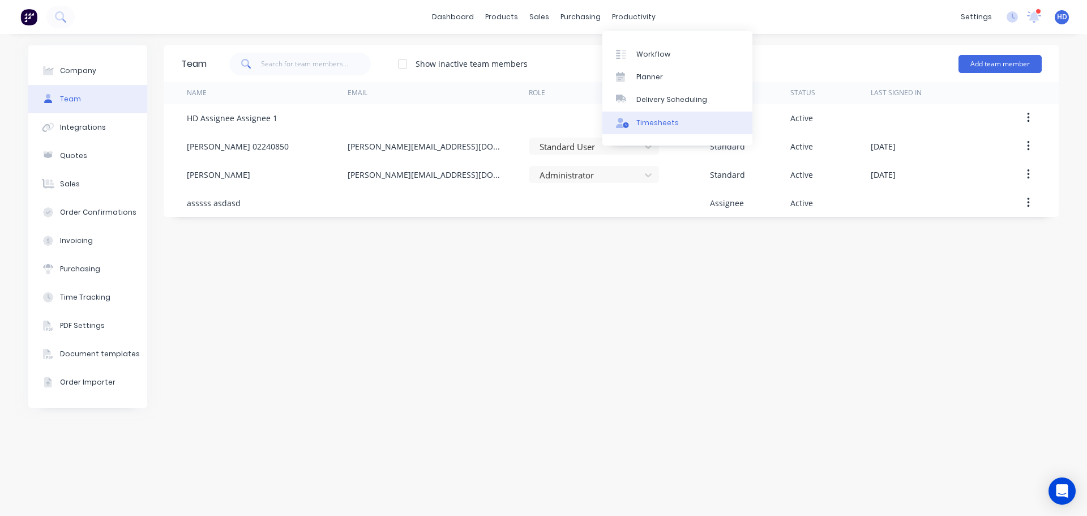
click at [669, 121] on div "Timesheets" at bounding box center [657, 123] width 42 height 10
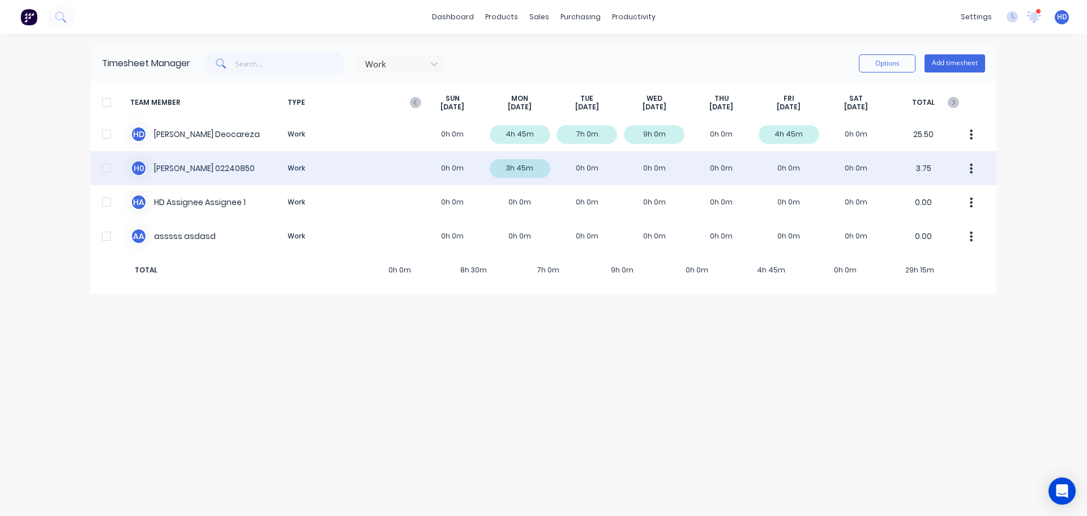
click at [969, 166] on button "button" at bounding box center [972, 168] width 24 height 23
click at [626, 170] on div "H 0 Harry 02240850 Work 0h 0m 3h 45m 0h 0m 0h 0m 0h 0m 0h 0m 0h 0m 3.75 Approve…" at bounding box center [544, 168] width 906 height 34
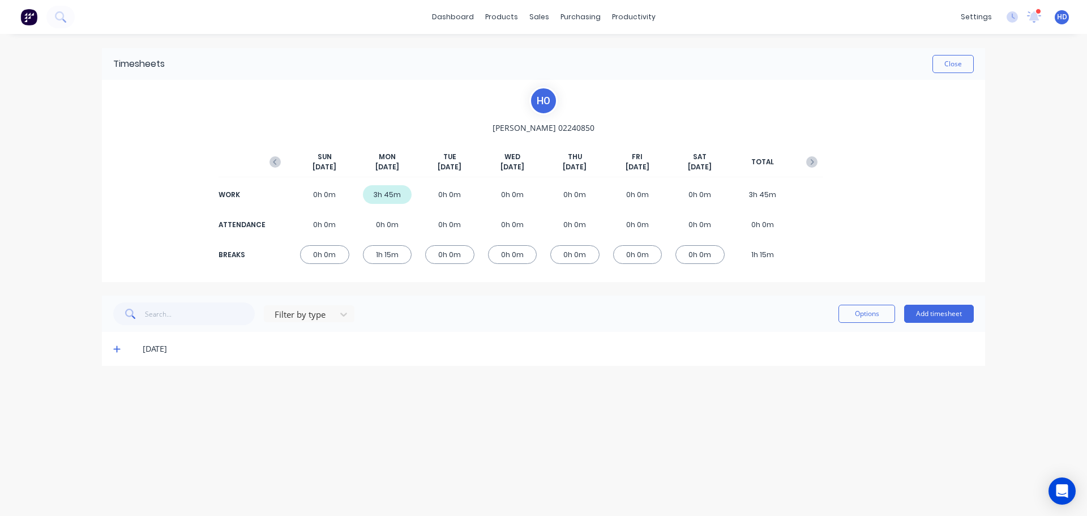
click at [116, 351] on icon at bounding box center [116, 349] width 7 height 8
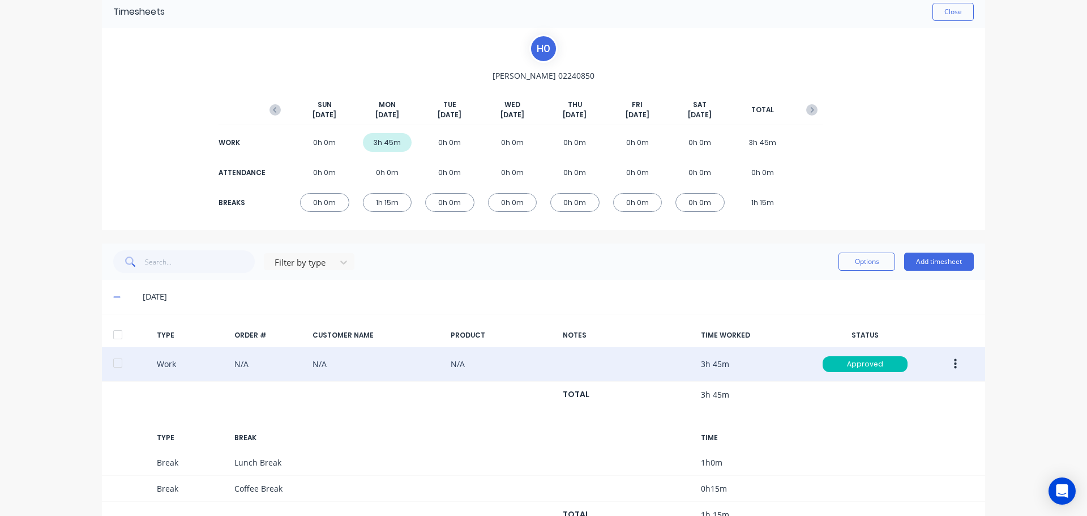
scroll to position [96, 0]
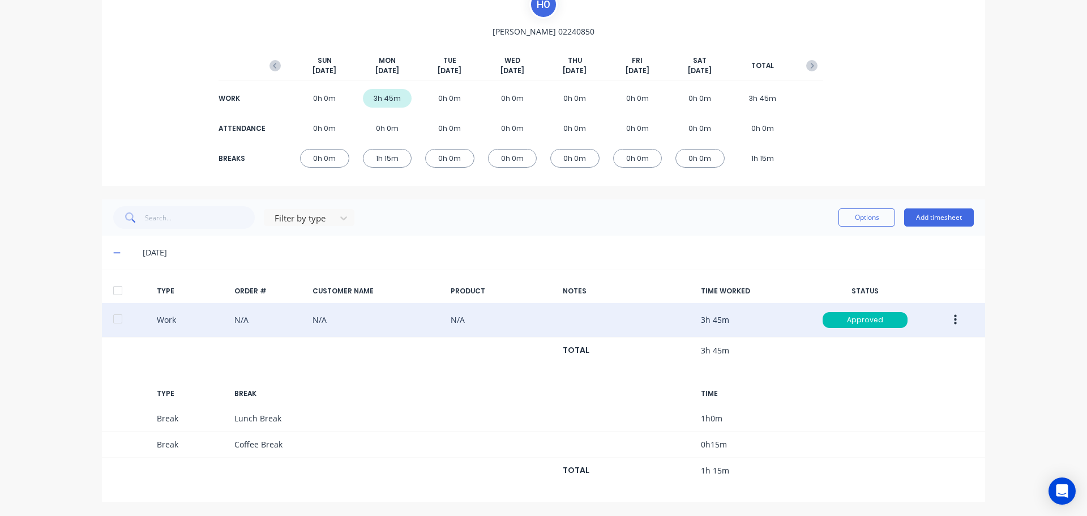
drag, startPoint x: 116, startPoint y: 322, endPoint x: 123, endPoint y: 324, distance: 7.9
click at [117, 322] on div at bounding box center [117, 318] width 23 height 23
click at [953, 318] on button "button" at bounding box center [955, 320] width 27 height 20
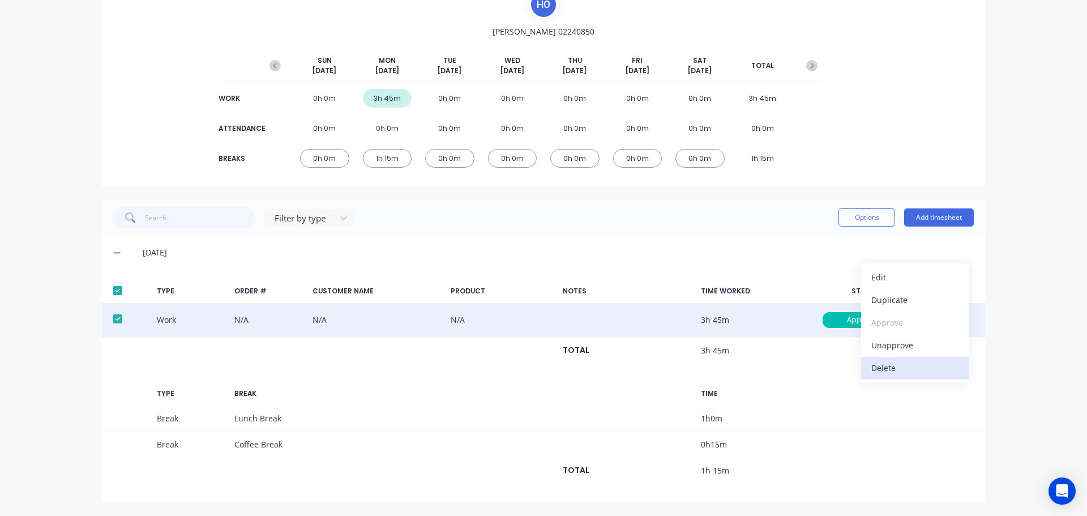
click at [887, 365] on div "Delete" at bounding box center [914, 368] width 87 height 16
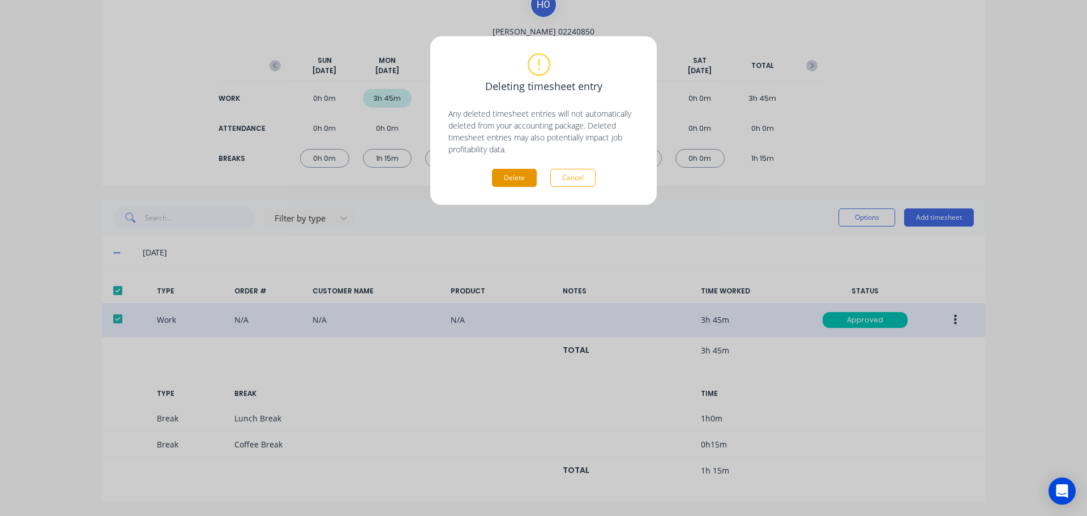
click at [514, 180] on button "Delete" at bounding box center [514, 178] width 45 height 18
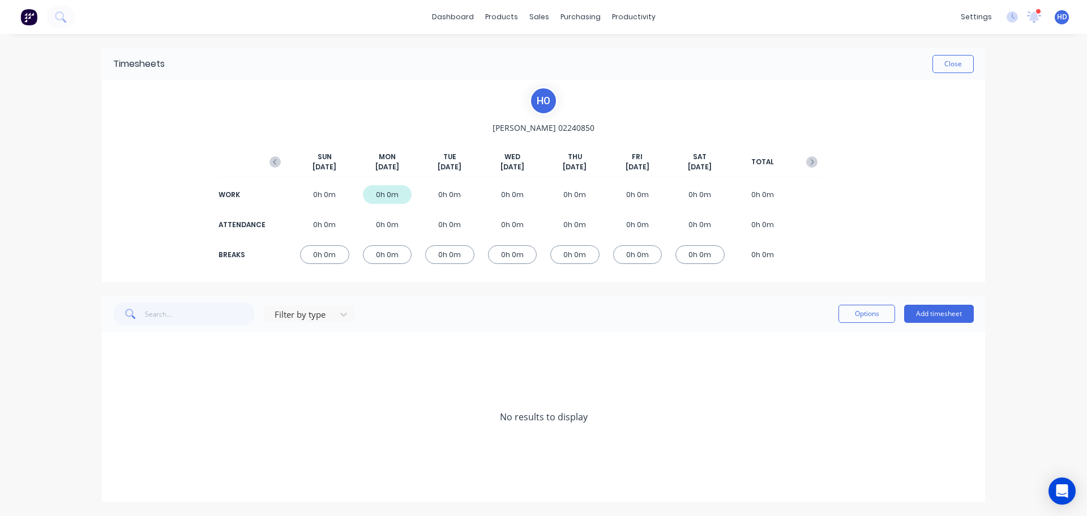
scroll to position [0, 0]
click at [943, 318] on button "Add timesheet" at bounding box center [939, 314] width 70 height 18
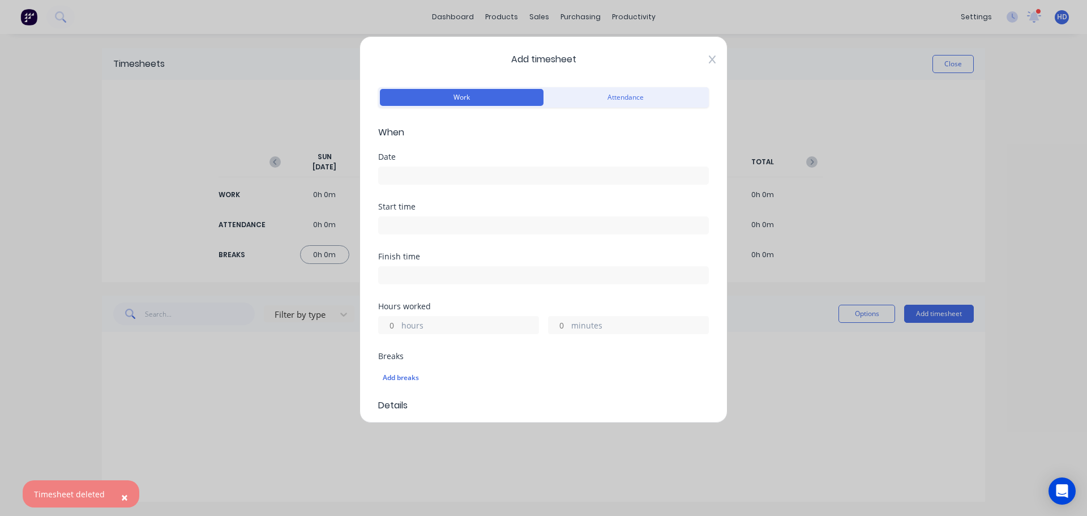
click at [709, 59] on icon at bounding box center [712, 59] width 7 height 9
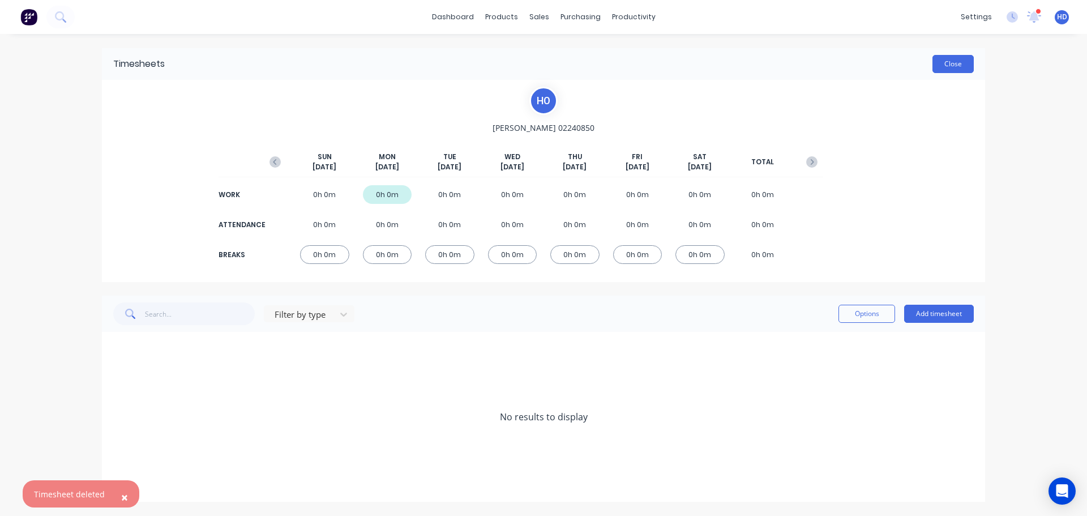
click at [966, 59] on button "Close" at bounding box center [953, 64] width 41 height 18
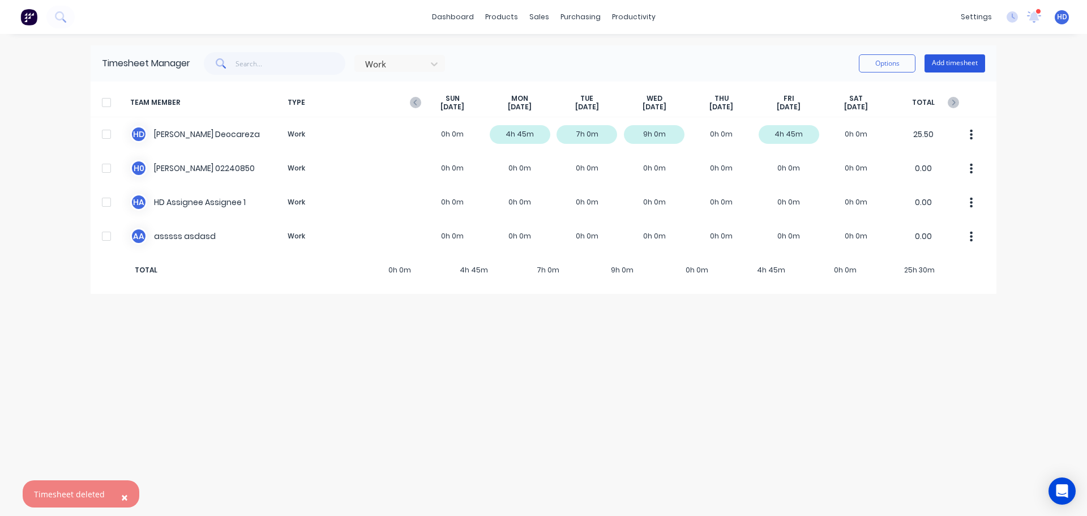
click at [954, 62] on button "Add timesheet" at bounding box center [955, 63] width 61 height 18
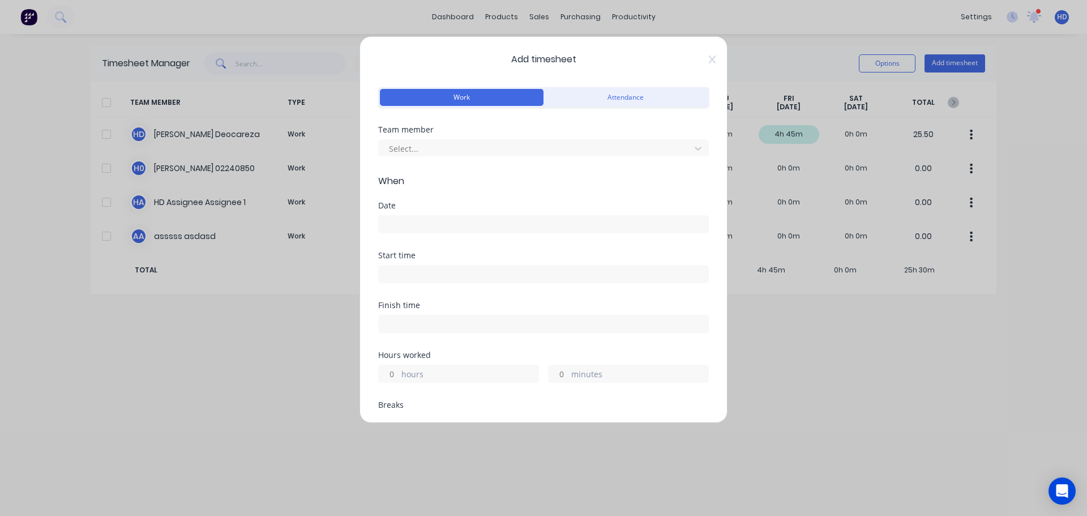
click at [499, 136] on div "Team member Select..." at bounding box center [543, 141] width 331 height 31
click at [490, 145] on div at bounding box center [536, 149] width 297 height 14
click at [416, 219] on input at bounding box center [544, 224] width 330 height 17
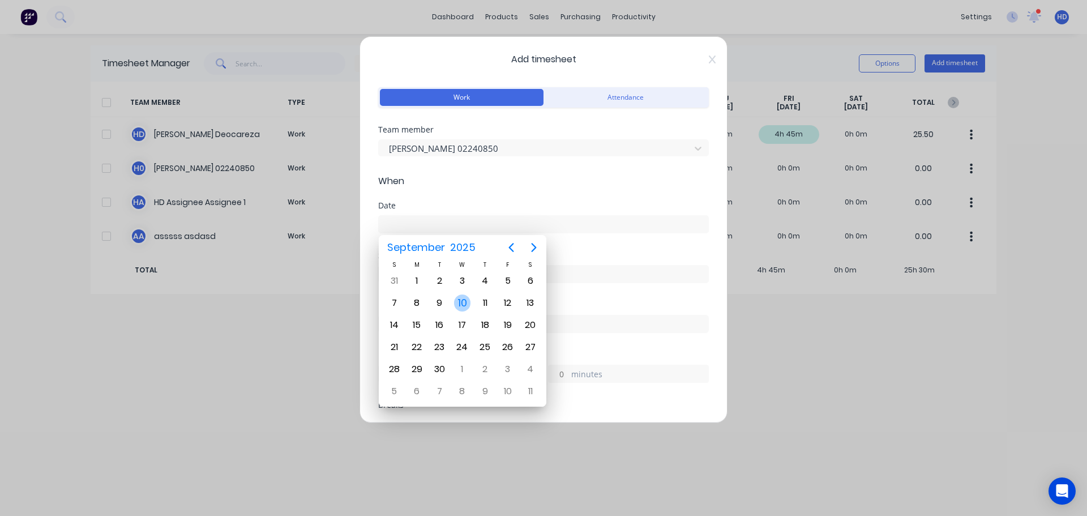
click at [465, 302] on div "10" at bounding box center [462, 302] width 17 height 17
type input "10/09/2025"
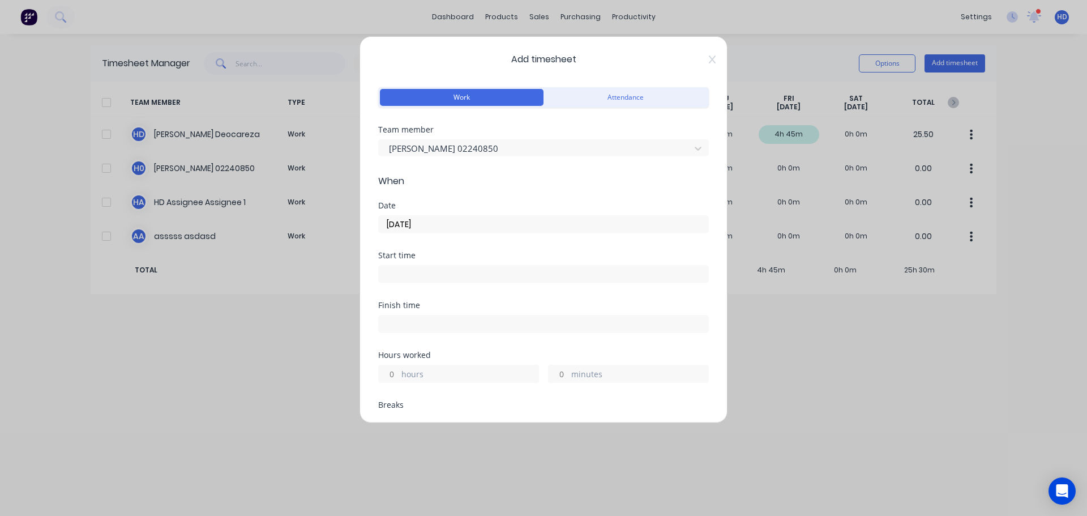
click at [413, 277] on input at bounding box center [544, 274] width 330 height 17
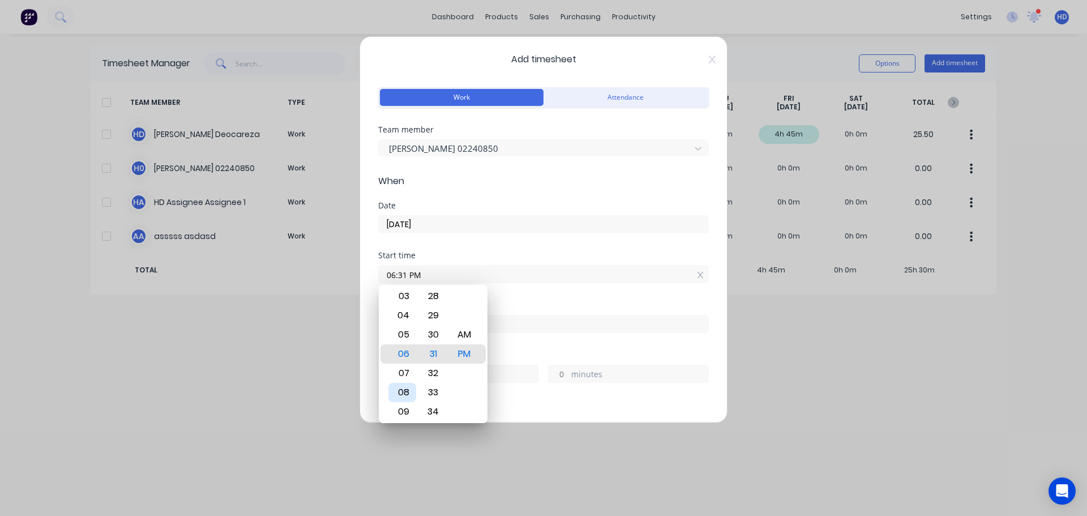
click at [406, 396] on div "08" at bounding box center [402, 392] width 28 height 19
click at [460, 340] on div "AM" at bounding box center [465, 334] width 28 height 19
type input "08:31 AM"
drag, startPoint x: 518, startPoint y: 298, endPoint x: 500, endPoint y: 311, distance: 22.6
click at [520, 298] on div "Start time 08:31 AM" at bounding box center [543, 276] width 331 height 50
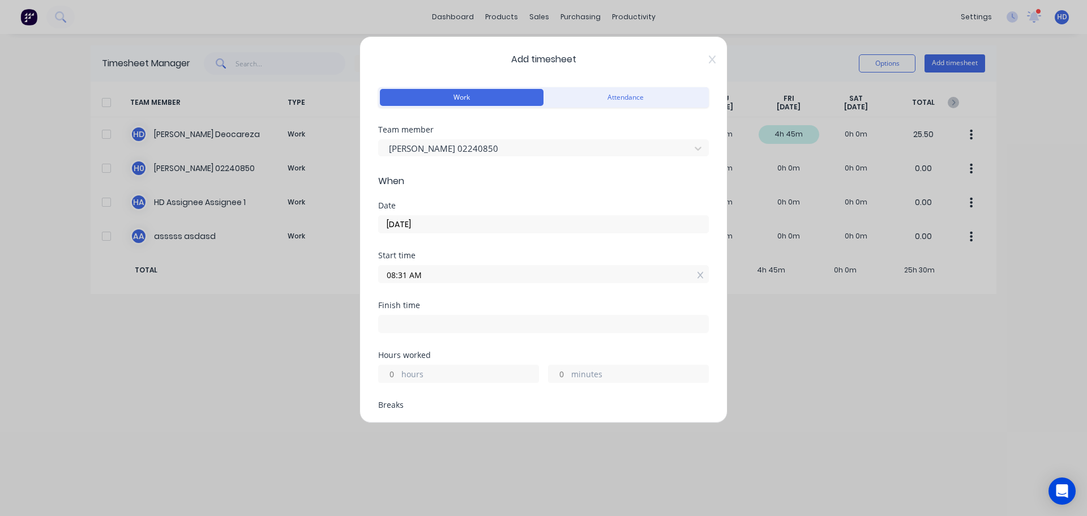
click at [395, 379] on input "hours" at bounding box center [389, 373] width 20 height 17
type input "7"
type input "03:31 PM"
type input "0"
click at [478, 349] on div "Finish time 03:31 PM" at bounding box center [543, 326] width 331 height 50
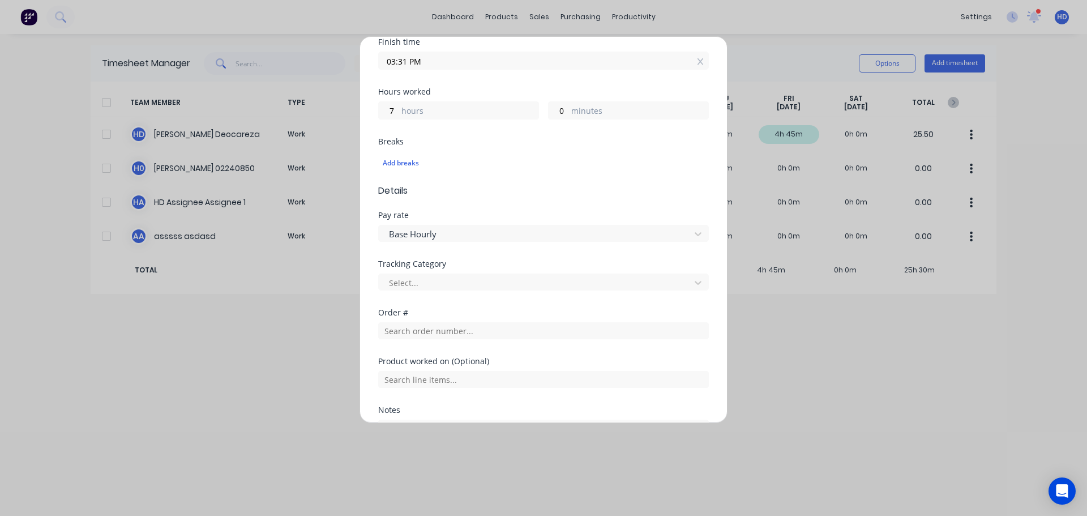
scroll to position [283, 0]
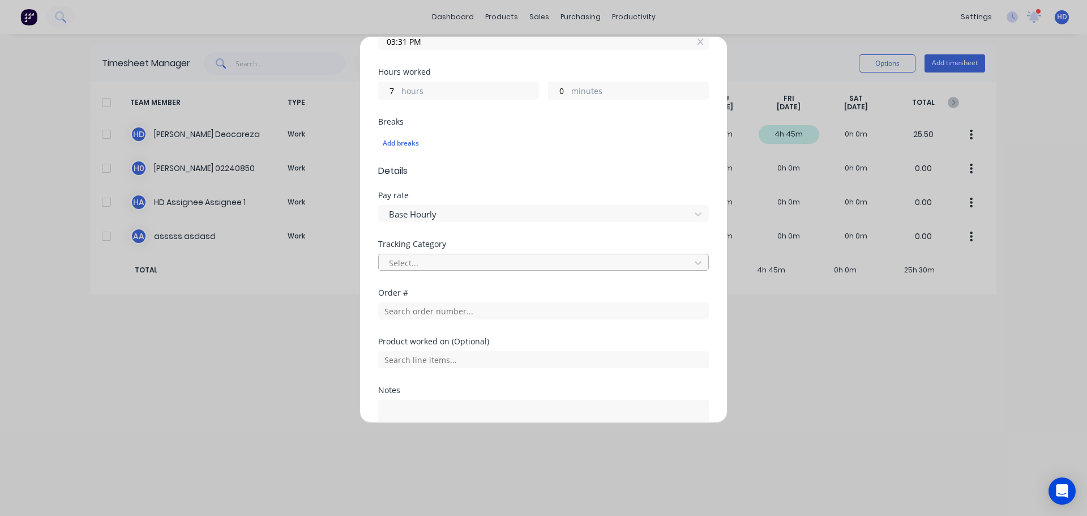
click at [431, 262] on div at bounding box center [536, 263] width 297 height 14
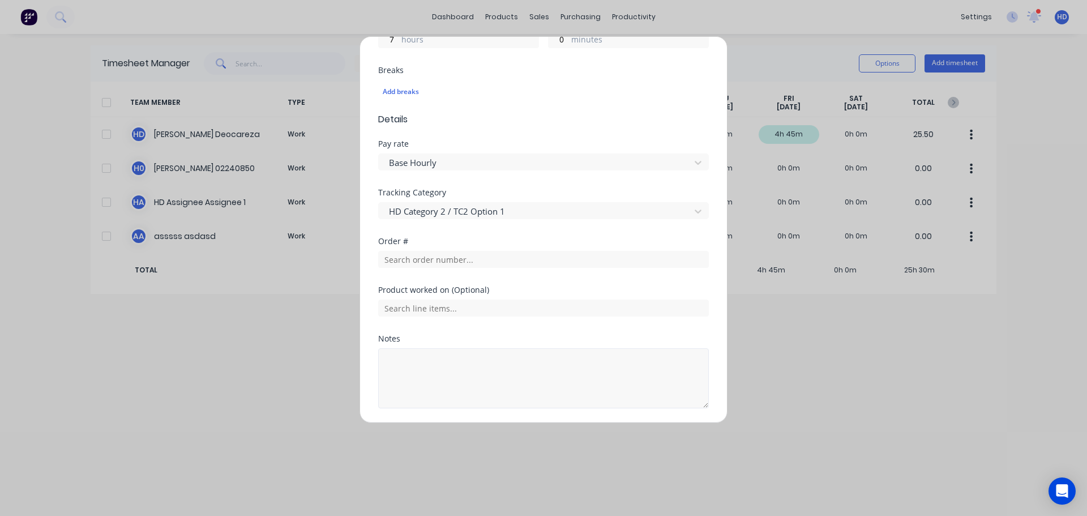
scroll to position [373, 0]
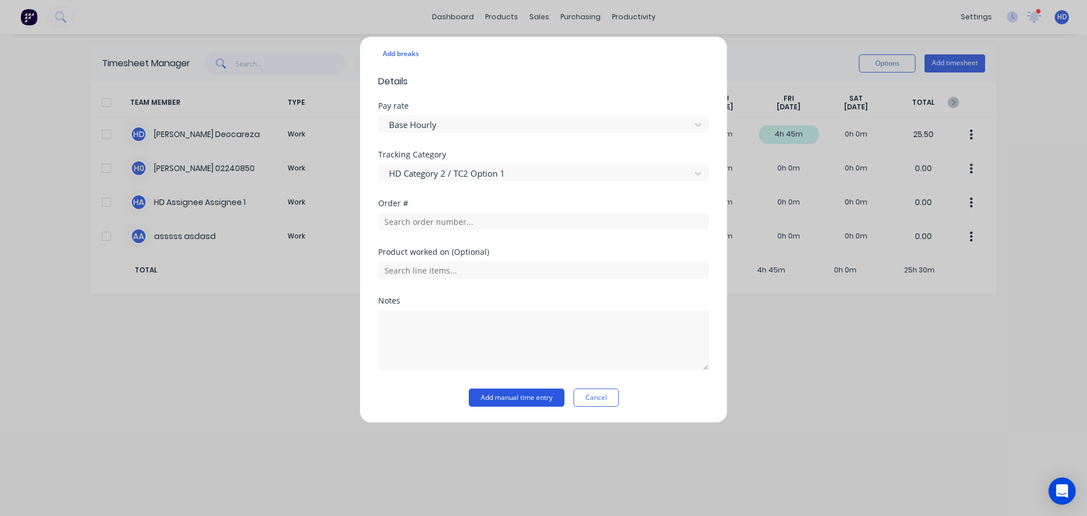
click at [518, 392] on button "Add manual time entry" at bounding box center [517, 397] width 96 height 18
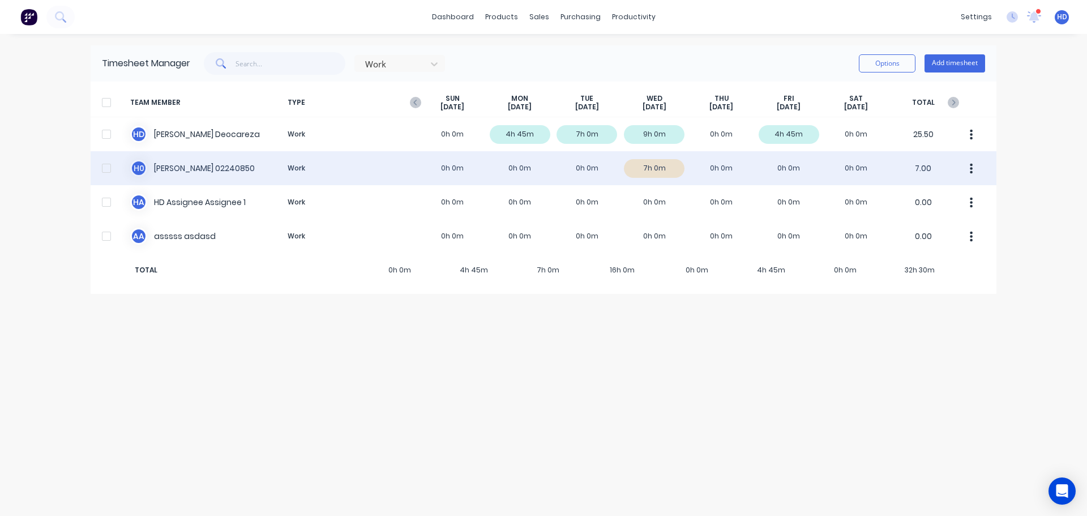
click at [112, 167] on div at bounding box center [106, 168] width 23 height 23
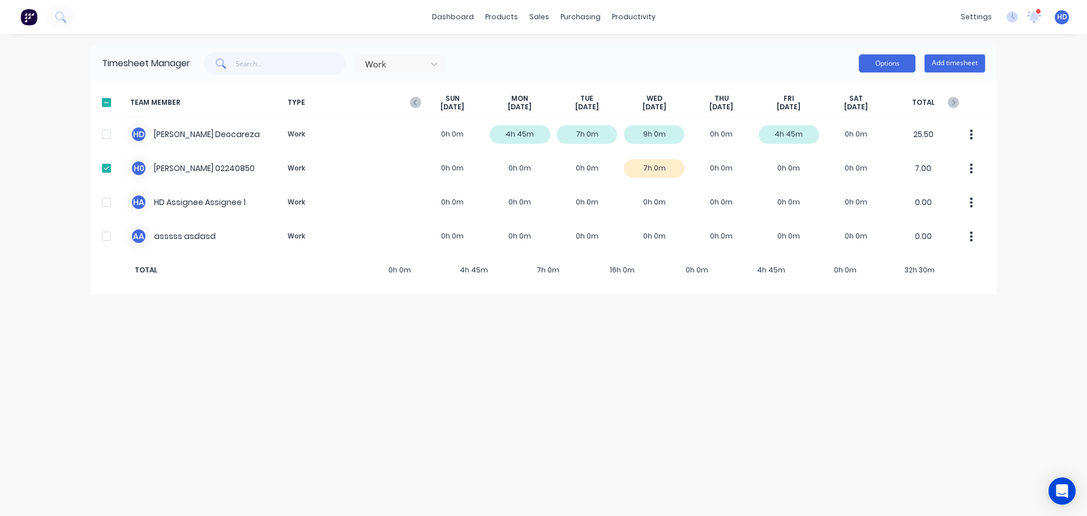
click at [895, 69] on button "Options" at bounding box center [887, 63] width 57 height 18
click at [858, 93] on div "Approve" at bounding box center [861, 92] width 87 height 16
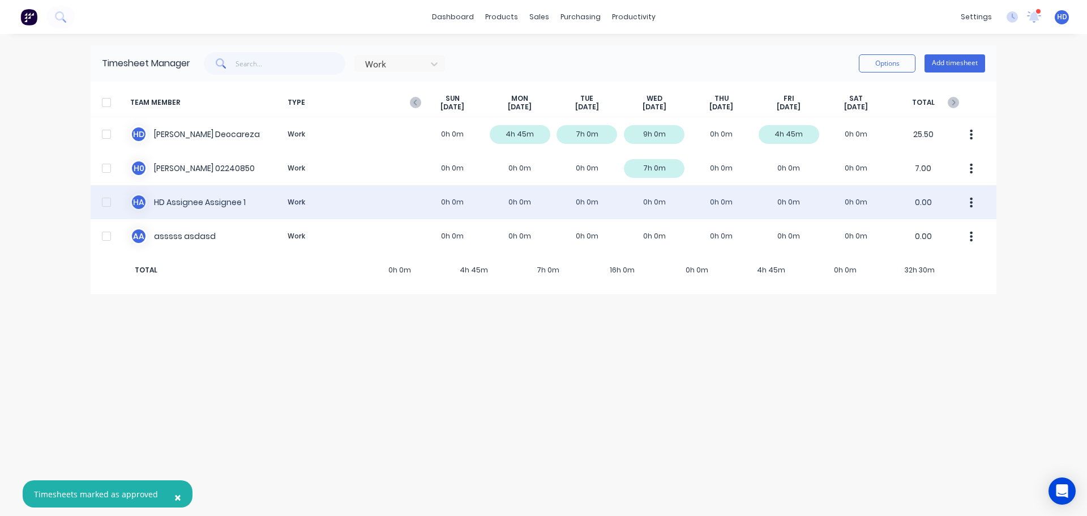
click at [108, 204] on div at bounding box center [106, 202] width 23 height 23
drag, startPoint x: 102, startPoint y: 204, endPoint x: 108, endPoint y: 183, distance: 21.6
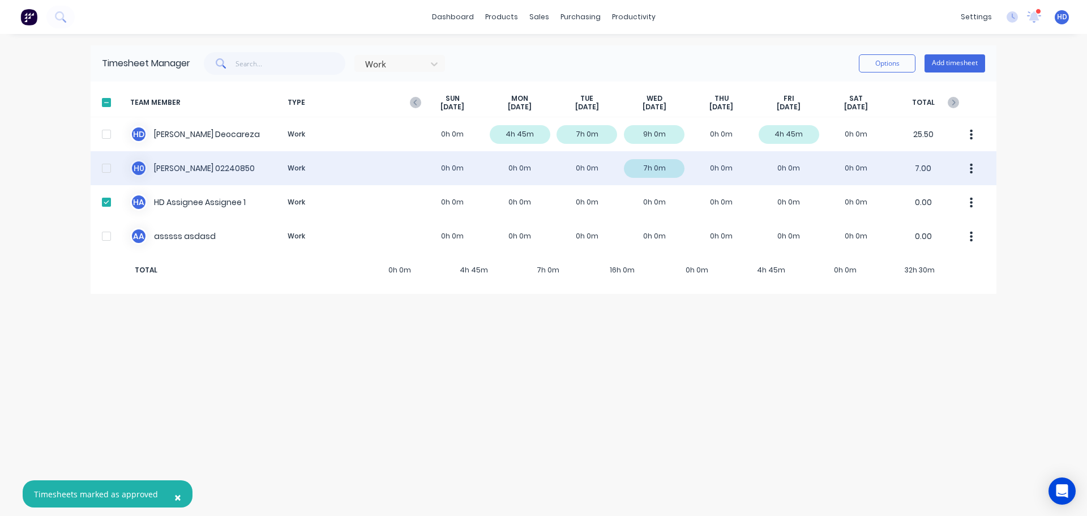
click at [103, 204] on div at bounding box center [106, 202] width 23 height 23
click at [109, 165] on div at bounding box center [106, 168] width 23 height 23
click at [974, 172] on button "button" at bounding box center [972, 168] width 24 height 23
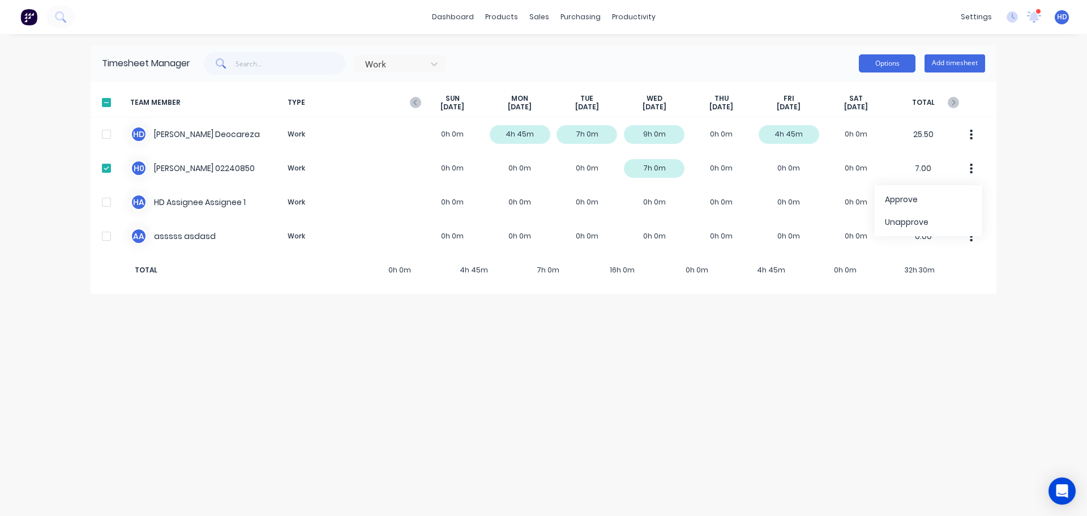
click at [888, 65] on button "Options" at bounding box center [887, 63] width 57 height 18
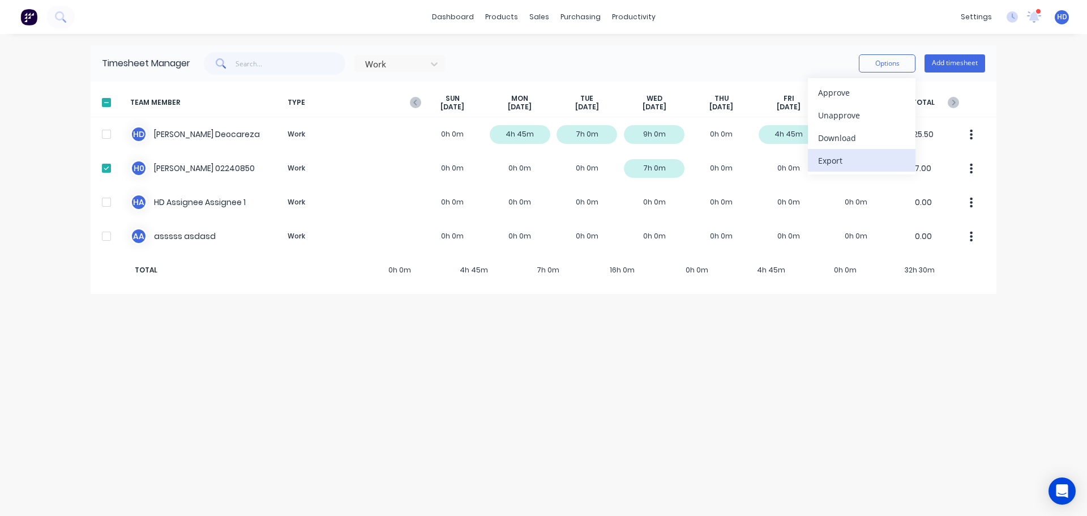
click at [834, 156] on div "Export" at bounding box center [861, 160] width 87 height 16
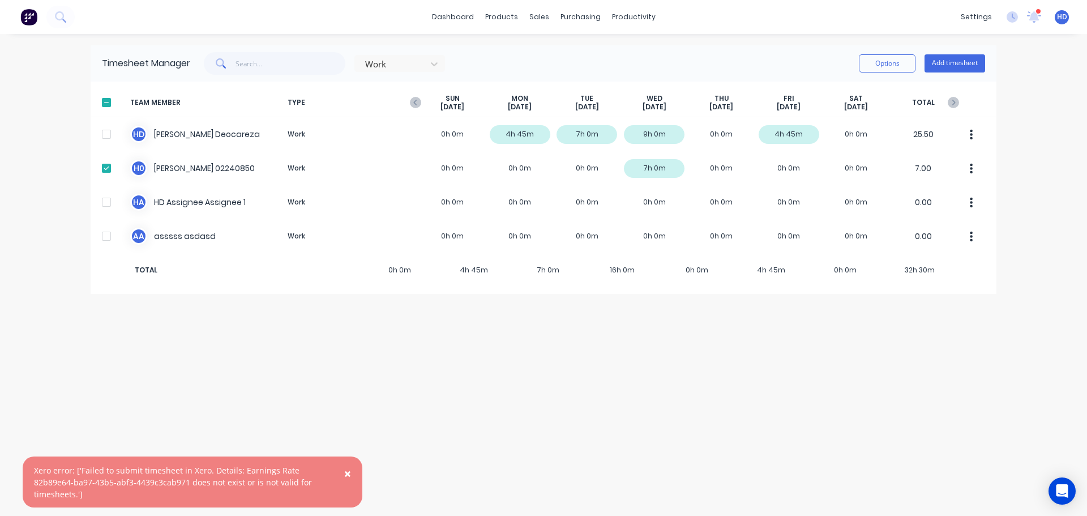
click at [351, 472] on span "×" at bounding box center [347, 473] width 7 height 16
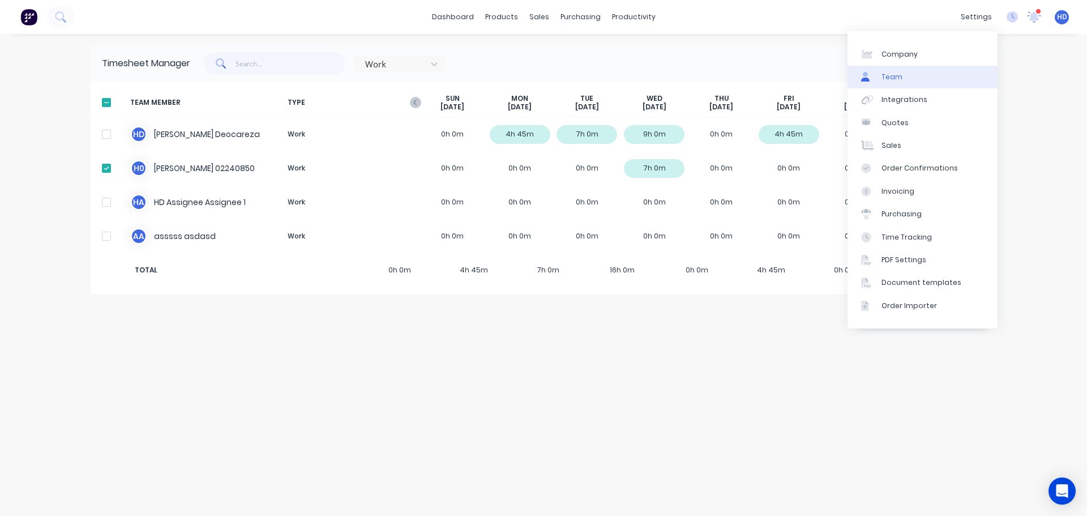
click at [910, 84] on link "Team" at bounding box center [923, 77] width 150 height 23
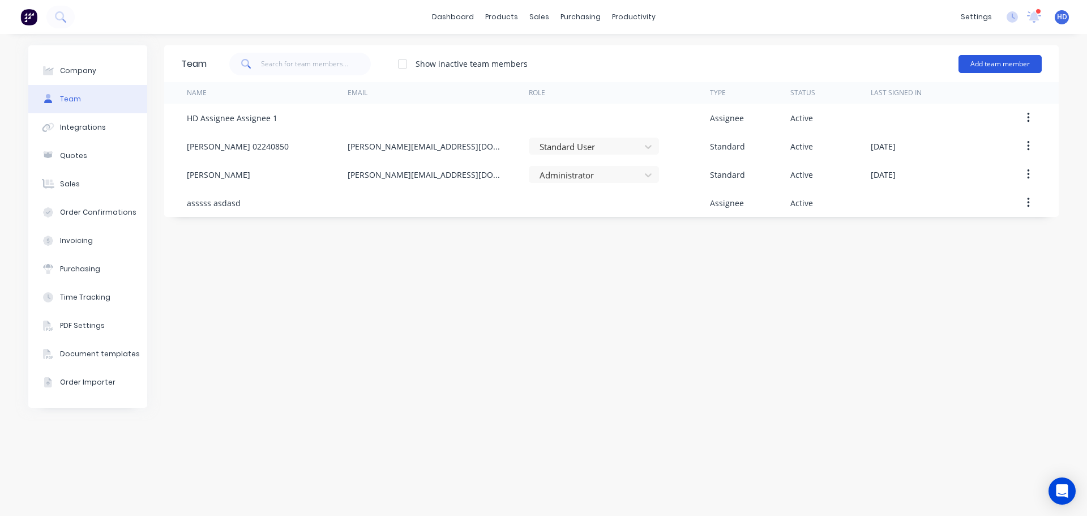
click at [1015, 58] on button "Add team member" at bounding box center [1000, 64] width 83 height 18
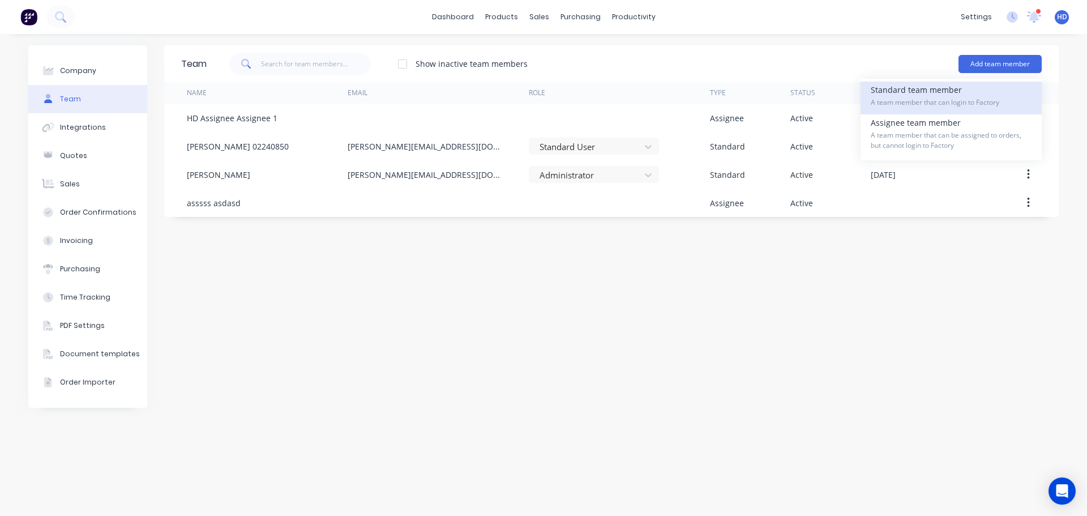
click at [915, 96] on div "Standard team member A team member that can login to Factory" at bounding box center [951, 98] width 161 height 33
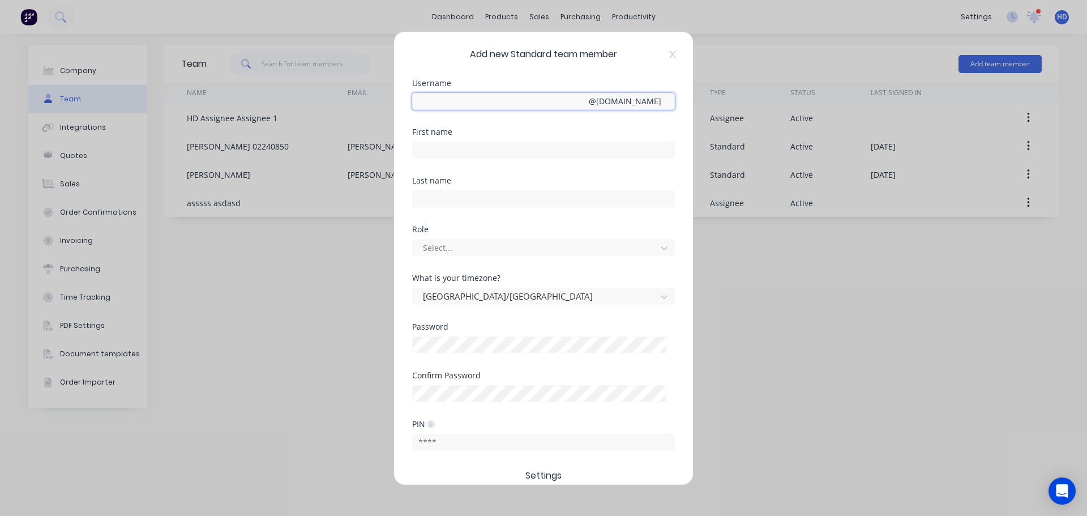
click at [521, 105] on input "text" at bounding box center [543, 101] width 263 height 17
type input "2harold"
type input "harold+time"
type input "Harold"
type input "Timesheet"
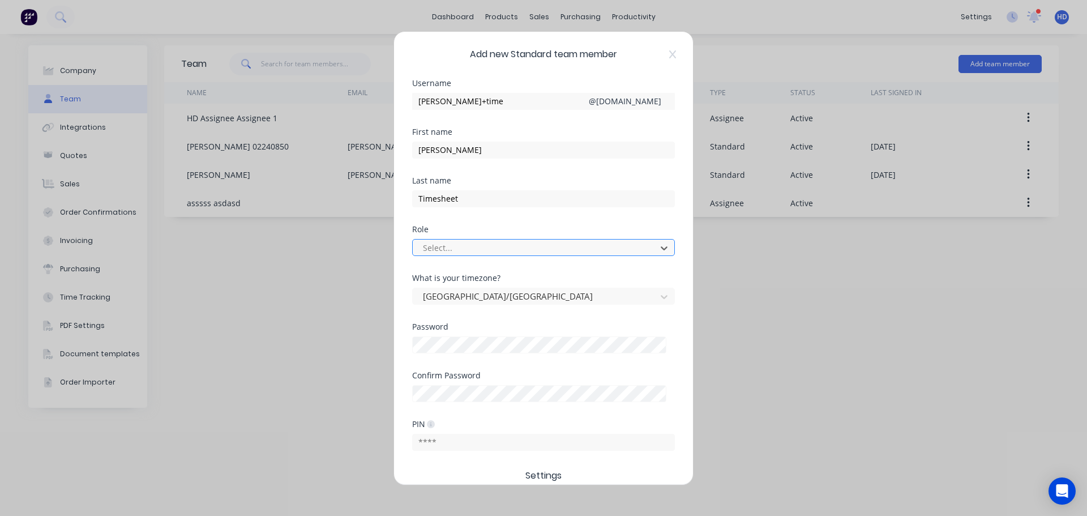
click at [439, 244] on div at bounding box center [536, 248] width 229 height 14
click at [478, 326] on div "Password" at bounding box center [543, 327] width 263 height 8
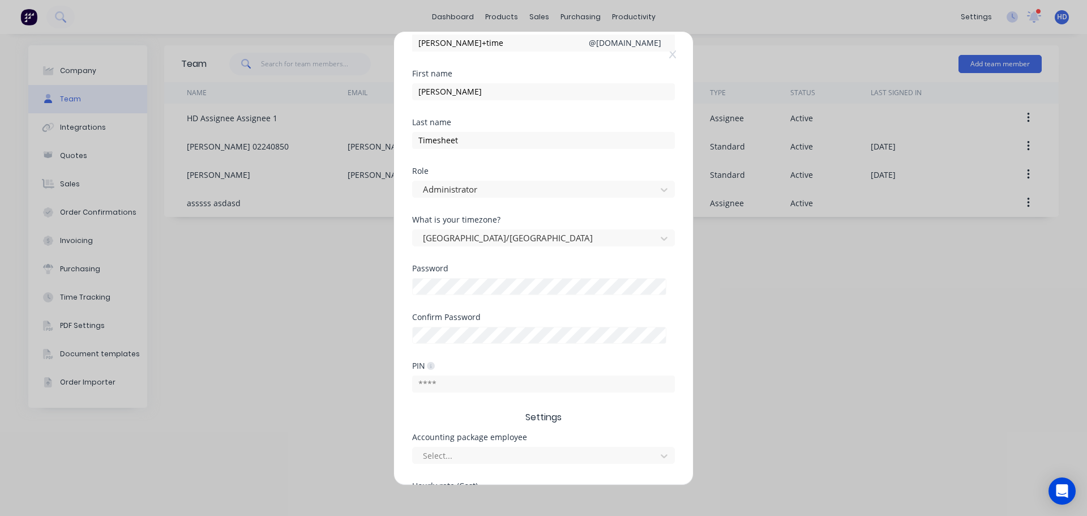
scroll to position [113, 0]
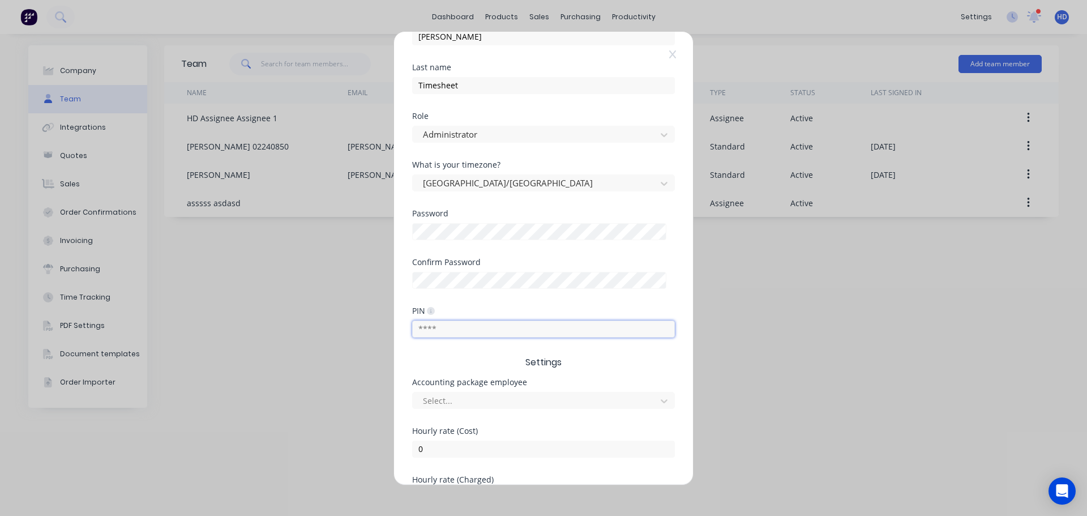
click at [465, 330] on input "text" at bounding box center [543, 328] width 263 height 17
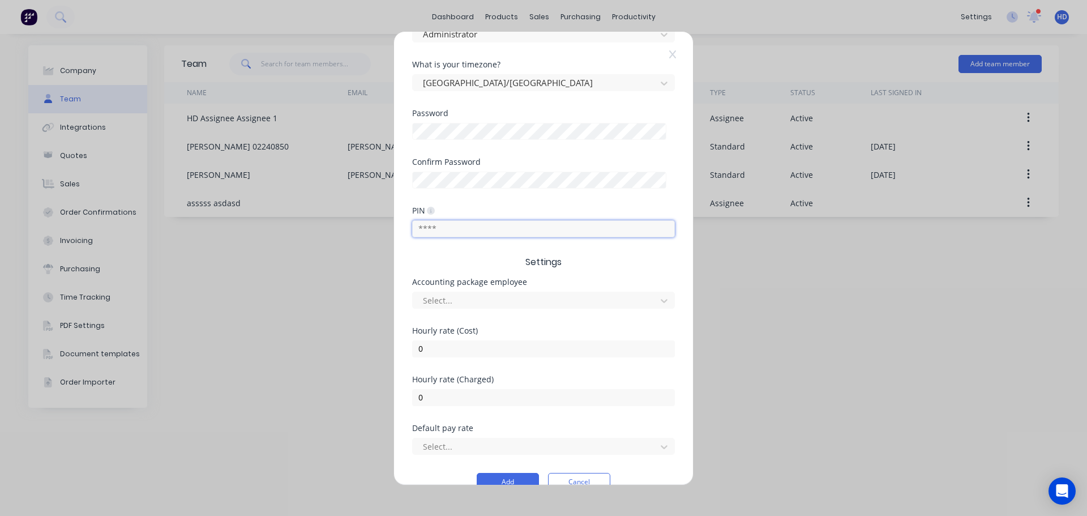
scroll to position [226, 0]
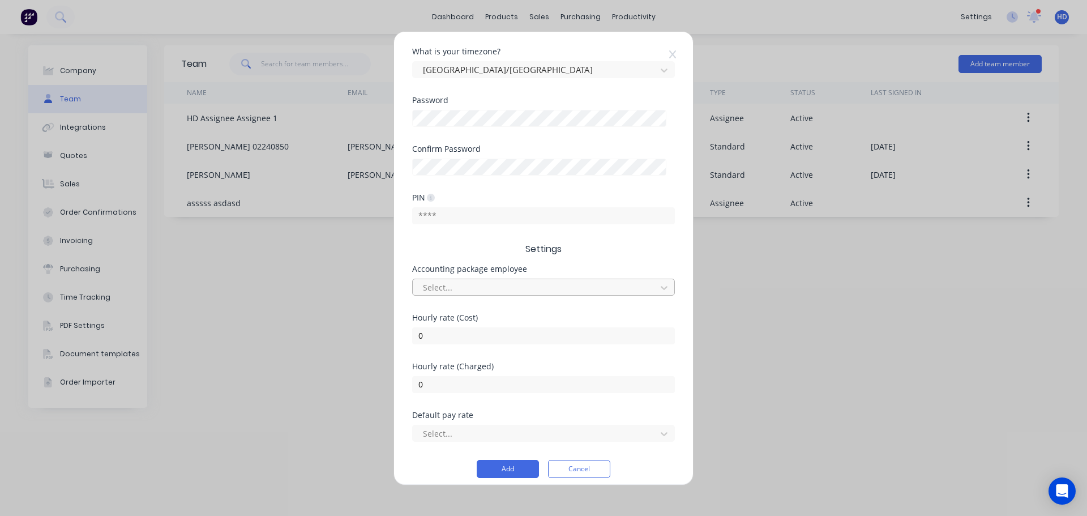
click at [512, 283] on div at bounding box center [536, 287] width 229 height 14
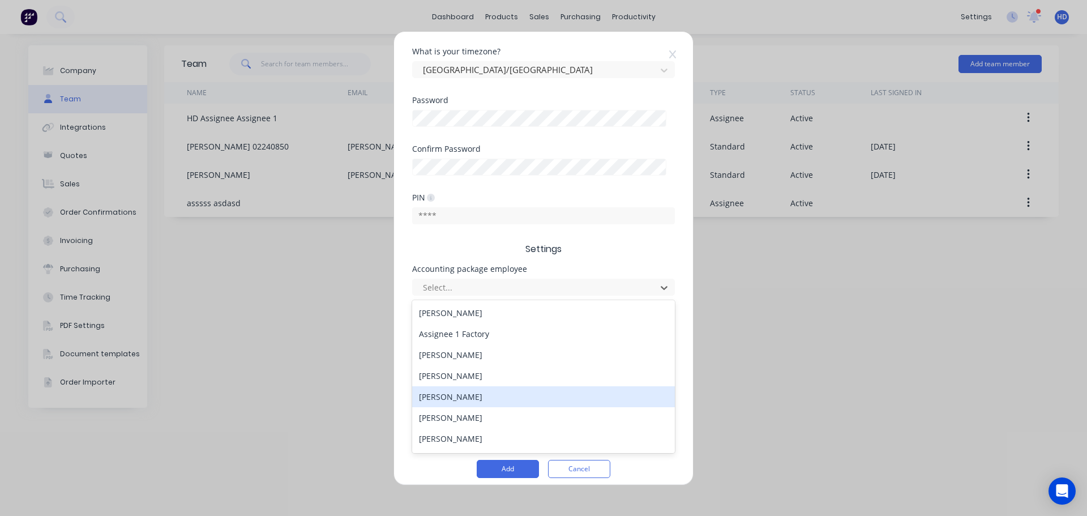
click at [469, 405] on div "Emily Davis" at bounding box center [543, 396] width 263 height 21
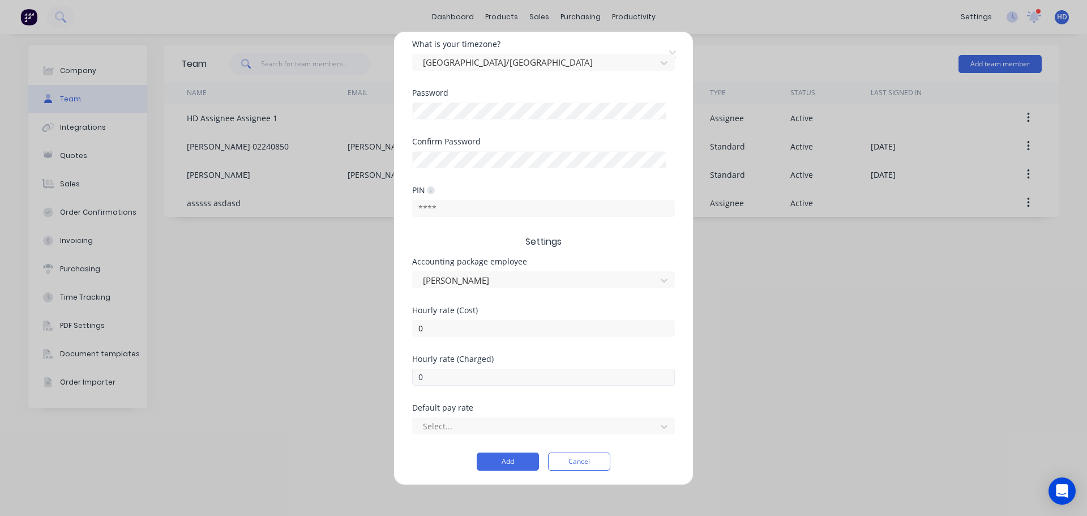
scroll to position [236, 0]
click at [450, 429] on div at bounding box center [536, 424] width 229 height 14
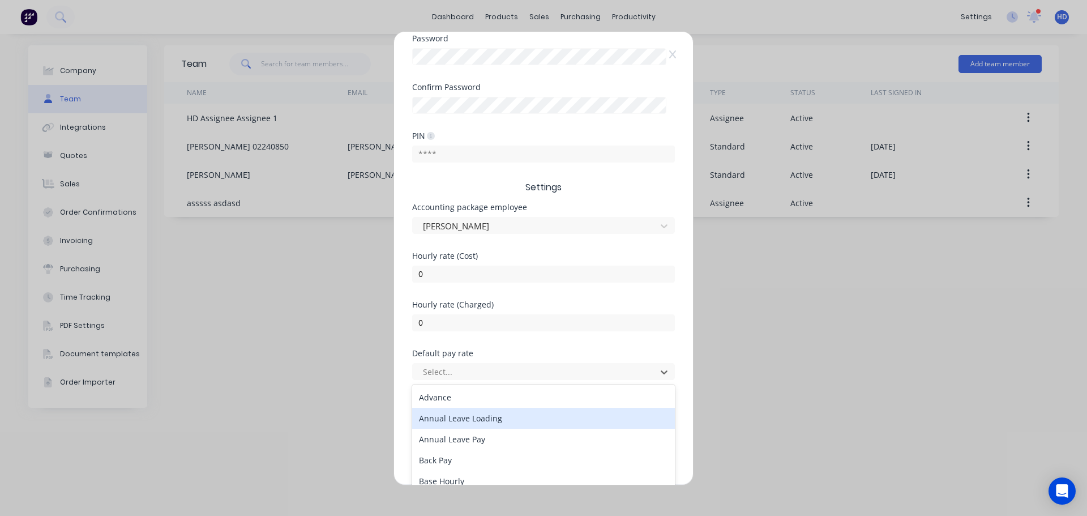
scroll to position [341, 0]
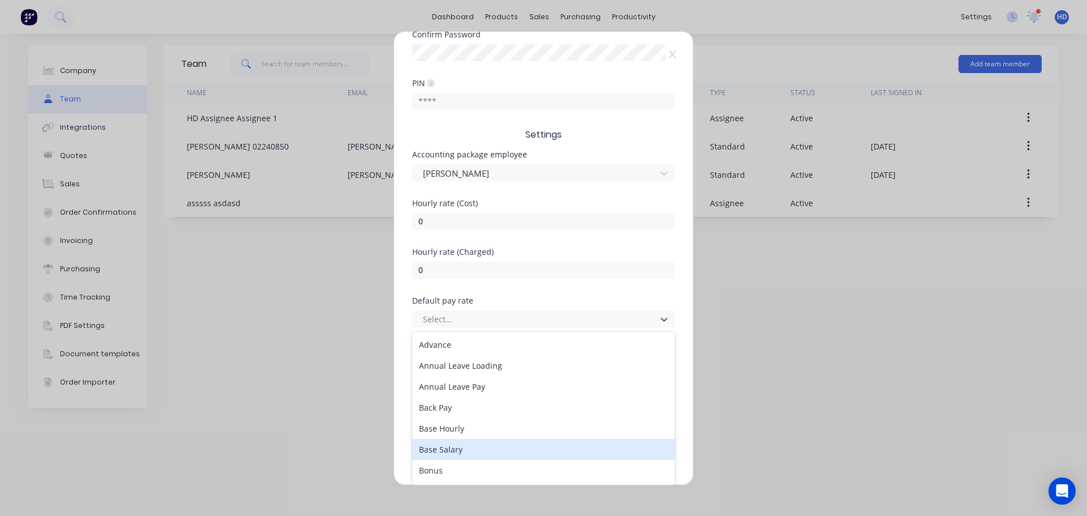
click at [467, 444] on div "Base Salary" at bounding box center [543, 449] width 263 height 21
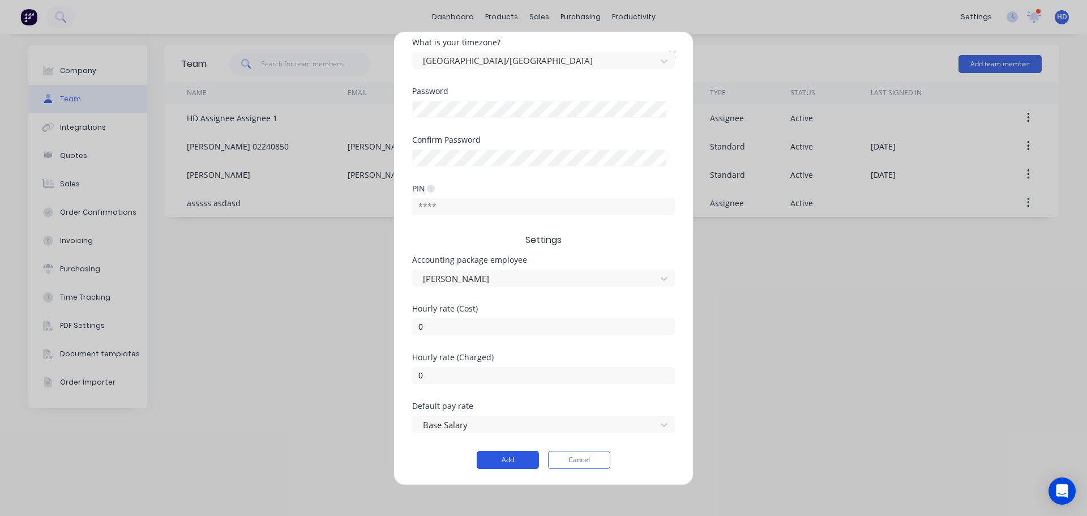
click at [503, 457] on button "Add" at bounding box center [508, 460] width 62 height 18
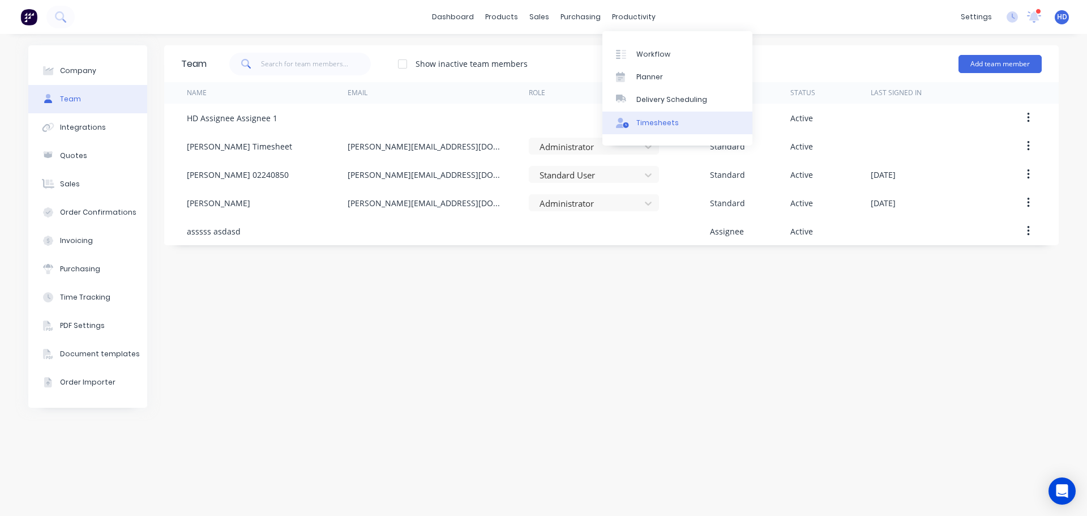
click at [639, 128] on link "Timesheets" at bounding box center [677, 123] width 150 height 23
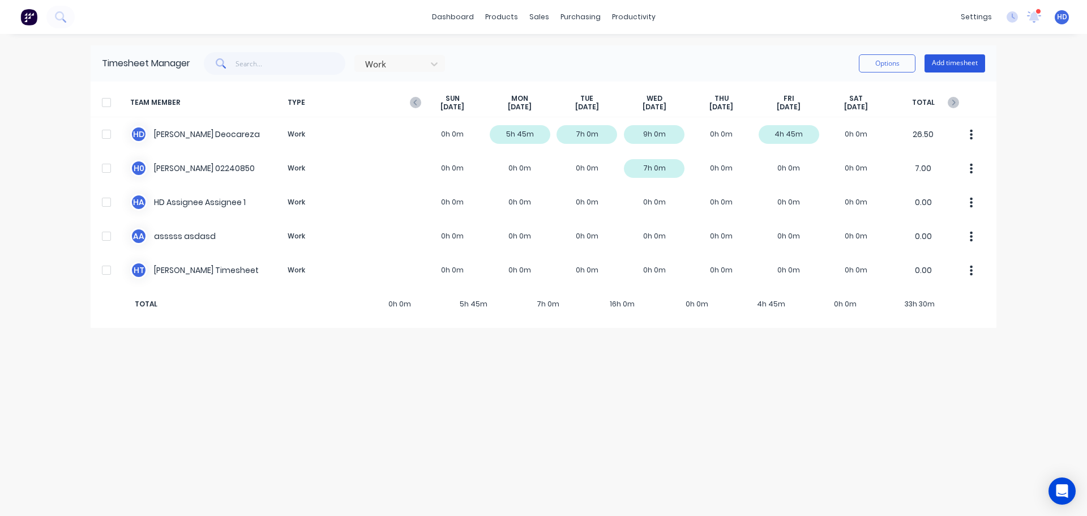
click at [962, 64] on button "Add timesheet" at bounding box center [955, 63] width 61 height 18
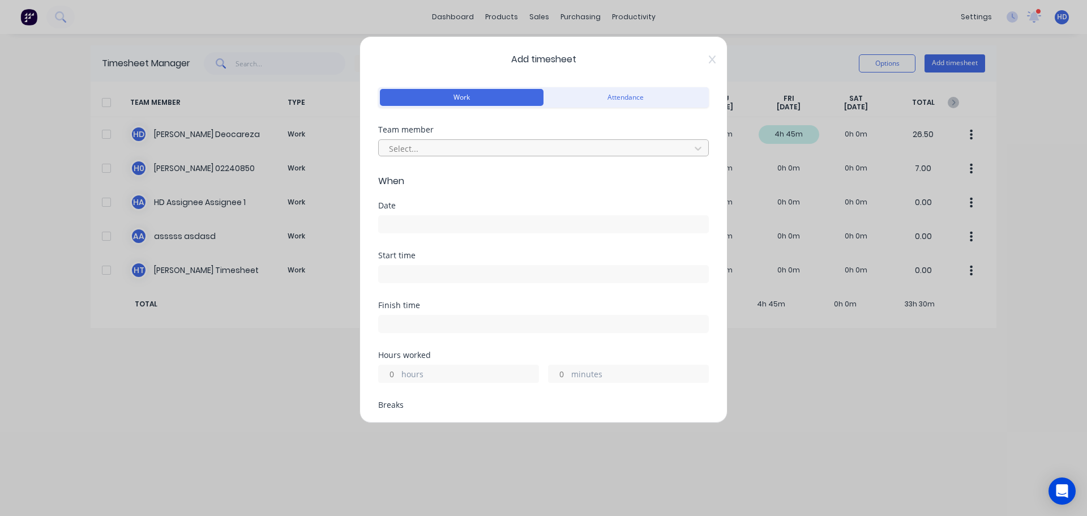
click at [456, 149] on div at bounding box center [536, 149] width 297 height 14
click at [424, 225] on input at bounding box center [544, 224] width 330 height 17
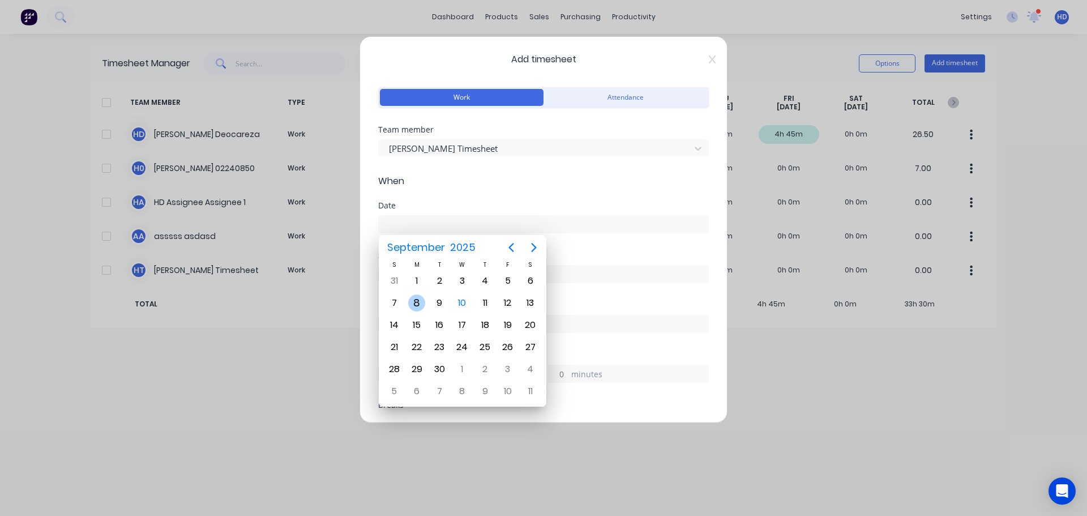
click at [415, 306] on div "8" at bounding box center [416, 302] width 17 height 17
type input "08/09/2025"
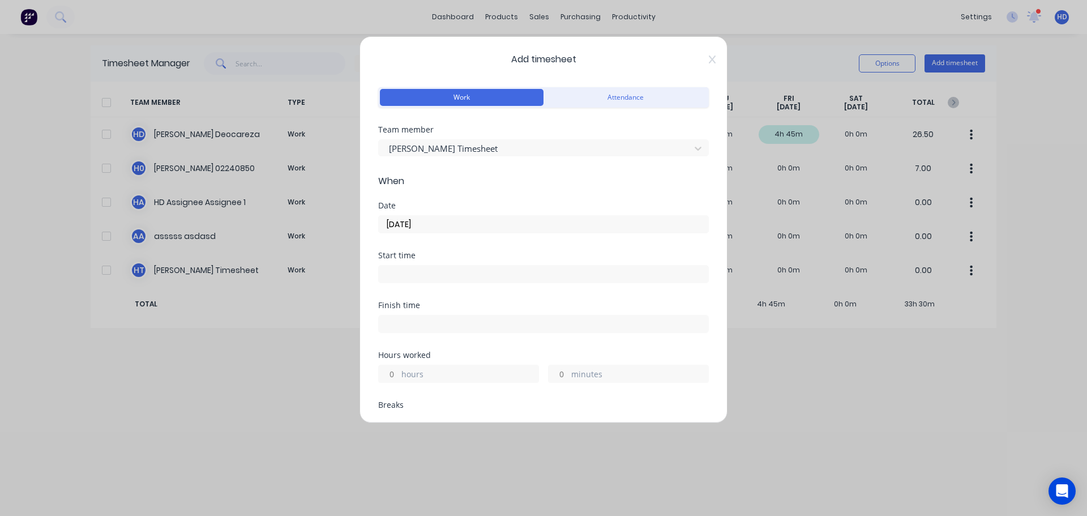
click at [422, 276] on input at bounding box center [544, 274] width 330 height 17
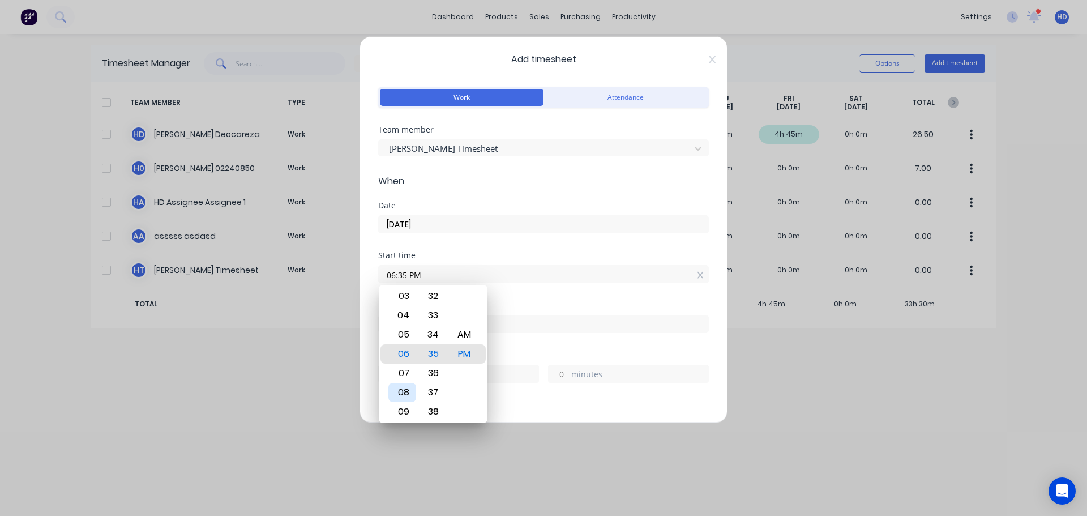
click at [399, 391] on div "08" at bounding box center [402, 392] width 28 height 19
click at [460, 334] on div "AM" at bounding box center [465, 334] width 28 height 19
type input "08:35 AM"
click at [527, 298] on div "Start time 08:35 AM" at bounding box center [543, 276] width 331 height 50
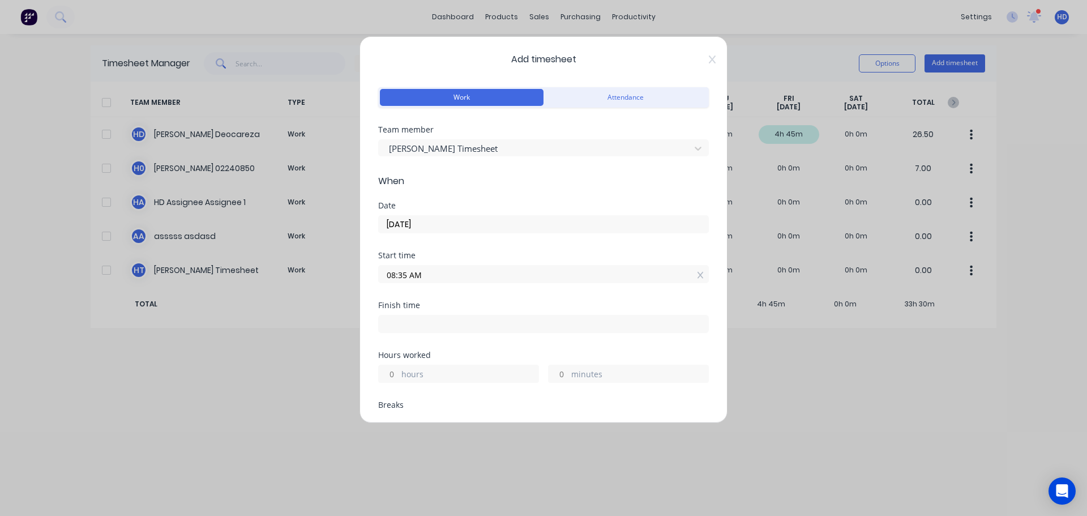
click at [393, 377] on input "hours" at bounding box center [389, 373] width 20 height 17
type input "4"
type input "12:35 PM"
type input "0"
click at [445, 347] on div "Finish time 12:35 PM" at bounding box center [543, 326] width 331 height 50
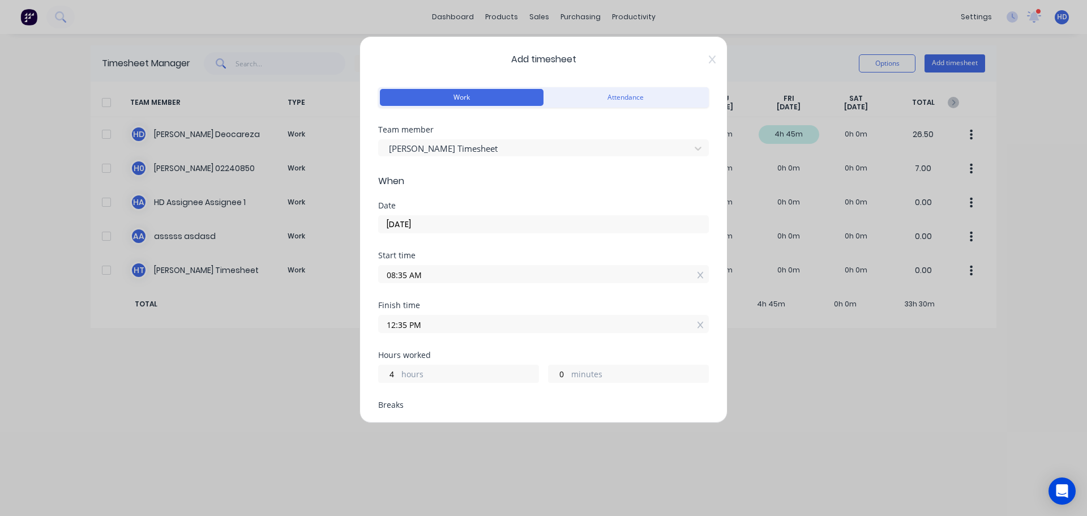
scroll to position [226, 0]
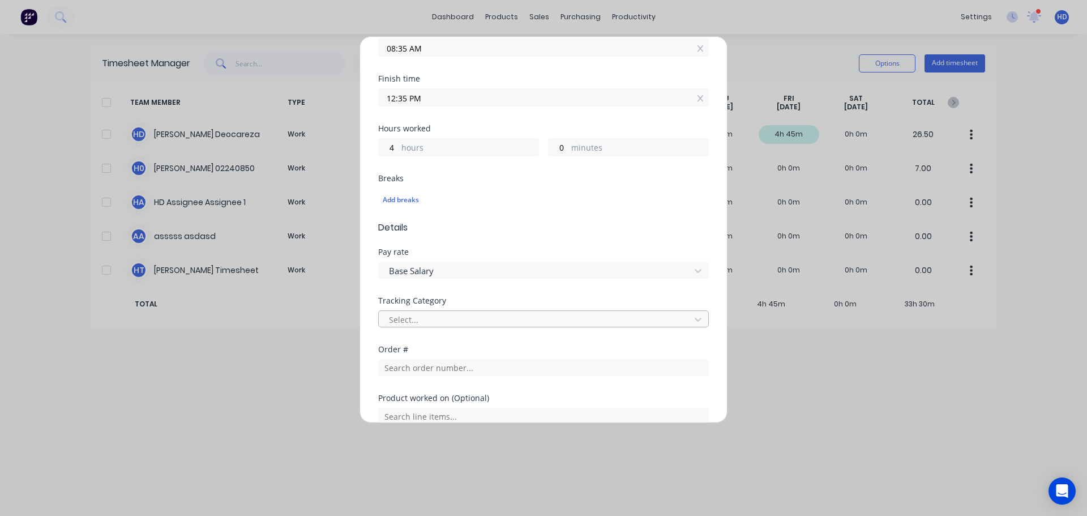
click at [436, 317] on div at bounding box center [536, 320] width 297 height 14
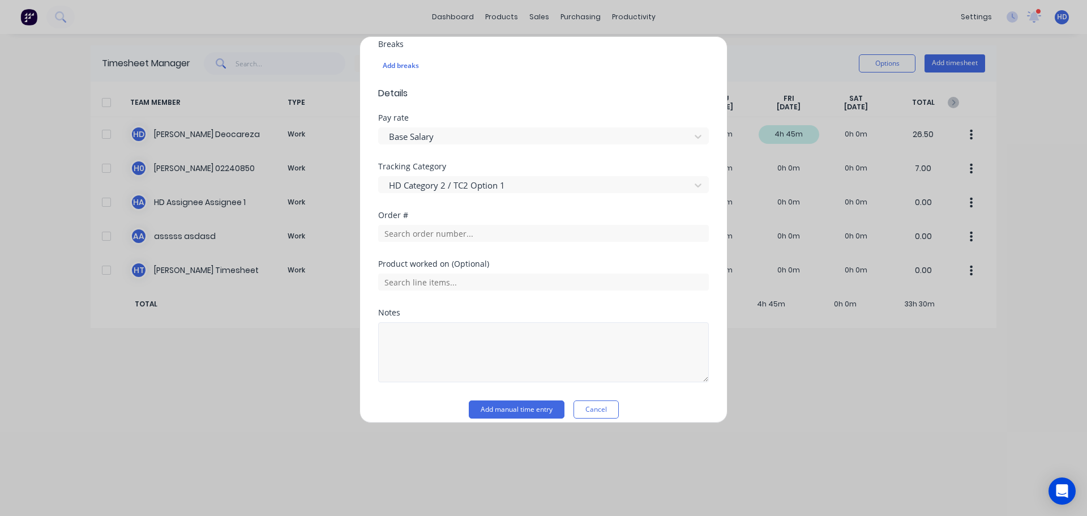
scroll to position [373, 0]
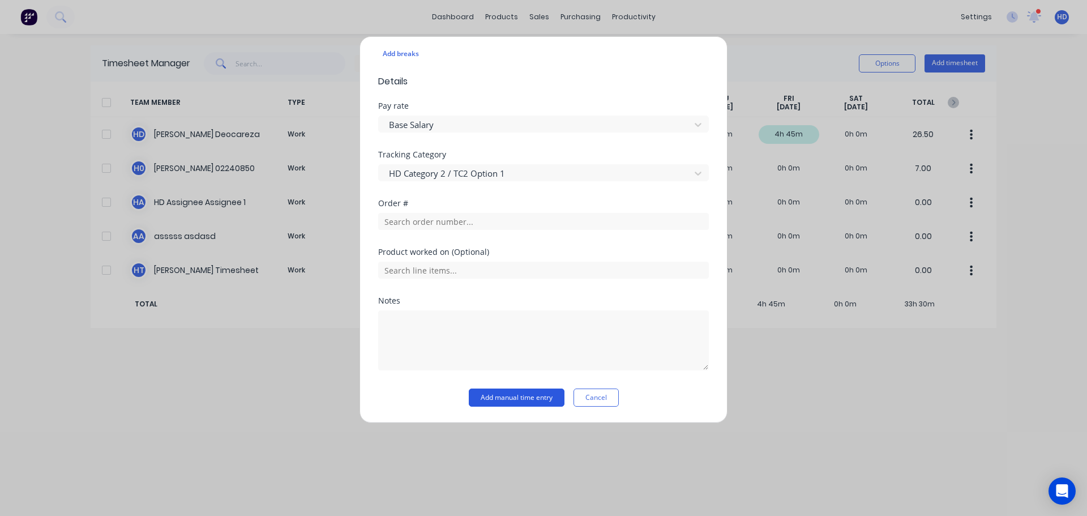
click at [484, 395] on button "Add manual time entry" at bounding box center [517, 397] width 96 height 18
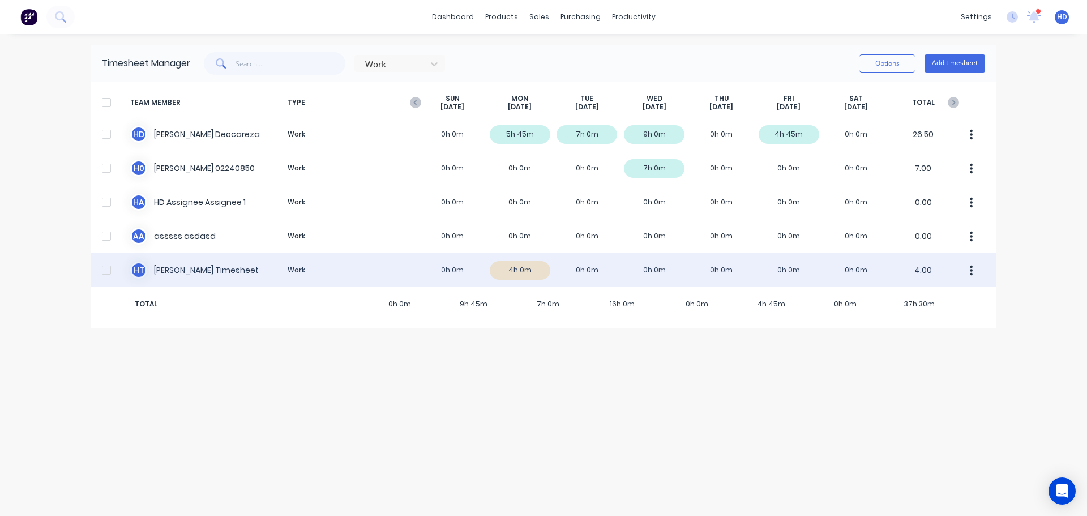
click at [101, 271] on div at bounding box center [106, 270] width 23 height 23
click at [974, 275] on button "button" at bounding box center [972, 270] width 24 height 23
click at [923, 305] on div "Approve" at bounding box center [928, 301] width 87 height 16
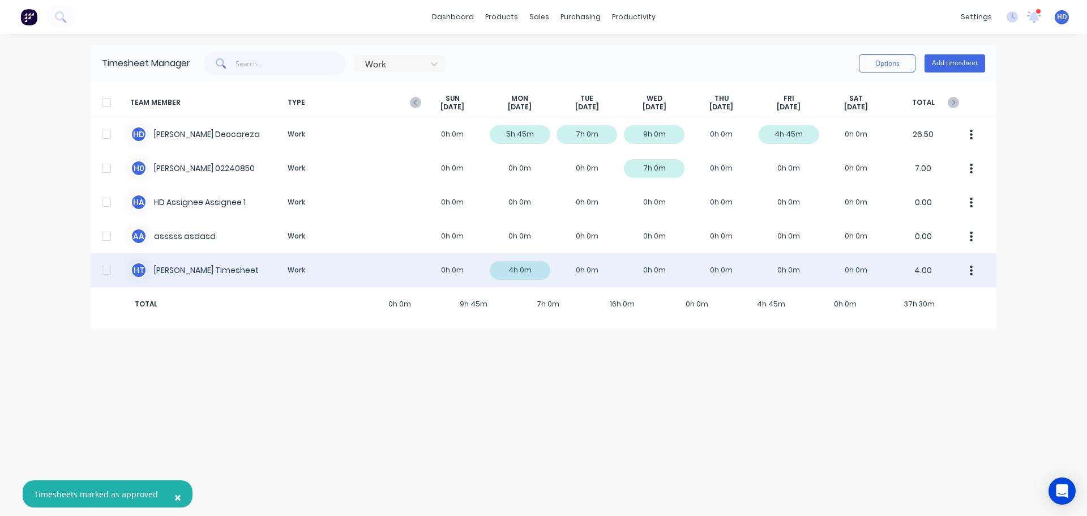
click at [114, 271] on div at bounding box center [106, 270] width 23 height 23
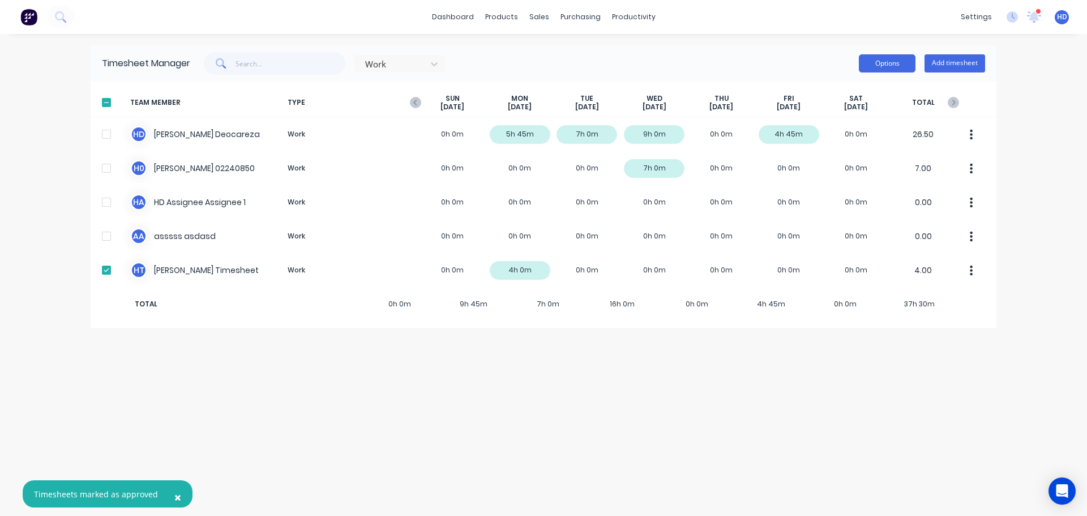
click at [892, 62] on button "Options" at bounding box center [887, 63] width 57 height 18
click at [841, 162] on div "Export" at bounding box center [861, 160] width 87 height 16
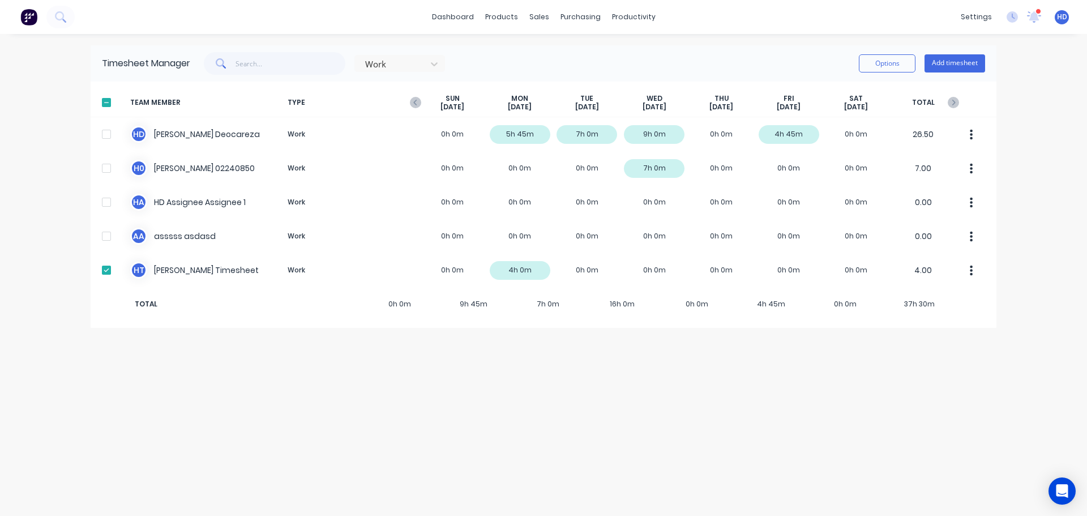
click at [972, 272] on icon "button" at bounding box center [971, 270] width 3 height 12
click at [552, 387] on div "Timesheet Manager Work Options Add timesheet TEAM MEMBER TYPE SUN Sep 7th MON S…" at bounding box center [544, 274] width 906 height 459
click at [890, 74] on div "Options Add timesheet" at bounding box center [922, 63] width 126 height 23
click at [894, 66] on button "Options" at bounding box center [887, 63] width 57 height 18
click at [861, 161] on div "Export" at bounding box center [861, 160] width 87 height 16
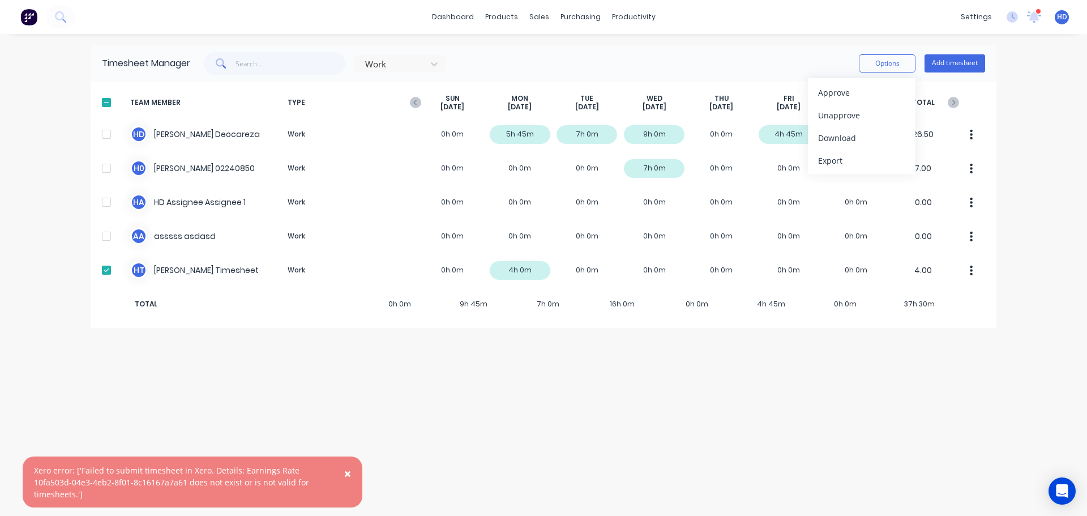
click at [344, 470] on button "×" at bounding box center [347, 473] width 29 height 27
